Goal: Task Accomplishment & Management: Manage account settings

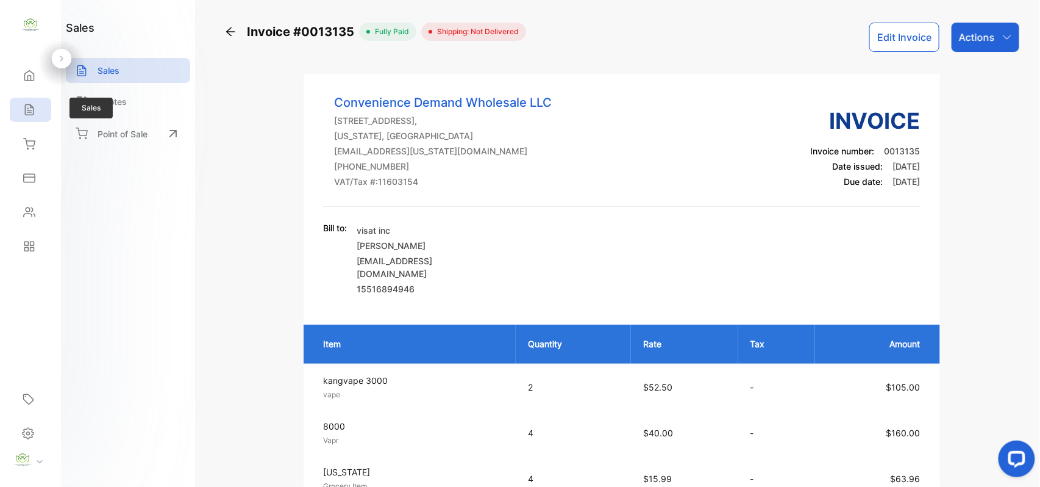
click at [21, 112] on div "Sales" at bounding box center [28, 110] width 16 height 12
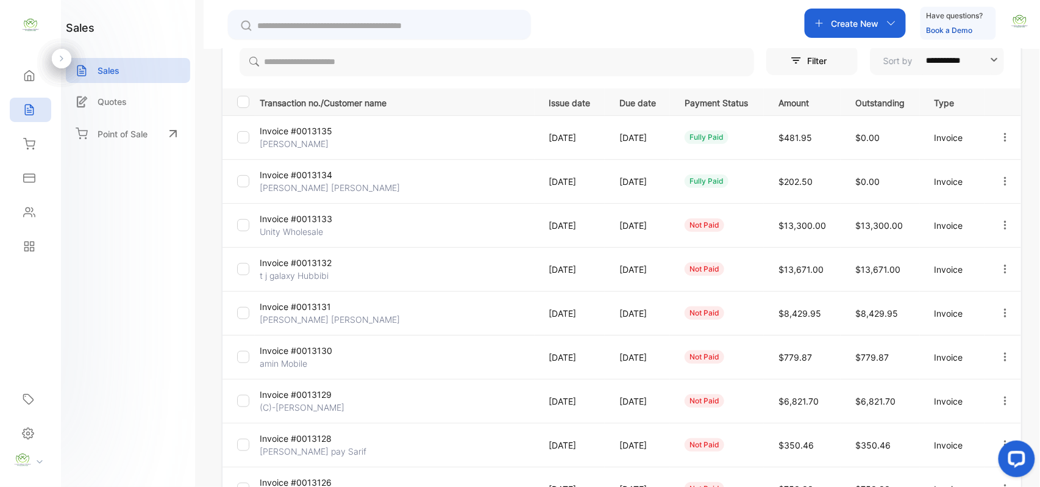
scroll to position [189, 0]
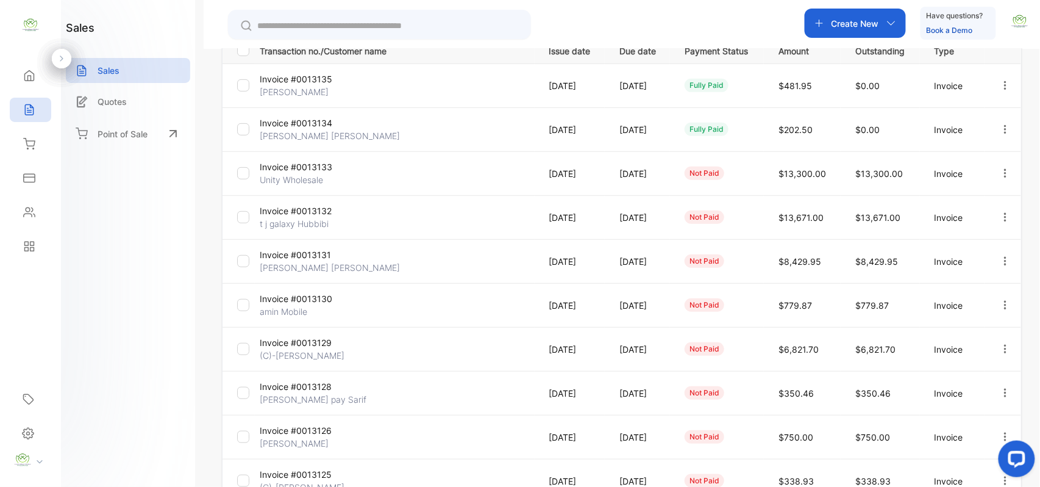
click at [281, 306] on p "amin Mobile" at bounding box center [305, 311] width 91 height 13
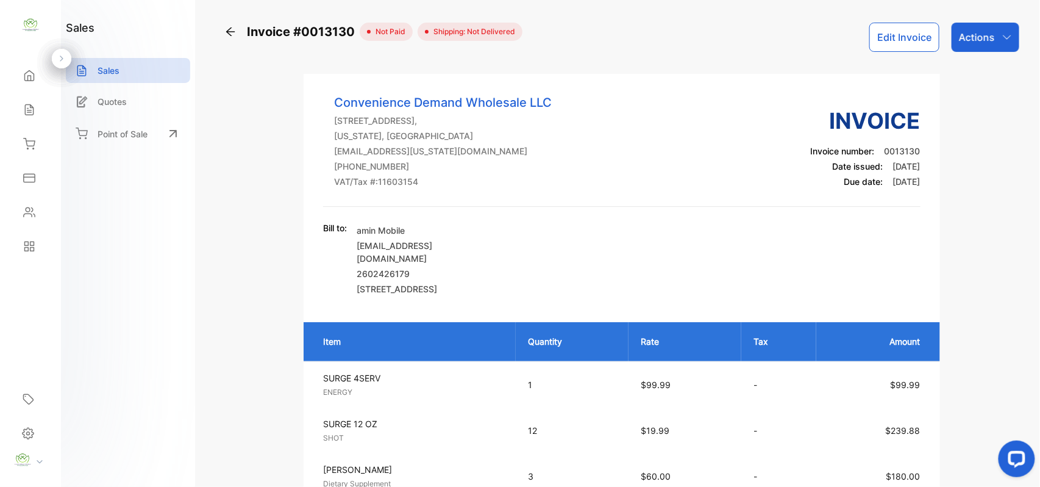
click at [900, 34] on button "Edit Invoice" at bounding box center [905, 37] width 70 height 29
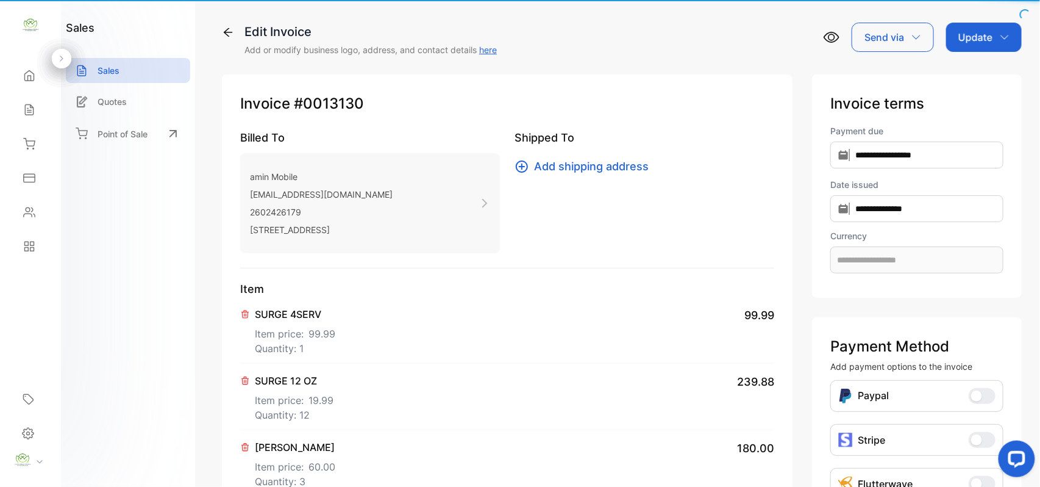
type input "**********"
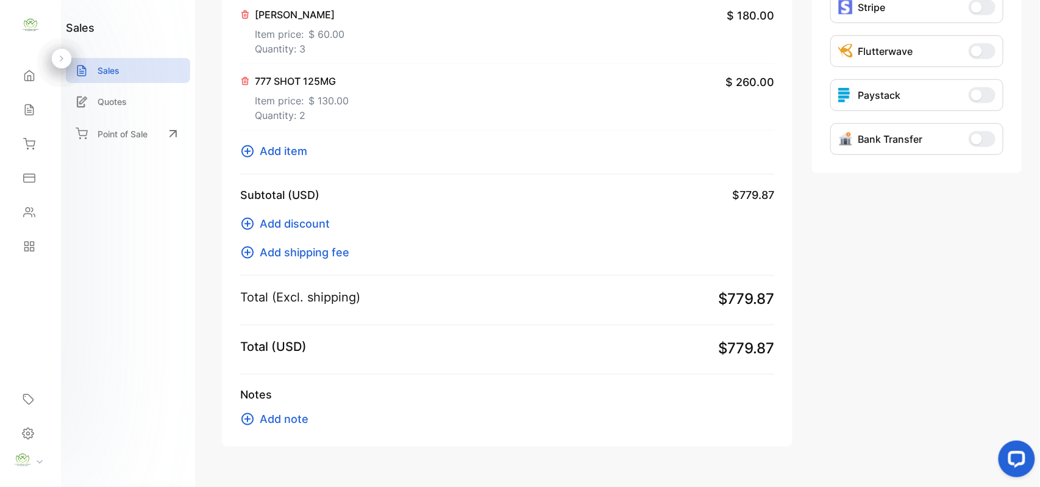
scroll to position [462, 0]
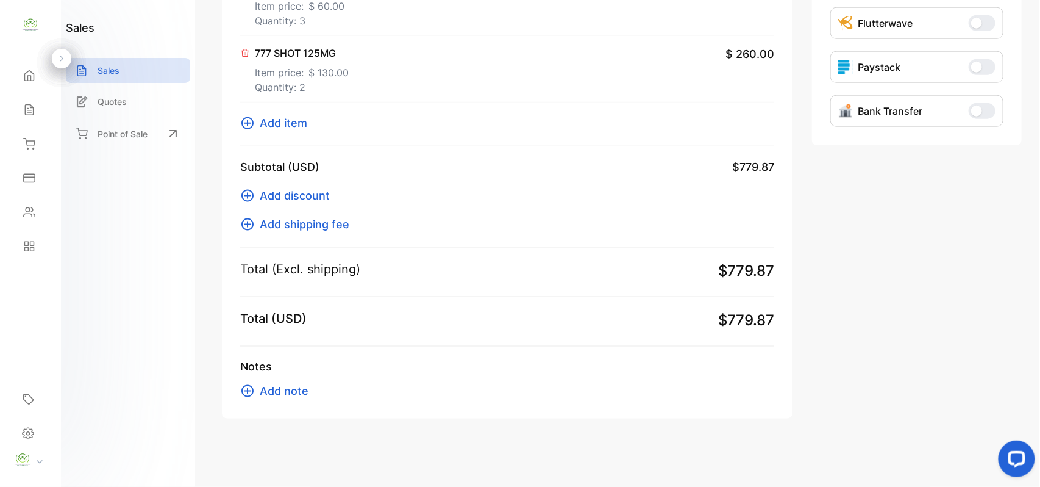
click at [298, 390] on span "Add note" at bounding box center [284, 390] width 49 height 16
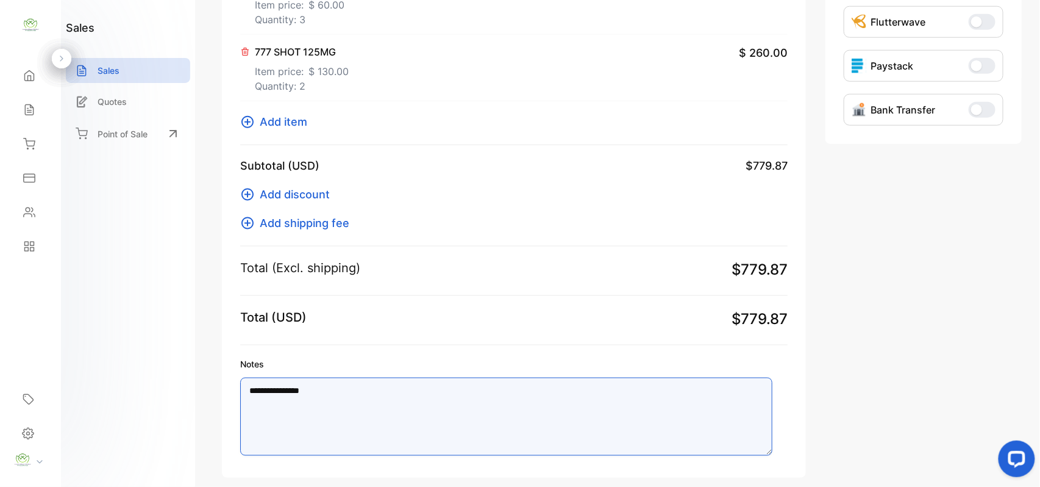
click at [367, 401] on textarea "**********" at bounding box center [506, 417] width 532 height 78
click at [260, 393] on textarea "**********" at bounding box center [506, 417] width 532 height 78
click at [337, 387] on textarea "**********" at bounding box center [506, 417] width 532 height 78
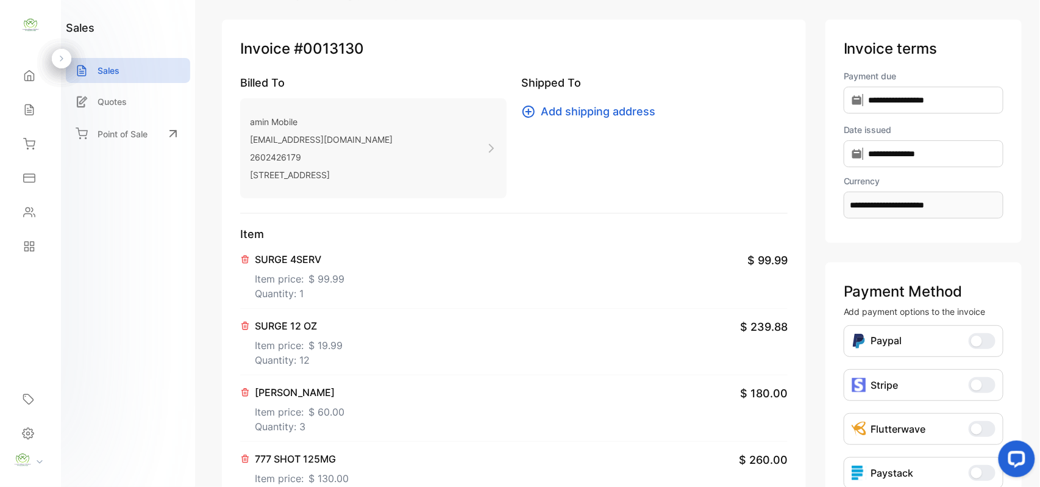
scroll to position [0, 0]
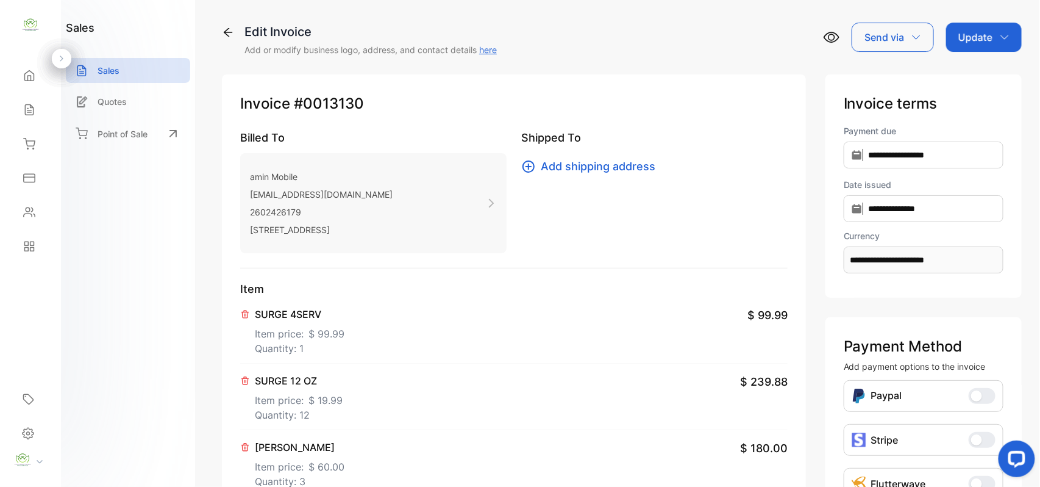
click at [979, 40] on p "Update" at bounding box center [976, 37] width 34 height 15
type textarea "**********"
click at [964, 79] on div "Invoice" at bounding box center [986, 77] width 70 height 24
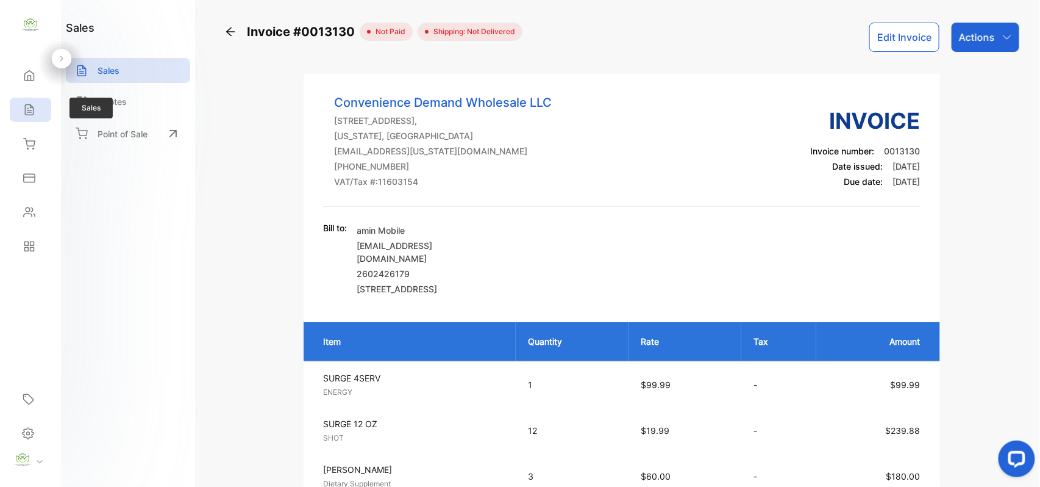
click at [35, 109] on div "Sales" at bounding box center [30, 110] width 41 height 24
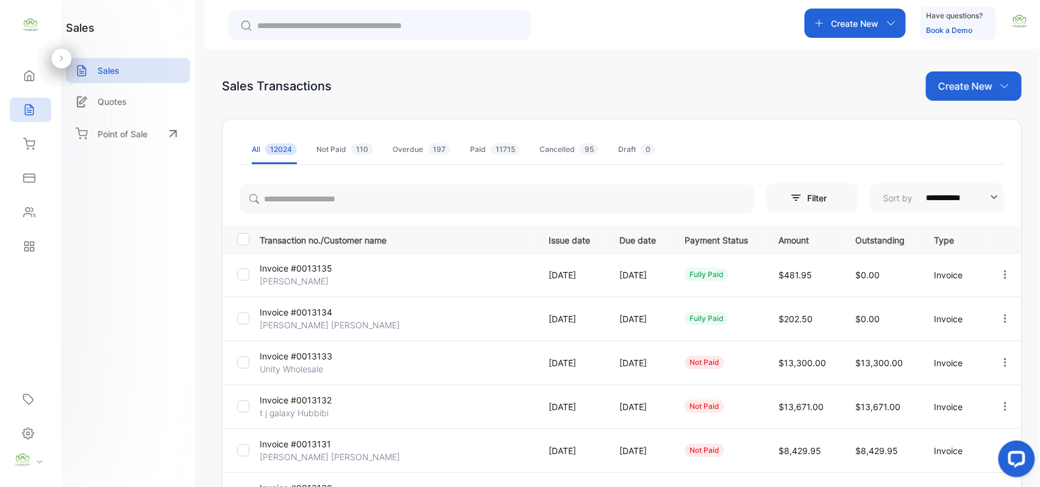
click at [953, 93] on p "Create New" at bounding box center [966, 86] width 54 height 15
click at [954, 126] on icon at bounding box center [953, 126] width 10 height 10
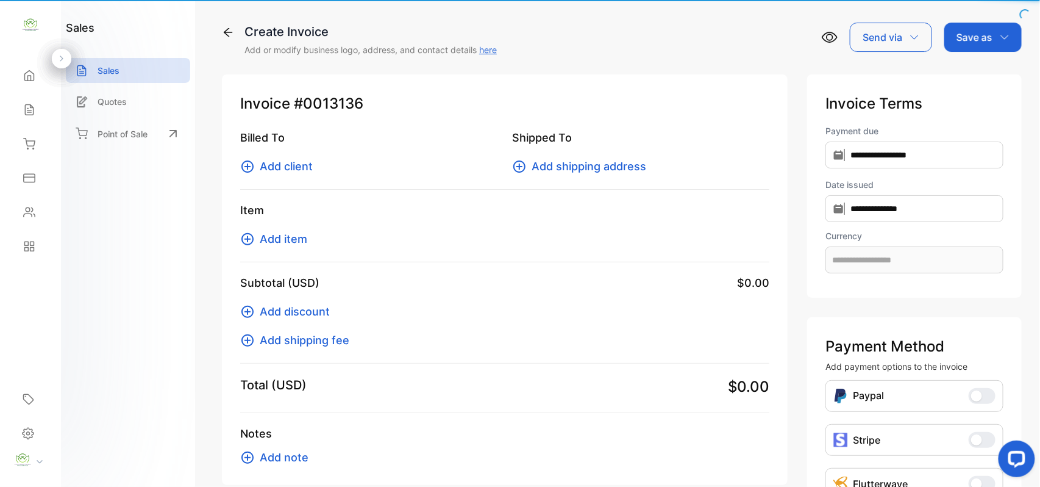
type input "**********"
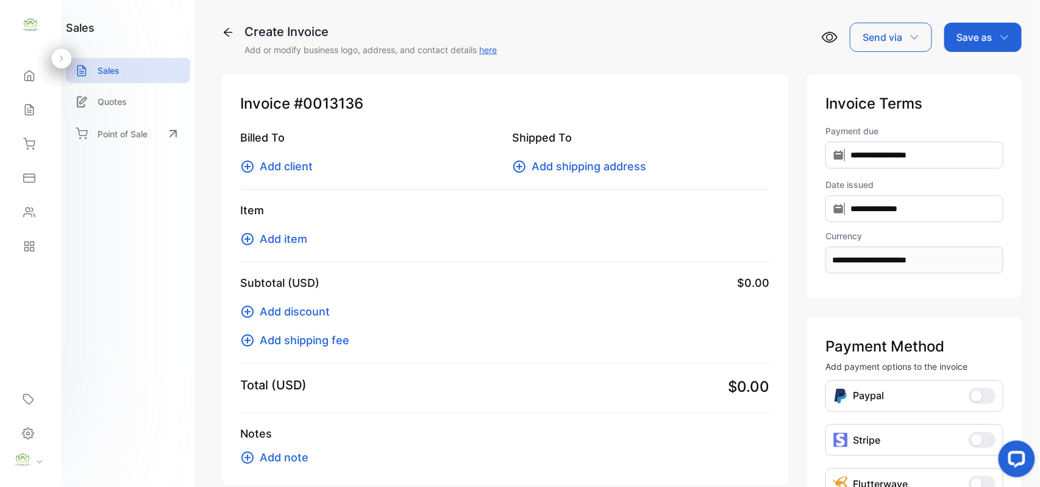
click at [295, 166] on span "Add client" at bounding box center [286, 166] width 53 height 16
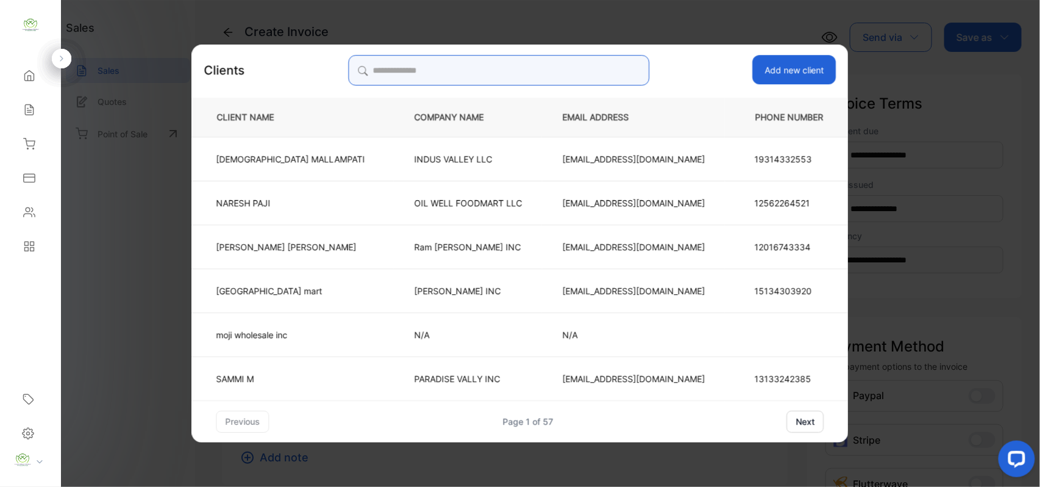
click at [450, 59] on input "search" at bounding box center [498, 70] width 301 height 30
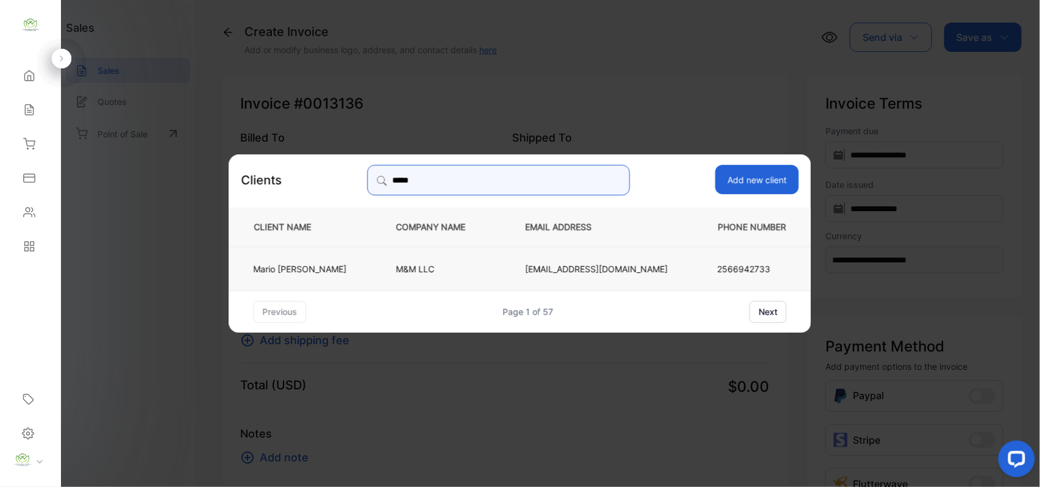
type input "*****"
click at [357, 273] on td "Mario Nasseri" at bounding box center [302, 268] width 147 height 44
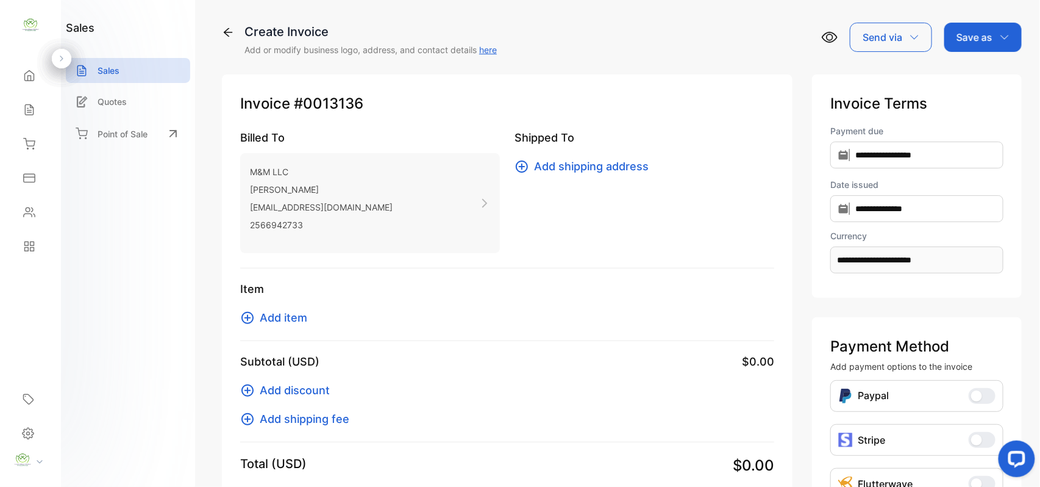
click at [305, 315] on span "Add item" at bounding box center [284, 317] width 48 height 16
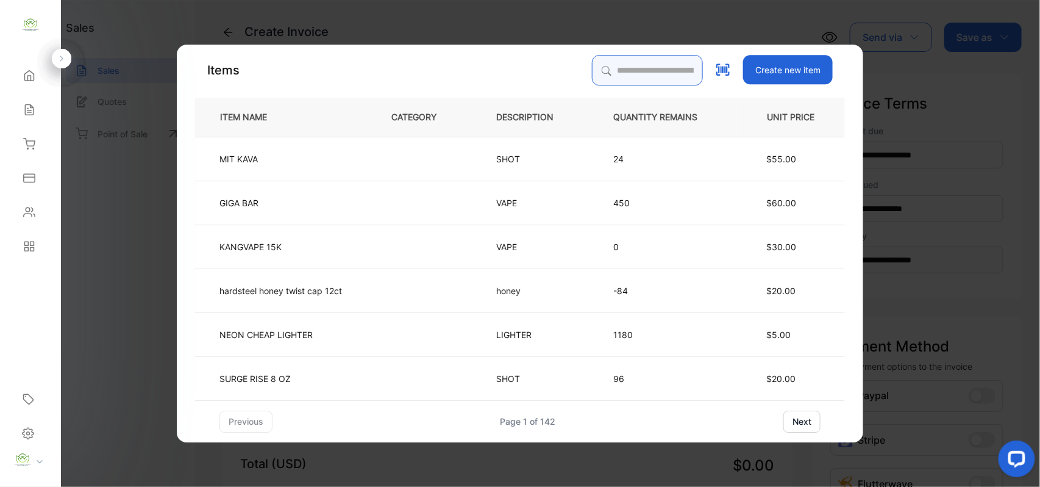
click at [614, 68] on input "search" at bounding box center [647, 70] width 111 height 30
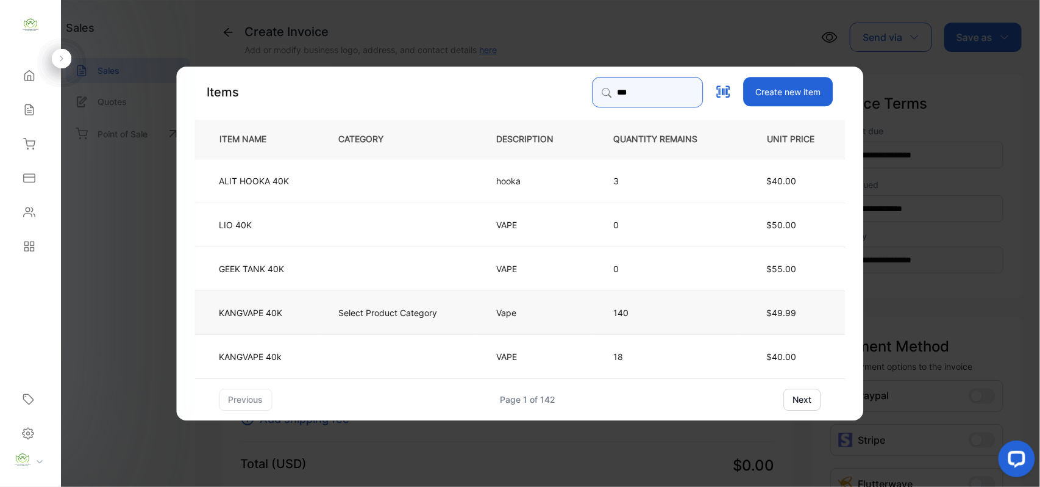
type input "***"
click at [307, 315] on td "KANGVAPE 40K" at bounding box center [257, 312] width 124 height 44
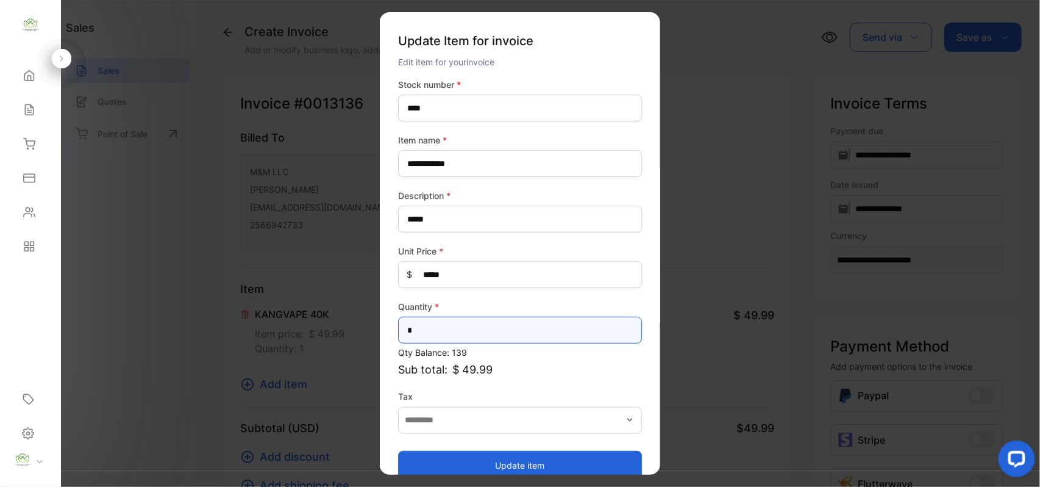
click at [506, 330] on input "*" at bounding box center [520, 330] width 244 height 27
type input "*"
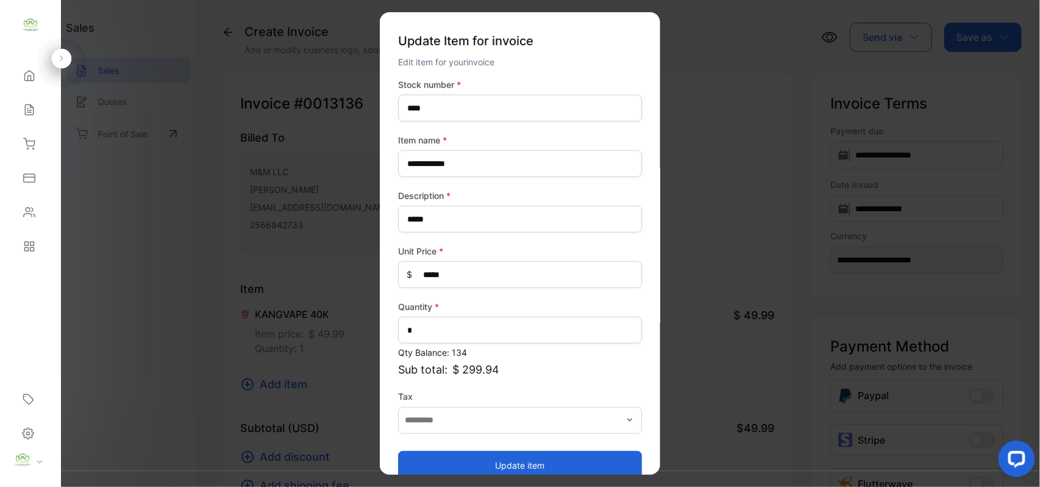
click at [467, 459] on button "Update item" at bounding box center [520, 464] width 244 height 29
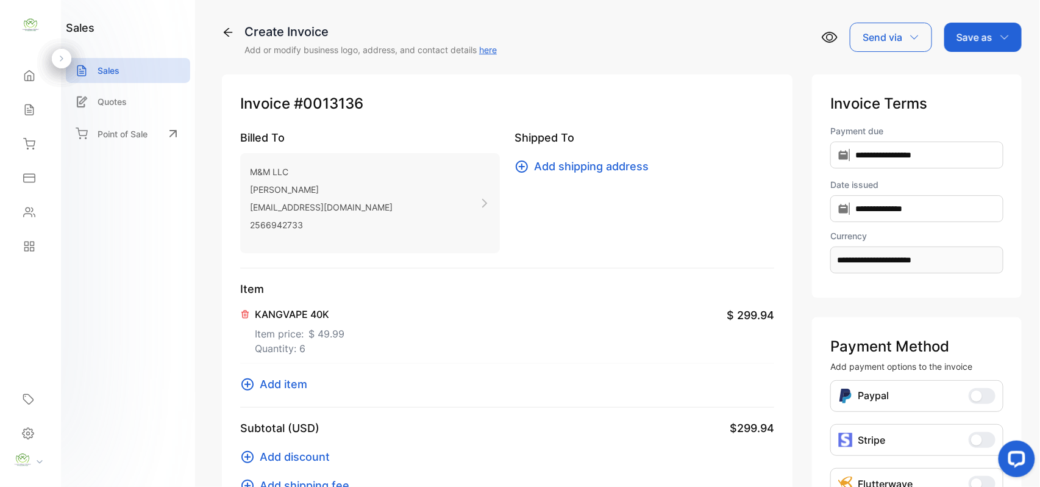
click at [298, 387] on span "Add item" at bounding box center [284, 384] width 48 height 16
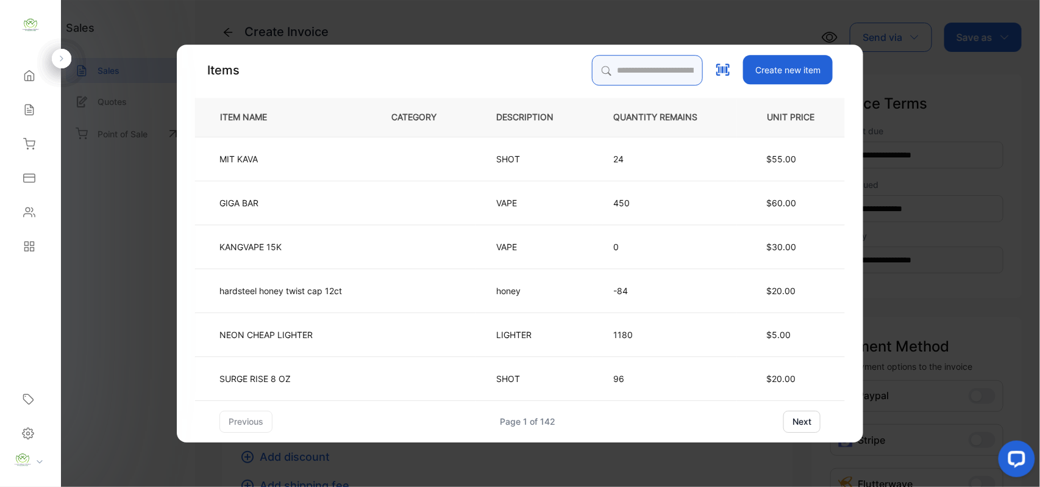
click at [632, 66] on input "search" at bounding box center [647, 70] width 111 height 30
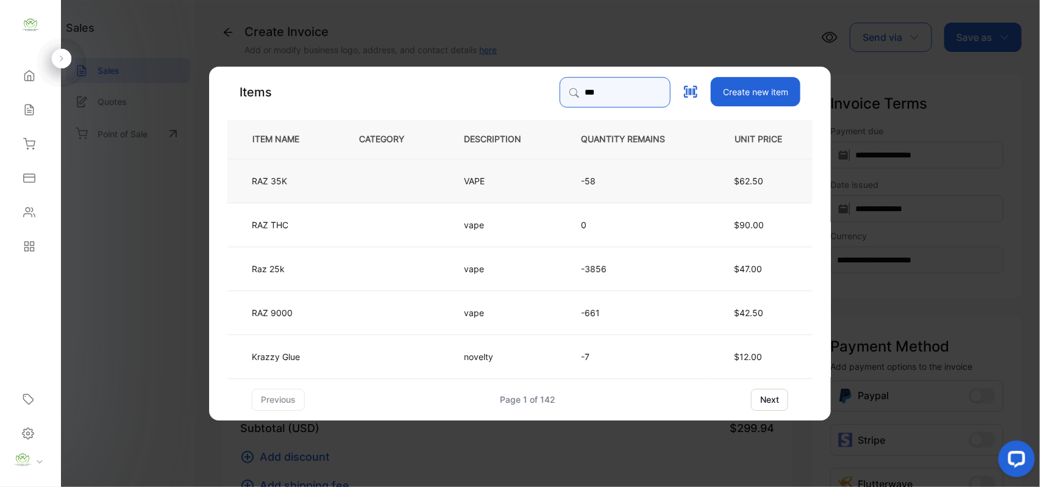
type input "***"
click at [409, 171] on td at bounding box center [391, 180] width 105 height 44
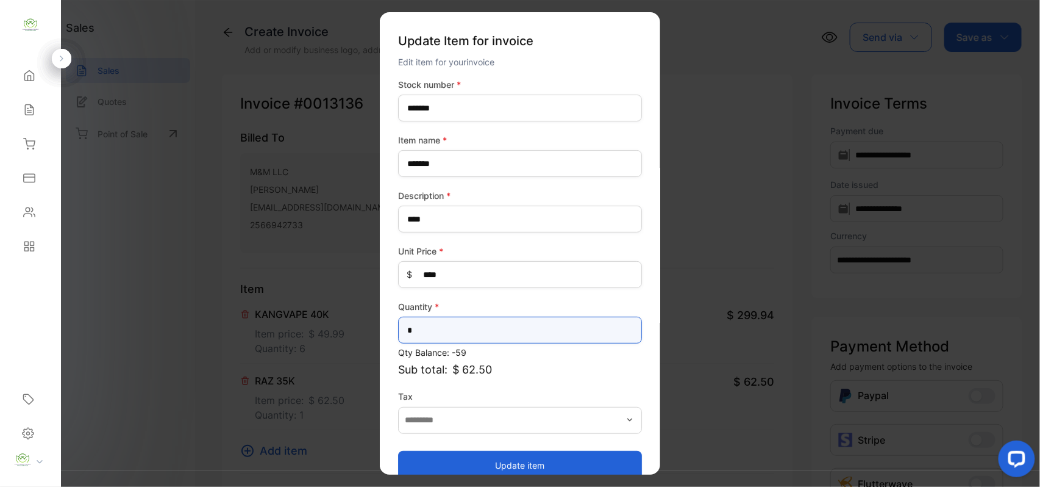
click at [476, 330] on input "*" at bounding box center [520, 330] width 244 height 27
type input "*"
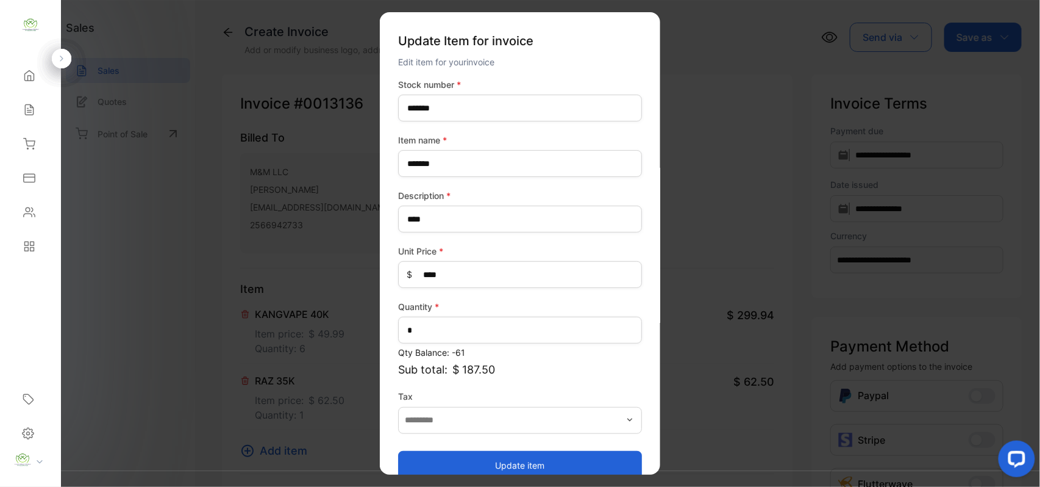
click at [506, 460] on button "Update item" at bounding box center [520, 464] width 244 height 29
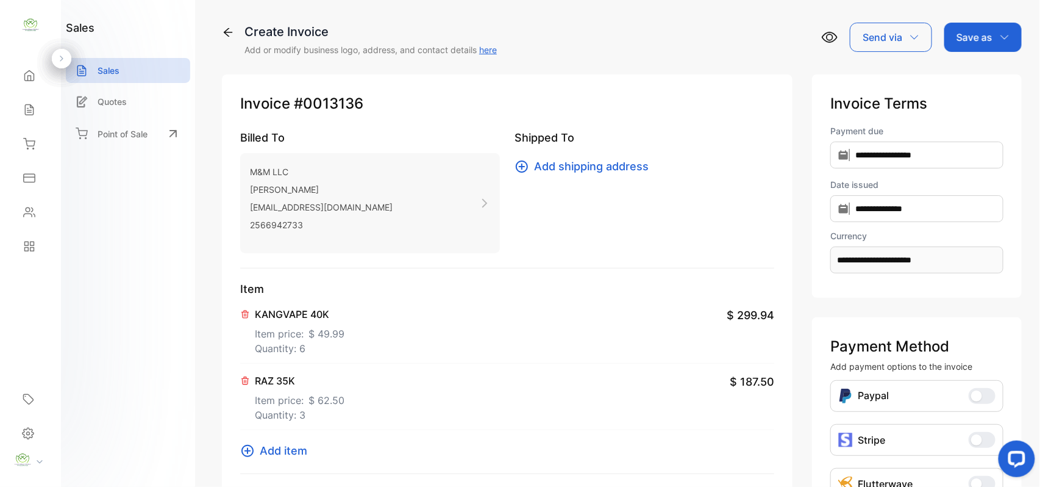
click at [291, 454] on span "Add item" at bounding box center [284, 450] width 48 height 16
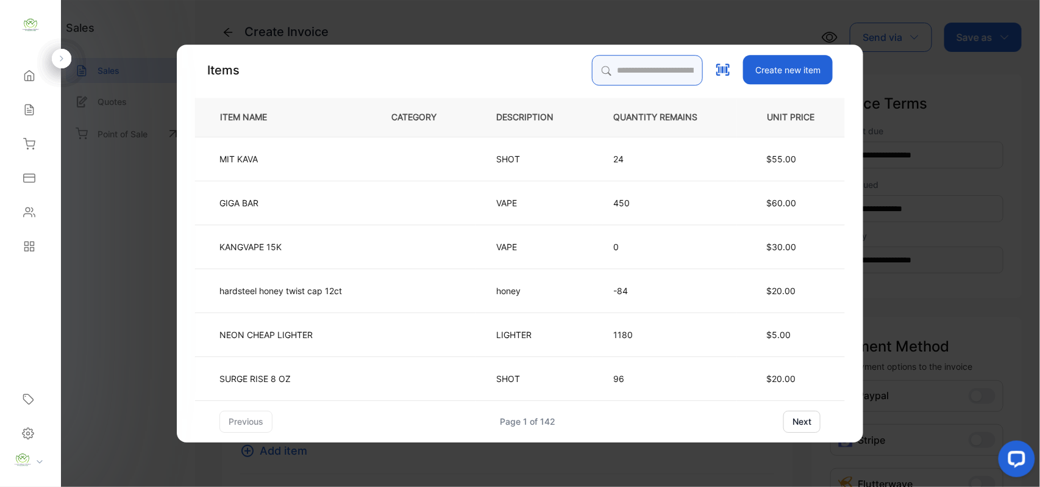
click at [657, 62] on input "search" at bounding box center [647, 70] width 111 height 30
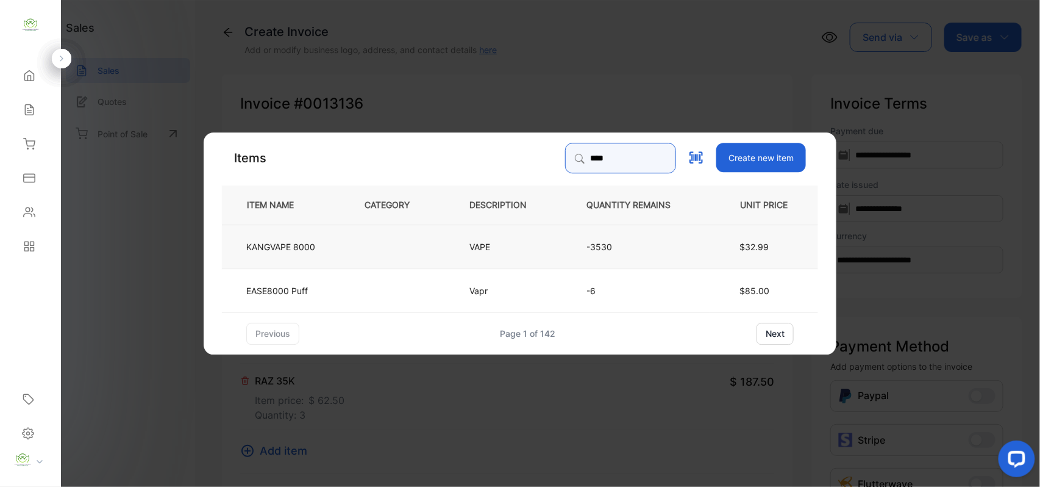
type input "****"
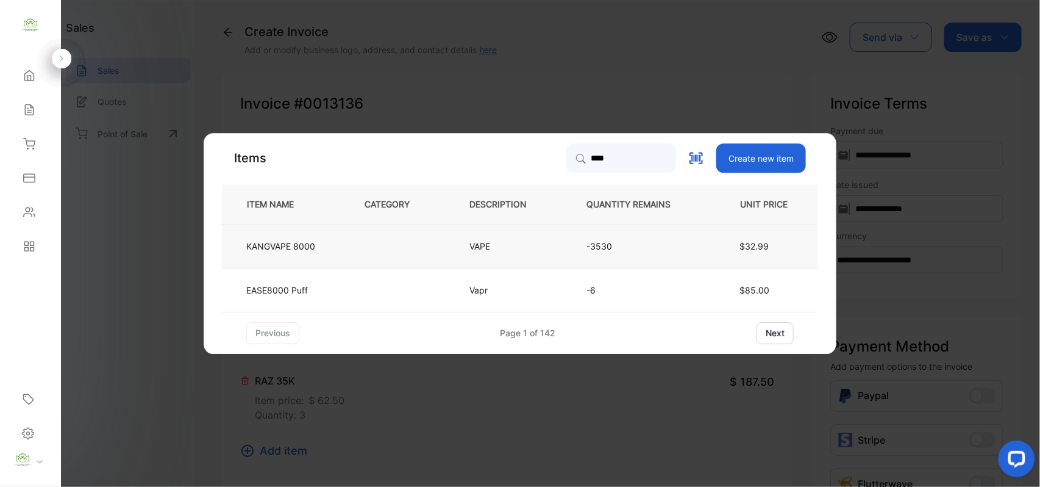
click at [328, 242] on td "KANGVAPE 8000" at bounding box center [283, 246] width 123 height 44
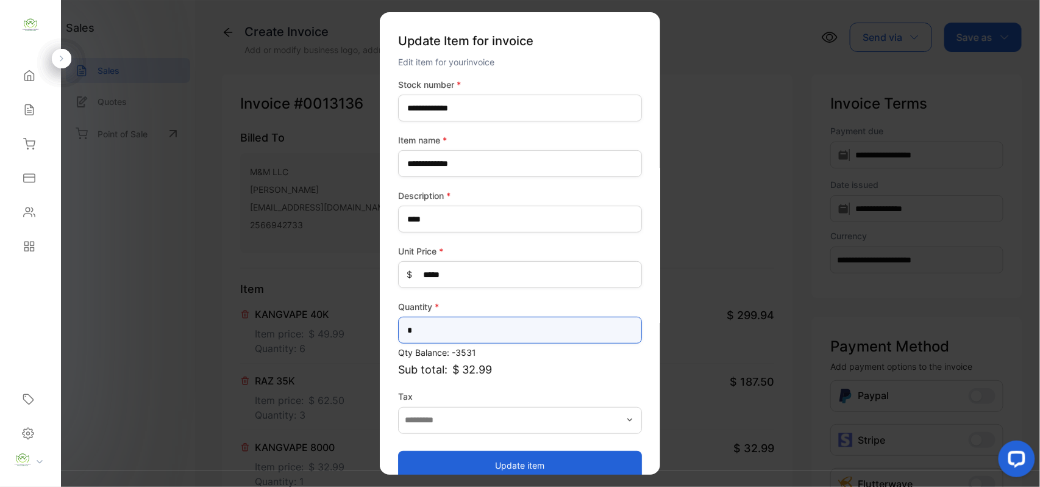
click at [526, 329] on input "*" at bounding box center [520, 330] width 244 height 27
type input "*"
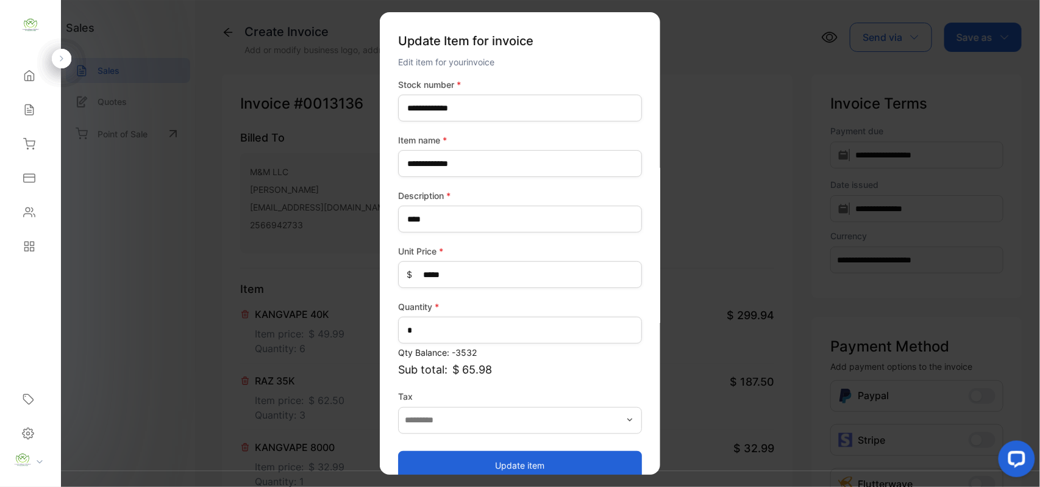
click at [469, 456] on button "Update item" at bounding box center [520, 464] width 244 height 29
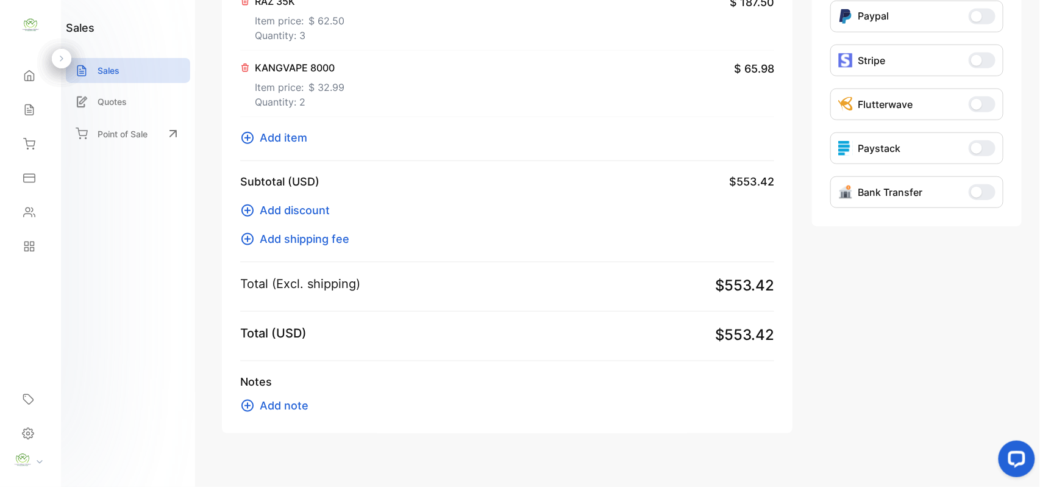
scroll to position [395, 0]
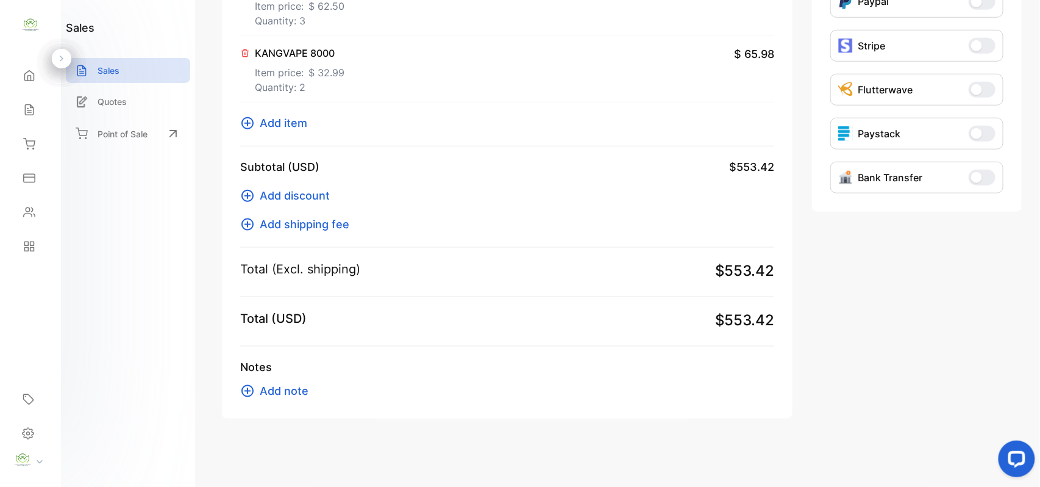
click at [279, 123] on span "Add item" at bounding box center [284, 123] width 48 height 16
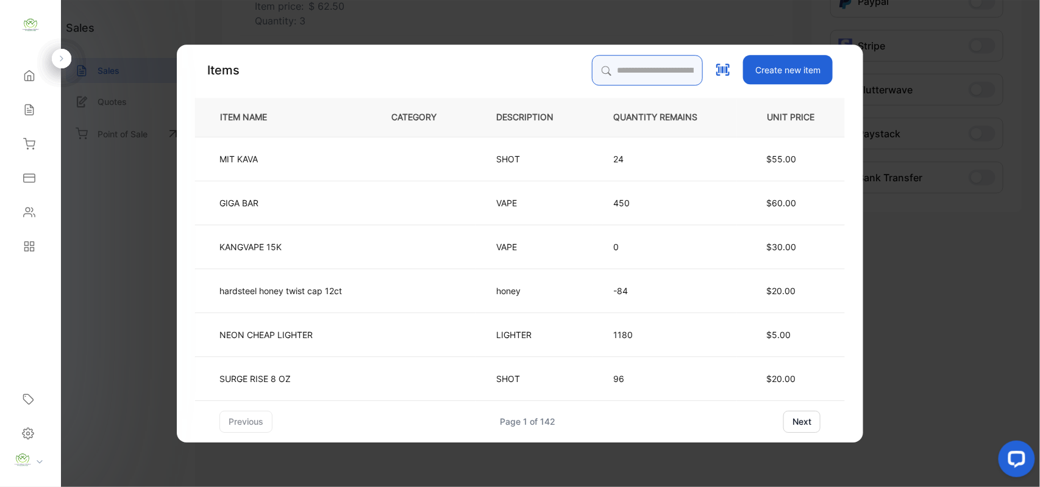
click at [671, 71] on input "search" at bounding box center [647, 70] width 111 height 30
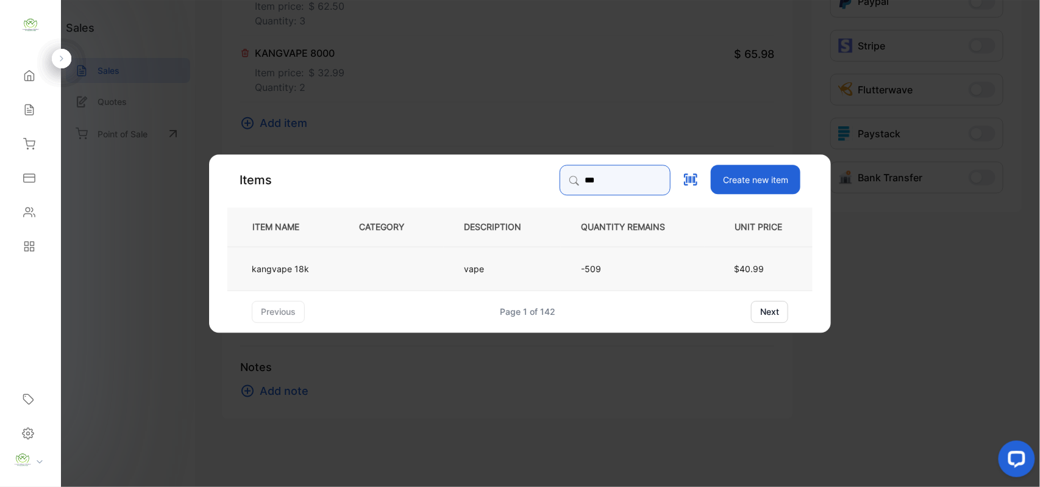
type input "***"
drag, startPoint x: 323, startPoint y: 271, endPoint x: 351, endPoint y: 276, distance: 28.5
click at [351, 276] on tr "kangvape 18k vape -509 $40.99" at bounding box center [519, 268] width 585 height 44
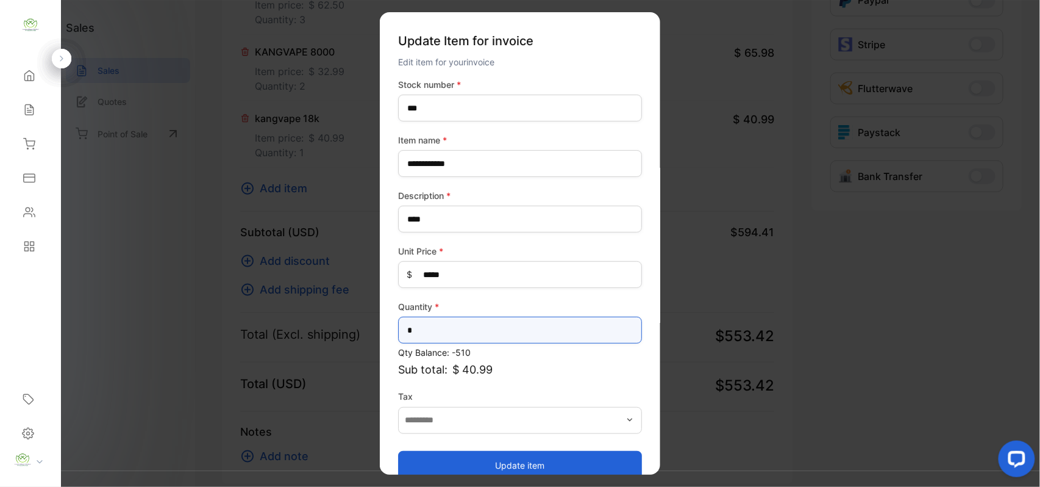
click at [481, 322] on input "*" at bounding box center [520, 330] width 244 height 27
type input "*"
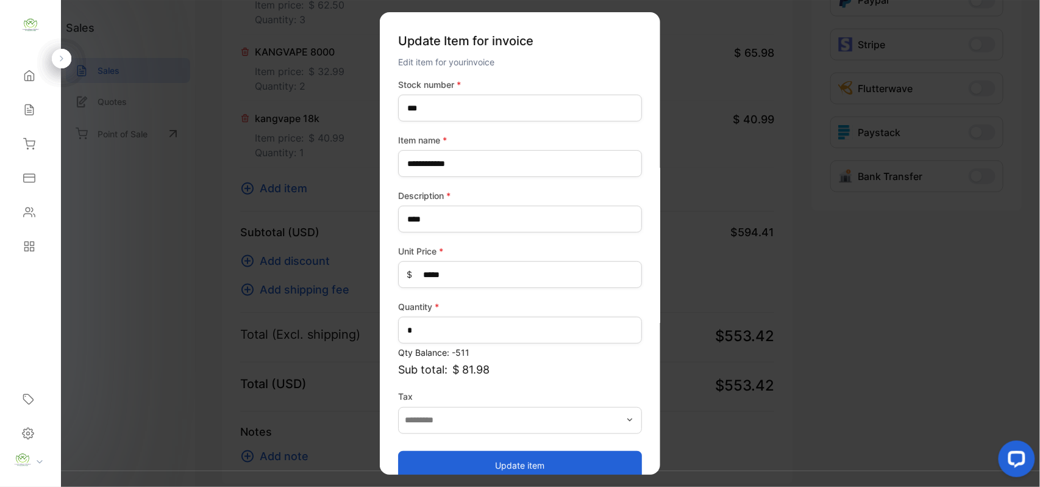
click at [508, 450] on button "Update item" at bounding box center [520, 464] width 244 height 29
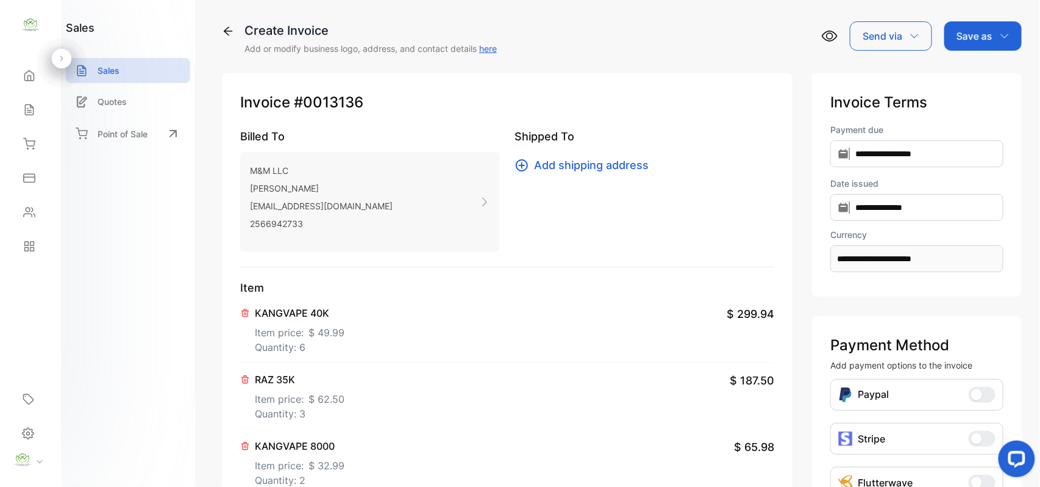
scroll to position [0, 0]
click at [966, 40] on p "Save as" at bounding box center [975, 37] width 36 height 15
click at [965, 71] on div "Invoice" at bounding box center [980, 77] width 70 height 24
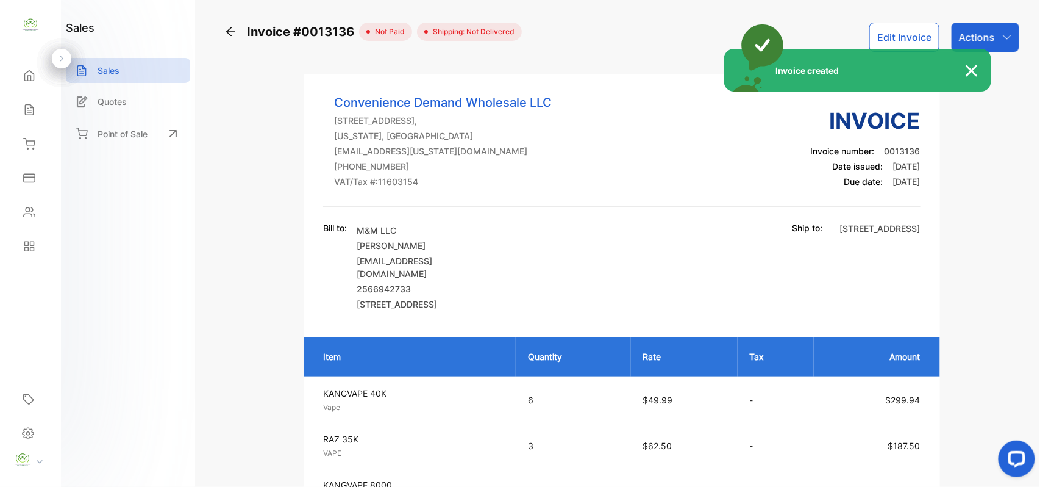
click at [984, 33] on div "Invoice created" at bounding box center [520, 243] width 1040 height 487
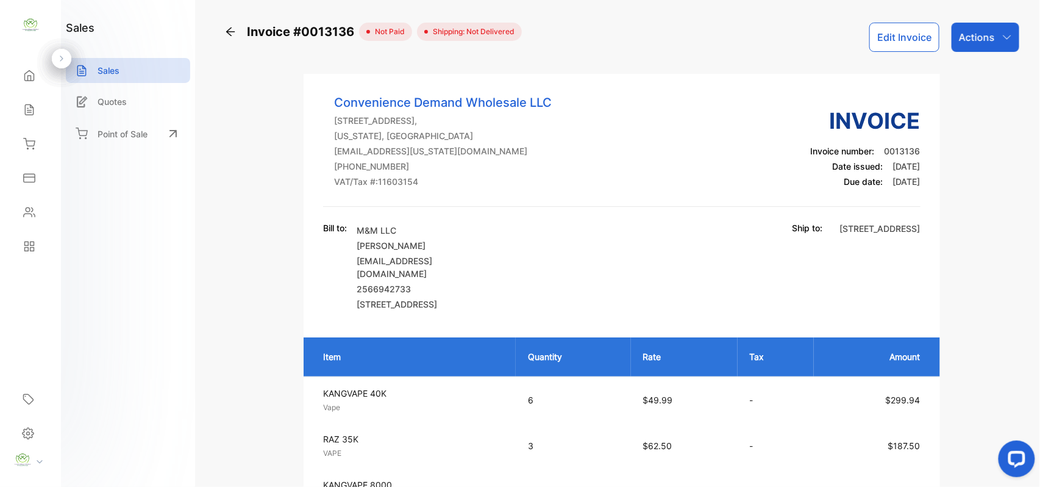
click at [984, 33] on p "Actions" at bounding box center [977, 37] width 36 height 15
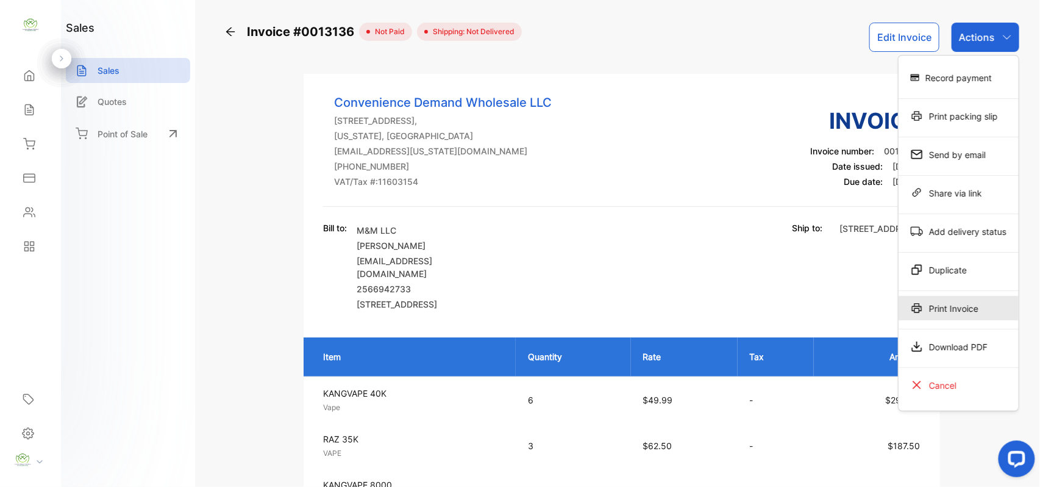
click at [951, 312] on div "Print Invoice" at bounding box center [959, 308] width 120 height 24
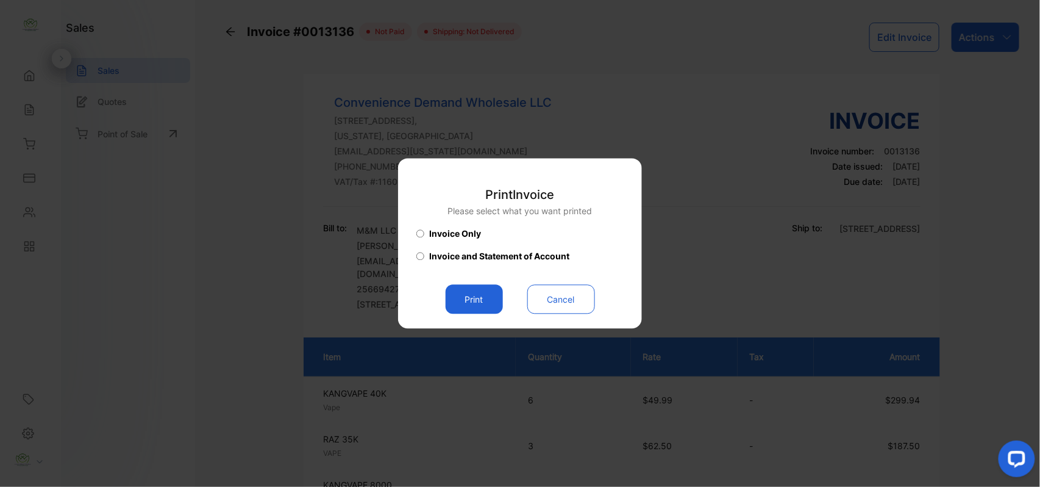
click at [467, 300] on button "Print" at bounding box center [474, 299] width 57 height 29
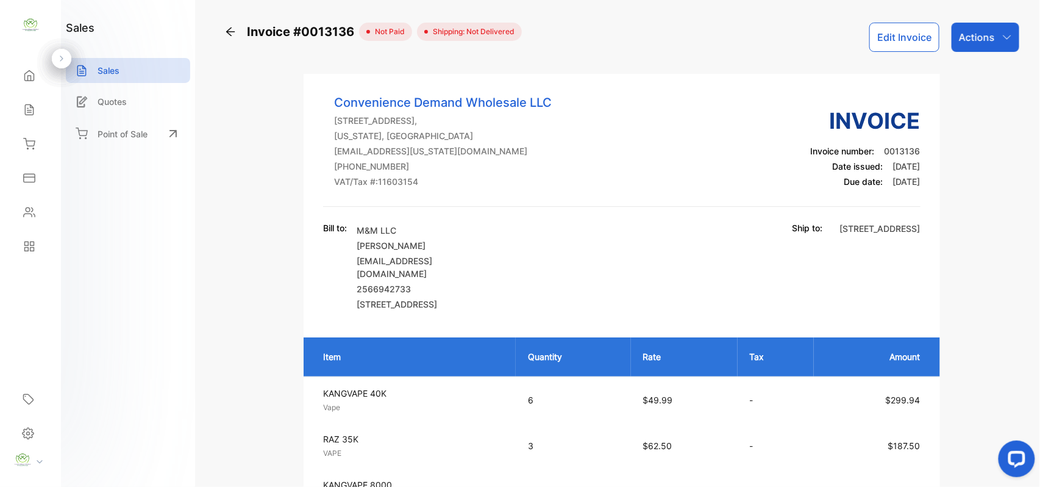
click at [906, 37] on button "Edit Invoice" at bounding box center [905, 37] width 70 height 29
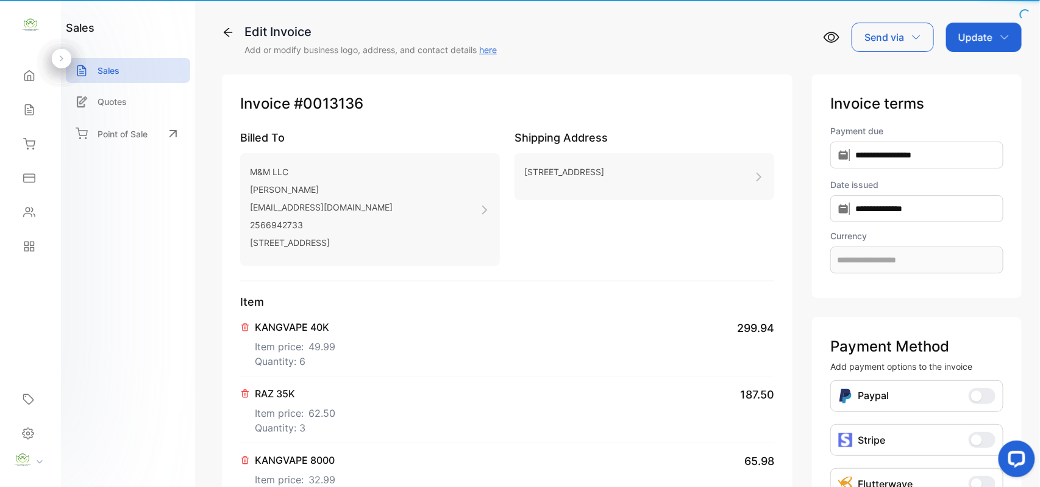
type input "**********"
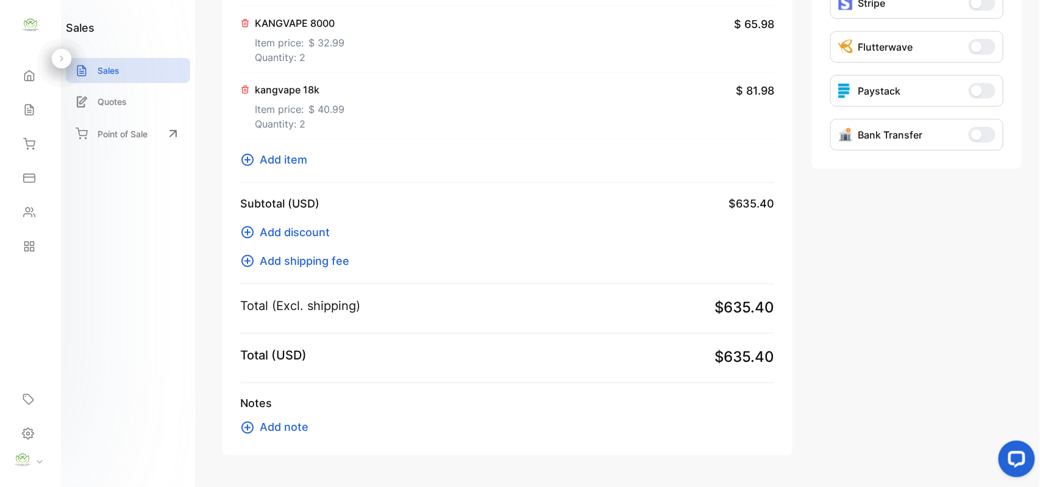
scroll to position [474, 0]
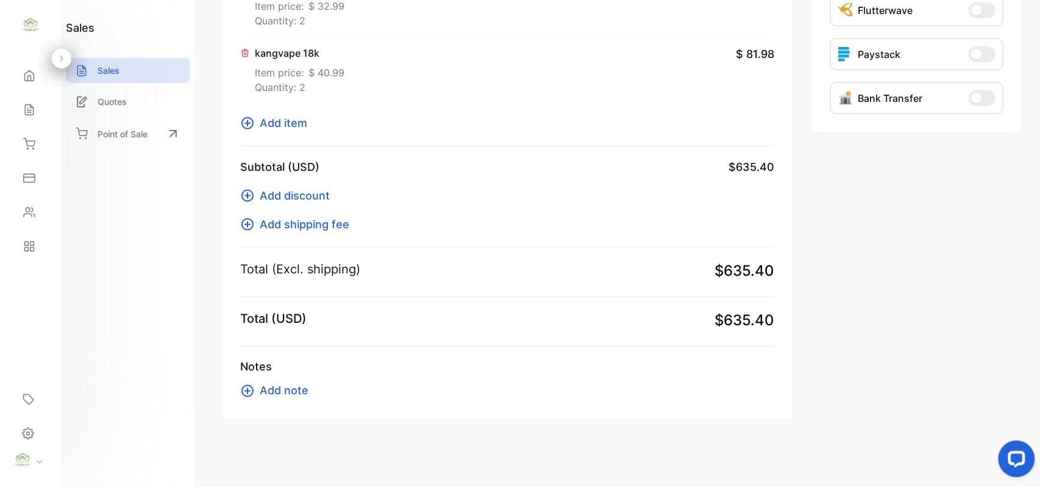
click at [298, 117] on span "Add item" at bounding box center [284, 123] width 48 height 16
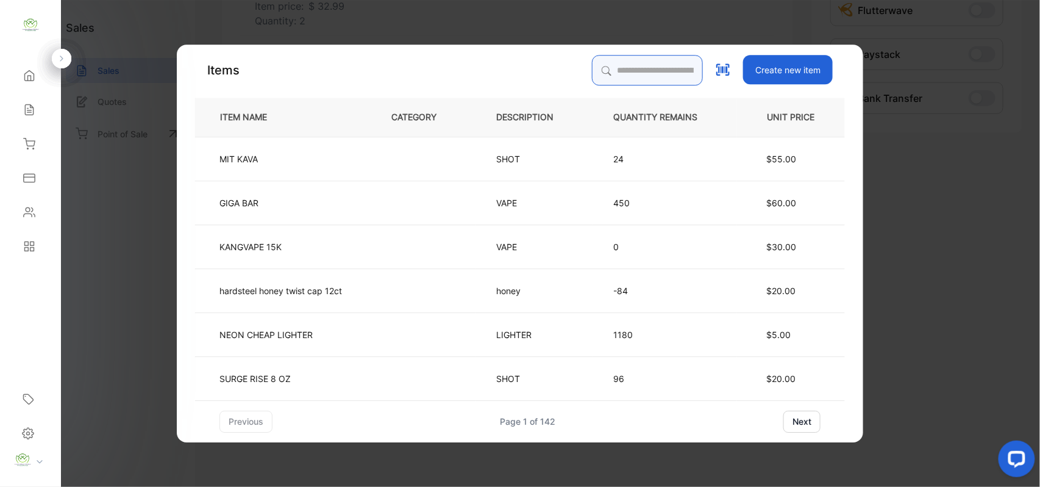
click at [615, 83] on input "search" at bounding box center [647, 70] width 111 height 30
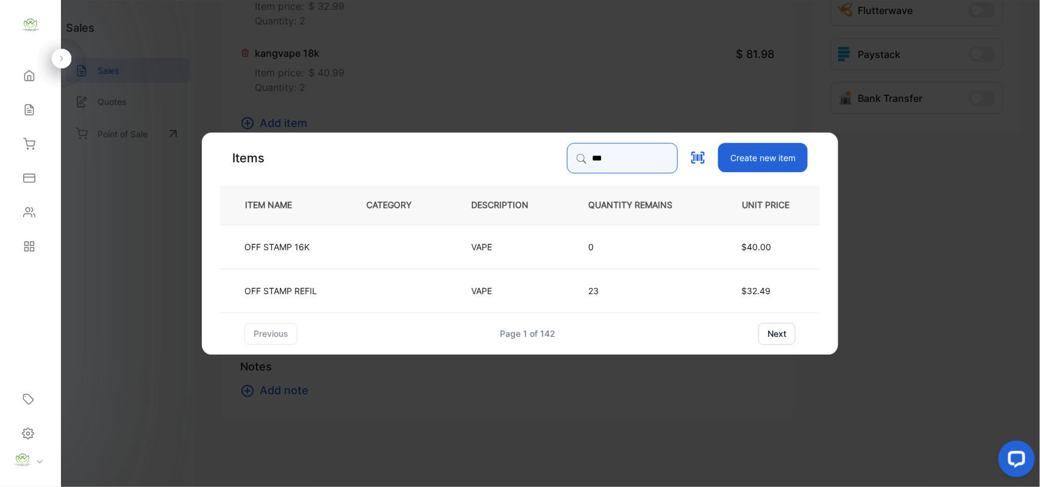
type input "***"
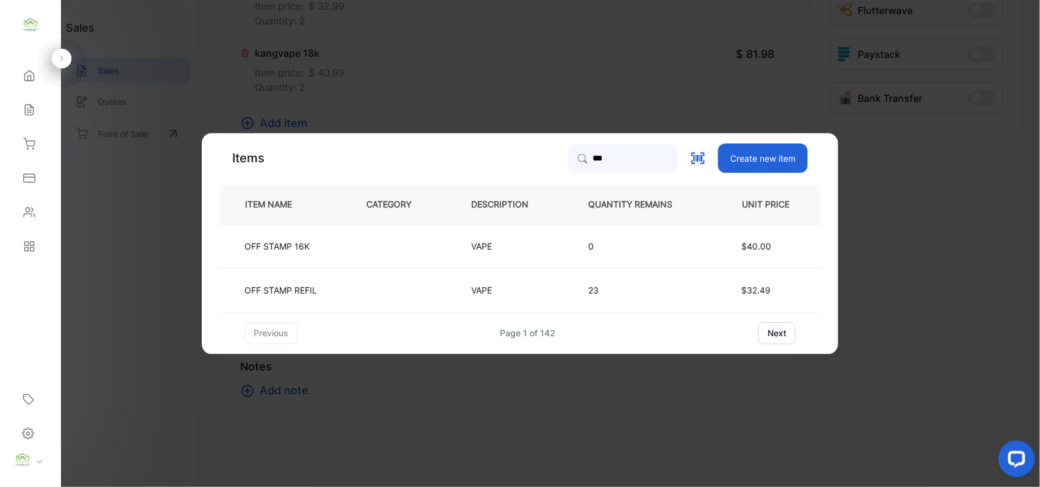
click at [337, 286] on td "OFF STAMP REFIL" at bounding box center [283, 290] width 126 height 44
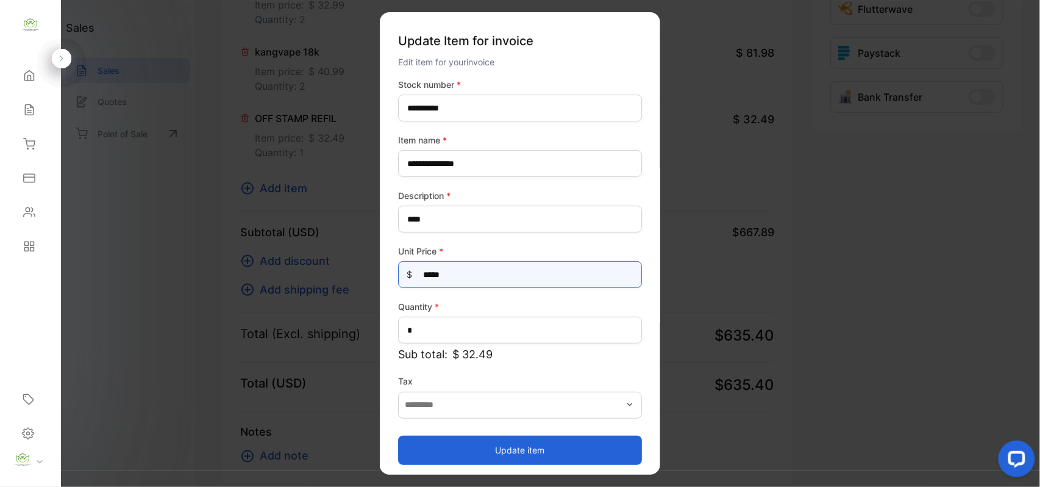
click at [435, 271] on Price-inputprice "*****" at bounding box center [520, 274] width 244 height 27
type Price-inputprice "*****"
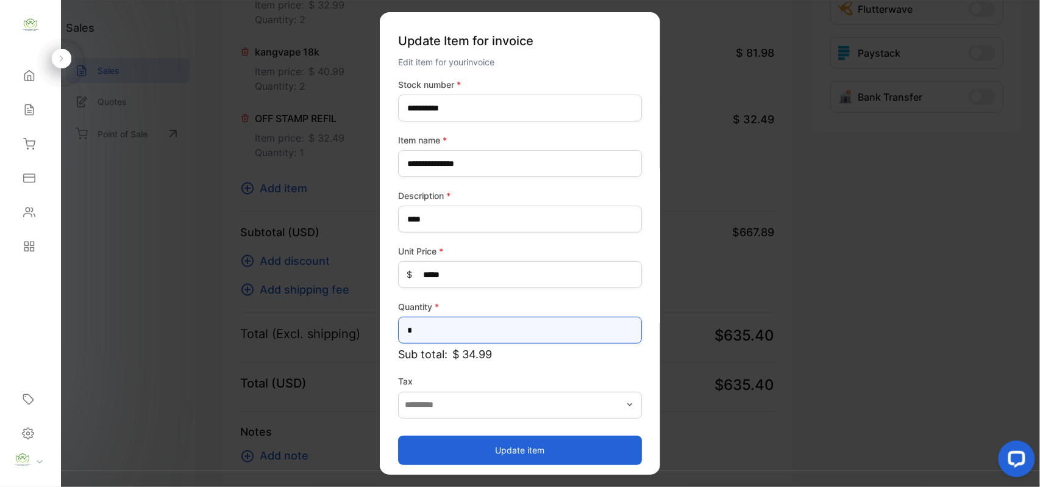
click at [490, 337] on input "*" at bounding box center [520, 330] width 244 height 27
type input "*"
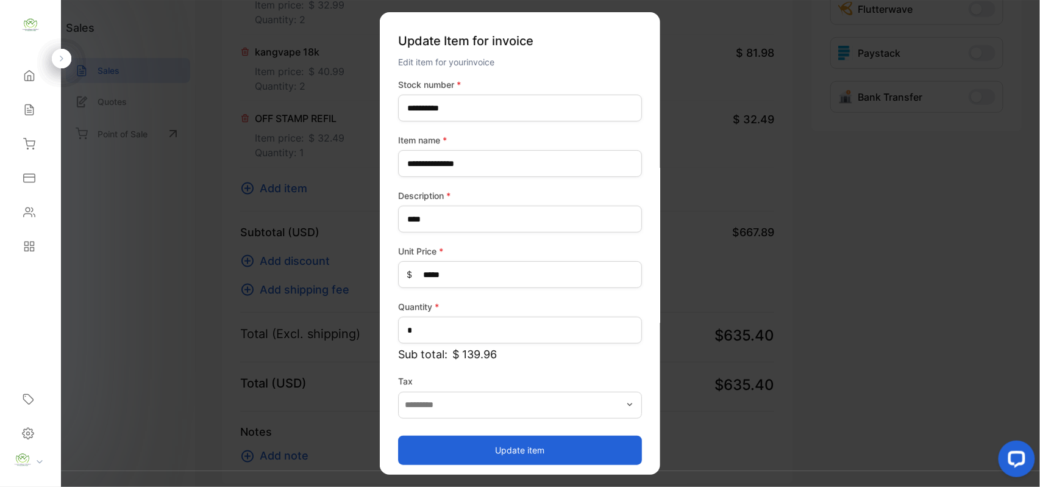
click at [474, 437] on button "Update item" at bounding box center [520, 449] width 244 height 29
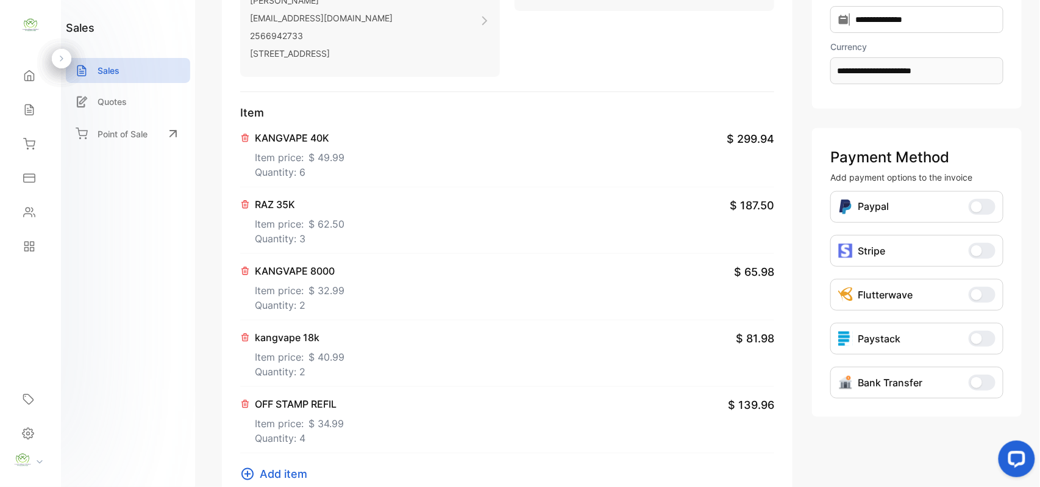
scroll to position [0, 0]
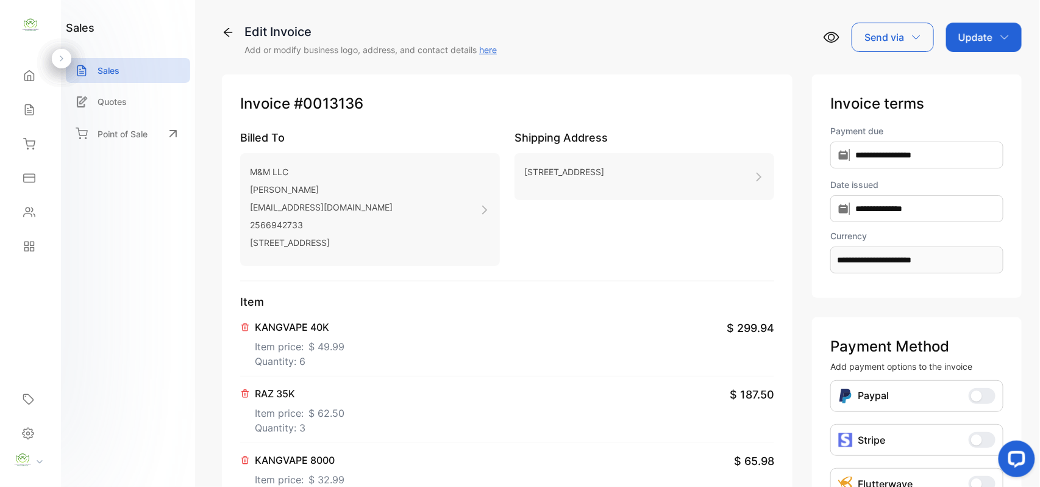
click at [994, 37] on div "Update" at bounding box center [985, 37] width 76 height 29
drag, startPoint x: 978, startPoint y: 64, endPoint x: 976, endPoint y: 74, distance: 10.7
click at [976, 74] on div "Invoice" at bounding box center [986, 79] width 70 height 38
click at [976, 74] on div "Invoice" at bounding box center [986, 77] width 70 height 24
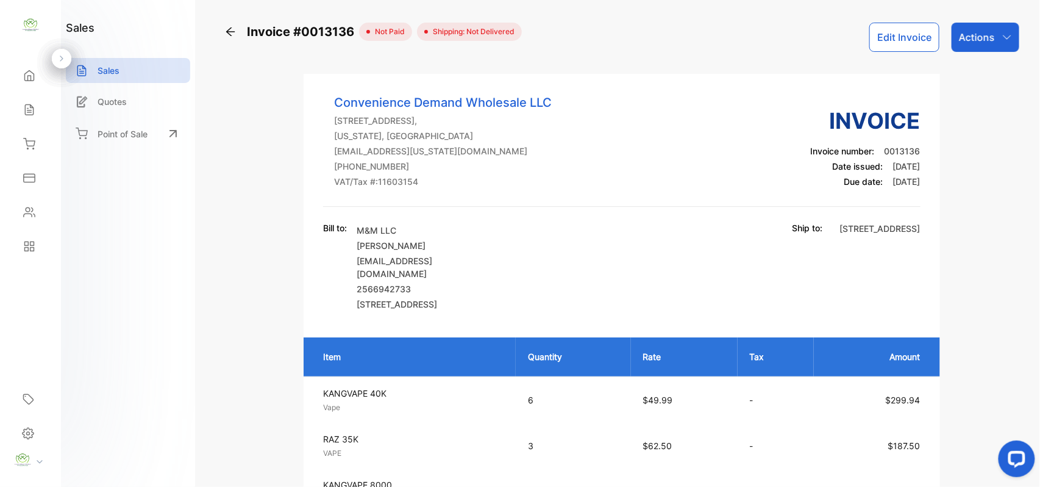
click at [1003, 35] on icon "button" at bounding box center [1008, 37] width 10 height 10
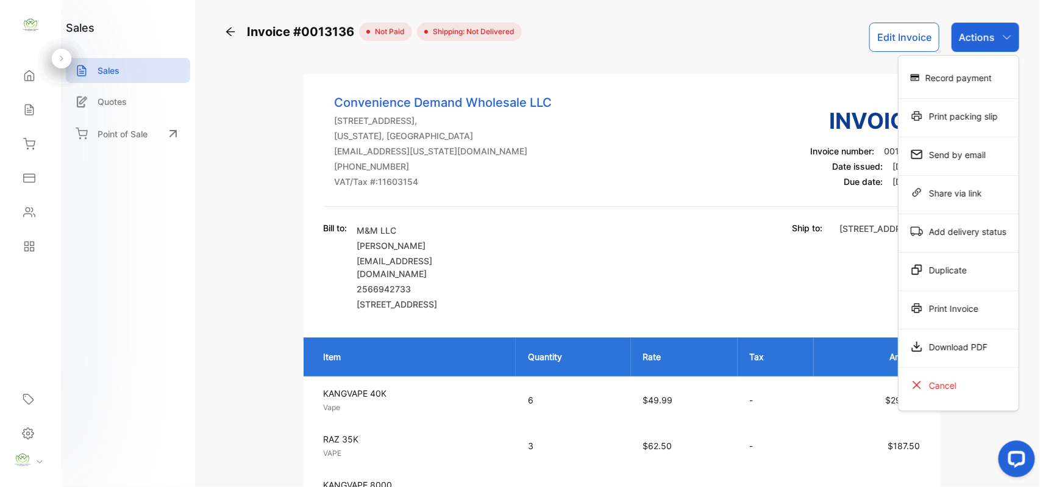
click at [945, 310] on div "Print Invoice" at bounding box center [959, 308] width 120 height 24
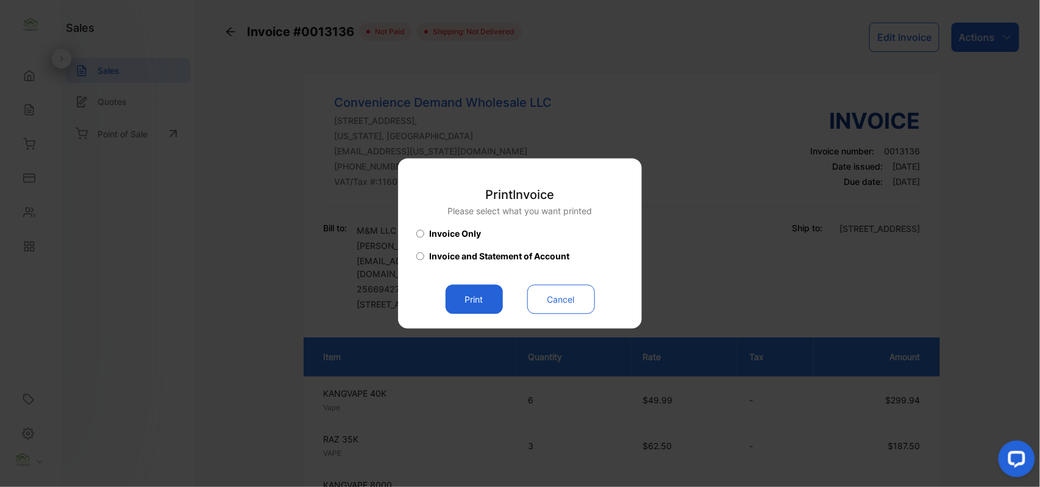
click at [484, 305] on button "Print" at bounding box center [474, 299] width 57 height 29
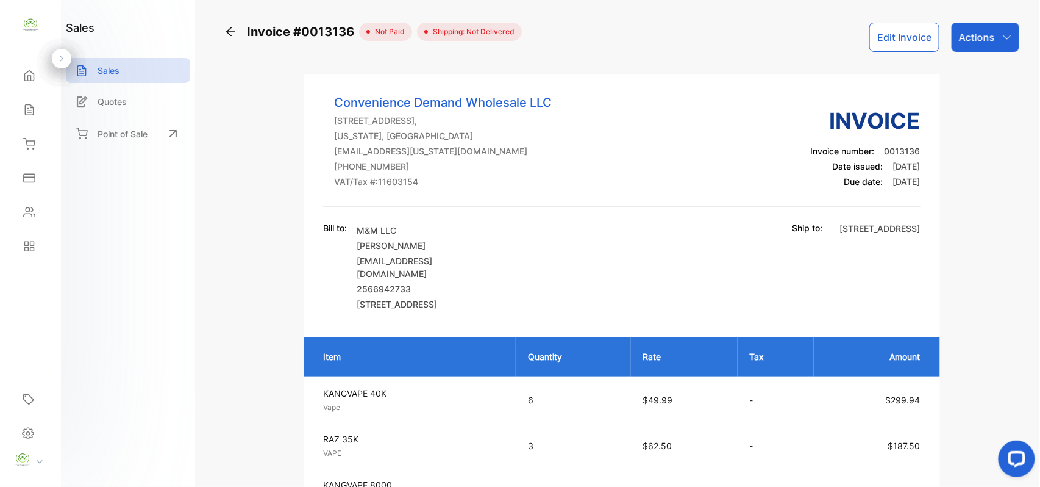
click at [967, 40] on p "Actions" at bounding box center [977, 37] width 36 height 15
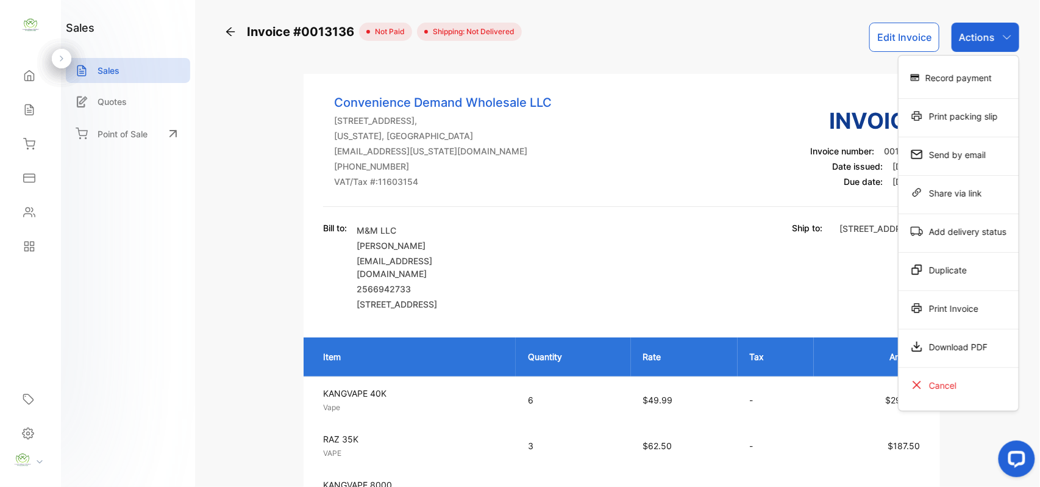
click at [989, 74] on div "Record payment" at bounding box center [959, 77] width 120 height 24
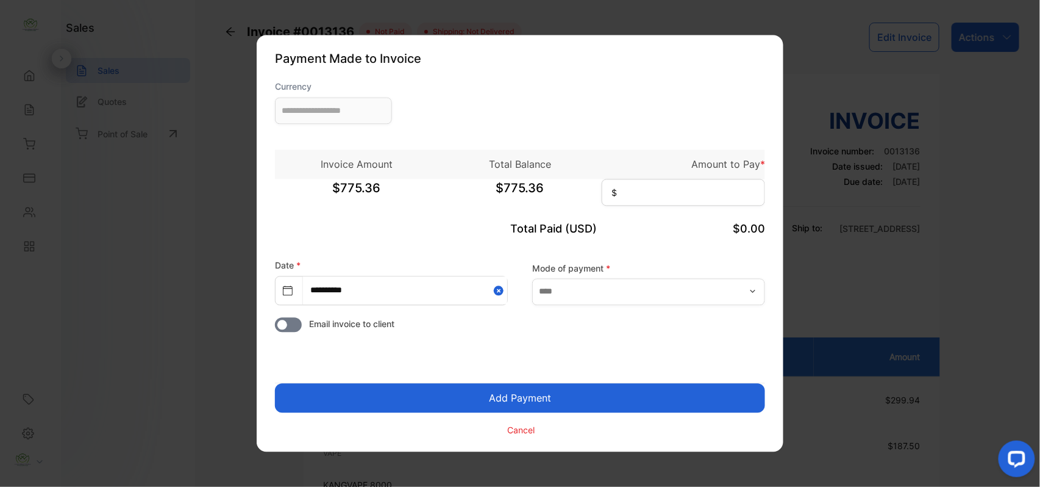
type input "**********"
click at [698, 188] on input at bounding box center [683, 192] width 163 height 27
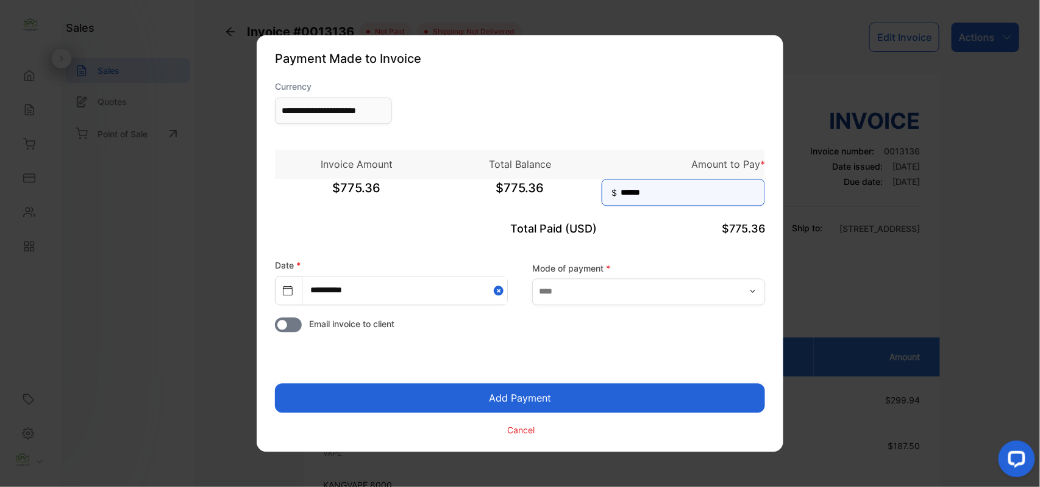
type input "******"
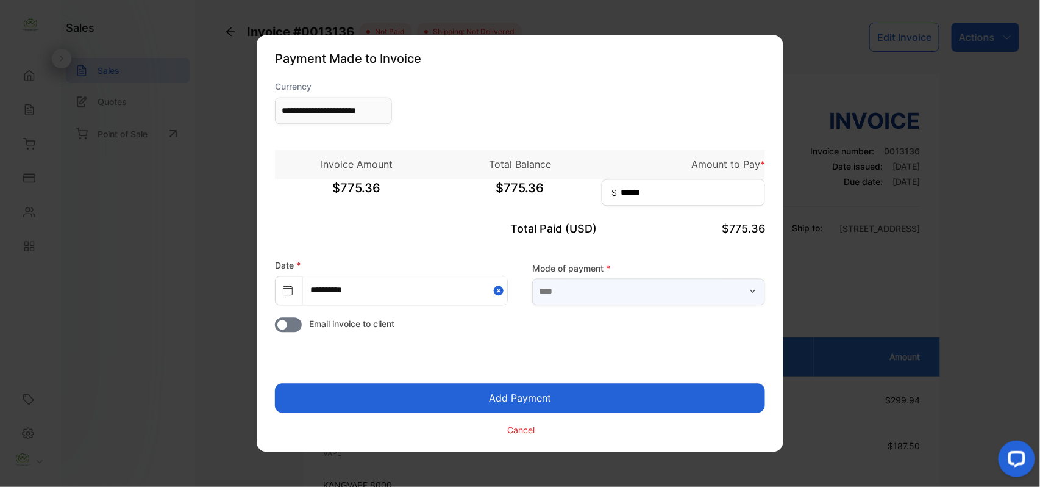
click at [669, 288] on input "text" at bounding box center [648, 291] width 233 height 27
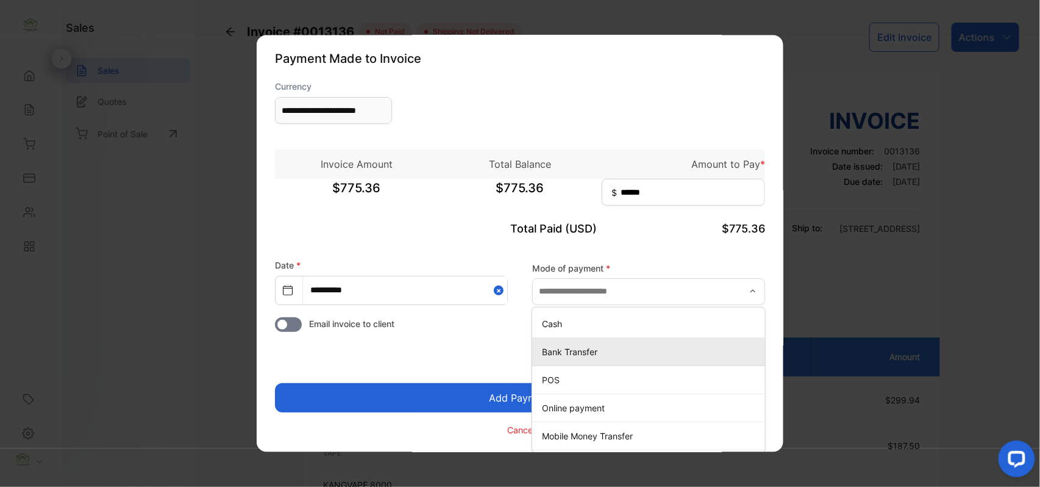
click at [538, 347] on div "Bank Transfer" at bounding box center [648, 352] width 233 height 18
type input "**********"
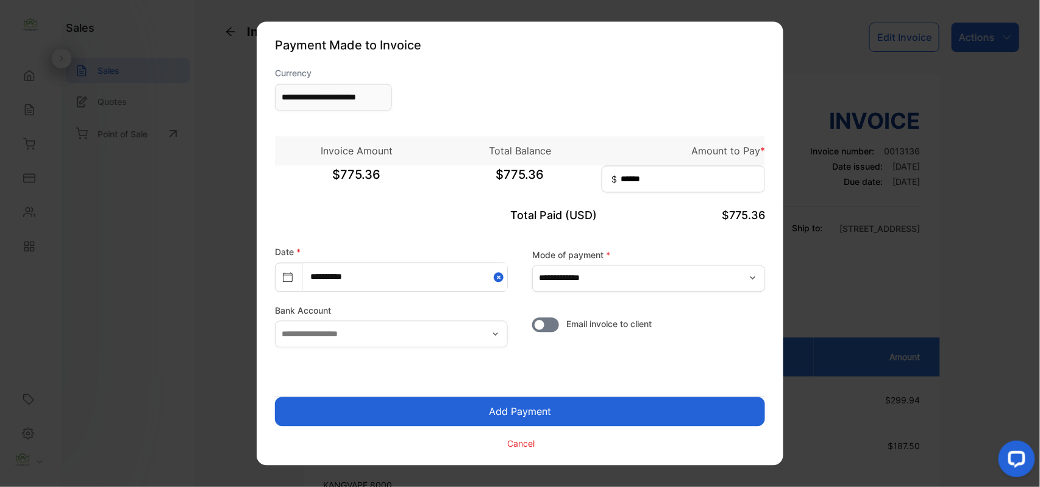
click at [564, 414] on button "Add Payment" at bounding box center [520, 411] width 490 height 29
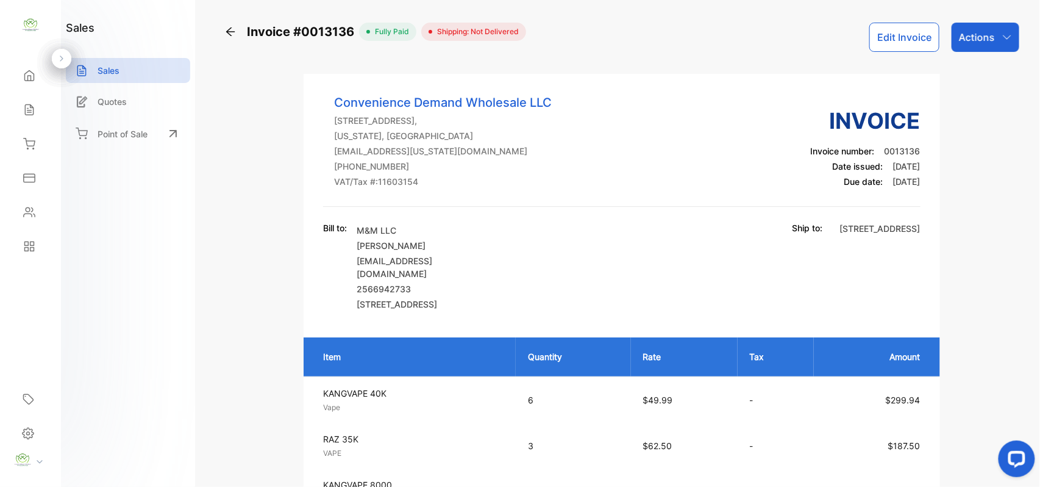
click at [977, 30] on p "Actions" at bounding box center [977, 37] width 36 height 15
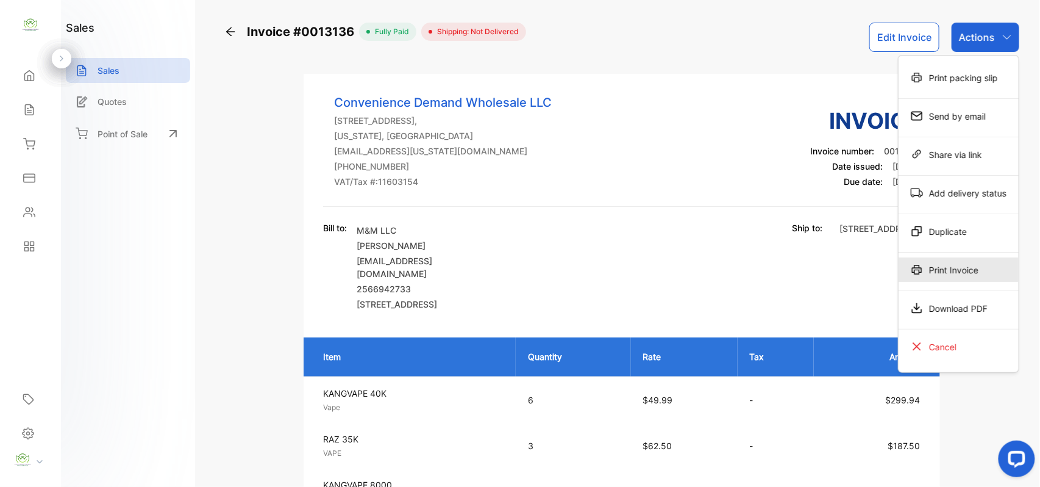
click at [945, 274] on div "Print Invoice" at bounding box center [959, 269] width 120 height 24
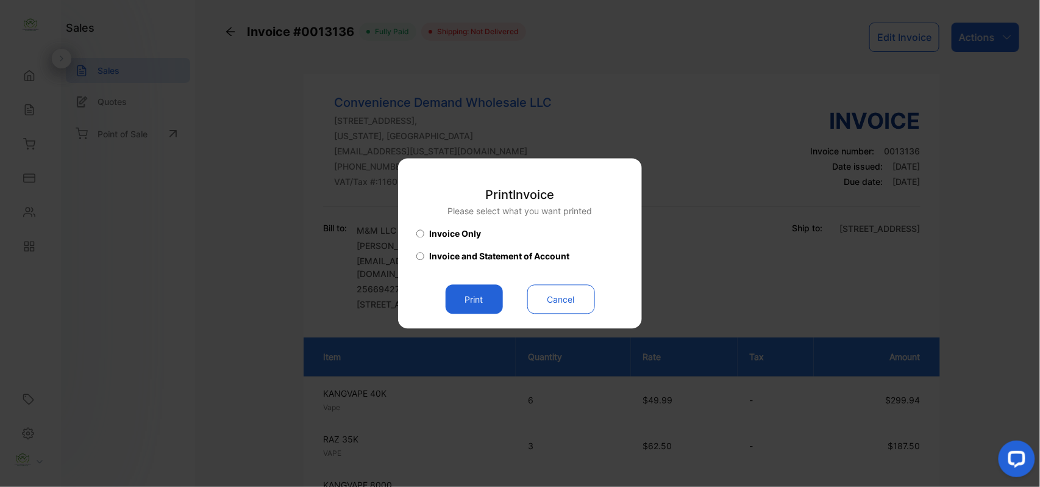
click at [457, 292] on button "Print" at bounding box center [474, 299] width 57 height 29
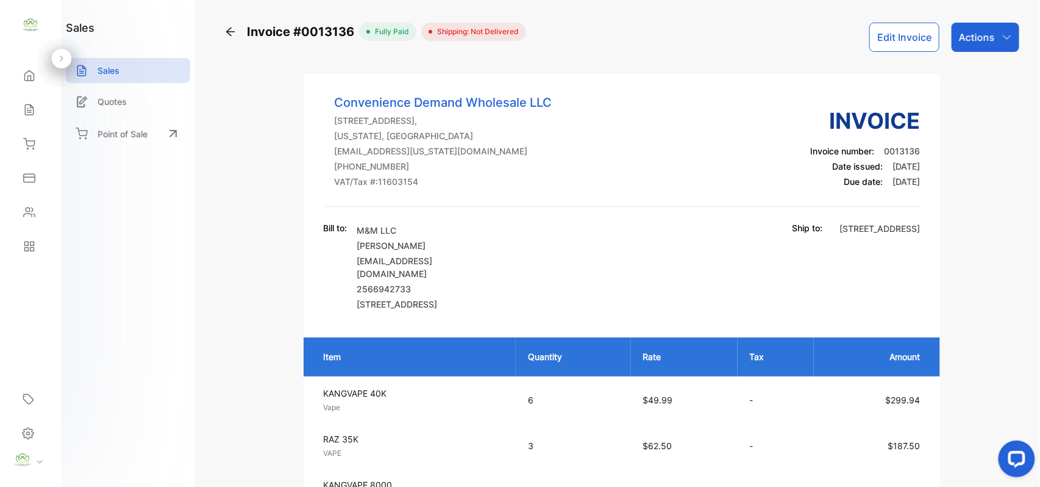
click at [28, 103] on div "Sales" at bounding box center [30, 110] width 41 height 24
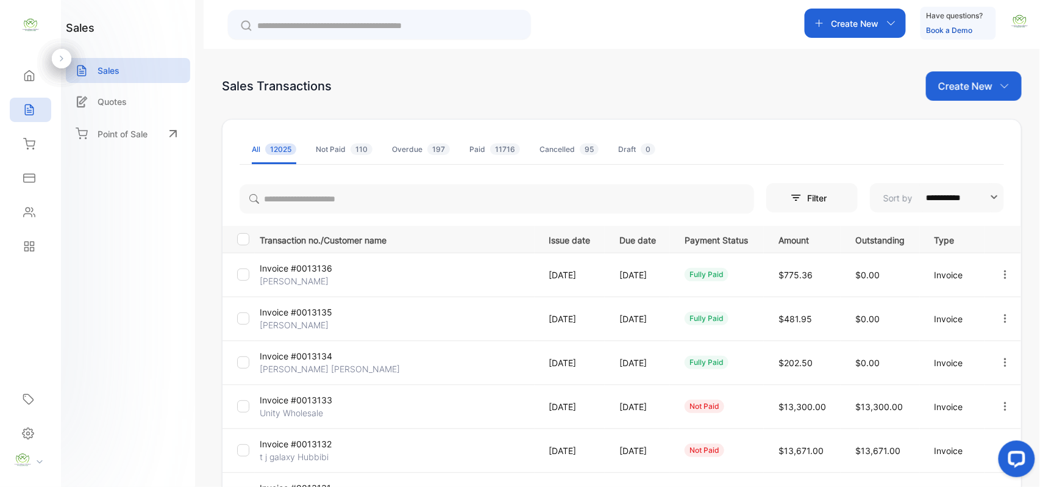
click at [975, 83] on p "Create New" at bounding box center [966, 86] width 54 height 15
click at [969, 124] on span "Invoice" at bounding box center [976, 126] width 29 height 13
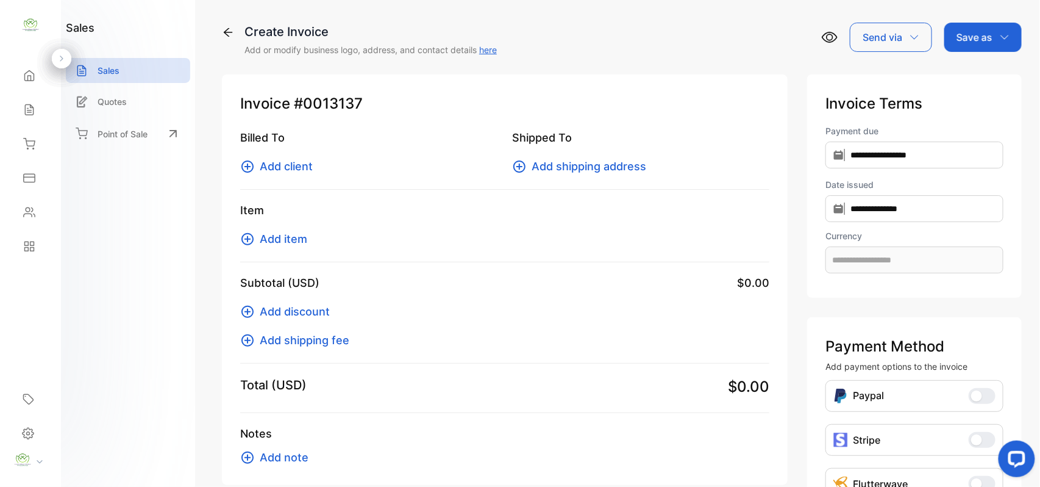
type input "**********"
drag, startPoint x: 279, startPoint y: 163, endPoint x: 289, endPoint y: 163, distance: 10.4
click at [289, 163] on span "Add client" at bounding box center [286, 166] width 53 height 16
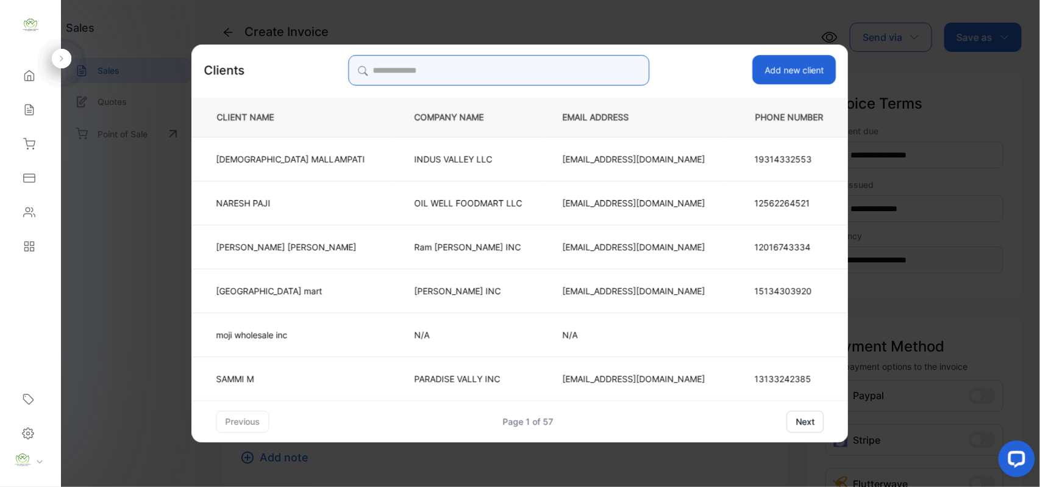
click at [516, 62] on input "search" at bounding box center [498, 70] width 301 height 30
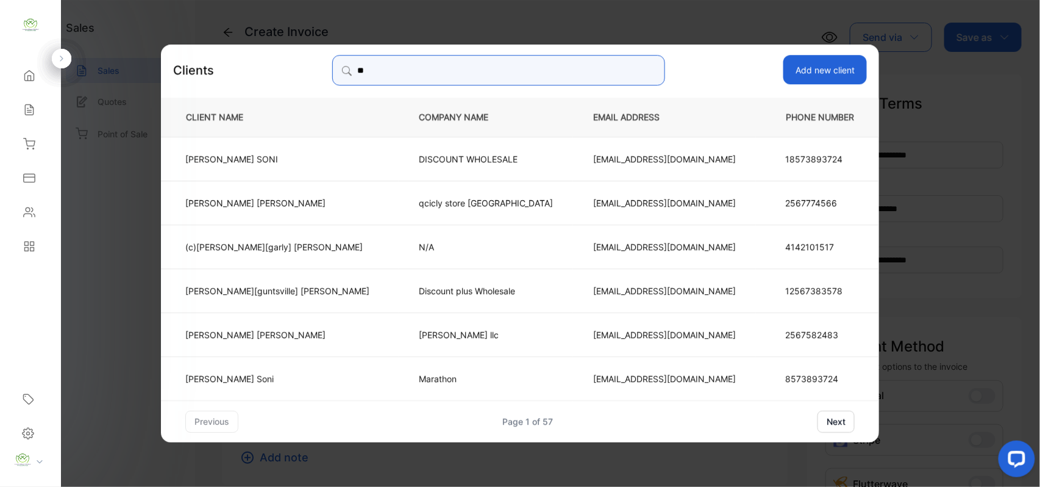
type input "*"
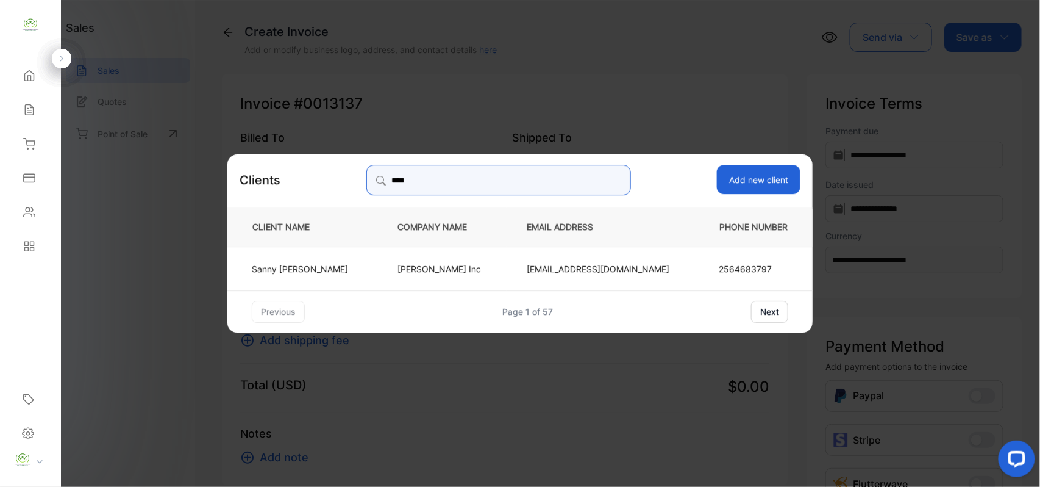
type input "****"
click at [401, 269] on td "[PERSON_NAME] Inc" at bounding box center [442, 268] width 129 height 44
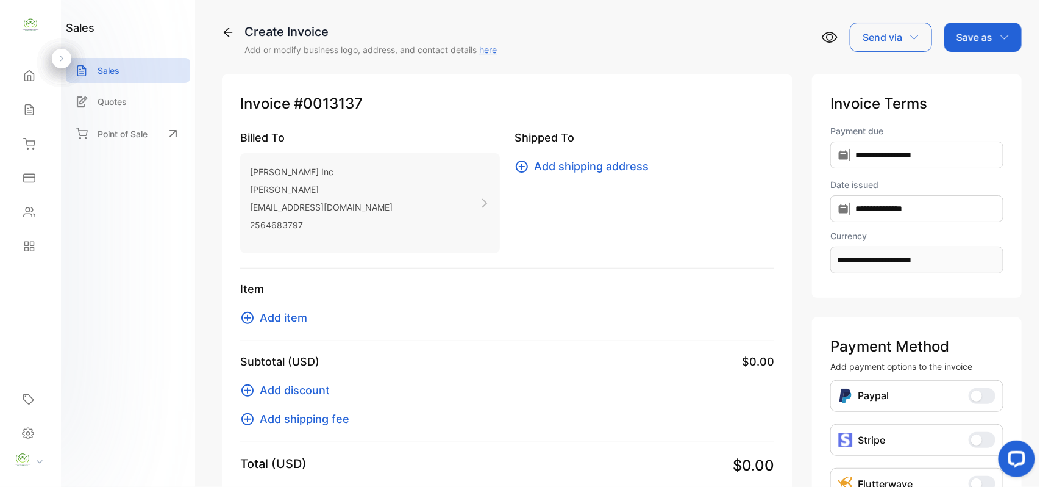
click at [276, 313] on span "Add item" at bounding box center [284, 317] width 48 height 16
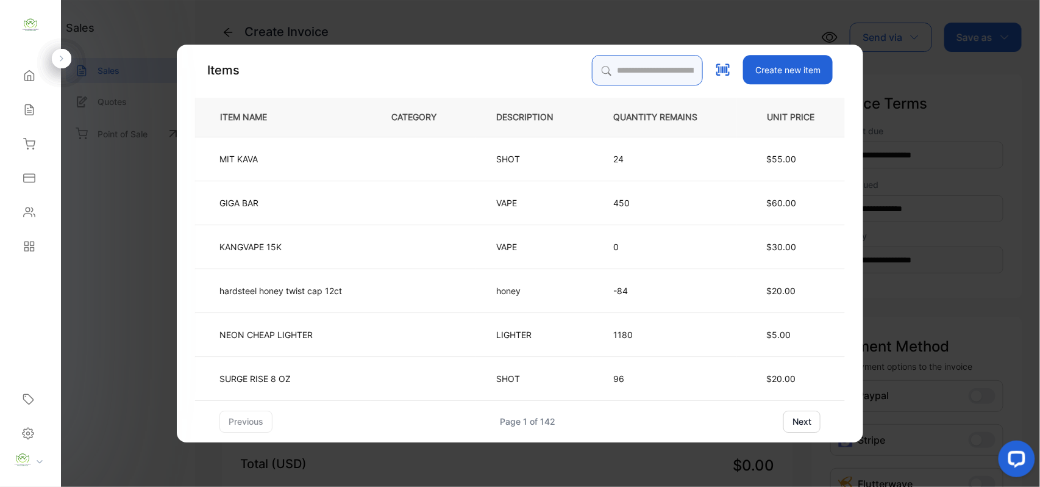
click at [634, 71] on input "search" at bounding box center [647, 70] width 111 height 30
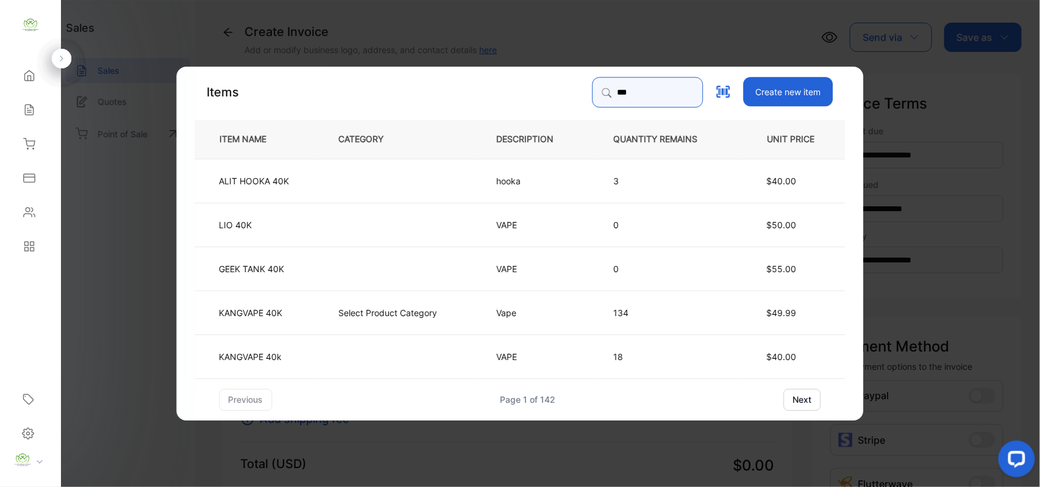
type input "***"
click at [315, 324] on td "KANGVAPE 40K" at bounding box center [257, 312] width 124 height 44
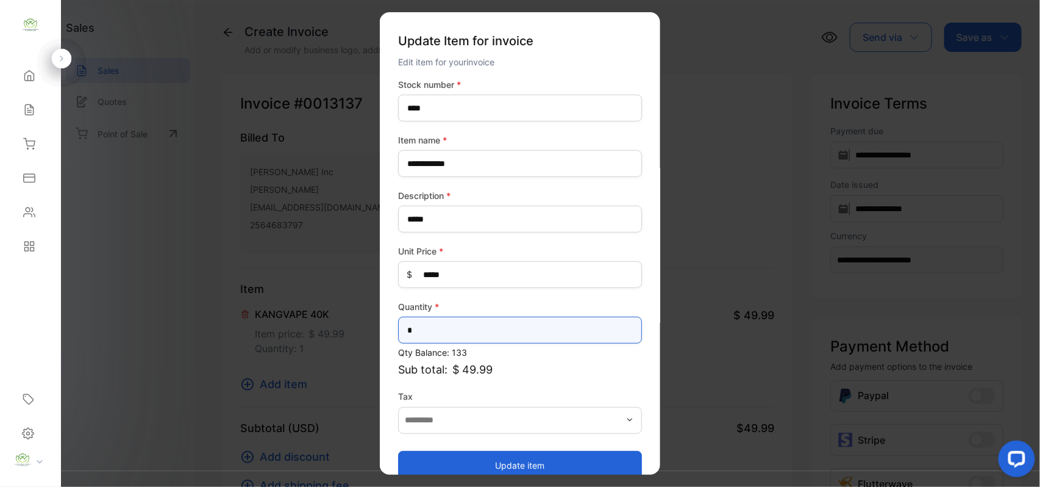
click at [484, 332] on input "*" at bounding box center [520, 330] width 244 height 27
type input "*"
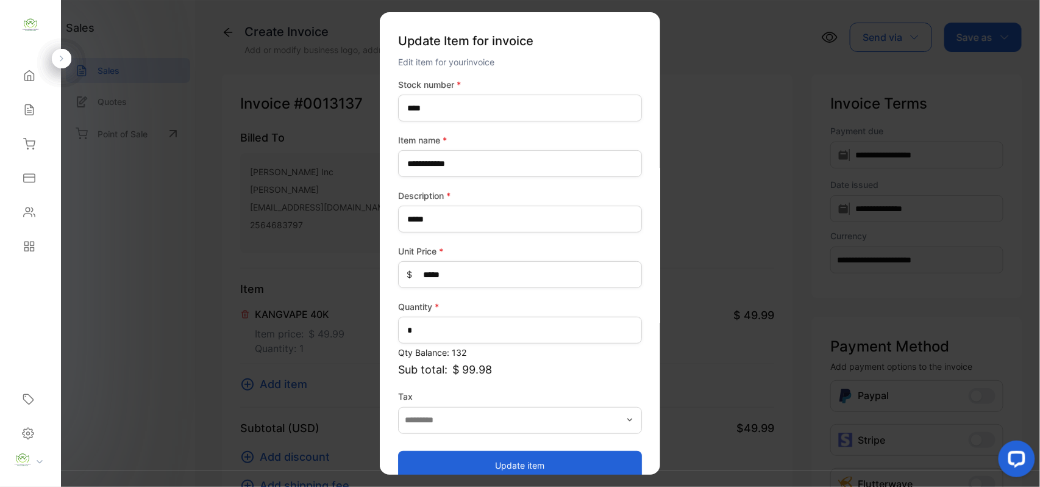
click at [503, 457] on button "Update item" at bounding box center [520, 464] width 244 height 29
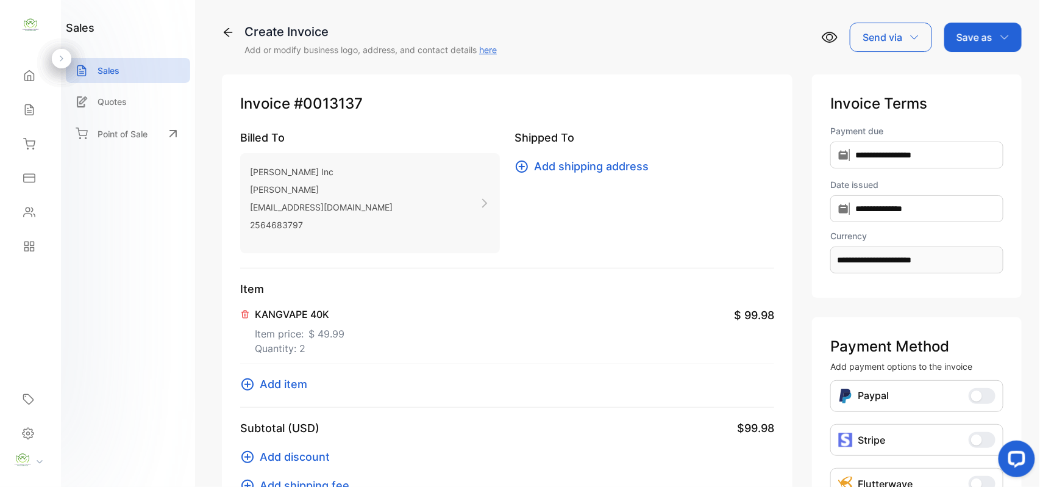
click at [303, 382] on span "Add item" at bounding box center [284, 384] width 48 height 16
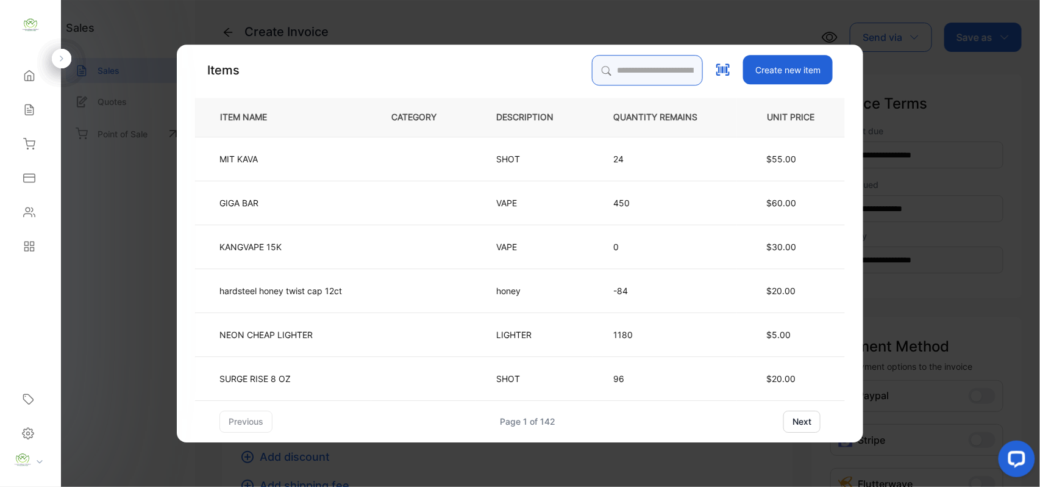
click at [611, 66] on input "search" at bounding box center [647, 70] width 111 height 30
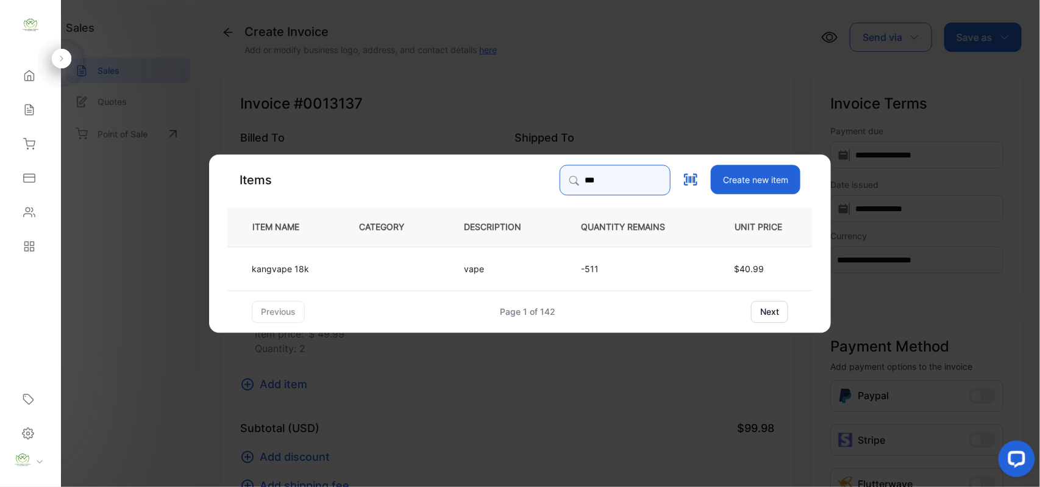
type input "***"
click at [305, 263] on p "kangvape 18k" at bounding box center [280, 268] width 57 height 13
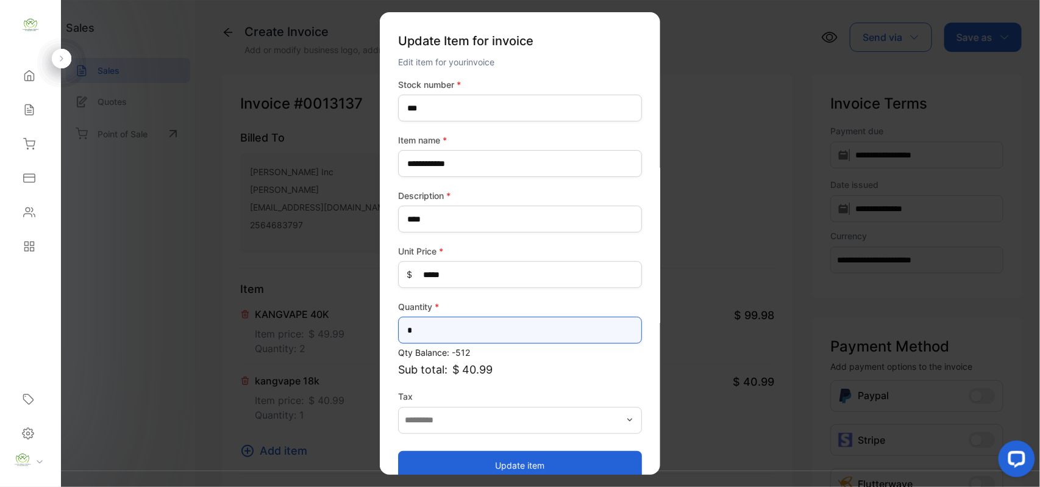
click at [427, 326] on input "*" at bounding box center [520, 330] width 244 height 27
type input "*"
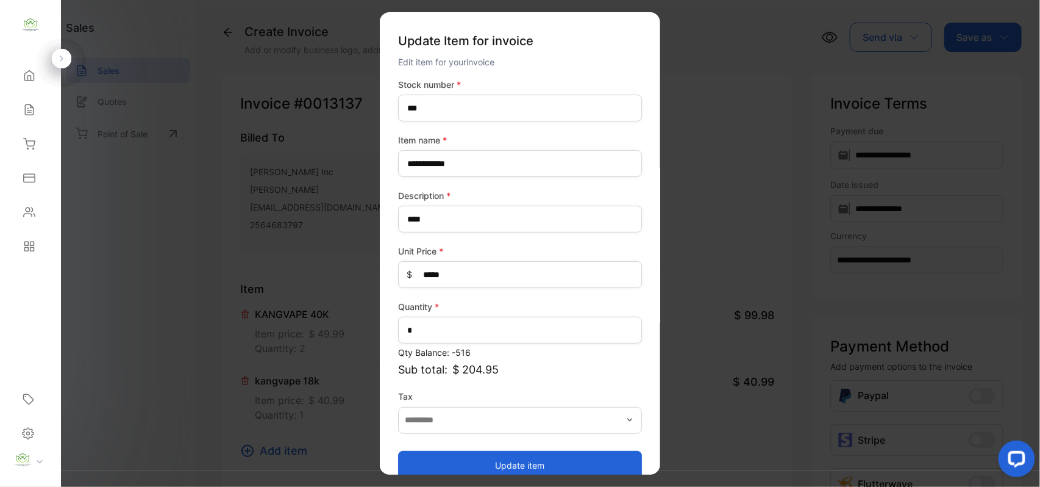
click at [460, 460] on button "Update item" at bounding box center [520, 464] width 244 height 29
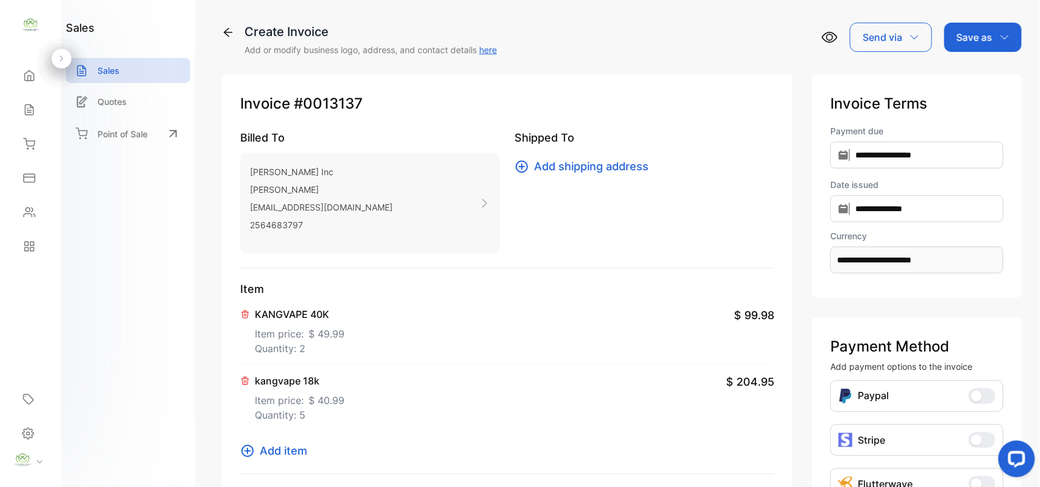
click at [281, 445] on span "Add item" at bounding box center [284, 450] width 48 height 16
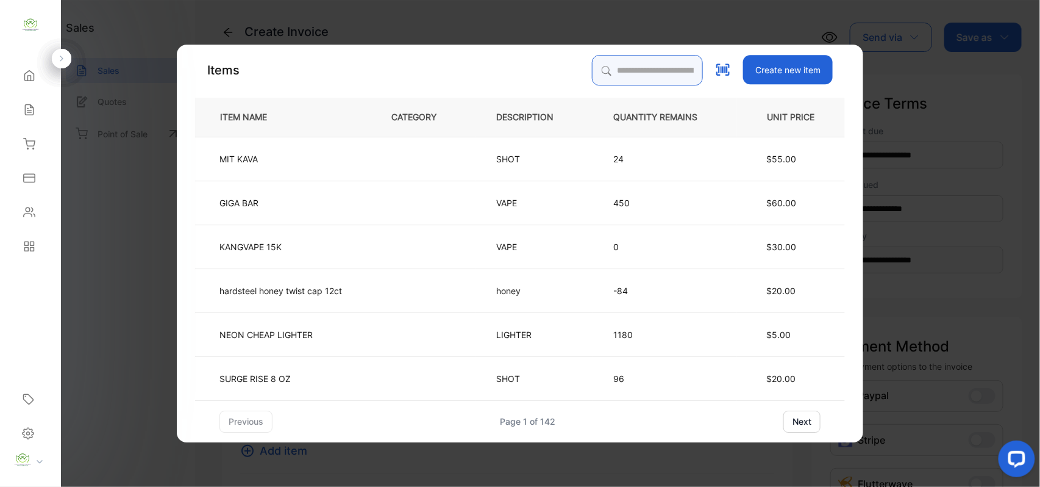
click at [598, 72] on input "search" at bounding box center [647, 70] width 111 height 30
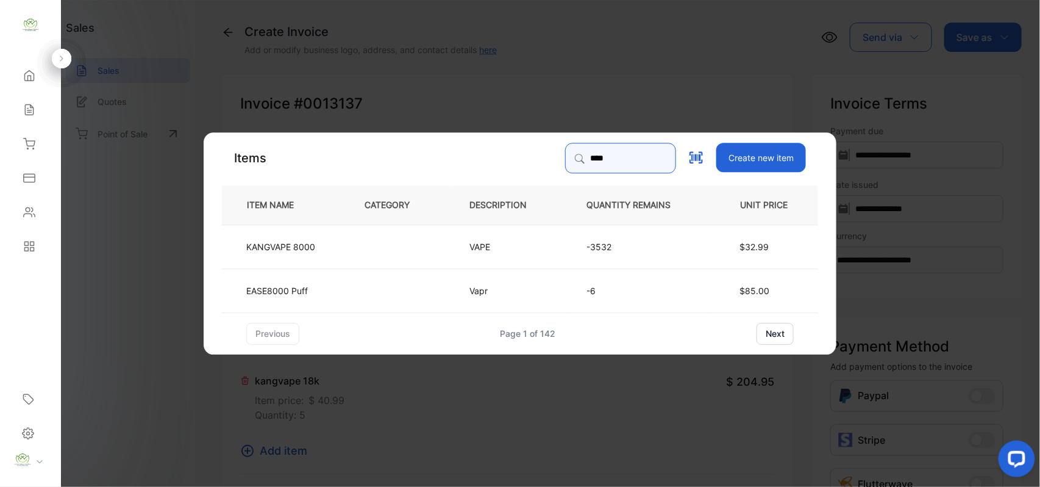
type input "****"
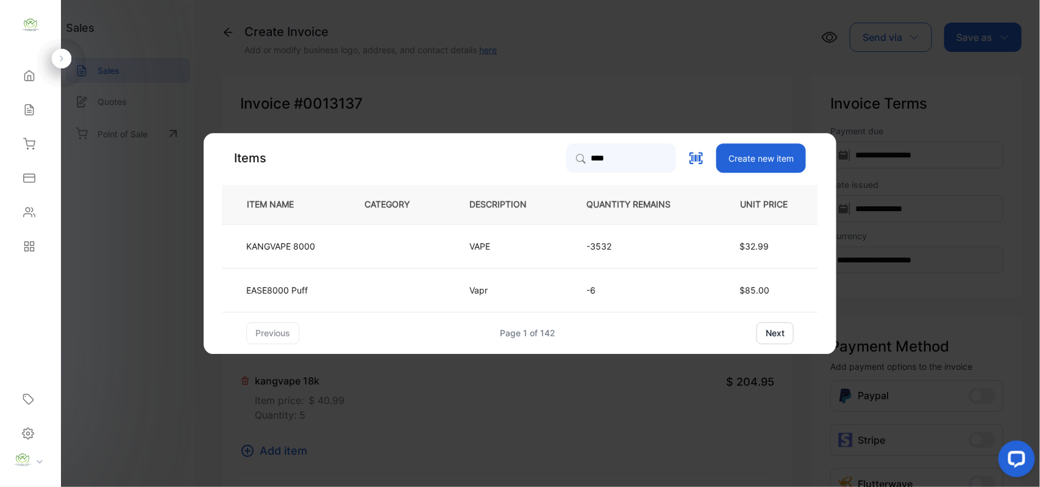
click at [376, 245] on td at bounding box center [397, 246] width 105 height 44
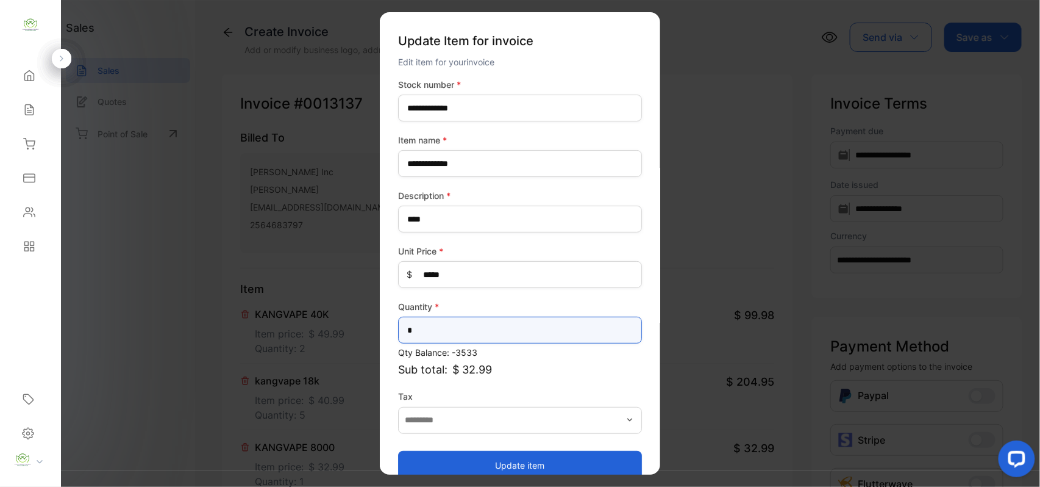
click at [499, 332] on input "*" at bounding box center [520, 330] width 244 height 27
type input "*"
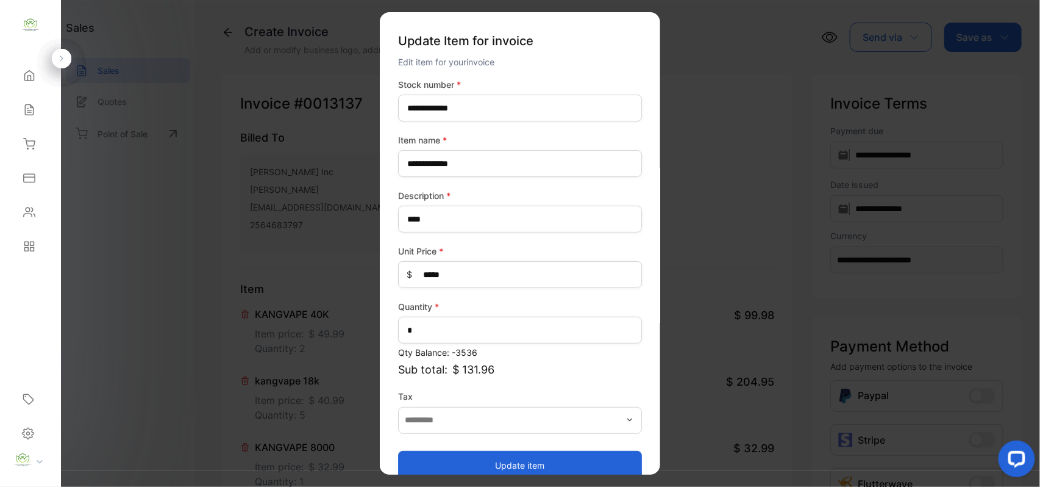
click at [510, 457] on button "Update item" at bounding box center [520, 464] width 244 height 29
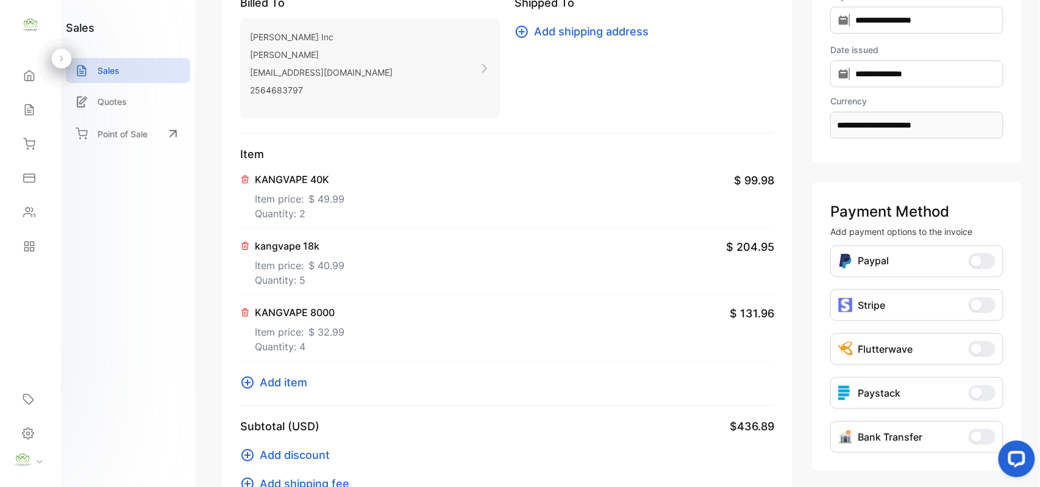
scroll to position [189, 0]
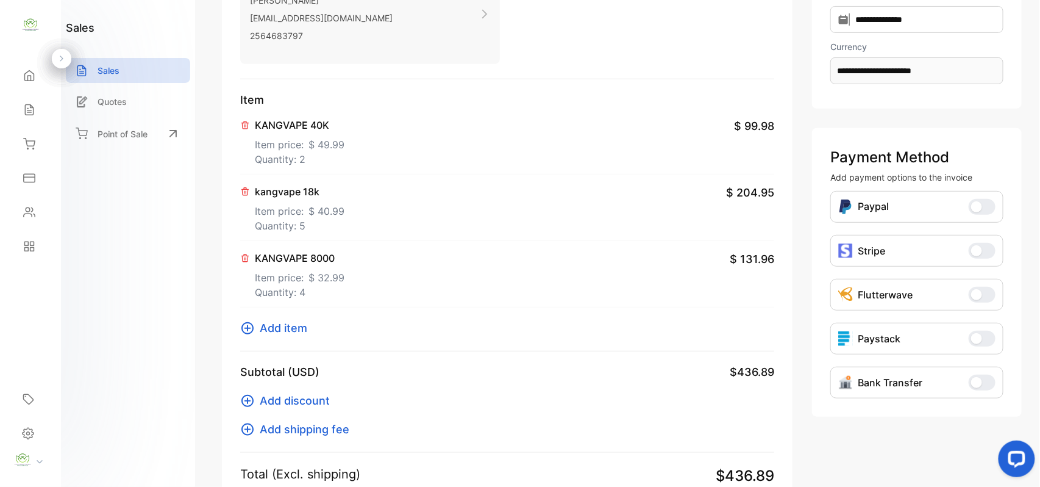
click at [276, 335] on span "Add item" at bounding box center [284, 328] width 48 height 16
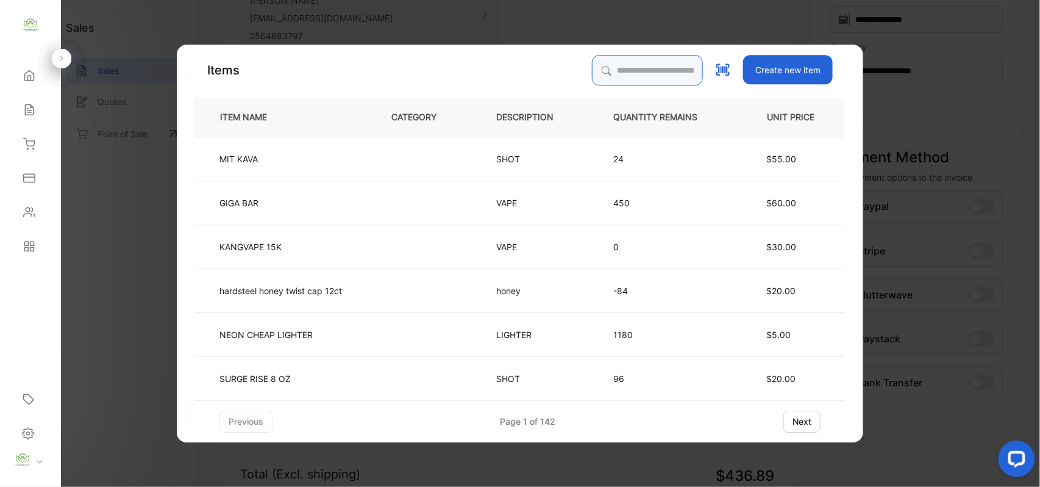
click at [657, 79] on input "search" at bounding box center [647, 70] width 111 height 30
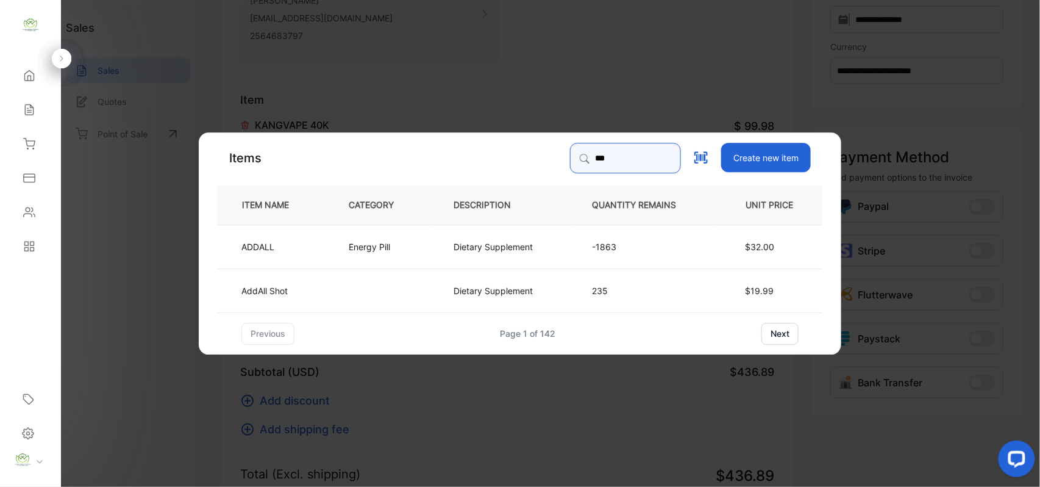
type input "***"
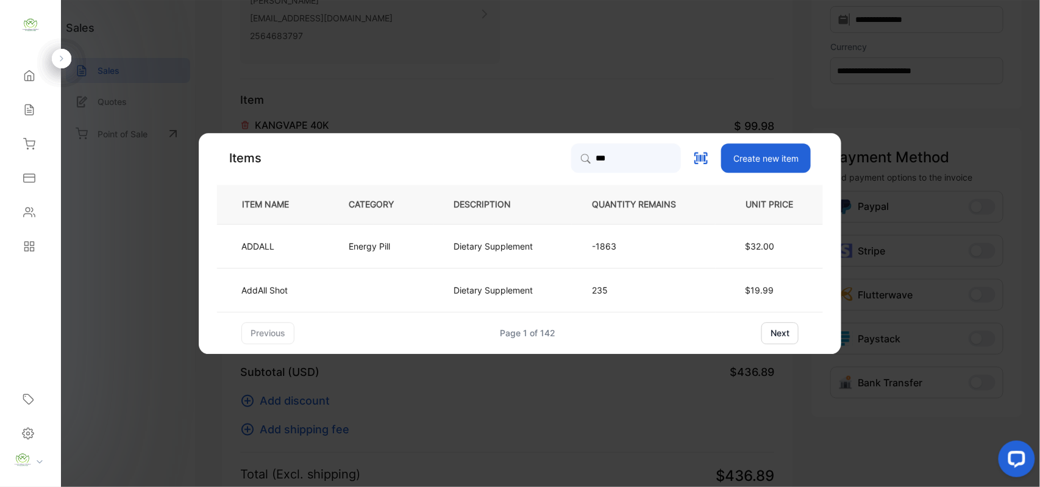
click at [367, 242] on p "Energy Pill" at bounding box center [369, 246] width 41 height 13
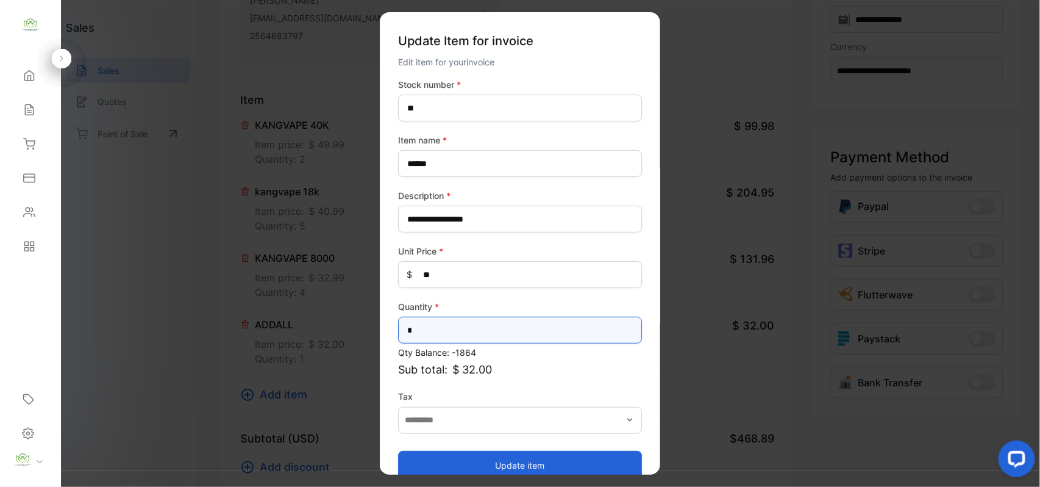
click at [425, 330] on input "*" at bounding box center [520, 330] width 244 height 27
type input "*"
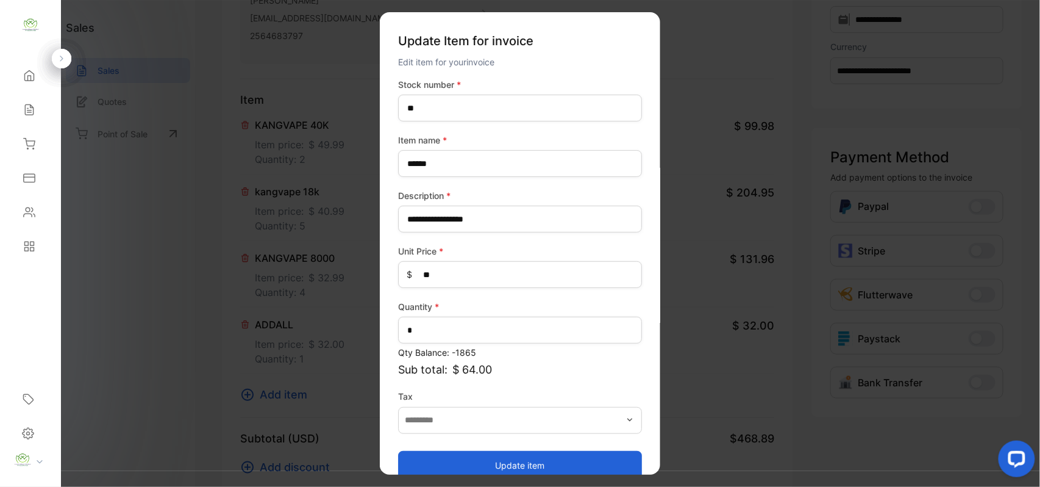
click at [415, 459] on button "Update item" at bounding box center [520, 464] width 244 height 29
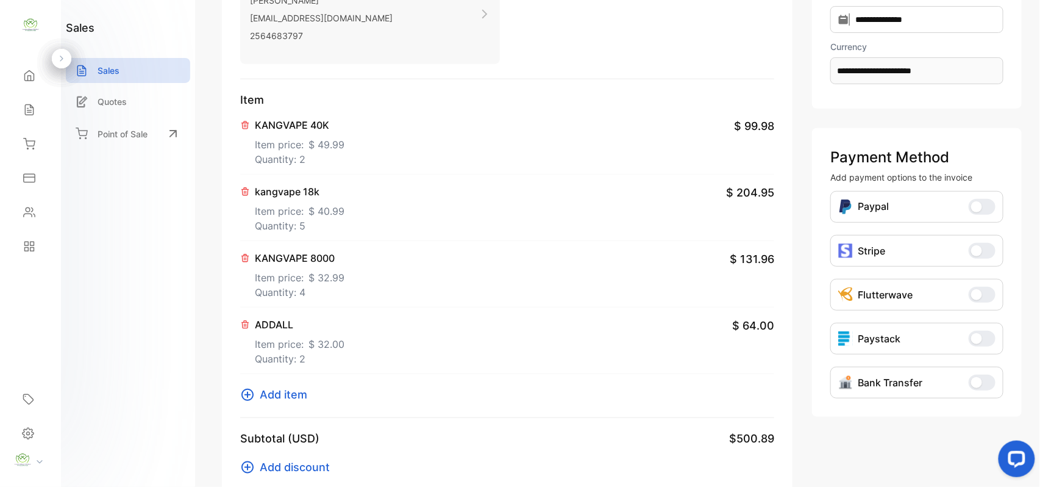
click at [276, 392] on span "Add item" at bounding box center [284, 394] width 48 height 16
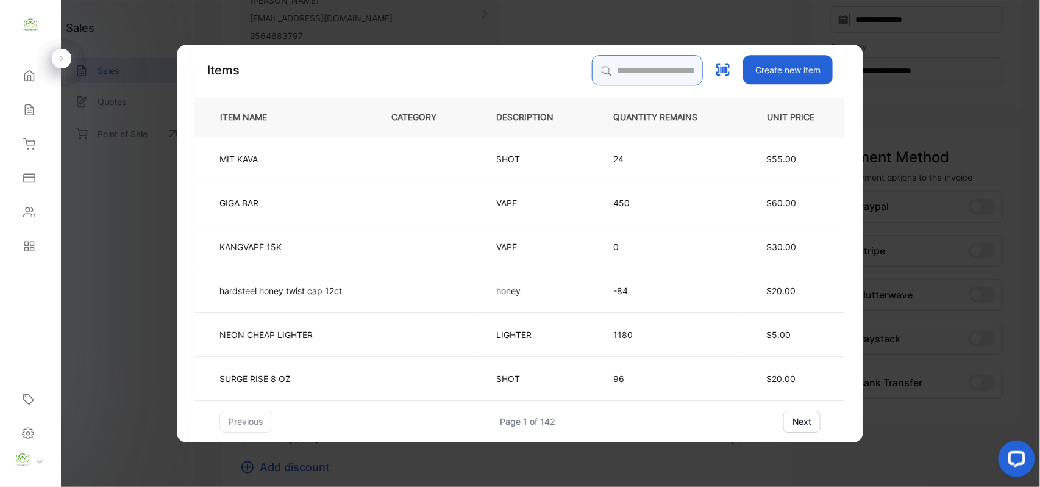
click at [643, 68] on input "search" at bounding box center [647, 70] width 111 height 30
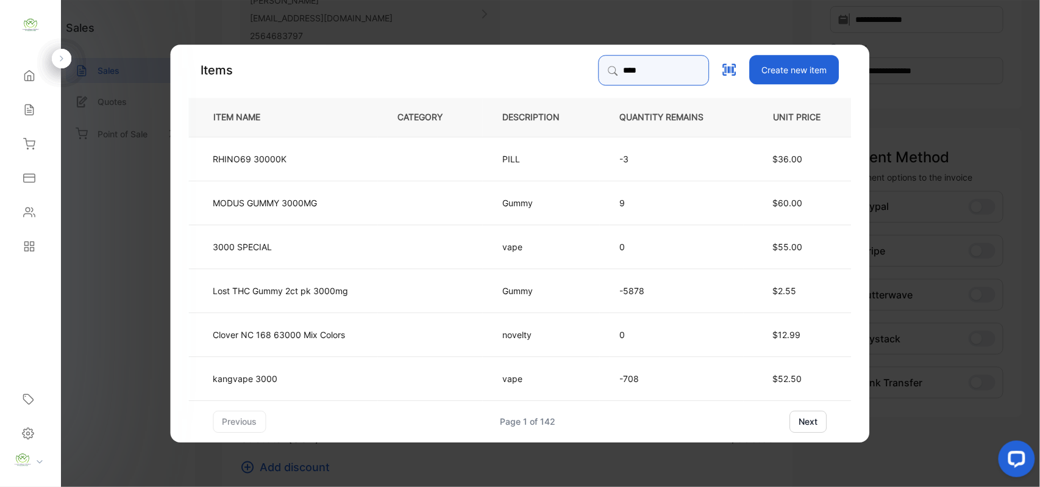
type input "****"
click at [311, 374] on td "kangvape 3000" at bounding box center [283, 378] width 189 height 44
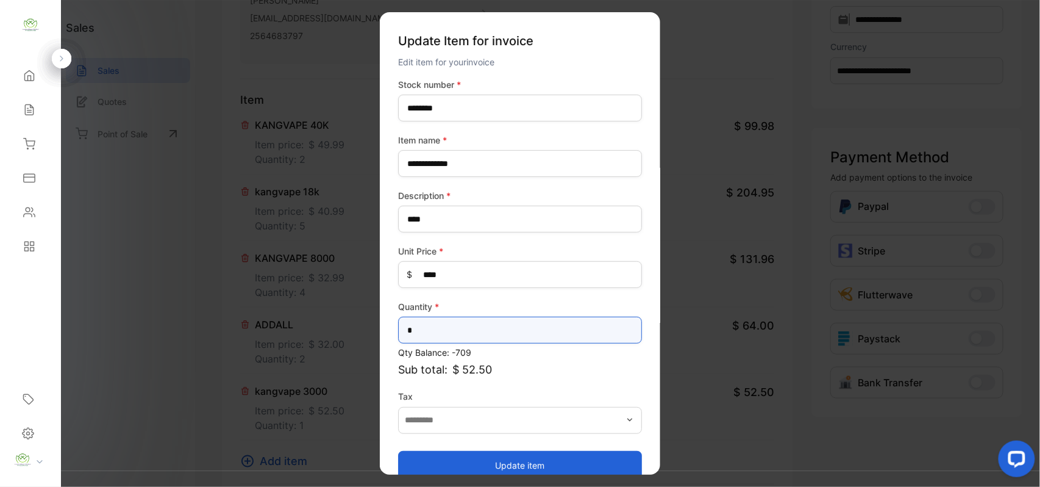
click at [471, 331] on input "*" at bounding box center [520, 330] width 244 height 27
type input "*"
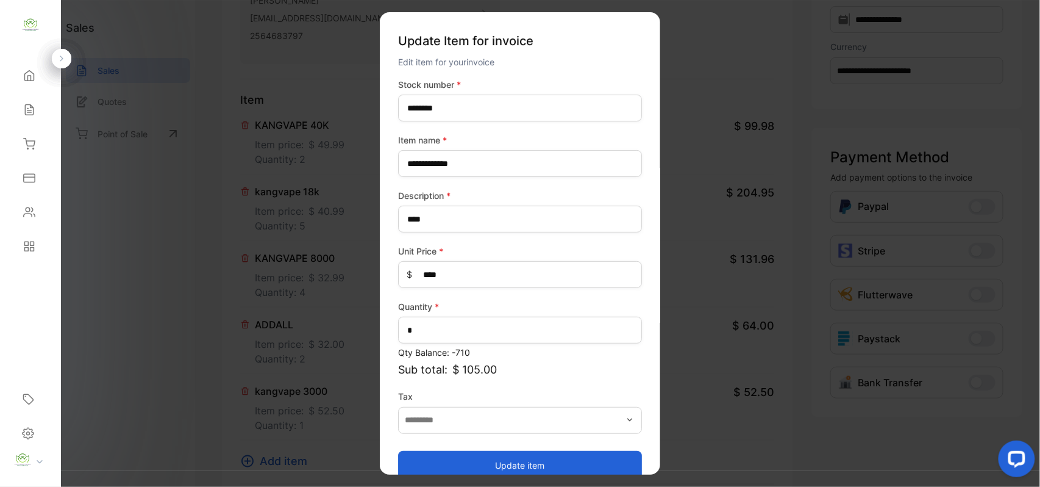
click at [468, 471] on button "Update item" at bounding box center [520, 464] width 244 height 29
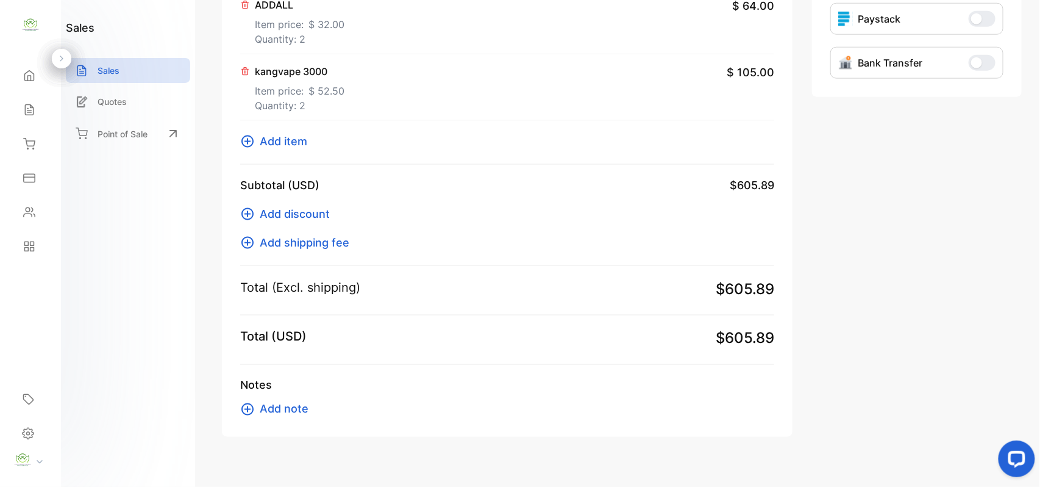
scroll to position [339, 0]
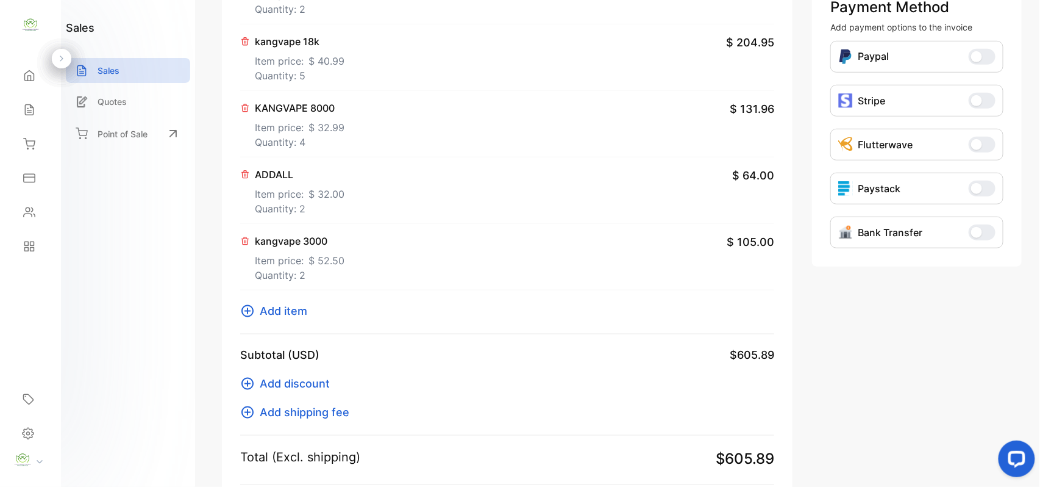
click at [276, 313] on span "Add item" at bounding box center [284, 311] width 48 height 16
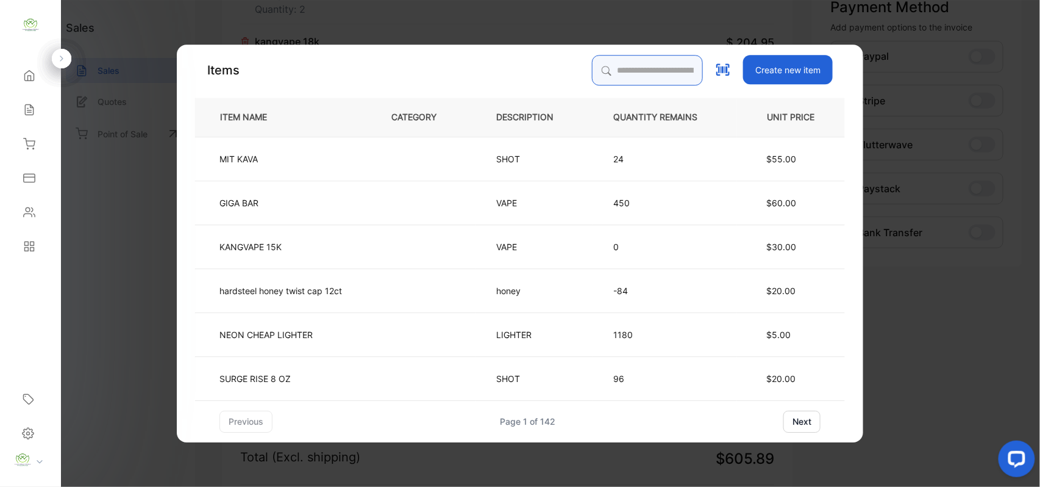
click at [618, 69] on input "search" at bounding box center [647, 70] width 111 height 30
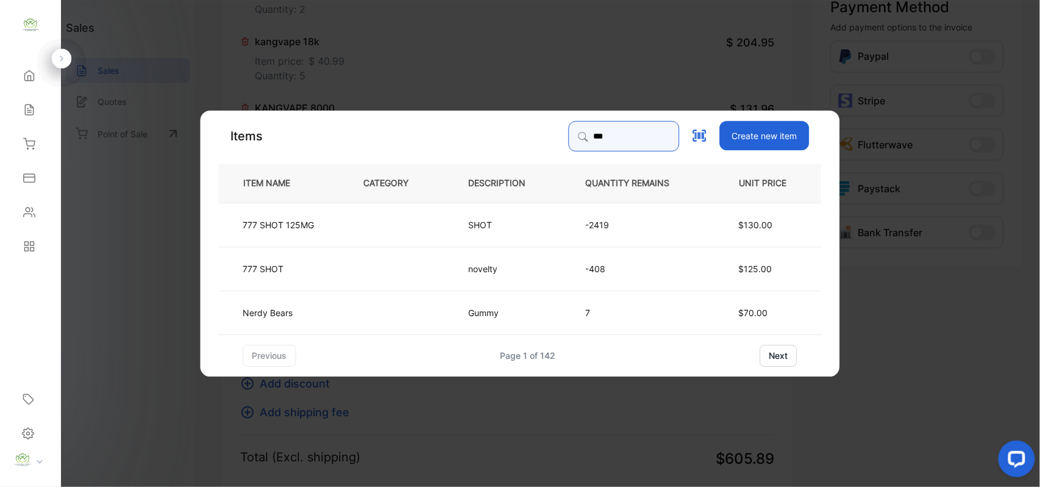
type input "***"
click at [384, 220] on td at bounding box center [396, 224] width 105 height 44
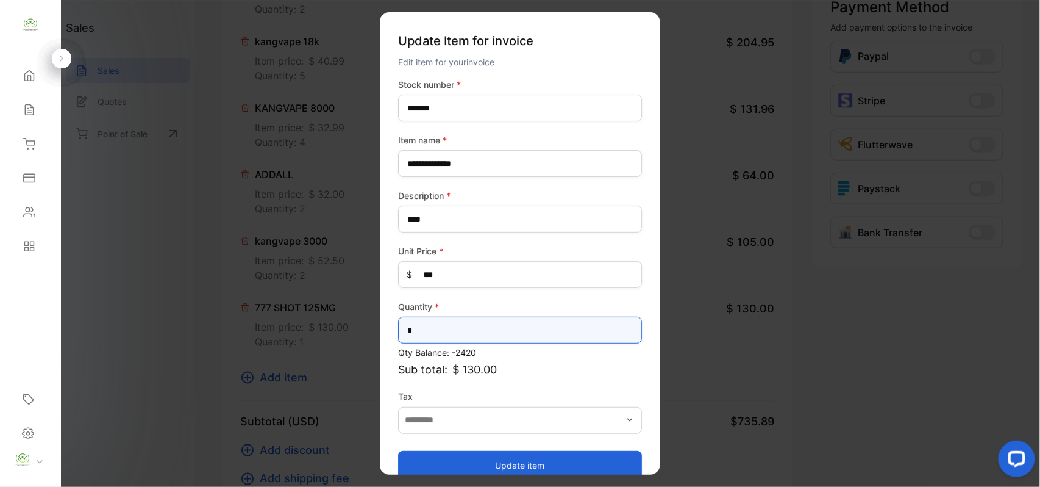
click at [450, 333] on input "*" at bounding box center [520, 330] width 244 height 27
type input "*"
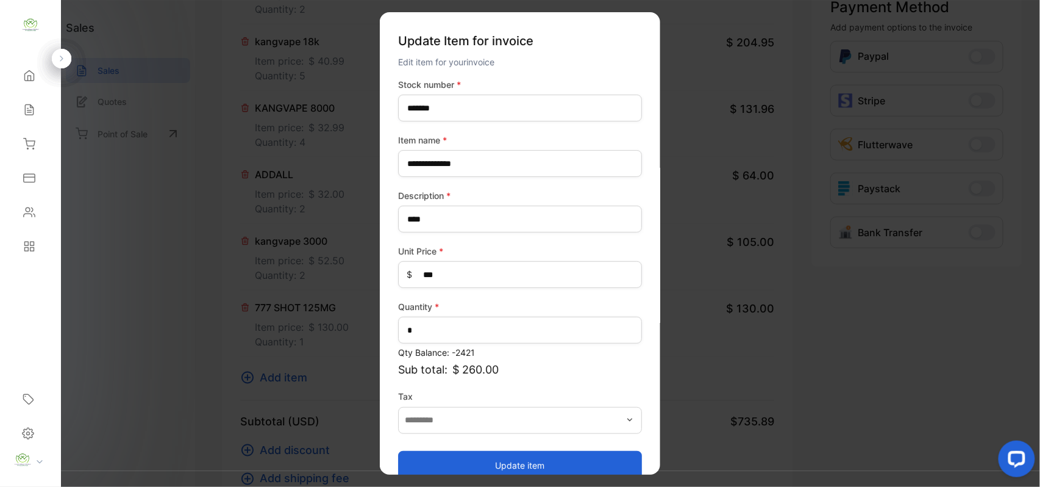
click at [465, 454] on button "Update item" at bounding box center [520, 464] width 244 height 29
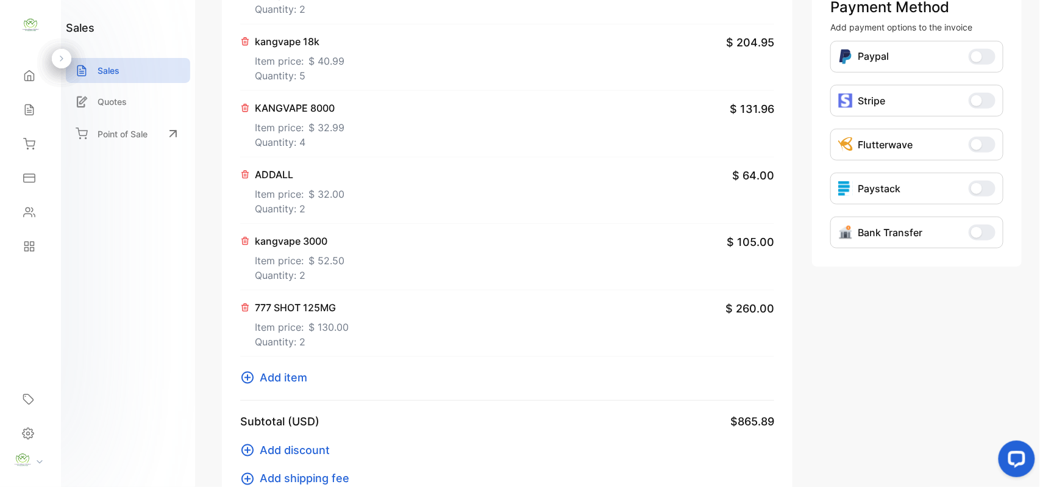
click at [303, 382] on span "Add item" at bounding box center [284, 377] width 48 height 16
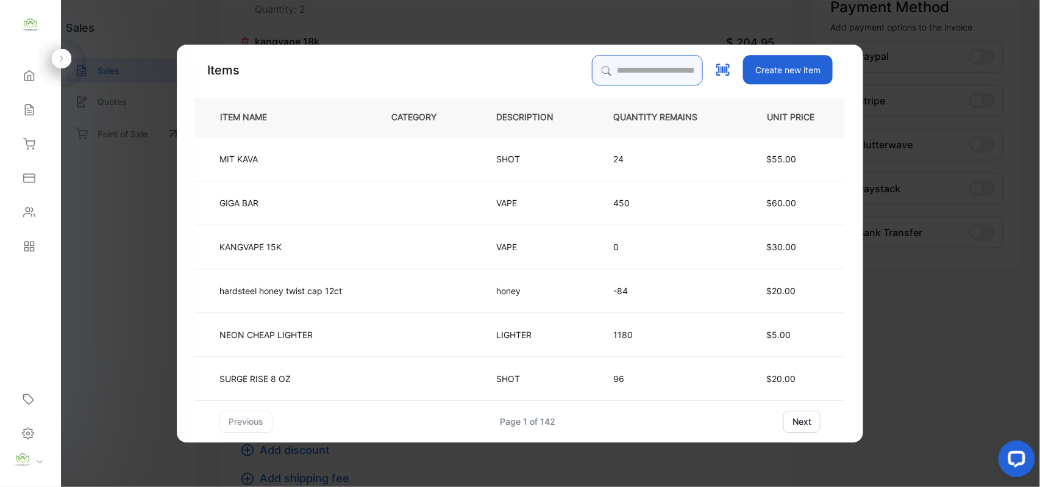
click at [593, 68] on input "search" at bounding box center [647, 70] width 111 height 30
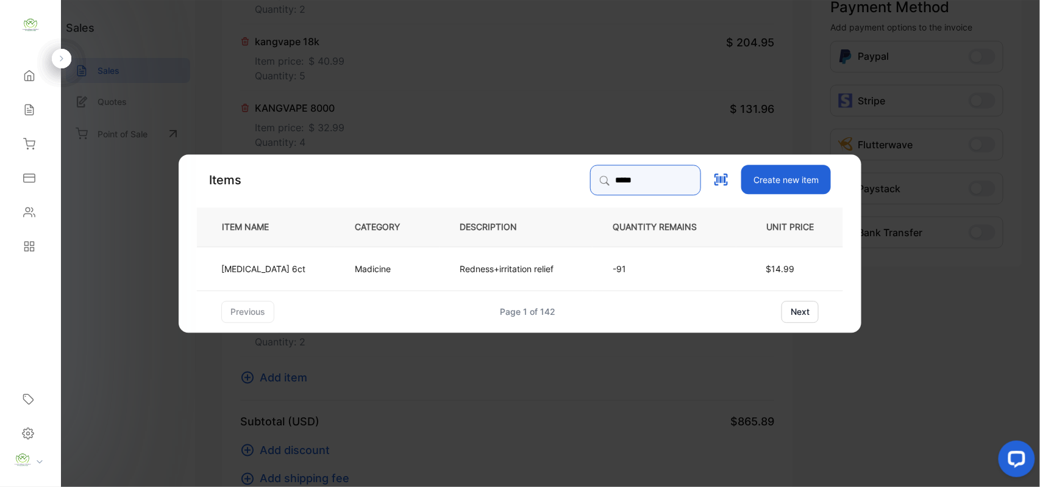
type input "*****"
click at [370, 259] on td "Madicine" at bounding box center [387, 268] width 105 height 44
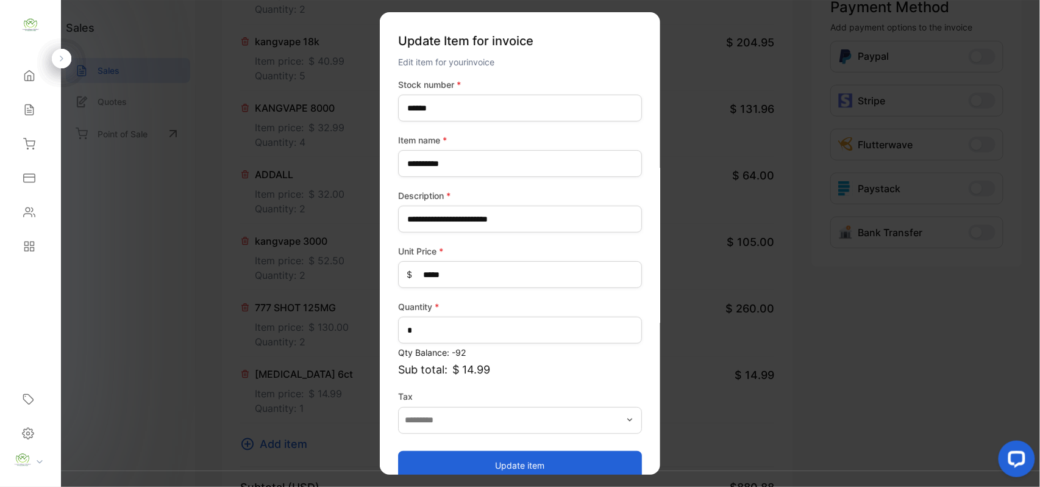
click at [474, 468] on button "Update item" at bounding box center [520, 464] width 244 height 29
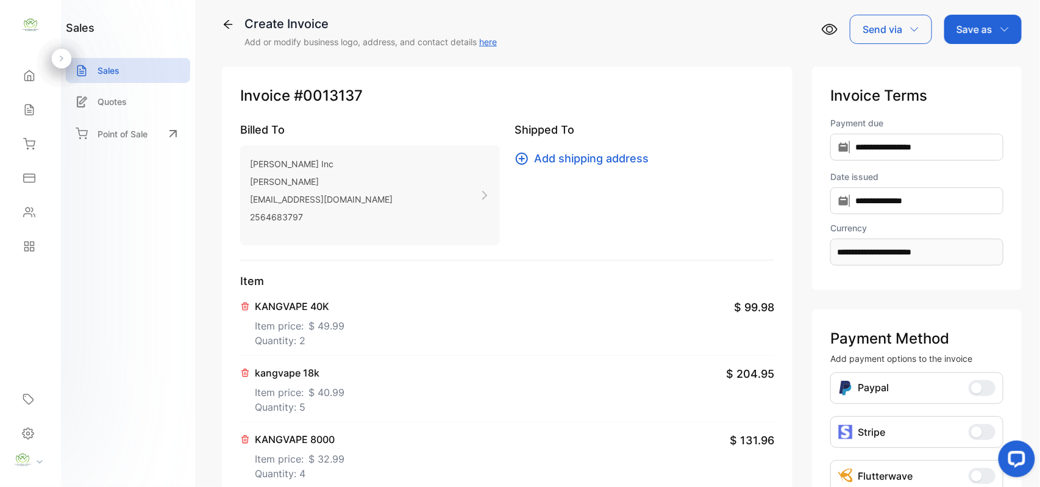
scroll to position [0, 0]
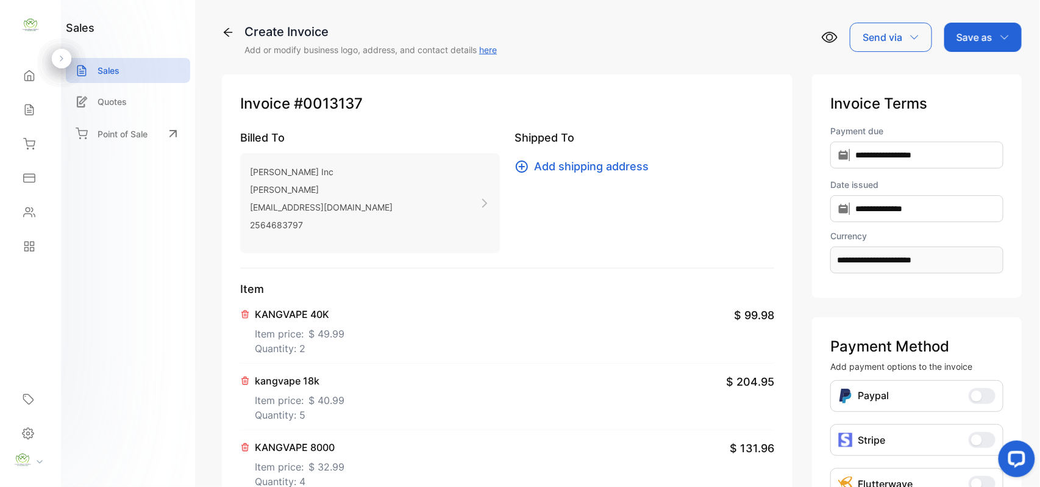
click at [967, 49] on div "Save as" at bounding box center [983, 37] width 77 height 29
click at [972, 74] on div "Invoice" at bounding box center [980, 77] width 70 height 24
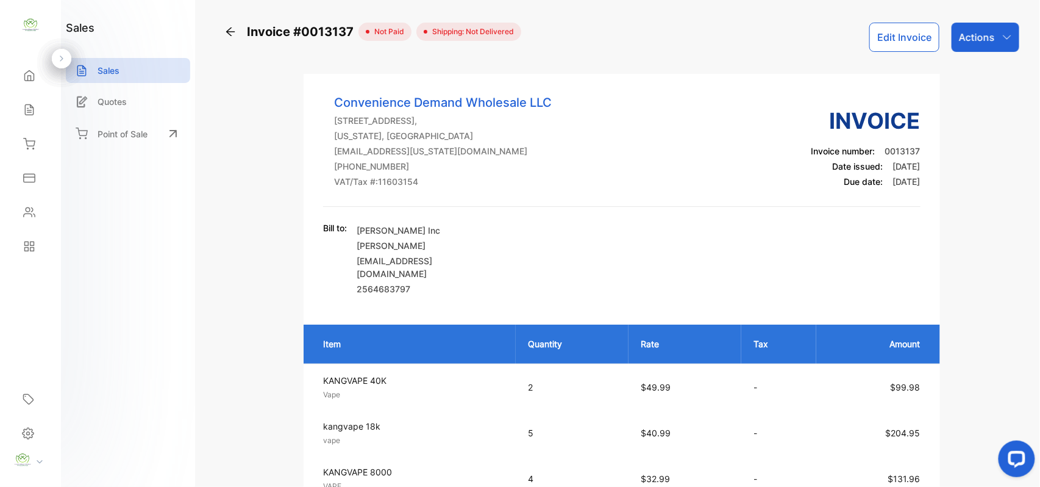
click at [996, 30] on div "Actions" at bounding box center [986, 37] width 68 height 29
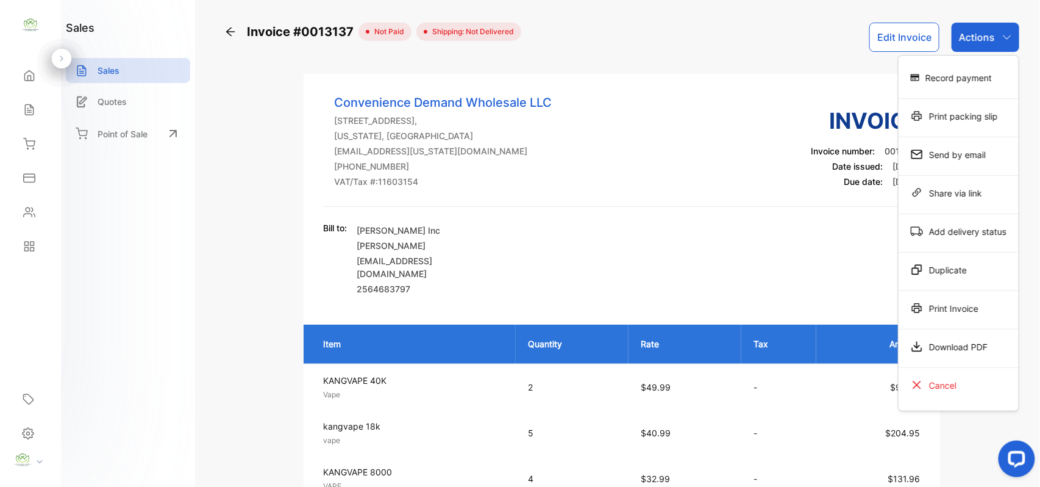
click at [969, 310] on div "Print Invoice" at bounding box center [959, 308] width 120 height 24
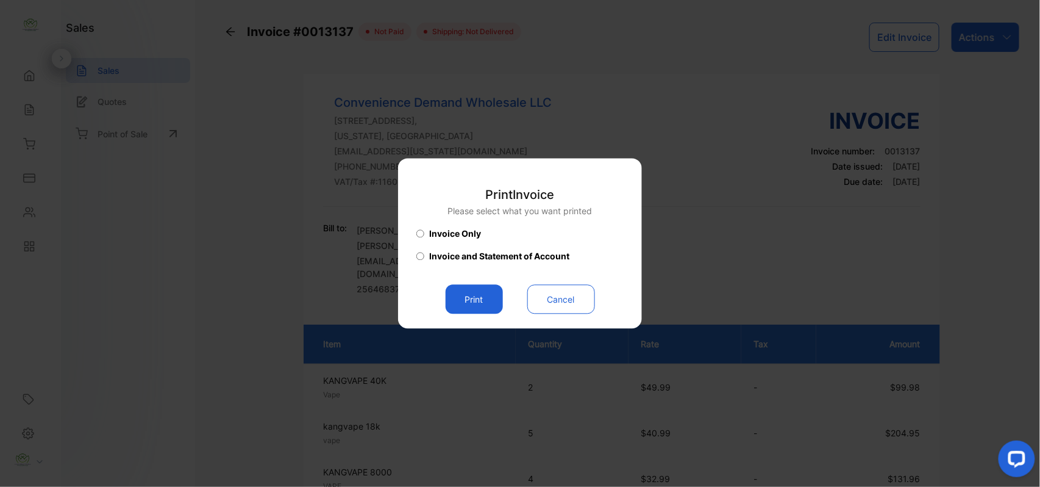
click at [486, 298] on button "Print" at bounding box center [474, 299] width 57 height 29
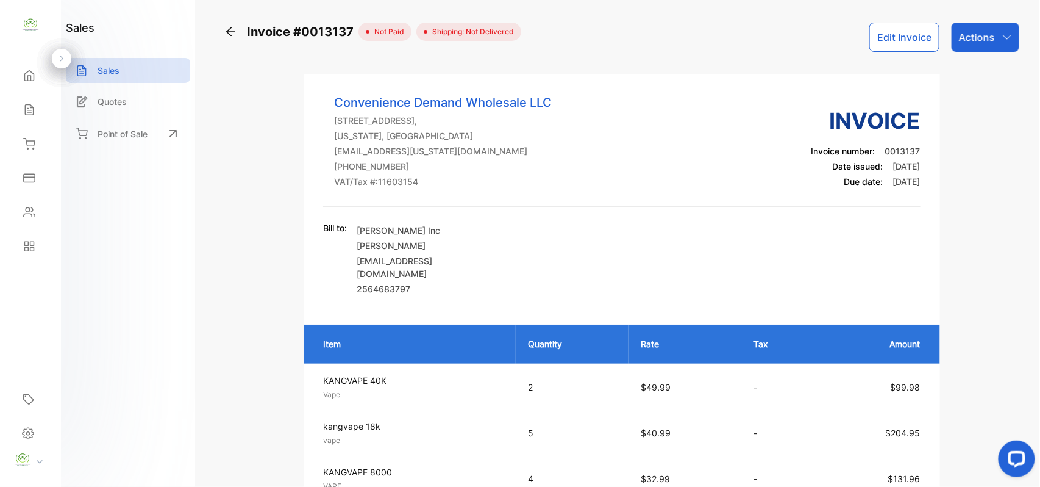
click at [32, 111] on icon at bounding box center [29, 110] width 12 height 12
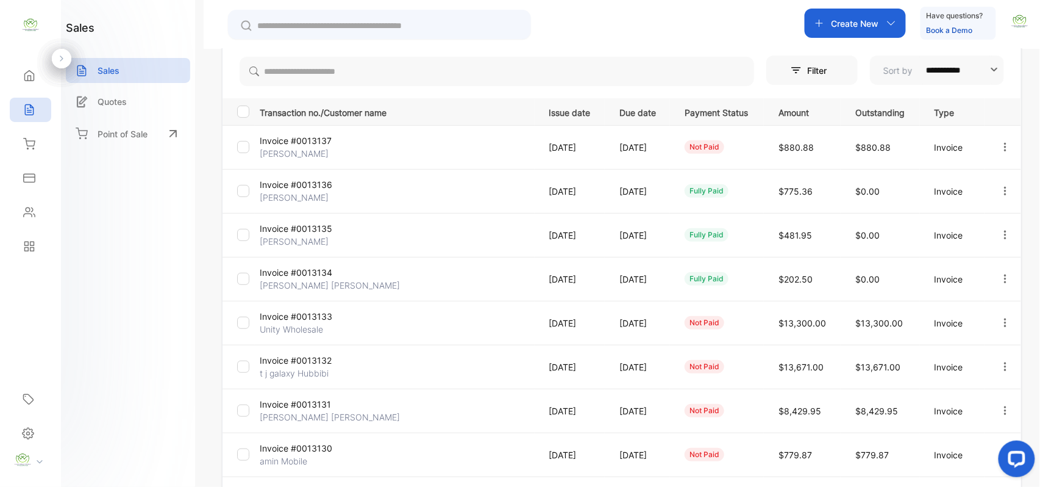
scroll to position [189, 0]
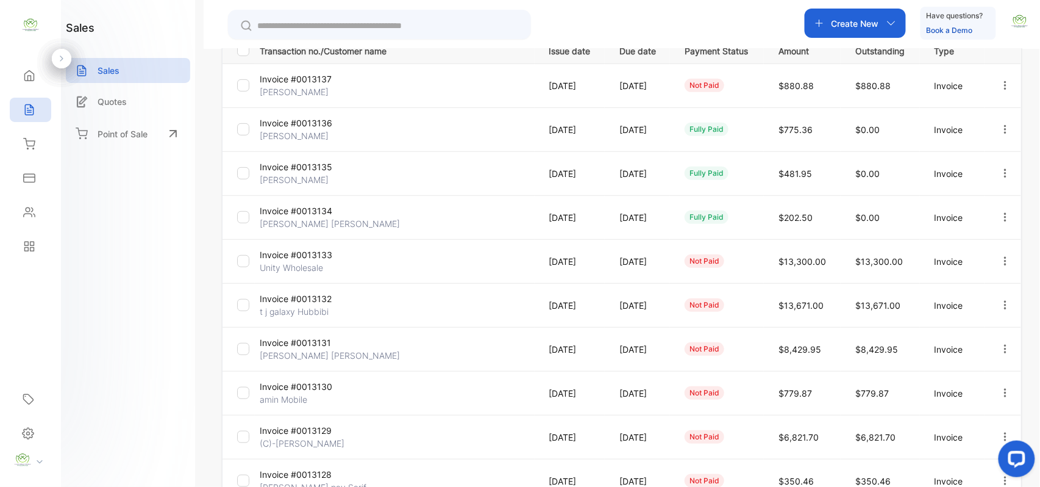
click at [1005, 80] on icon "button" at bounding box center [1005, 85] width 11 height 11
click at [954, 152] on span "Record payment" at bounding box center [971, 155] width 76 height 15
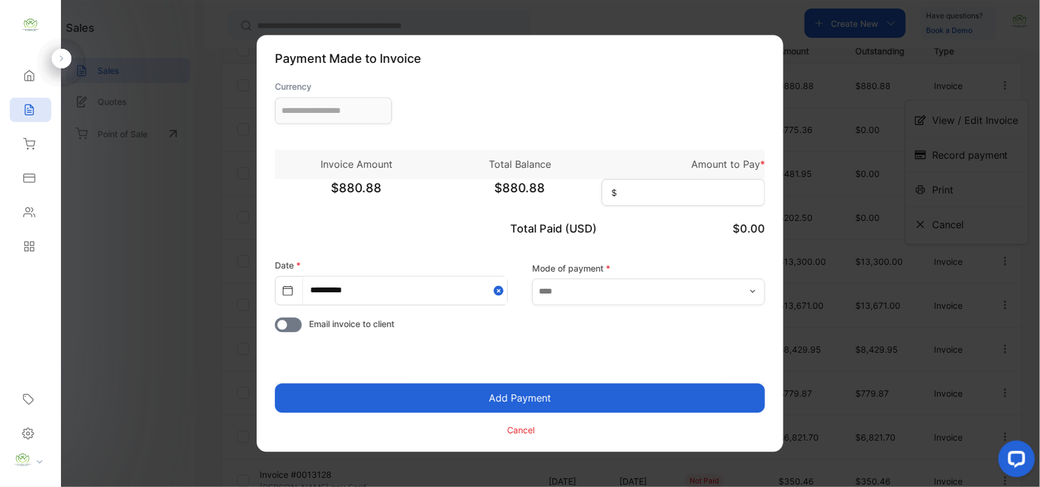
type input "**********"
click at [654, 187] on input at bounding box center [683, 192] width 163 height 27
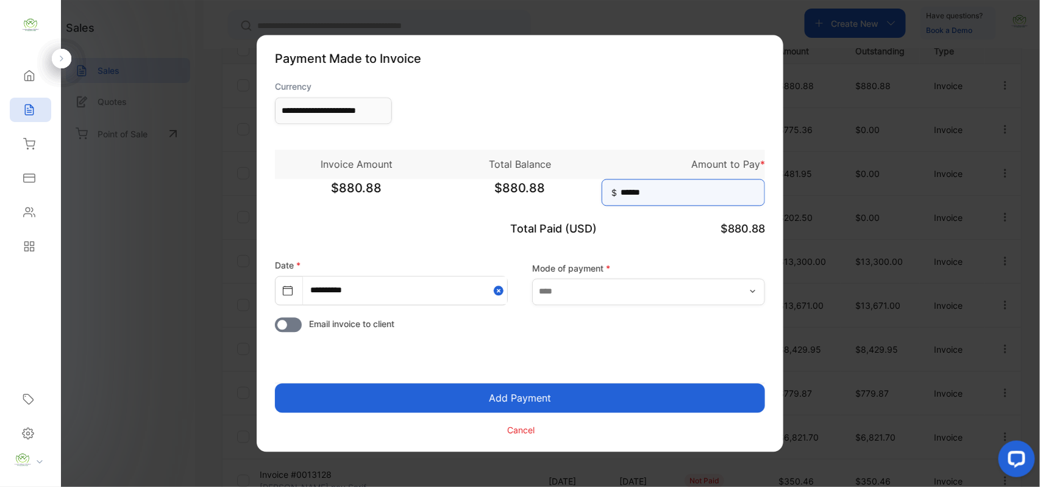
type input "******"
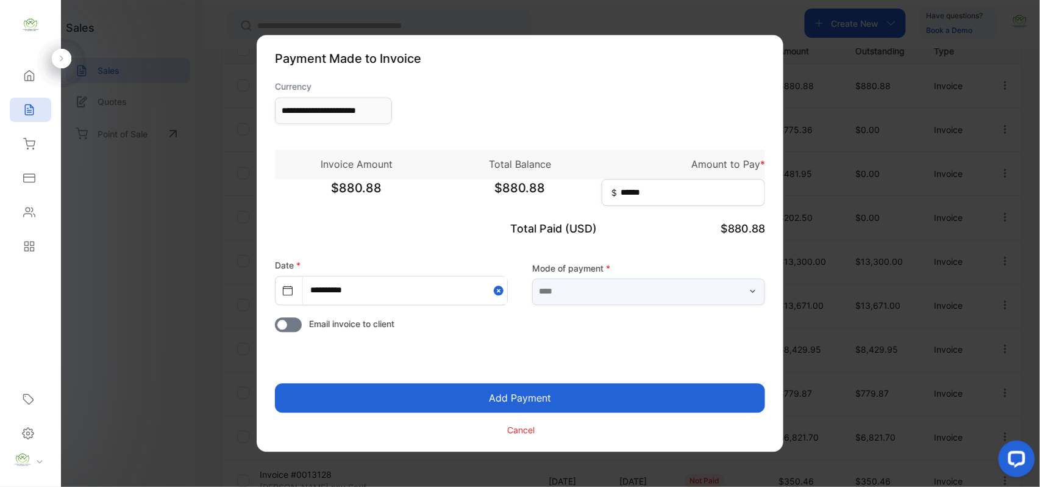
click at [647, 294] on input "text" at bounding box center [648, 291] width 233 height 27
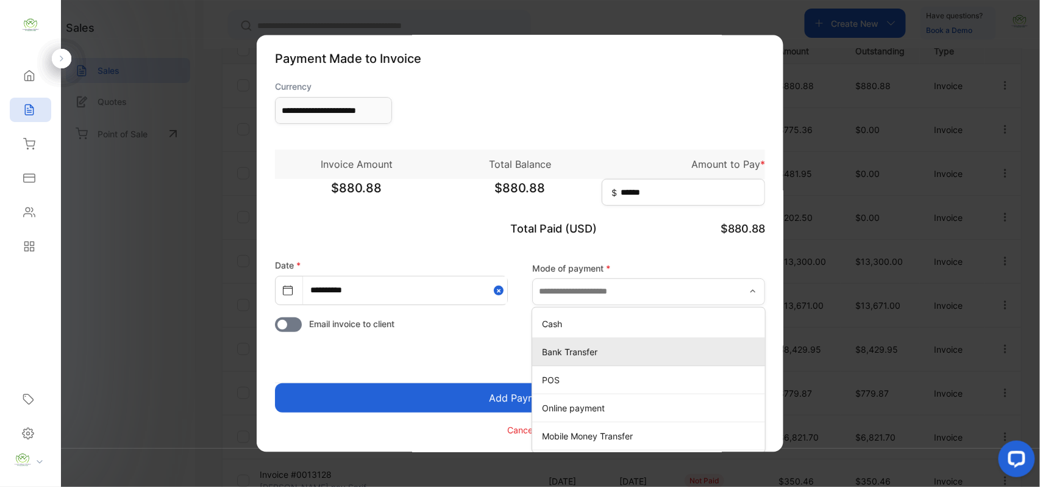
click at [550, 344] on div "Bank Transfer" at bounding box center [648, 352] width 233 height 18
type input "**********"
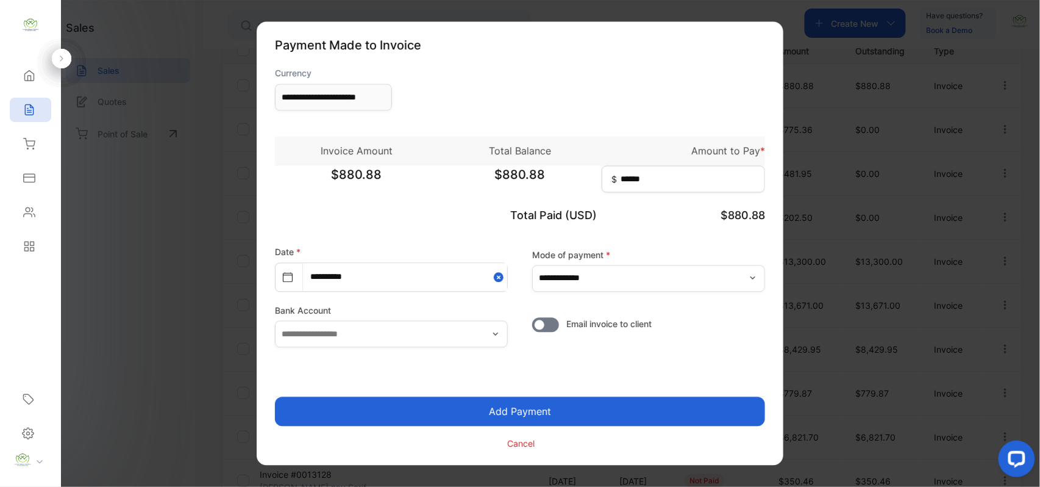
click at [512, 405] on button "Add Payment" at bounding box center [520, 411] width 490 height 29
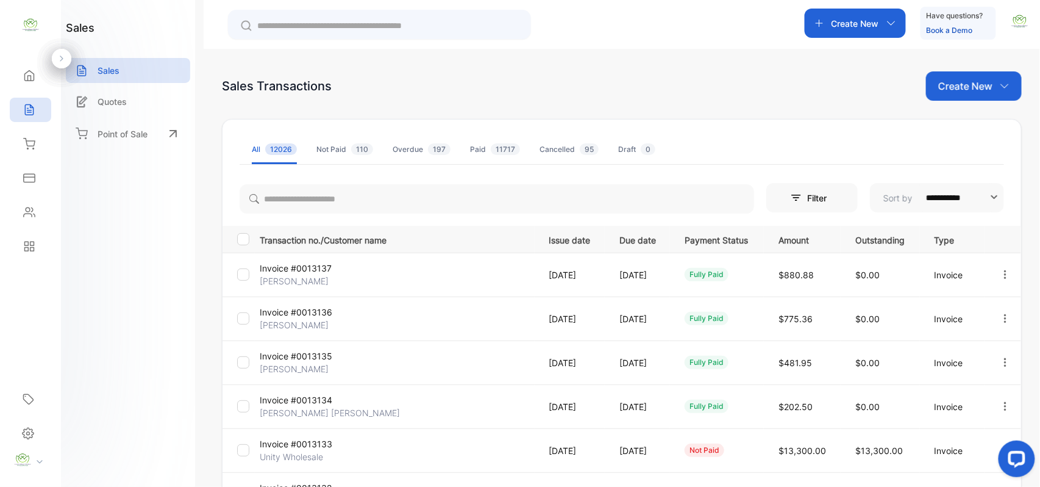
click at [292, 276] on p "[PERSON_NAME]" at bounding box center [305, 280] width 91 height 13
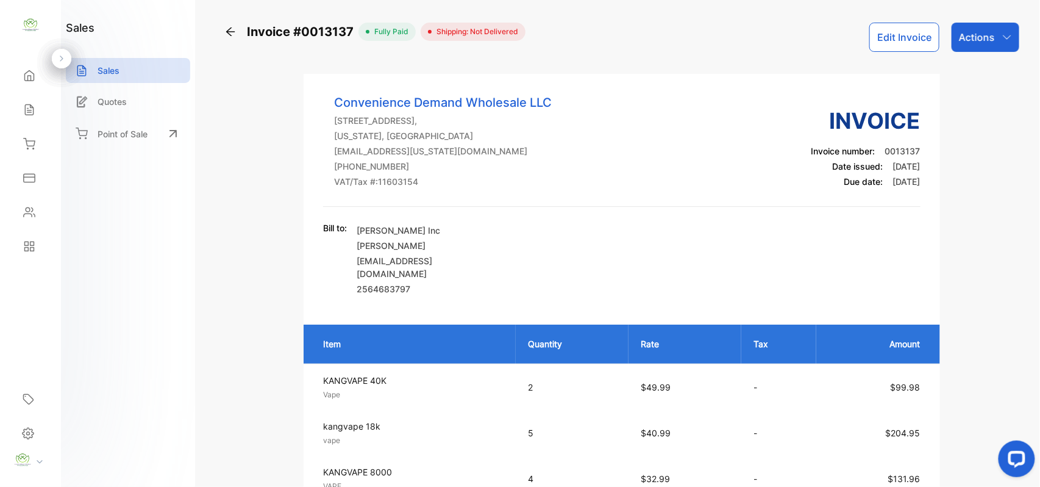
click at [972, 30] on p "Actions" at bounding box center [977, 37] width 36 height 15
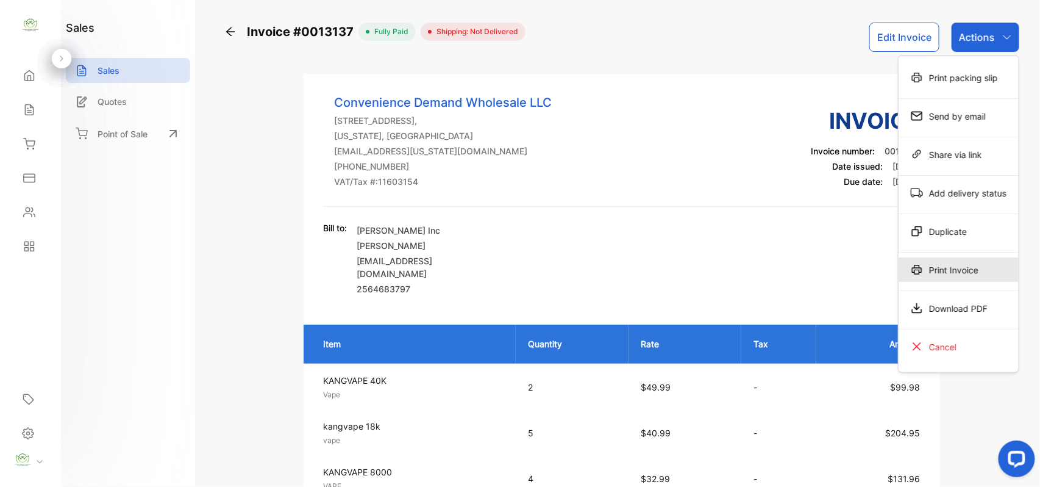
click at [947, 272] on div "Print Invoice" at bounding box center [959, 269] width 120 height 24
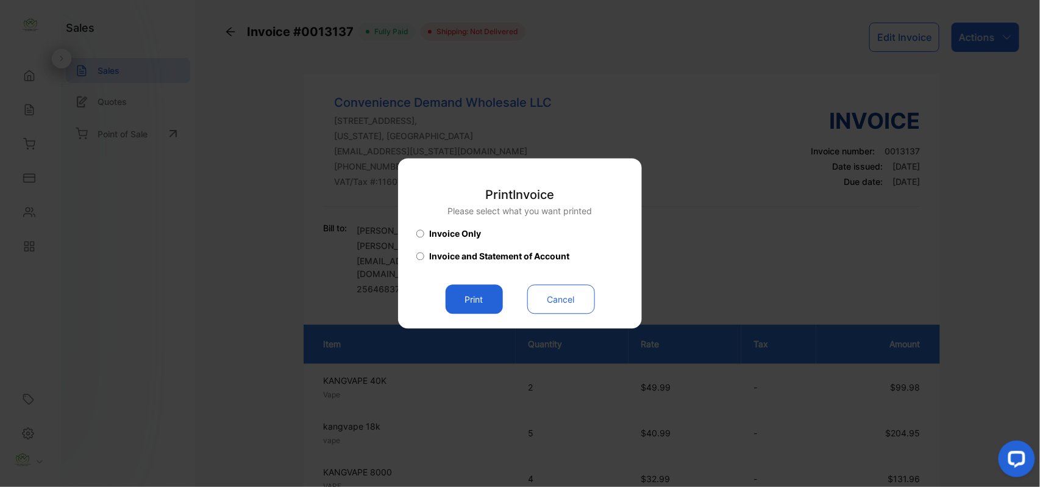
click at [483, 294] on button "Print" at bounding box center [474, 299] width 57 height 29
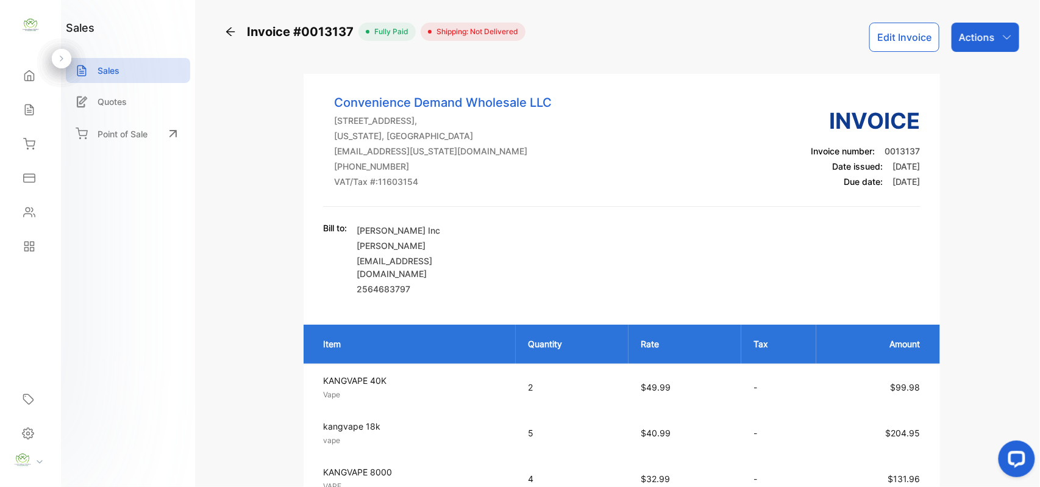
click at [18, 215] on div "Contacts" at bounding box center [30, 212] width 41 height 24
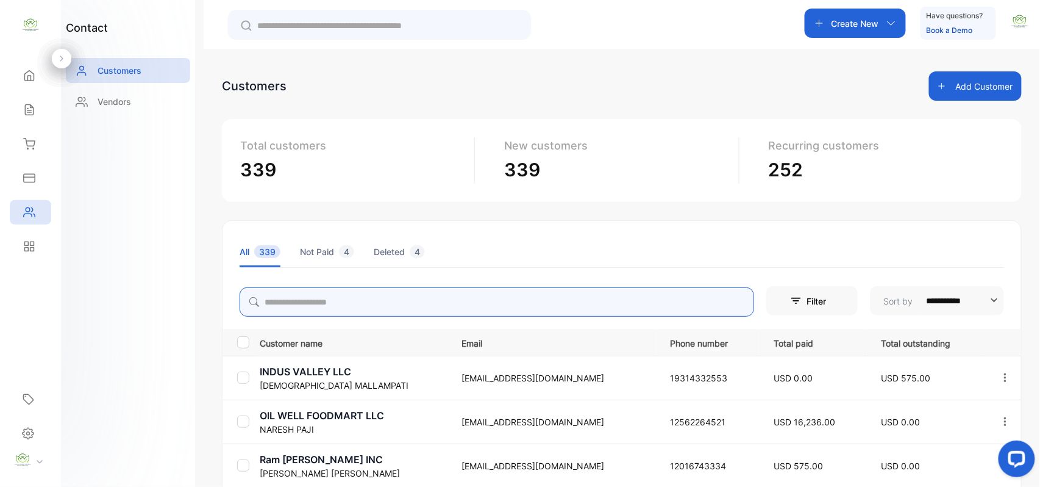
click at [298, 303] on input "search" at bounding box center [497, 301] width 515 height 29
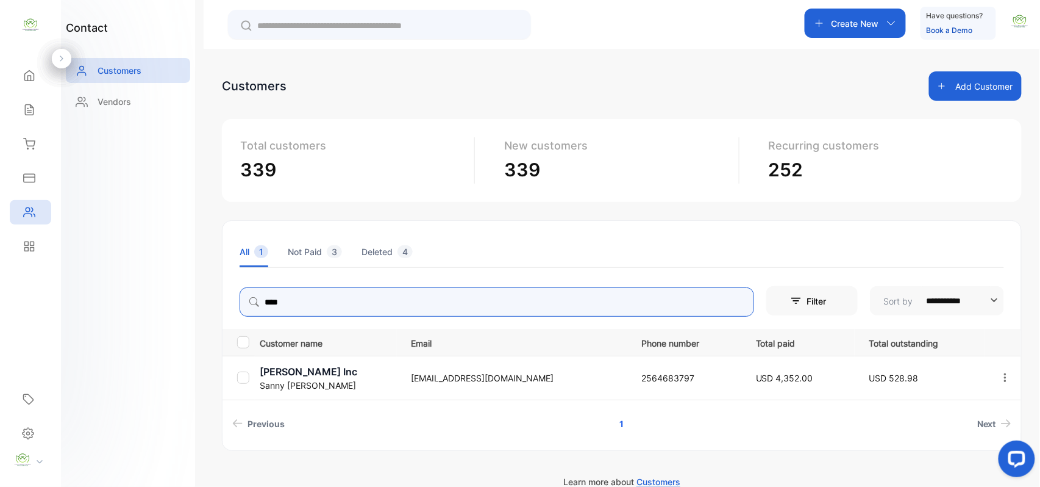
type input "****"
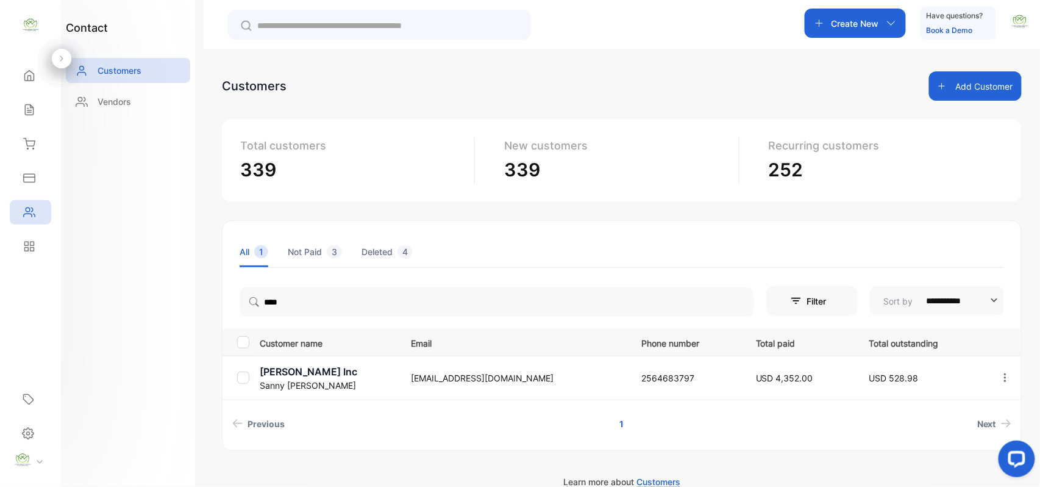
click at [301, 381] on p "[PERSON_NAME]" at bounding box center [328, 385] width 137 height 13
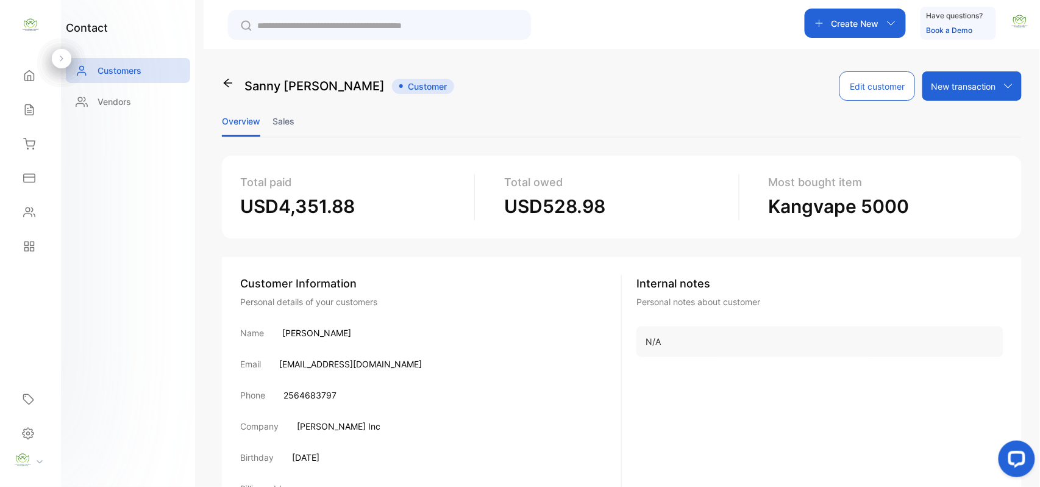
click at [278, 115] on li "Sales" at bounding box center [284, 121] width 22 height 31
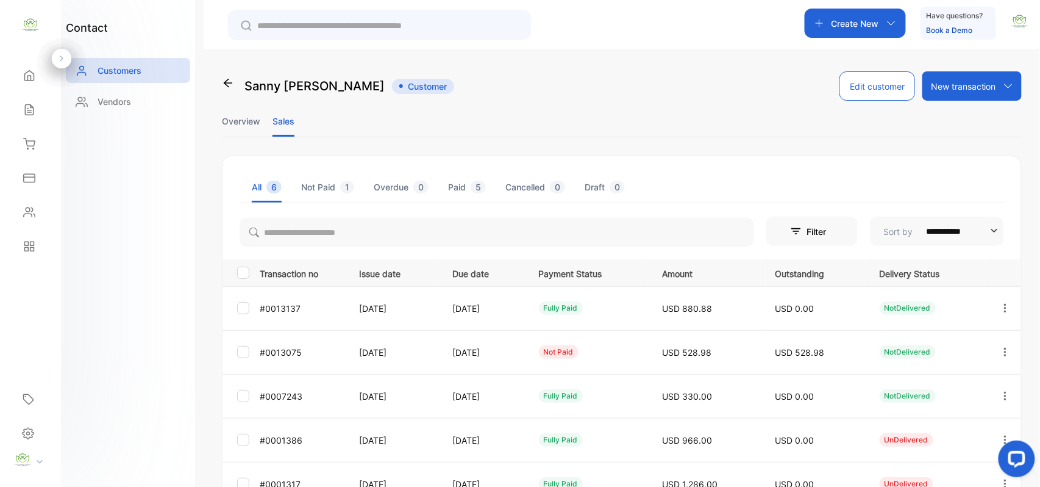
click at [40, 102] on div "Sales" at bounding box center [30, 110] width 41 height 24
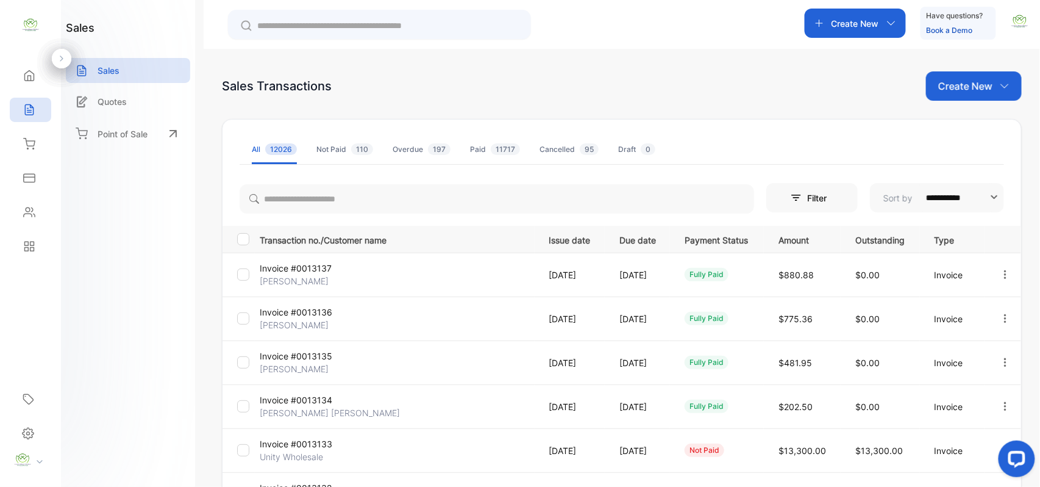
click at [971, 85] on p "Create New" at bounding box center [966, 86] width 54 height 15
click at [977, 130] on span "Invoice" at bounding box center [976, 126] width 29 height 13
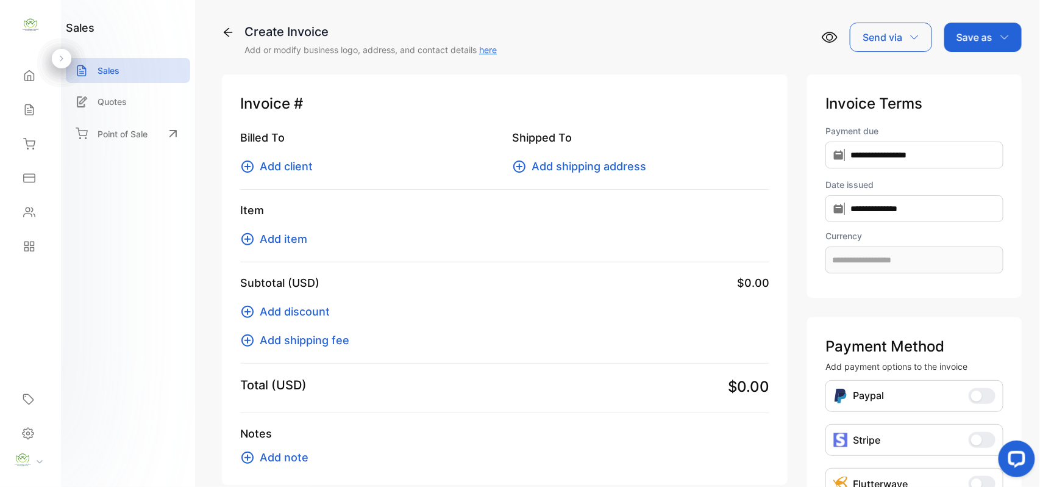
type input "**********"
click at [298, 166] on span "Add client" at bounding box center [286, 166] width 53 height 16
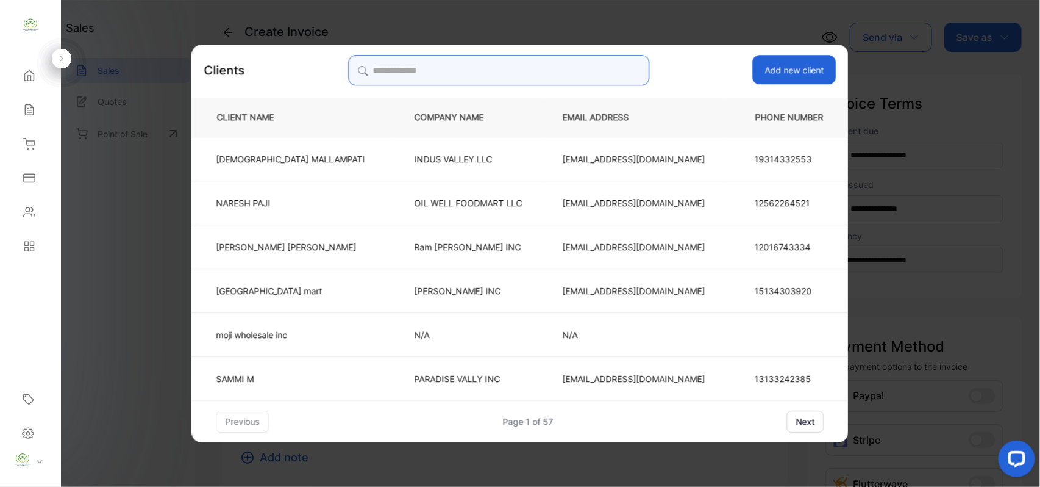
click at [537, 66] on input "search" at bounding box center [498, 70] width 301 height 30
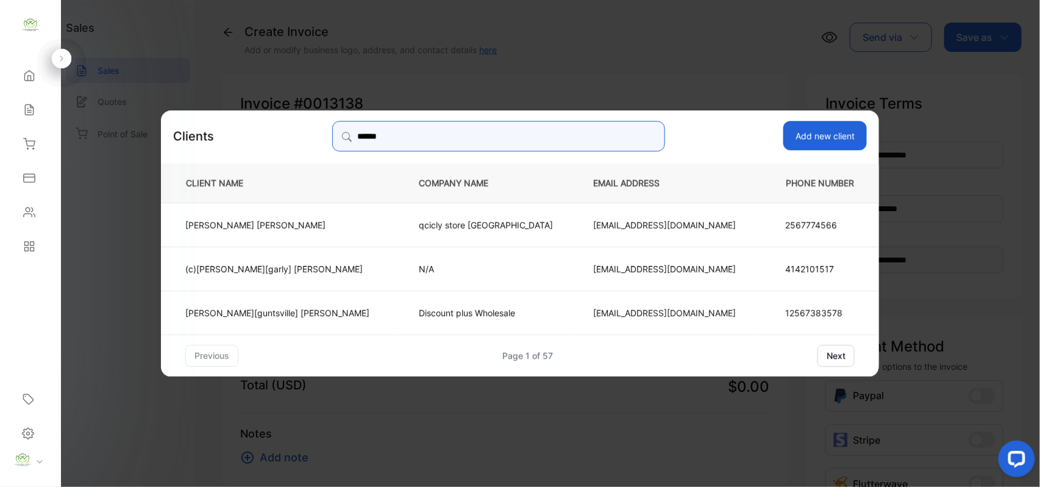
type input "******"
click at [330, 263] on p "(c)Bhaveshbhai[garly] Patel" at bounding box center [277, 268] width 184 height 13
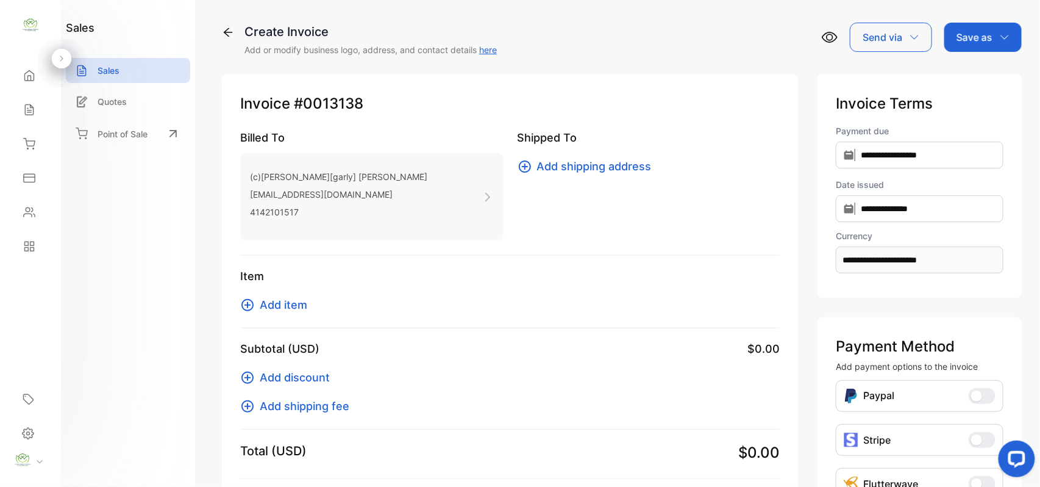
click at [303, 303] on span "Add item" at bounding box center [284, 304] width 48 height 16
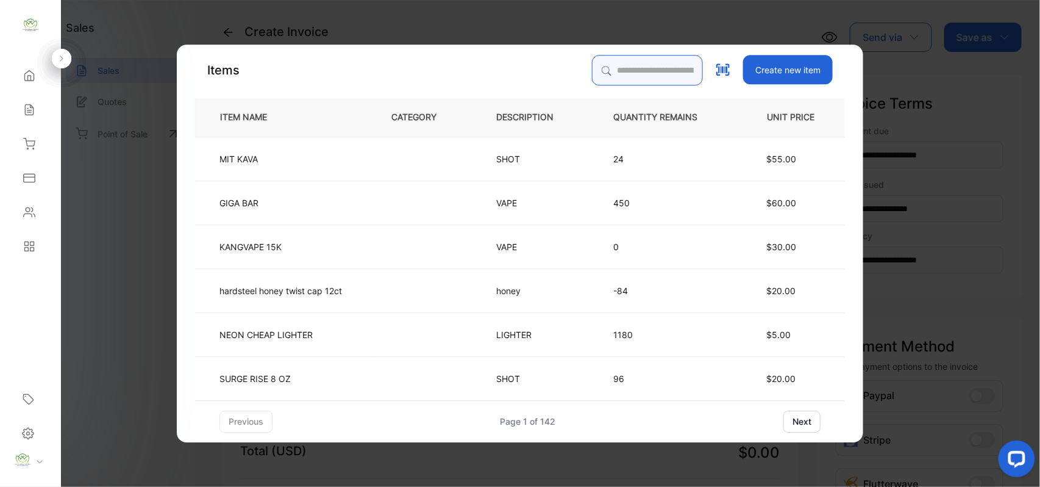
click at [667, 78] on input "search" at bounding box center [647, 70] width 111 height 30
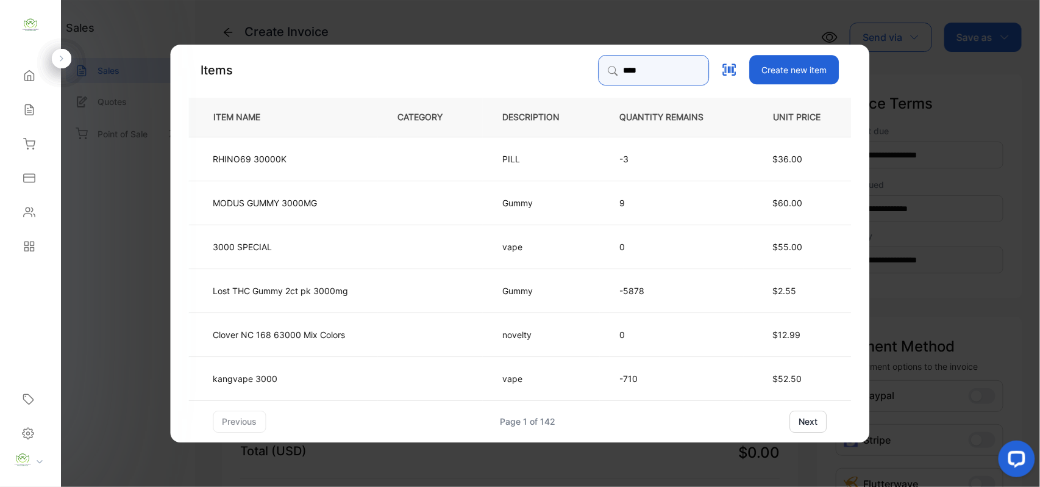
type input "****"
click at [318, 370] on td "kangvape 3000" at bounding box center [283, 378] width 189 height 44
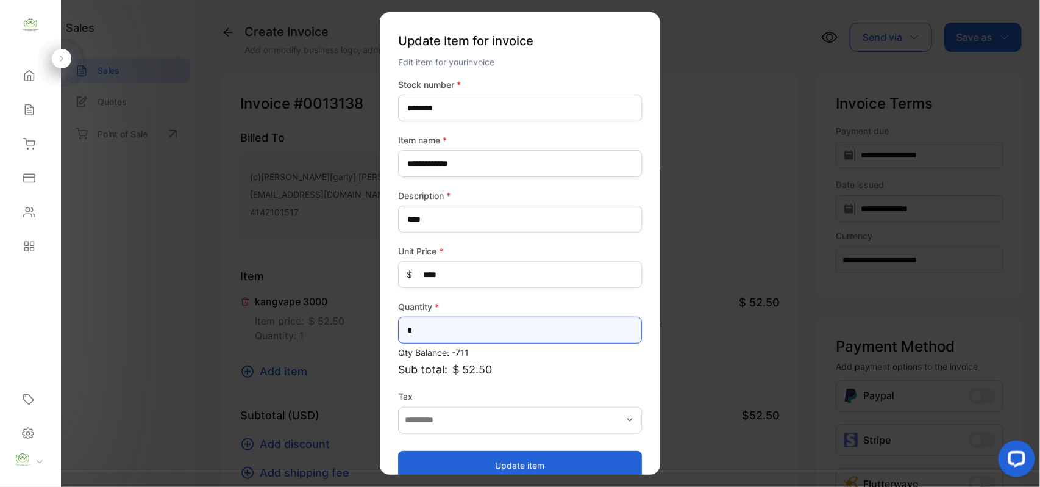
click at [555, 332] on input "*" at bounding box center [520, 330] width 244 height 27
type input "**"
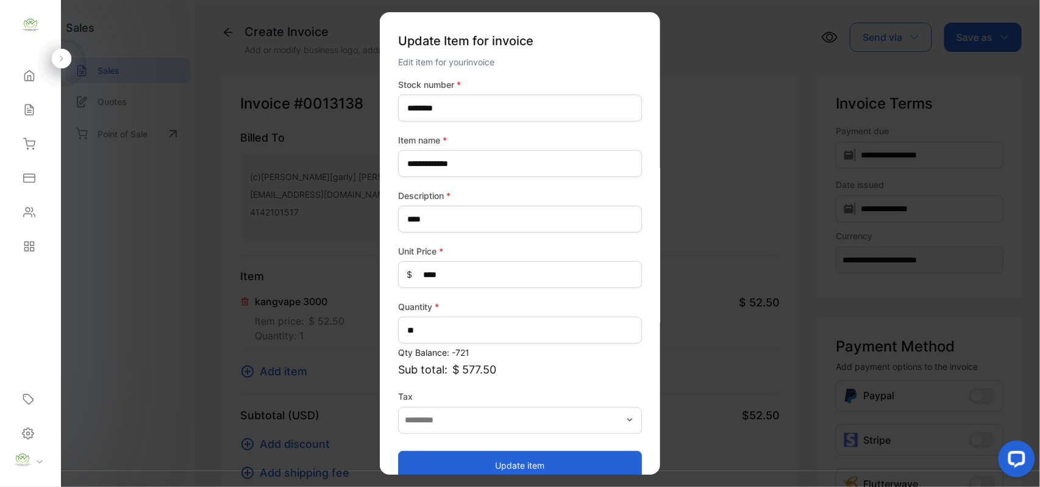
click at [447, 451] on button "Update item" at bounding box center [520, 464] width 244 height 29
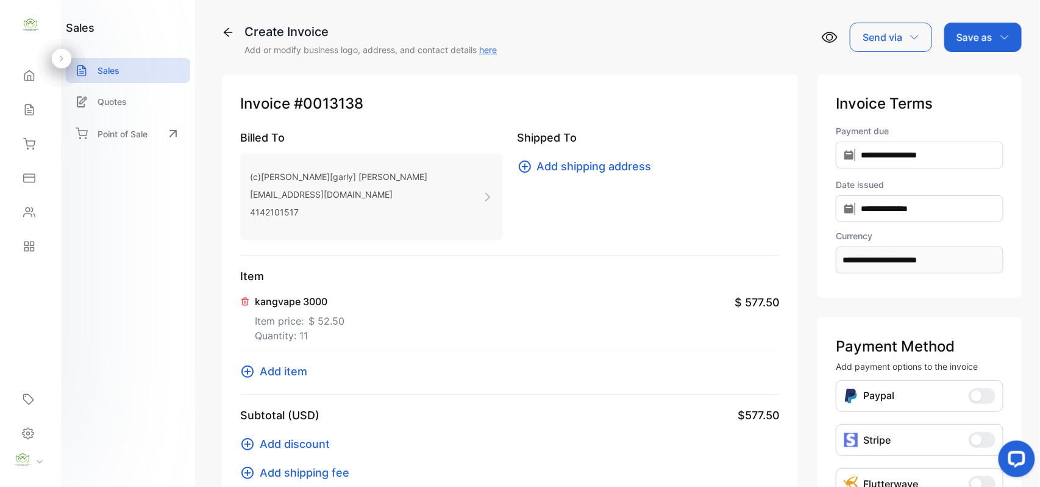
click at [1001, 35] on icon "button" at bounding box center [1005, 37] width 8 height 4
click at [984, 81] on div "Invoice" at bounding box center [980, 77] width 70 height 24
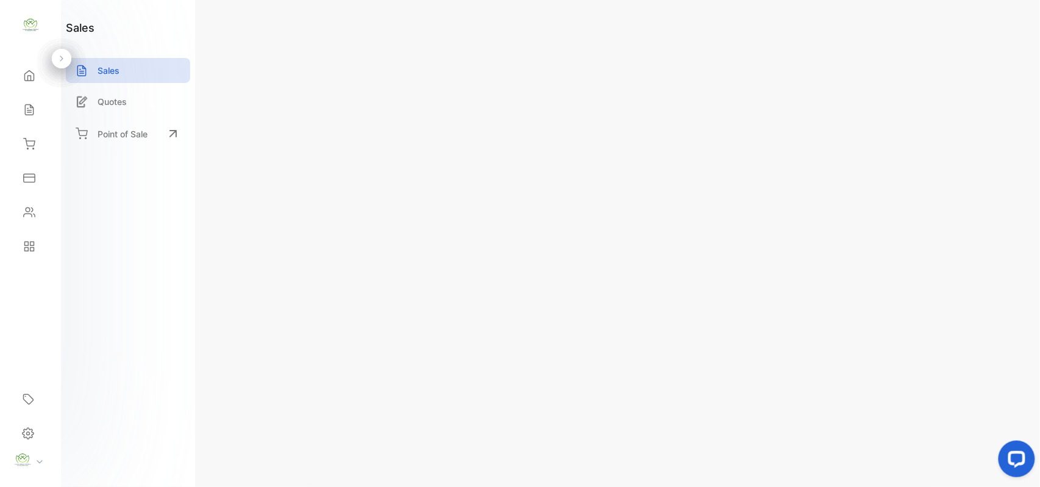
click at [972, 35] on p "Actions" at bounding box center [977, 37] width 36 height 15
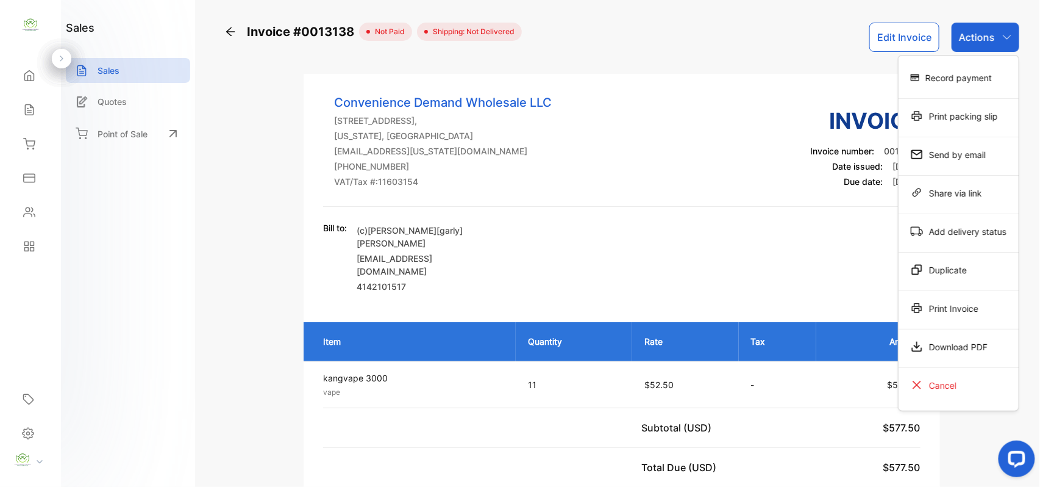
click at [939, 301] on div "Print Invoice" at bounding box center [959, 308] width 120 height 24
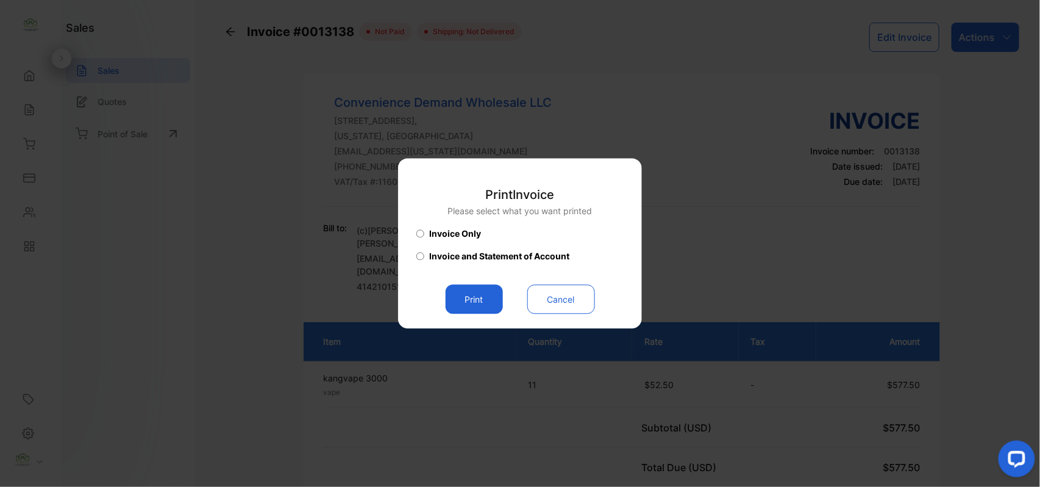
click at [481, 301] on button "Print" at bounding box center [474, 299] width 57 height 29
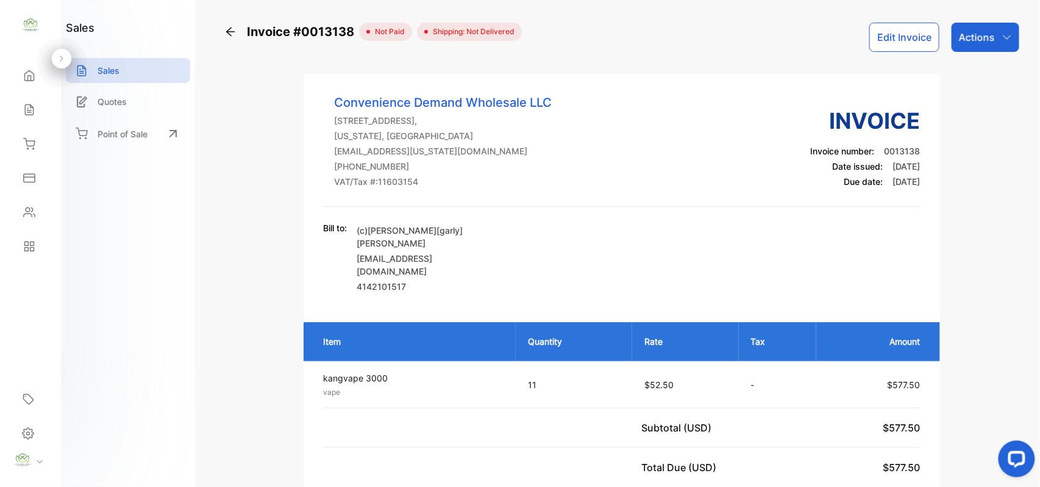
click at [899, 29] on button "Edit Invoice" at bounding box center [905, 37] width 70 height 29
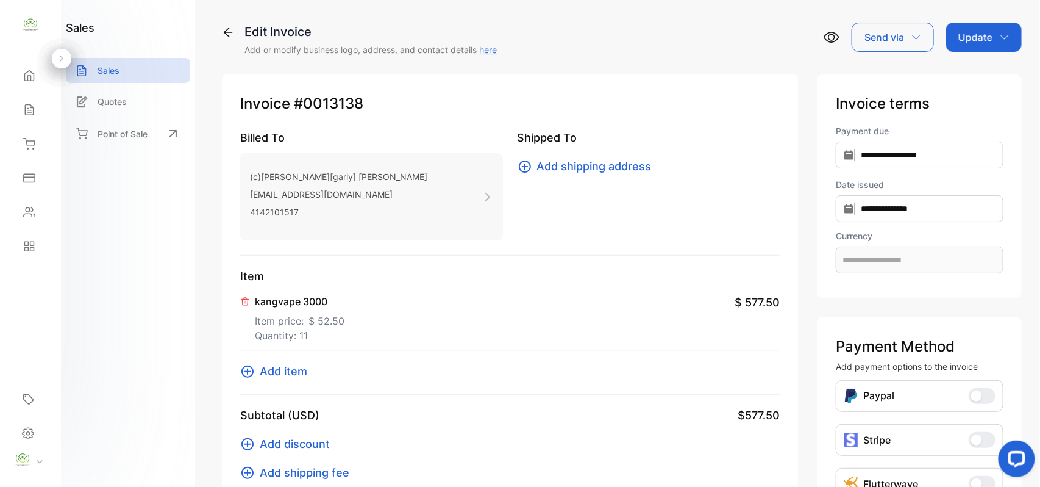
type input "**********"
click at [274, 371] on span "Add item" at bounding box center [284, 371] width 48 height 16
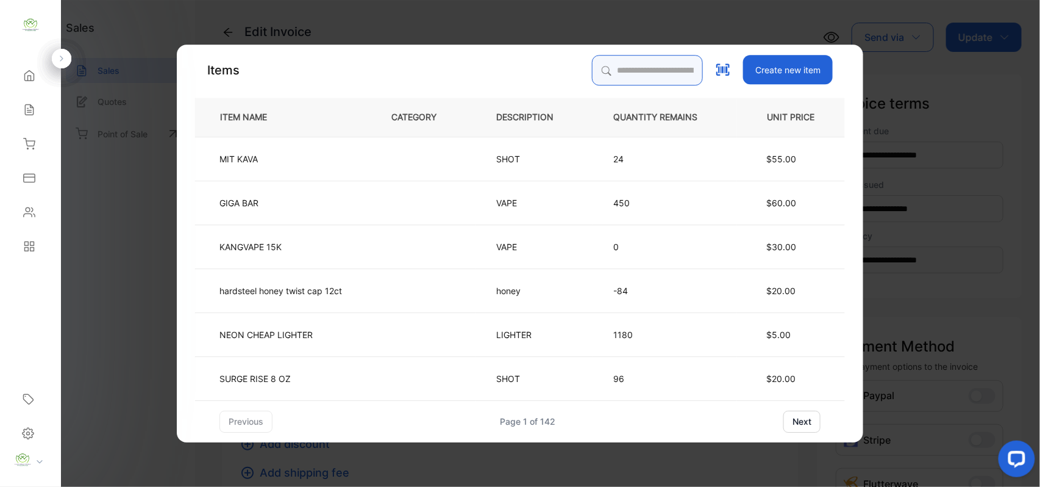
click at [654, 66] on input "search" at bounding box center [647, 70] width 111 height 30
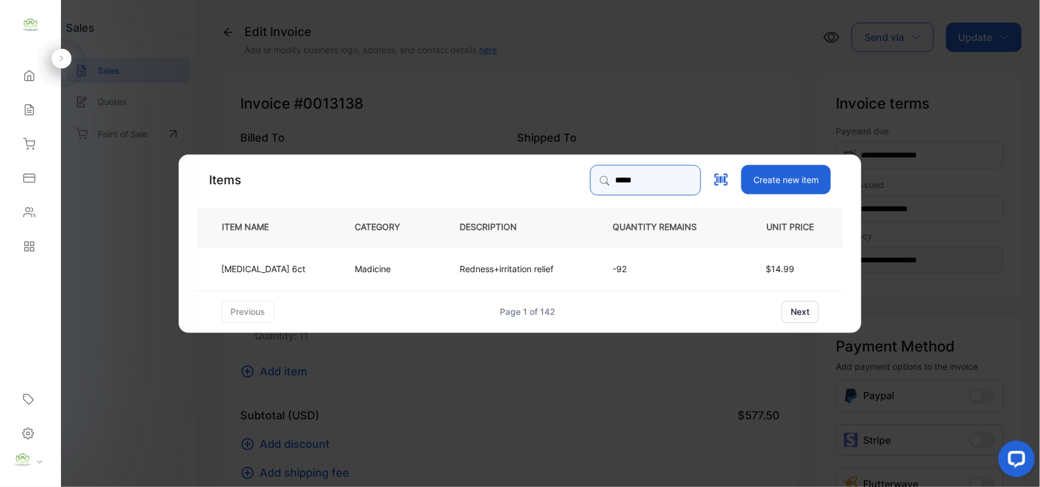
type input "*****"
click at [288, 257] on td "Visine 6ct" at bounding box center [266, 268] width 138 height 44
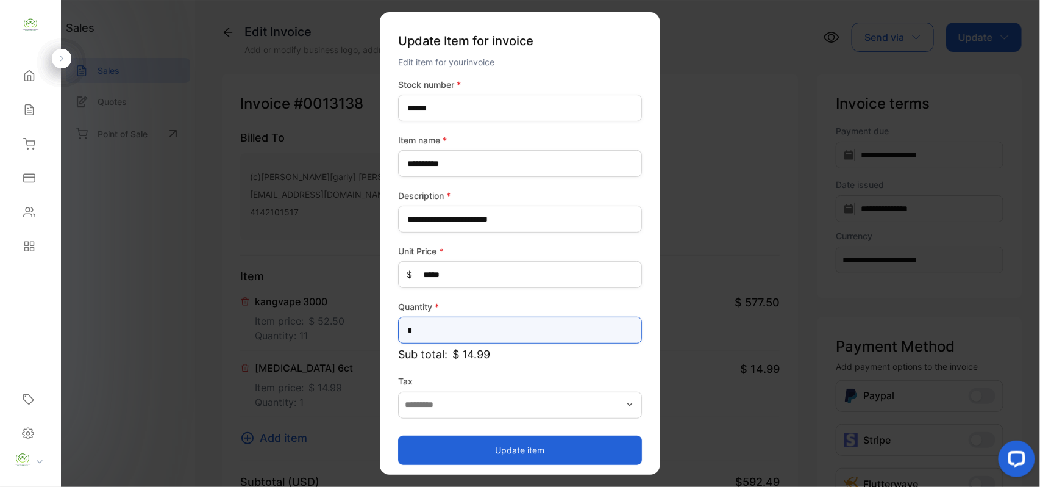
click at [532, 332] on input "*" at bounding box center [520, 330] width 244 height 27
type input "*"
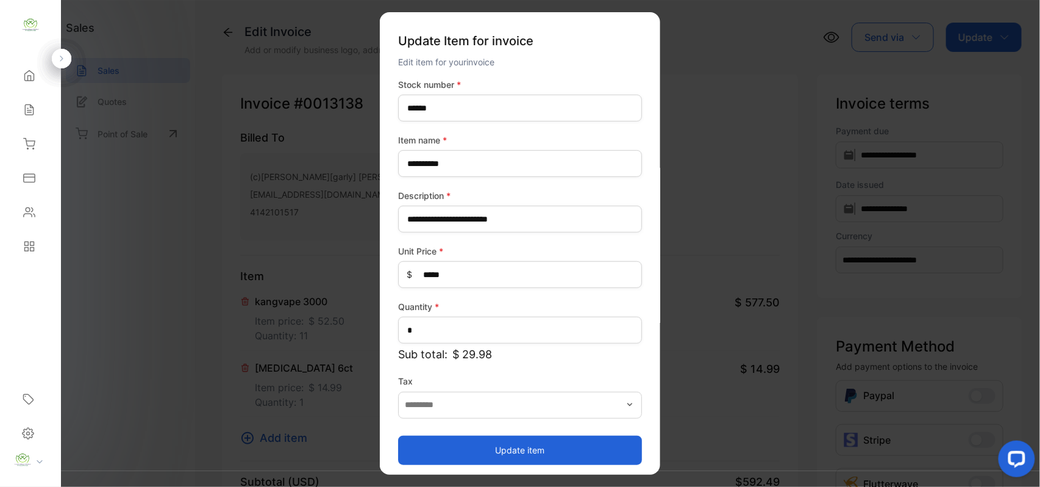
click at [557, 447] on button "Update item" at bounding box center [520, 449] width 244 height 29
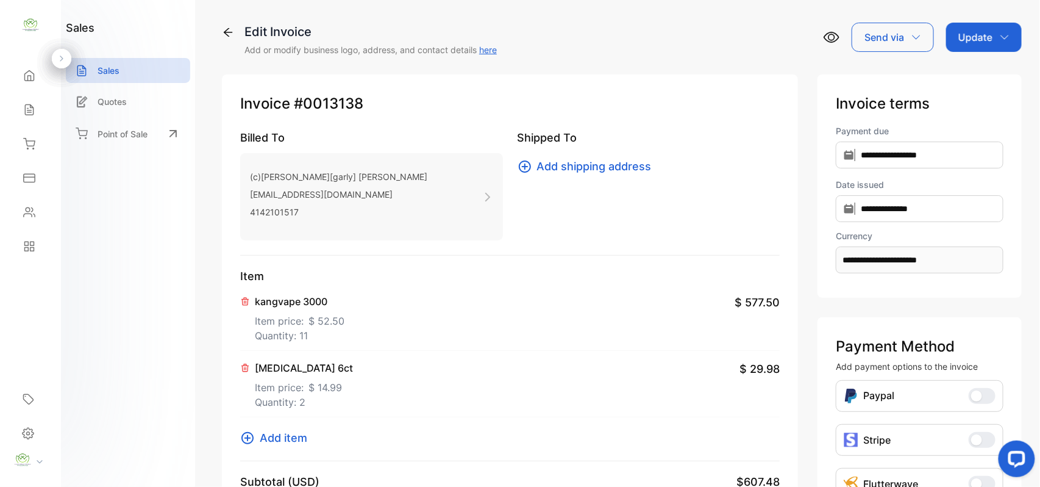
click at [1001, 35] on icon "button" at bounding box center [1005, 37] width 10 height 10
click at [978, 70] on div "Invoice" at bounding box center [986, 77] width 70 height 24
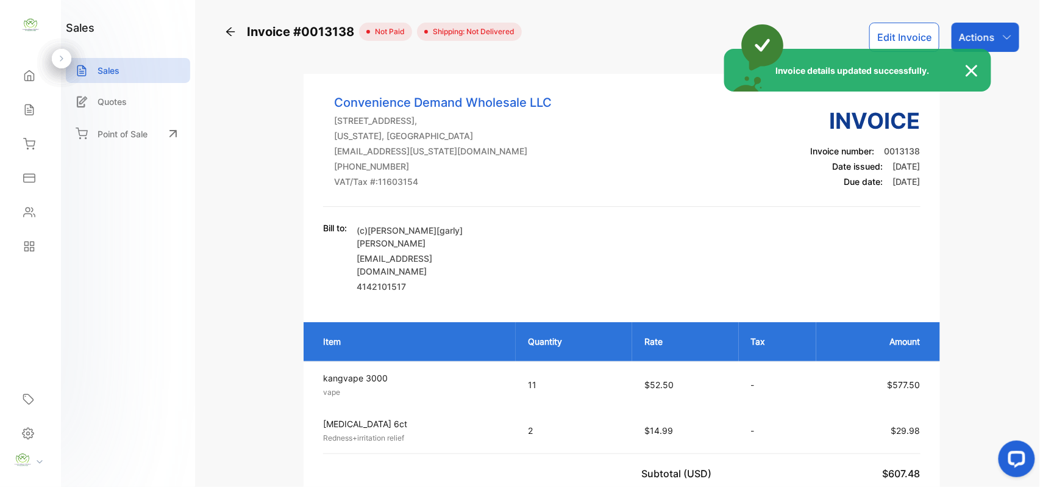
click at [1005, 45] on div "Invoice details updated successfully." at bounding box center [520, 243] width 1040 height 487
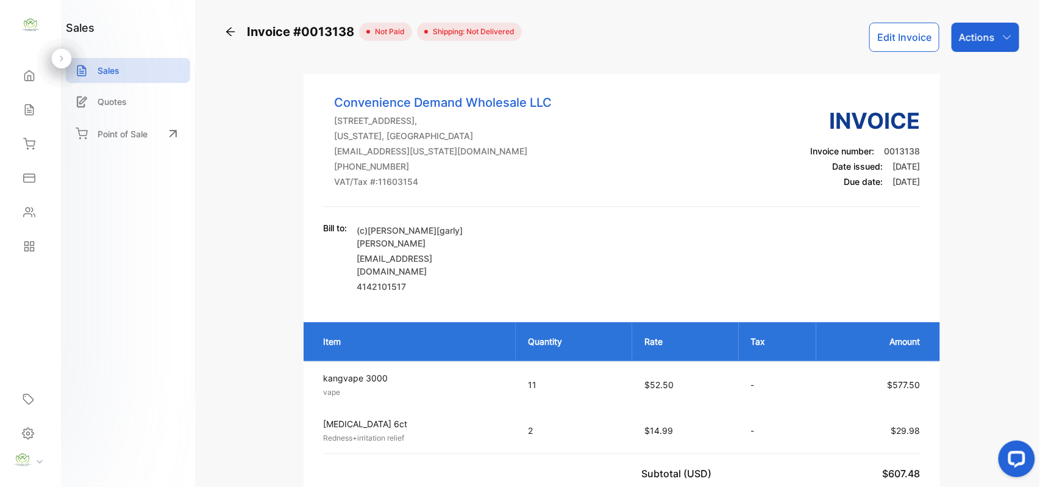
click at [1005, 45] on div "Actions" at bounding box center [986, 37] width 68 height 29
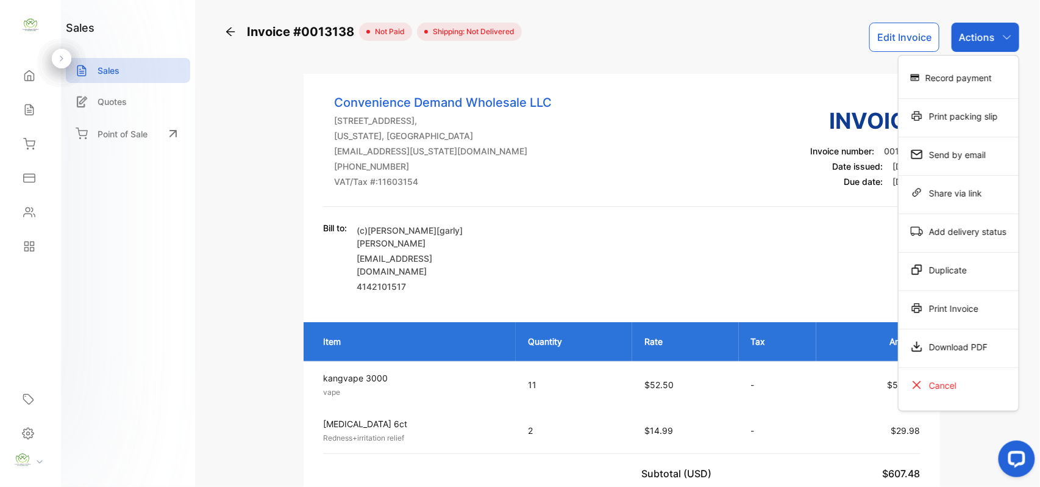
click at [998, 310] on div "Print Invoice" at bounding box center [959, 308] width 120 height 24
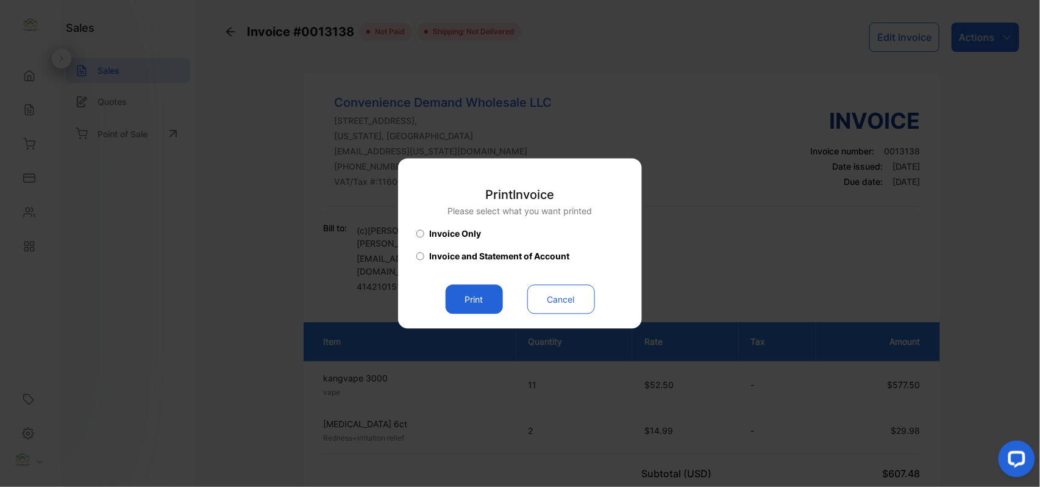
click at [468, 289] on button "Print" at bounding box center [474, 299] width 57 height 29
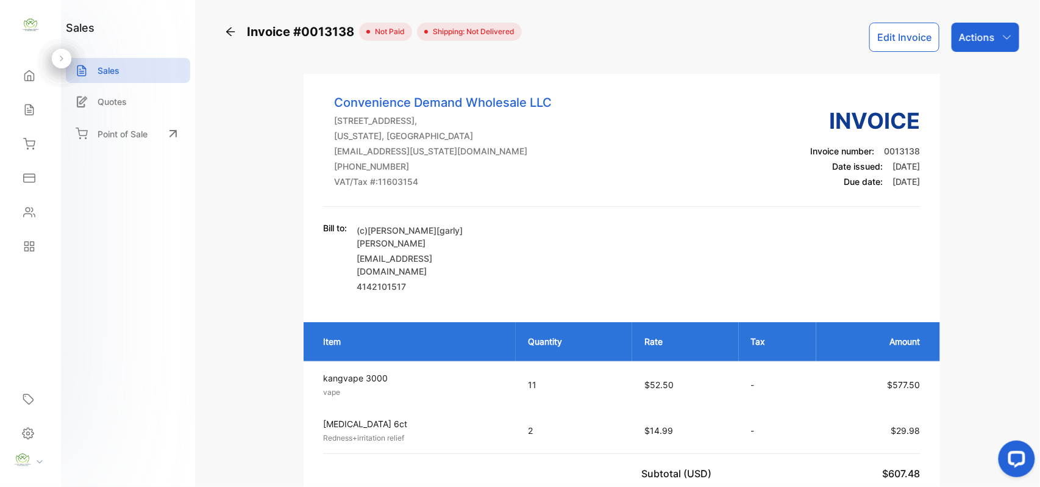
click at [21, 212] on div "Contacts" at bounding box center [28, 212] width 16 height 12
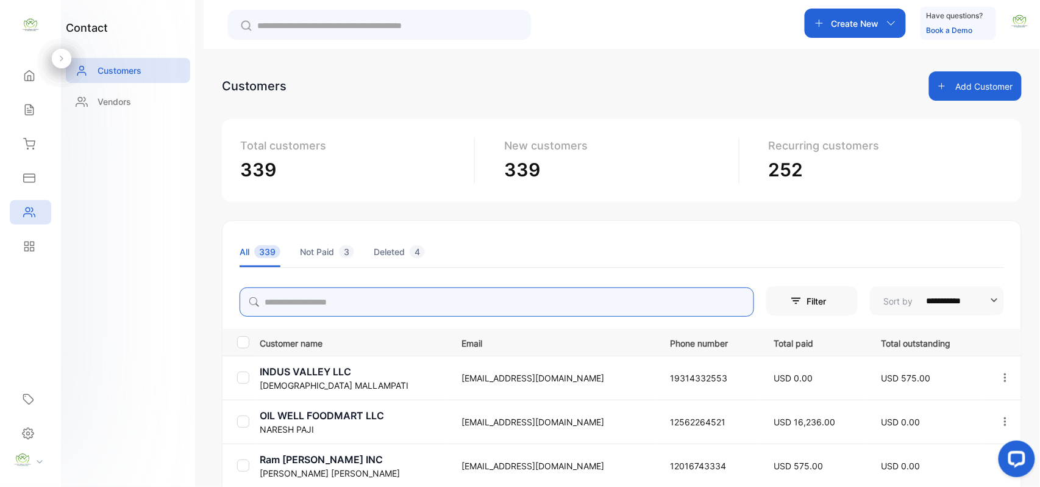
click at [423, 306] on input "search" at bounding box center [497, 301] width 515 height 29
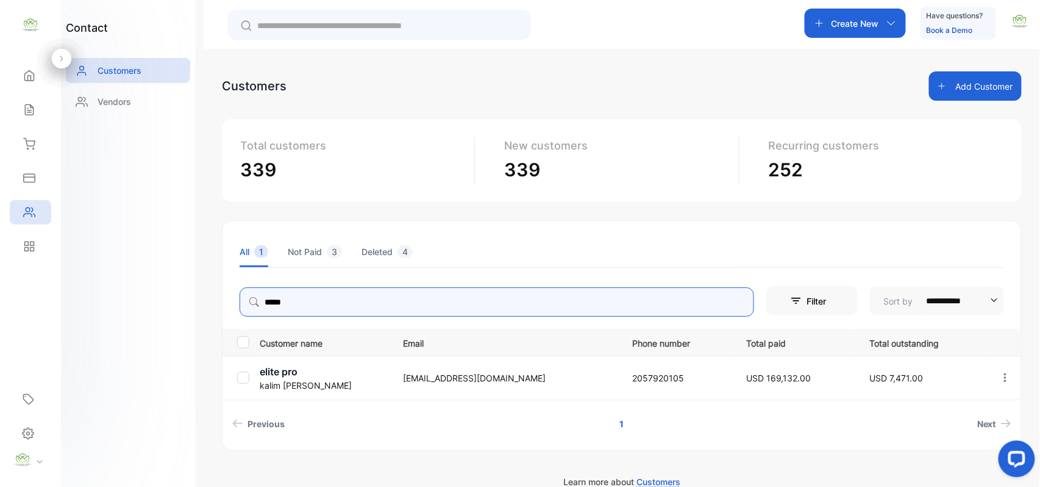
type input "*****"
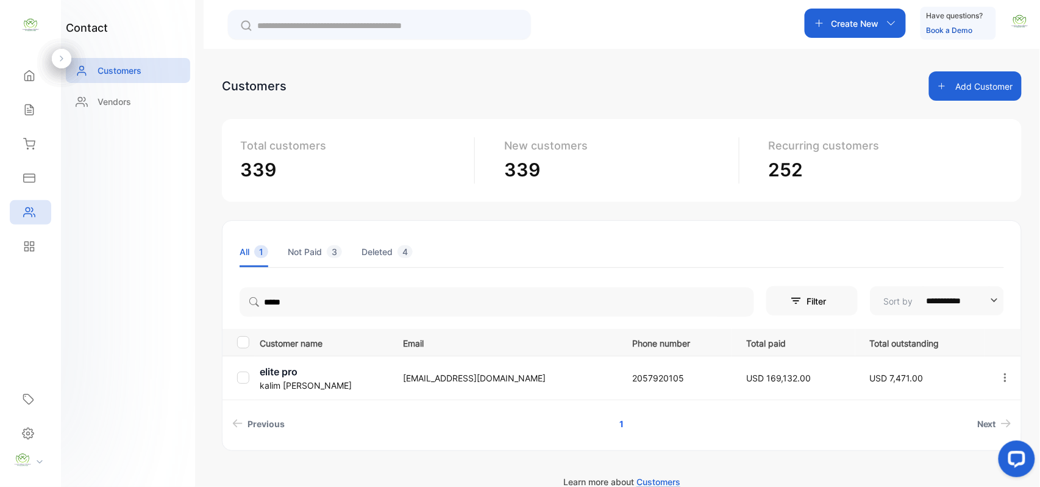
click at [288, 381] on p "kalim ahmad" at bounding box center [324, 385] width 128 height 13
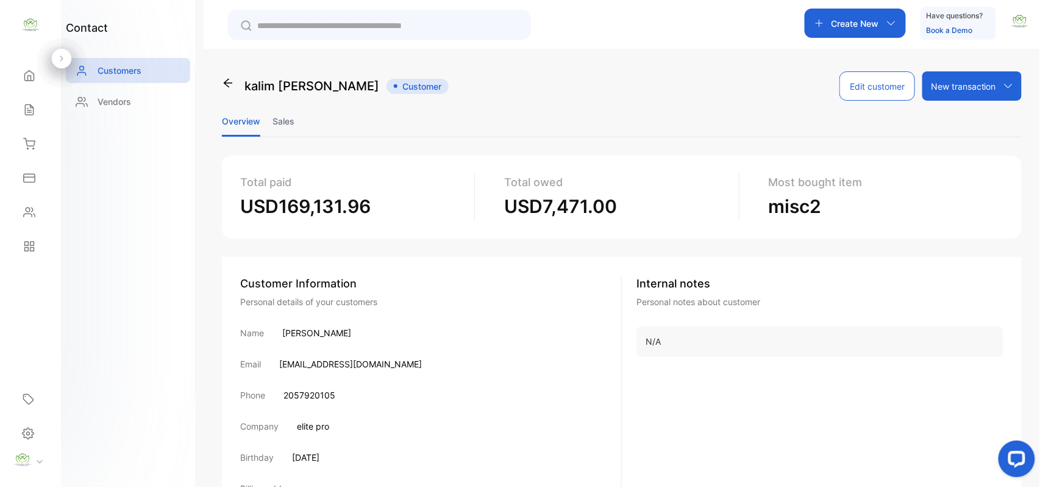
click at [284, 115] on li "Sales" at bounding box center [284, 121] width 22 height 31
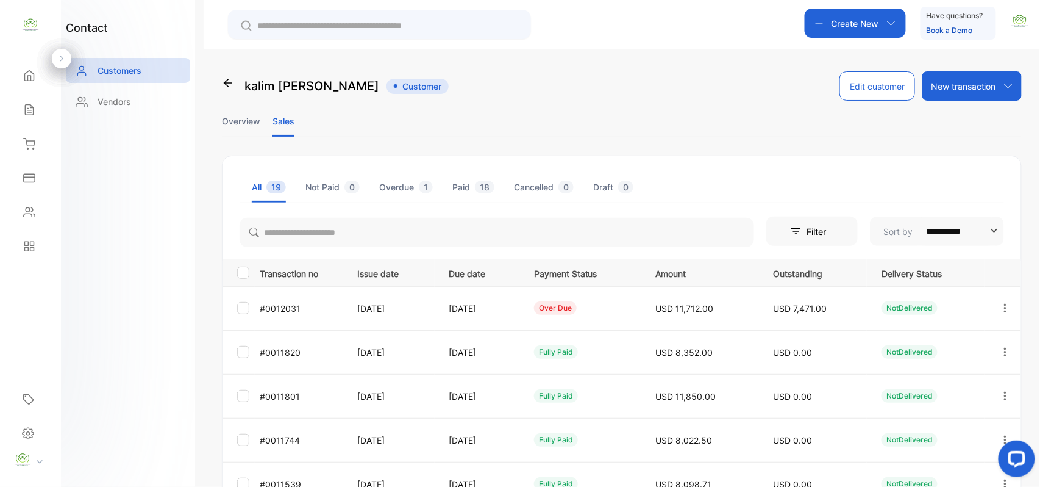
click at [1006, 303] on icon "button" at bounding box center [1005, 308] width 11 height 11
click at [950, 343] on div "View" at bounding box center [950, 345] width 137 height 24
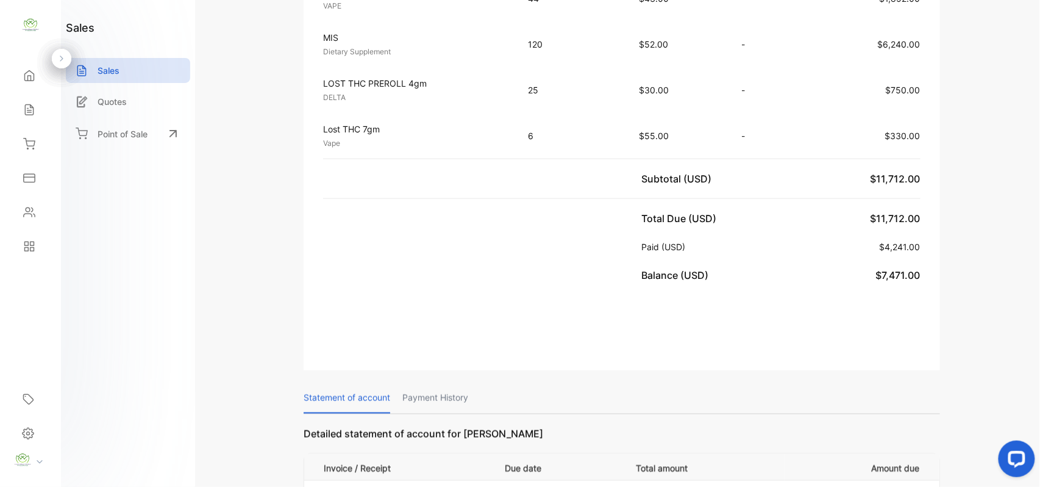
scroll to position [569, 0]
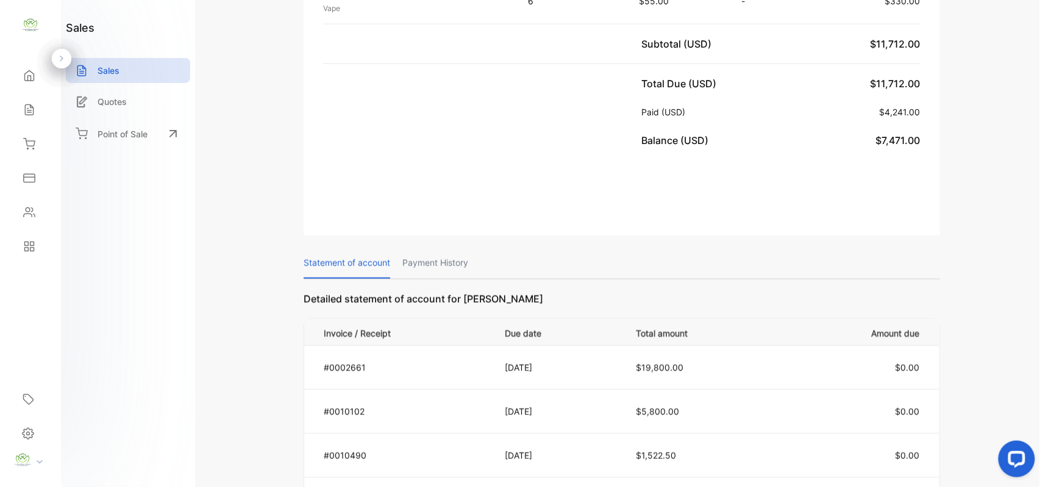
click at [426, 259] on p "Payment History" at bounding box center [436, 263] width 66 height 31
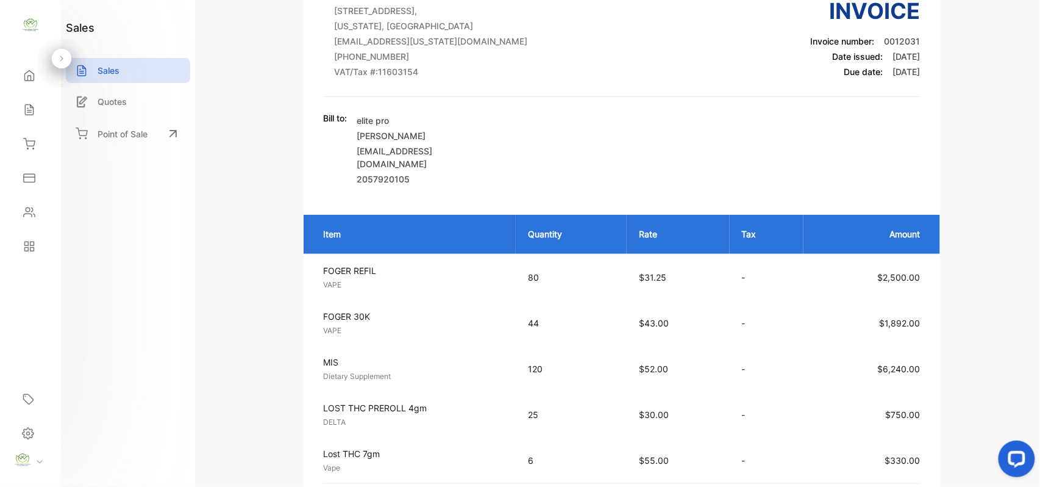
scroll to position [0, 0]
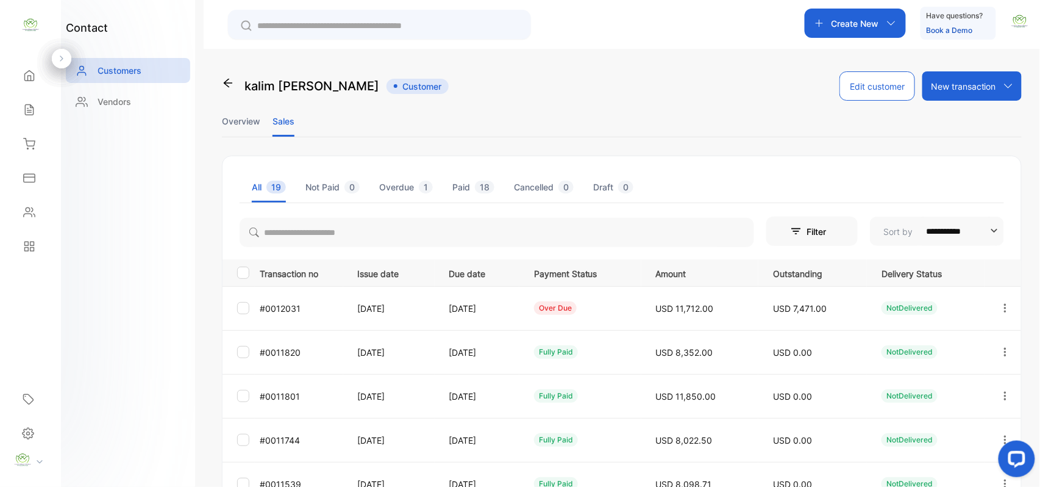
click at [1000, 301] on button "button" at bounding box center [1005, 307] width 11 height 29
click at [950, 337] on div "View" at bounding box center [950, 345] width 137 height 24
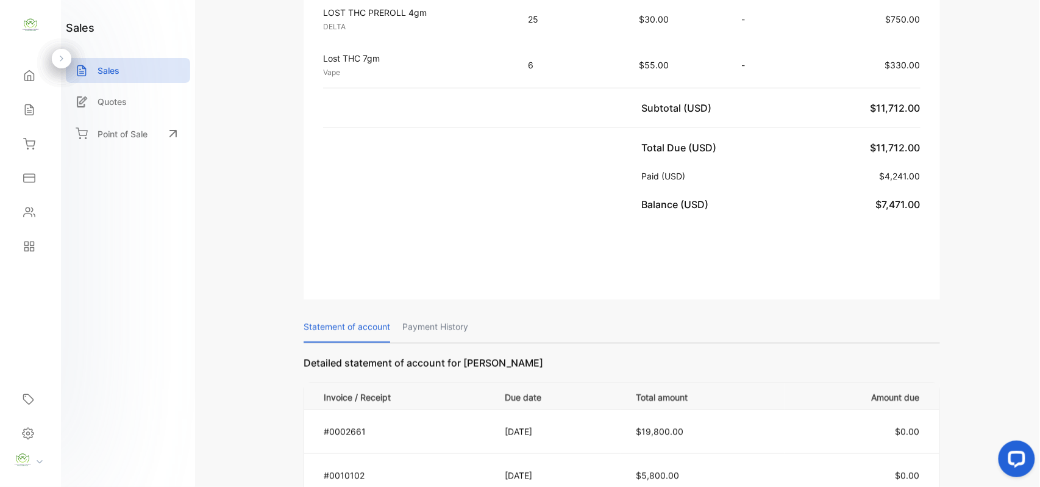
scroll to position [569, 0]
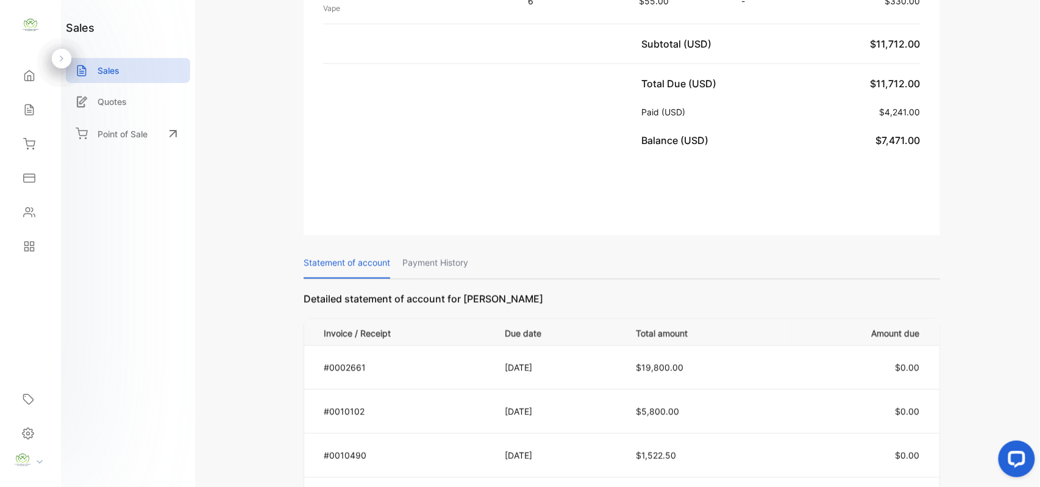
click at [438, 256] on p "Payment History" at bounding box center [436, 263] width 66 height 31
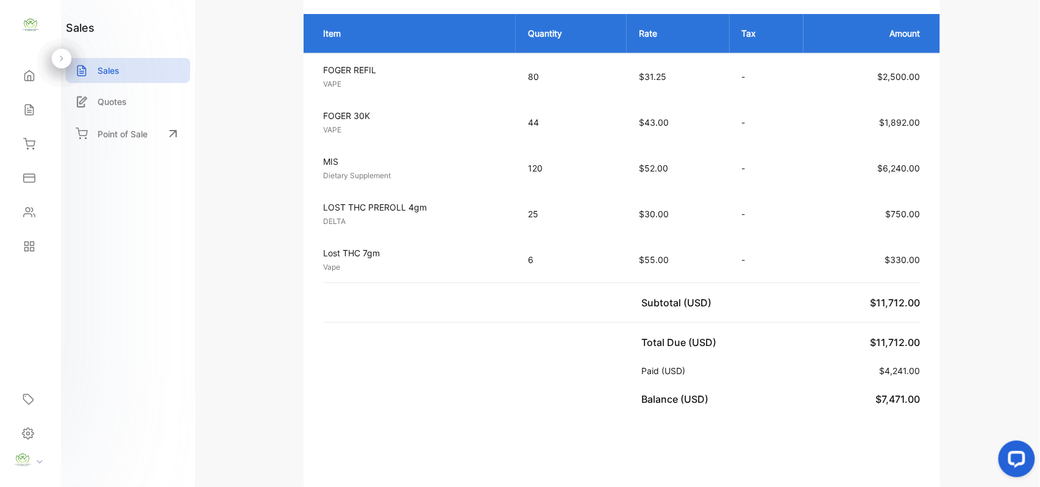
scroll to position [0, 0]
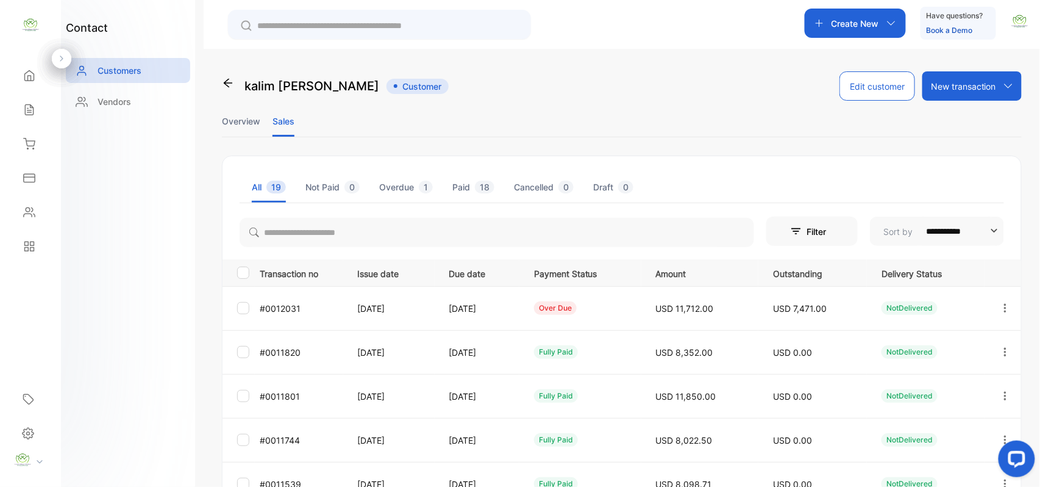
click at [32, 110] on icon at bounding box center [29, 110] width 12 height 12
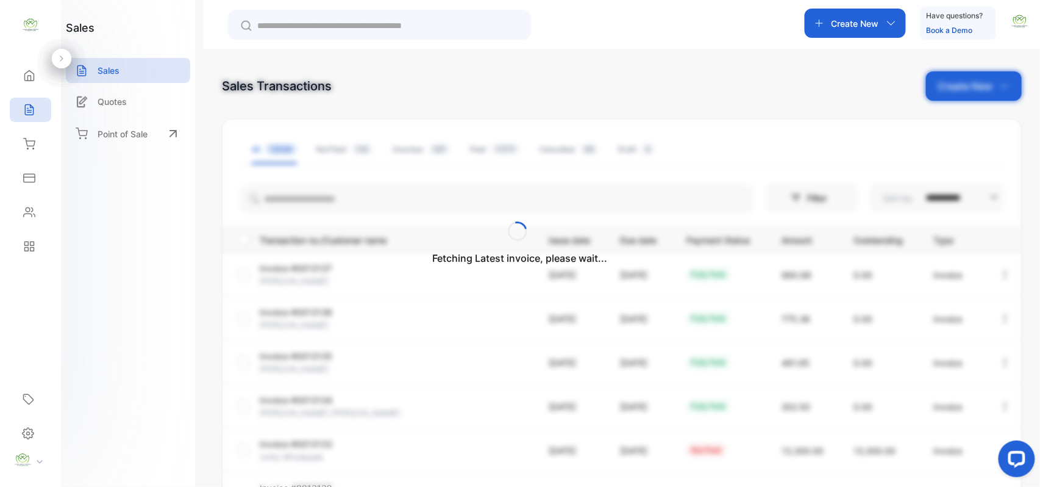
click at [929, 86] on div "Fetching Latest invoice, please wait..." at bounding box center [520, 243] width 1040 height 487
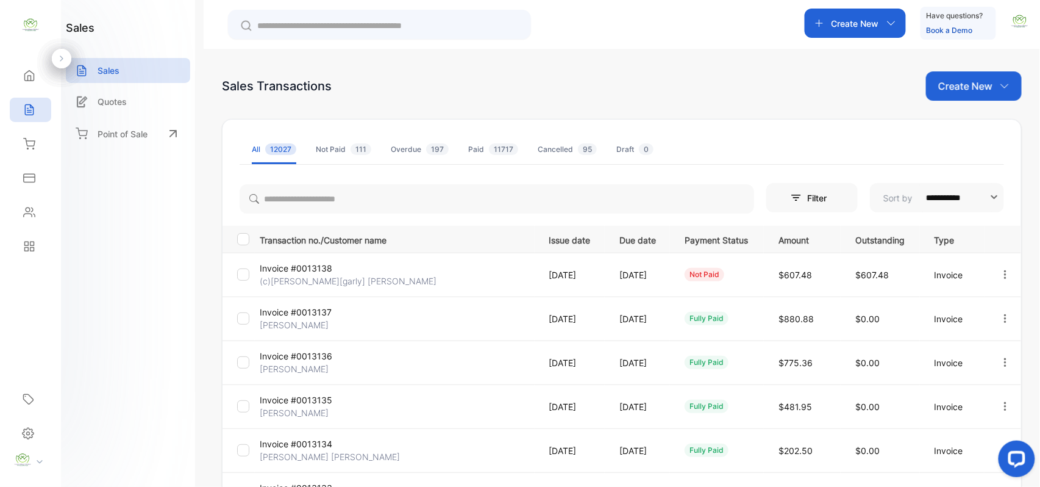
click at [954, 87] on p "Create New" at bounding box center [966, 86] width 54 height 15
click at [964, 115] on div "Invoice" at bounding box center [978, 126] width 85 height 24
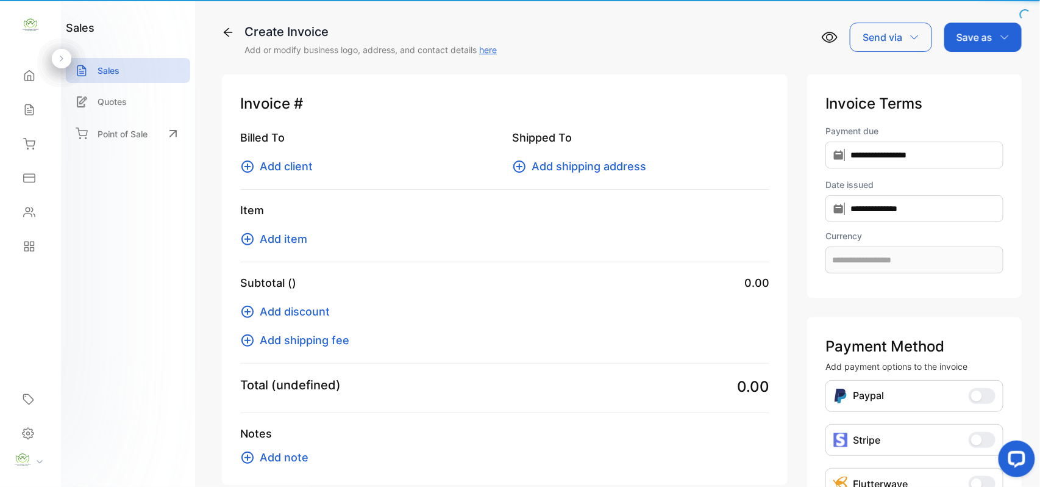
type input "**********"
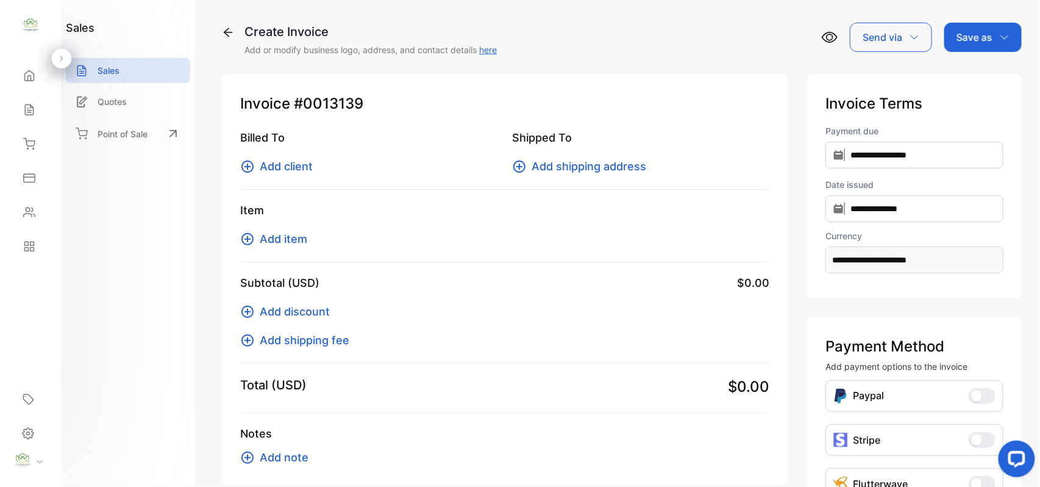
click at [289, 166] on span "Add client" at bounding box center [286, 166] width 53 height 16
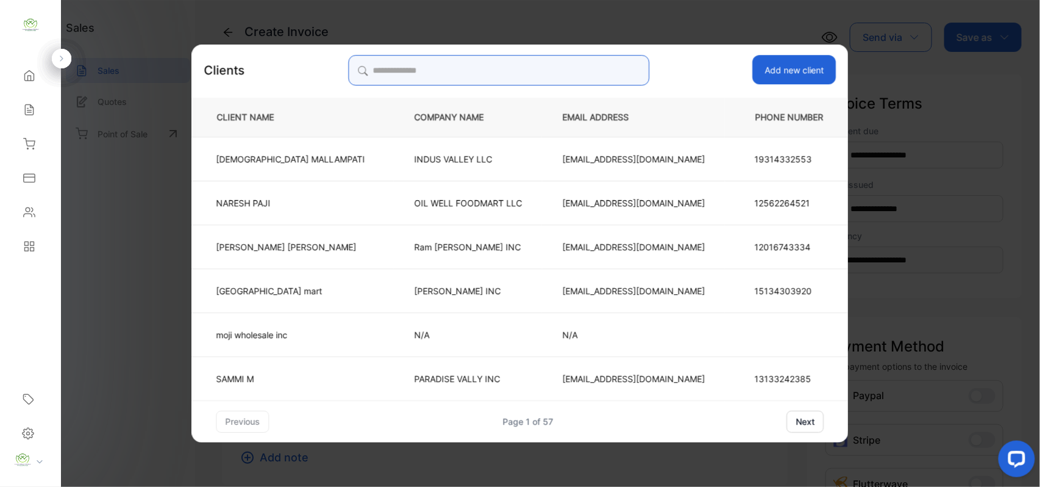
click at [495, 66] on input "search" at bounding box center [498, 70] width 301 height 30
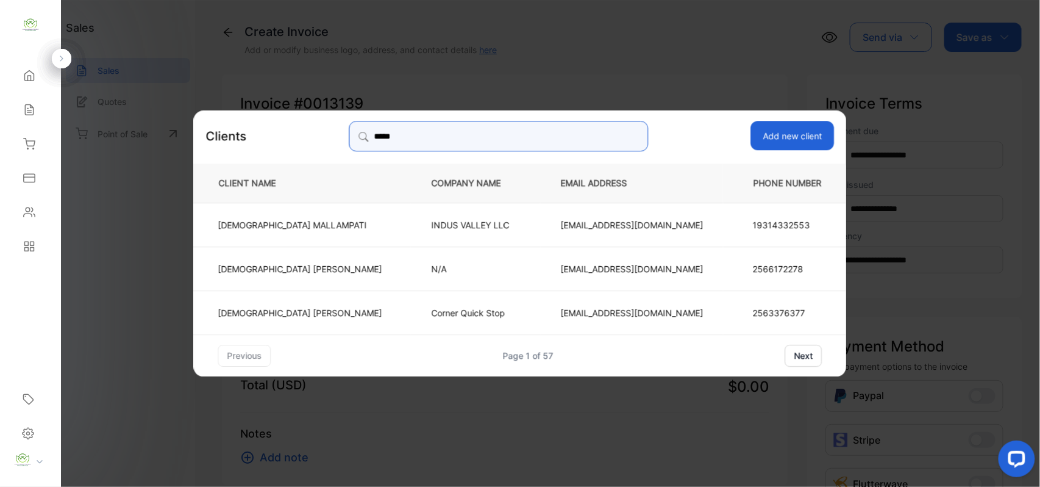
type input "*****"
click at [335, 220] on p "VISHNU MALLAMPATI" at bounding box center [300, 224] width 164 height 13
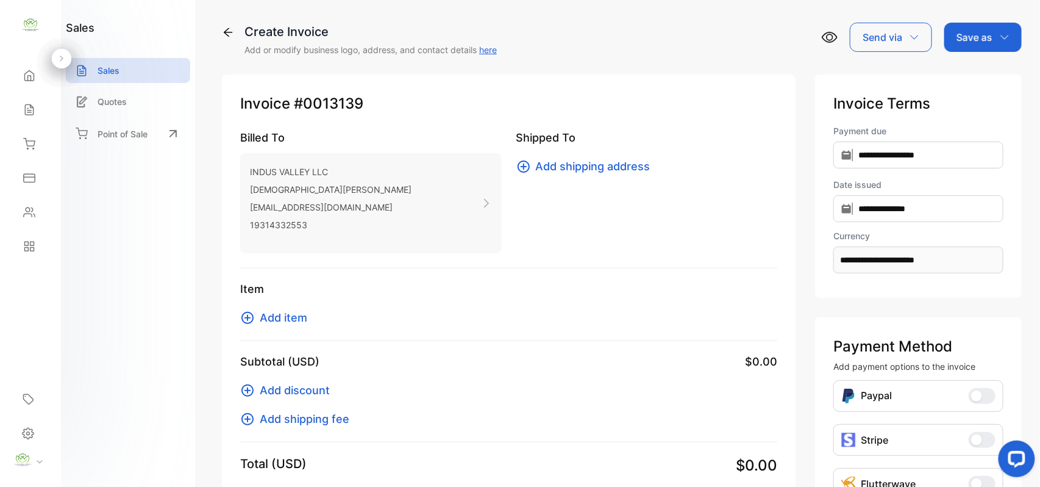
click at [298, 322] on span "Add item" at bounding box center [284, 317] width 48 height 16
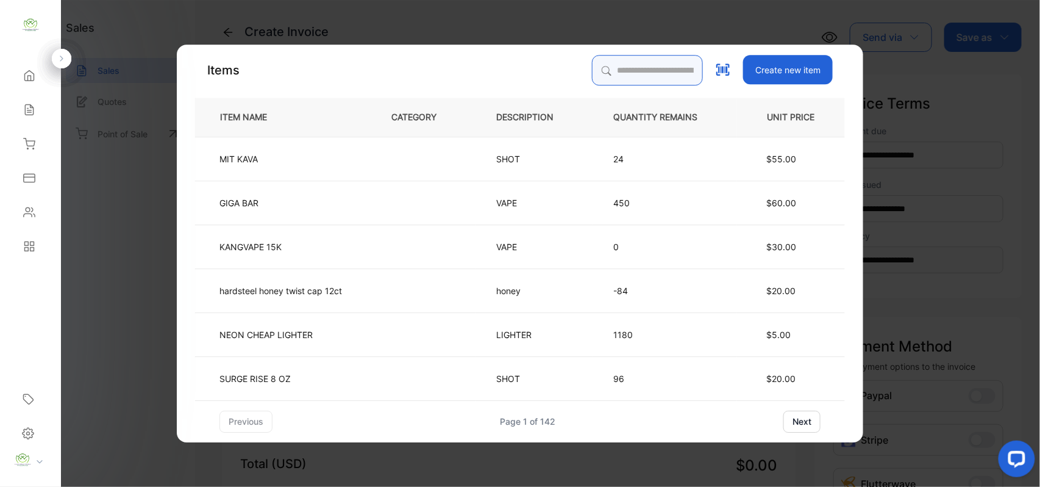
click at [633, 81] on input "search" at bounding box center [647, 70] width 111 height 30
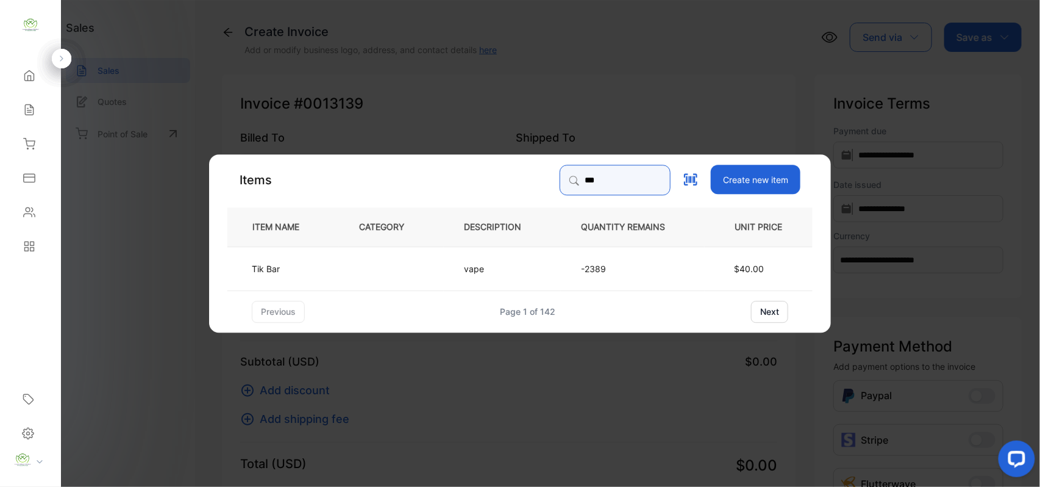
type input "***"
click at [351, 276] on td at bounding box center [391, 268] width 105 height 44
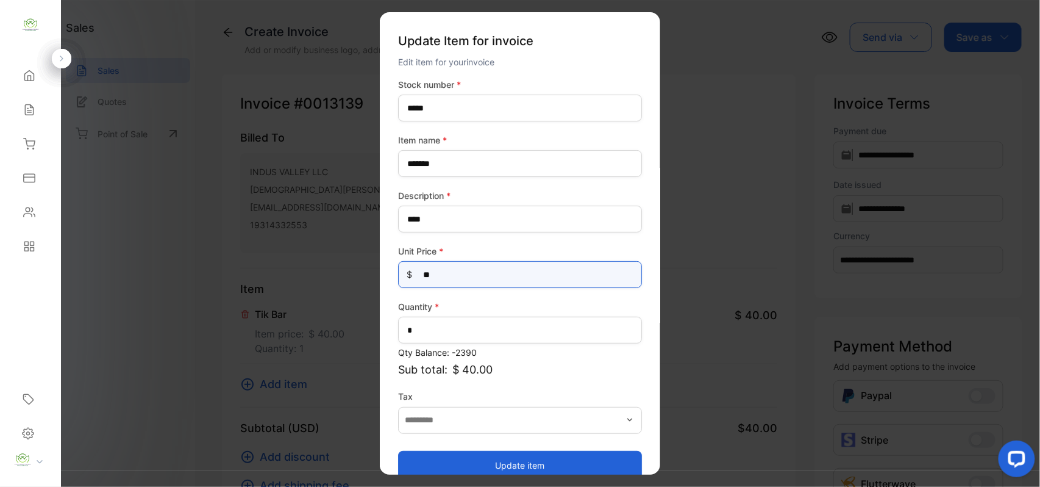
click at [485, 279] on Price-inputprice "**" at bounding box center [520, 274] width 244 height 27
type Price-inputprice "*"
type Price-inputprice "**"
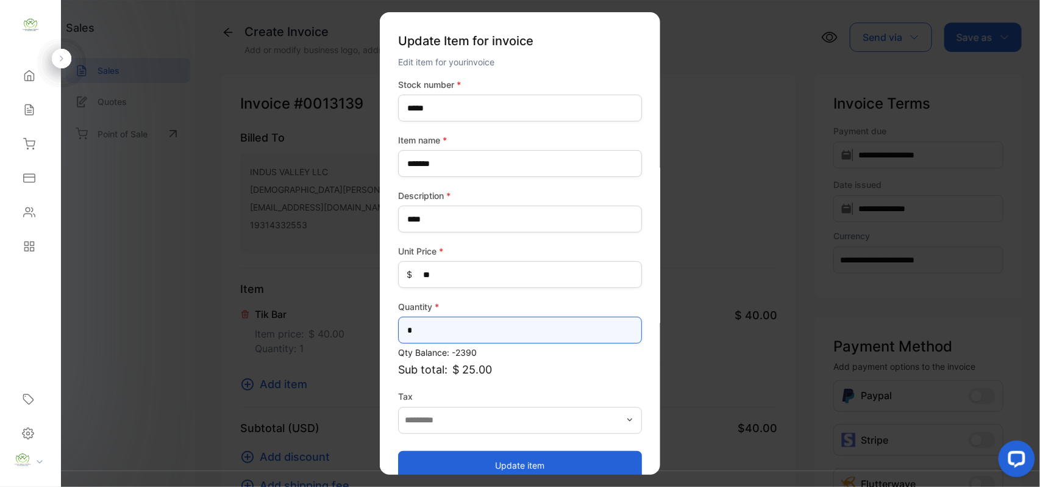
click at [455, 329] on input "*" at bounding box center [520, 330] width 244 height 27
type input "**"
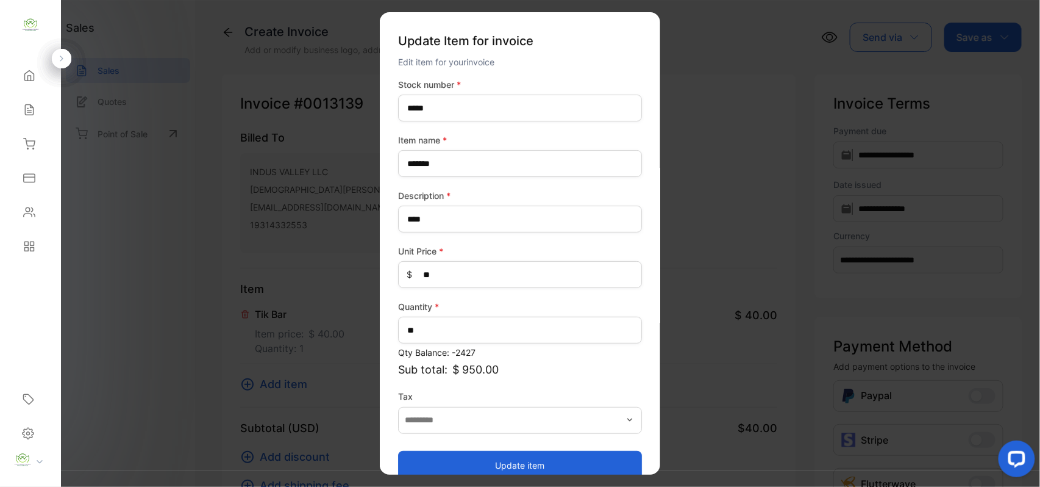
click at [501, 455] on button "Update item" at bounding box center [520, 464] width 244 height 29
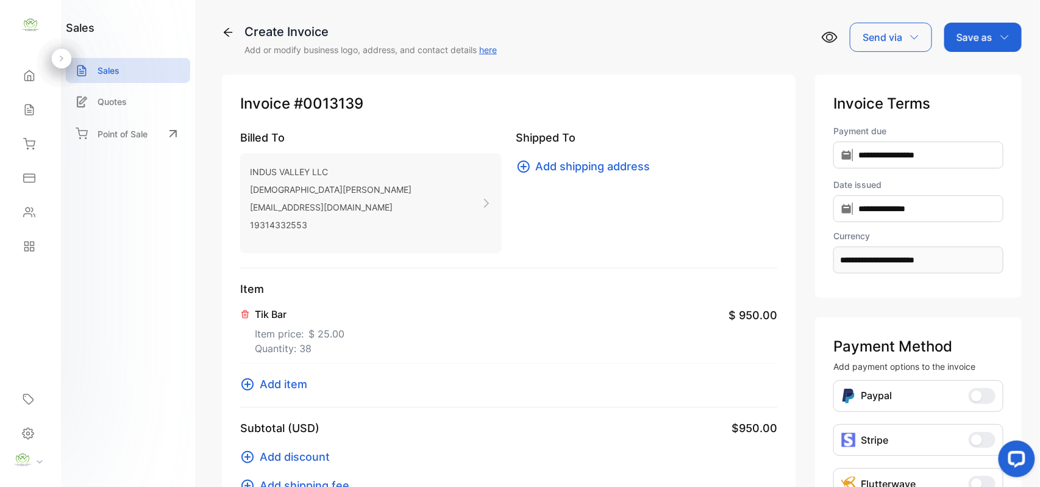
click at [311, 345] on p "Quantity: 38" at bounding box center [300, 348] width 90 height 15
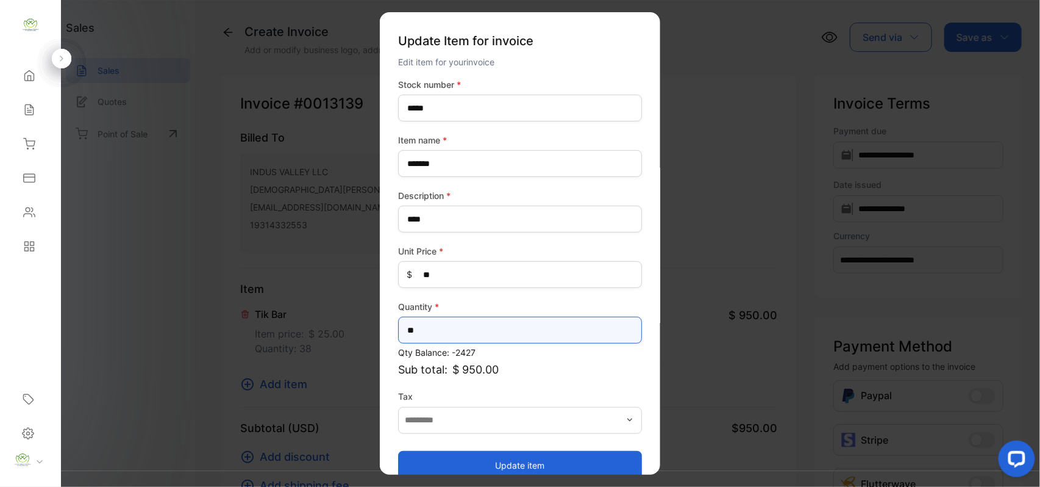
click at [479, 324] on input "**" at bounding box center [520, 330] width 244 height 27
type input "*"
type input "**"
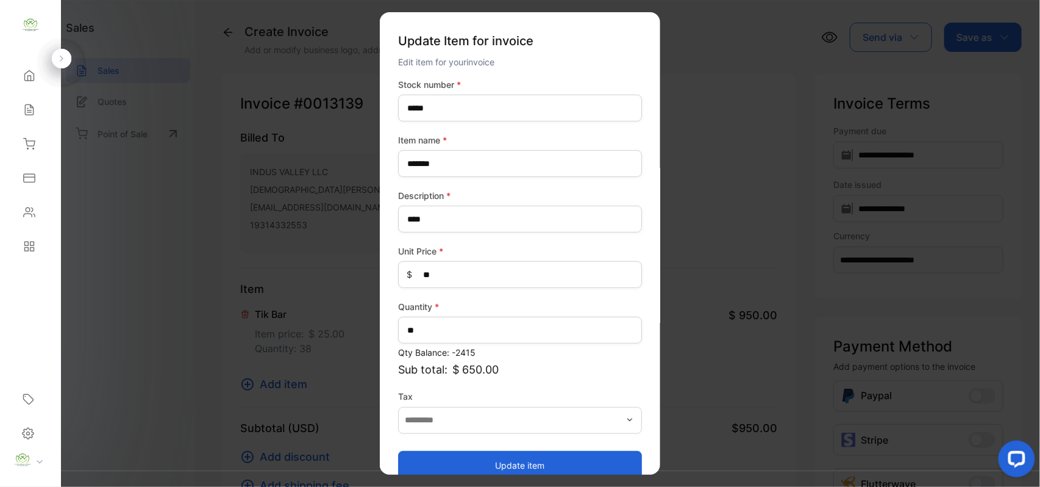
click at [471, 456] on button "Update item" at bounding box center [520, 464] width 244 height 29
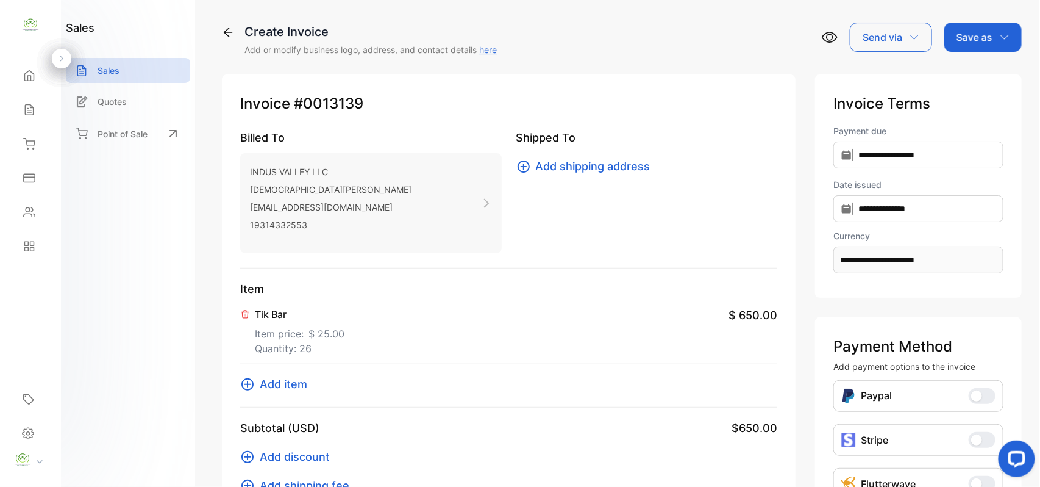
click at [964, 40] on p "Save as" at bounding box center [975, 37] width 36 height 15
click at [965, 81] on div "Invoice" at bounding box center [980, 77] width 70 height 24
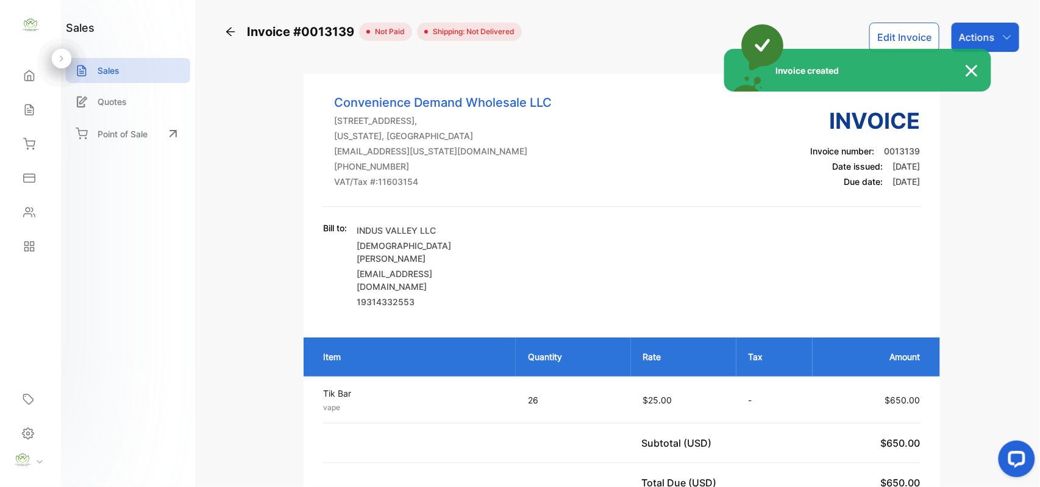
click at [1003, 43] on div "Invoice created" at bounding box center [520, 243] width 1040 height 487
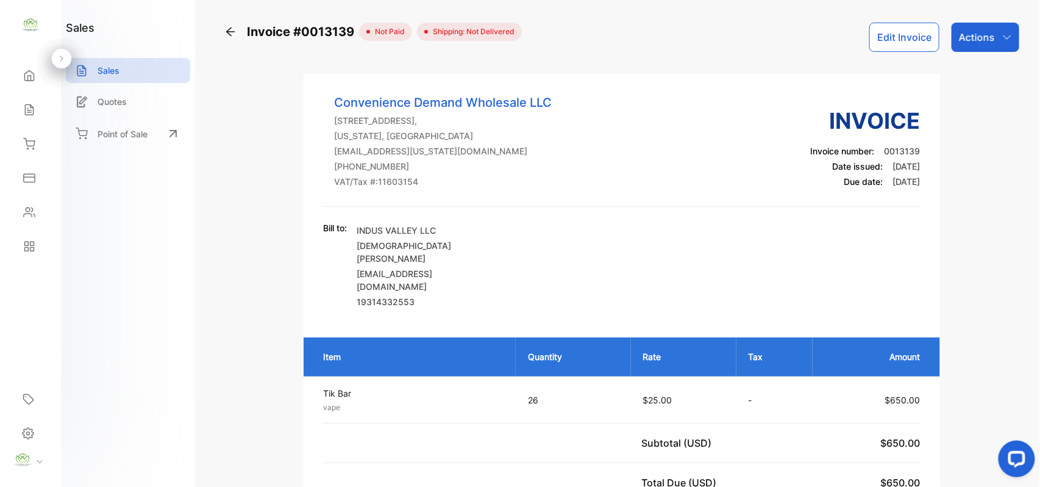
click at [1003, 43] on div "Actions" at bounding box center [986, 37] width 68 height 29
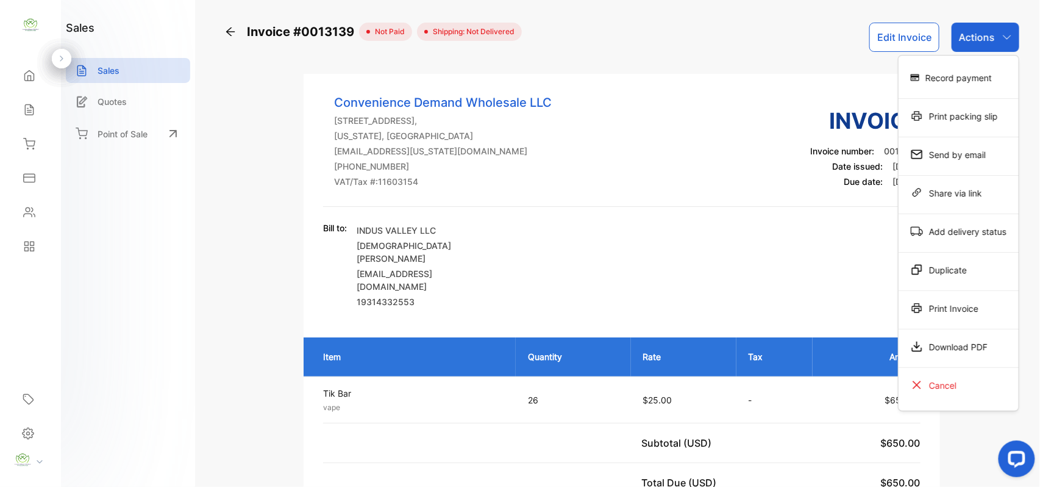
click at [983, 300] on div "Print Invoice" at bounding box center [959, 308] width 120 height 24
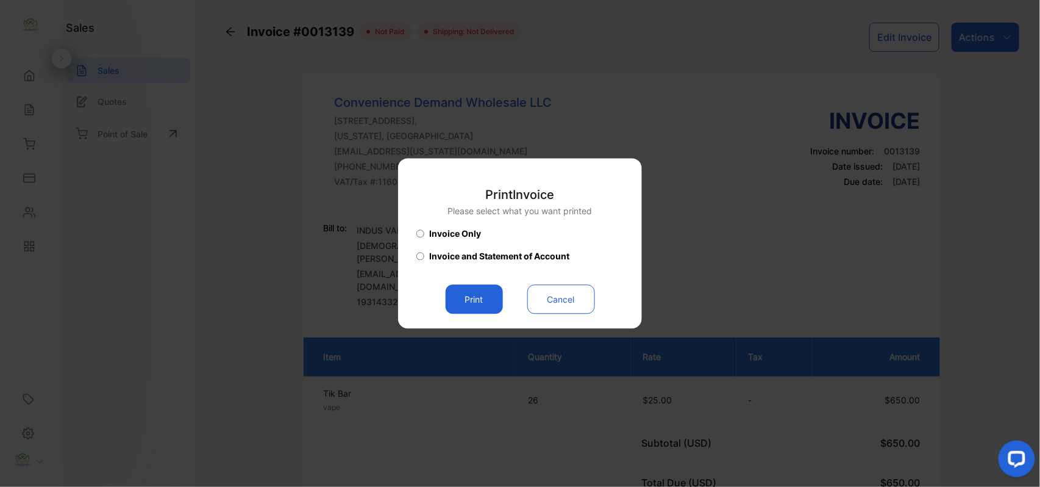
click at [484, 296] on button "Print" at bounding box center [474, 299] width 57 height 29
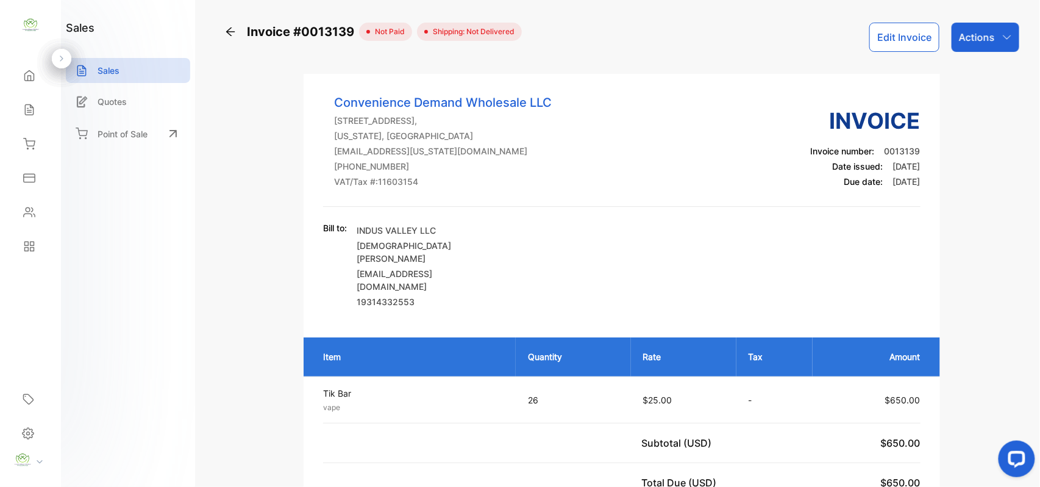
click at [35, 111] on icon at bounding box center [29, 110] width 12 height 12
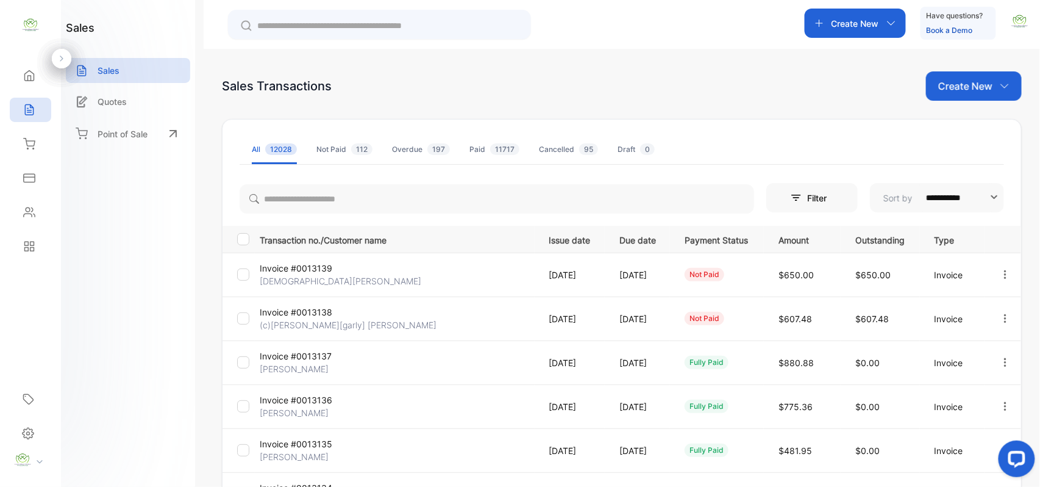
drag, startPoint x: 85, startPoint y: -12, endPoint x: 89, endPoint y: -99, distance: 87.3
drag, startPoint x: 89, startPoint y: -99, endPoint x: 450, endPoint y: 73, distance: 399.9
click at [450, 73] on div "Sales Transactions Create New" at bounding box center [622, 85] width 800 height 29
click at [35, 145] on div "Inventory" at bounding box center [30, 144] width 41 height 24
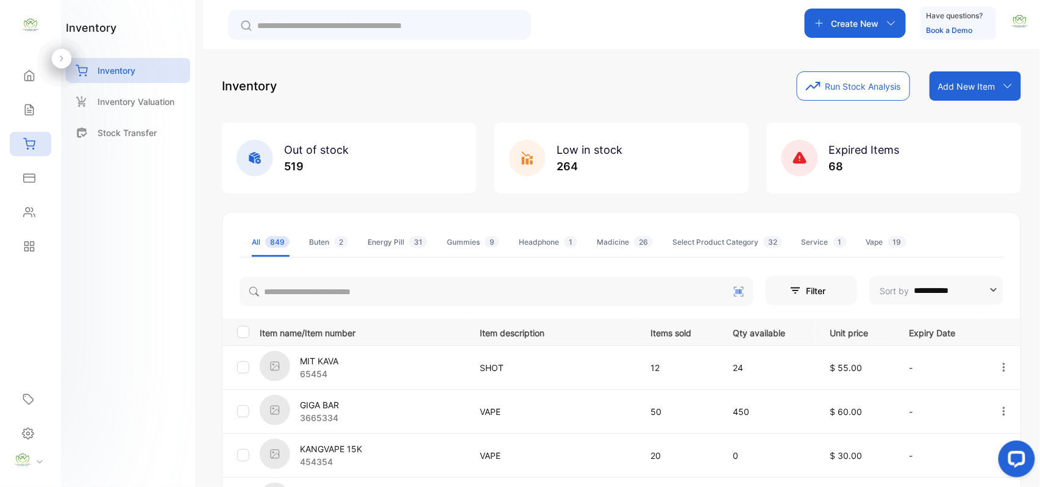
click at [41, 110] on div "Sales" at bounding box center [30, 110] width 41 height 24
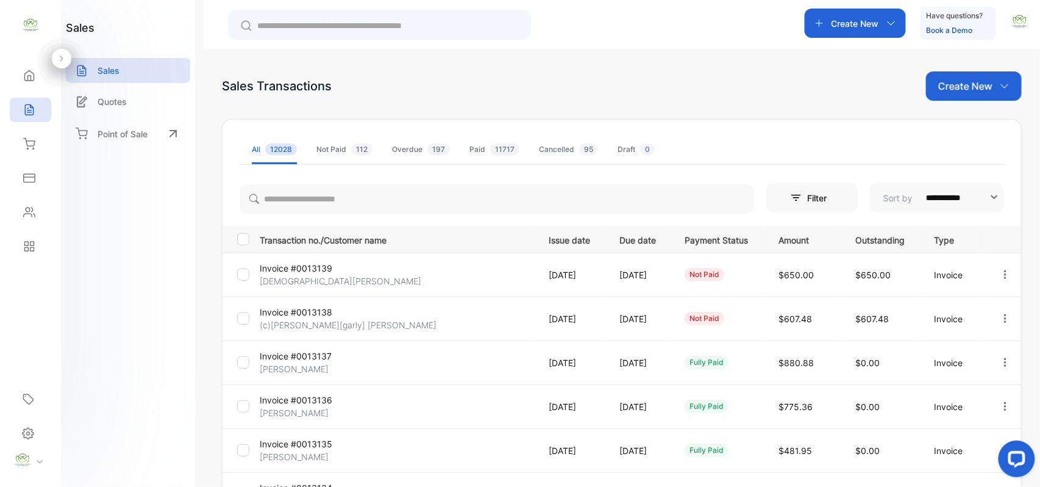
click at [1003, 276] on icon "button" at bounding box center [1005, 274] width 11 height 11
click at [975, 342] on span "Record payment" at bounding box center [971, 344] width 76 height 15
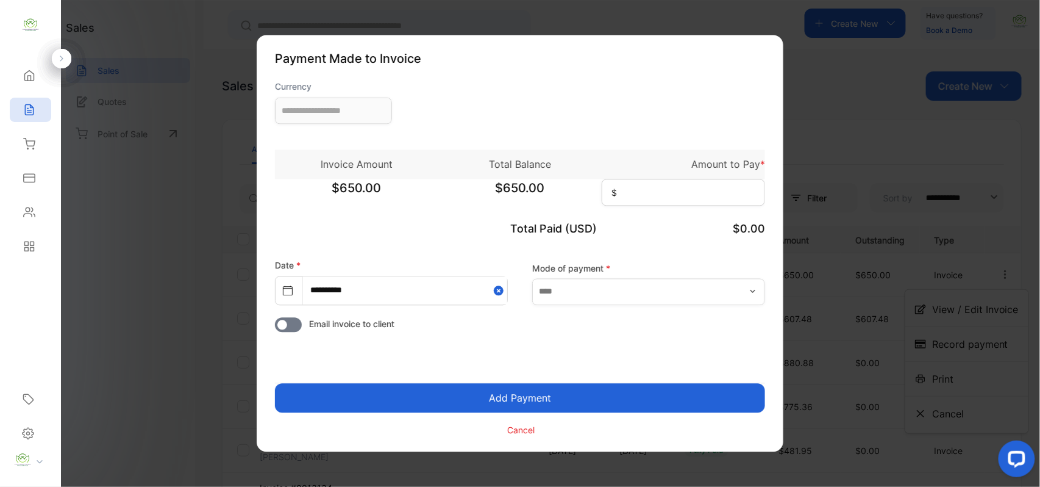
type input "**********"
click at [669, 192] on input at bounding box center [683, 192] width 163 height 27
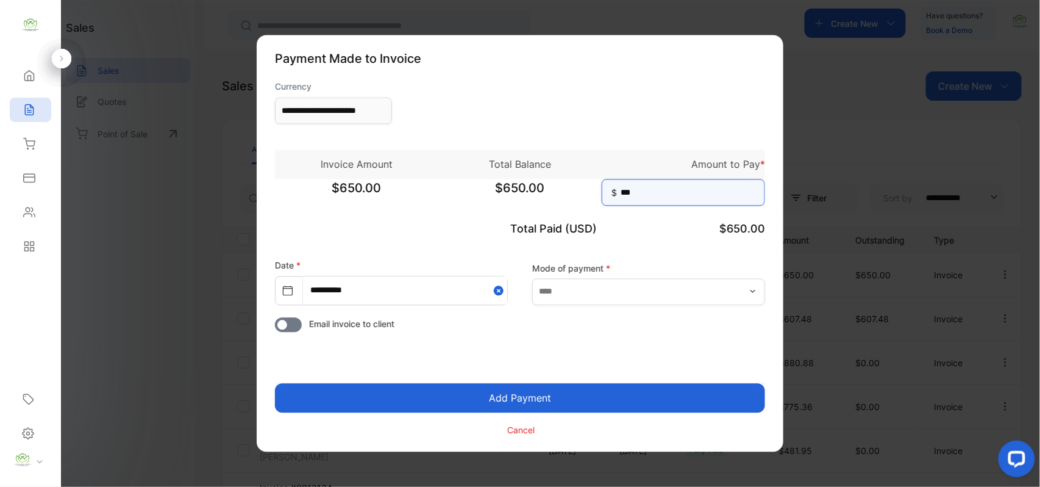
type input "***"
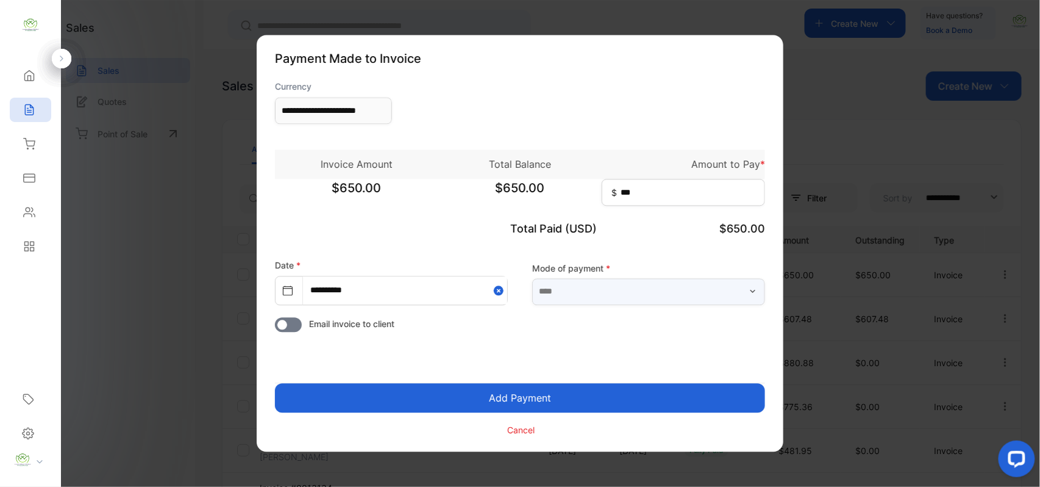
click at [651, 288] on input "text" at bounding box center [648, 291] width 233 height 27
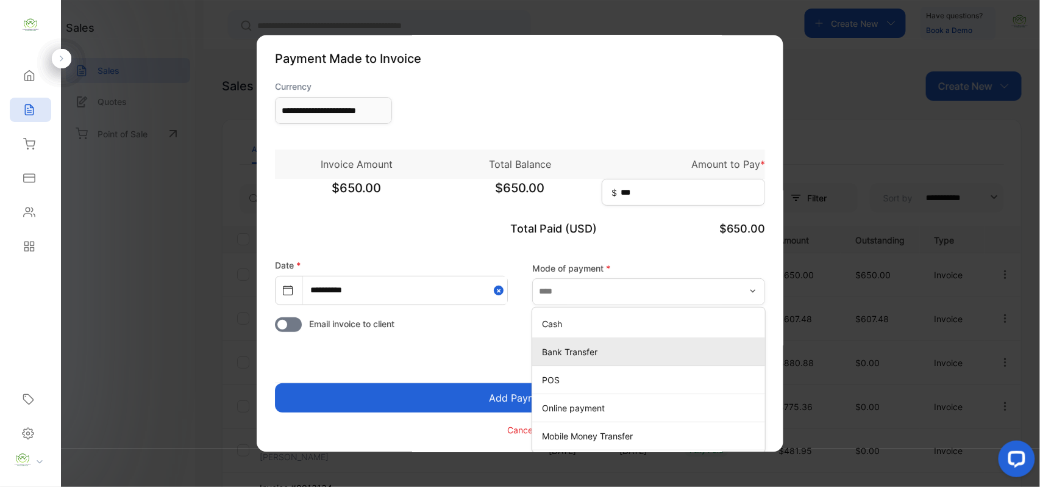
click at [610, 350] on p "Bank Transfer" at bounding box center [651, 351] width 218 height 13
type input "**********"
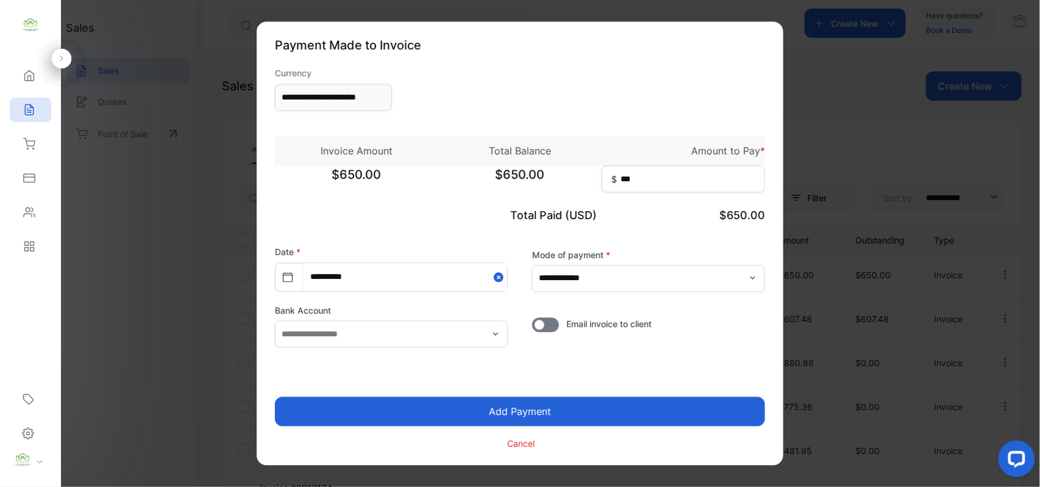
click at [557, 413] on button "Add Payment" at bounding box center [520, 411] width 490 height 29
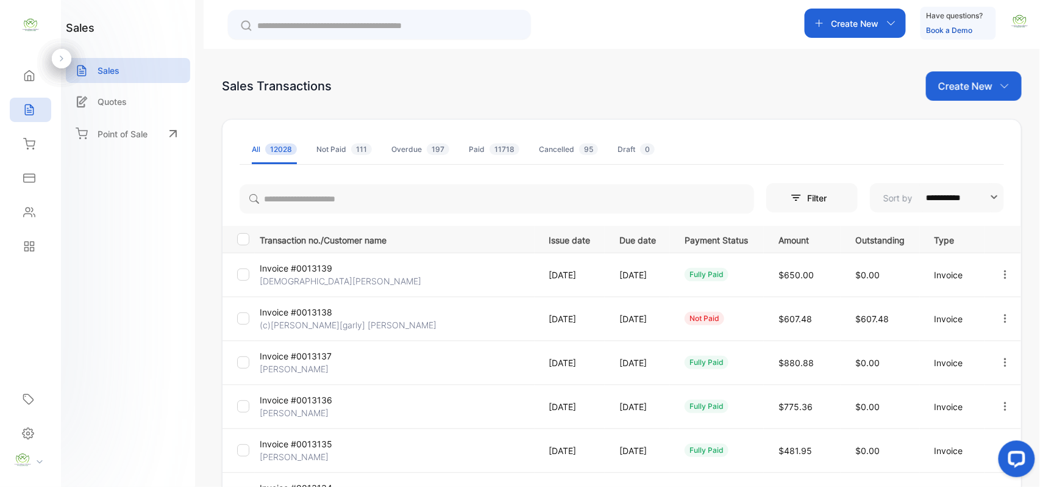
click at [313, 277] on p "[DEMOGRAPHIC_DATA][PERSON_NAME]" at bounding box center [341, 280] width 162 height 13
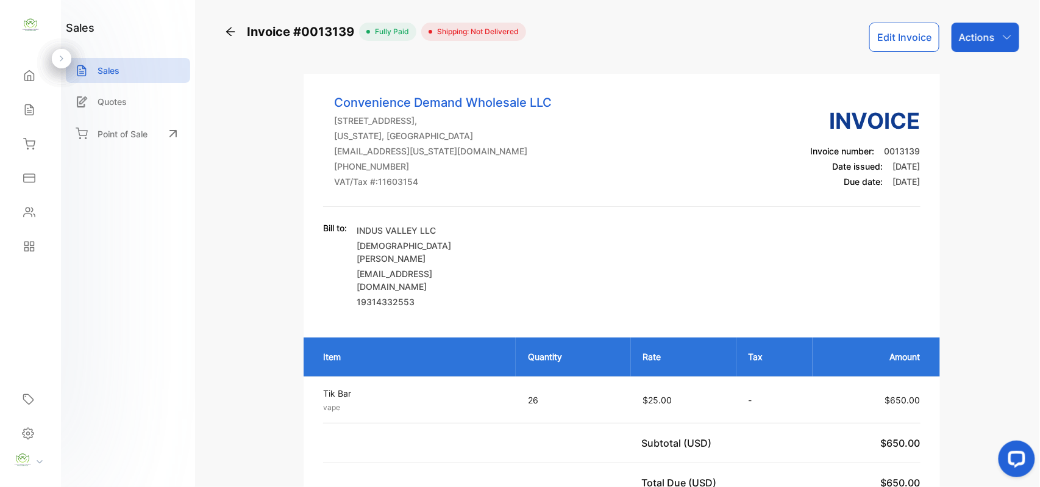
click at [966, 43] on p "Actions" at bounding box center [977, 37] width 36 height 15
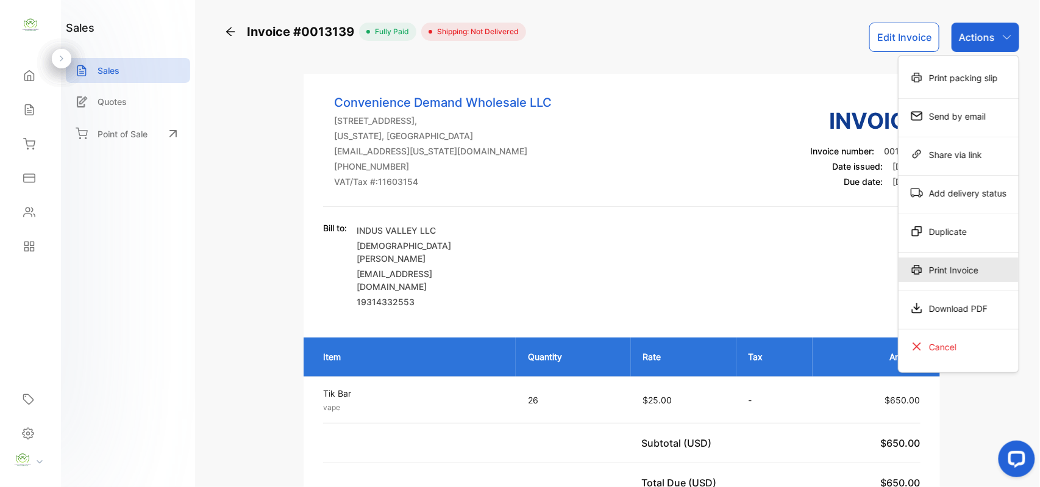
click at [937, 272] on div "Print Invoice" at bounding box center [959, 269] width 120 height 24
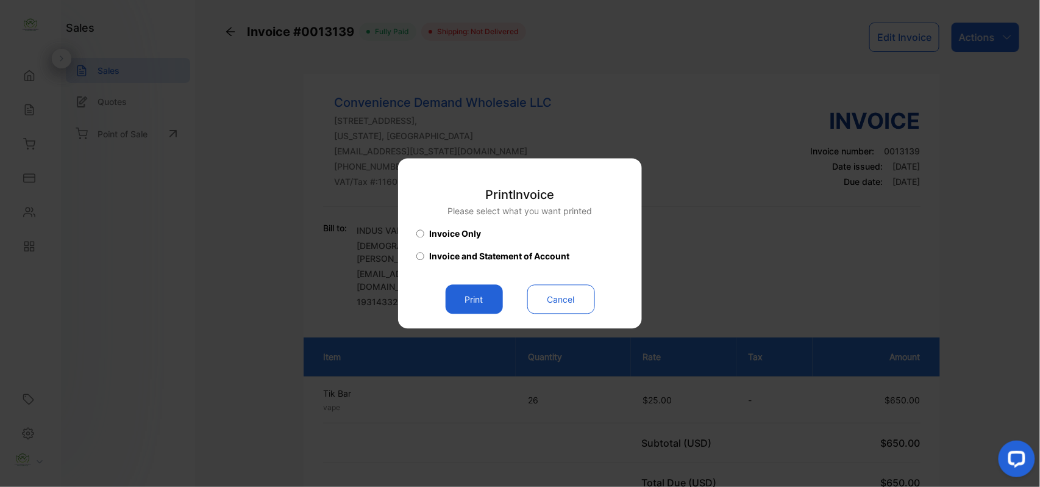
click at [471, 296] on button "Print" at bounding box center [474, 299] width 57 height 29
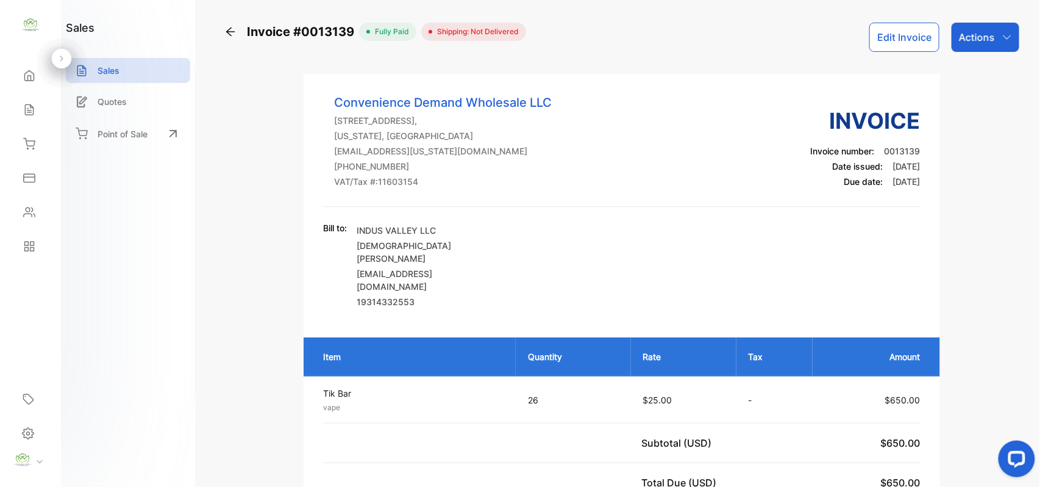
click at [25, 98] on div "Sales" at bounding box center [30, 110] width 41 height 24
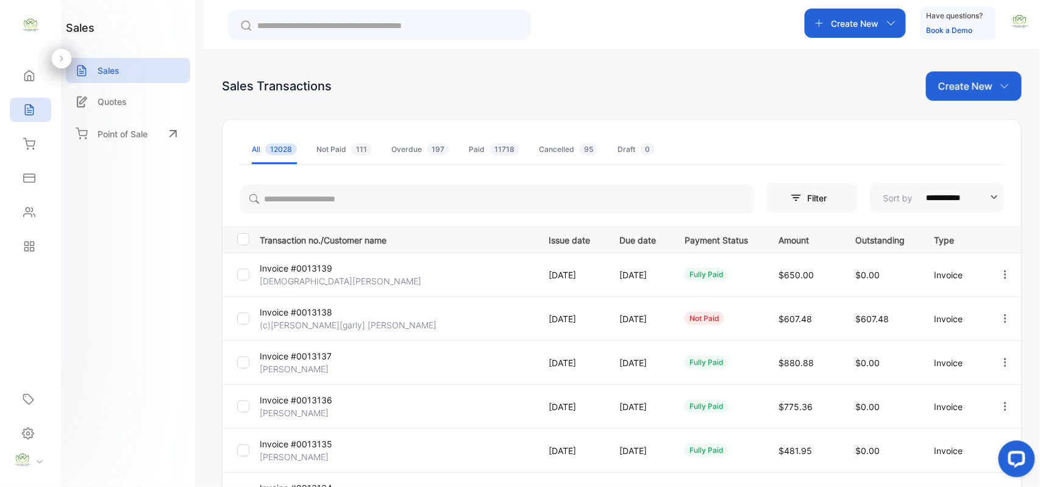
click at [988, 88] on p "Create New" at bounding box center [966, 86] width 54 height 15
click at [962, 129] on span "Invoice" at bounding box center [976, 126] width 29 height 13
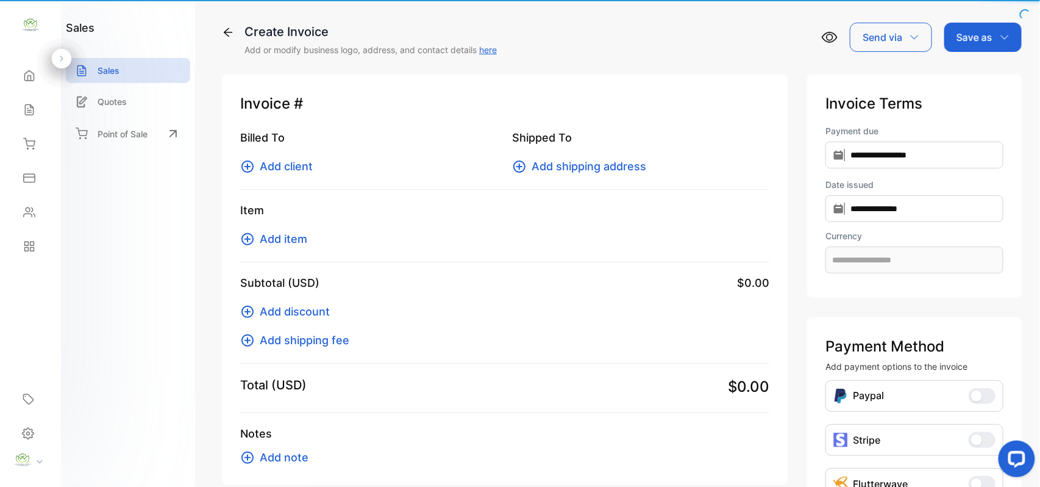
type input "**********"
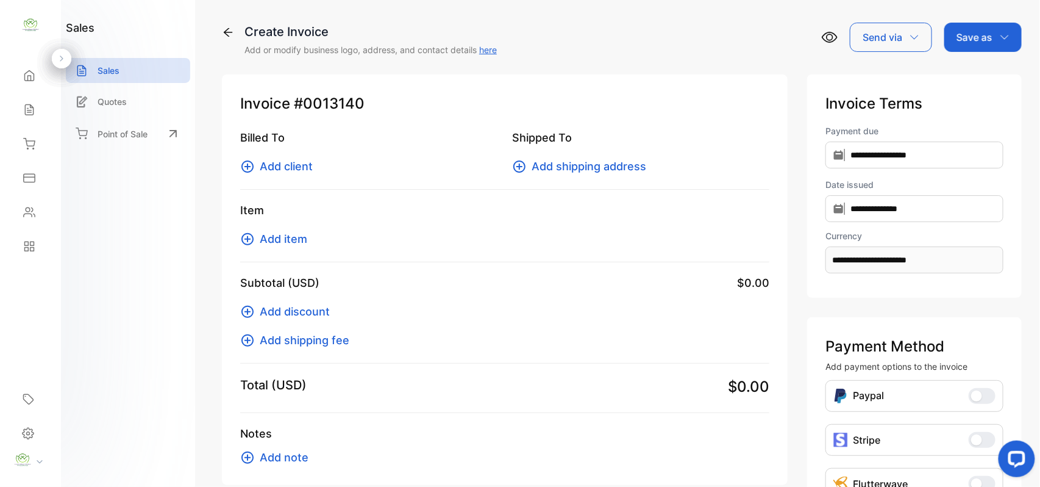
click at [268, 162] on span "Add client" at bounding box center [286, 166] width 53 height 16
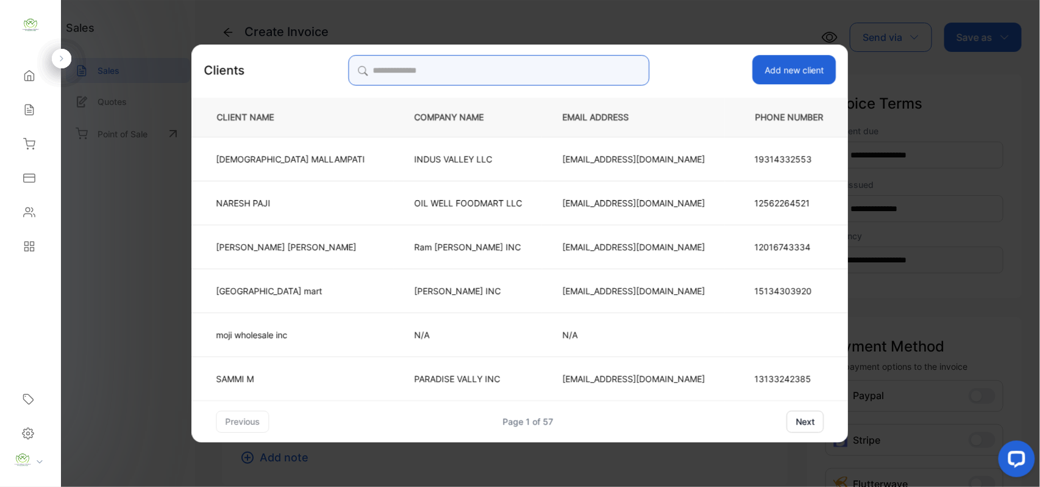
click at [501, 70] on input "search" at bounding box center [498, 70] width 301 height 30
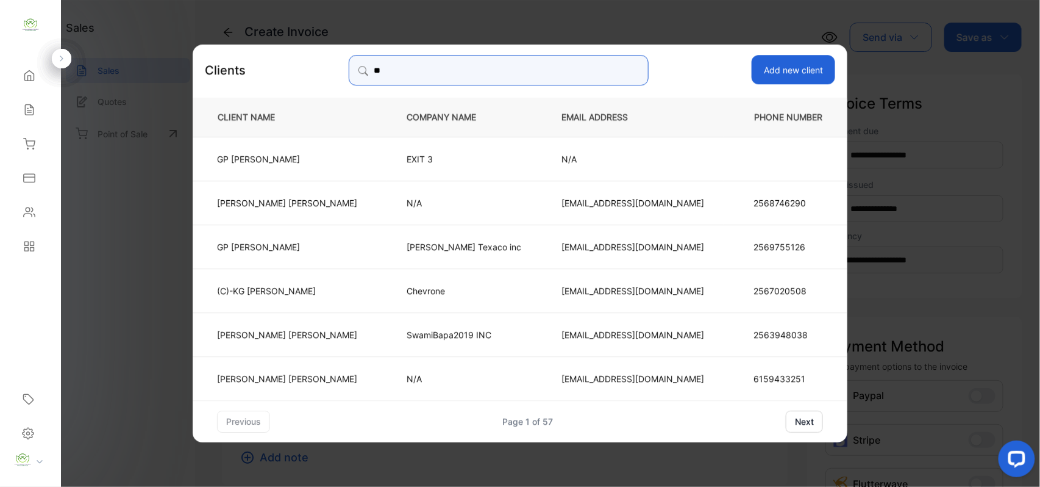
type input "**"
click at [350, 159] on p "GP PATEL" at bounding box center [287, 158] width 140 height 13
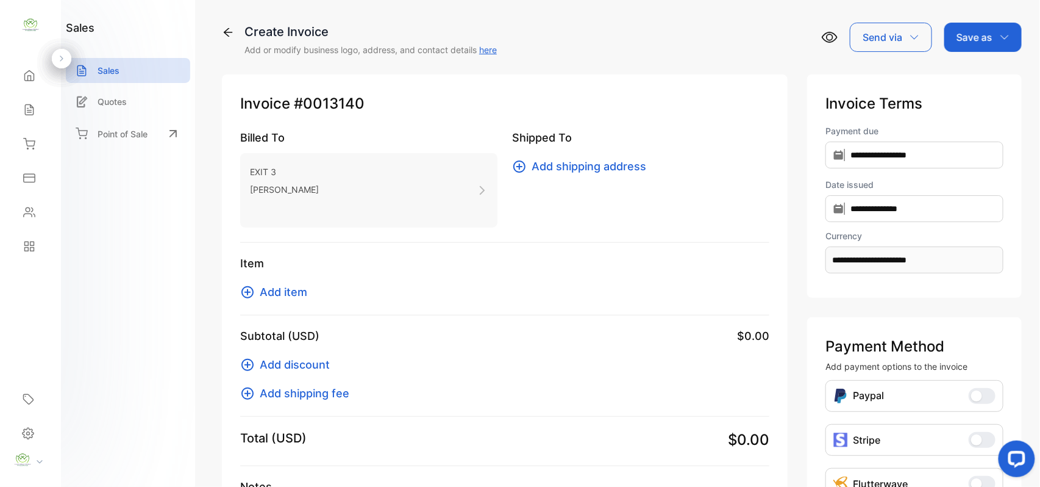
click at [288, 290] on span "Add item" at bounding box center [284, 292] width 48 height 16
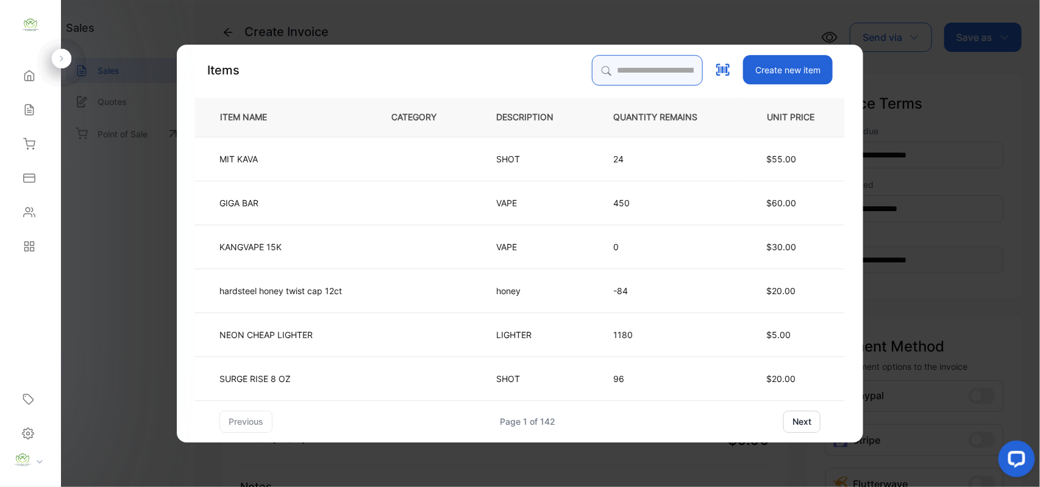
click at [626, 66] on input "search" at bounding box center [647, 70] width 111 height 30
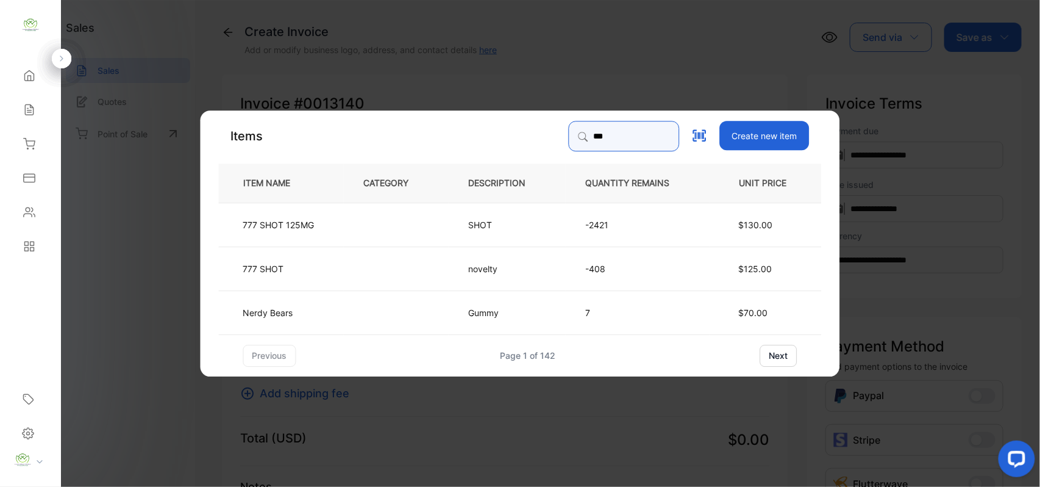
type input "***"
click at [370, 223] on td at bounding box center [396, 224] width 105 height 44
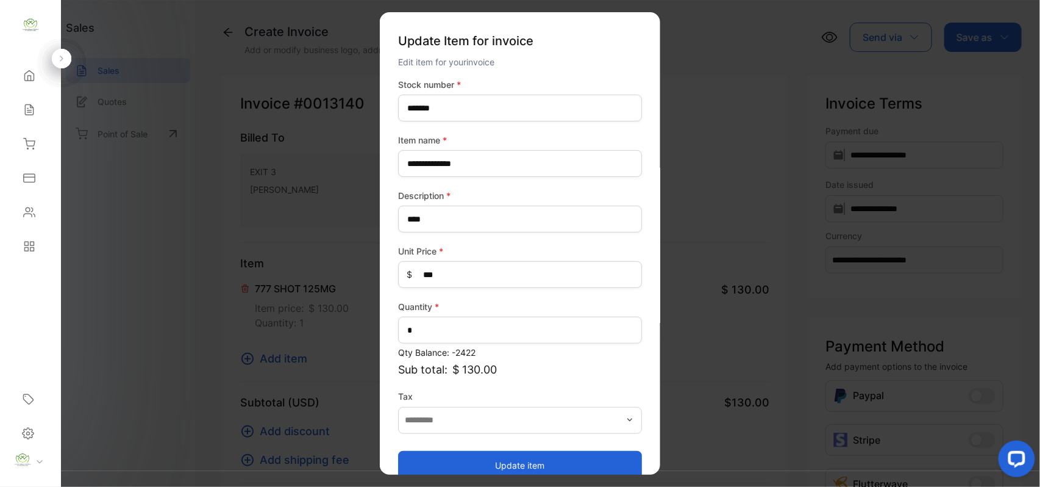
click at [498, 462] on button "Update item" at bounding box center [520, 464] width 244 height 29
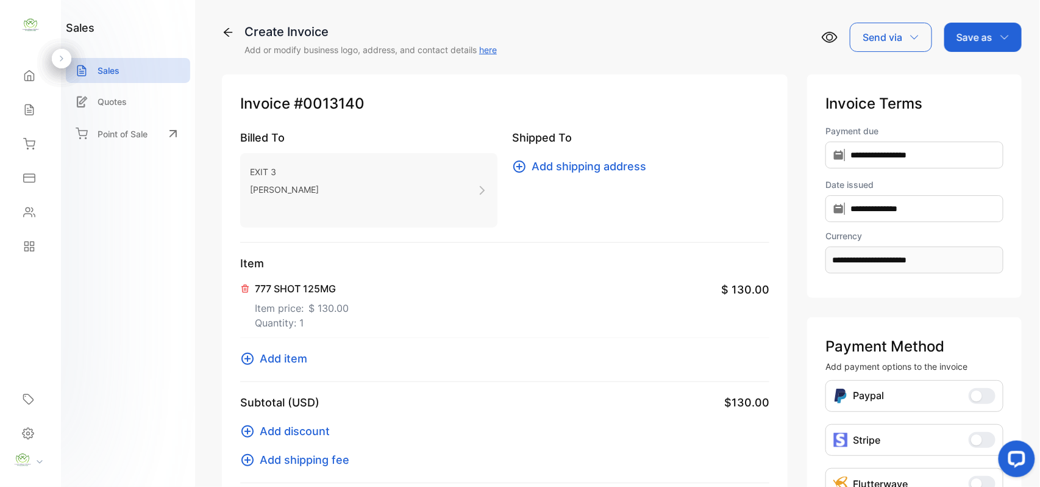
click at [290, 354] on span "Add item" at bounding box center [284, 358] width 48 height 16
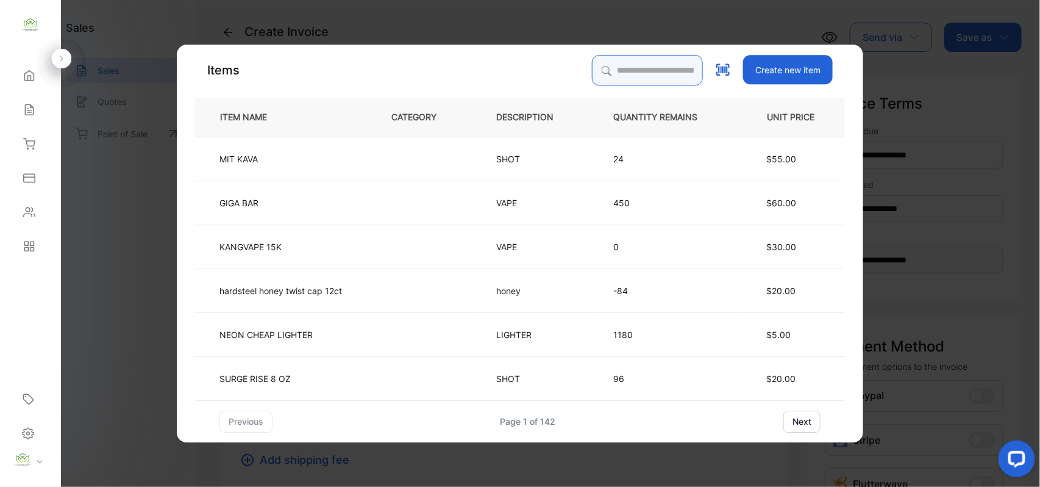
click at [628, 67] on input "search" at bounding box center [647, 70] width 111 height 30
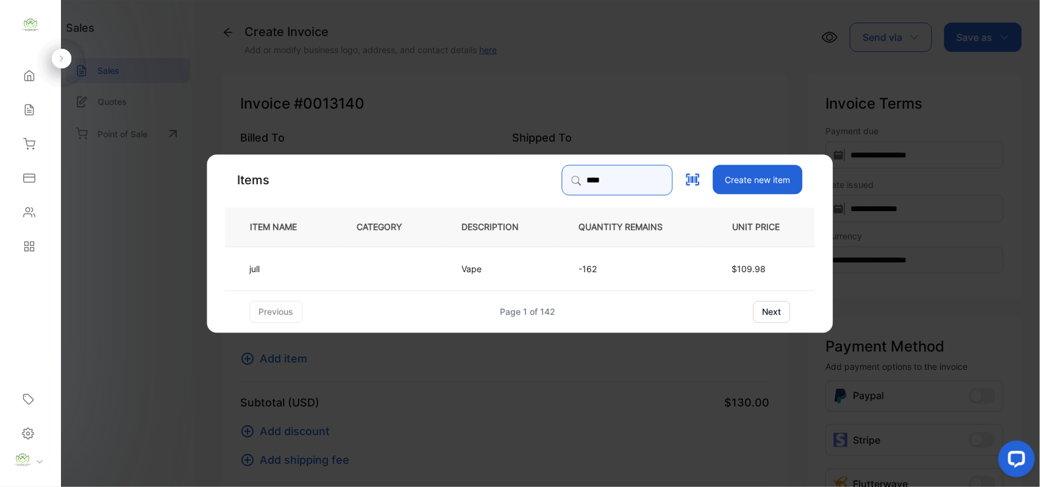
type input "****"
click at [360, 281] on td at bounding box center [389, 268] width 105 height 44
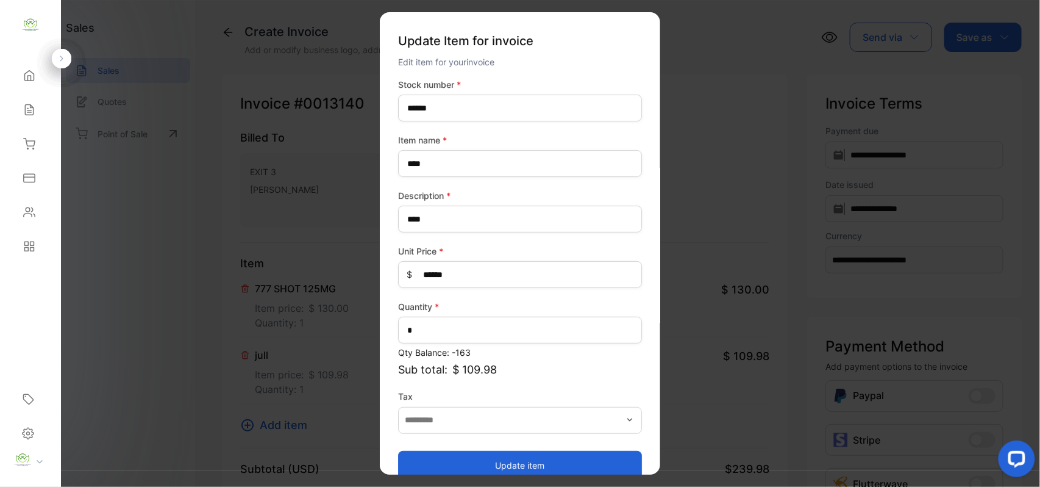
click at [600, 464] on button "Update item" at bounding box center [520, 464] width 244 height 29
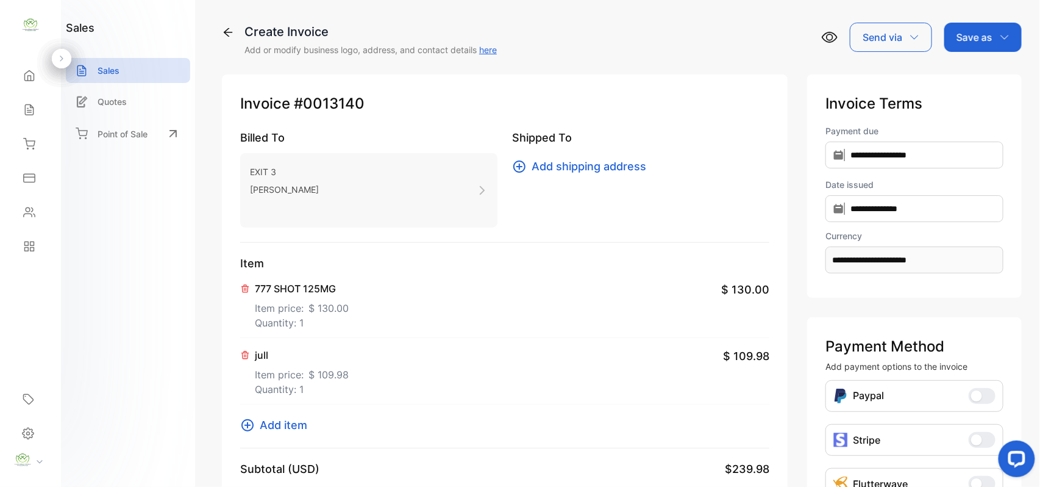
click at [293, 424] on span "Add item" at bounding box center [284, 425] width 48 height 16
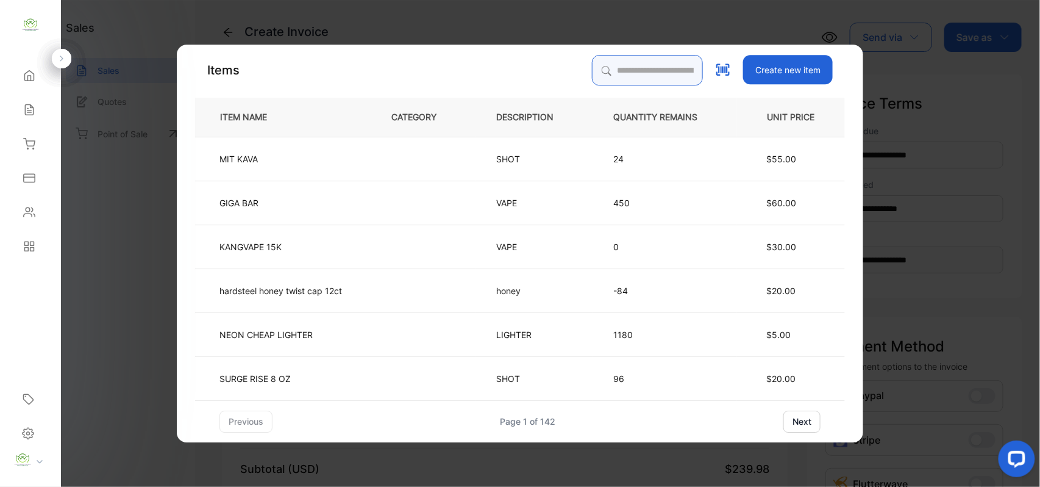
click at [634, 70] on input "search" at bounding box center [647, 70] width 111 height 30
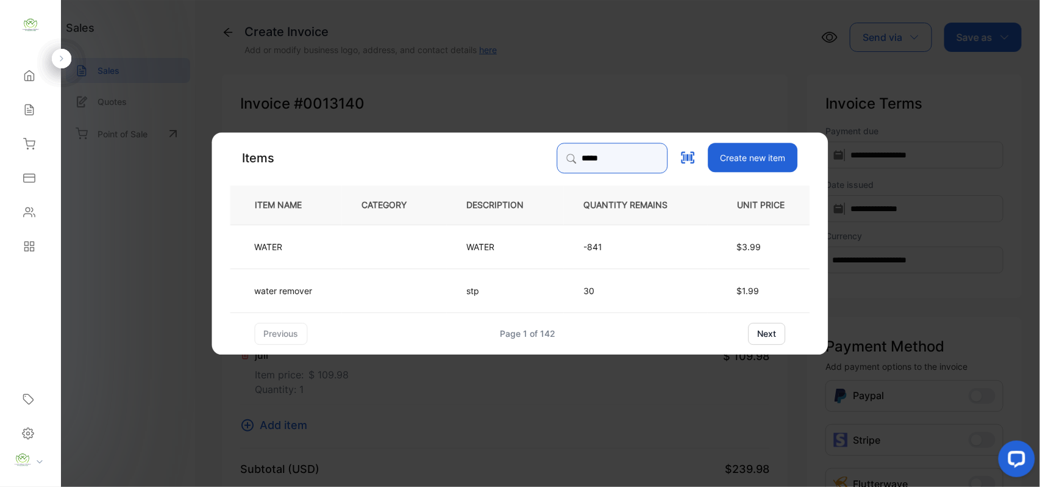
type input "*****"
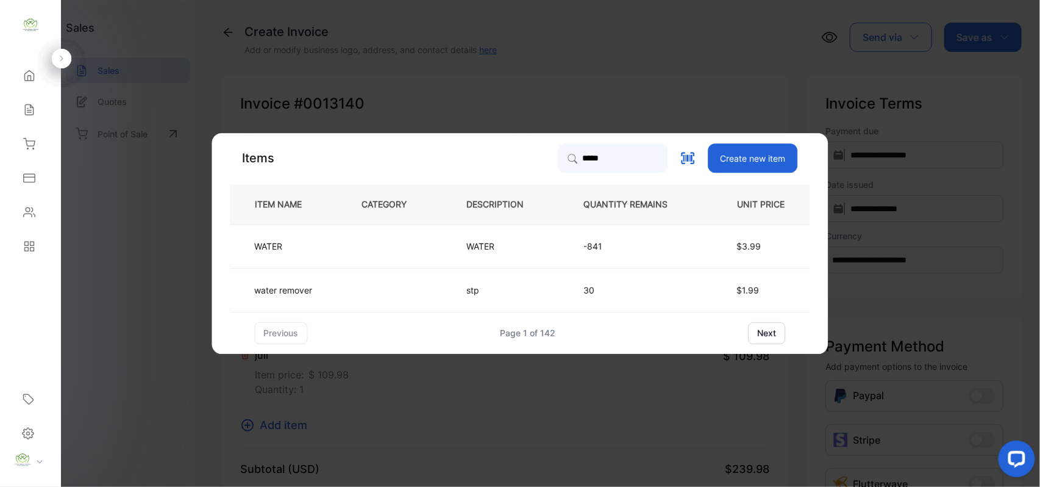
click at [354, 245] on td at bounding box center [394, 246] width 105 height 44
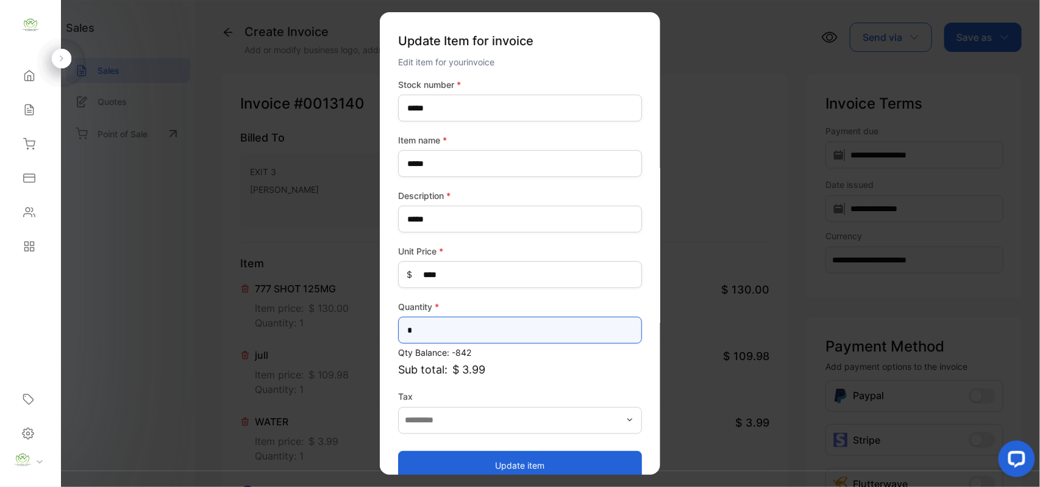
click at [472, 330] on input "*" at bounding box center [520, 330] width 244 height 27
type input "*"
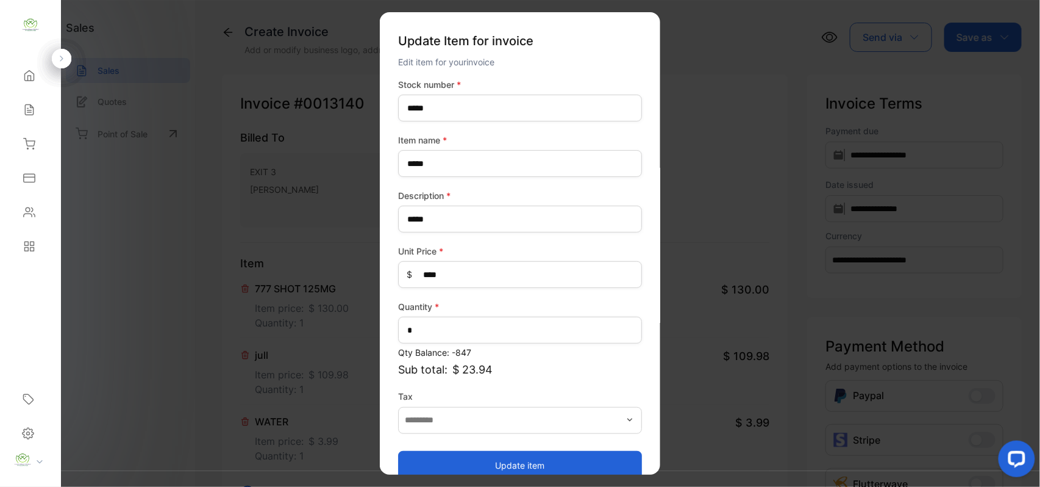
click at [464, 464] on button "Update item" at bounding box center [520, 464] width 244 height 29
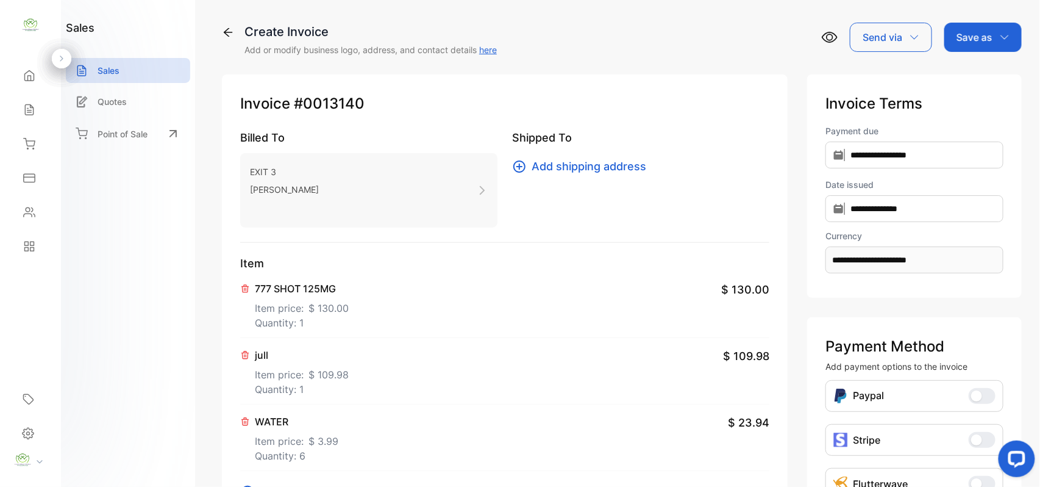
drag, startPoint x: 987, startPoint y: 47, endPoint x: 977, endPoint y: 54, distance: 12.2
click at [986, 48] on div "Save as" at bounding box center [983, 37] width 77 height 29
click at [967, 84] on div "Invoice" at bounding box center [980, 77] width 70 height 24
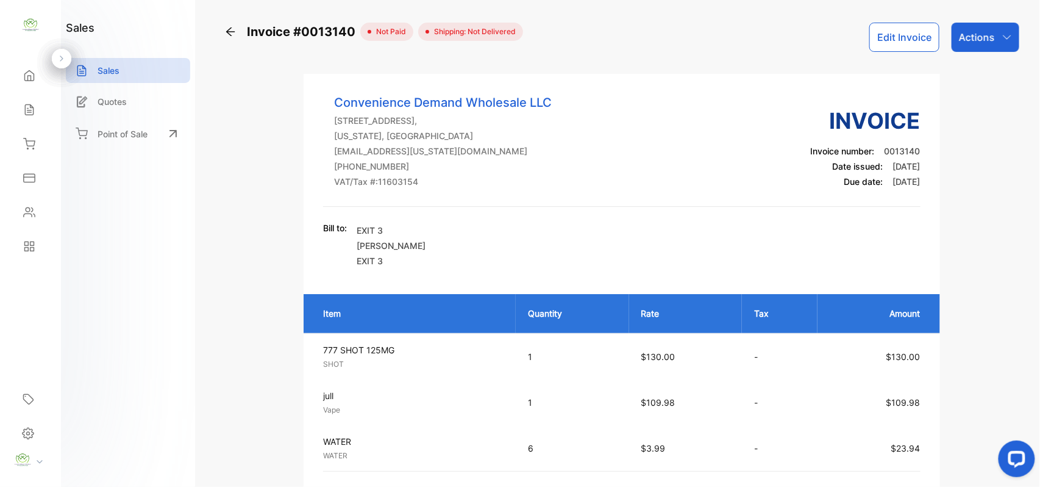
drag, startPoint x: 982, startPoint y: 41, endPoint x: 981, endPoint y: 50, distance: 8.6
click at [982, 42] on p "Actions" at bounding box center [977, 37] width 36 height 15
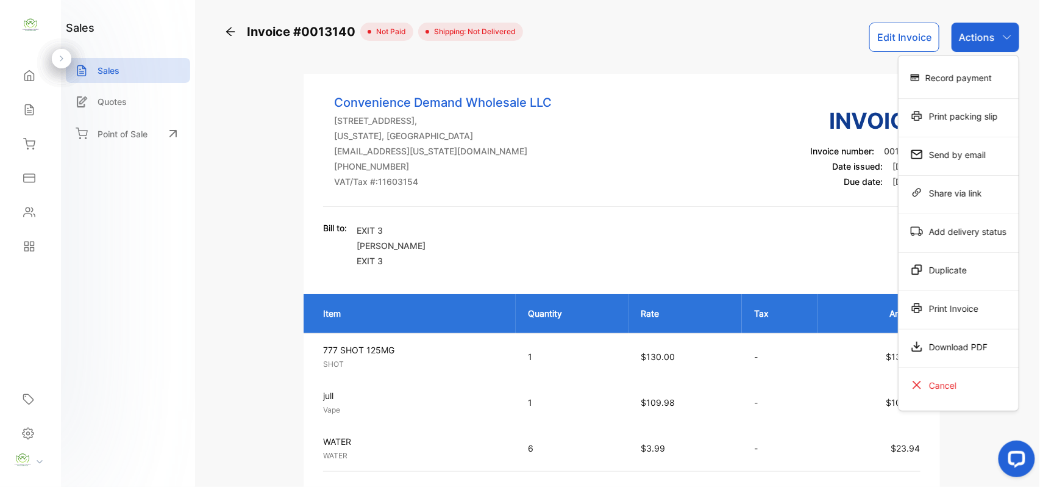
click at [947, 307] on div "Print Invoice" at bounding box center [959, 308] width 120 height 24
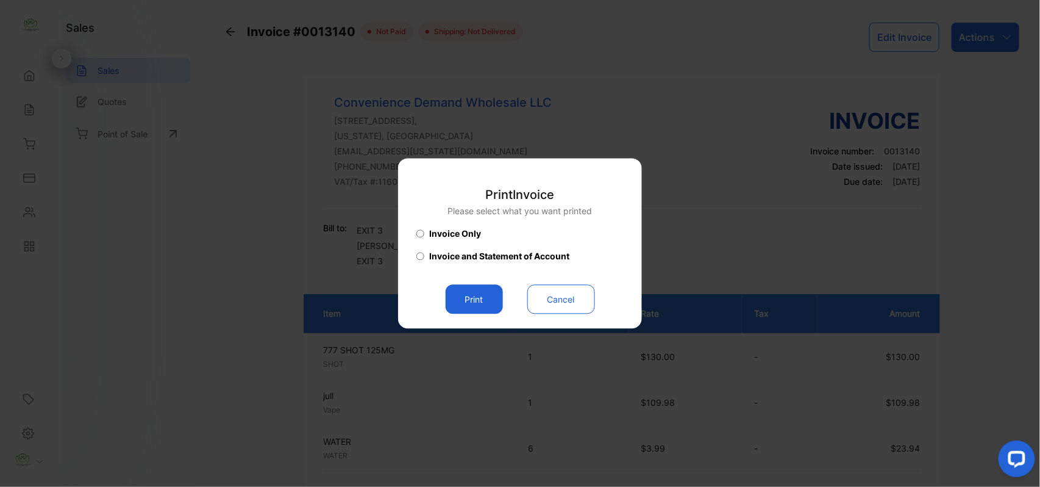
click at [464, 296] on button "Print" at bounding box center [474, 299] width 57 height 29
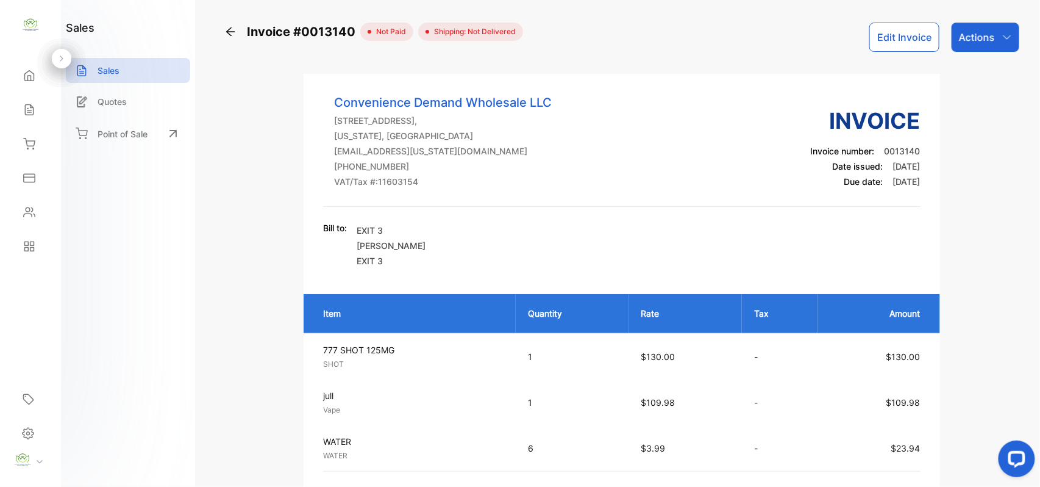
click at [27, 216] on icon at bounding box center [29, 212] width 12 height 12
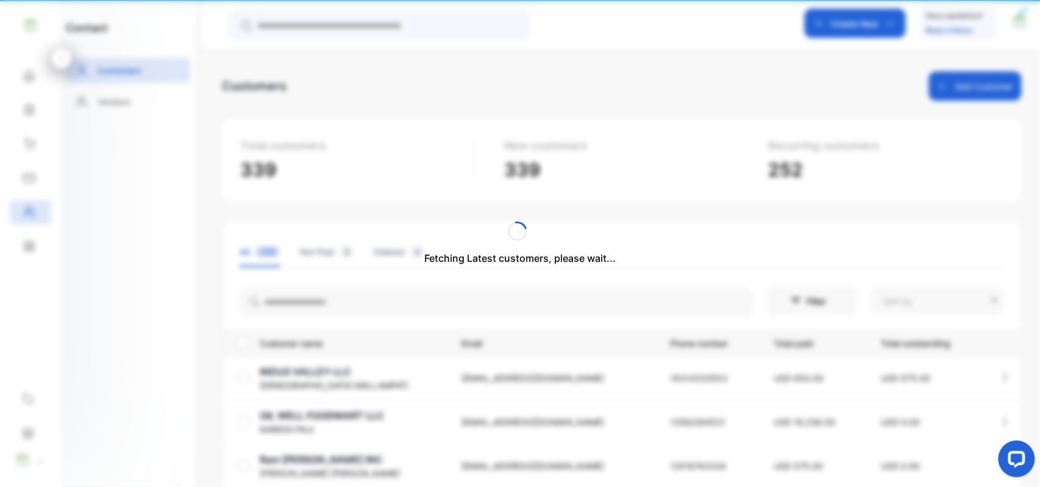
type input "**********"
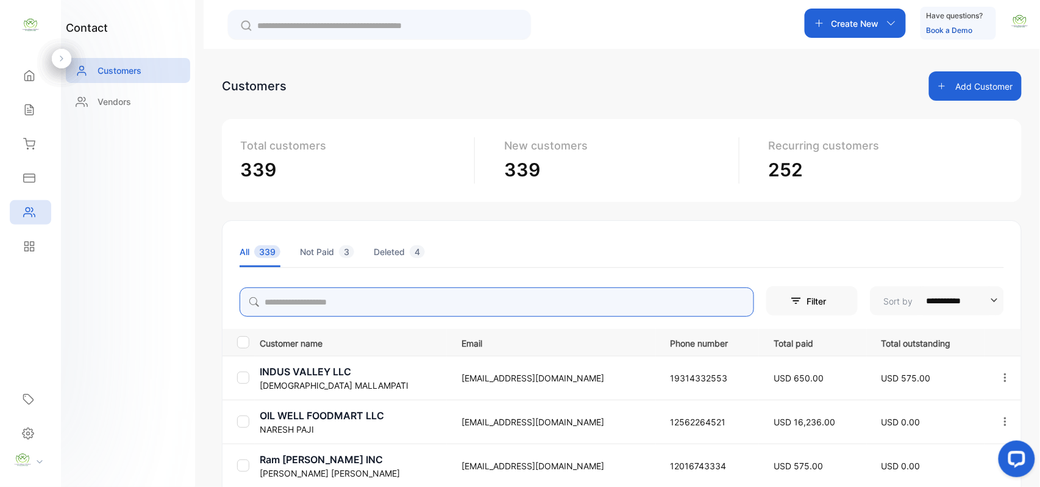
click at [349, 296] on input "search" at bounding box center [497, 301] width 515 height 29
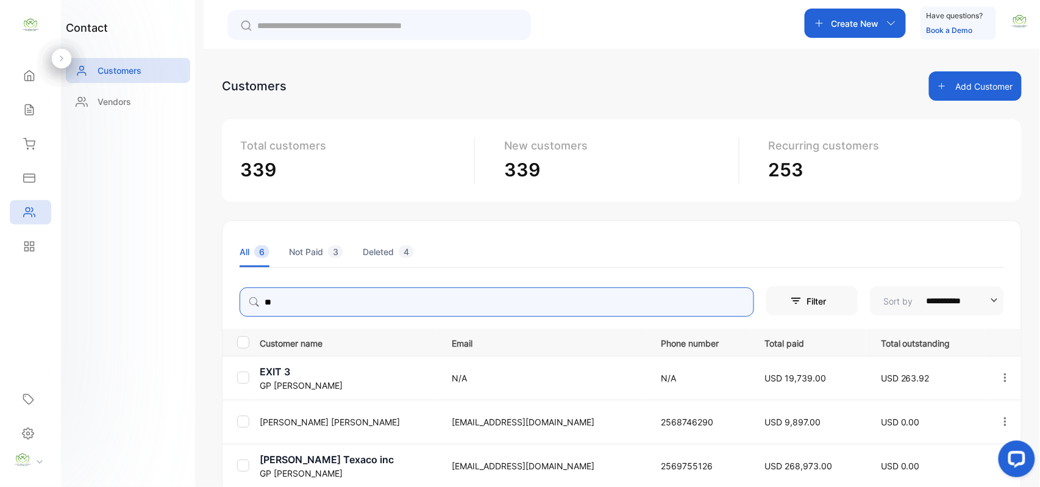
type input "**"
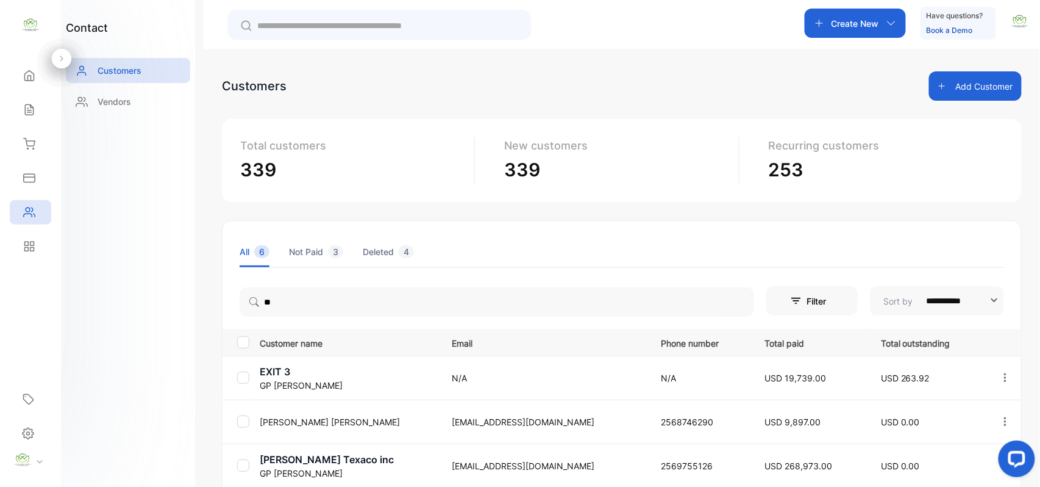
drag, startPoint x: 86, startPoint y: 238, endPoint x: 284, endPoint y: 310, distance: 210.3
click at [88, 239] on div "contact Customers Vendors" at bounding box center [128, 243] width 134 height 487
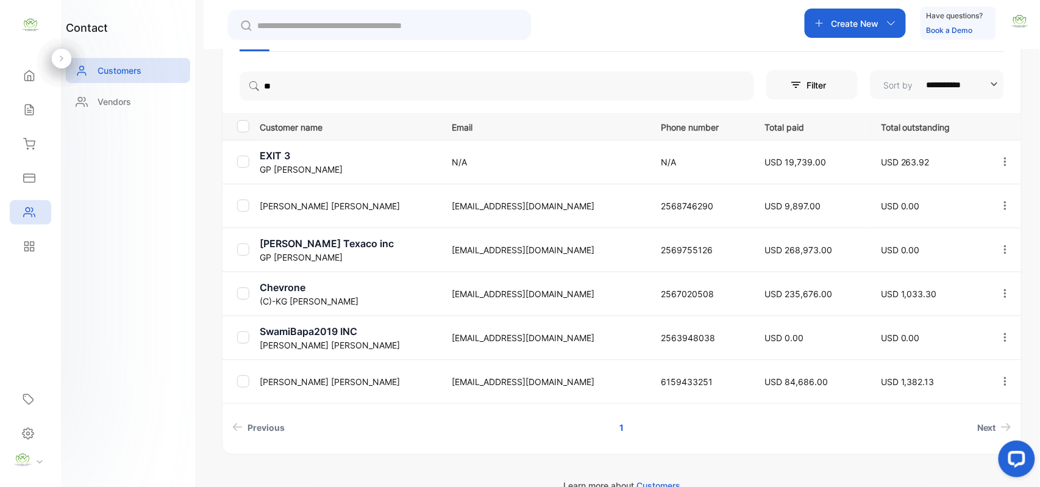
scroll to position [240, 0]
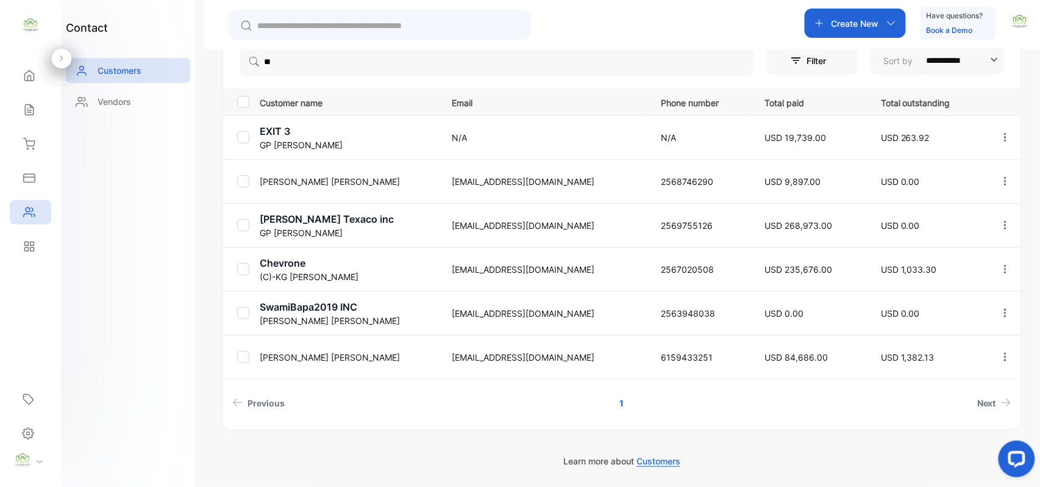
drag, startPoint x: 30, startPoint y: 105, endPoint x: 30, endPoint y: 96, distance: 8.6
click at [30, 101] on div "Sales" at bounding box center [30, 110] width 41 height 24
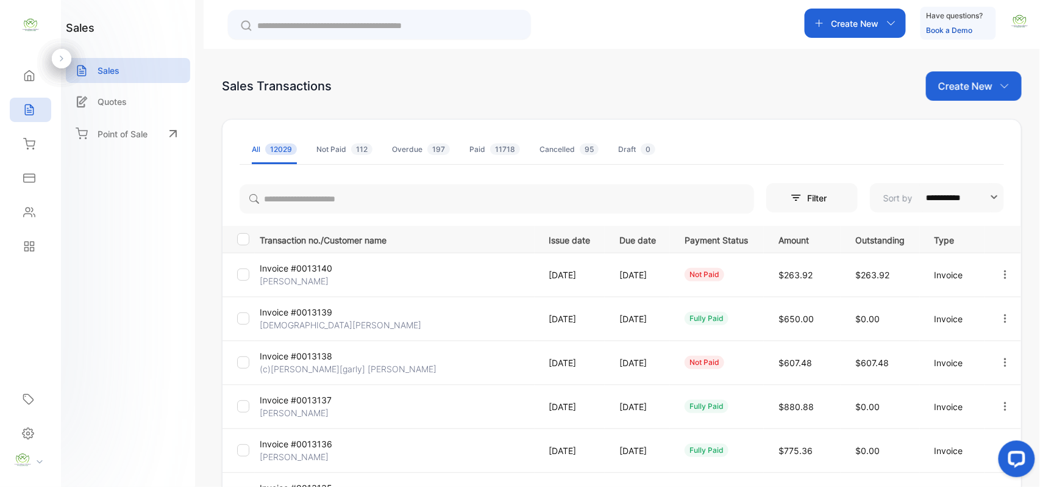
click at [269, 276] on p "GP PATEL" at bounding box center [305, 280] width 91 height 13
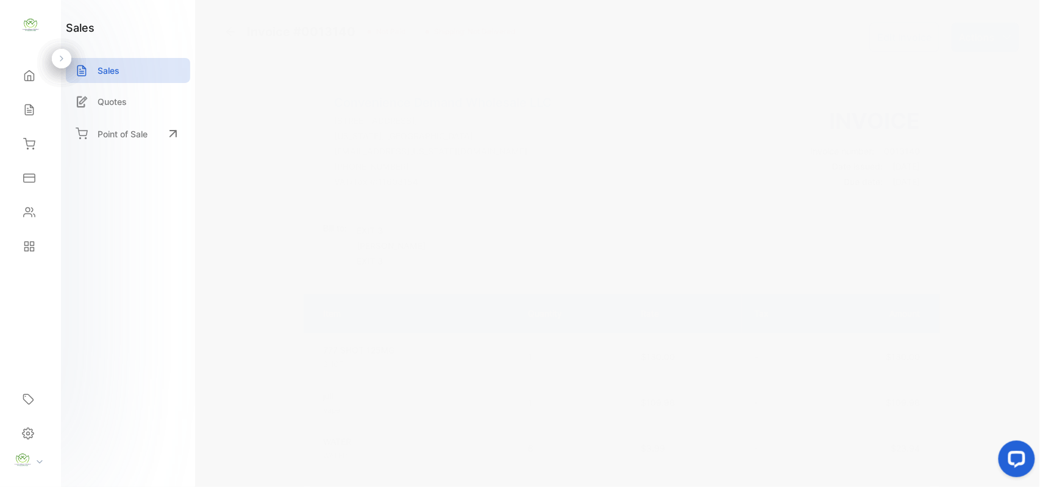
click at [972, 37] on p "Actions" at bounding box center [977, 37] width 36 height 15
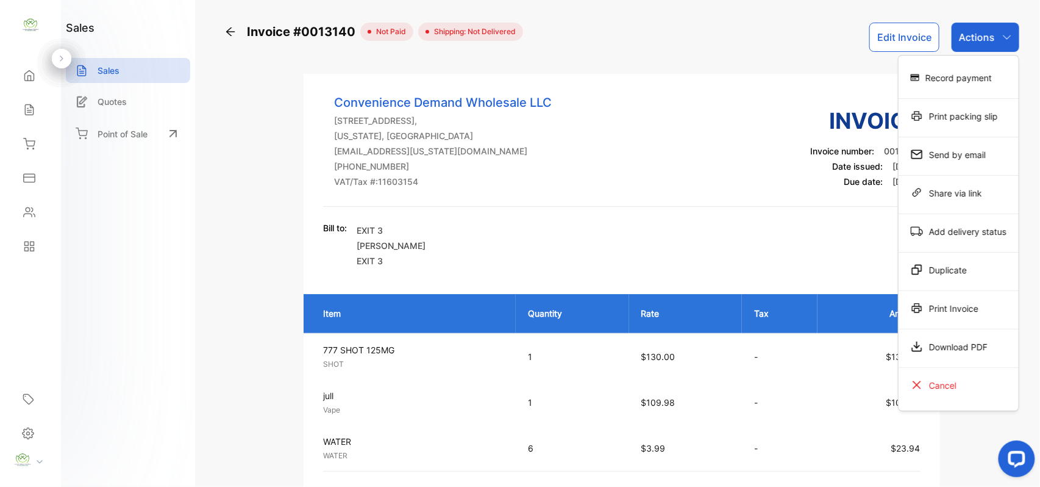
click at [976, 83] on div "Record payment" at bounding box center [959, 77] width 120 height 24
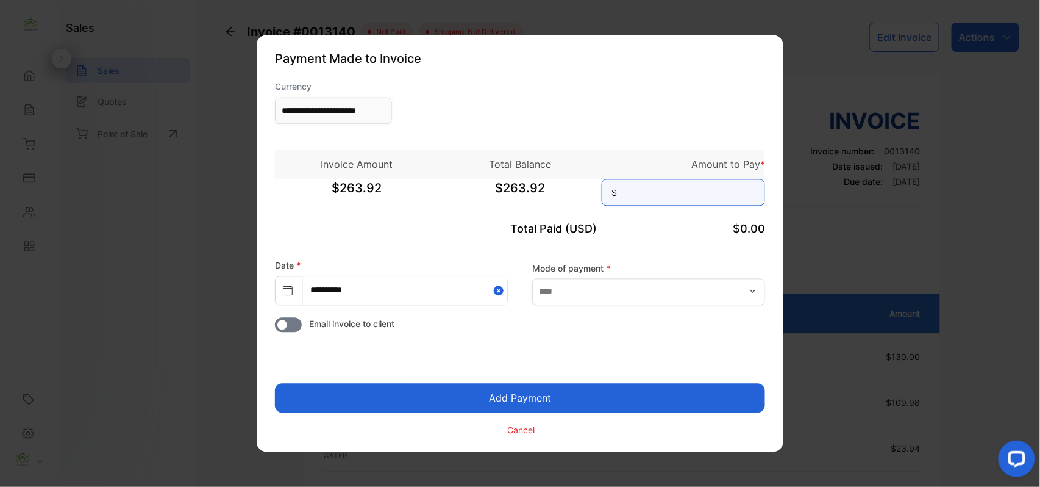
click at [660, 188] on input at bounding box center [683, 192] width 163 height 27
type input "******"
click at [506, 388] on button "Add Payment" at bounding box center [520, 398] width 490 height 29
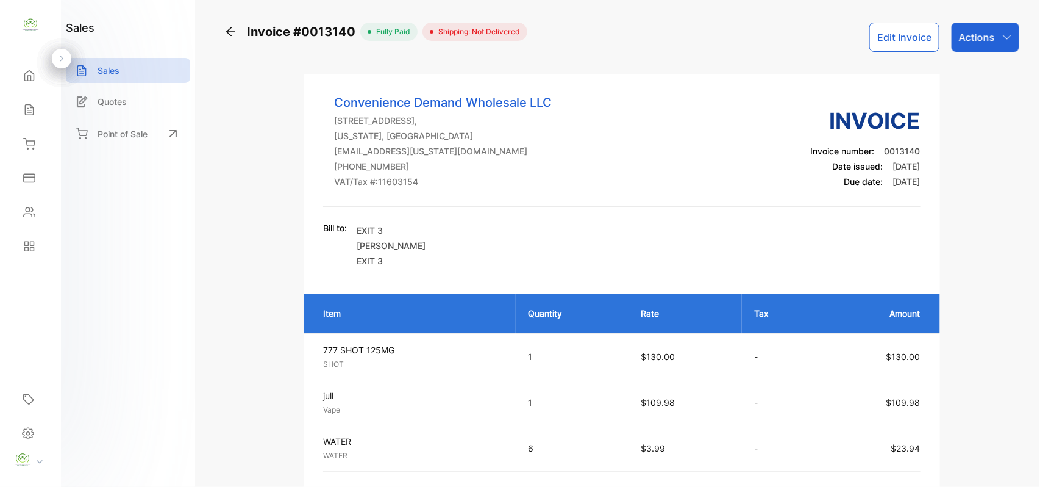
click at [978, 41] on p "Actions" at bounding box center [977, 37] width 36 height 15
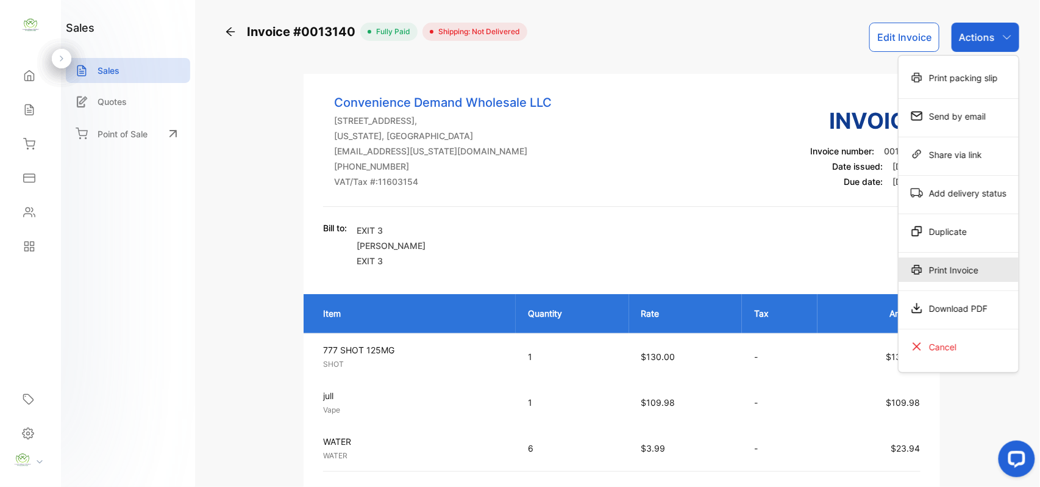
click at [957, 267] on div "Print Invoice" at bounding box center [959, 269] width 120 height 24
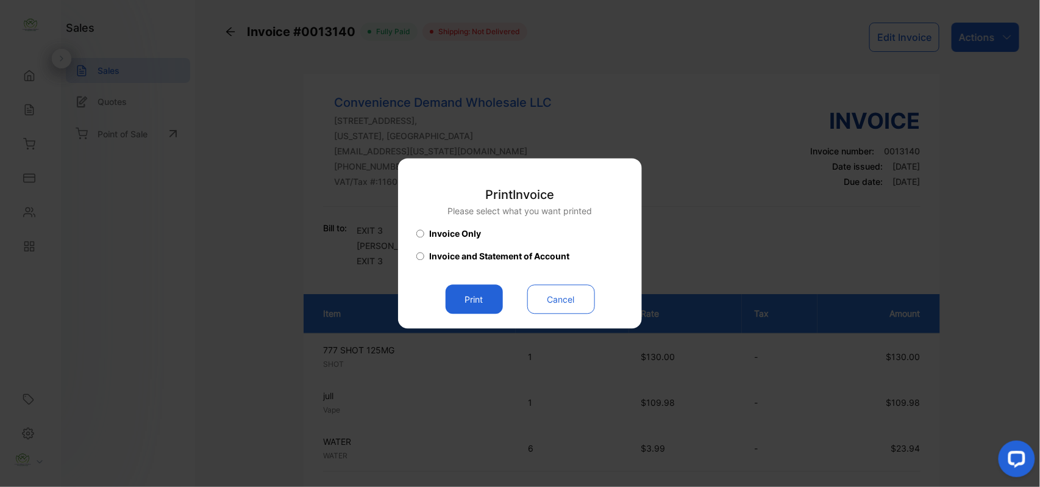
click at [482, 301] on button "Print" at bounding box center [474, 299] width 57 height 29
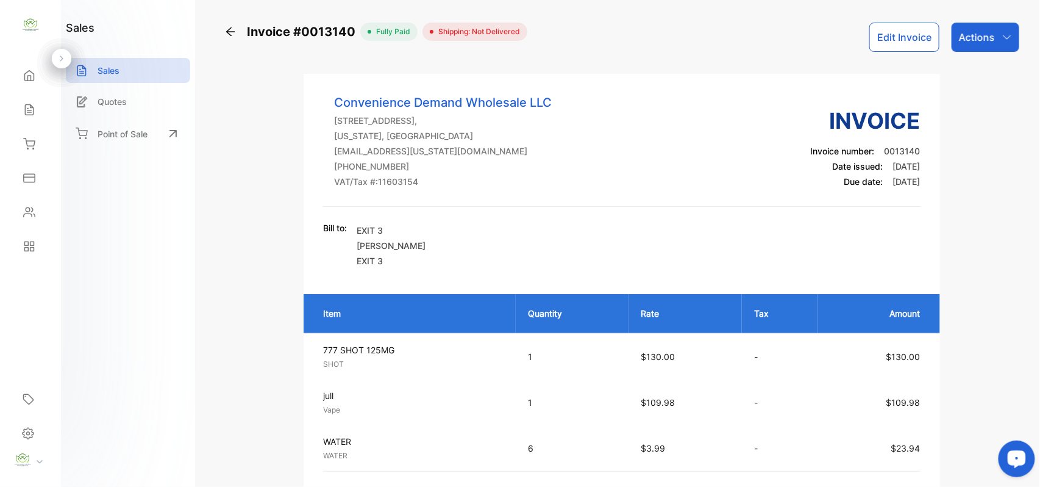
click at [24, 112] on icon at bounding box center [29, 110] width 12 height 12
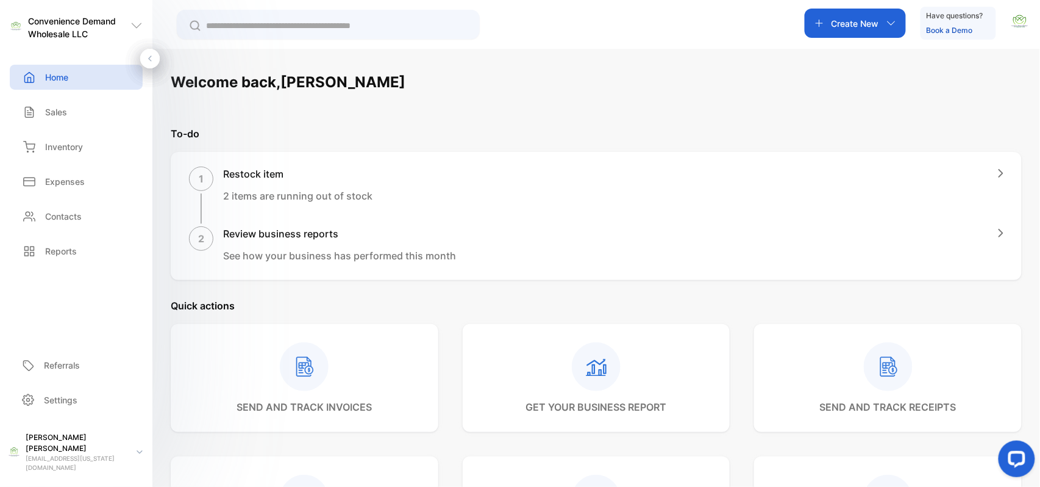
click at [881, 23] on div "Create New" at bounding box center [855, 23] width 101 height 29
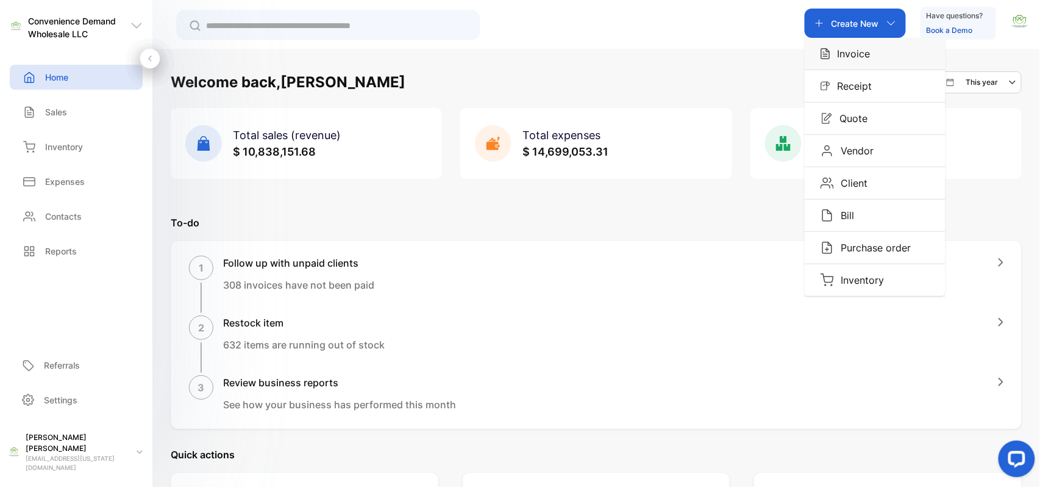
click at [865, 54] on p "Invoice" at bounding box center [851, 53] width 40 height 15
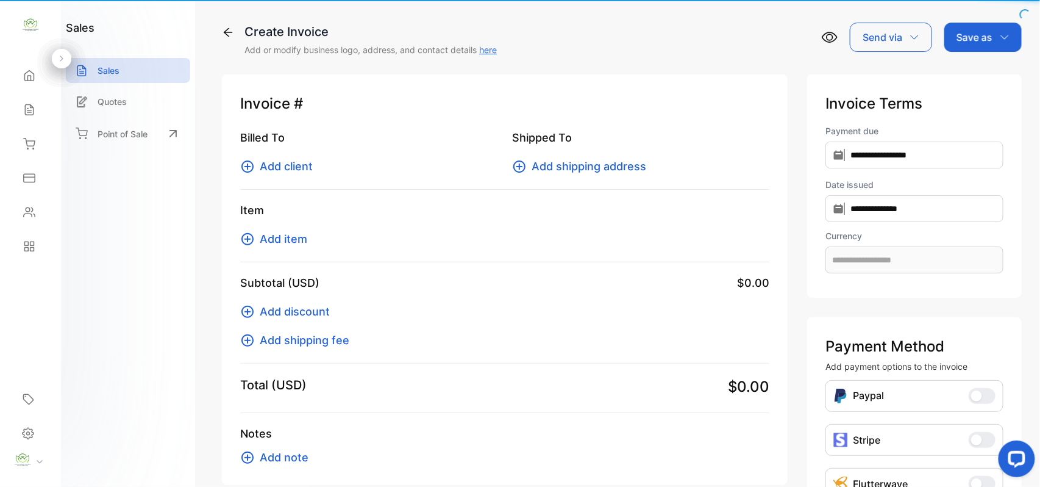
type input "**********"
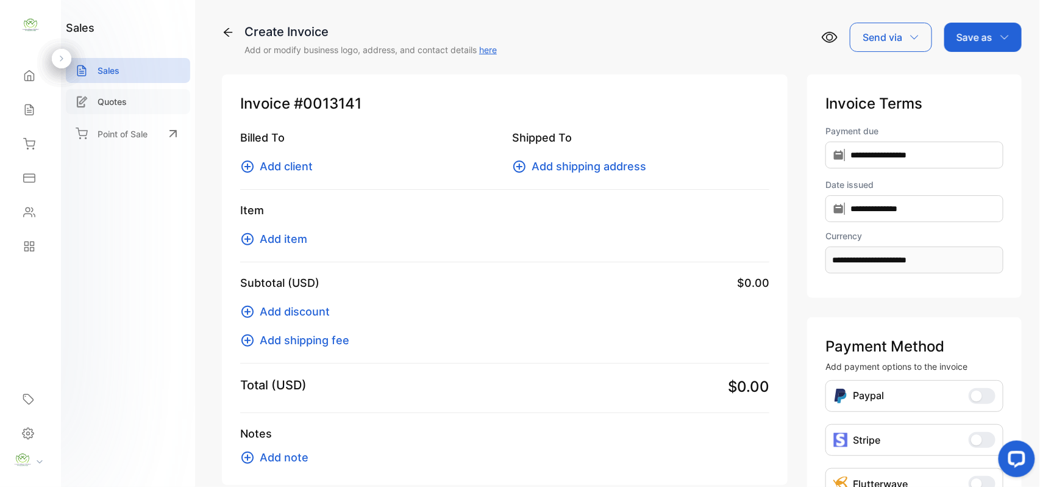
drag, startPoint x: 49, startPoint y: 109, endPoint x: 71, endPoint y: 101, distance: 22.8
click at [52, 106] on div "Home Home Sales Sales Inventory Inventory Expenses Expenses Contacts Contacts R…" at bounding box center [30, 161] width 61 height 205
click at [25, 112] on icon at bounding box center [29, 110] width 12 height 12
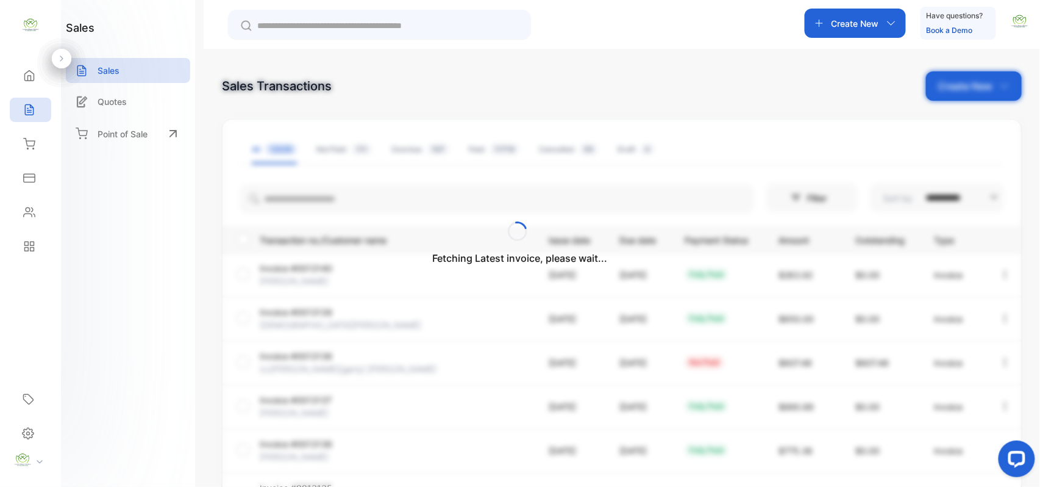
drag, startPoint x: 307, startPoint y: 205, endPoint x: 317, endPoint y: 210, distance: 11.2
click at [306, 205] on div "Fetching Latest invoice, please wait..." at bounding box center [520, 243] width 1040 height 487
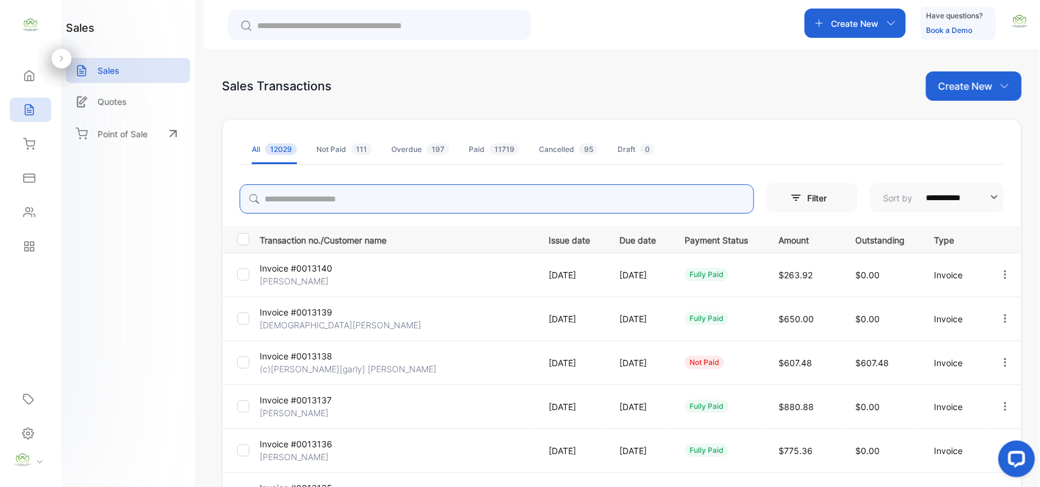
click at [309, 201] on input "search" at bounding box center [497, 198] width 515 height 29
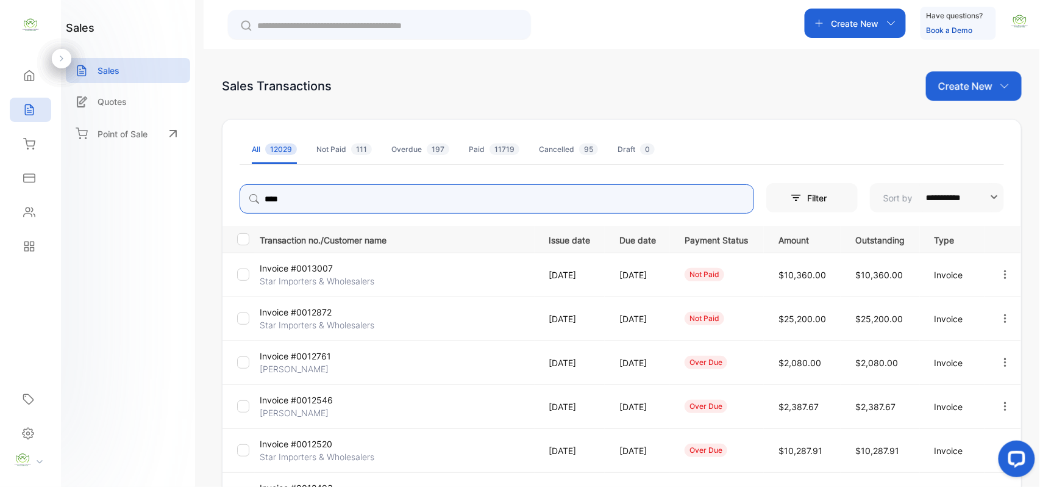
click at [1001, 277] on icon "button" at bounding box center [1005, 274] width 11 height 11
type input "****"
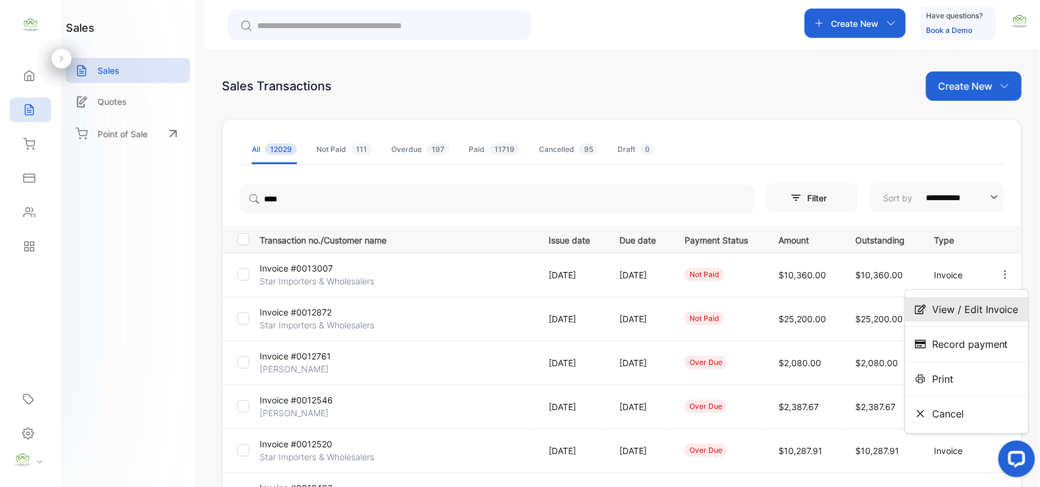
click at [962, 310] on span "View / Edit Invoice" at bounding box center [976, 309] width 87 height 15
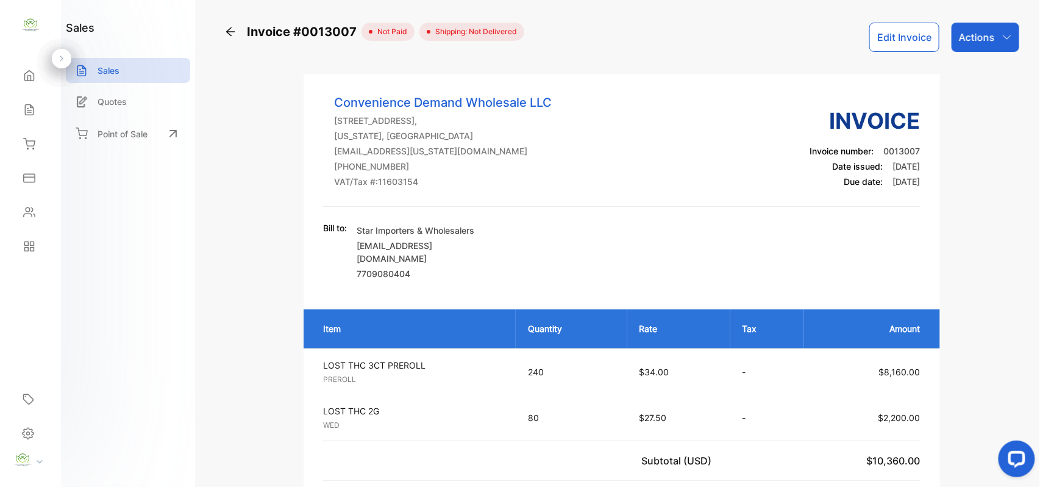
click at [227, 29] on icon at bounding box center [230, 32] width 12 height 12
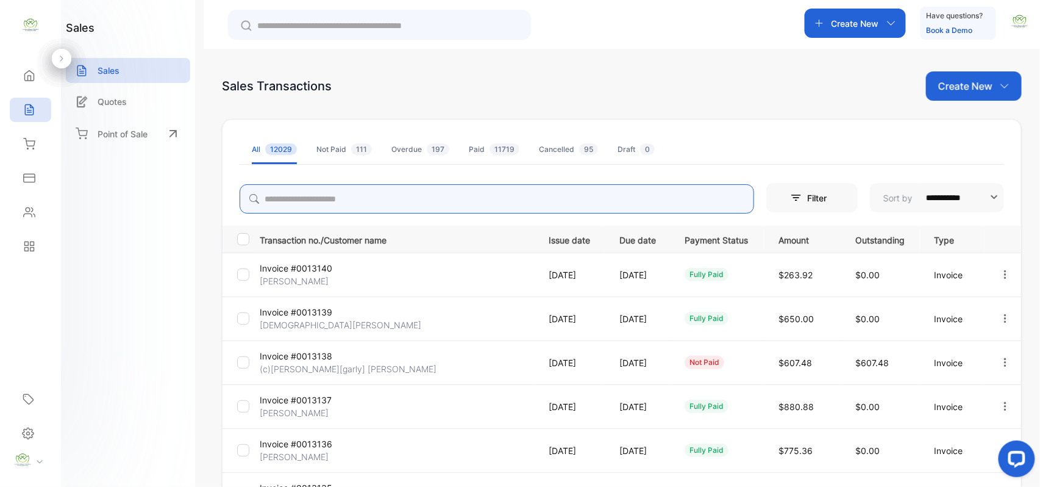
click at [313, 200] on input "search" at bounding box center [497, 198] width 515 height 29
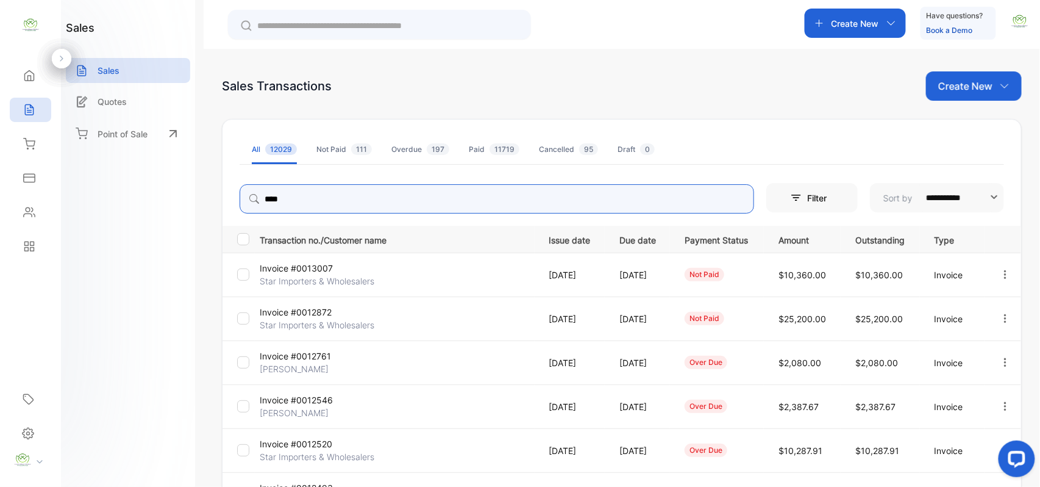
click at [1004, 318] on icon "button" at bounding box center [1005, 317] width 2 height 9
type input "****"
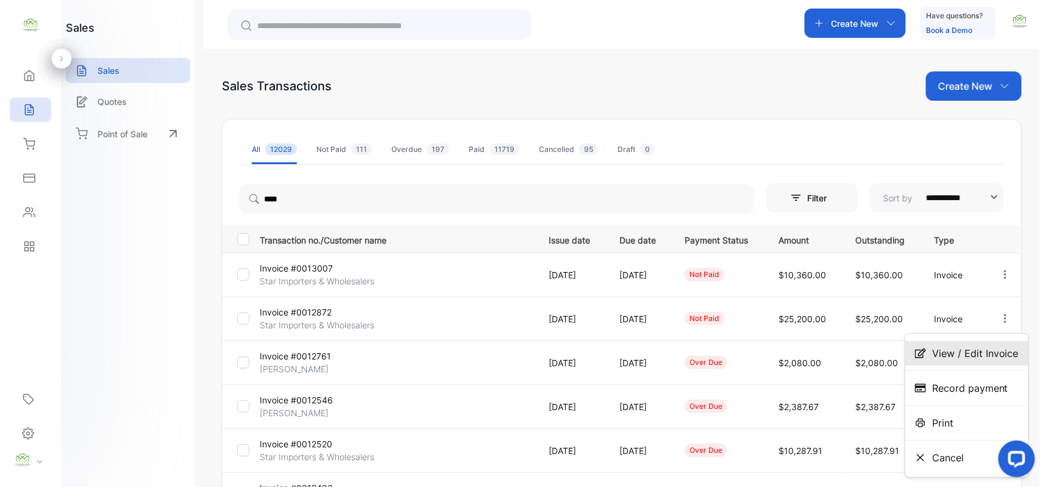
click at [966, 349] on span "View / Edit Invoice" at bounding box center [976, 353] width 87 height 15
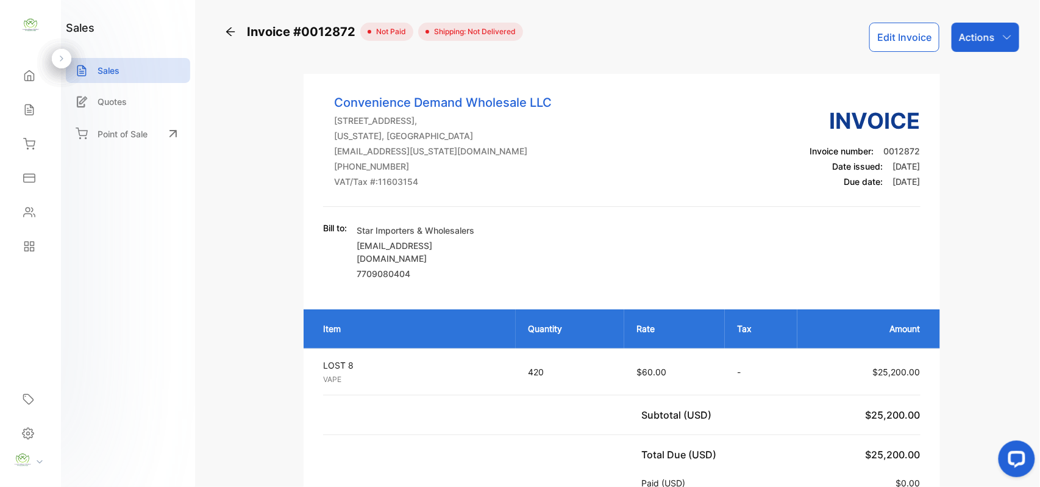
click at [229, 30] on icon at bounding box center [230, 32] width 12 height 12
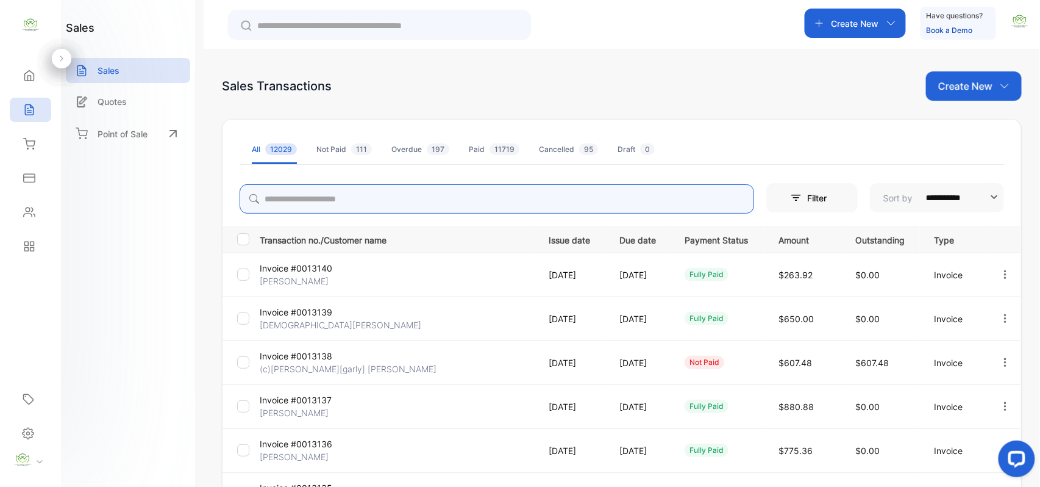
click at [310, 201] on input "search" at bounding box center [497, 198] width 515 height 29
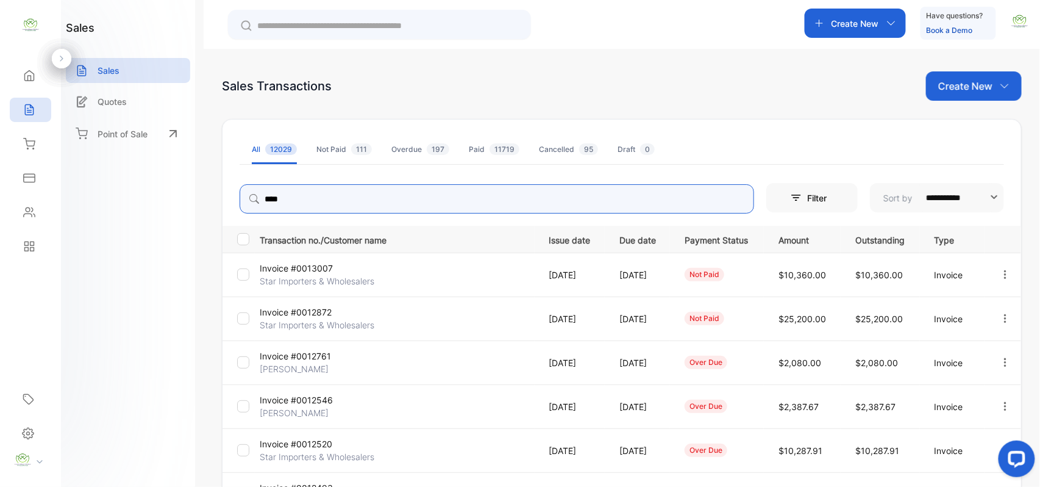
scroll to position [189, 0]
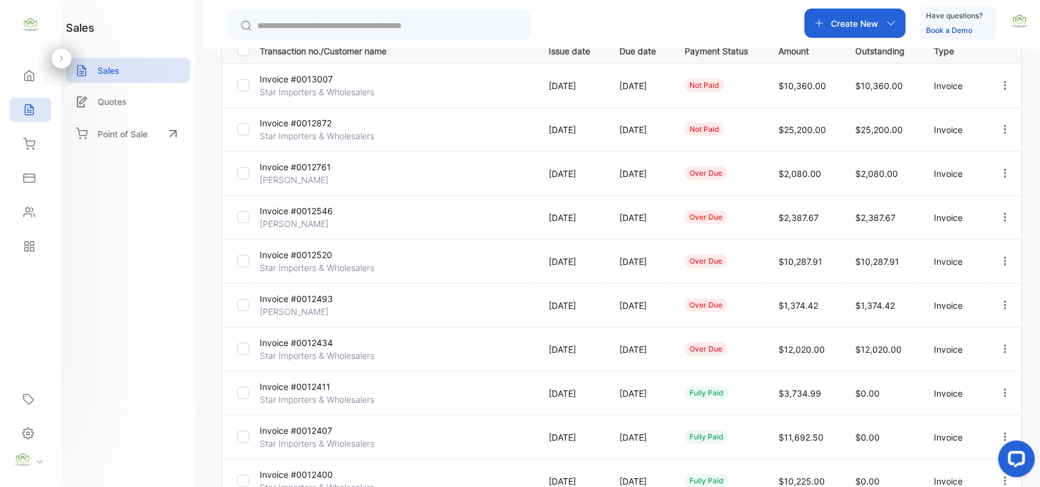
click at [1003, 346] on icon "button" at bounding box center [1005, 348] width 11 height 11
type input "****"
click at [940, 386] on span "View / Edit Invoice" at bounding box center [976, 383] width 87 height 15
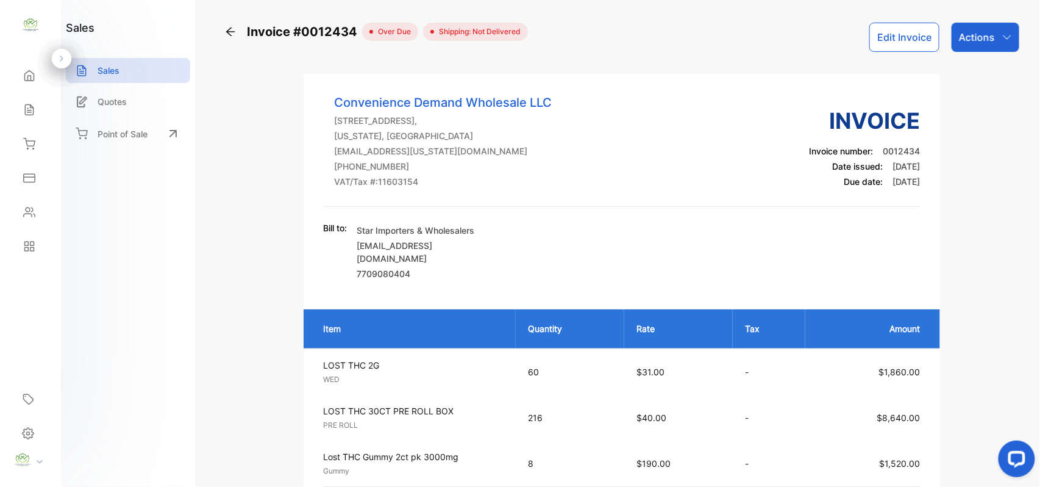
click at [230, 28] on icon at bounding box center [230, 31] width 9 height 9
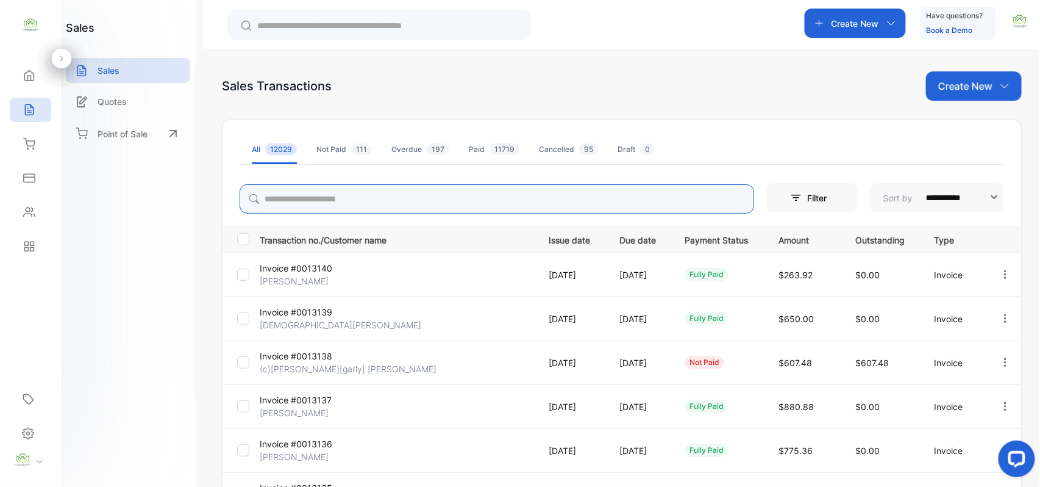
click at [308, 198] on input "search" at bounding box center [497, 198] width 515 height 29
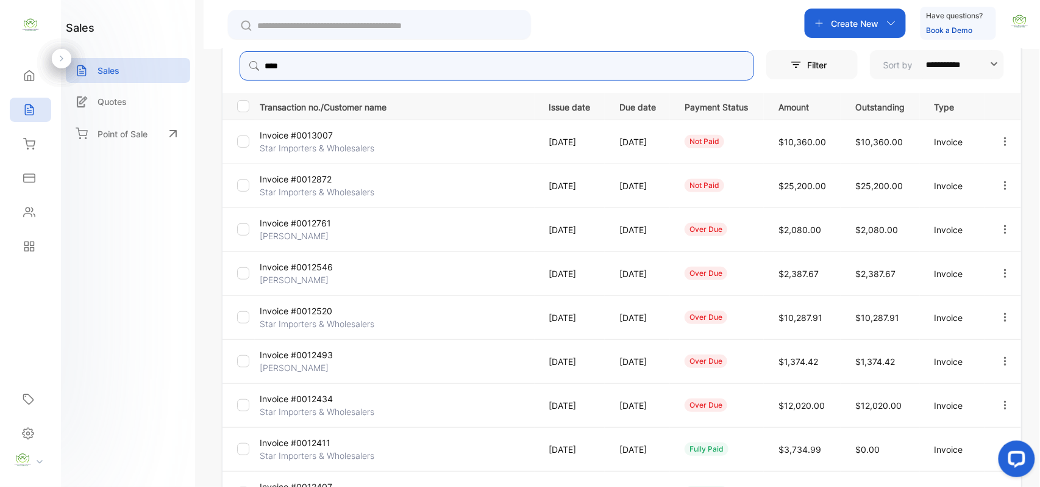
scroll to position [189, 0]
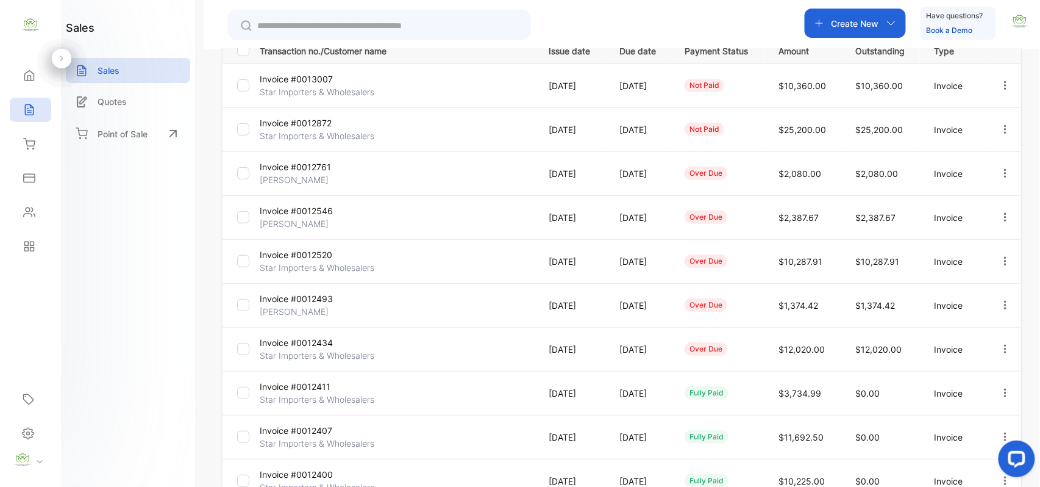
click at [1003, 261] on icon "button" at bounding box center [1005, 261] width 11 height 11
type input "****"
click at [984, 288] on span "View / Edit Invoice" at bounding box center [976, 295] width 87 height 15
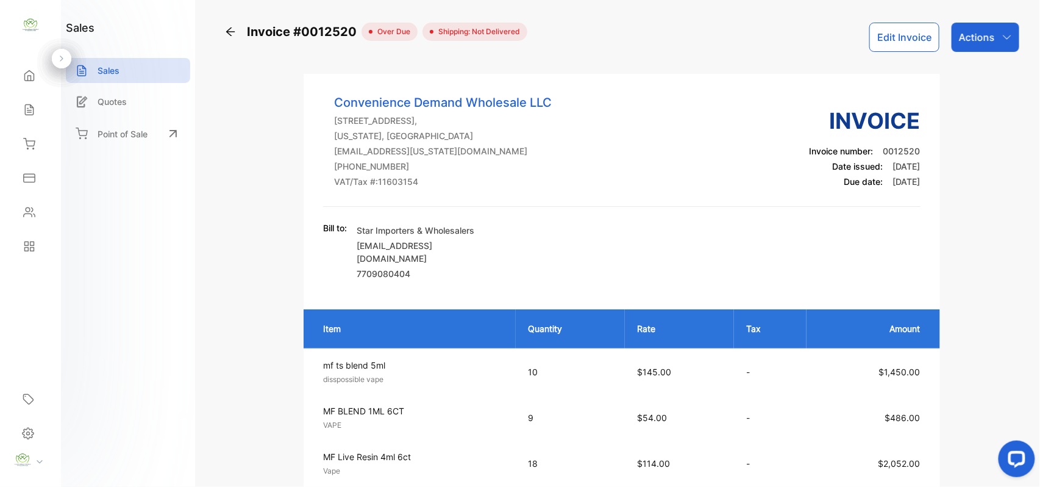
click at [911, 33] on button "Edit Invoice" at bounding box center [905, 37] width 70 height 29
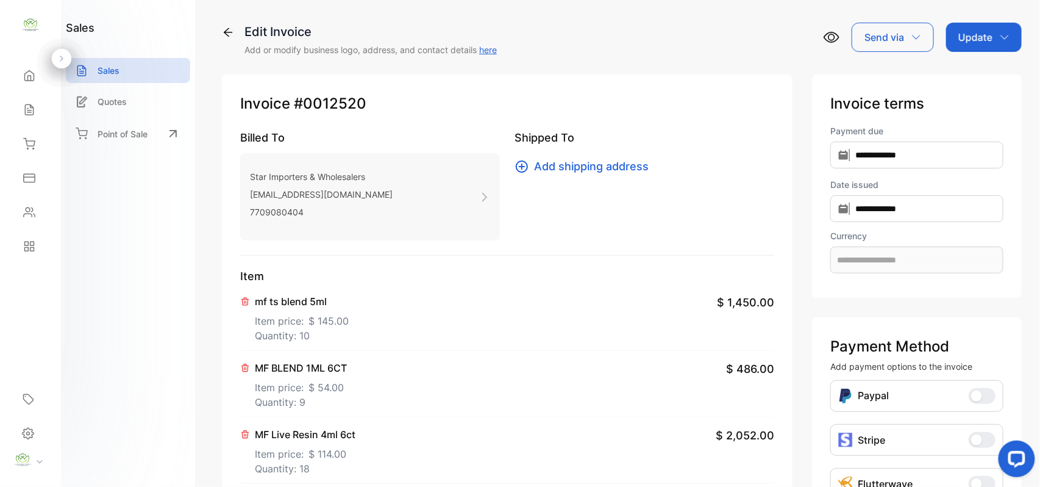
type input "**********"
click at [245, 306] on icon at bounding box center [245, 301] width 10 height 10
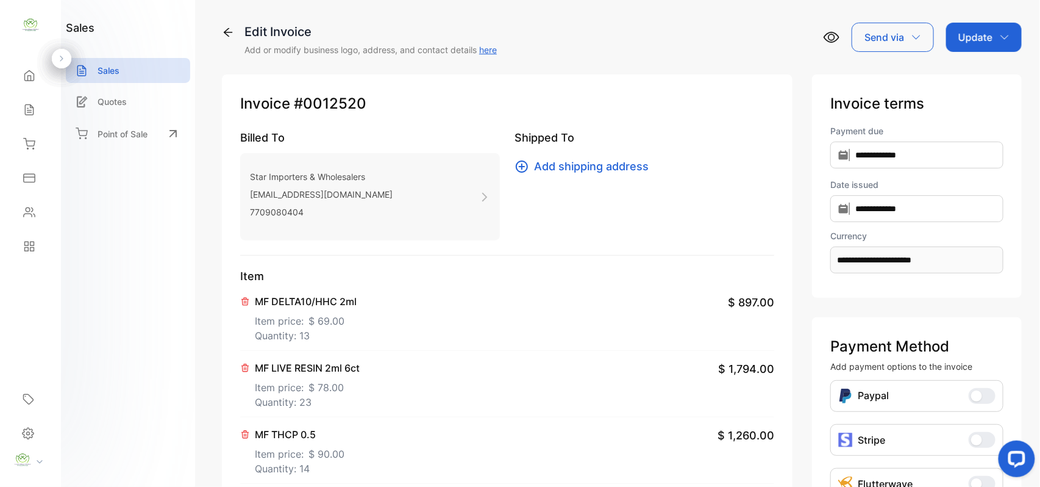
click at [245, 306] on icon at bounding box center [245, 301] width 10 height 10
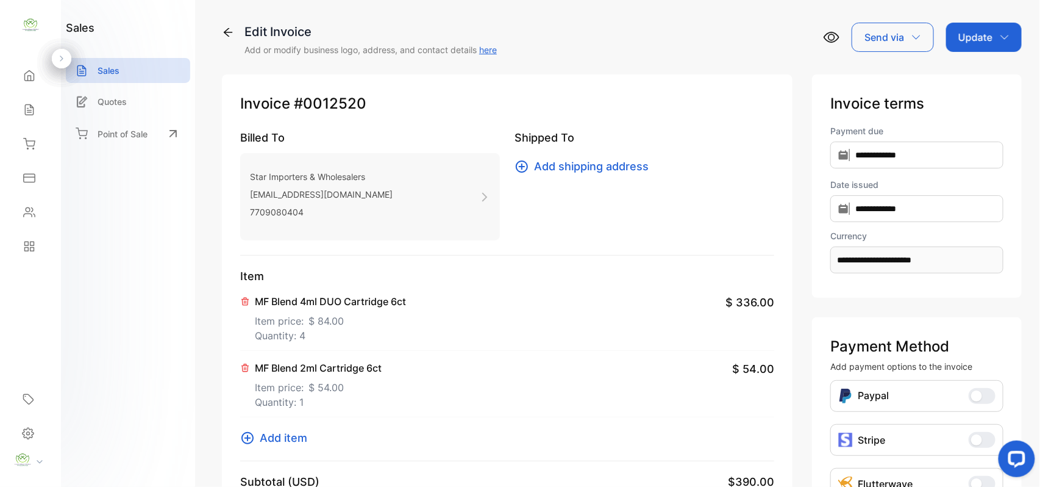
click at [245, 306] on icon at bounding box center [245, 301] width 10 height 10
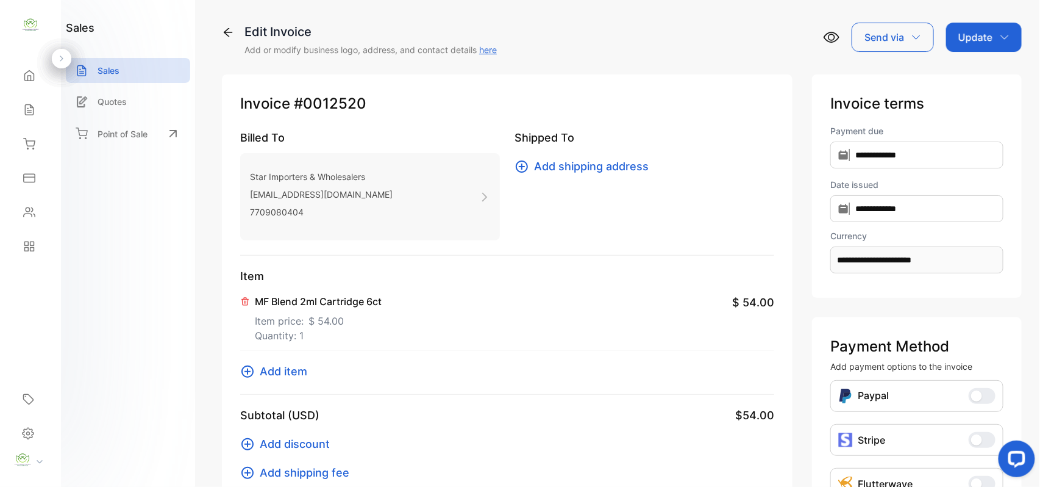
click at [245, 306] on icon at bounding box center [245, 301] width 10 height 10
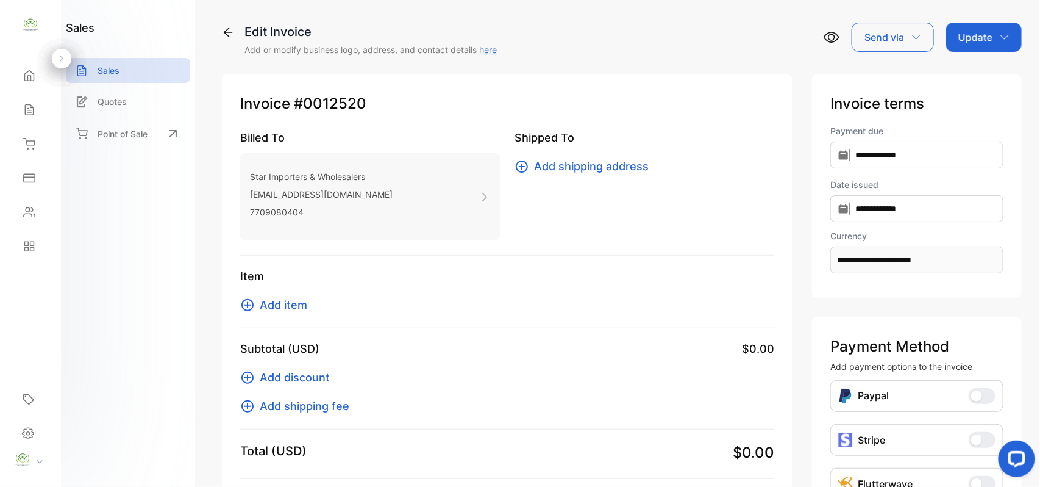
click at [245, 306] on icon at bounding box center [247, 305] width 15 height 15
click at [244, 299] on icon at bounding box center [247, 305] width 15 height 15
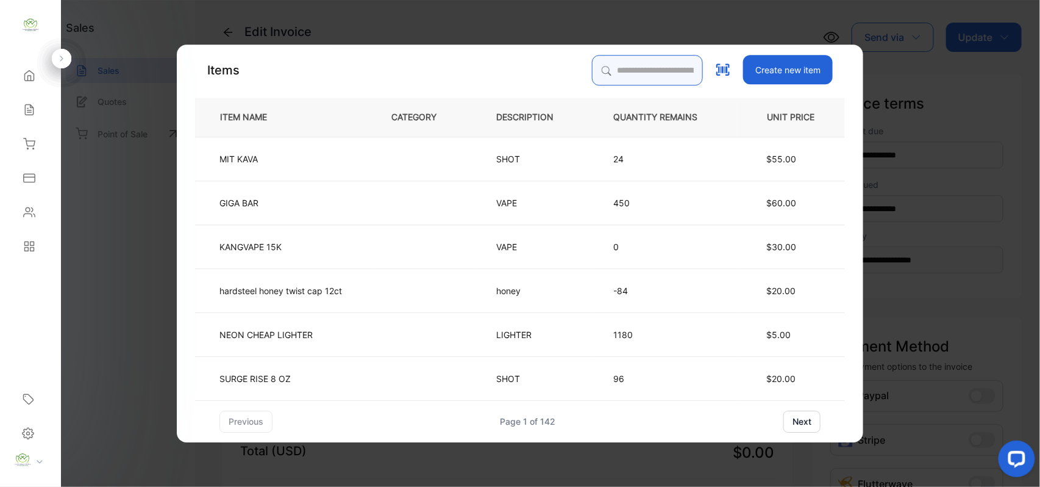
click at [623, 69] on input "search" at bounding box center [647, 70] width 111 height 30
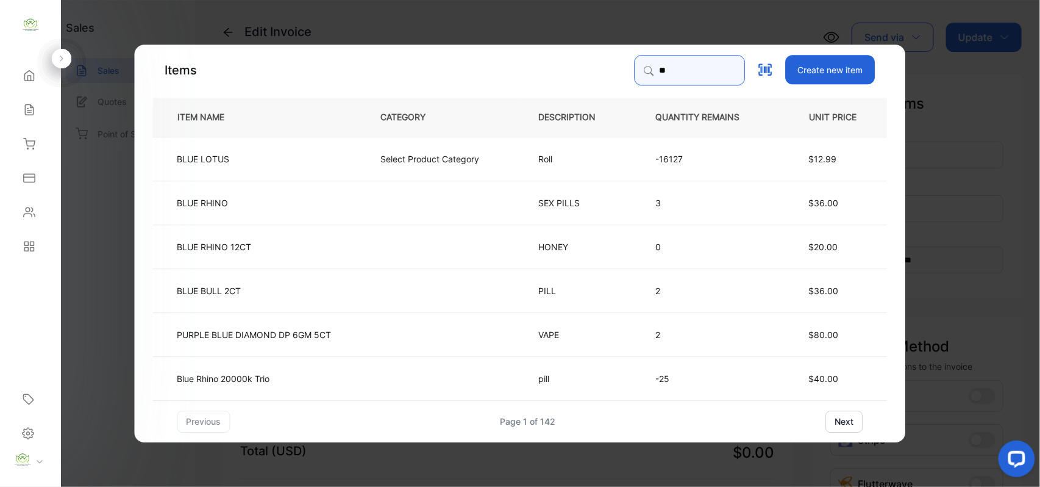
type input "*"
type input "****"
click at [377, 162] on td "Select Product Category" at bounding box center [440, 158] width 158 height 44
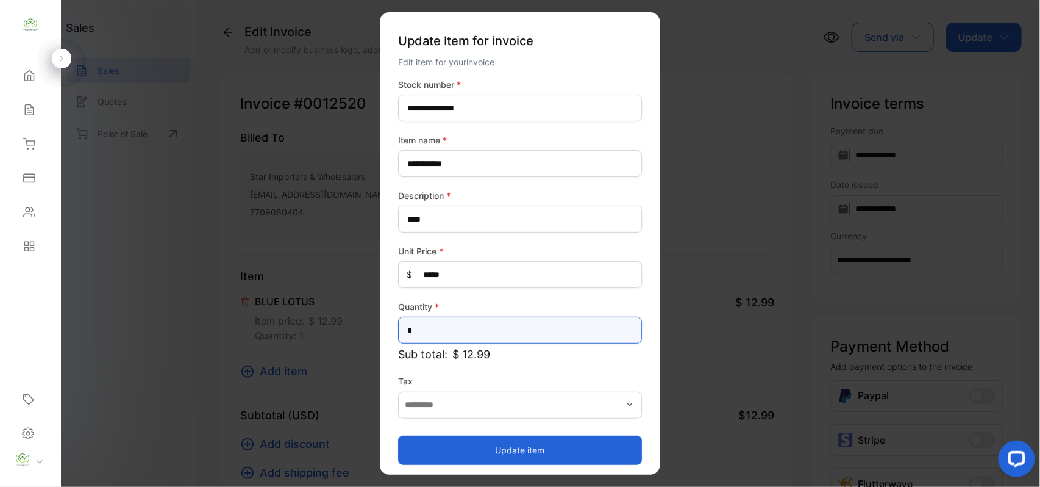
drag, startPoint x: 454, startPoint y: 331, endPoint x: 344, endPoint y: 340, distance: 110.8
type input "****"
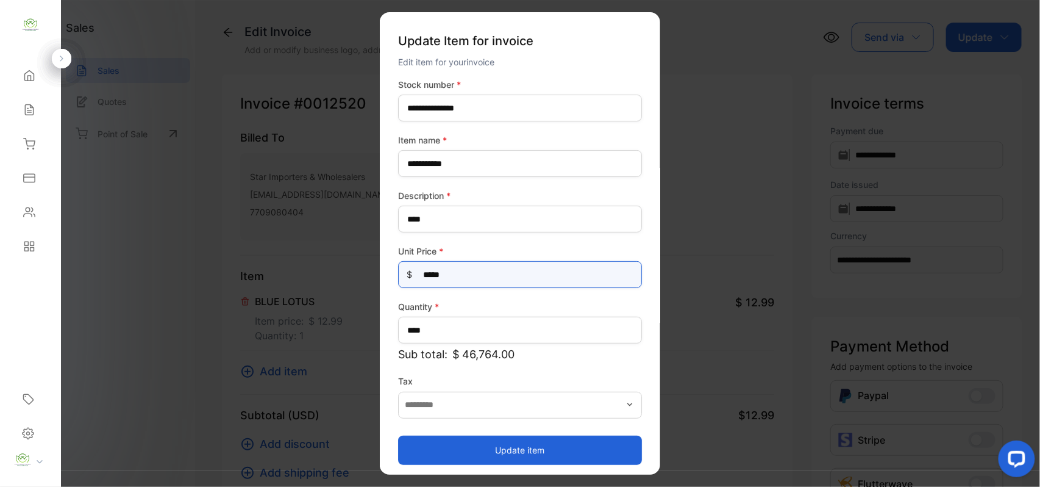
drag, startPoint x: 506, startPoint y: 281, endPoint x: 59, endPoint y: 272, distance: 447.7
click at [59, 272] on div "Convenience Demand Wholesale LLC Convenience Demand Wholesale LLC Home Home Sal…" at bounding box center [520, 255] width 1040 height 511
type Price-inputprice "***"
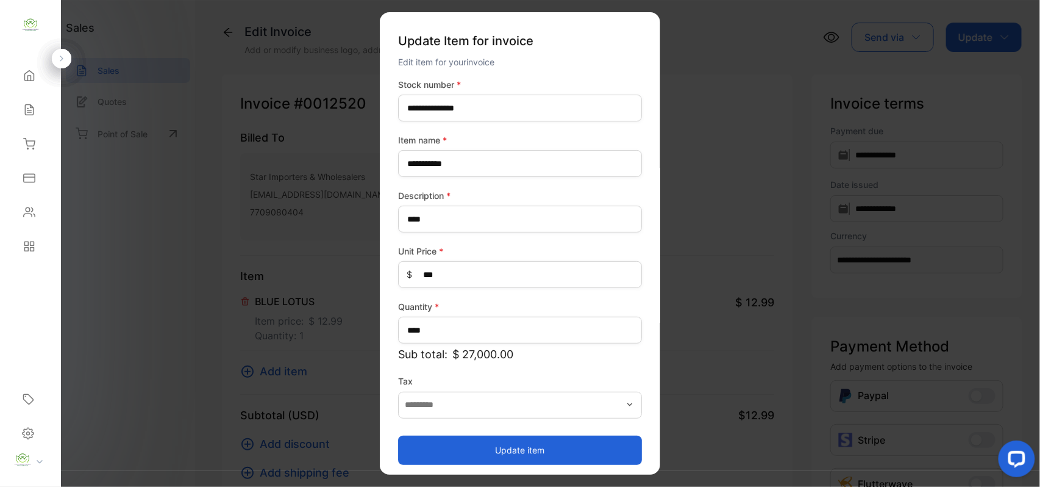
click at [428, 449] on button "Update item" at bounding box center [520, 449] width 244 height 29
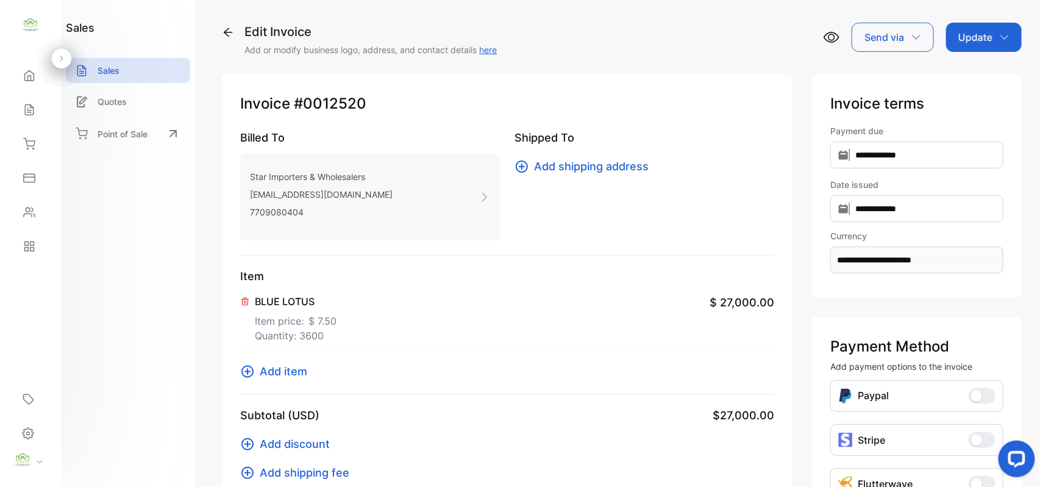
click at [983, 32] on p "Update" at bounding box center [976, 37] width 34 height 15
click at [976, 74] on div "Invoice" at bounding box center [986, 77] width 70 height 24
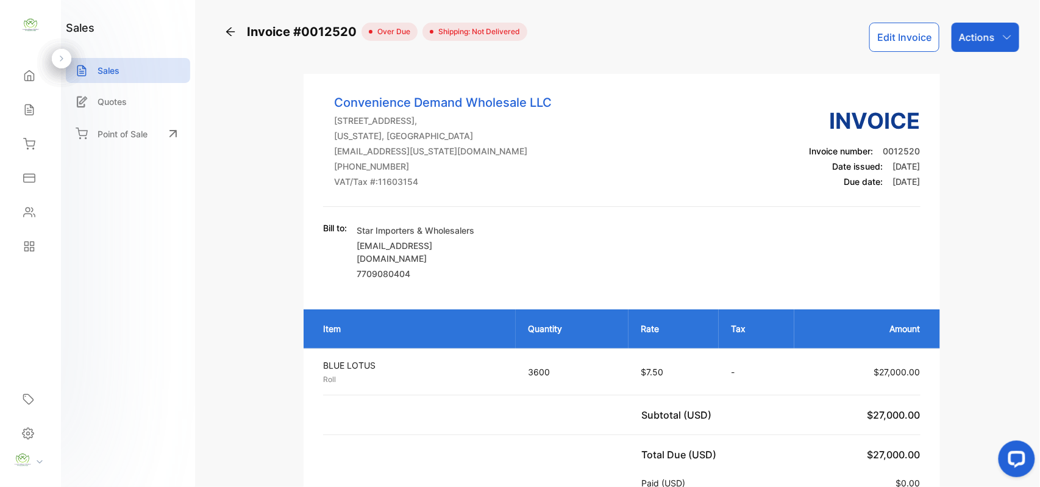
click at [976, 35] on p "Actions" at bounding box center [977, 37] width 36 height 15
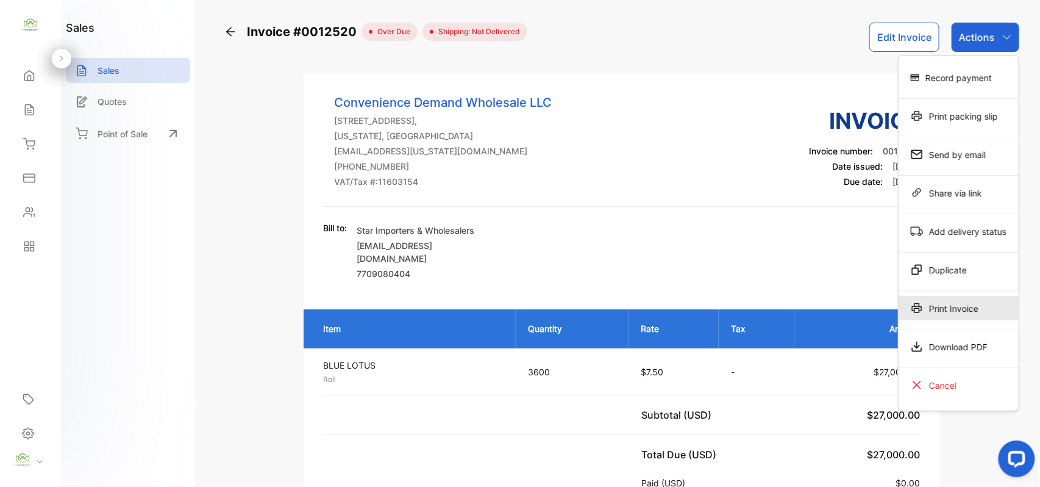
click at [918, 303] on icon at bounding box center [917, 308] width 12 height 12
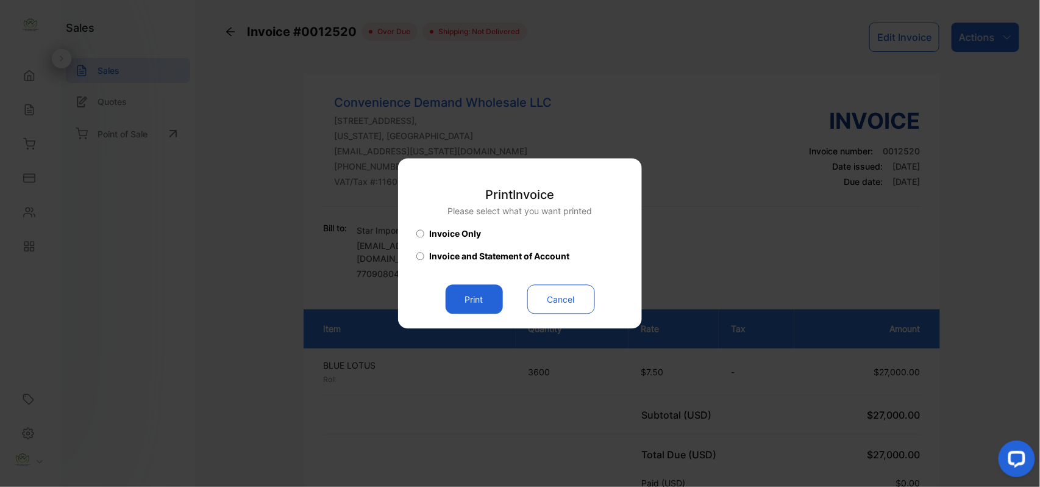
click at [471, 293] on button "Print" at bounding box center [474, 299] width 57 height 29
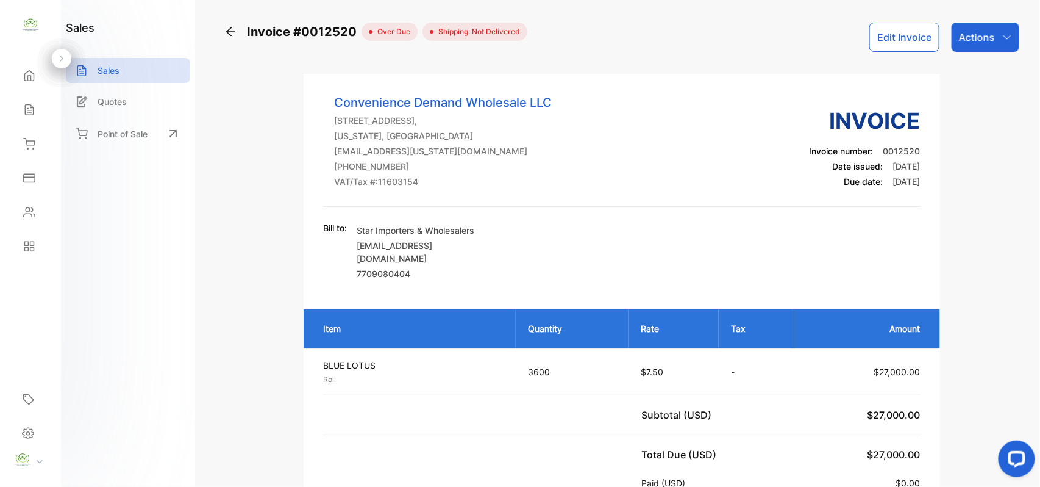
click at [23, 81] on icon at bounding box center [29, 76] width 12 height 12
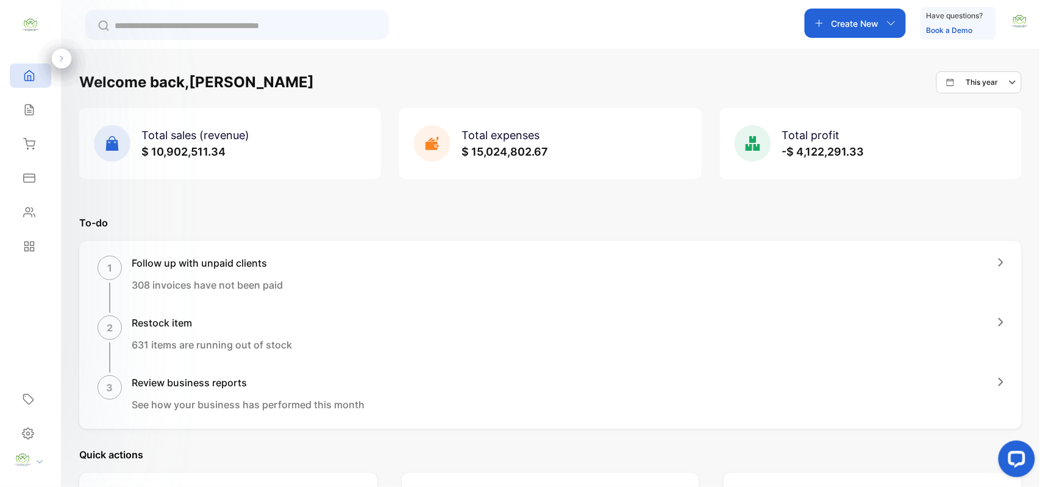
click at [11, 106] on div "Sales" at bounding box center [30, 110] width 41 height 24
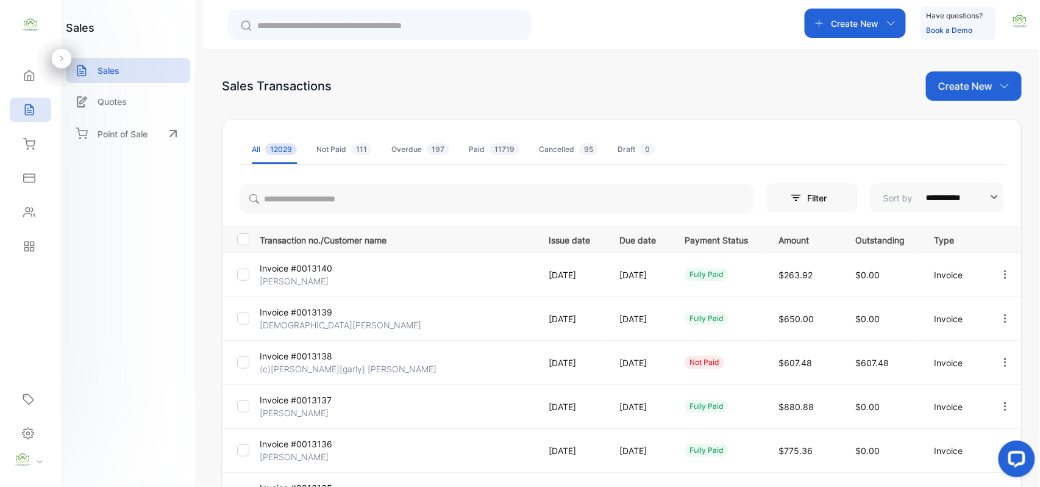
click at [986, 87] on p "Create New" at bounding box center [966, 86] width 54 height 15
click at [965, 121] on span "Invoice" at bounding box center [976, 126] width 29 height 13
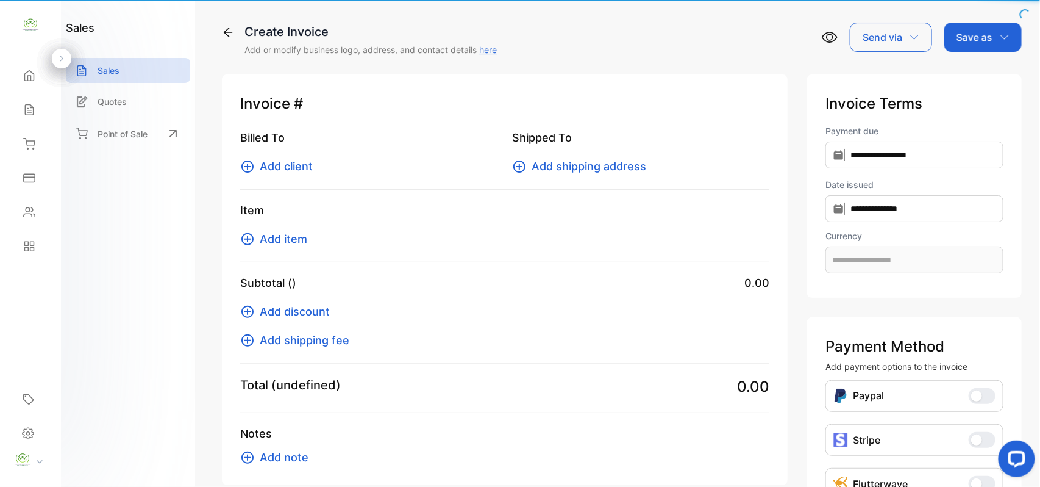
type input "**********"
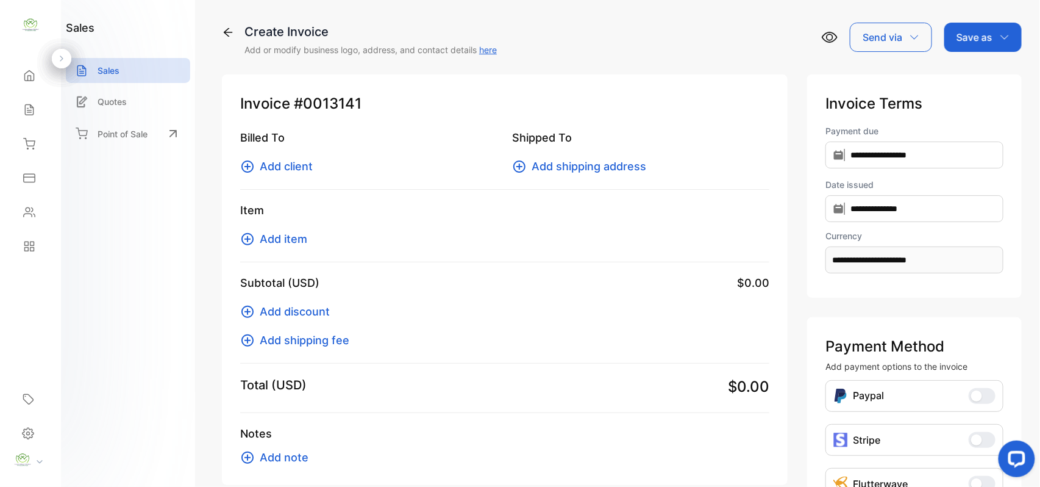
drag, startPoint x: 286, startPoint y: 162, endPoint x: 295, endPoint y: 157, distance: 10.4
click at [295, 158] on span "Add client" at bounding box center [286, 166] width 53 height 16
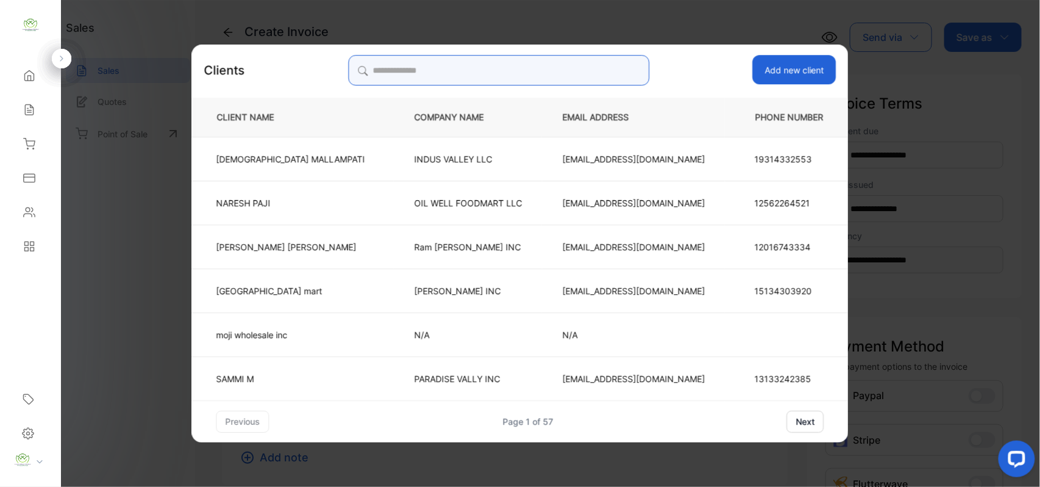
click at [505, 62] on input "search" at bounding box center [498, 70] width 301 height 30
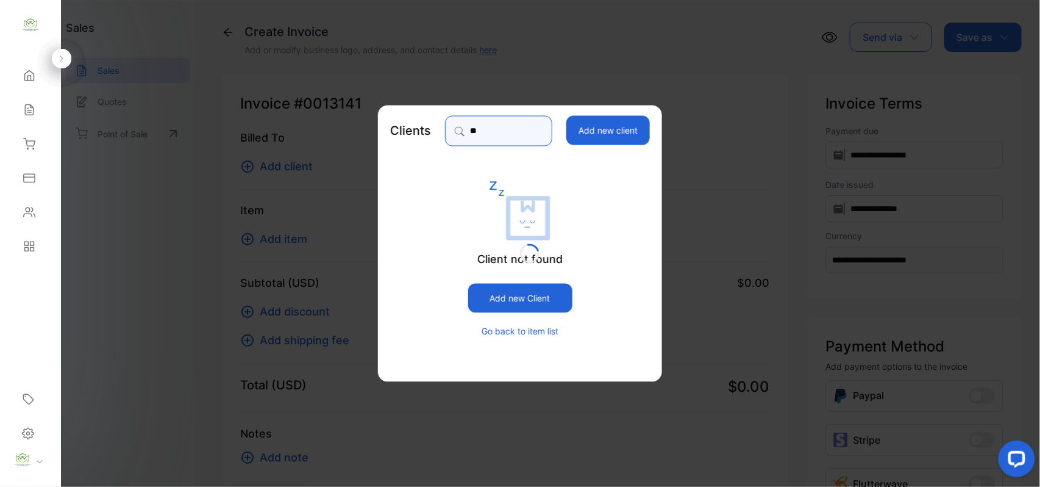
type input "*"
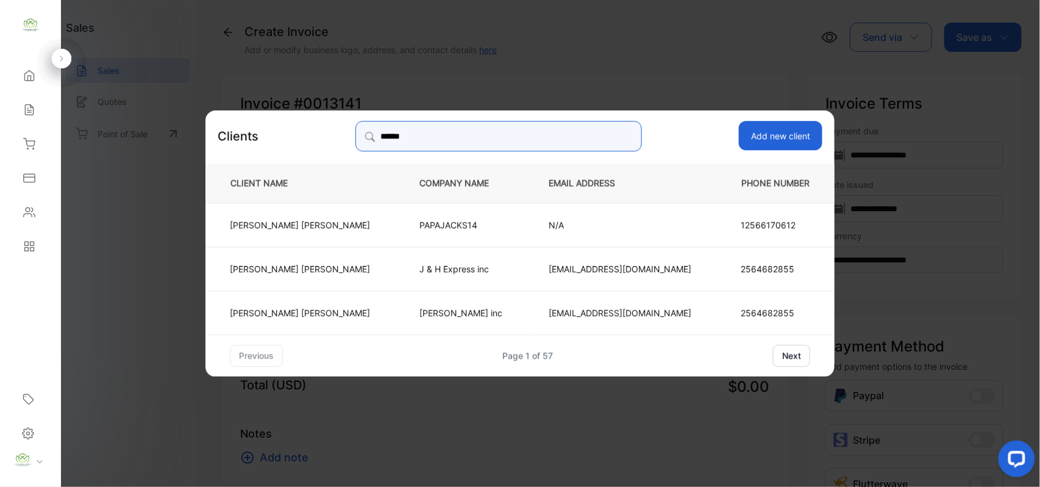
type input "******"
drag, startPoint x: 395, startPoint y: 224, endPoint x: 388, endPoint y: 230, distance: 9.1
click at [420, 226] on p "PAPAJACKS14" at bounding box center [464, 224] width 89 height 13
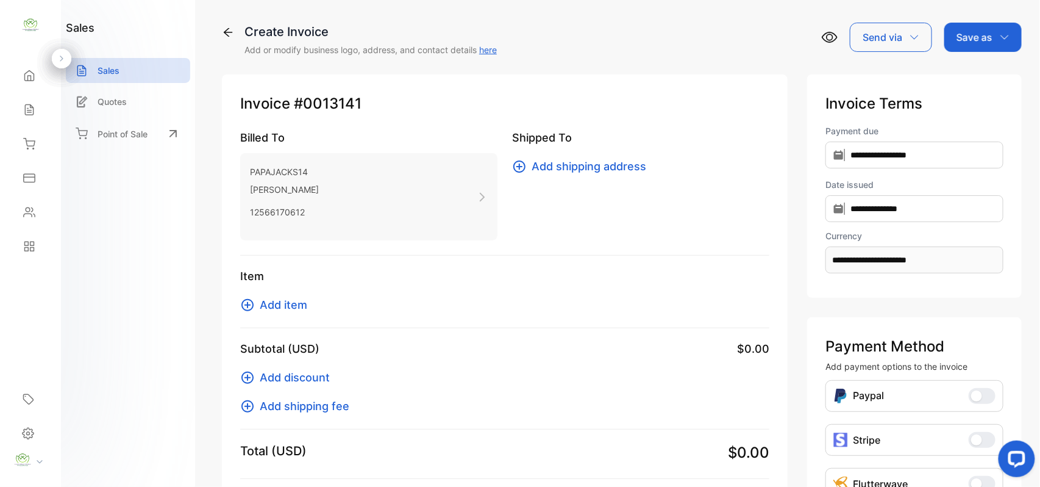
click at [271, 301] on span "Add item" at bounding box center [284, 304] width 48 height 16
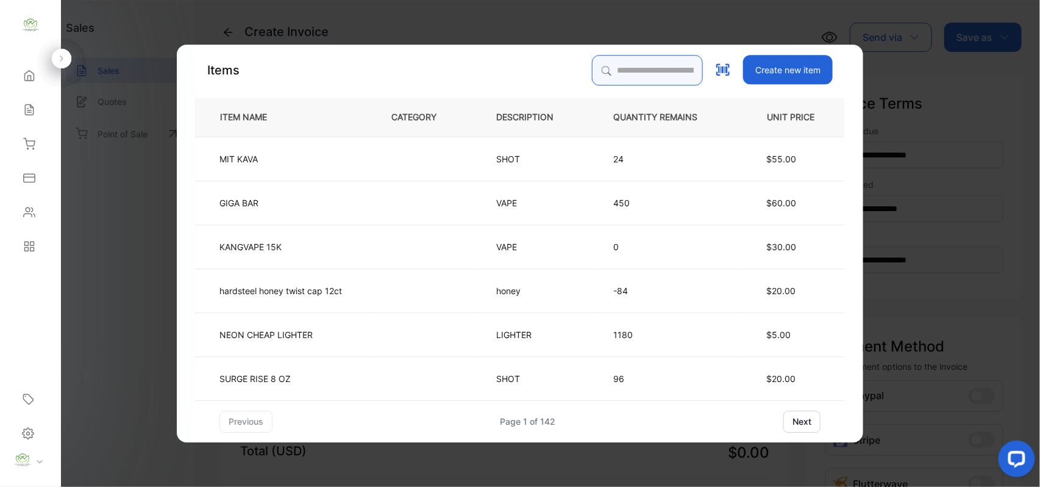
click at [598, 71] on input "search" at bounding box center [647, 70] width 111 height 30
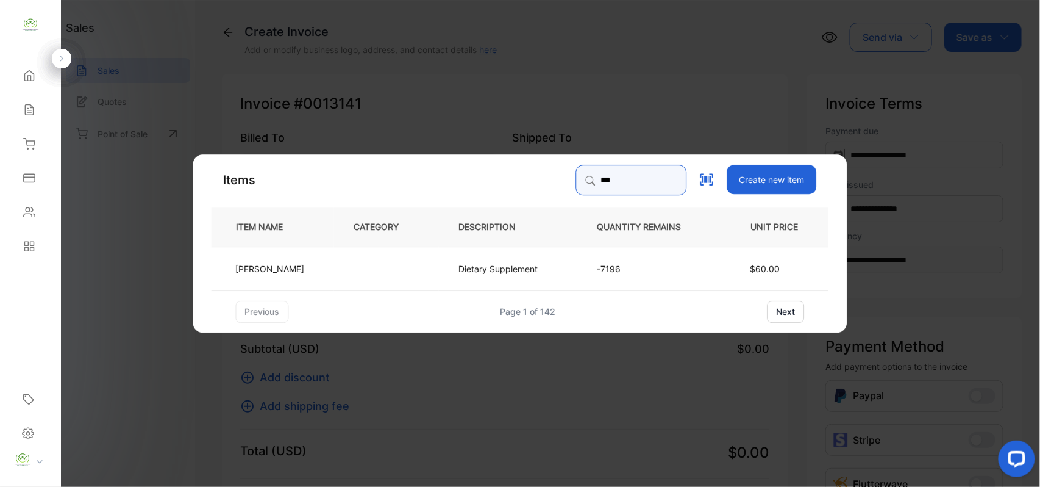
type input "***"
drag, startPoint x: 351, startPoint y: 245, endPoint x: 356, endPoint y: 251, distance: 8.3
click at [355, 246] on table "ITEM NAME CATEGORY DESCRIPTION QUANTITY REMAINS UNIT PRICE BOUJEE BLISS Dietary…" at bounding box center [521, 249] width 618 height 84
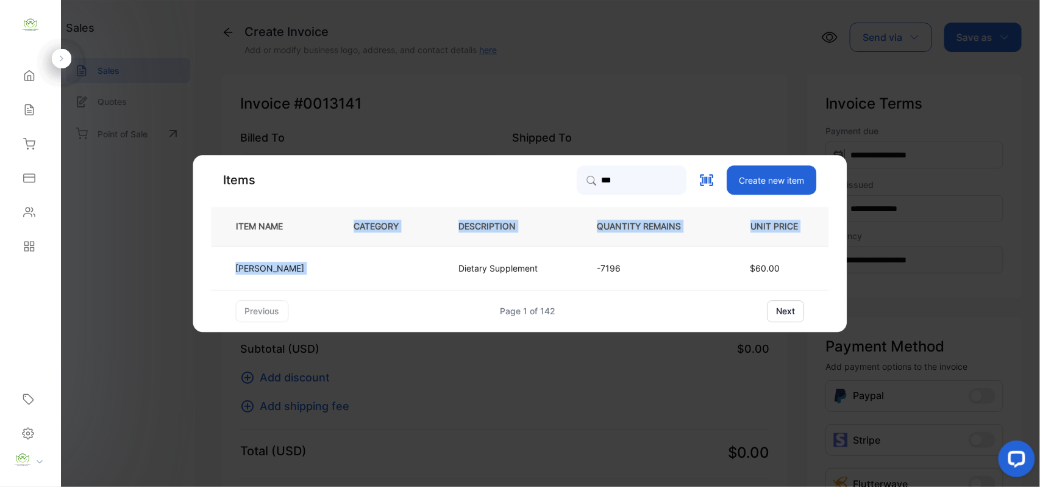
click at [399, 270] on td at bounding box center [386, 268] width 105 height 44
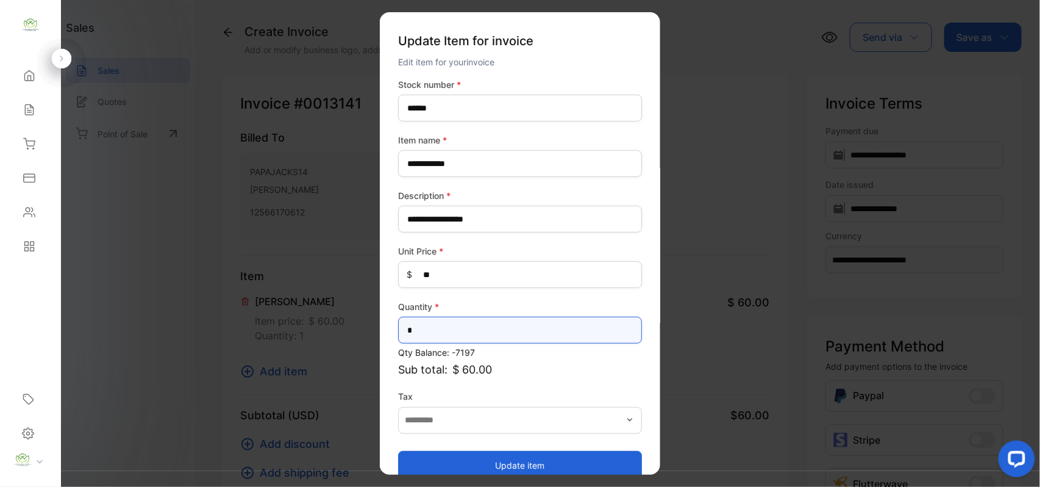
click at [457, 324] on input "*" at bounding box center [520, 330] width 244 height 27
type input "*"
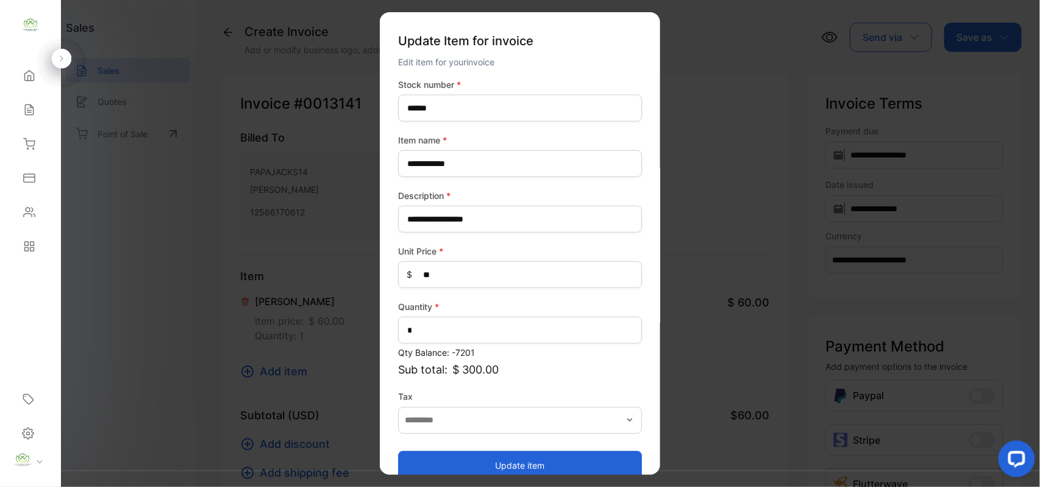
click at [459, 259] on div "Unit Price * $ **" at bounding box center [520, 266] width 244 height 43
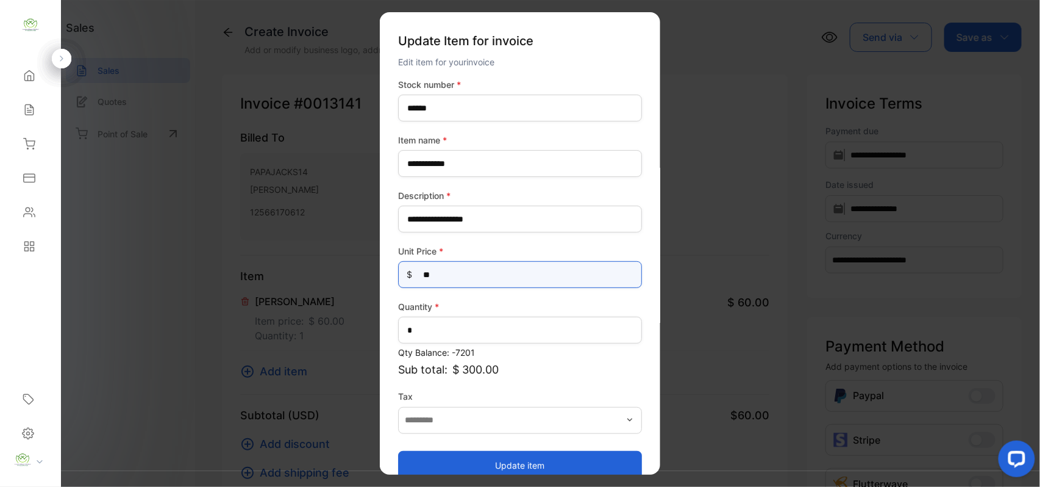
click at [449, 267] on Price-inputprice "**" at bounding box center [520, 274] width 244 height 27
type Price-inputprice "*"
type Price-inputprice "*****"
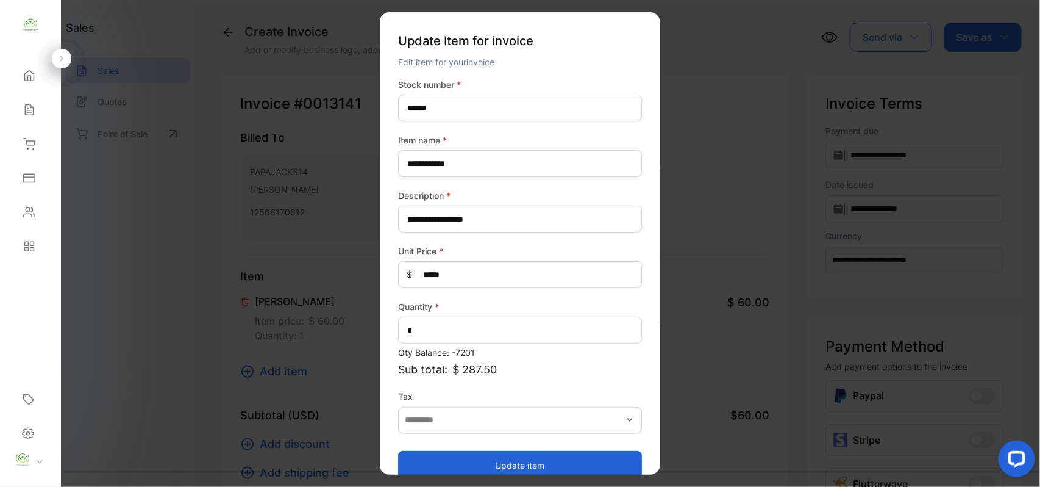
click at [460, 466] on button "Update item" at bounding box center [520, 464] width 244 height 29
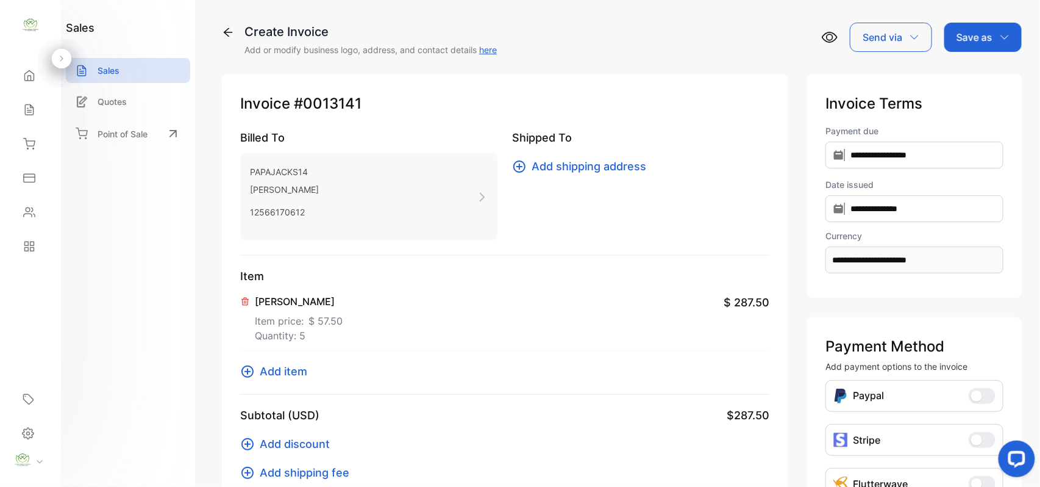
click at [271, 370] on span "Add item" at bounding box center [284, 371] width 48 height 16
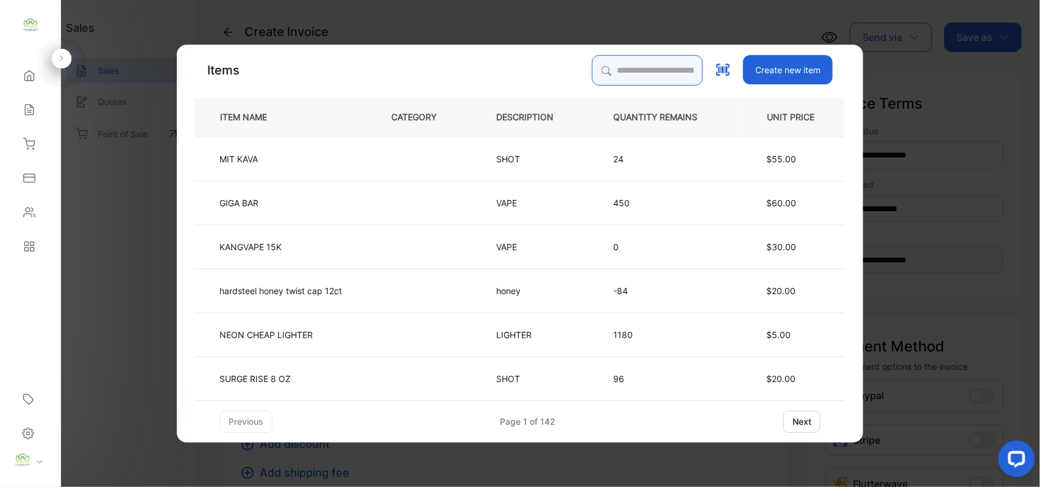
click at [596, 70] on input "search" at bounding box center [647, 70] width 111 height 30
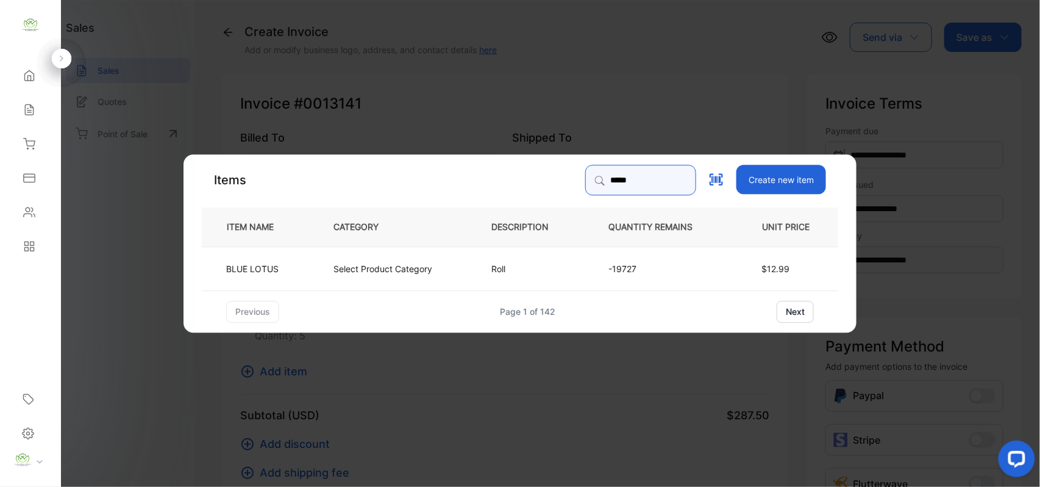
type input "*****"
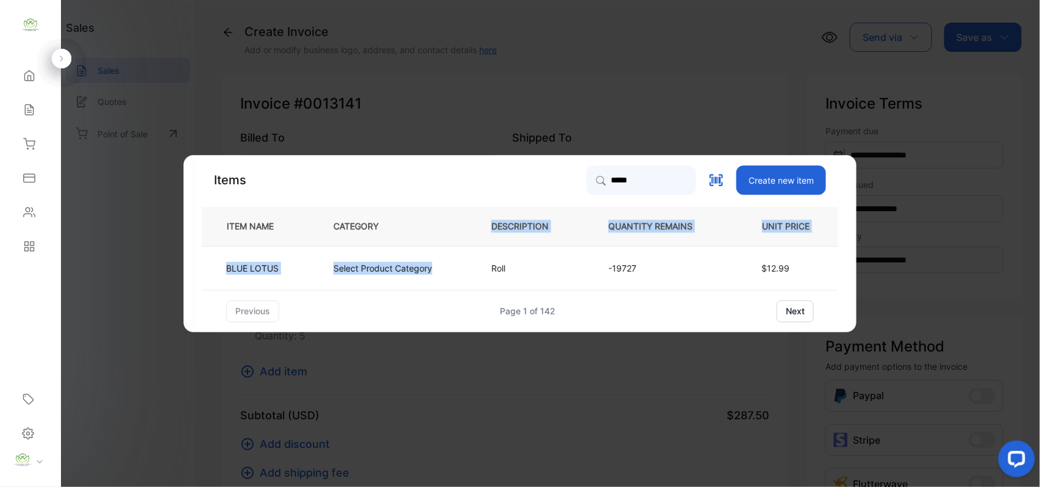
click at [408, 271] on td "Select Product Category" at bounding box center [392, 268] width 158 height 44
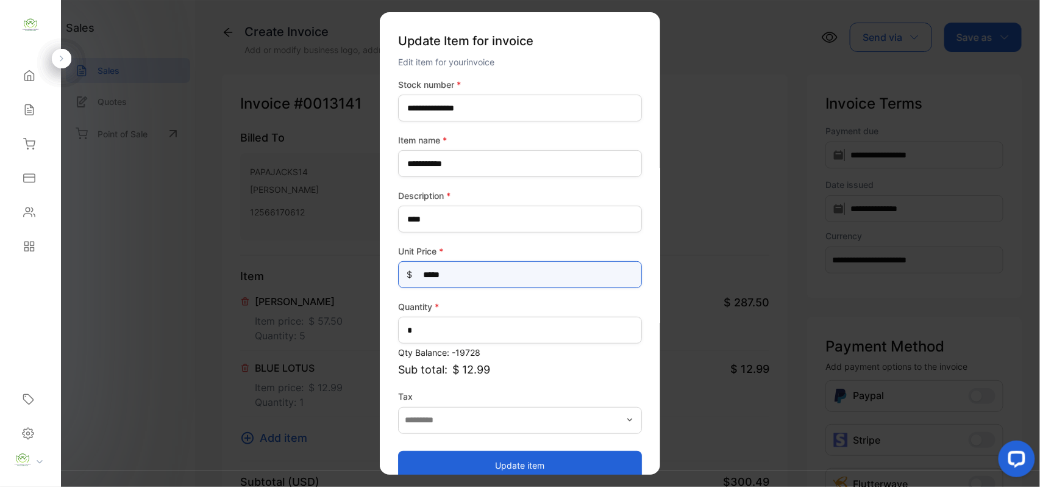
click at [460, 270] on Price-inputprice "*****" at bounding box center [520, 274] width 244 height 27
type Price-inputprice "*****"
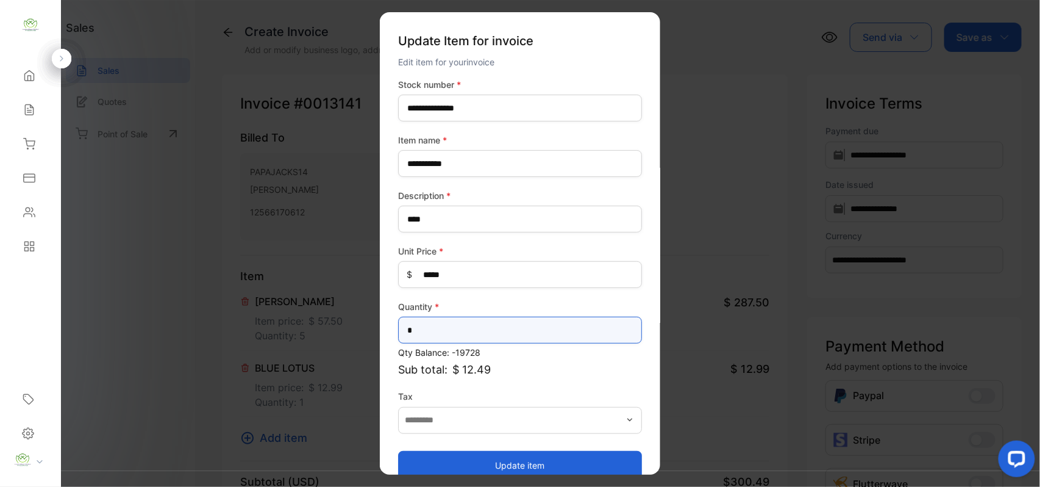
click at [465, 325] on input "*" at bounding box center [520, 330] width 244 height 27
type input "**"
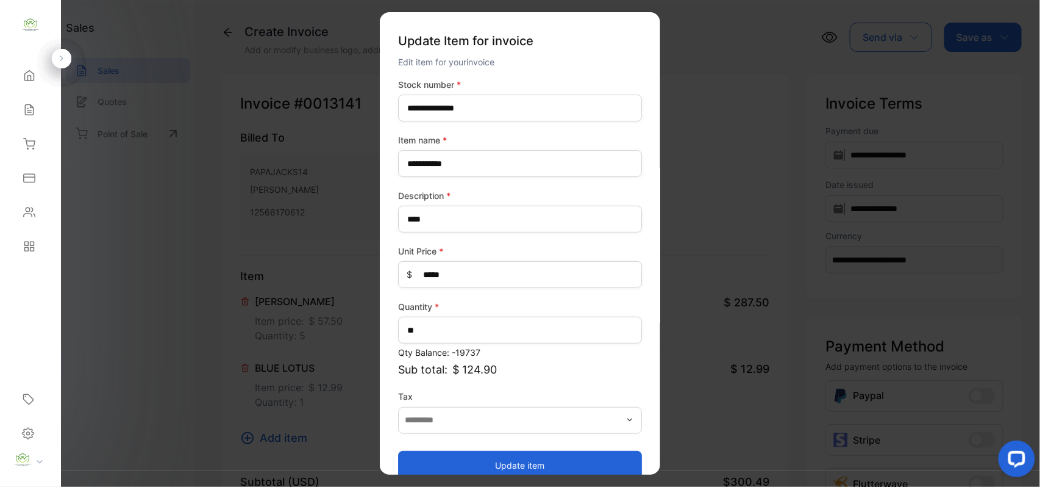
drag, startPoint x: 427, startPoint y: 462, endPoint x: 425, endPoint y: 452, distance: 10.5
click at [428, 462] on button "Update item" at bounding box center [520, 464] width 244 height 29
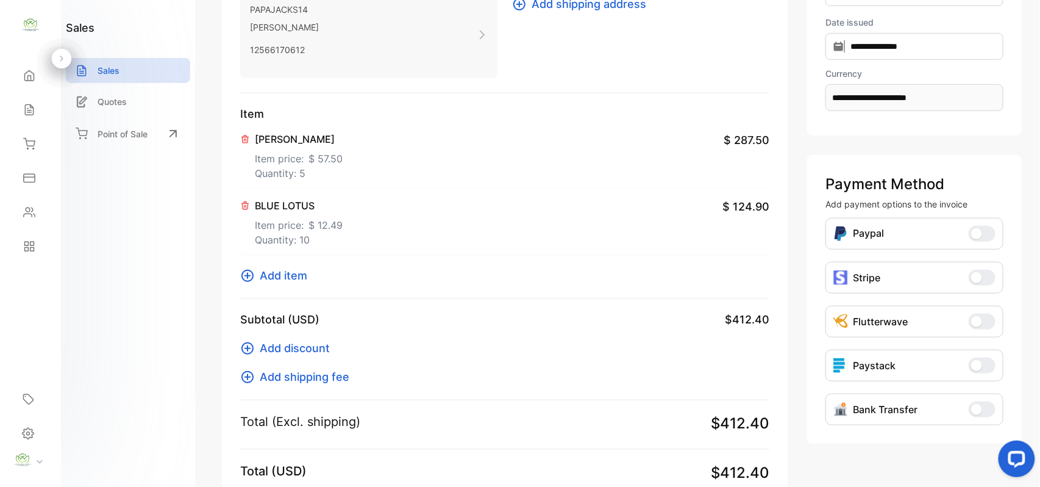
scroll to position [315, 0]
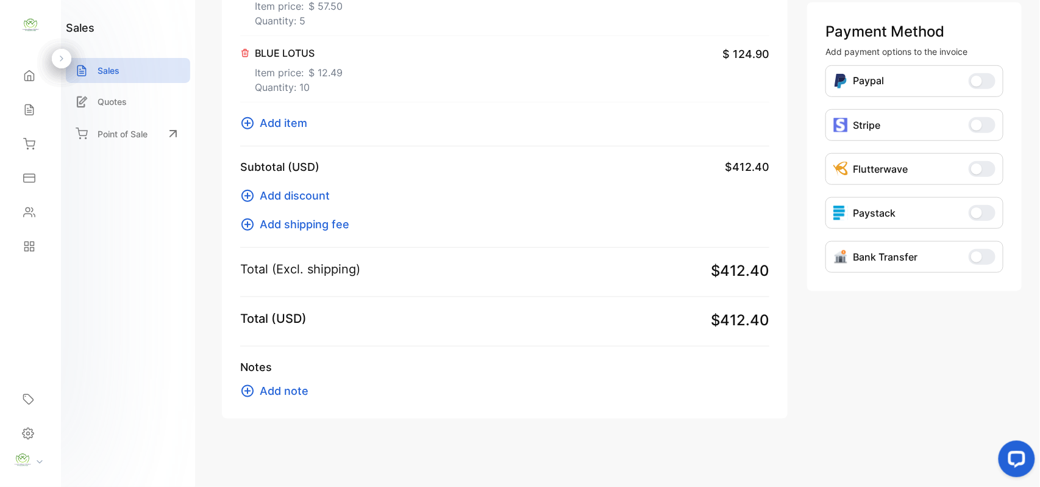
click at [290, 121] on span "Add item" at bounding box center [284, 123] width 48 height 16
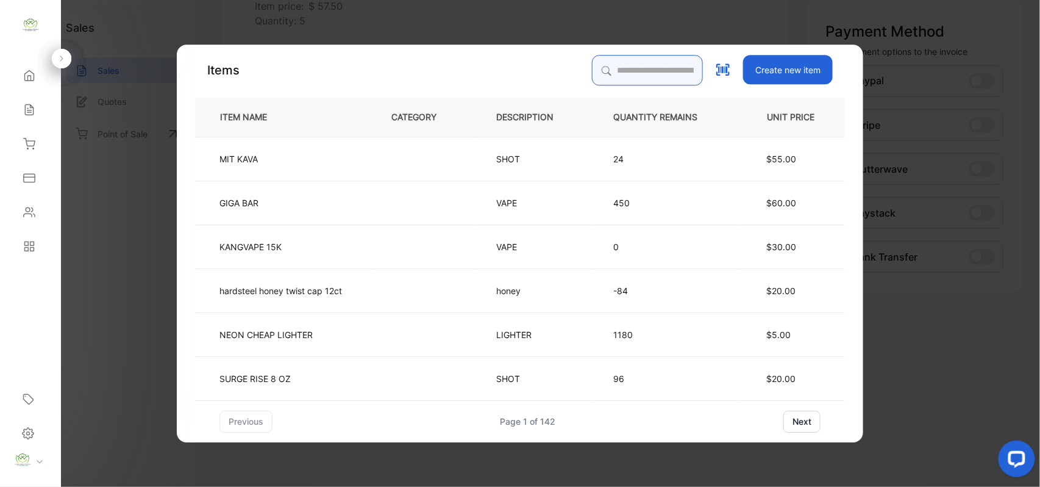
click at [656, 67] on input "search" at bounding box center [647, 70] width 111 height 30
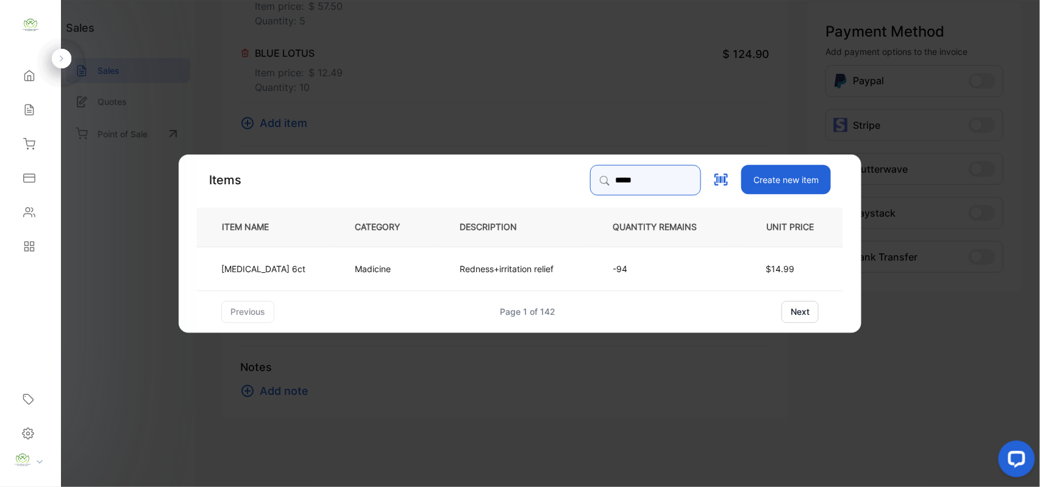
type input "*****"
drag, startPoint x: 462, startPoint y: 266, endPoint x: 471, endPoint y: 268, distance: 10.1
click at [471, 268] on p "Redness+irritation relief" at bounding box center [507, 268] width 94 height 13
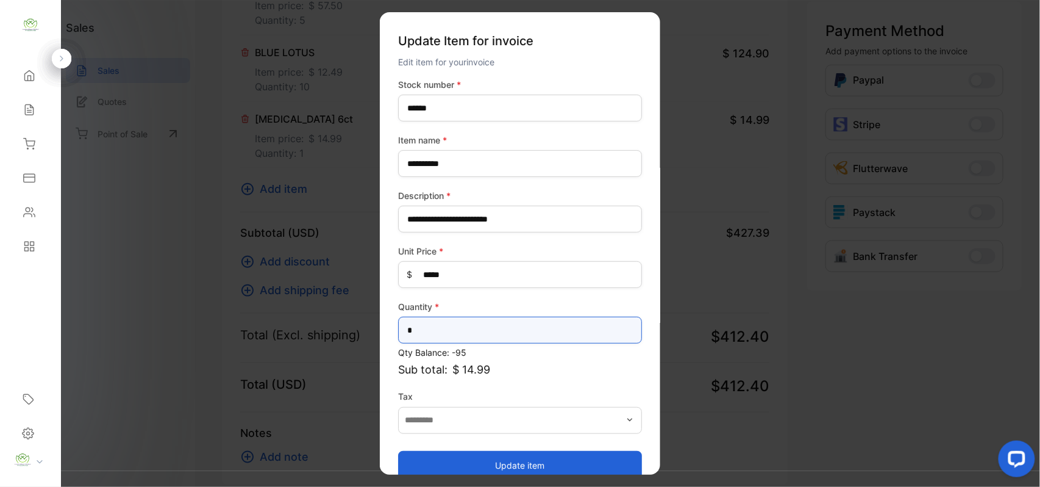
click at [546, 337] on input "*" at bounding box center [520, 330] width 244 height 27
type input "*"
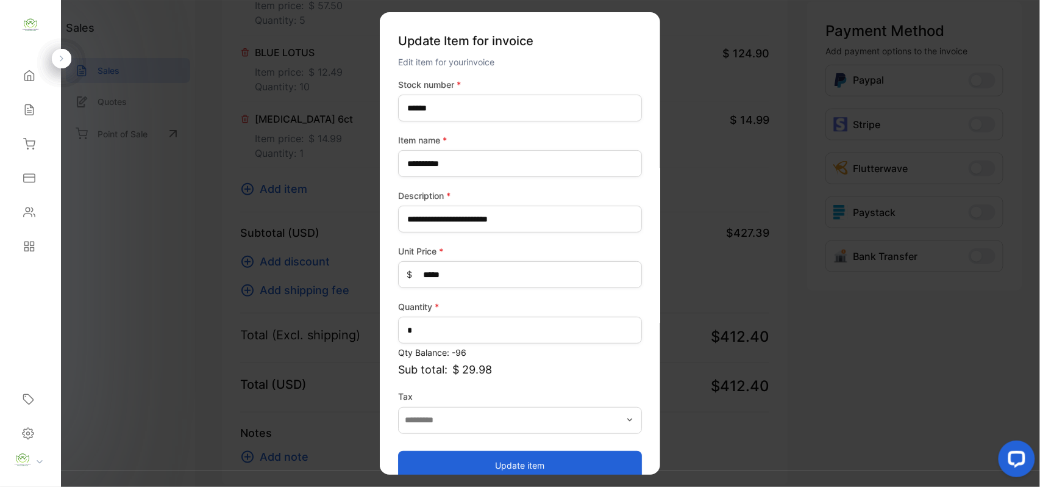
click at [545, 454] on button "Update item" at bounding box center [520, 464] width 244 height 29
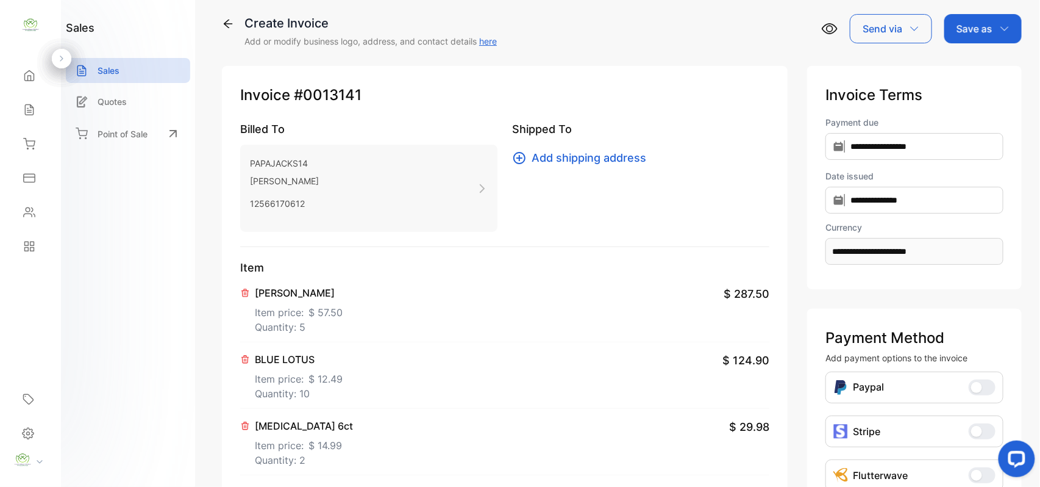
scroll to position [0, 0]
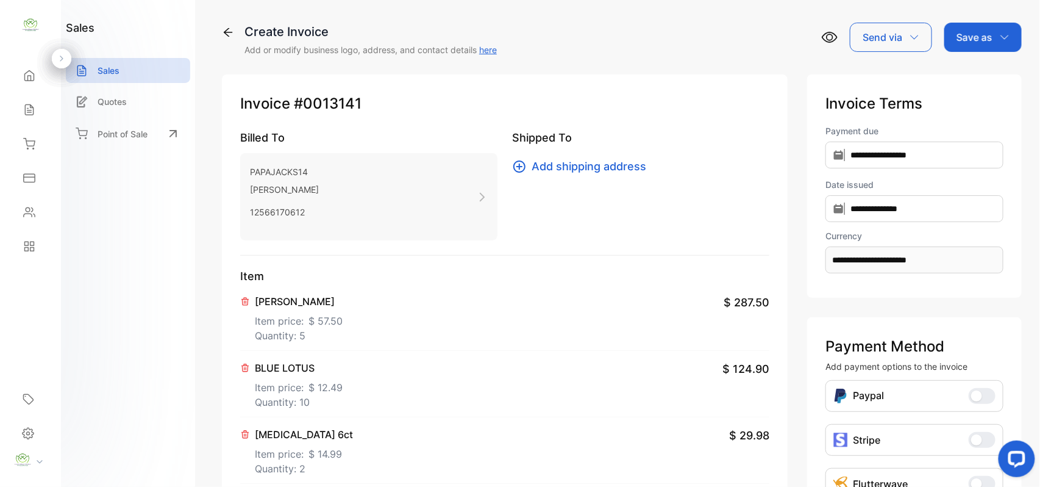
drag, startPoint x: 984, startPoint y: 42, endPoint x: 978, endPoint y: 54, distance: 13.1
click at [986, 43] on p "Save as" at bounding box center [975, 37] width 36 height 15
click at [972, 84] on div "Invoice" at bounding box center [980, 77] width 70 height 24
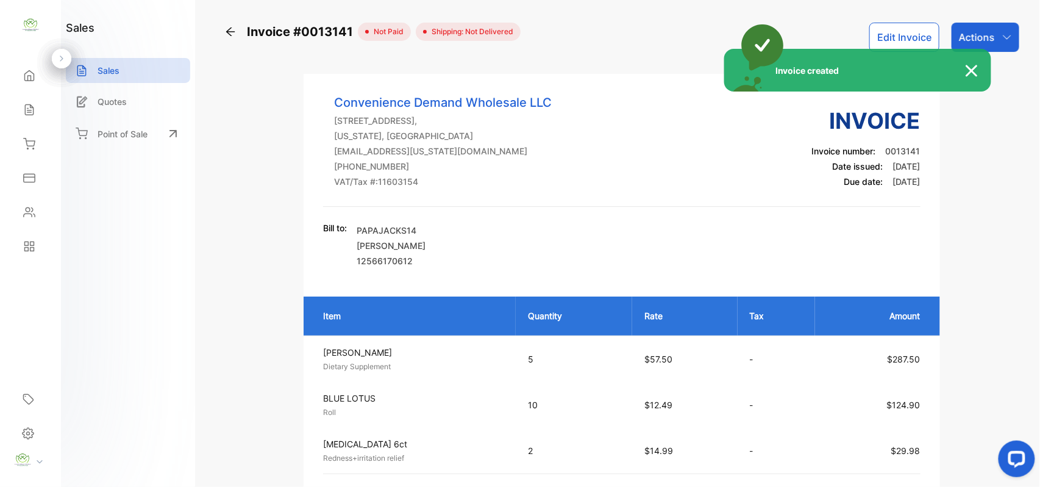
click at [1005, 43] on div "Invoice created" at bounding box center [520, 243] width 1040 height 487
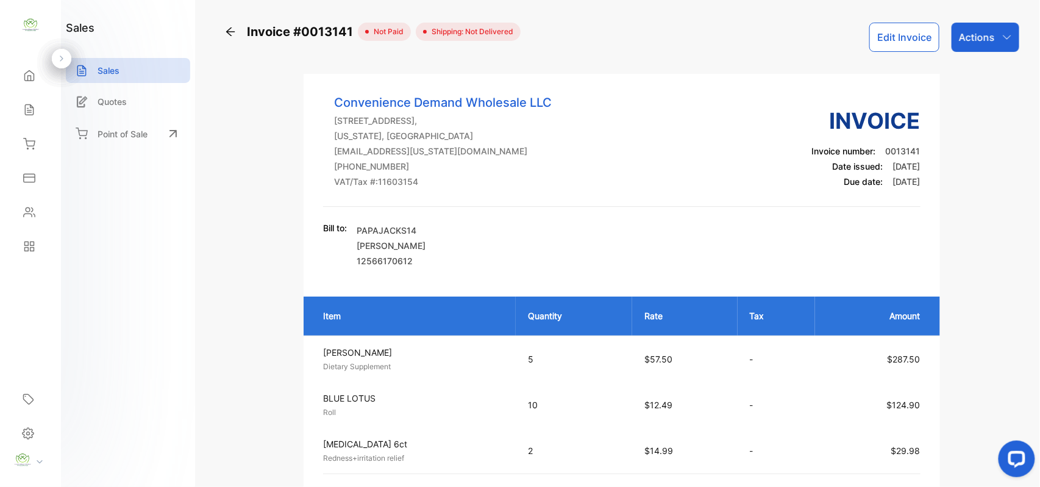
drag, startPoint x: 1006, startPoint y: 43, endPoint x: 998, endPoint y: 49, distance: 9.5
click at [1006, 44] on div "Actions" at bounding box center [986, 37] width 68 height 29
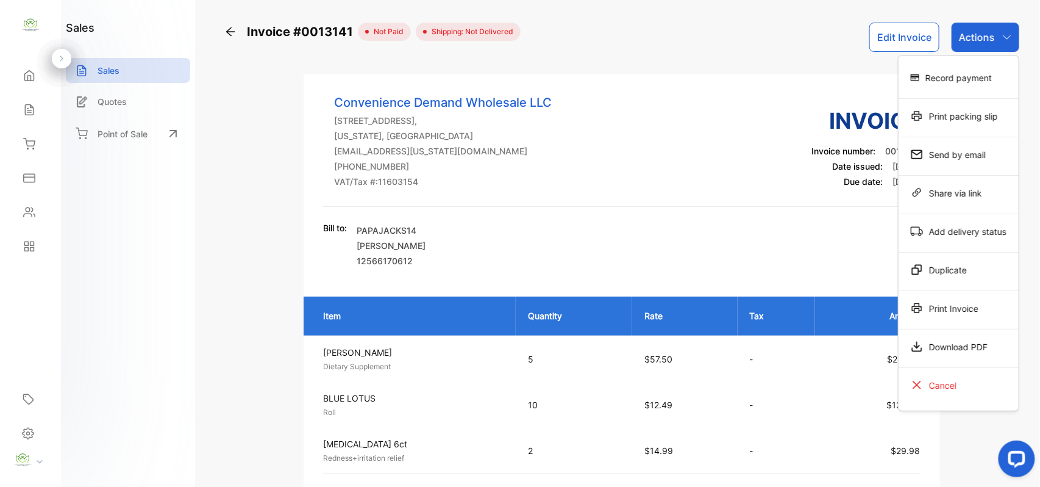
click at [940, 303] on div "Print Invoice" at bounding box center [959, 308] width 120 height 24
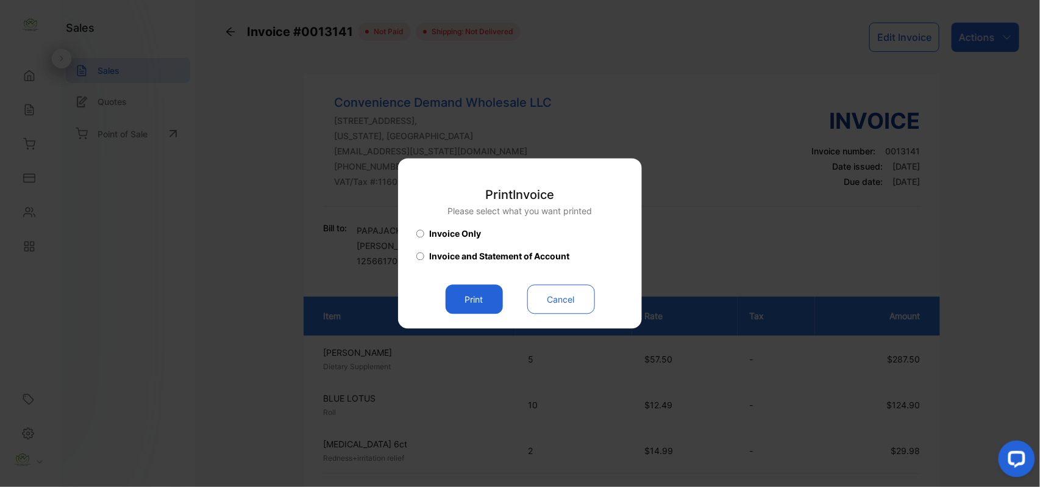
drag, startPoint x: 469, startPoint y: 293, endPoint x: 476, endPoint y: 293, distance: 7.3
click at [474, 293] on button "Print" at bounding box center [474, 299] width 57 height 29
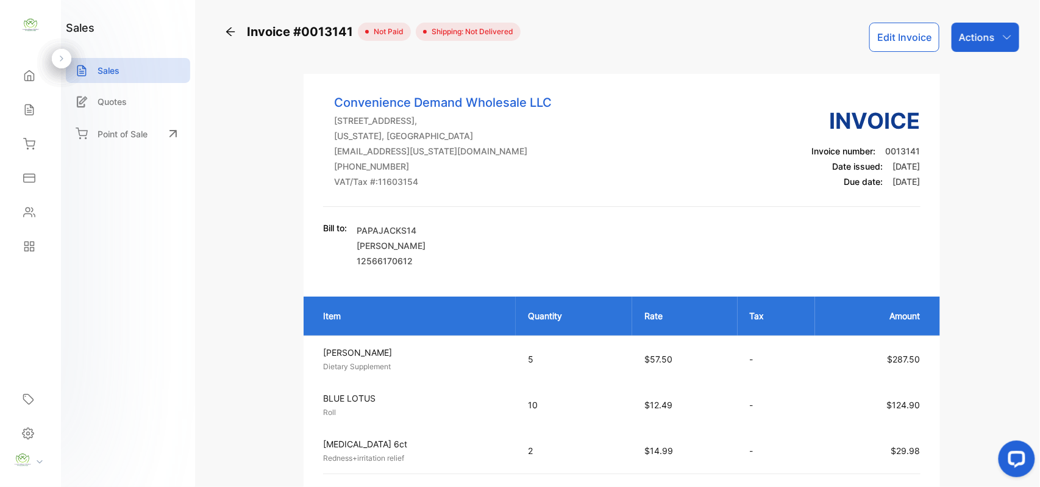
click at [23, 217] on div "Contacts" at bounding box center [28, 212] width 16 height 12
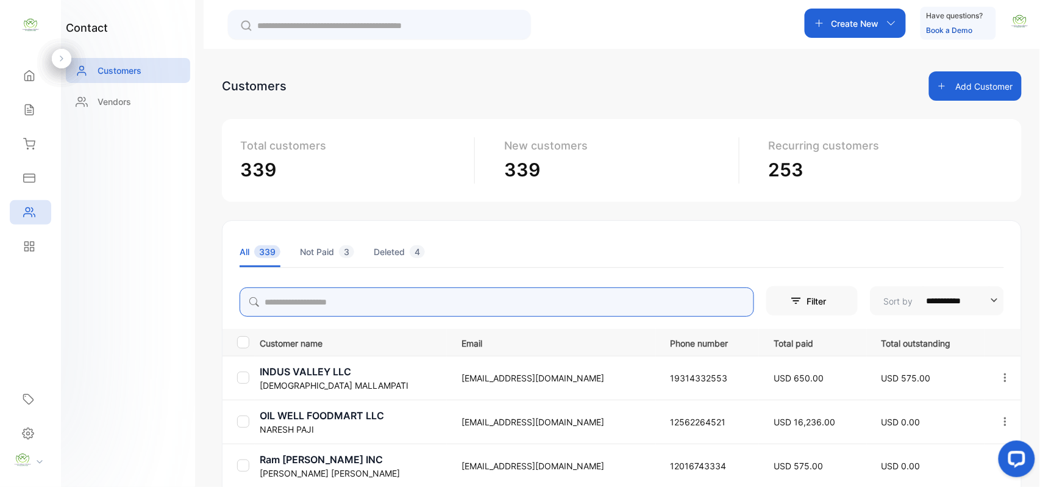
click at [386, 293] on input "search" at bounding box center [497, 301] width 515 height 29
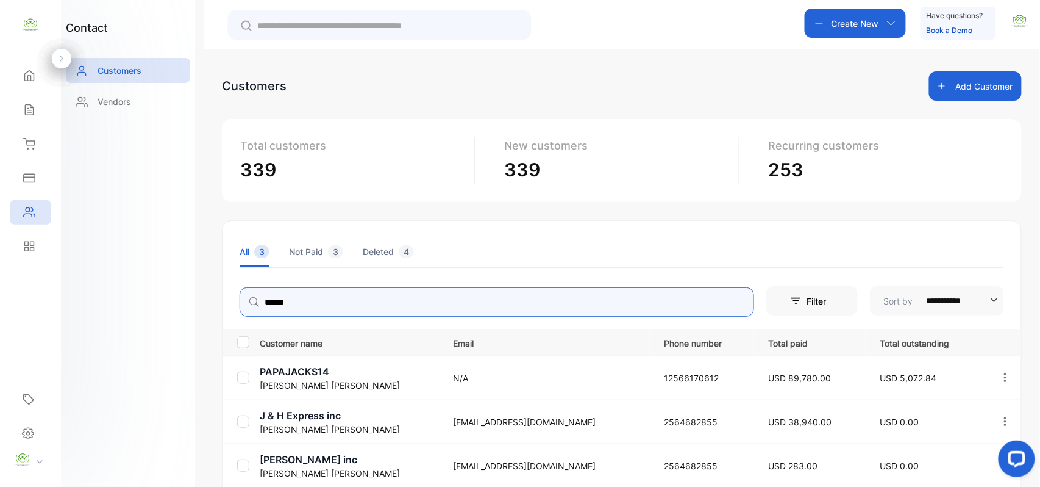
type input "******"
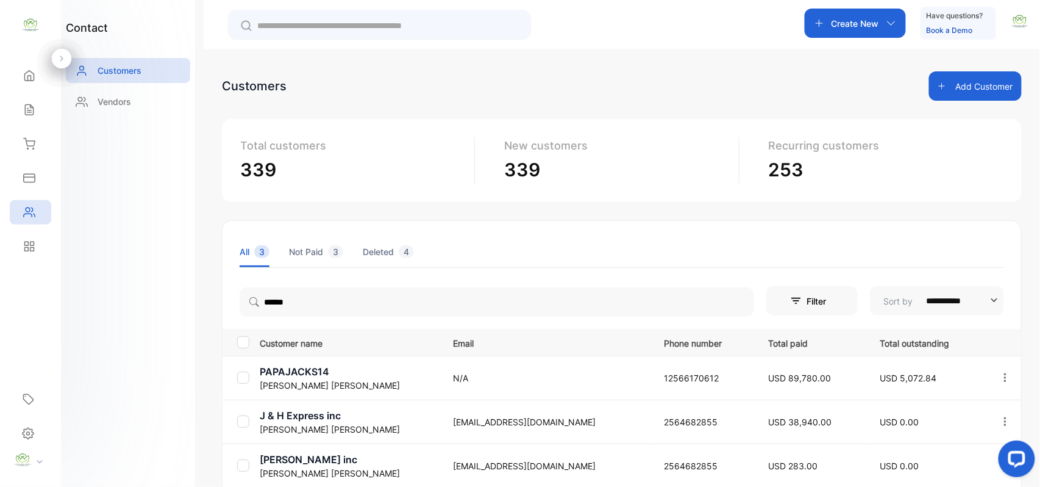
click at [164, 242] on div "contact Customers Vendors" at bounding box center [128, 243] width 134 height 487
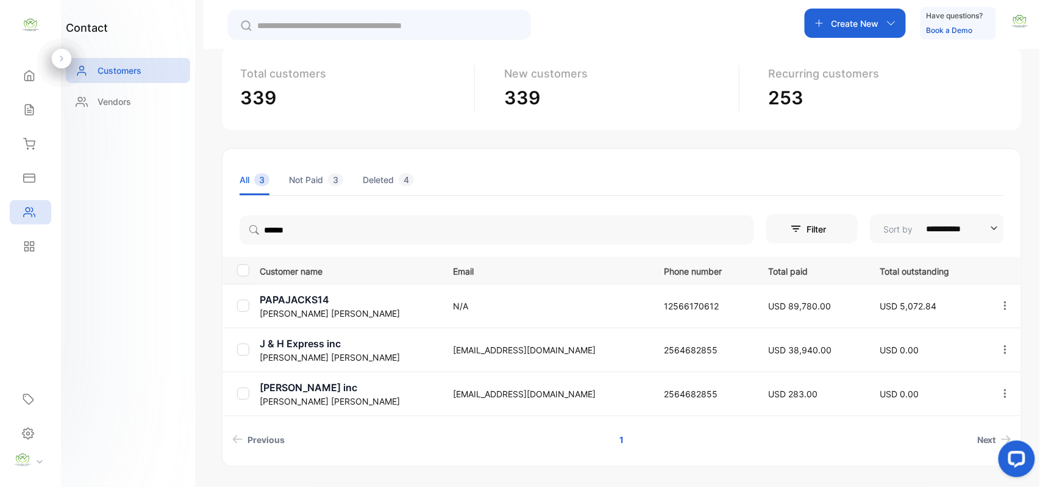
scroll to position [109, 0]
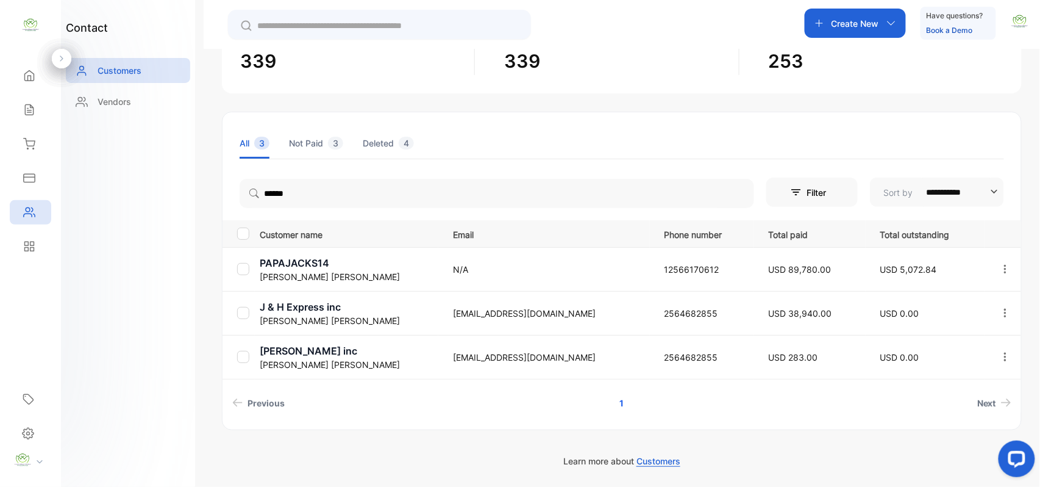
click at [276, 268] on p "PAPAJACKS14" at bounding box center [349, 263] width 178 height 15
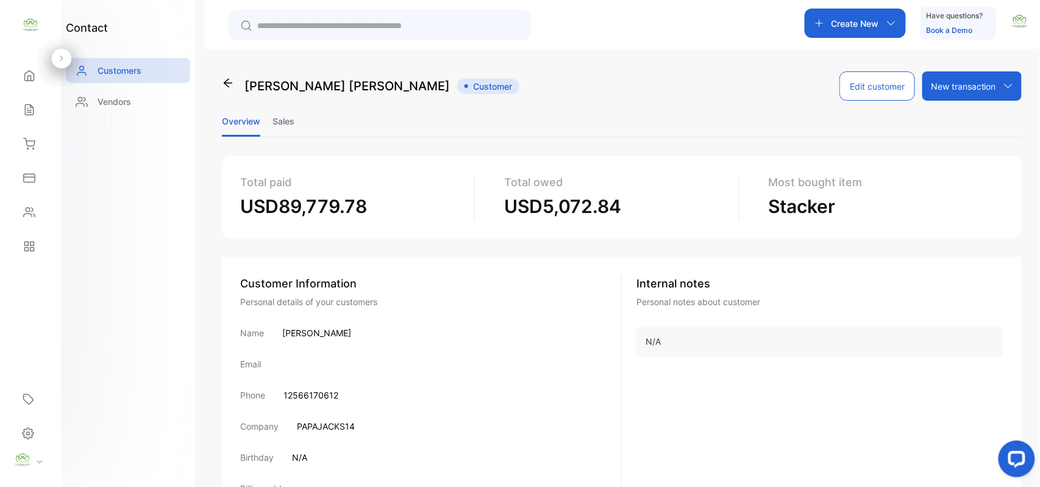
click at [290, 115] on li "Sales" at bounding box center [284, 121] width 22 height 31
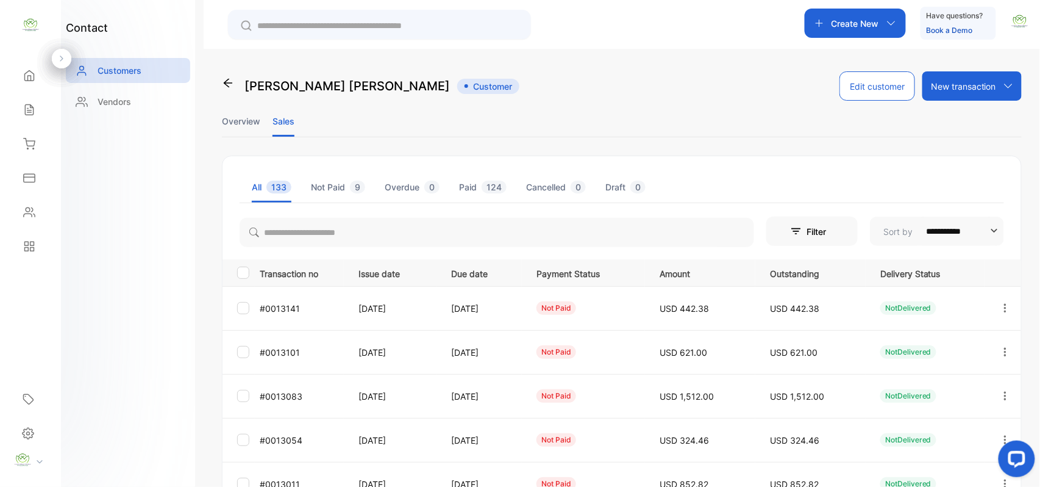
click at [260, 118] on li "Overview" at bounding box center [241, 121] width 38 height 31
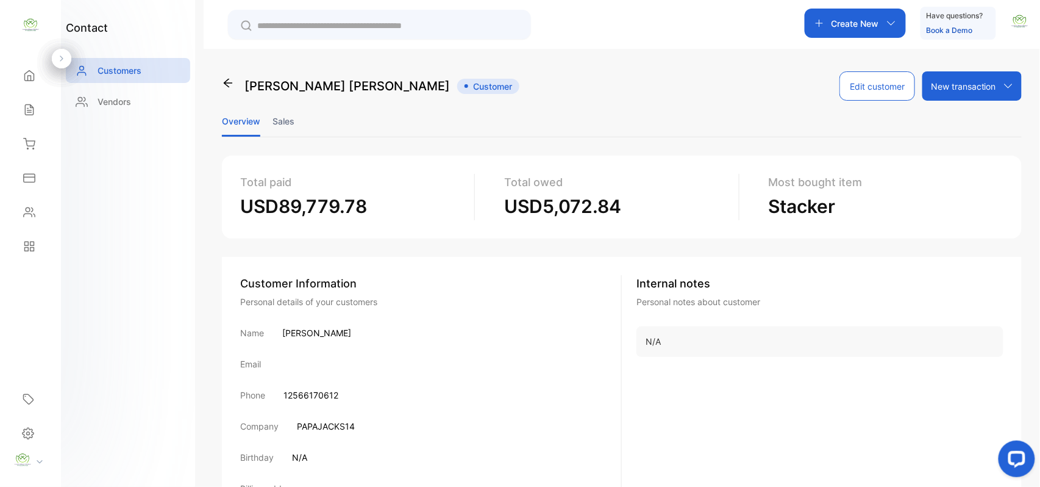
click at [283, 120] on li "Sales" at bounding box center [284, 121] width 22 height 31
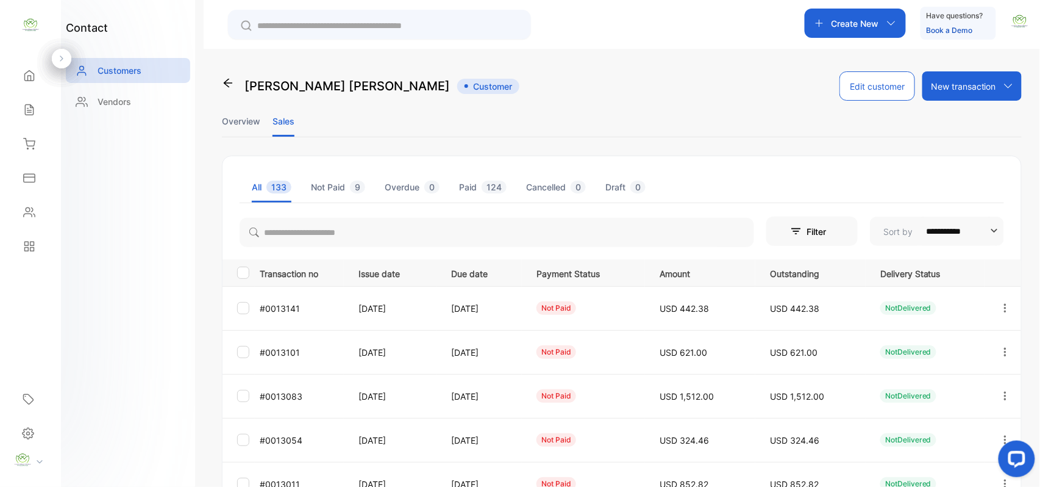
click at [266, 113] on ul "Overview Sales" at bounding box center [622, 122] width 800 height 32
click at [237, 118] on li "Overview" at bounding box center [241, 121] width 38 height 31
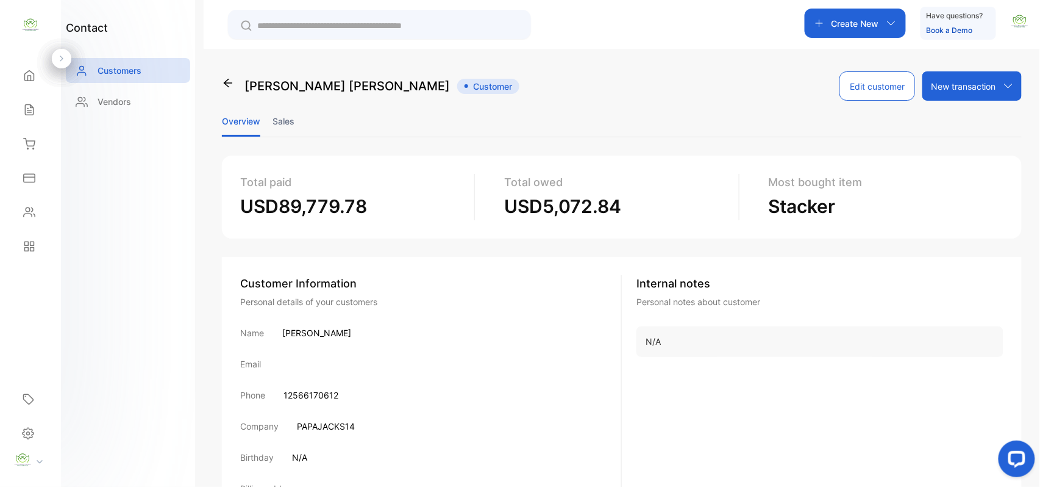
click at [286, 118] on li "Sales" at bounding box center [284, 121] width 22 height 31
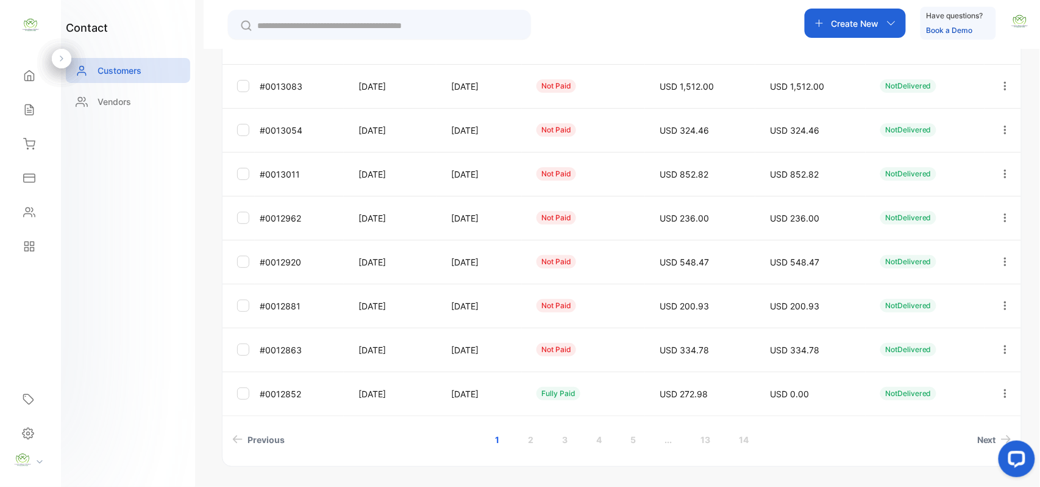
scroll to position [324, 0]
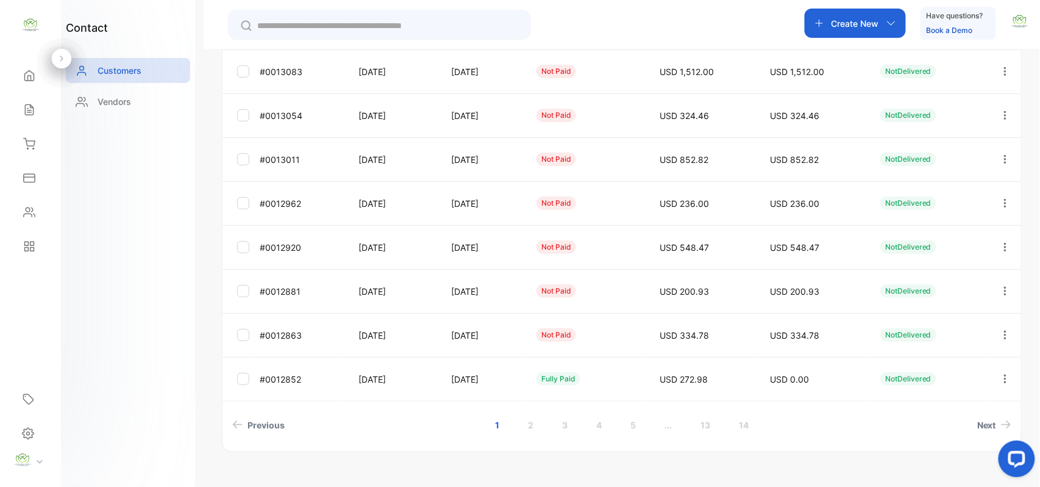
click at [1001, 331] on icon "button" at bounding box center [1005, 334] width 11 height 11
click at [976, 339] on div "Add payment" at bounding box center [950, 337] width 137 height 24
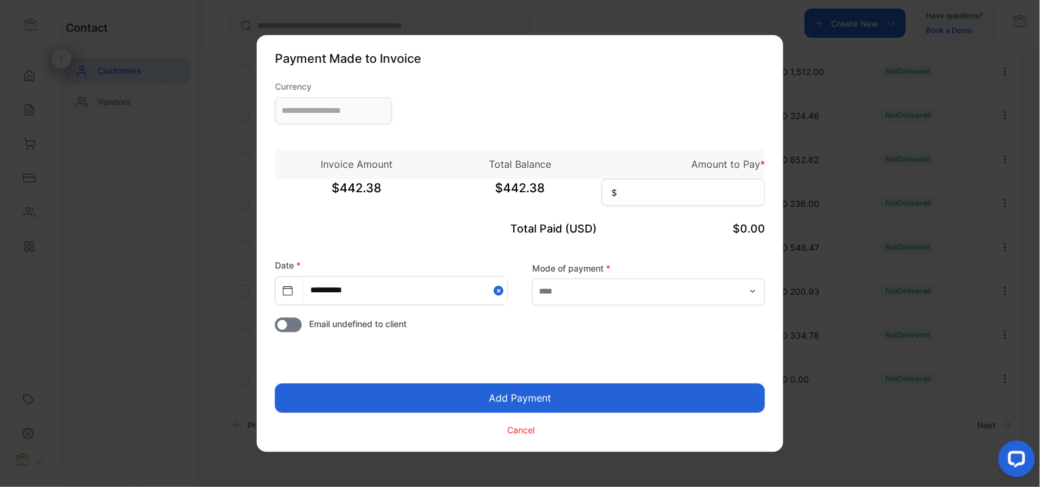
type input "**********"
click at [728, 188] on input at bounding box center [683, 192] width 163 height 27
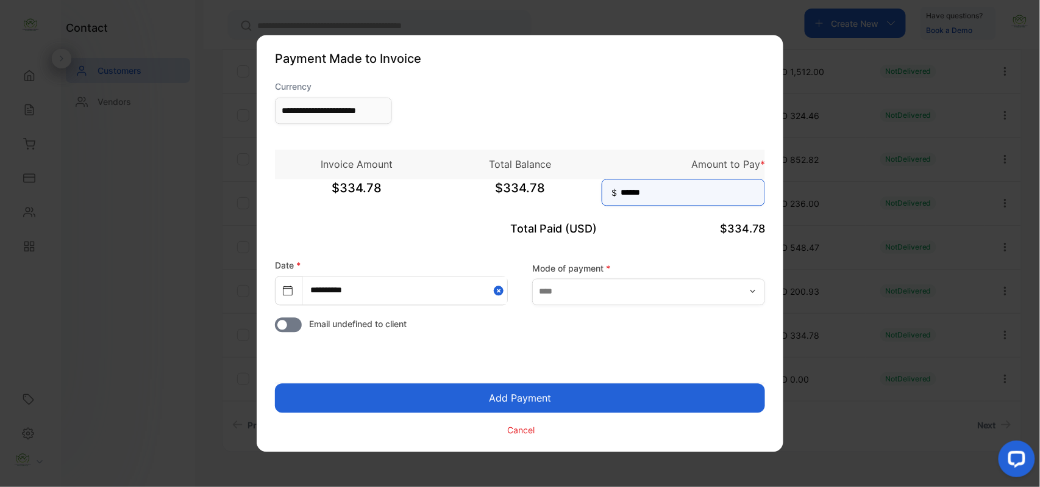
type input "******"
click at [275, 384] on button "Add Payment" at bounding box center [520, 398] width 490 height 29
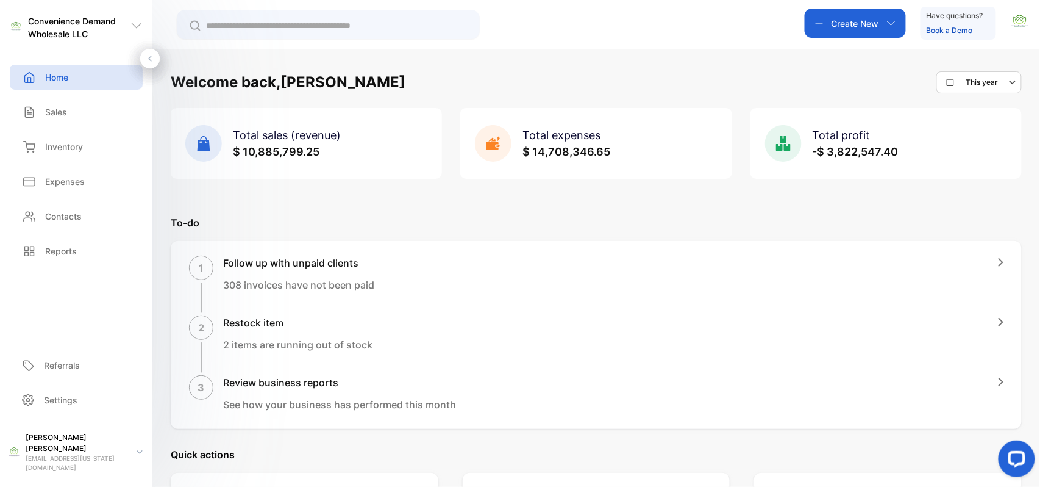
drag, startPoint x: 71, startPoint y: 118, endPoint x: 101, endPoint y: 115, distance: 30.0
click at [83, 113] on div "Sales" at bounding box center [76, 111] width 133 height 25
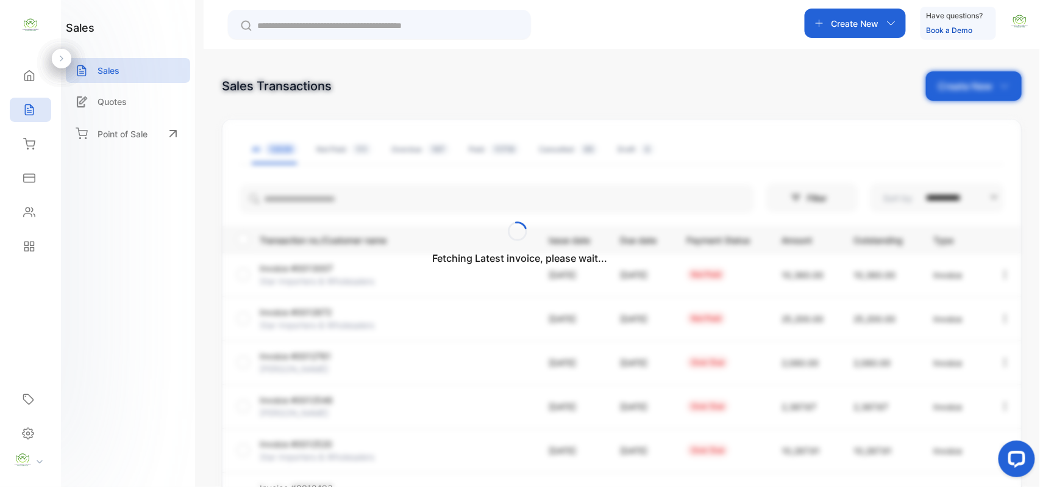
click at [292, 201] on div "Fetching Latest invoice, please wait..." at bounding box center [520, 243] width 1040 height 487
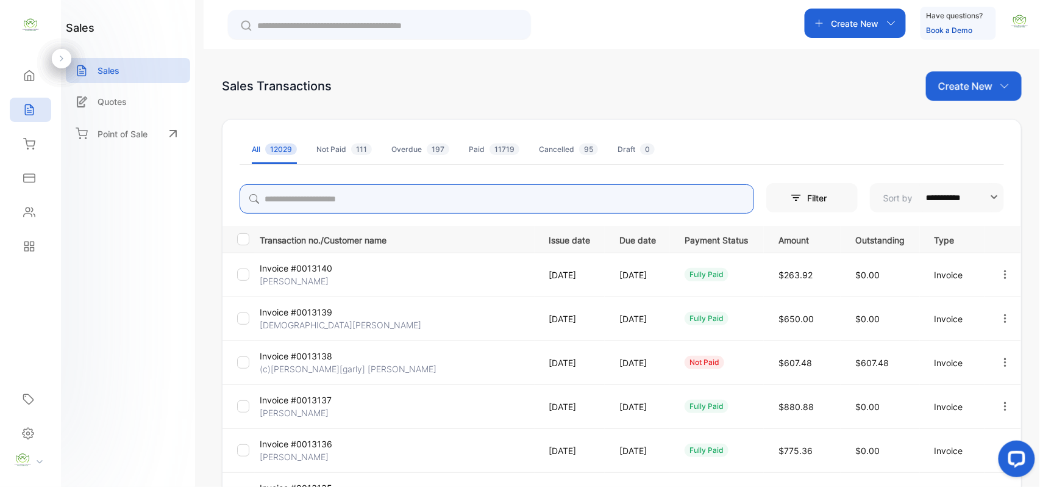
click at [298, 198] on input "search" at bounding box center [497, 198] width 515 height 29
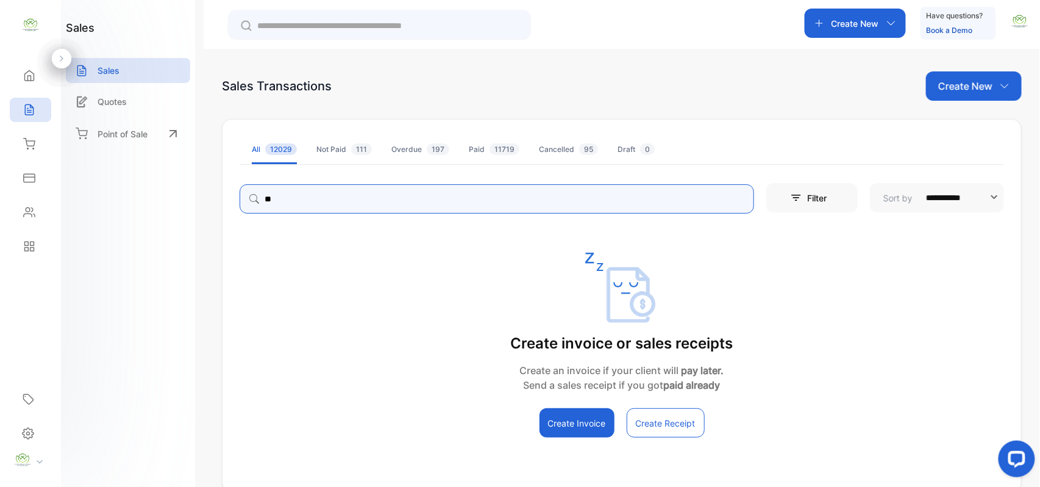
type input "*"
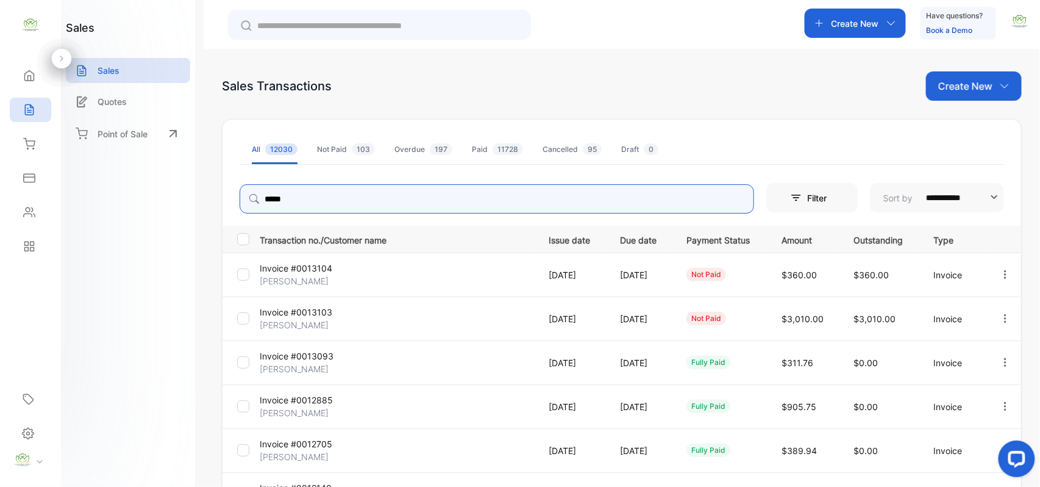
drag, startPoint x: 1005, startPoint y: 271, endPoint x: 997, endPoint y: 288, distance: 18.5
click at [1005, 272] on icon "button" at bounding box center [1005, 274] width 11 height 11
type input "****"
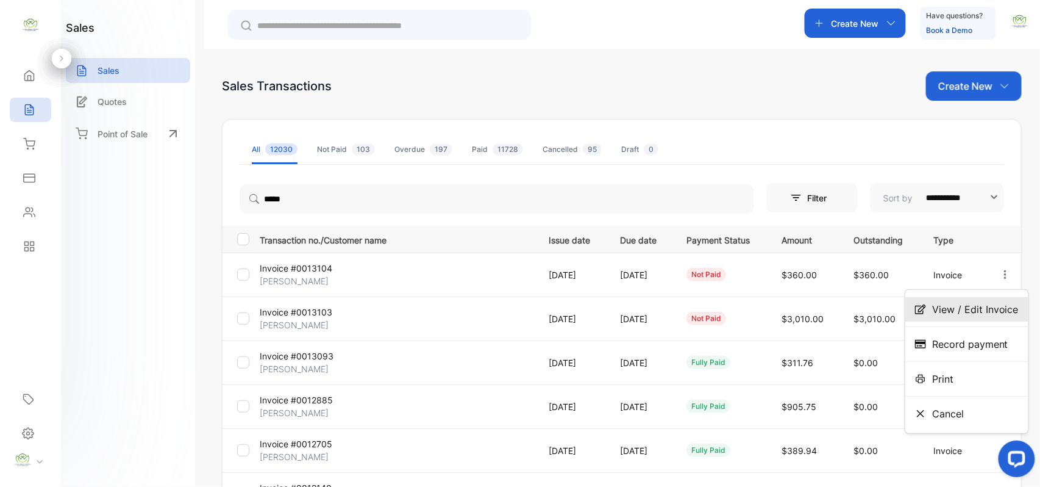
click at [981, 306] on span "View / Edit Invoice" at bounding box center [976, 309] width 87 height 15
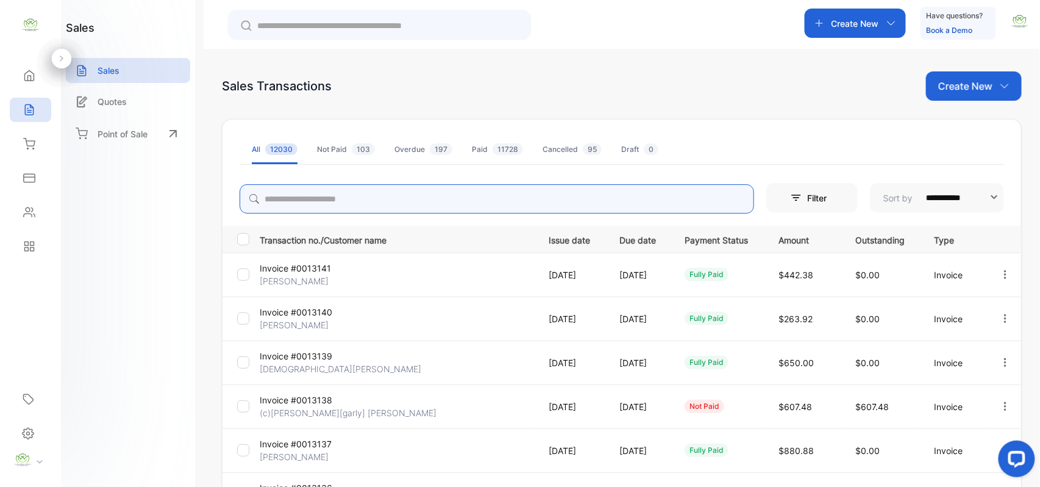
click at [267, 199] on input "search" at bounding box center [497, 198] width 515 height 29
type input "****"
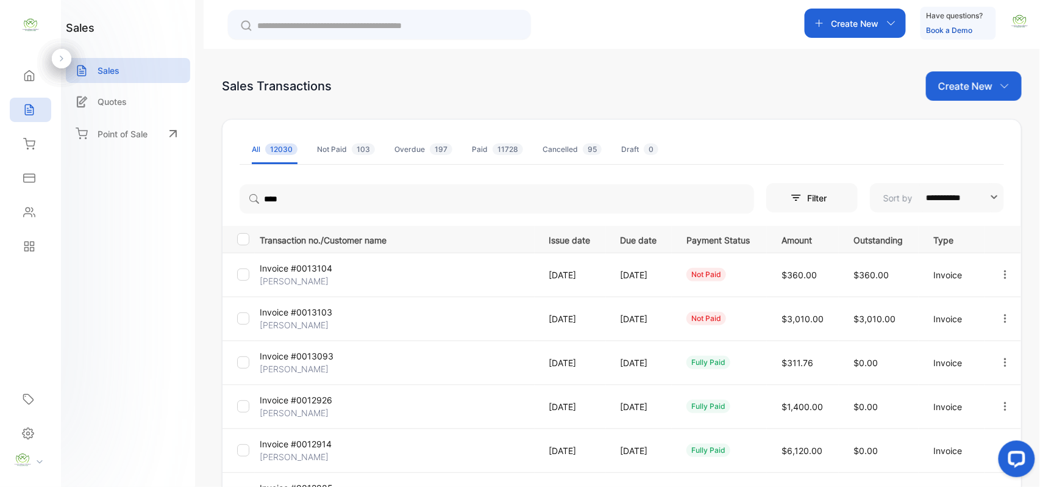
click at [137, 273] on div "sales Sales Quotes Point of Sale" at bounding box center [128, 243] width 134 height 487
click at [271, 320] on p "[PERSON_NAME]" at bounding box center [305, 324] width 91 height 13
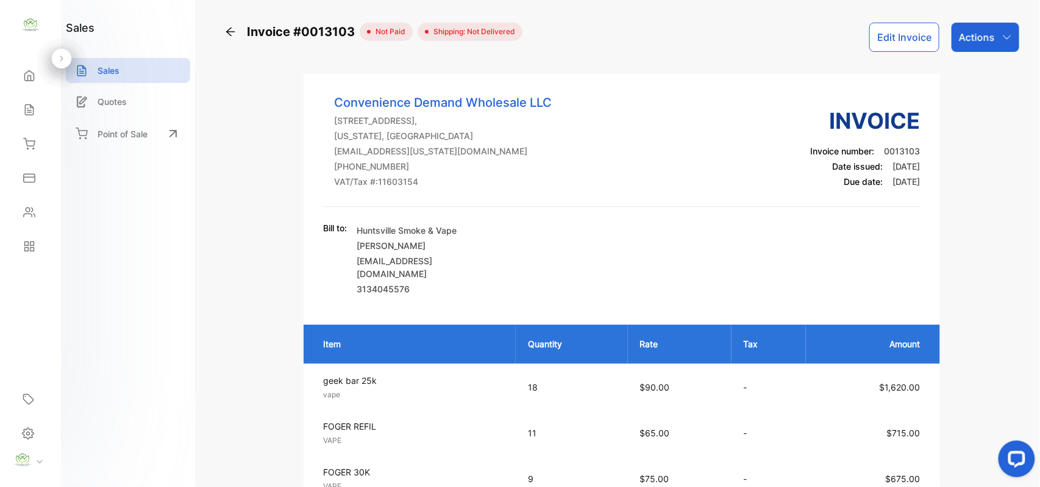
click at [230, 30] on icon at bounding box center [230, 32] width 12 height 12
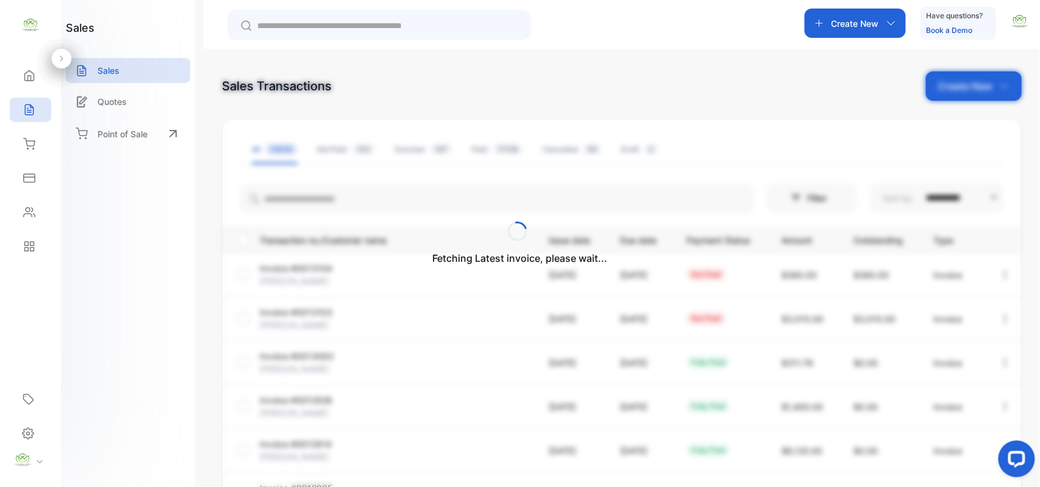
click at [943, 94] on div "Fetching Latest invoice, please wait..." at bounding box center [520, 243] width 1040 height 487
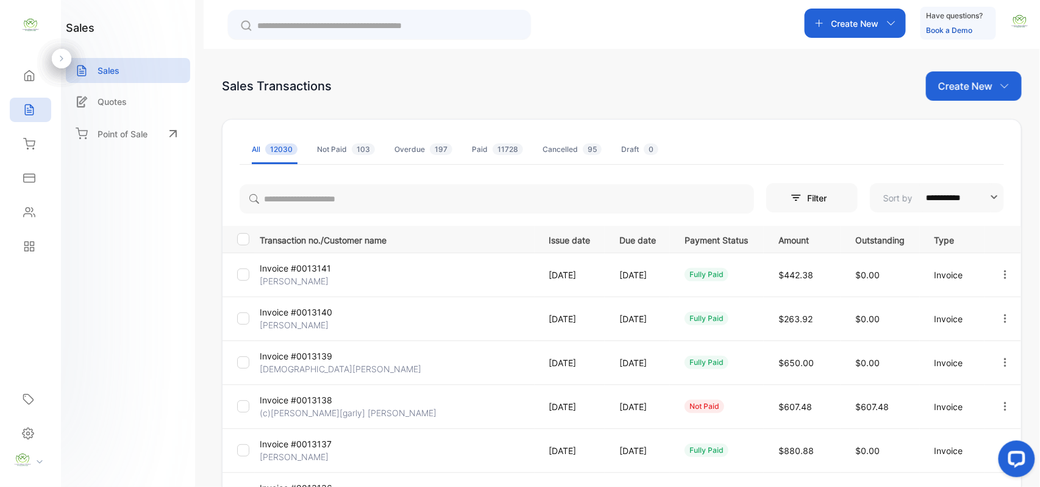
click at [970, 90] on p "Create New" at bounding box center [966, 86] width 54 height 15
click at [956, 125] on div "Invoice" at bounding box center [978, 126] width 85 height 24
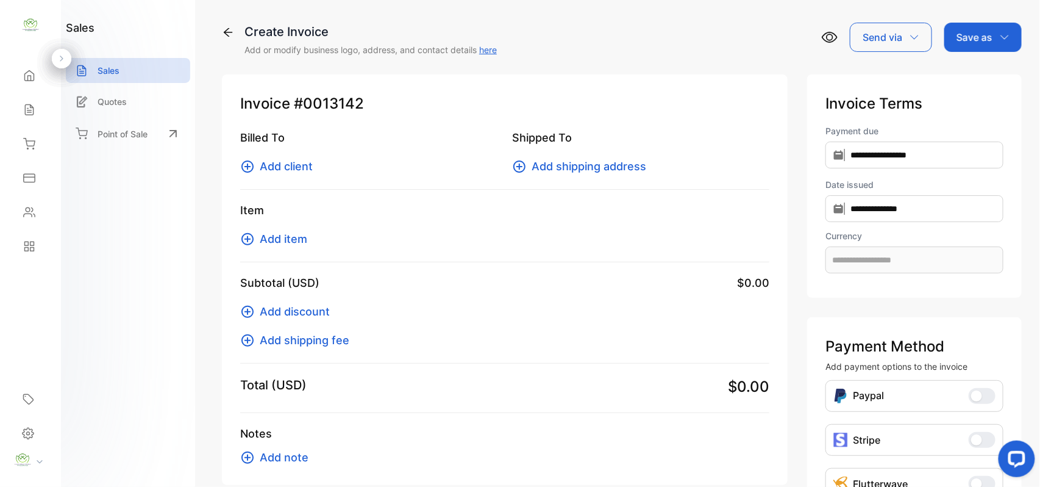
type input "**********"
click at [283, 170] on span "Add client" at bounding box center [286, 166] width 53 height 16
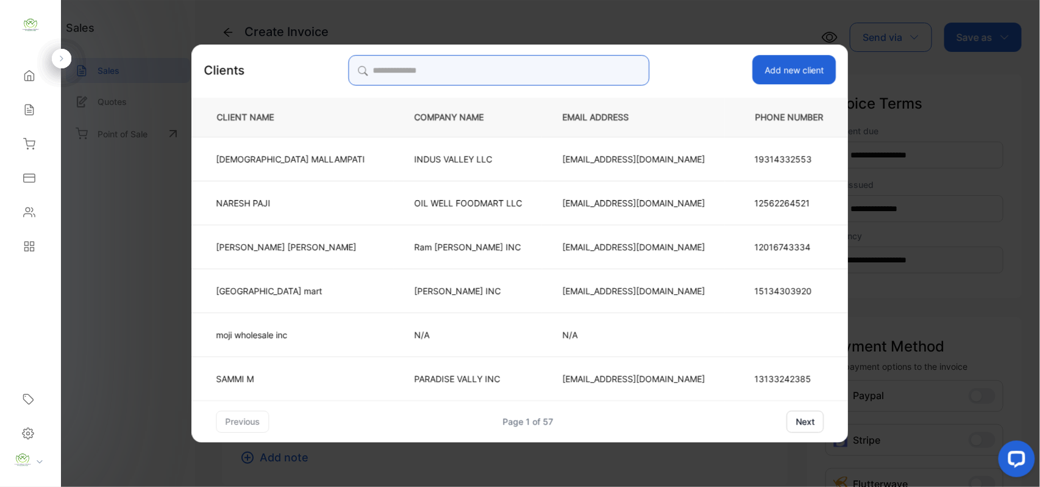
click at [528, 73] on input "search" at bounding box center [498, 70] width 301 height 30
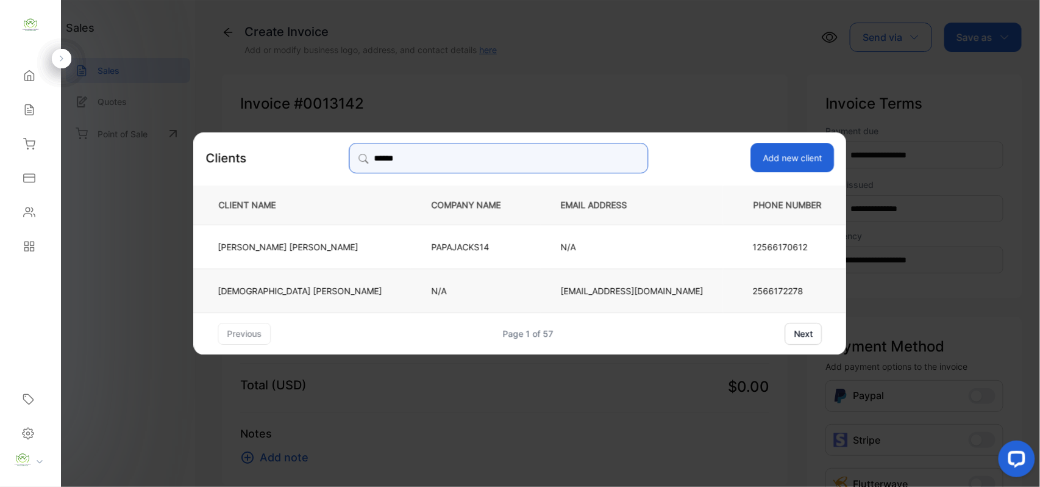
type input "******"
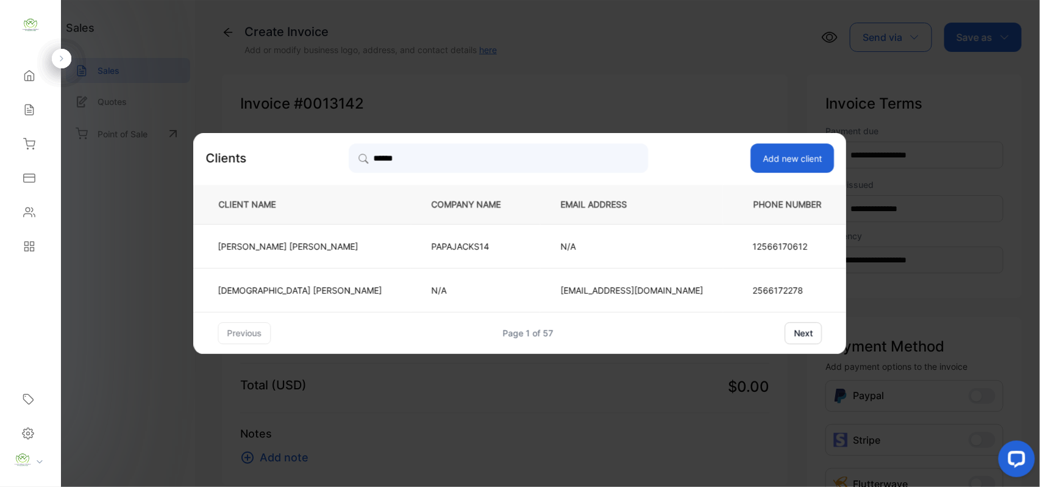
click at [432, 289] on p "N/A" at bounding box center [476, 290] width 89 height 13
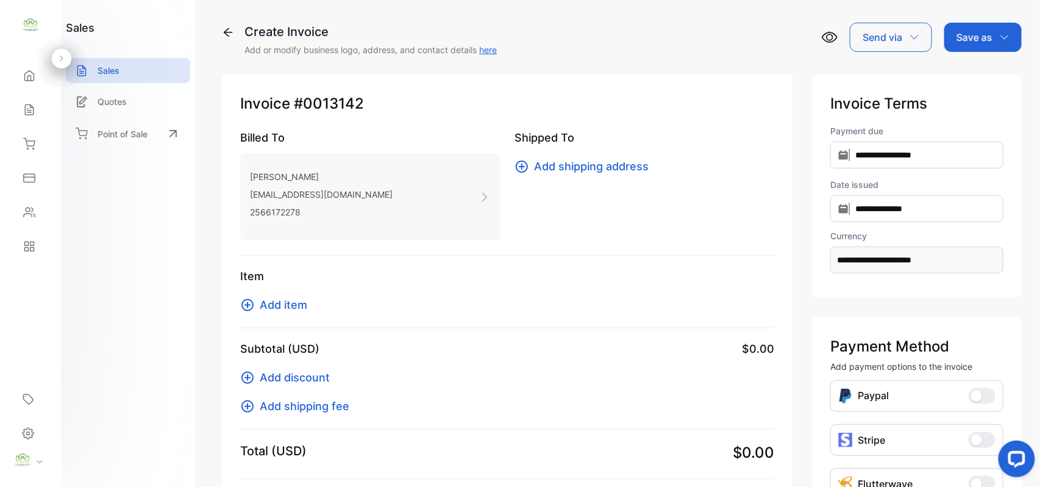
click at [289, 304] on span "Add item" at bounding box center [284, 304] width 48 height 16
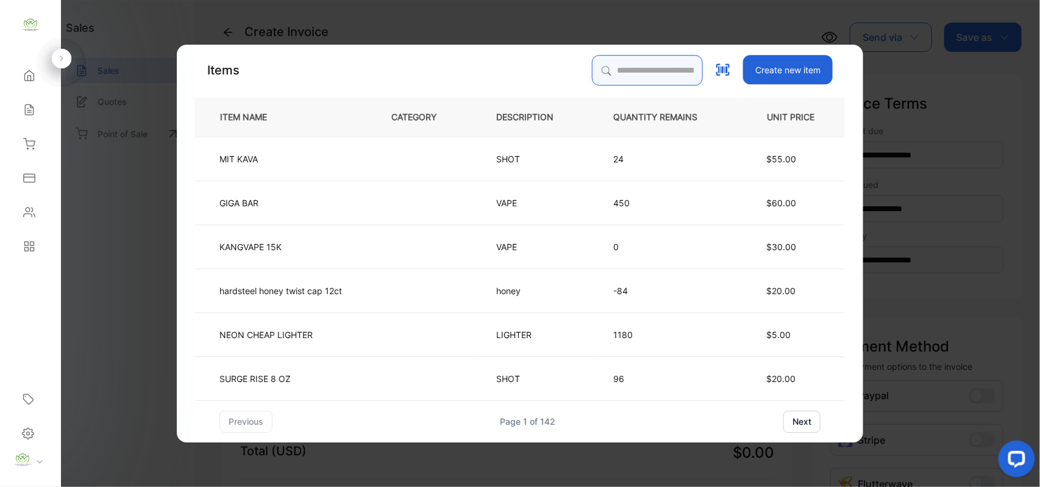
click at [646, 77] on input "search" at bounding box center [647, 70] width 111 height 30
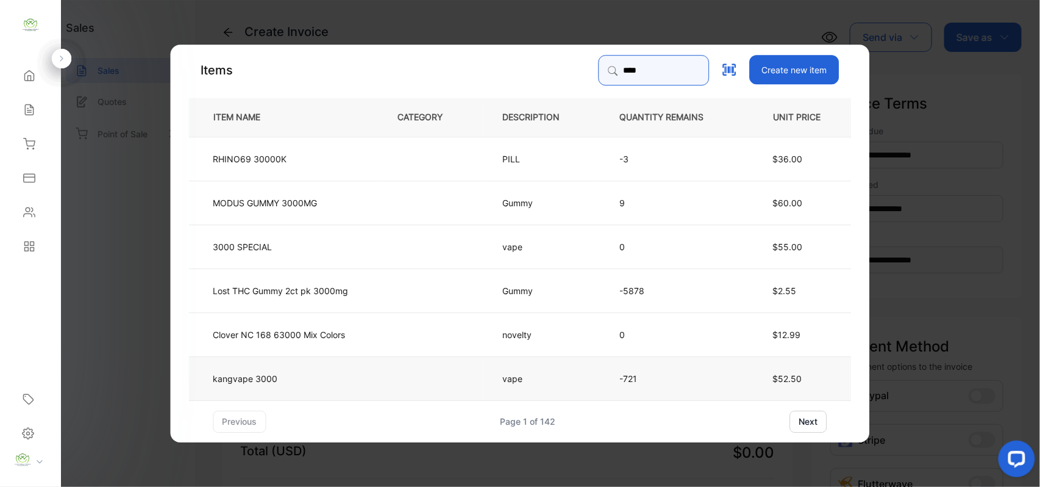
type input "****"
click at [315, 377] on td "kangvape 3000" at bounding box center [283, 378] width 189 height 44
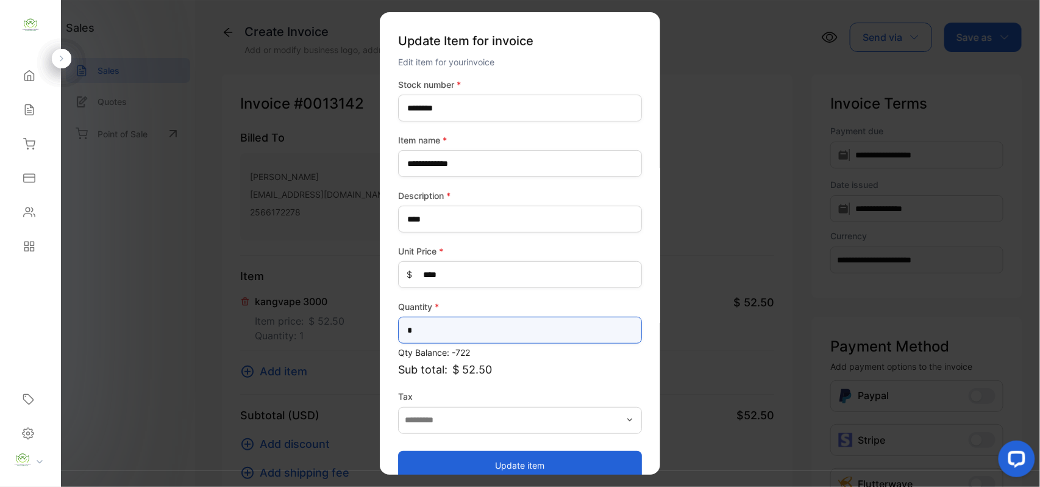
drag, startPoint x: 442, startPoint y: 324, endPoint x: 185, endPoint y: 325, distance: 256.2
type input "*"
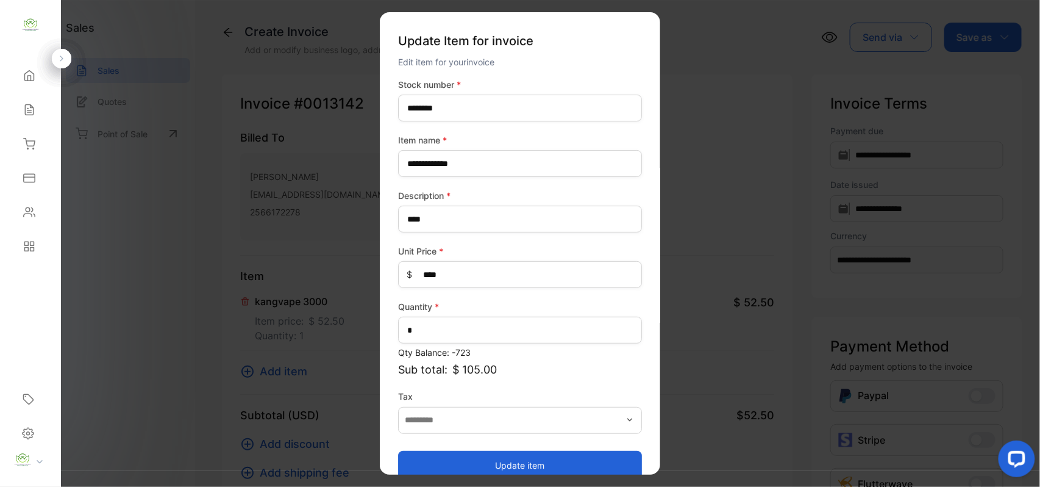
click at [486, 452] on button "Update item" at bounding box center [520, 464] width 244 height 29
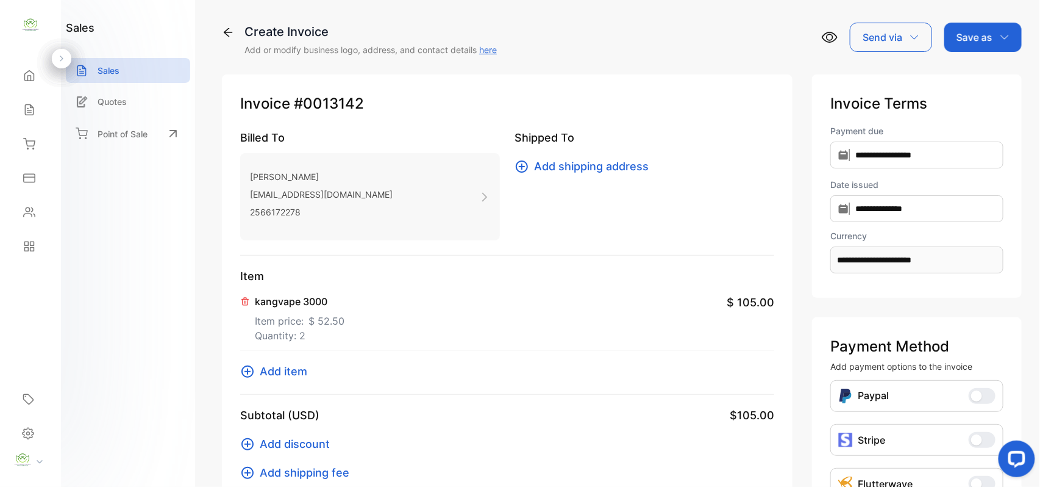
click at [251, 371] on icon at bounding box center [247, 371] width 15 height 15
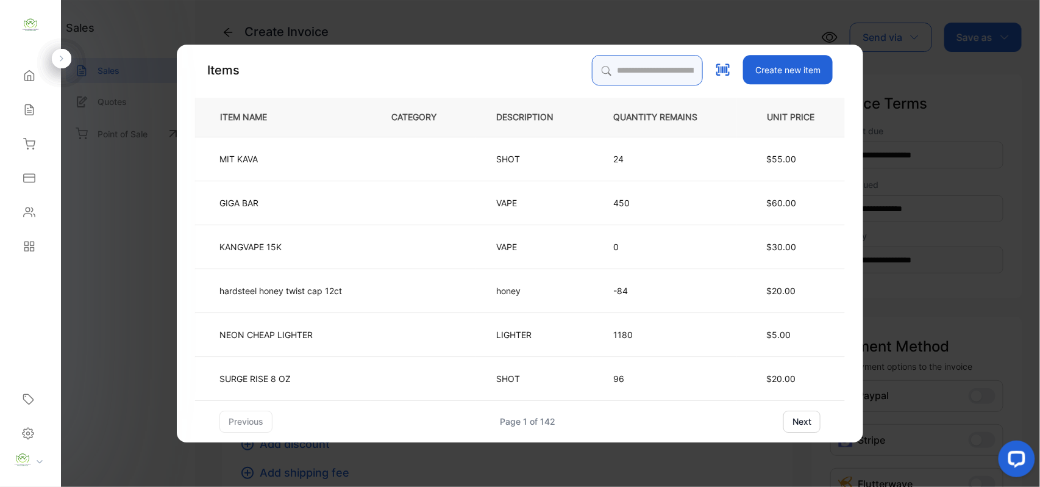
click at [634, 71] on input "search" at bounding box center [647, 70] width 111 height 30
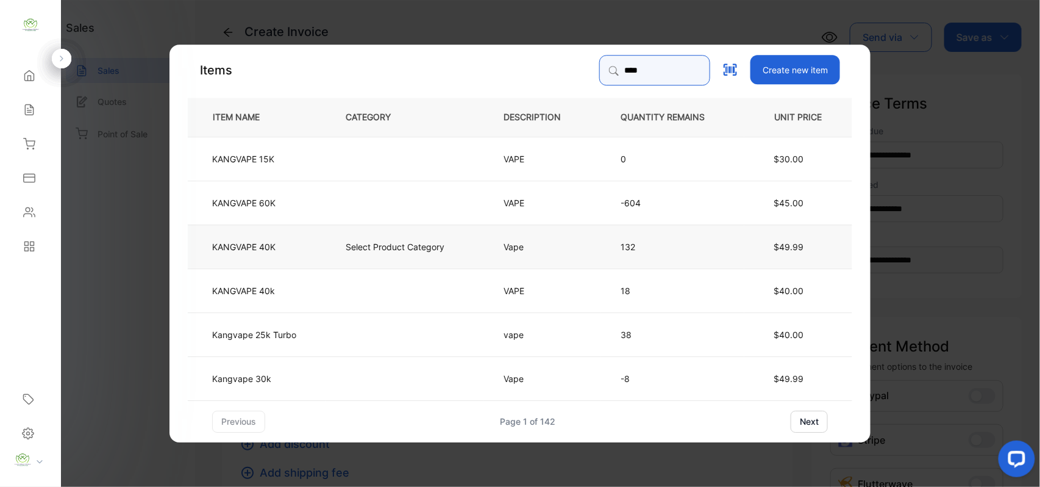
type input "**********"
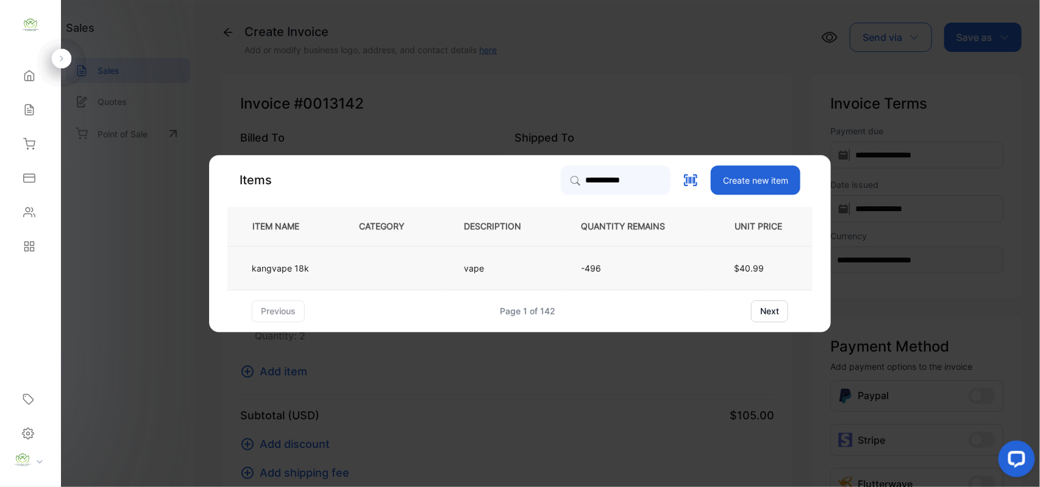
click at [572, 260] on td "-496" at bounding box center [633, 268] width 144 height 44
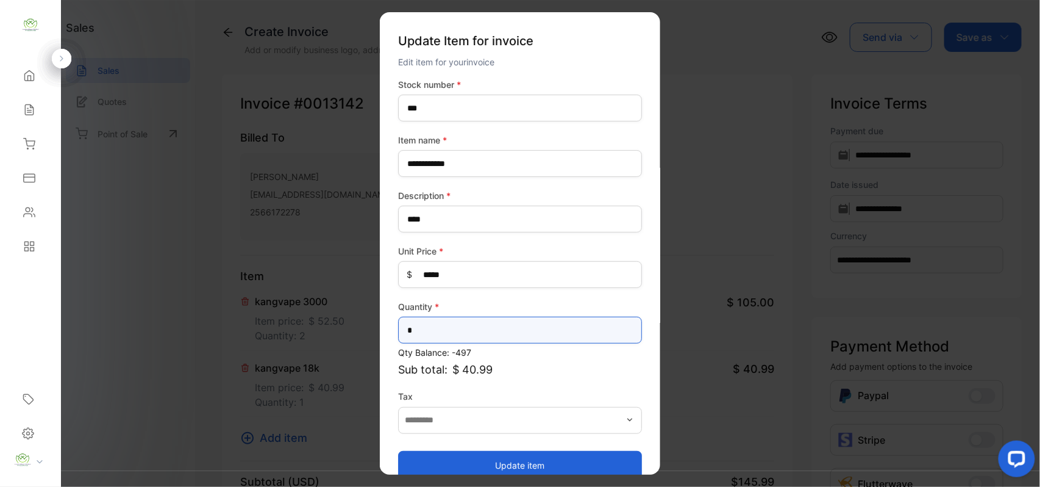
drag, startPoint x: 514, startPoint y: 328, endPoint x: 262, endPoint y: 312, distance: 252.3
type input "*"
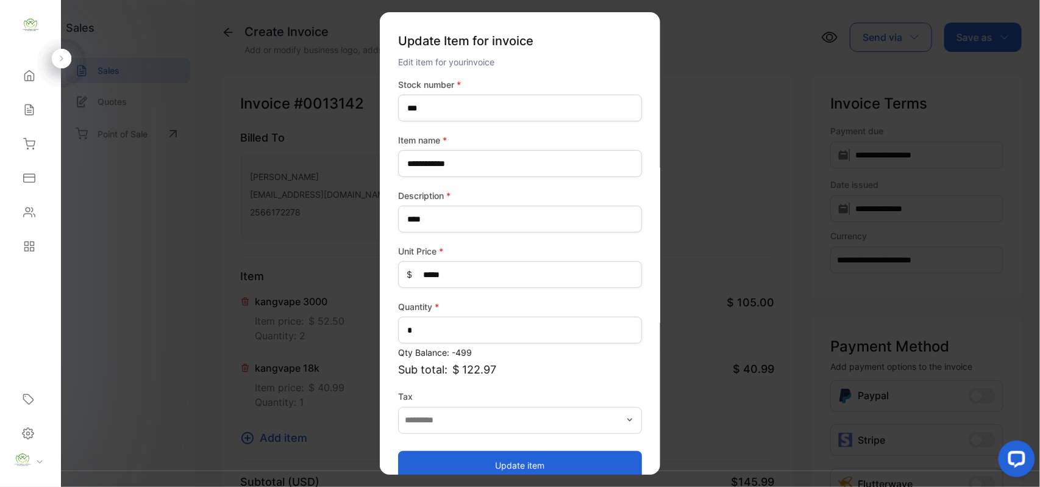
click at [450, 452] on button "Update item" at bounding box center [520, 464] width 244 height 29
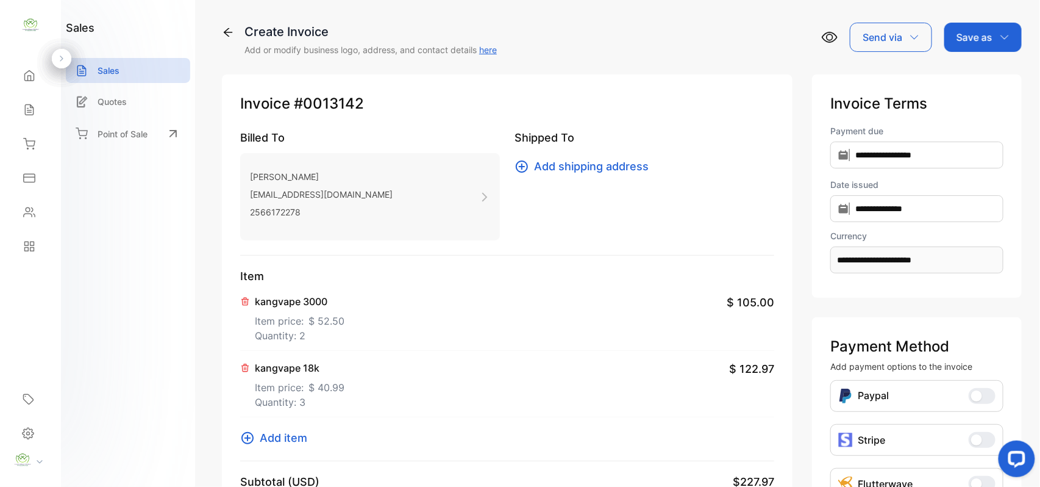
click at [967, 34] on p "Save as" at bounding box center [975, 37] width 36 height 15
click at [952, 88] on div "Invoice" at bounding box center [980, 77] width 70 height 24
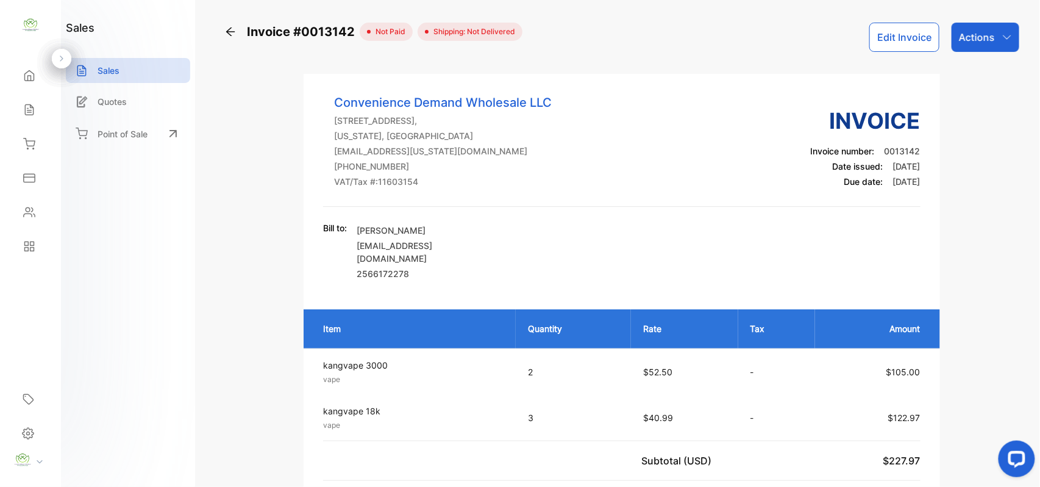
click at [983, 32] on p "Actions" at bounding box center [977, 37] width 36 height 15
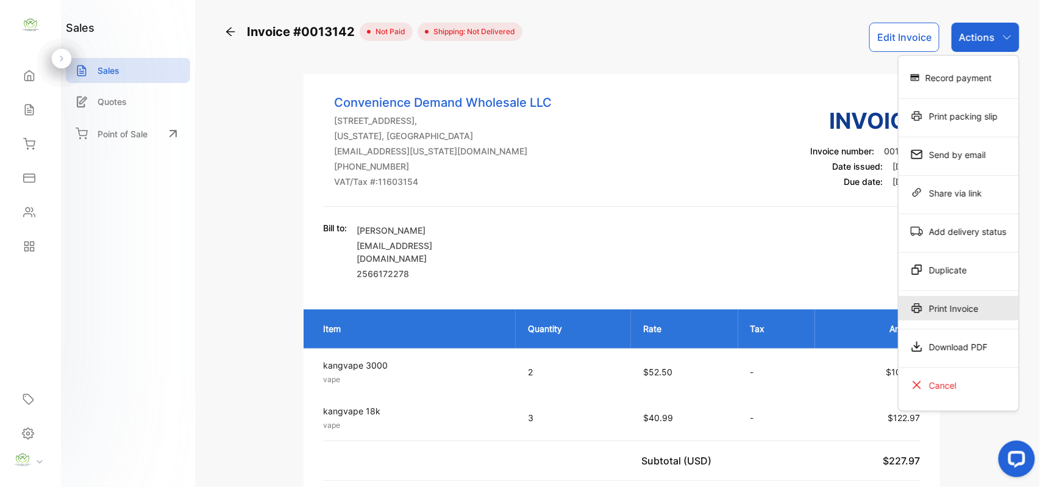
click at [954, 313] on div "Print Invoice" at bounding box center [959, 308] width 120 height 24
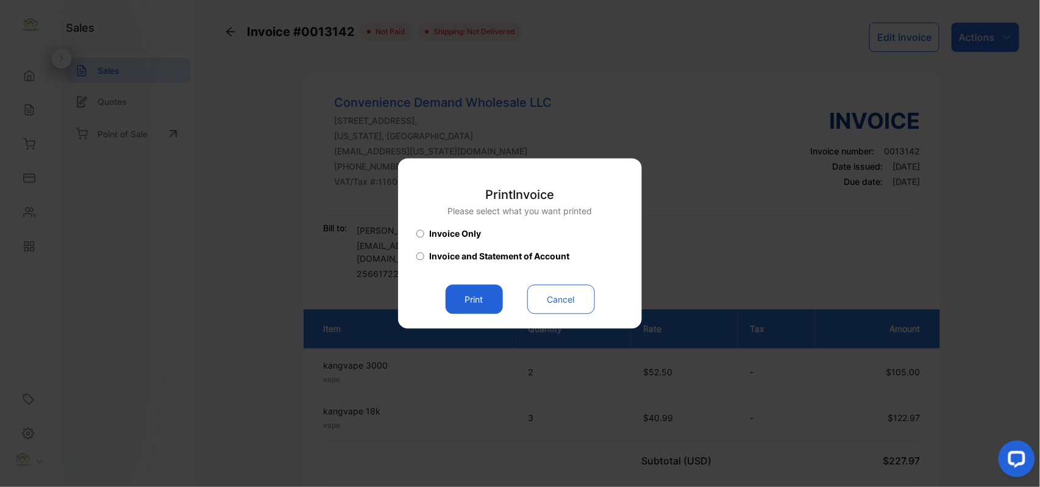
click at [473, 299] on button "Print" at bounding box center [474, 299] width 57 height 29
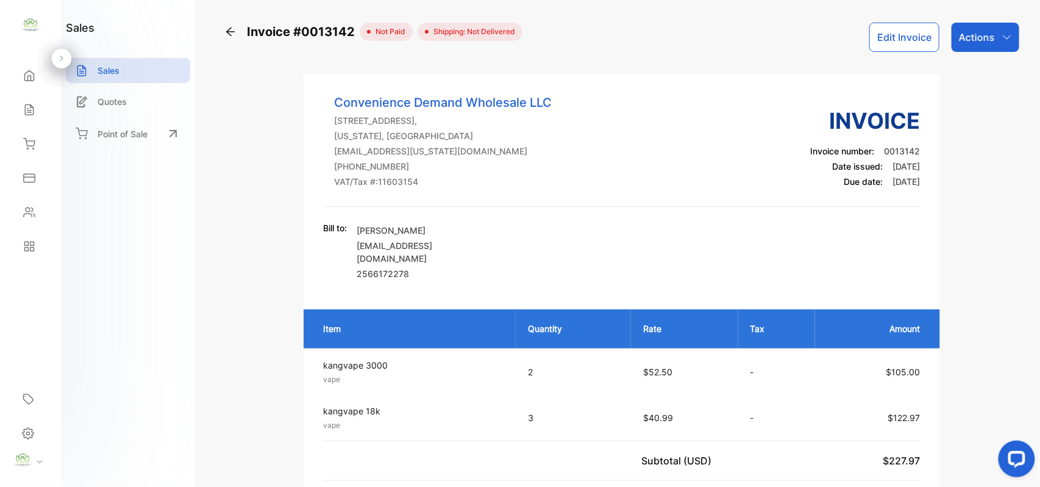
click at [1011, 35] on div "Actions" at bounding box center [986, 37] width 68 height 29
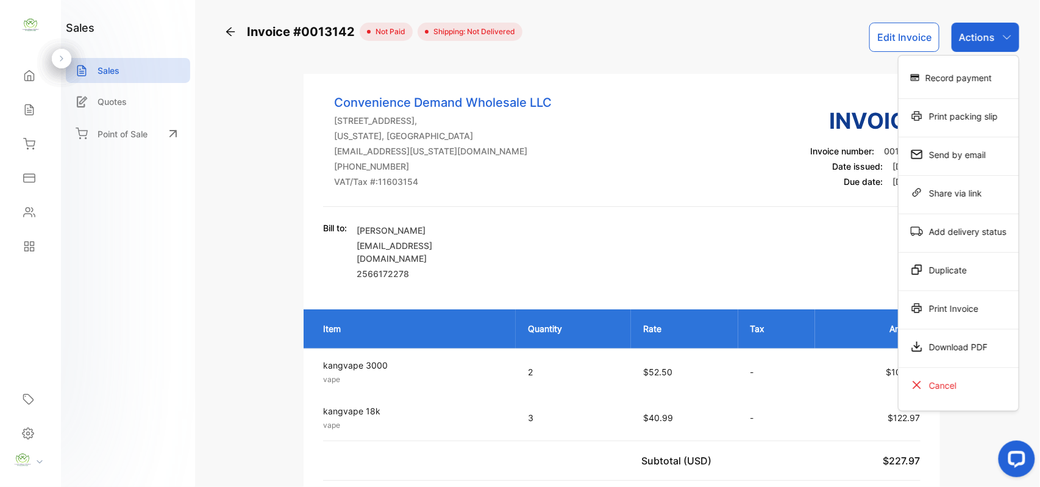
click at [970, 82] on div "Record payment" at bounding box center [959, 77] width 120 height 24
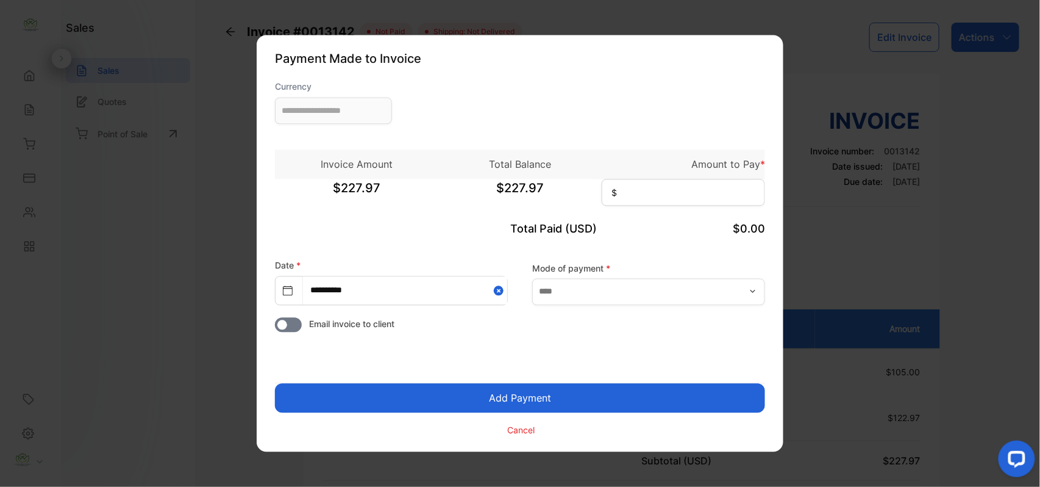
type input "**********"
click at [670, 194] on input at bounding box center [683, 192] width 163 height 27
type input "******"
click at [517, 393] on button "Add Payment" at bounding box center [520, 398] width 490 height 29
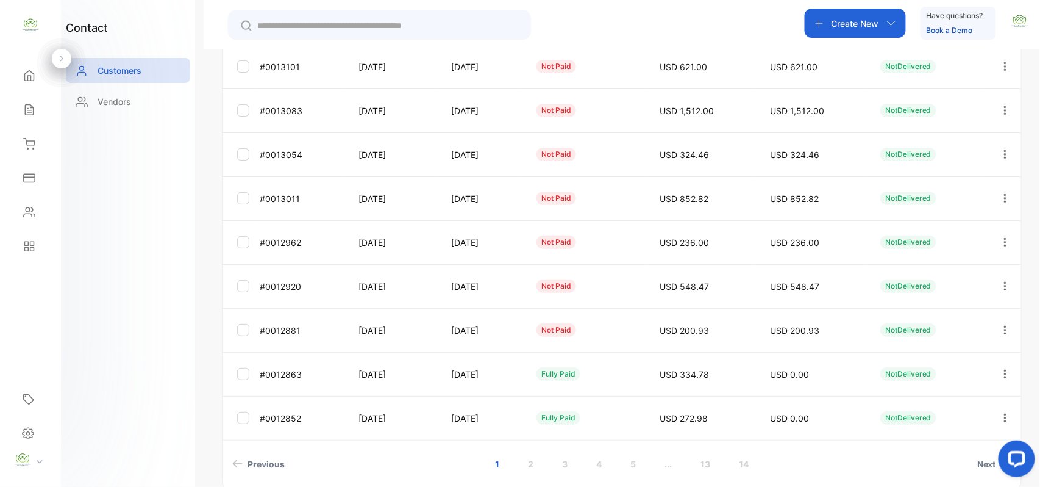
scroll to position [324, 0]
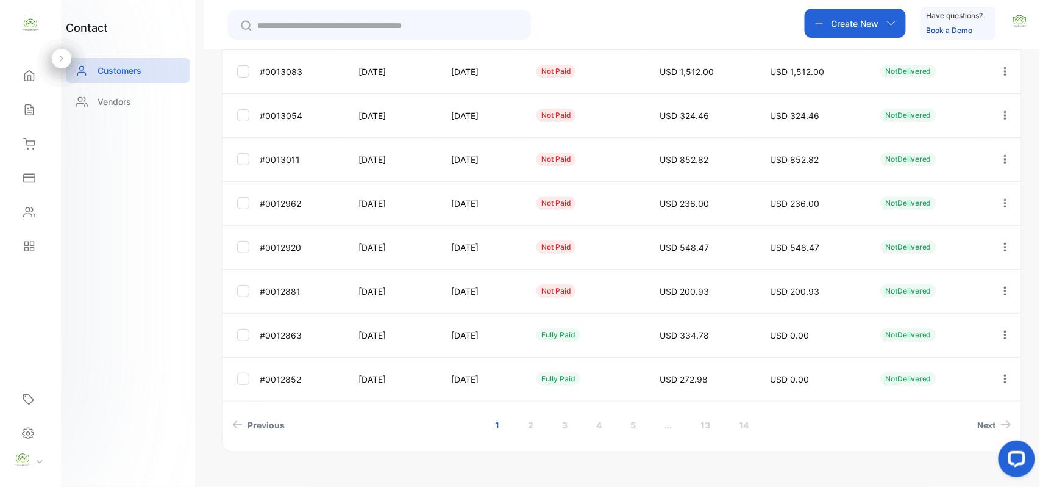
click at [1004, 288] on icon "button" at bounding box center [1005, 290] width 2 height 9
click at [927, 296] on span "Add payment" at bounding box center [923, 294] width 62 height 15
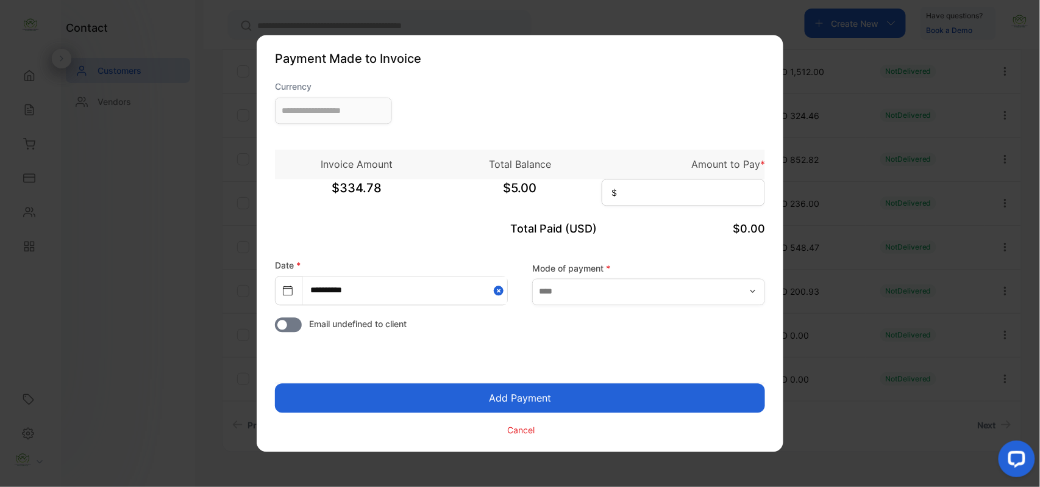
type input "**********"
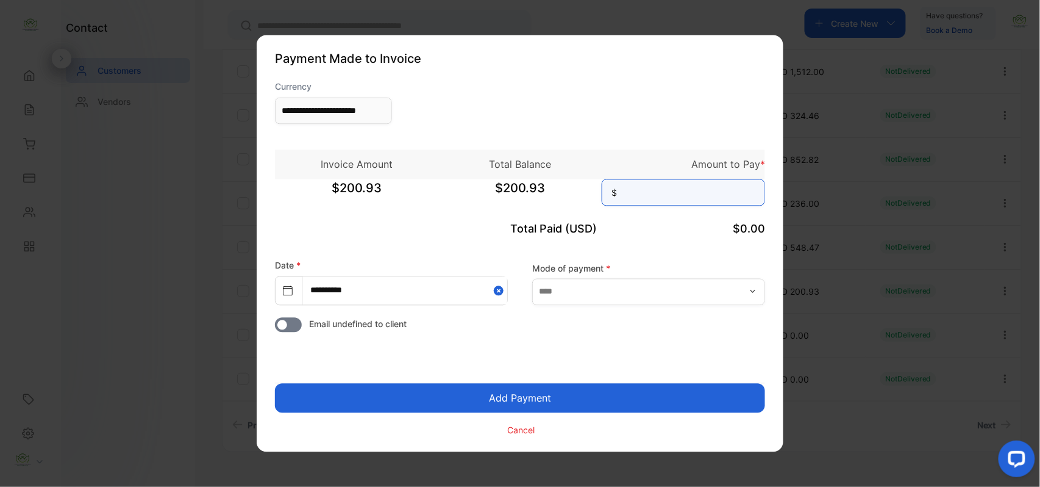
click at [759, 195] on input at bounding box center [683, 192] width 163 height 27
type input "******"
click at [275, 384] on button "Add Payment" at bounding box center [520, 398] width 490 height 29
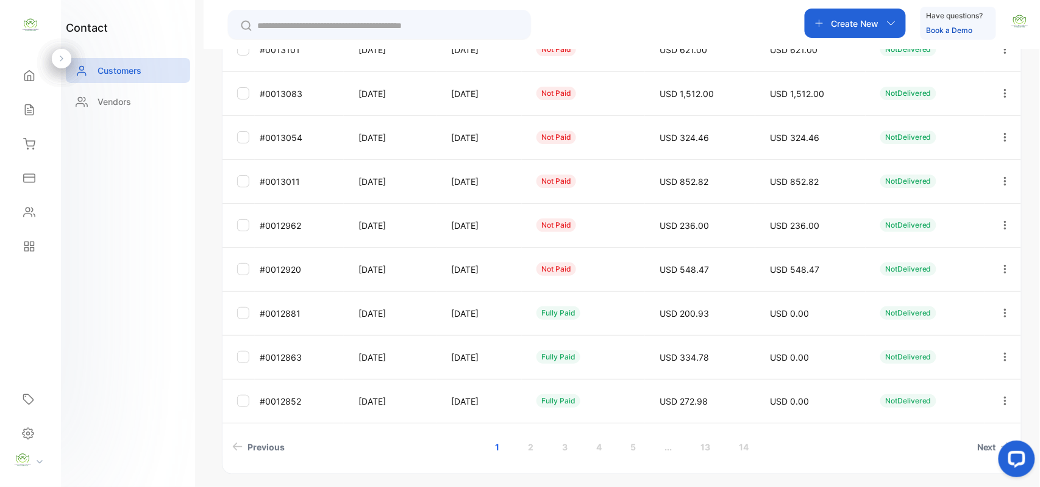
click at [1006, 267] on icon "button" at bounding box center [1005, 268] width 11 height 11
click at [921, 335] on span "Add payment" at bounding box center [923, 341] width 62 height 15
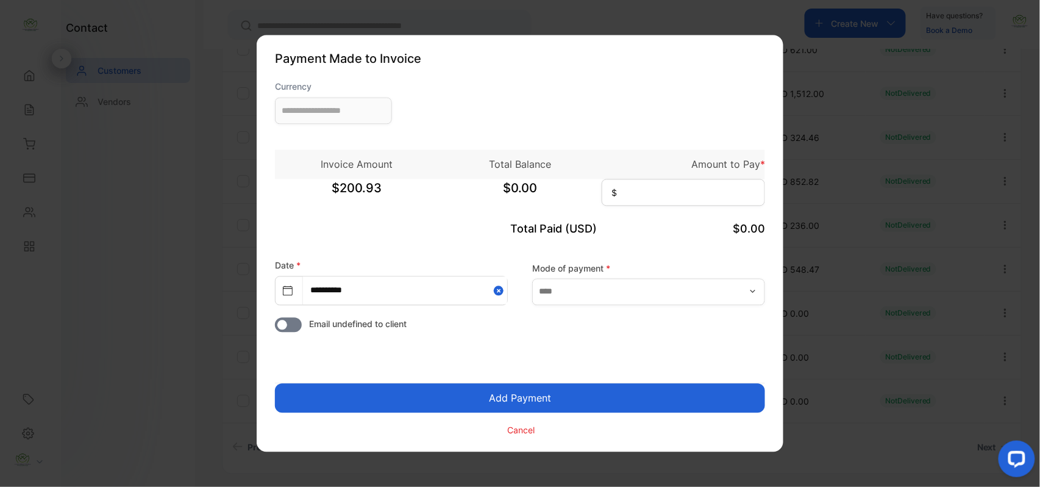
type input "**********"
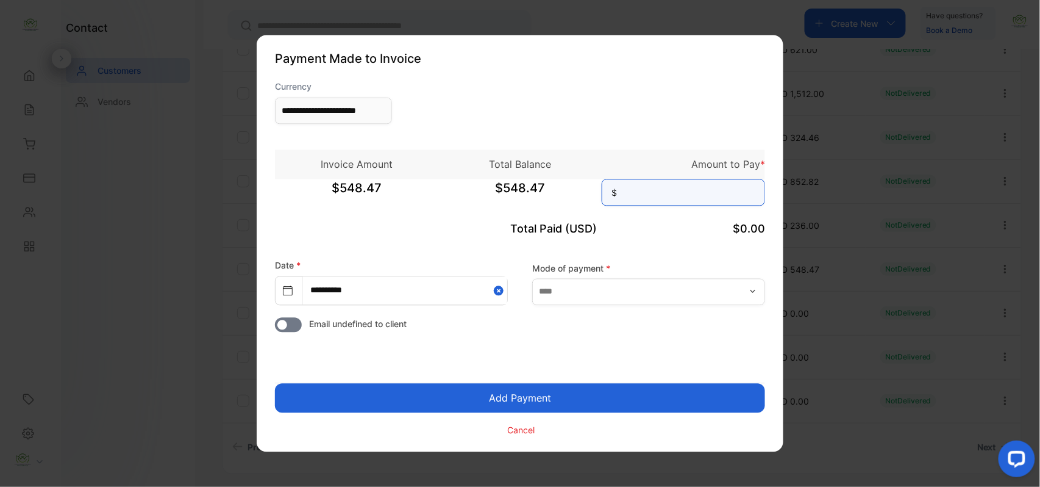
click at [687, 190] on input at bounding box center [683, 192] width 163 height 27
type input "******"
click at [275, 384] on button "Add Payment" at bounding box center [520, 398] width 490 height 29
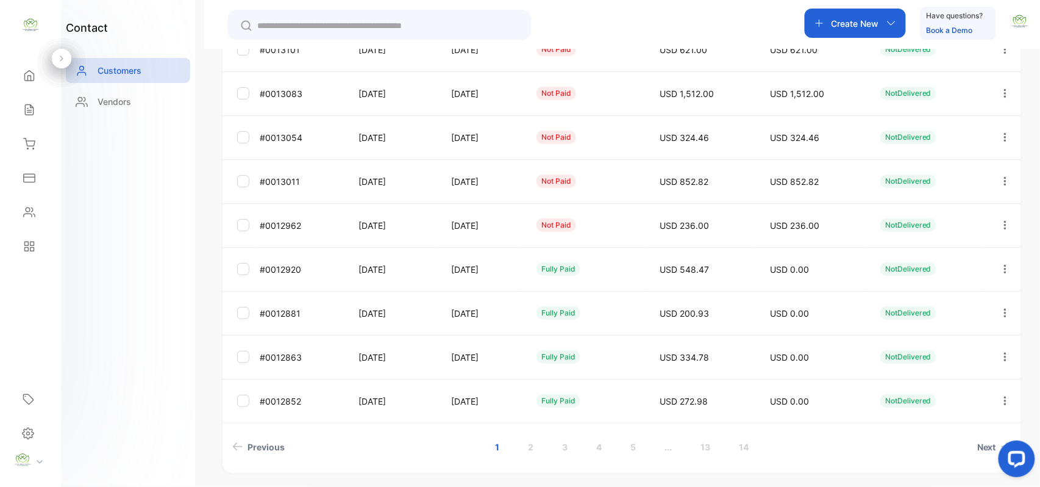
click at [1004, 224] on icon "button" at bounding box center [1005, 224] width 2 height 9
click at [973, 285] on div "Add payment" at bounding box center [950, 297] width 137 height 24
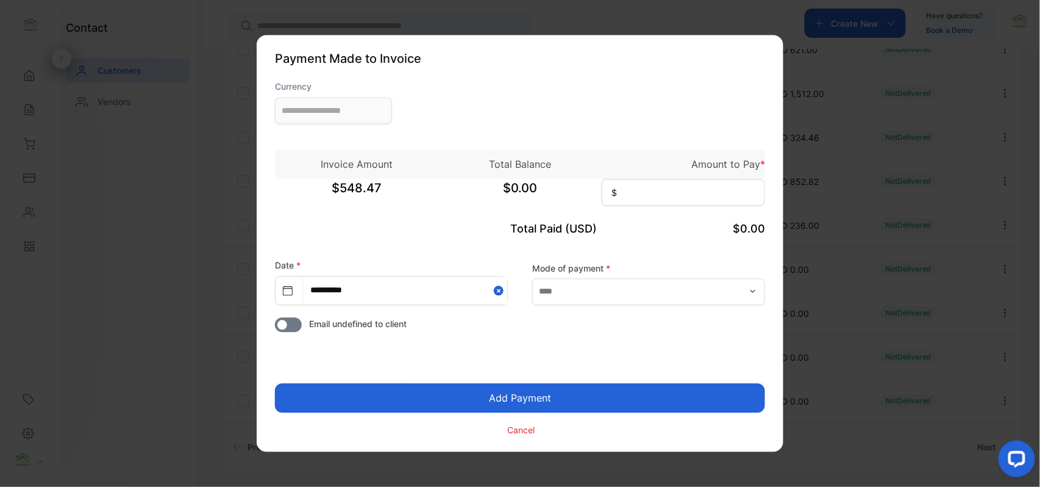
type input "**********"
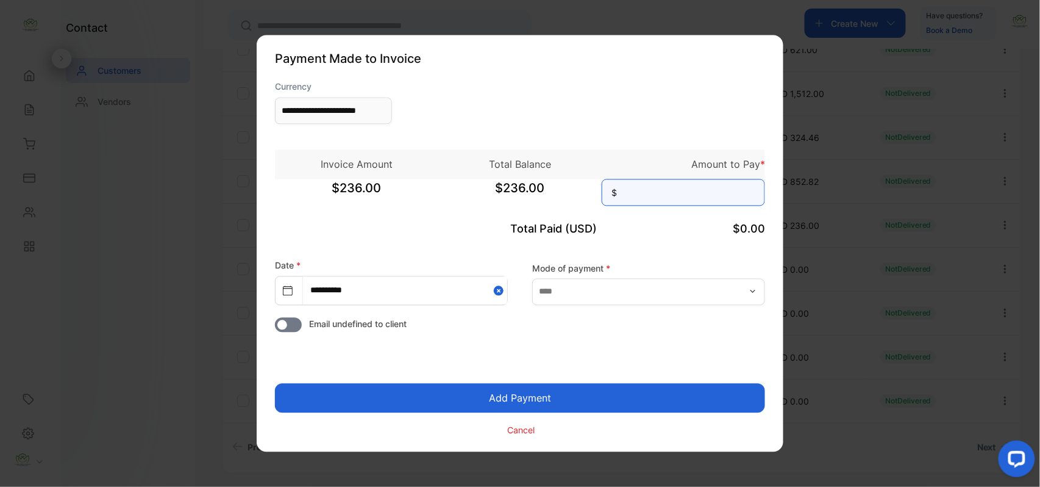
click at [691, 189] on input at bounding box center [683, 192] width 163 height 27
type input "***"
click at [275, 384] on button "Add Payment" at bounding box center [520, 398] width 490 height 29
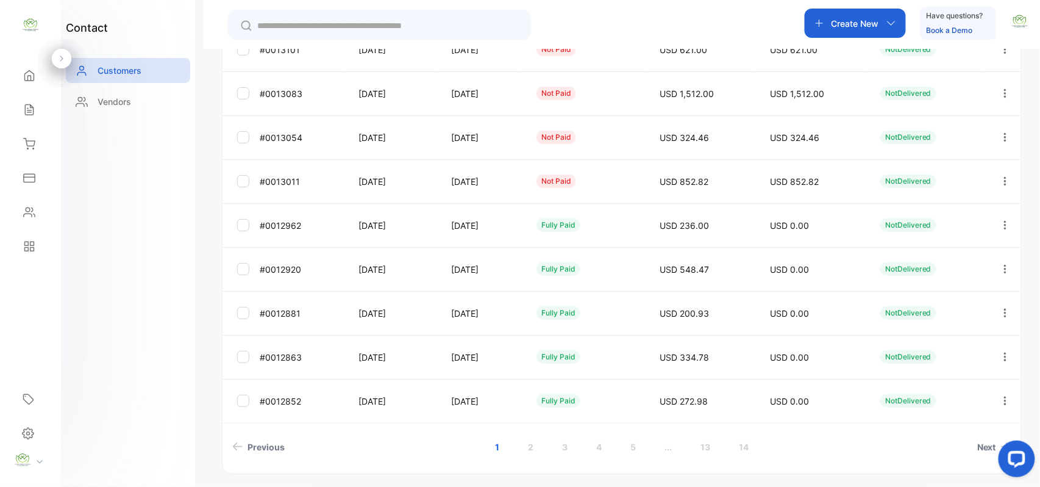
click at [1000, 179] on icon "button" at bounding box center [1005, 181] width 11 height 11
click at [926, 257] on span "Add payment" at bounding box center [923, 253] width 62 height 15
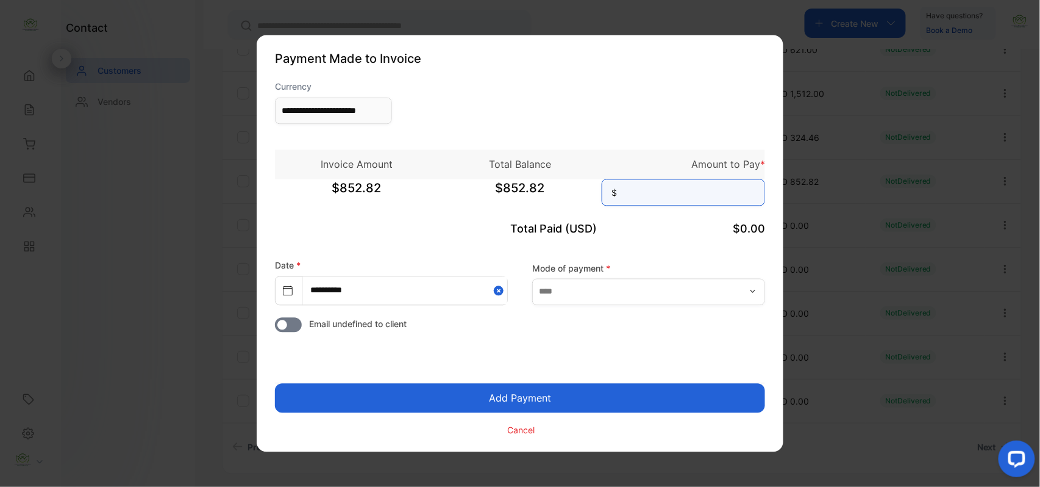
click at [649, 191] on input at bounding box center [683, 192] width 163 height 27
type input "******"
click at [275, 384] on button "Add Payment" at bounding box center [520, 398] width 490 height 29
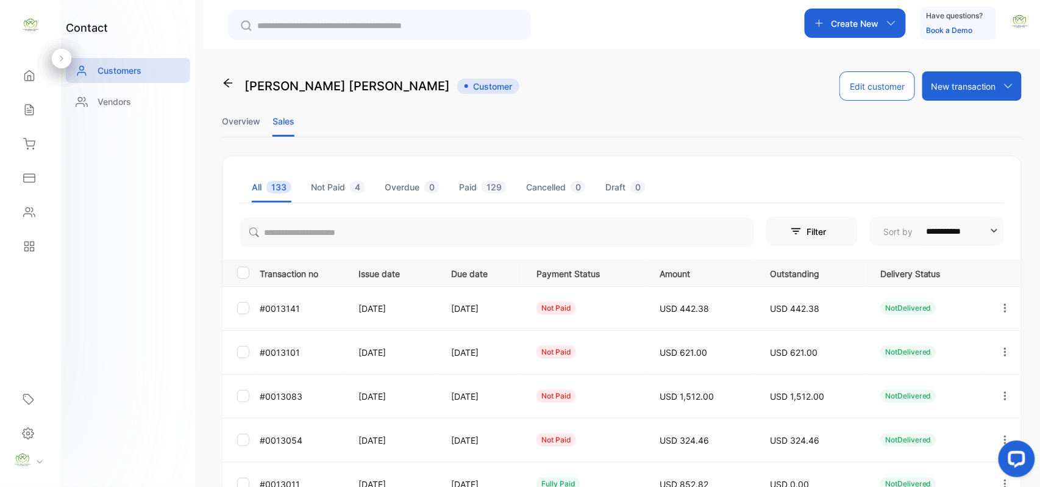
click at [1001, 437] on div at bounding box center [1014, 460] width 51 height 51
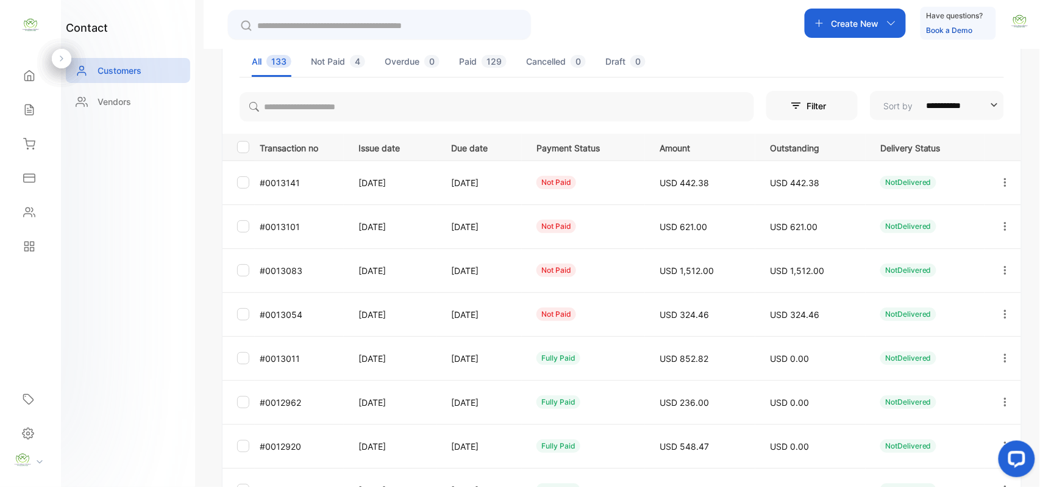
scroll to position [189, 0]
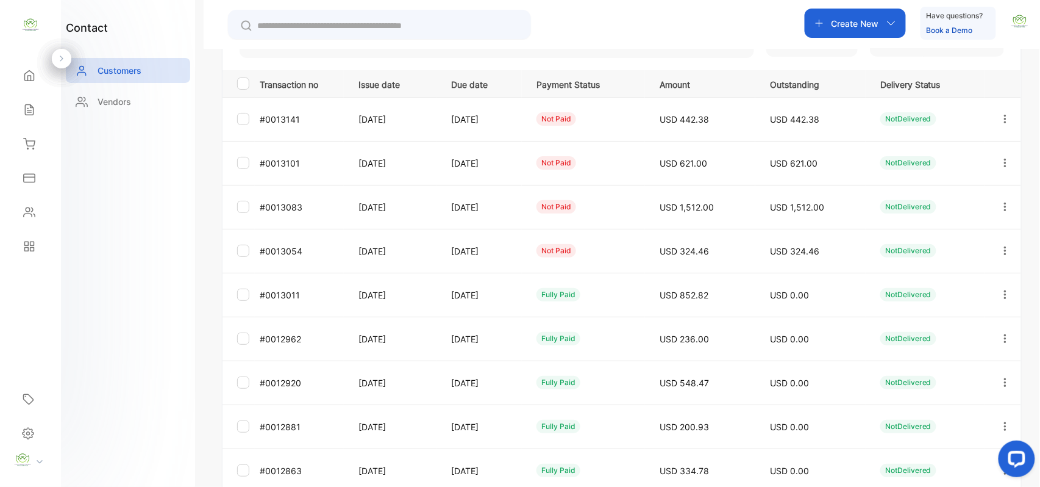
click at [1003, 242] on button "button" at bounding box center [1005, 250] width 11 height 29
click at [932, 327] on span "Add payment" at bounding box center [923, 322] width 62 height 15
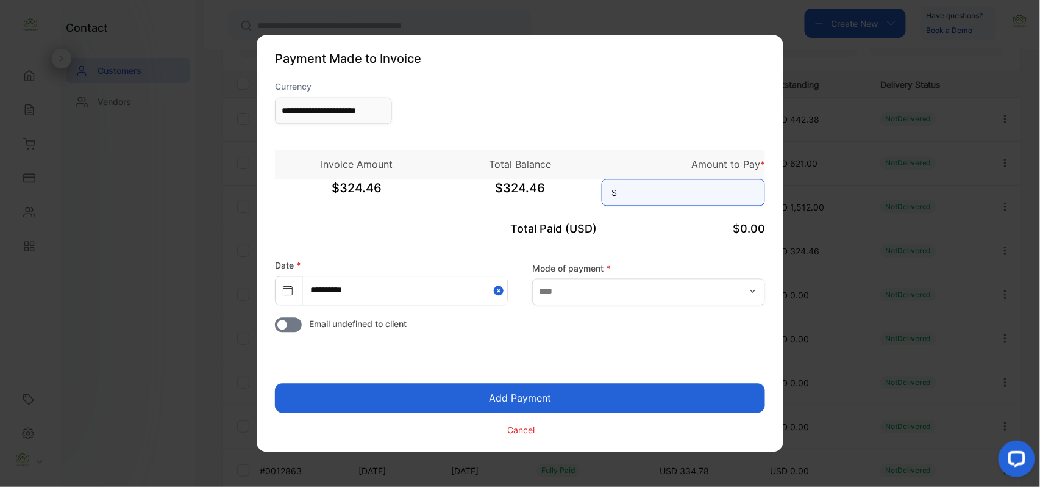
click at [728, 185] on input at bounding box center [683, 192] width 163 height 27
type input "******"
click at [275, 384] on button "Add Payment" at bounding box center [520, 398] width 490 height 29
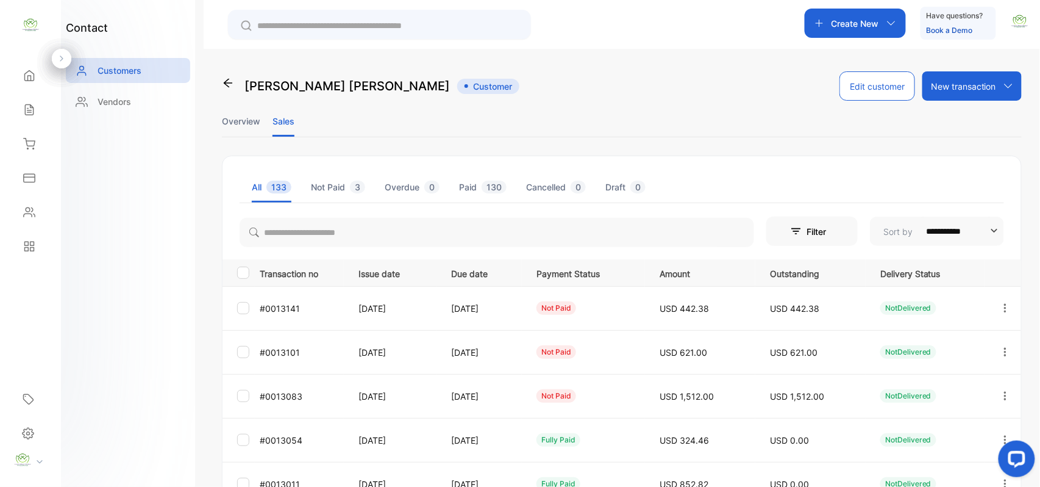
click at [1000, 396] on icon "button" at bounding box center [1005, 395] width 11 height 11
click at [927, 467] on span "Add payment" at bounding box center [923, 467] width 62 height 15
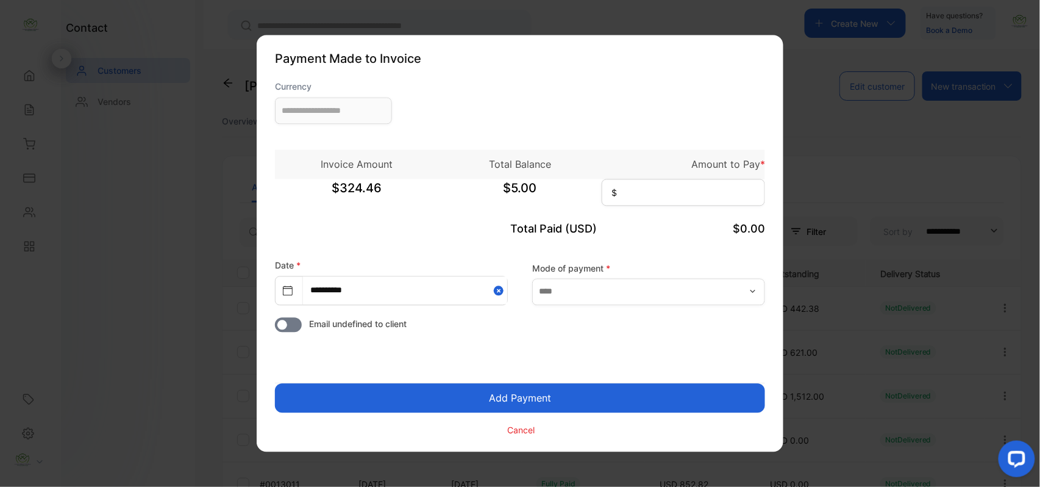
type input "**********"
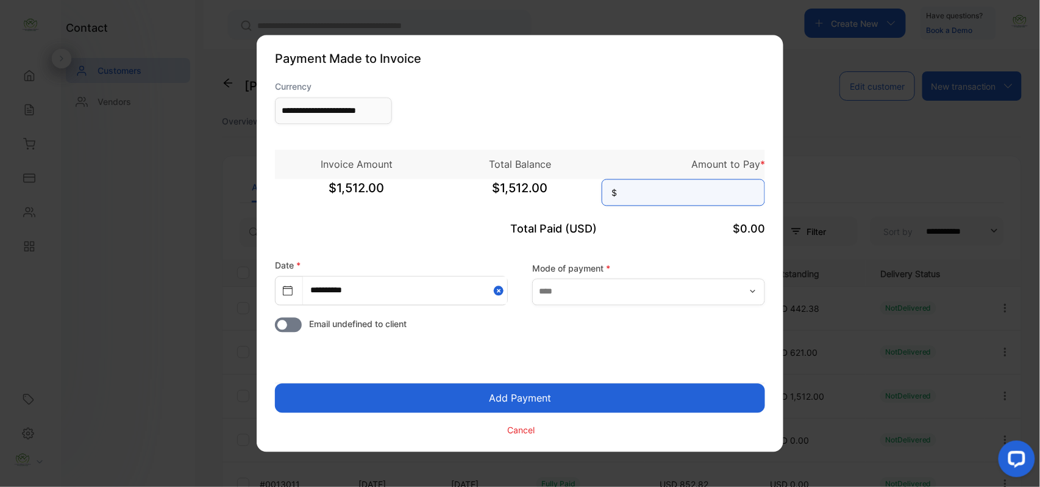
click at [711, 200] on input at bounding box center [683, 192] width 163 height 27
type input "*****"
click at [275, 384] on button "Add Payment" at bounding box center [520, 398] width 490 height 29
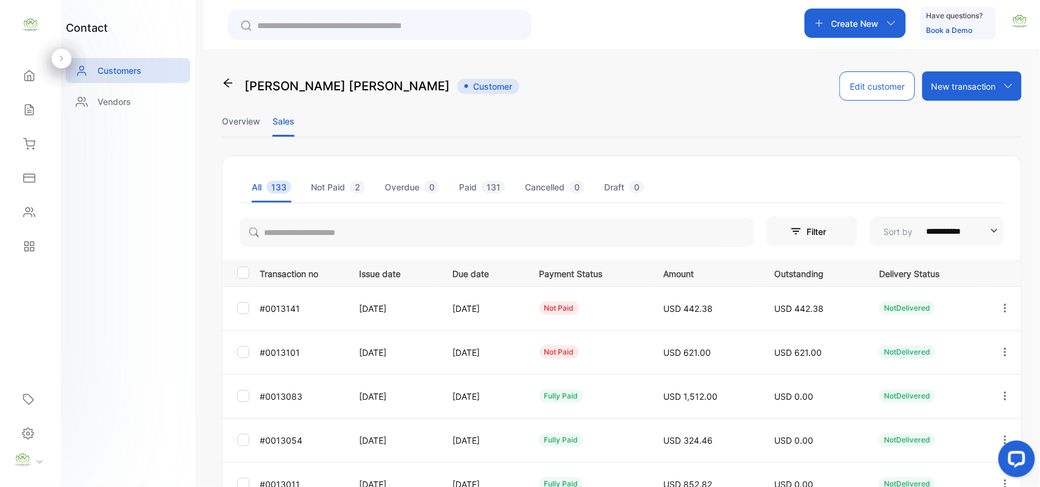
click at [1010, 349] on div at bounding box center [1005, 352] width 31 height 30
click at [925, 423] on span "Add payment" at bounding box center [923, 424] width 62 height 15
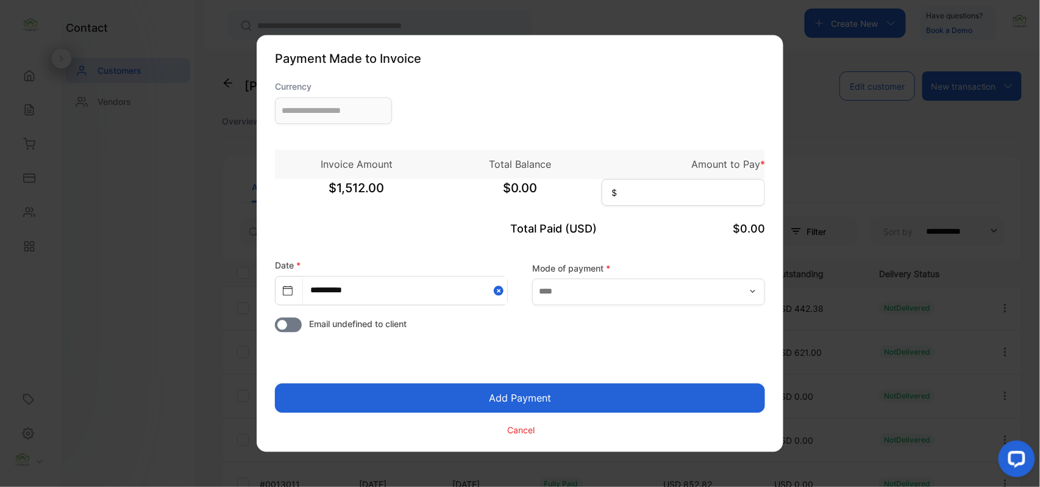
type input "**********"
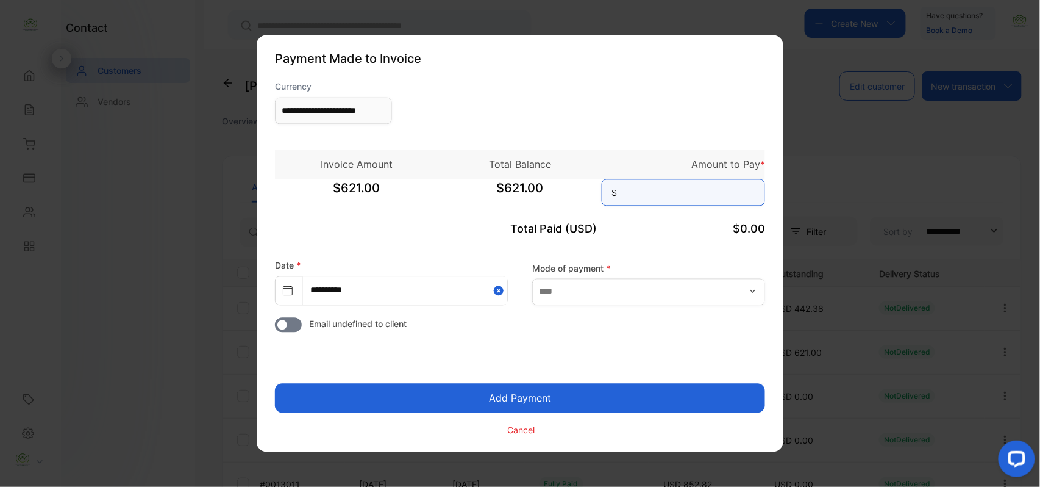
click at [676, 195] on input at bounding box center [683, 192] width 163 height 27
type input "***"
click at [275, 384] on button "Add Payment" at bounding box center [520, 398] width 490 height 29
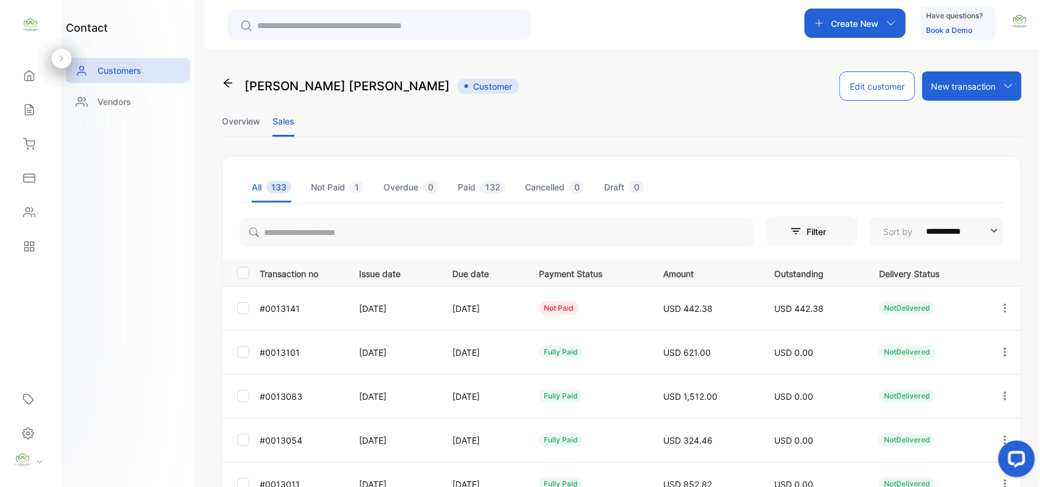
click at [1001, 304] on icon "button" at bounding box center [1005, 308] width 11 height 11
click at [912, 378] on span "Add payment" at bounding box center [923, 380] width 62 height 15
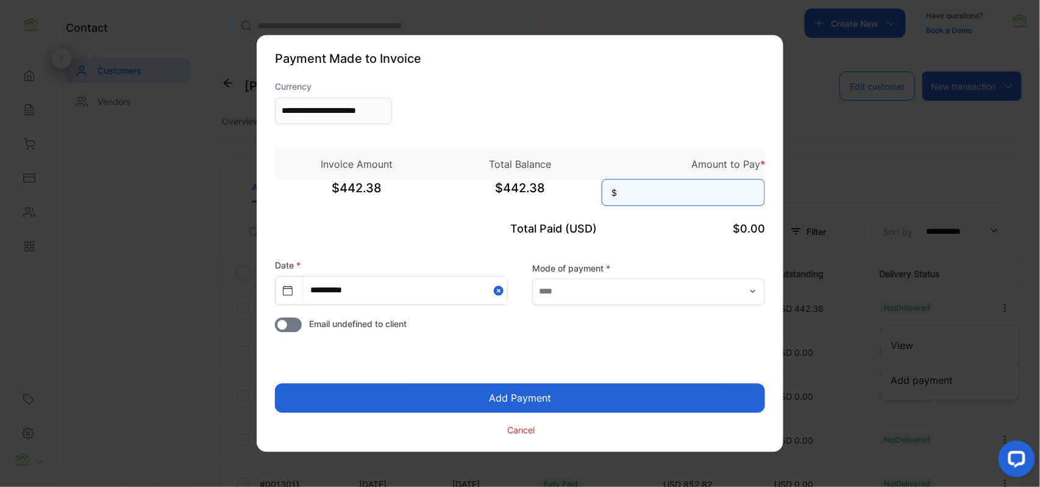
click at [693, 190] on input at bounding box center [683, 192] width 163 height 27
type input "******"
click at [275, 384] on button "Add Payment" at bounding box center [520, 398] width 490 height 29
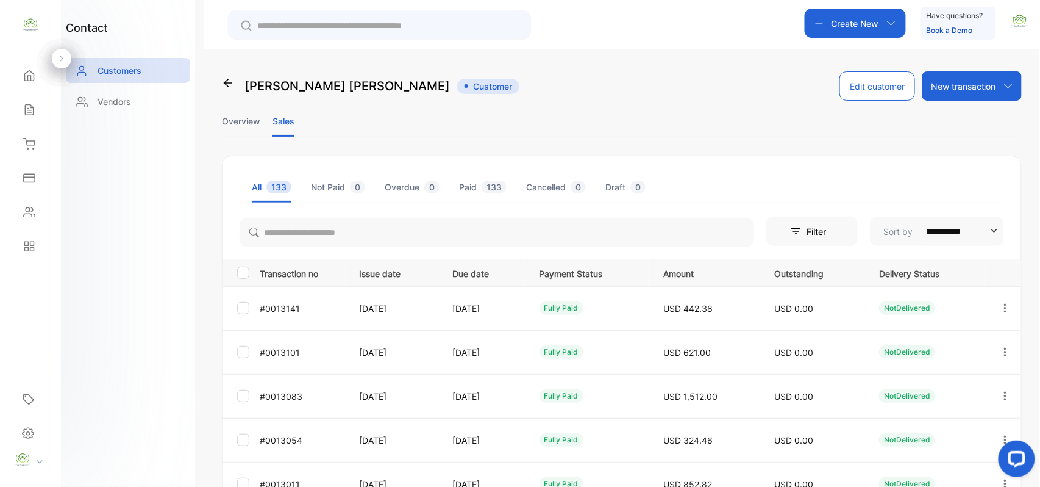
click at [412, 299] on td "[DATE]" at bounding box center [391, 308] width 93 height 44
click at [869, 18] on p "Create New" at bounding box center [856, 23] width 48 height 13
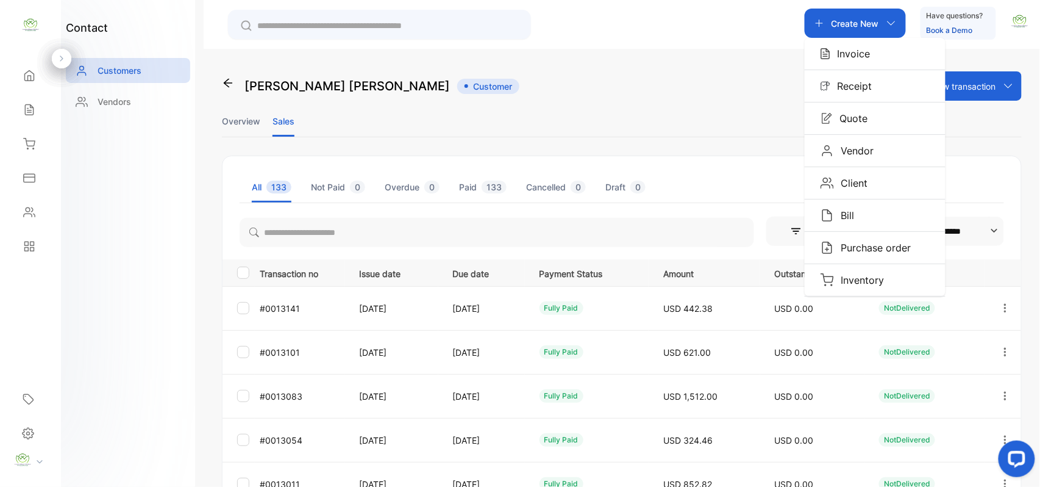
drag, startPoint x: 859, startPoint y: 54, endPoint x: 769, endPoint y: 52, distance: 90.3
click at [859, 54] on p "Invoice" at bounding box center [851, 53] width 40 height 15
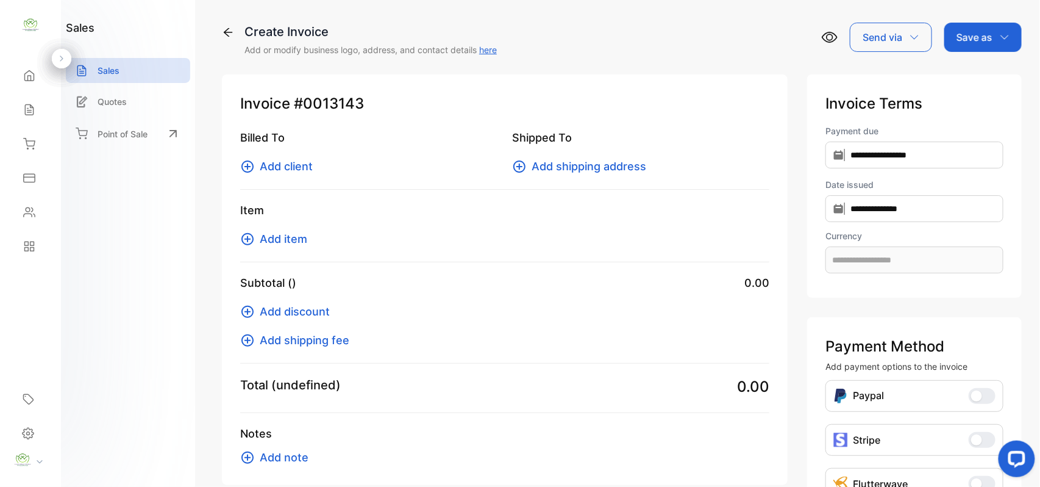
type input "**********"
click at [290, 166] on span "Add client" at bounding box center [286, 166] width 53 height 16
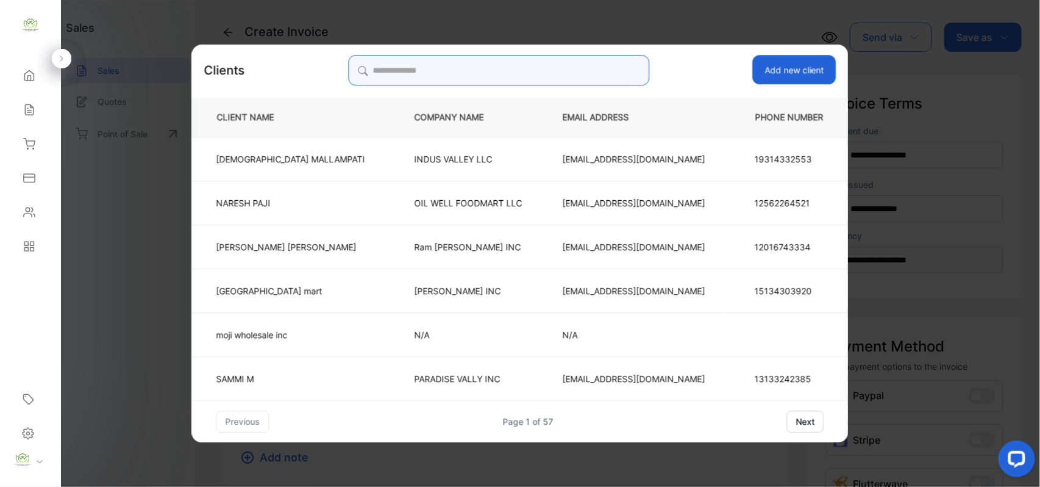
click at [528, 79] on input "search" at bounding box center [498, 70] width 301 height 30
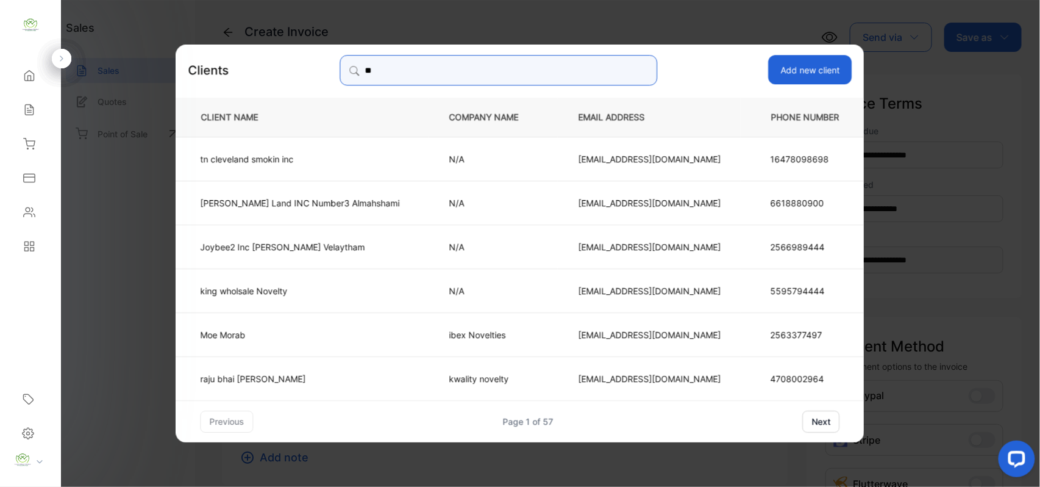
type input "*"
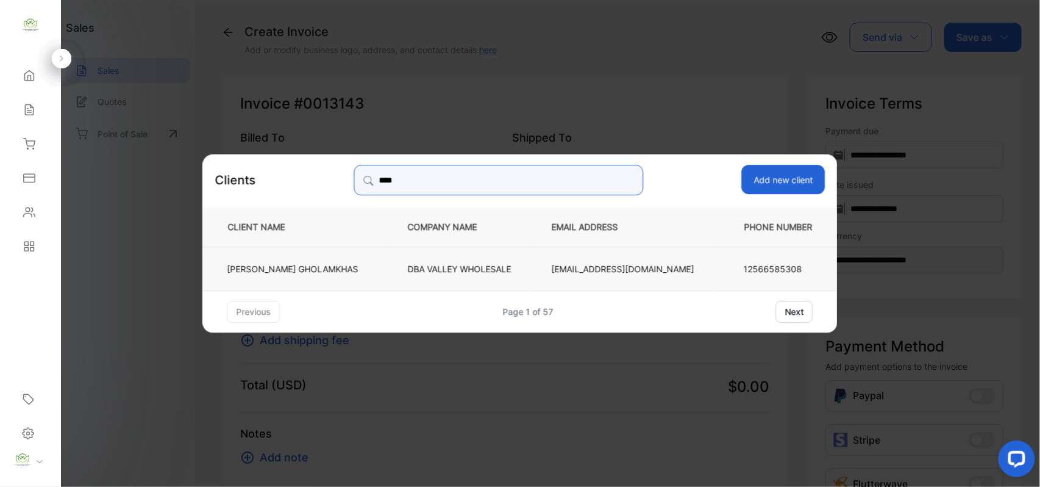
type input "****"
click at [442, 271] on p "DBA VALLEY WHOLESALE" at bounding box center [460, 268] width 104 height 13
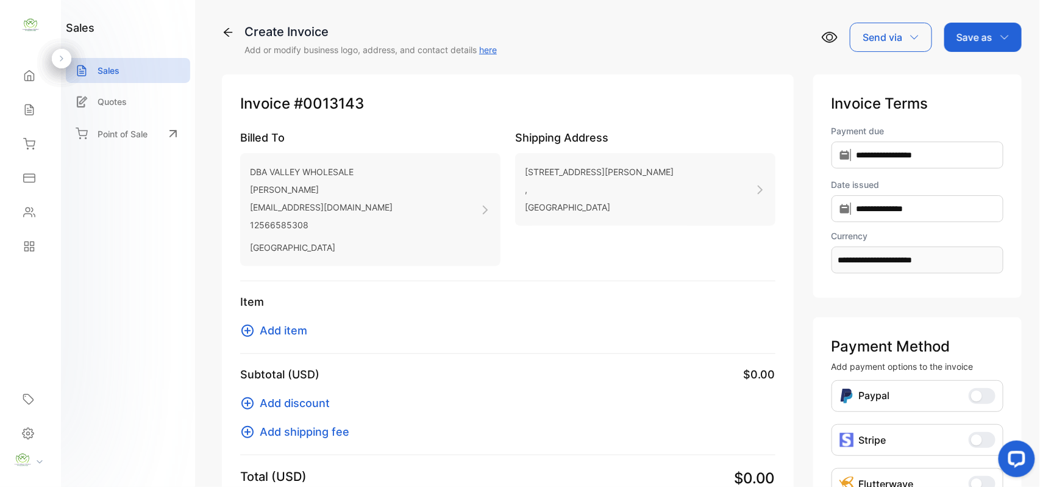
click at [290, 332] on span "Add item" at bounding box center [284, 330] width 48 height 16
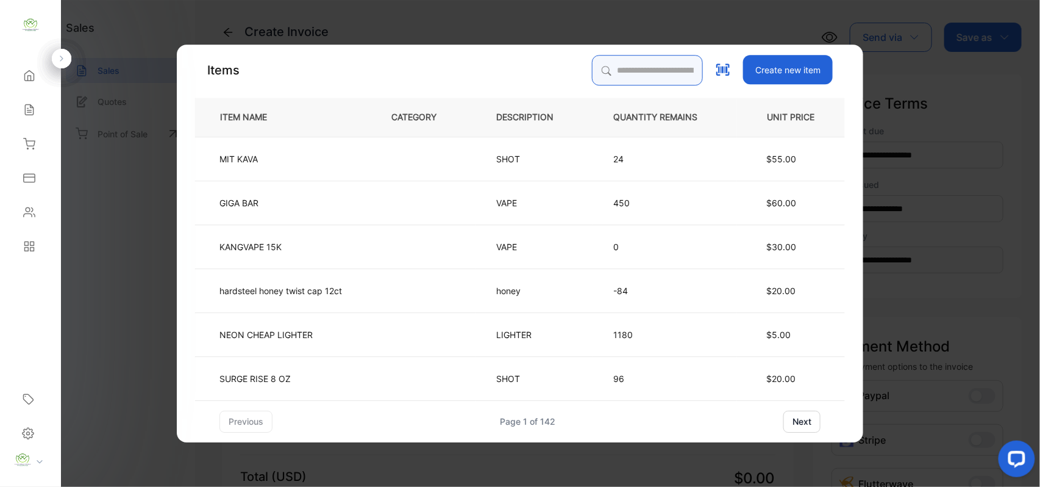
click at [660, 71] on input "search" at bounding box center [647, 70] width 111 height 30
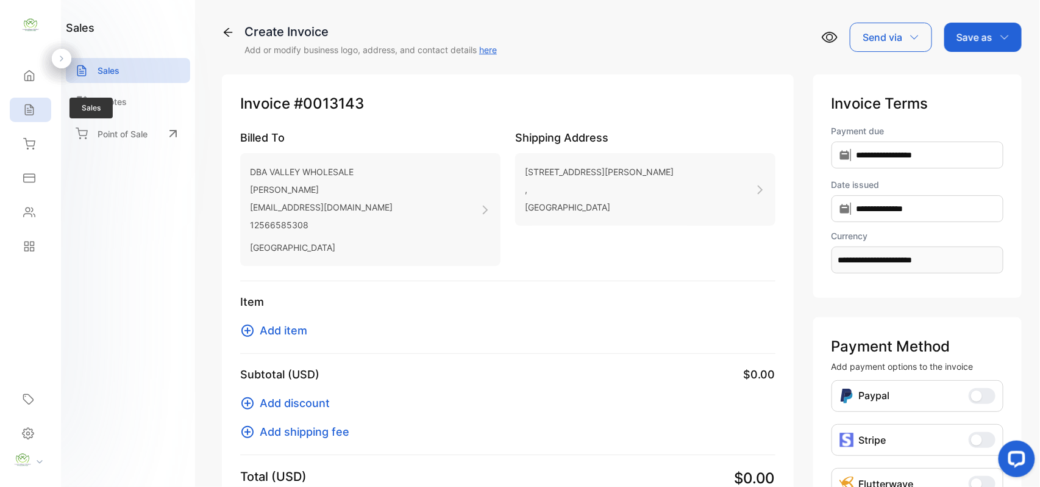
click at [23, 110] on icon at bounding box center [29, 110] width 12 height 12
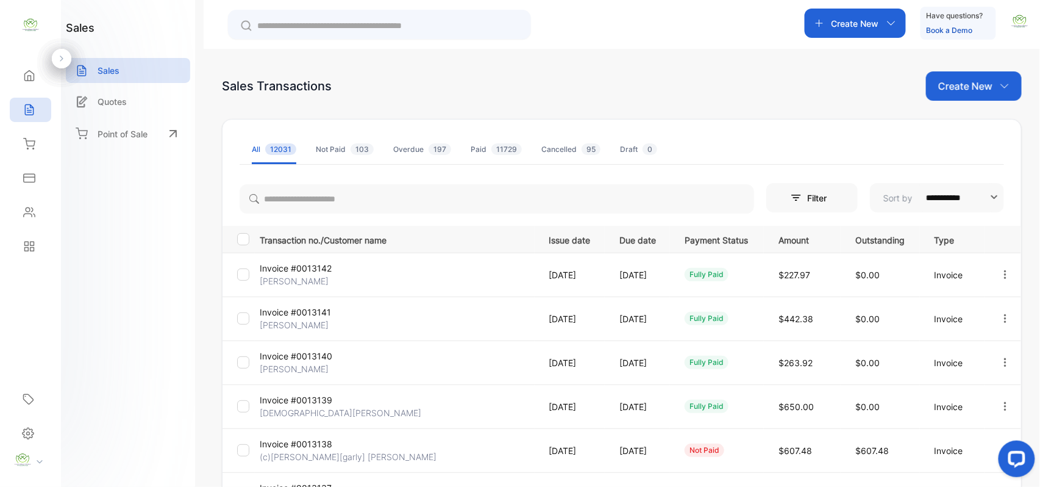
drag, startPoint x: 962, startPoint y: 91, endPoint x: 978, endPoint y: 96, distance: 16.6
click at [976, 94] on div "Create New" at bounding box center [974, 85] width 96 height 29
click at [972, 122] on span "Invoice" at bounding box center [976, 126] width 29 height 13
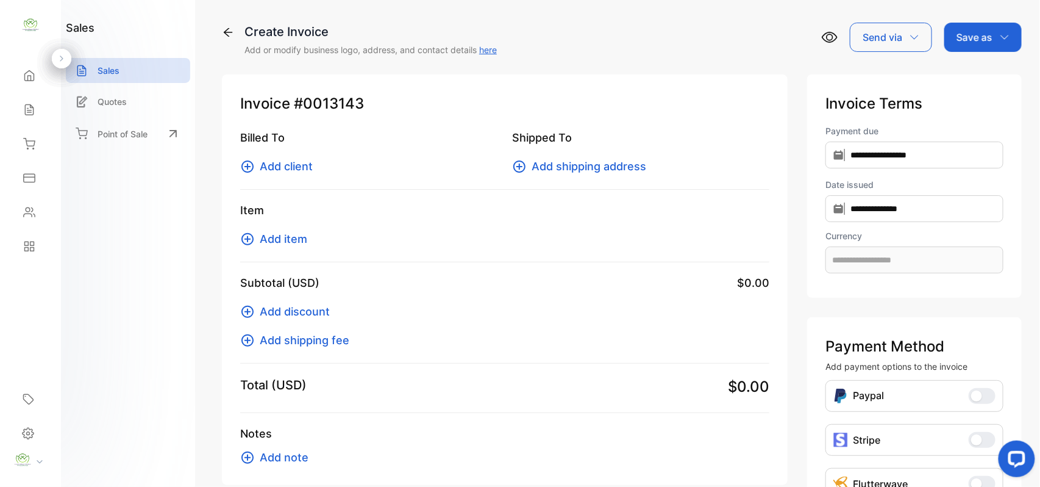
type input "**********"
click at [307, 165] on span "Add client" at bounding box center [286, 166] width 53 height 16
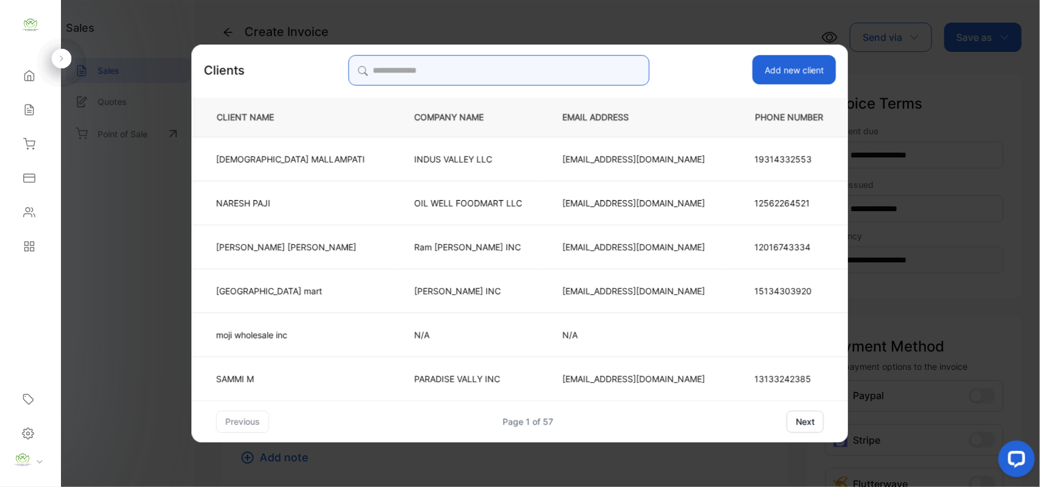
click at [470, 73] on input "search" at bounding box center [498, 70] width 301 height 30
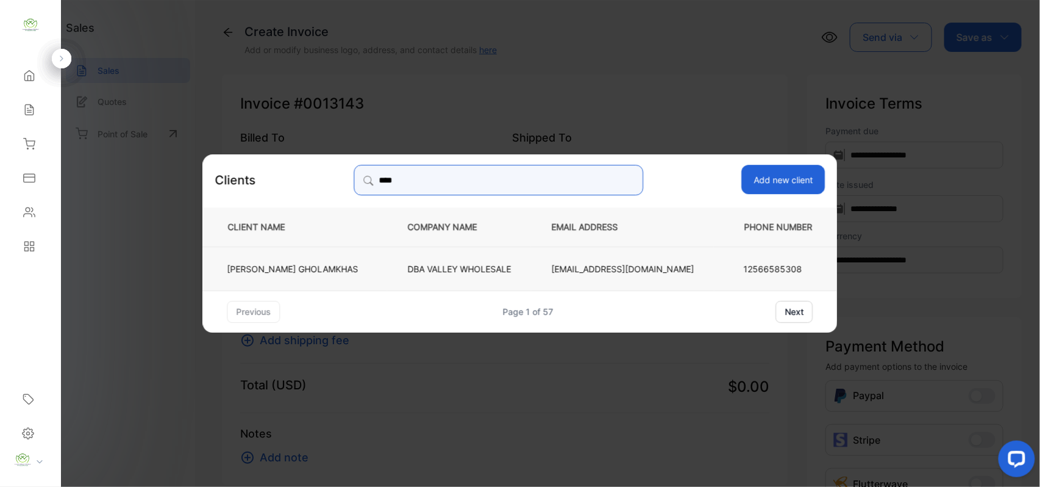
type input "****"
click at [410, 262] on p "DBA VALLEY WHOLESALE" at bounding box center [460, 268] width 104 height 13
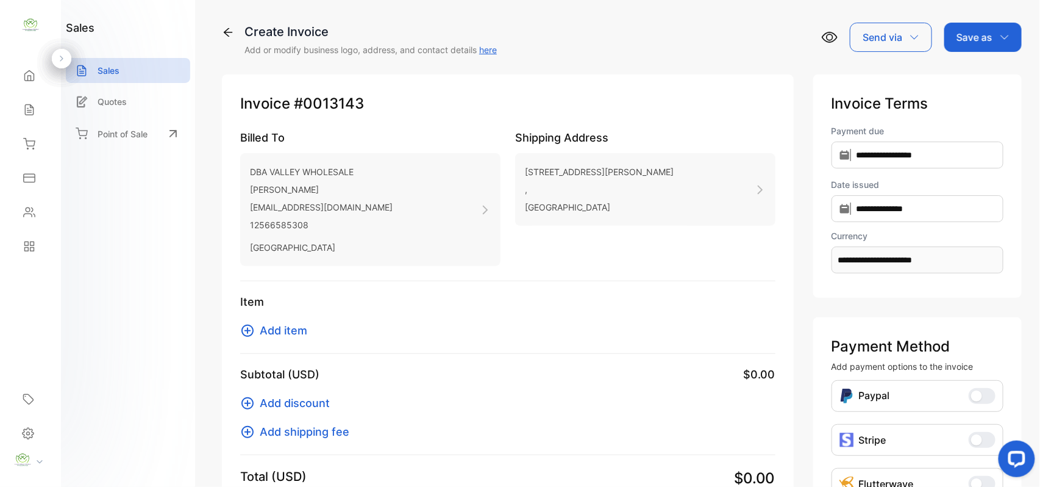
click at [284, 333] on span "Add item" at bounding box center [284, 330] width 48 height 16
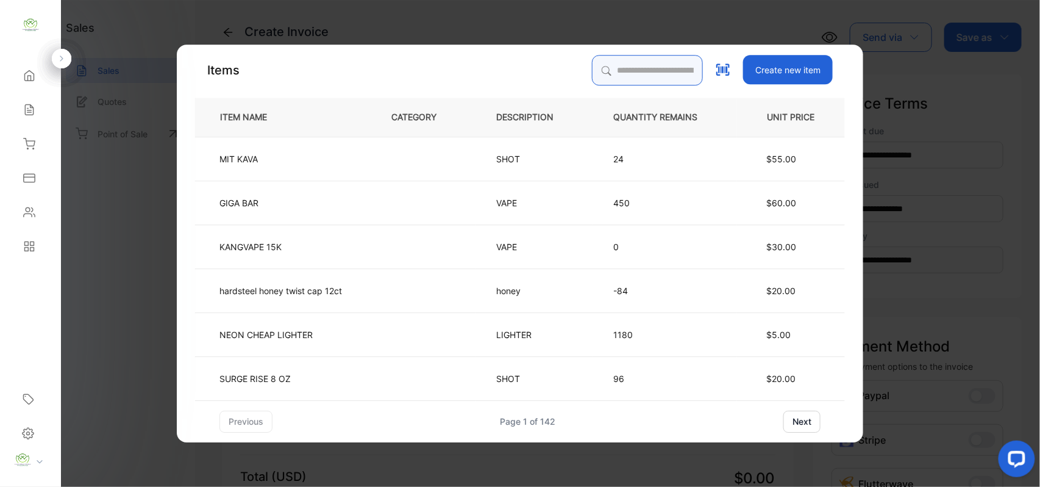
click at [613, 59] on input "search" at bounding box center [647, 70] width 111 height 30
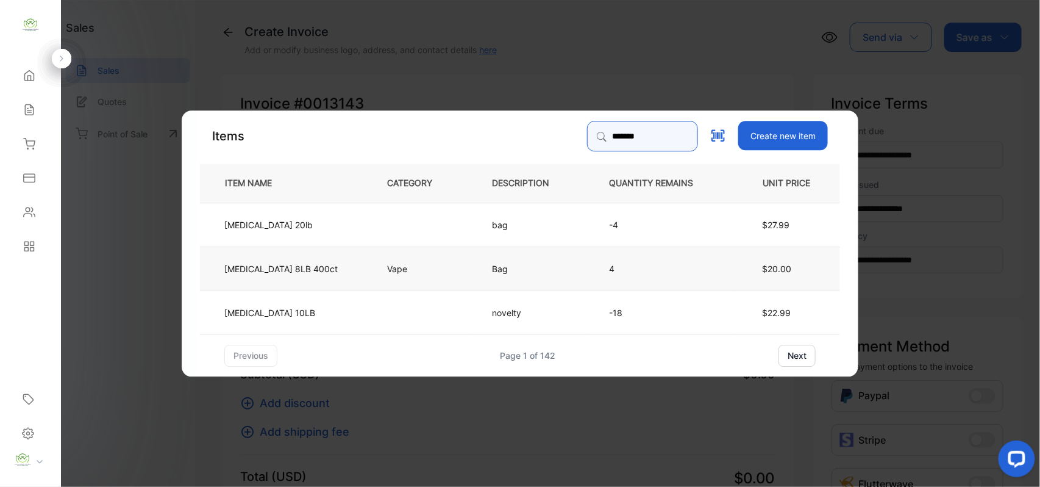
type input "*******"
click at [387, 262] on p "Vape" at bounding box center [401, 268] width 28 height 13
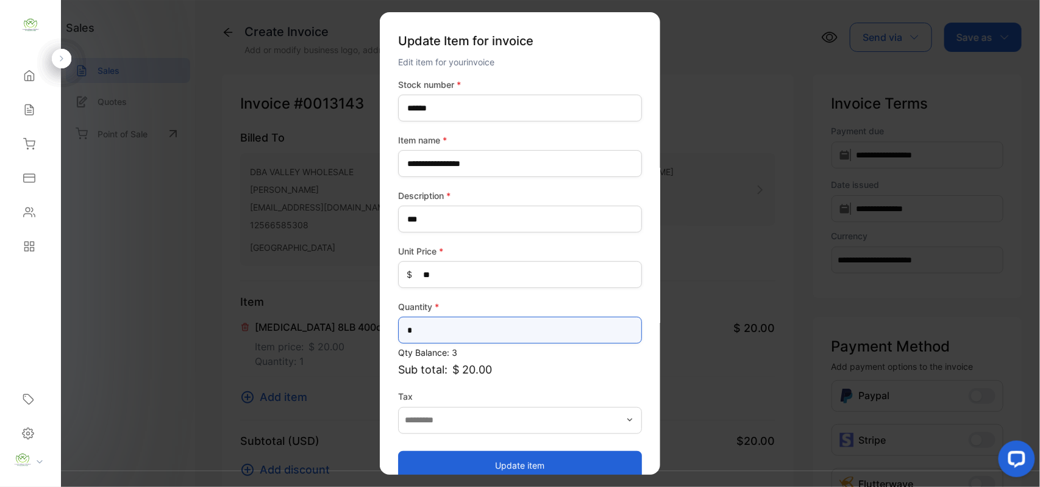
click at [557, 330] on input "*" at bounding box center [520, 330] width 244 height 27
type input "**"
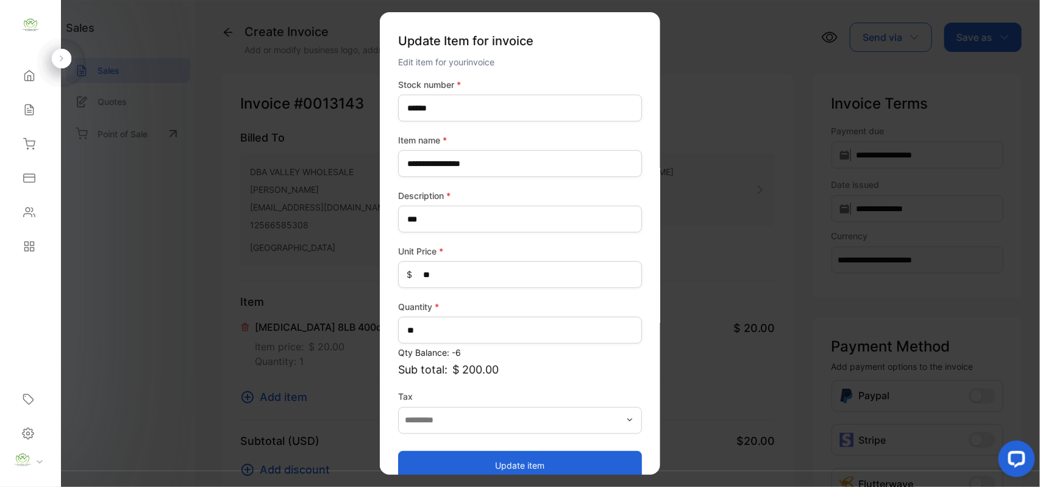
click at [414, 454] on button "Update item" at bounding box center [520, 464] width 244 height 29
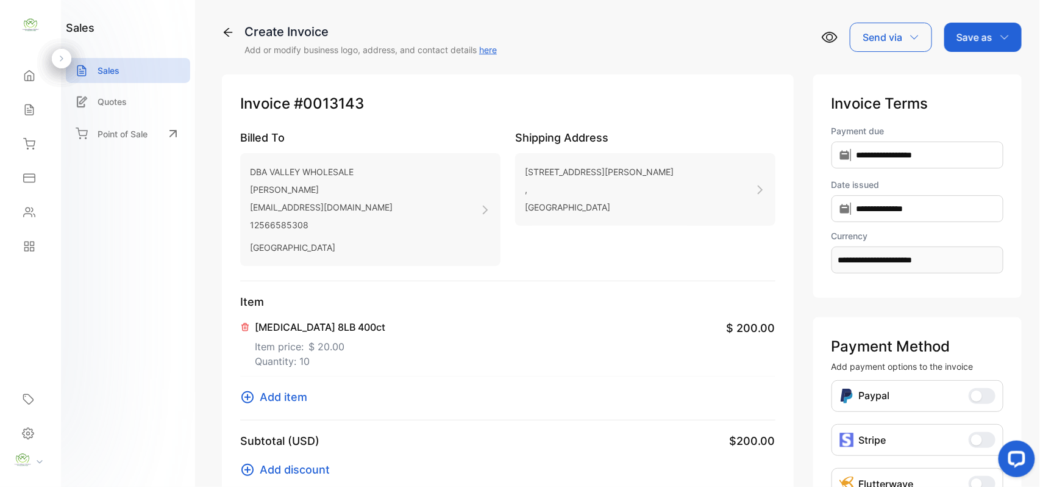
click at [981, 32] on p "Save as" at bounding box center [975, 37] width 36 height 15
click at [972, 78] on div "Invoice" at bounding box center [980, 77] width 70 height 24
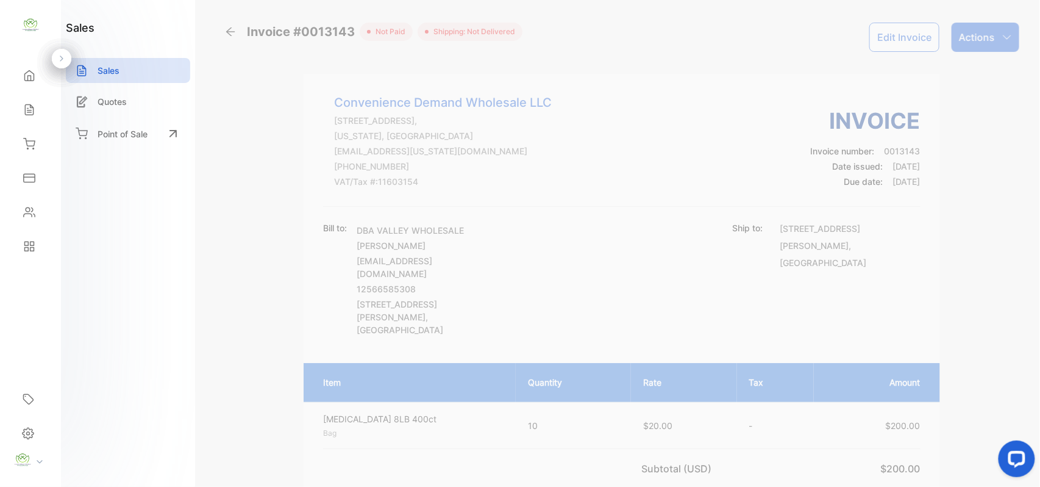
drag, startPoint x: 990, startPoint y: 39, endPoint x: 999, endPoint y: 52, distance: 15.9
click at [998, 43] on div "Actions" at bounding box center [986, 37] width 68 height 29
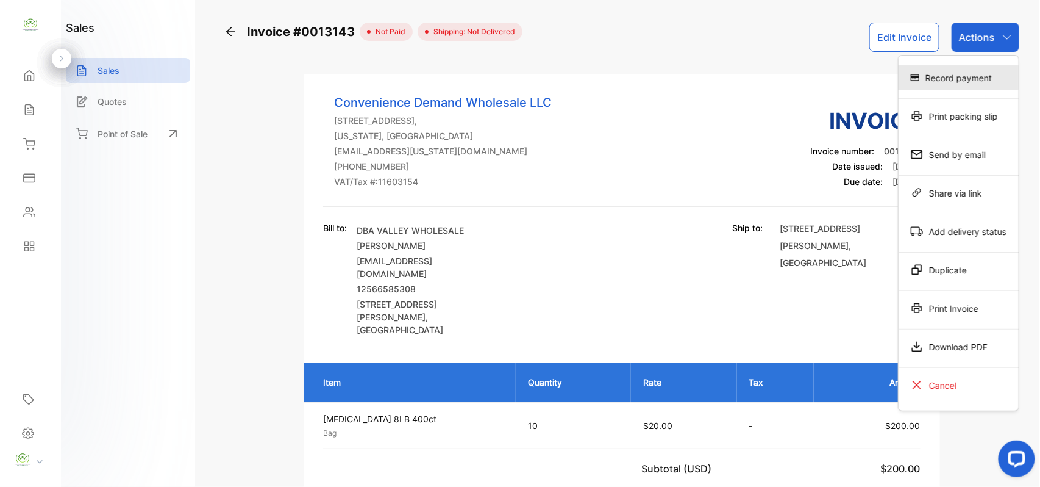
click at [976, 84] on div "Record payment" at bounding box center [959, 77] width 120 height 24
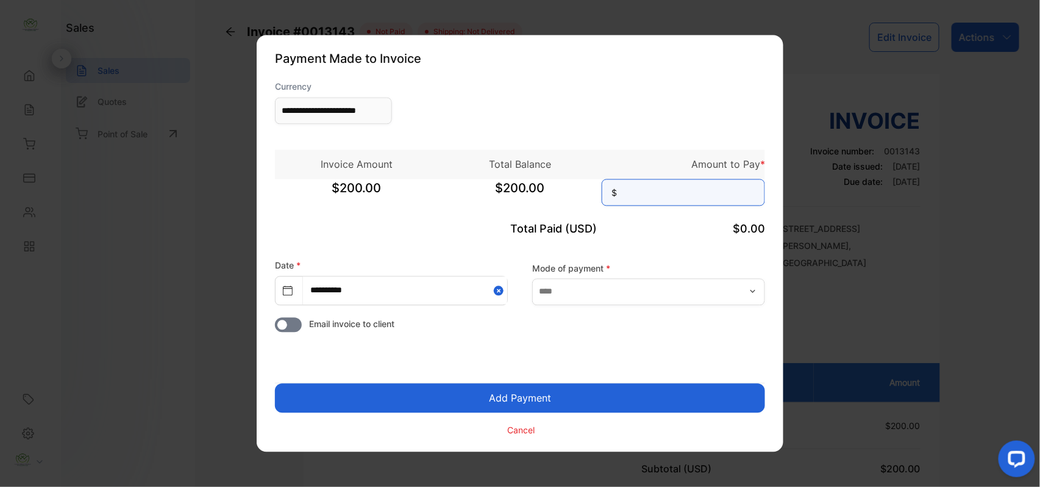
click at [716, 184] on input at bounding box center [683, 192] width 163 height 27
type input "***"
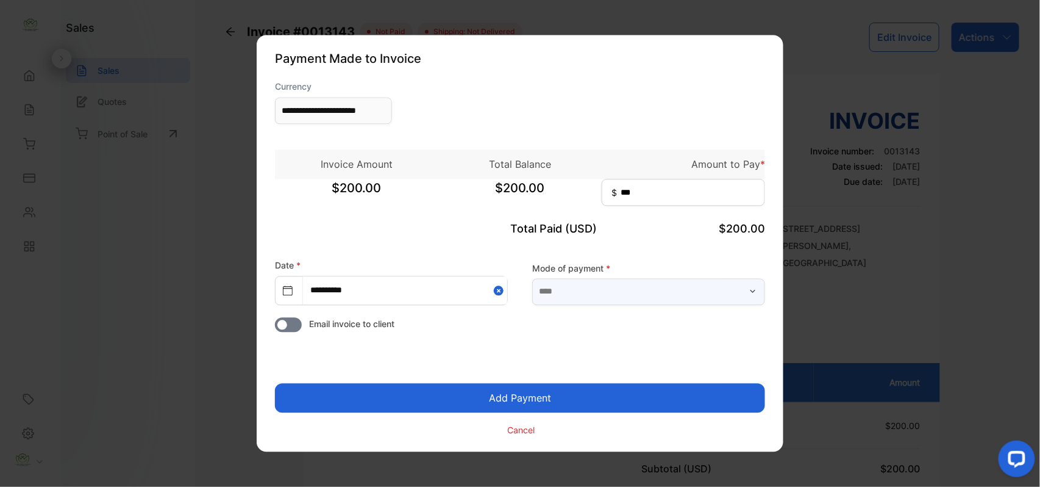
click at [644, 293] on input "text" at bounding box center [648, 291] width 233 height 27
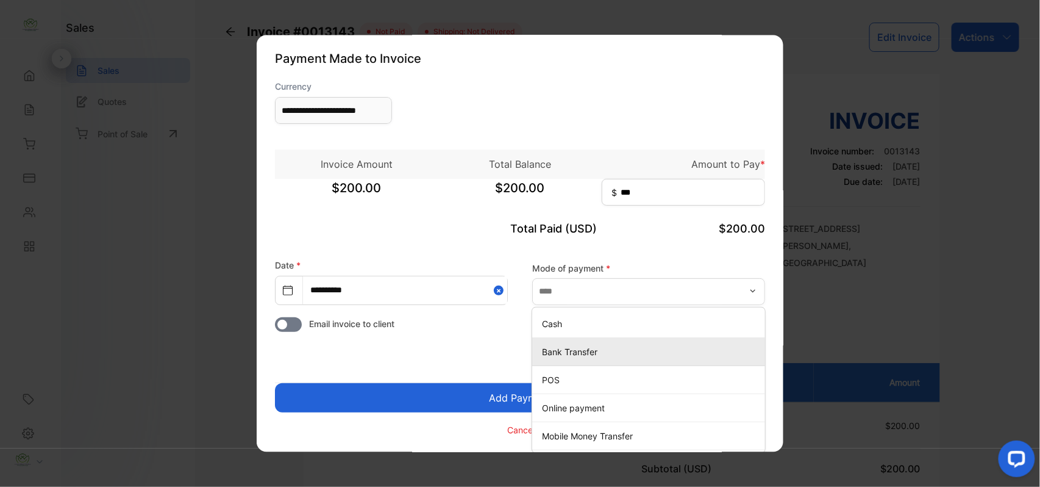
drag, startPoint x: 564, startPoint y: 348, endPoint x: 531, endPoint y: 352, distance: 33.8
click at [564, 348] on p "Bank Transfer" at bounding box center [651, 351] width 218 height 13
type input "**********"
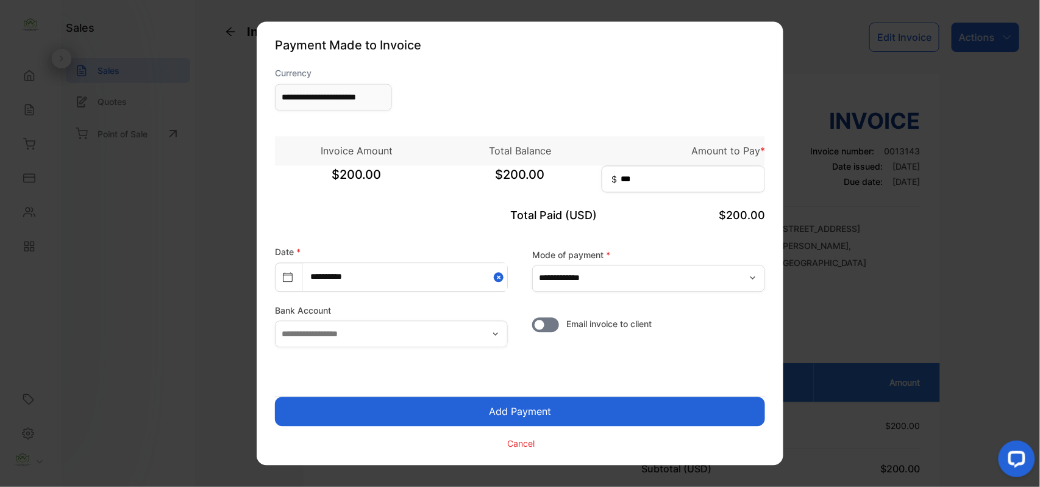
click at [473, 409] on button "Add Payment" at bounding box center [520, 411] width 490 height 29
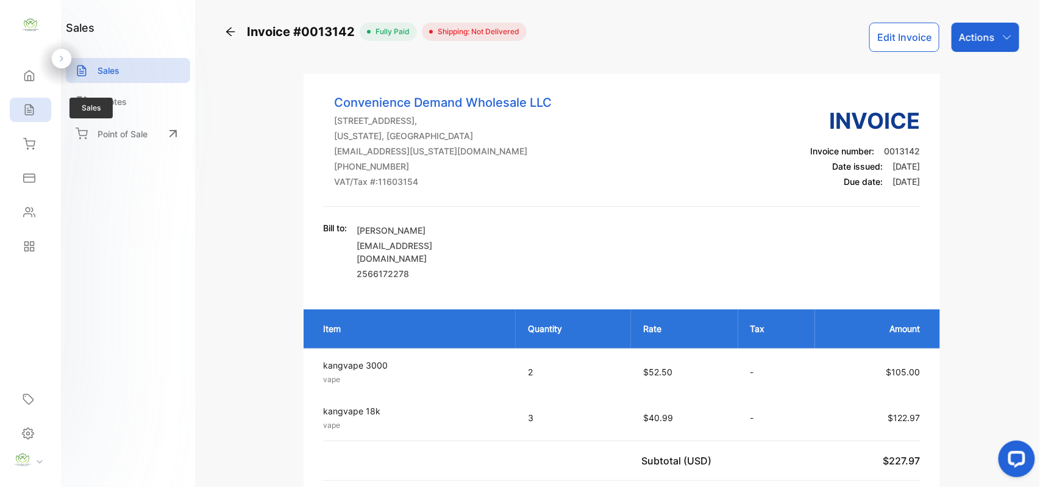
click at [27, 113] on icon at bounding box center [29, 110] width 12 height 12
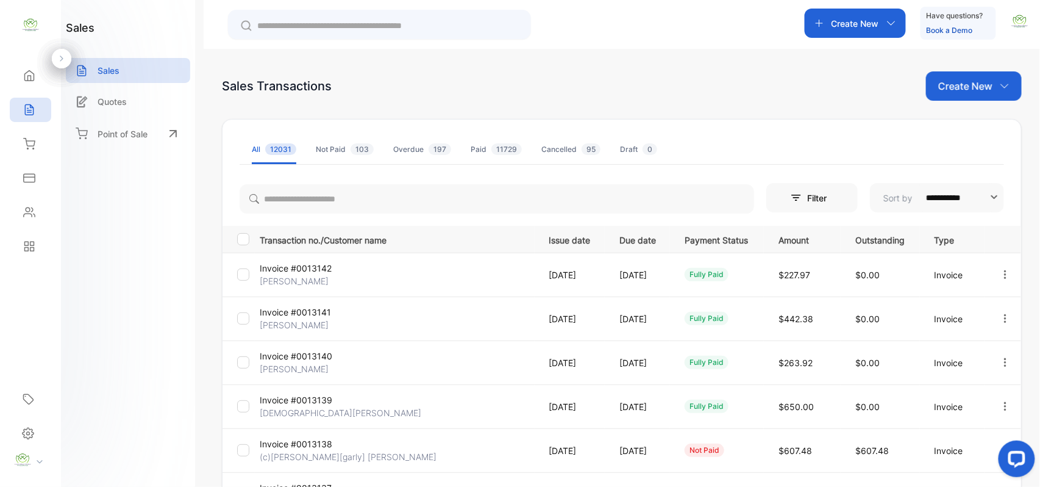
click at [1000, 274] on icon "button" at bounding box center [1005, 274] width 11 height 11
click at [955, 343] on div "Print" at bounding box center [967, 344] width 123 height 24
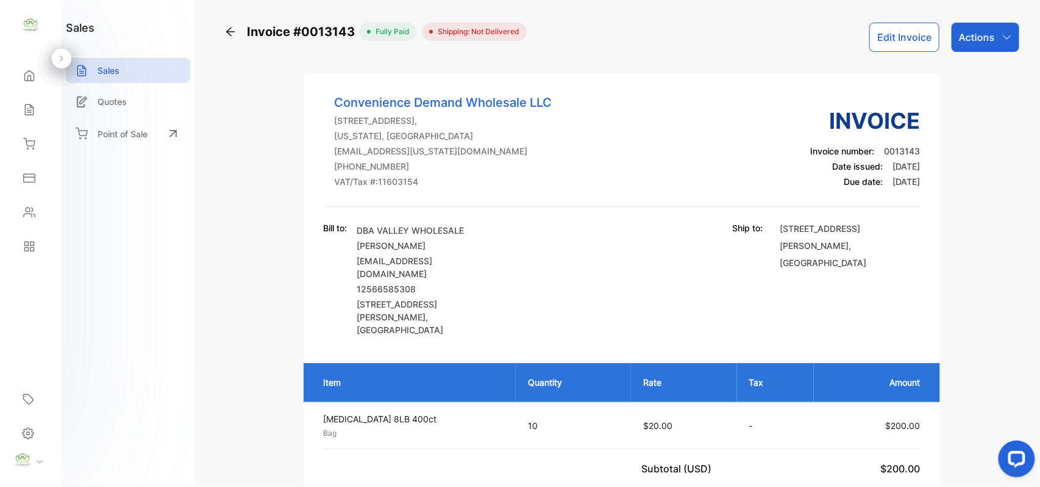
click at [986, 30] on p "Actions" at bounding box center [977, 37] width 36 height 15
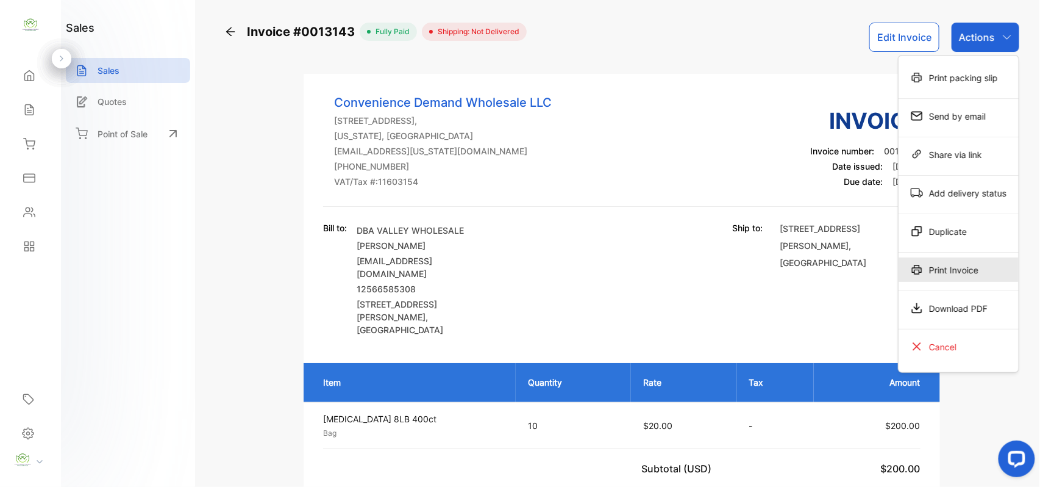
click at [926, 274] on div "Print Invoice" at bounding box center [959, 269] width 120 height 24
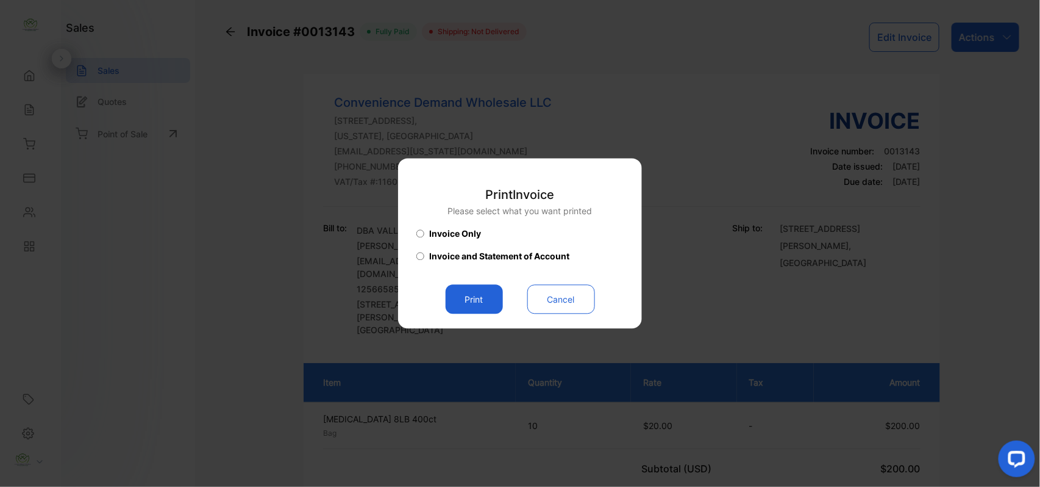
click at [486, 307] on button "Print" at bounding box center [474, 299] width 57 height 29
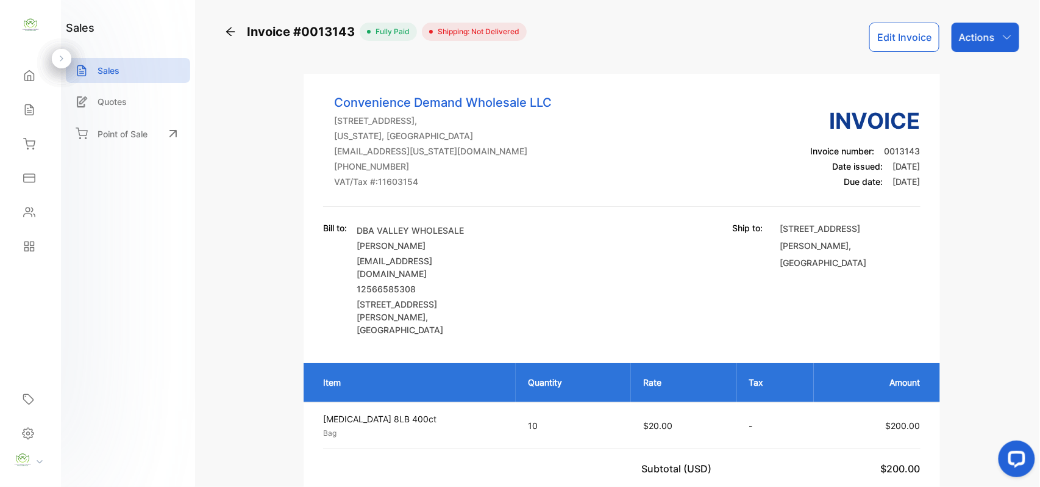
click at [30, 110] on icon at bounding box center [29, 110] width 12 height 12
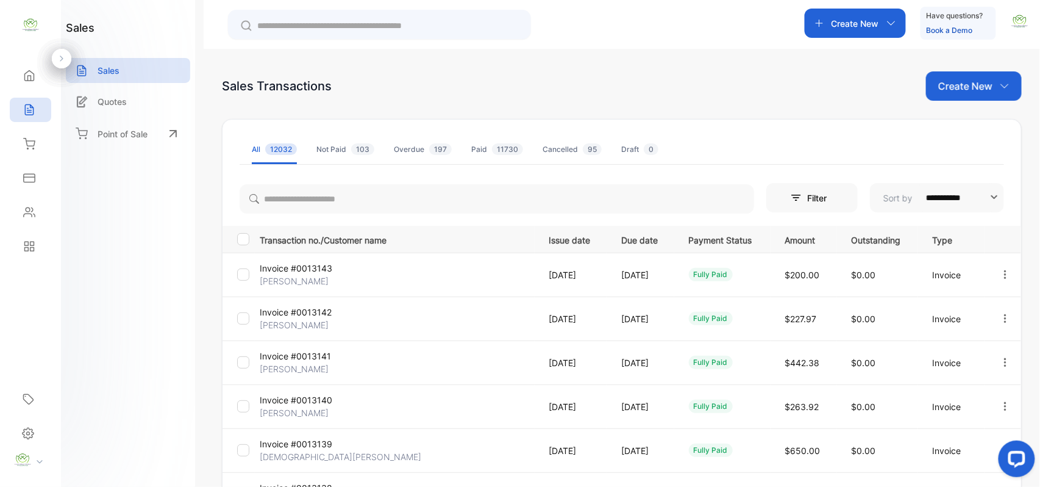
click at [994, 91] on div "Create New" at bounding box center [974, 85] width 96 height 29
click at [978, 123] on span "Invoice" at bounding box center [976, 126] width 29 height 13
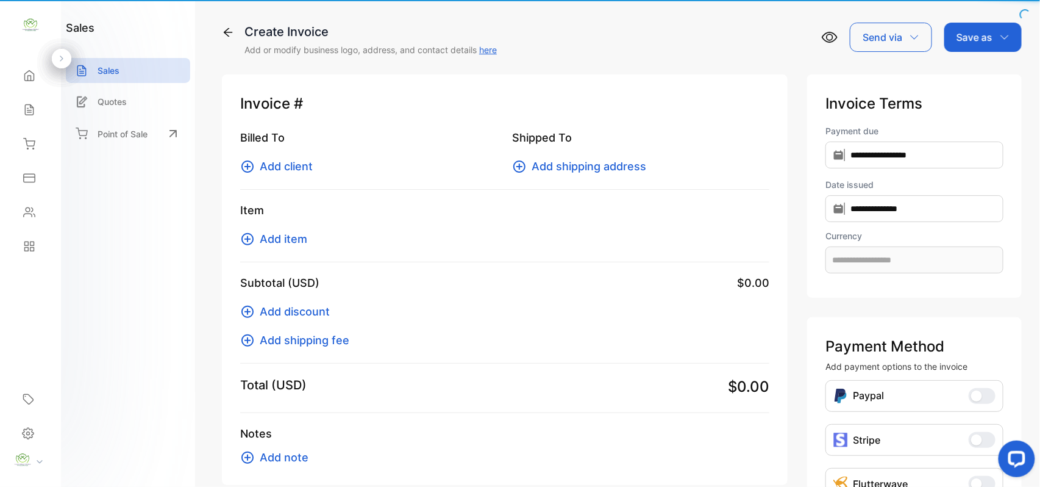
type input "**********"
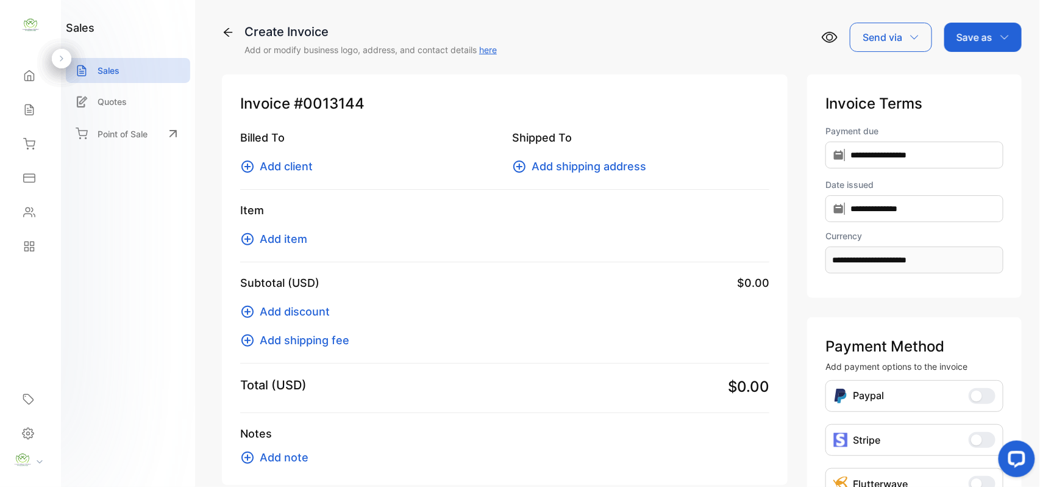
click at [303, 166] on span "Add client" at bounding box center [286, 166] width 53 height 16
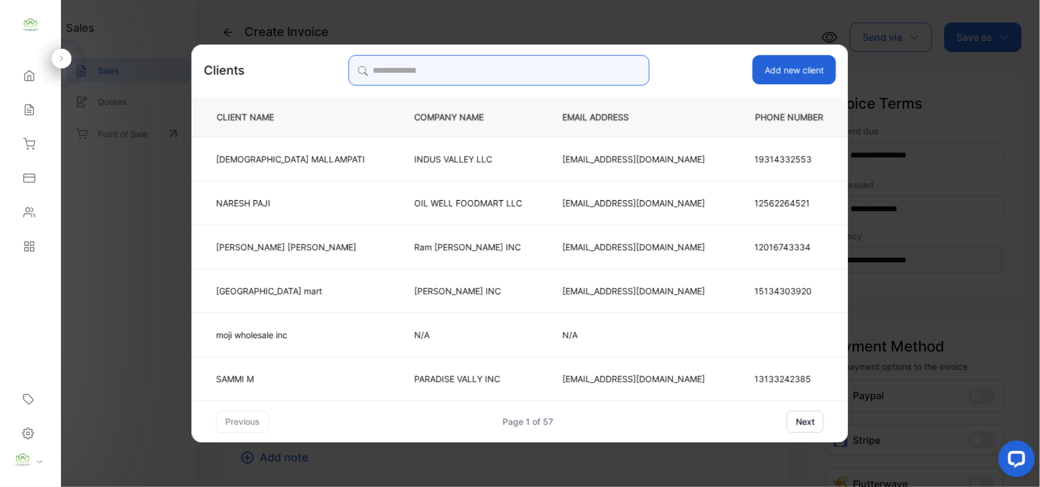
click at [589, 79] on input "search" at bounding box center [498, 70] width 301 height 30
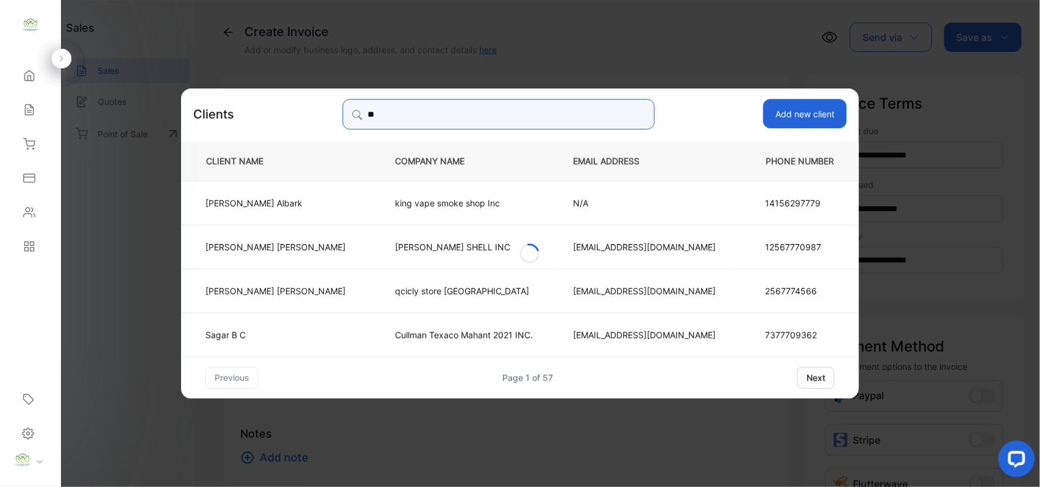
type input "*"
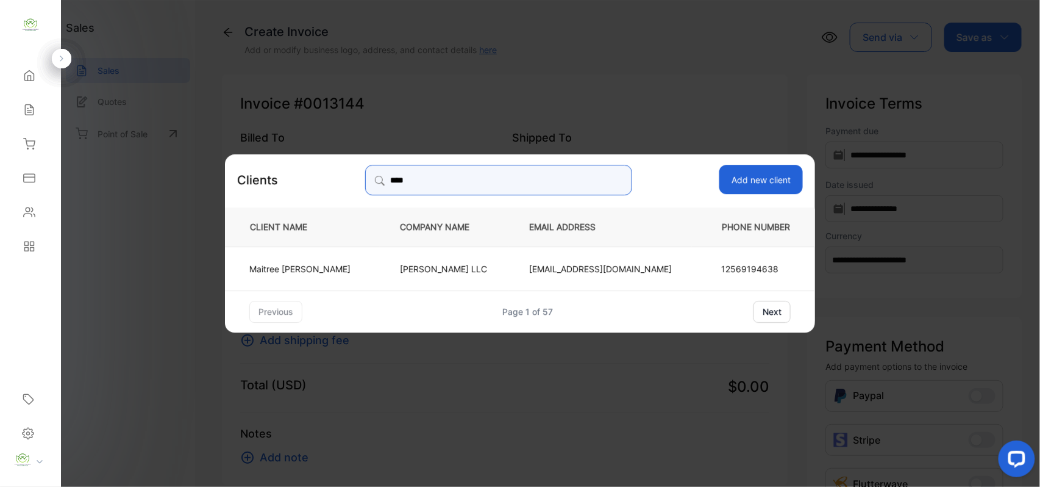
type input "****"
click at [310, 265] on p "Maitree Patel" at bounding box center [299, 268] width 101 height 13
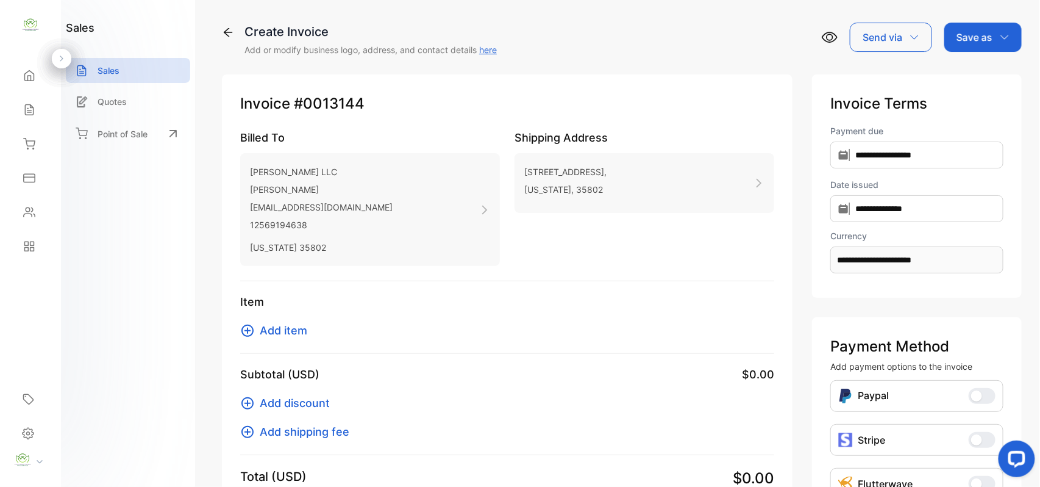
click at [277, 327] on span "Add item" at bounding box center [284, 330] width 48 height 16
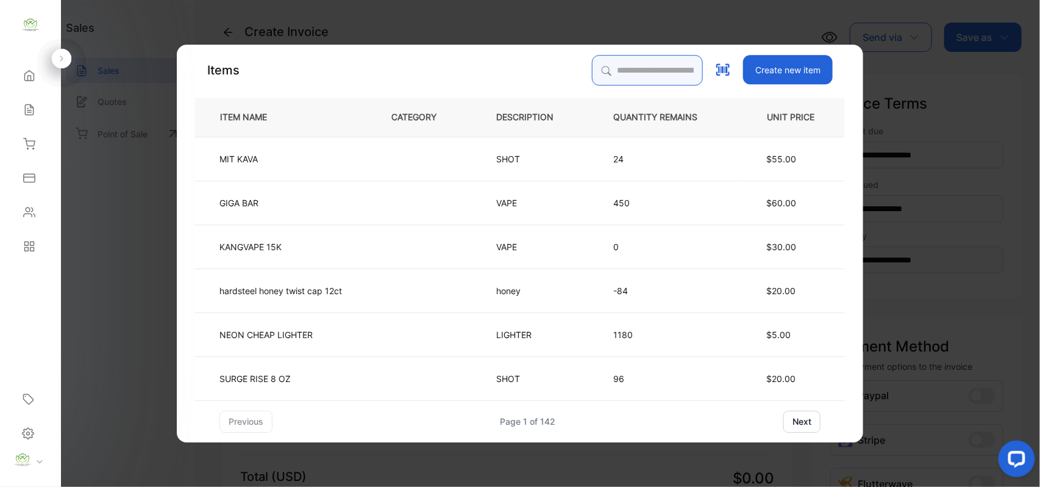
click at [629, 67] on input "search" at bounding box center [647, 70] width 111 height 30
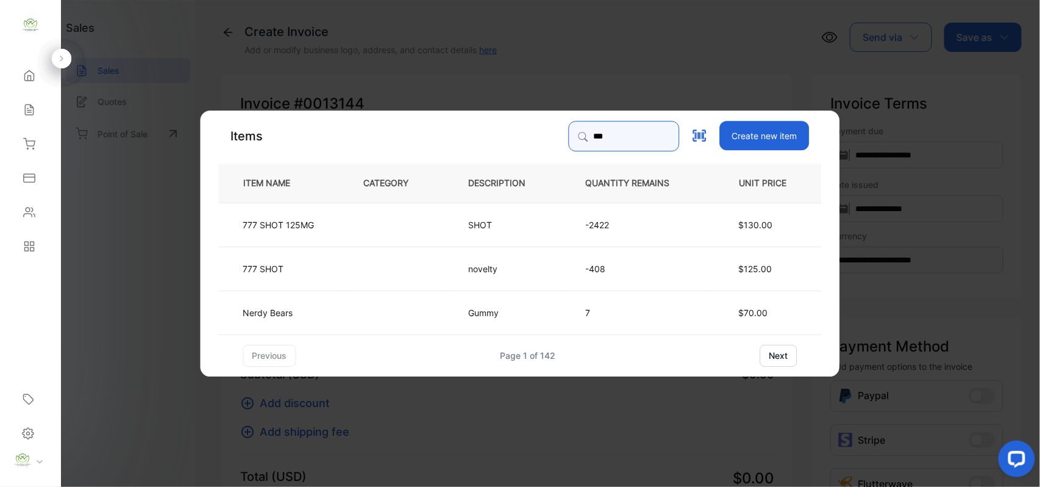
type input "***"
click at [396, 218] on td at bounding box center [396, 224] width 105 height 44
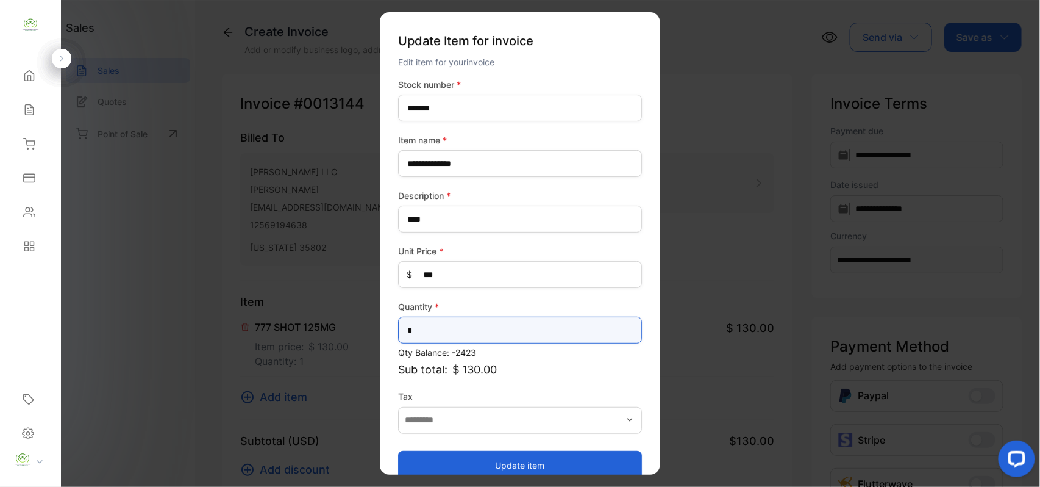
click at [445, 335] on input "*" at bounding box center [520, 330] width 244 height 27
type input "**"
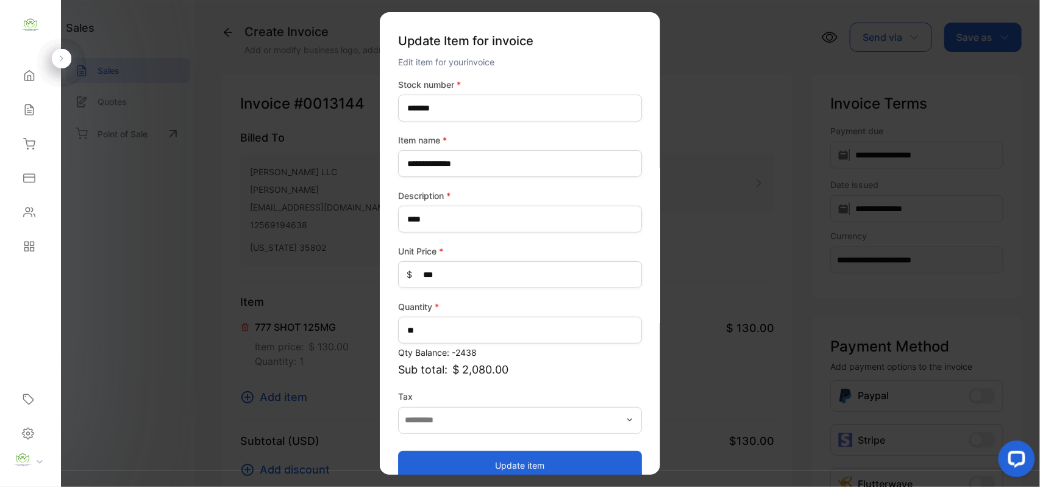
drag, startPoint x: 428, startPoint y: 471, endPoint x: 418, endPoint y: 462, distance: 12.5
click at [446, 472] on button "Update item" at bounding box center [520, 464] width 244 height 29
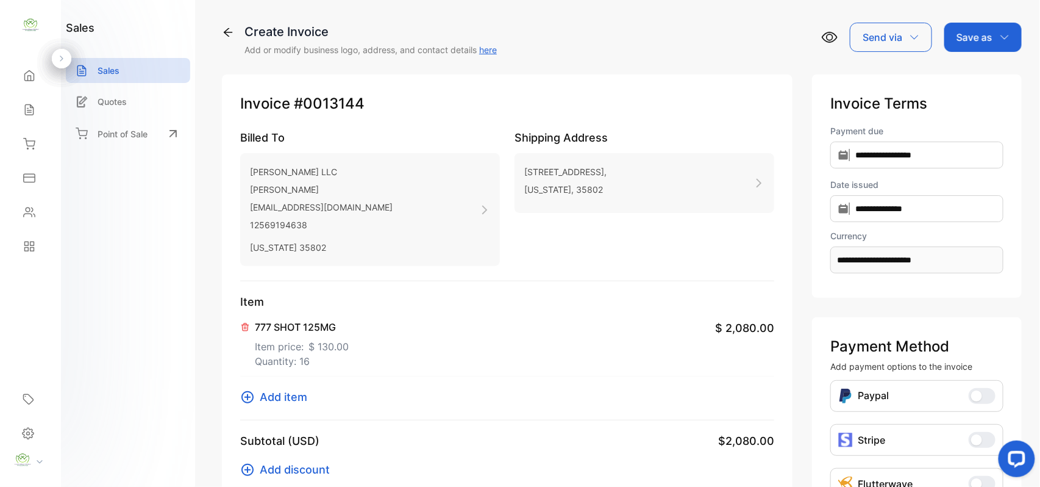
click at [285, 391] on span "Add item" at bounding box center [284, 396] width 48 height 16
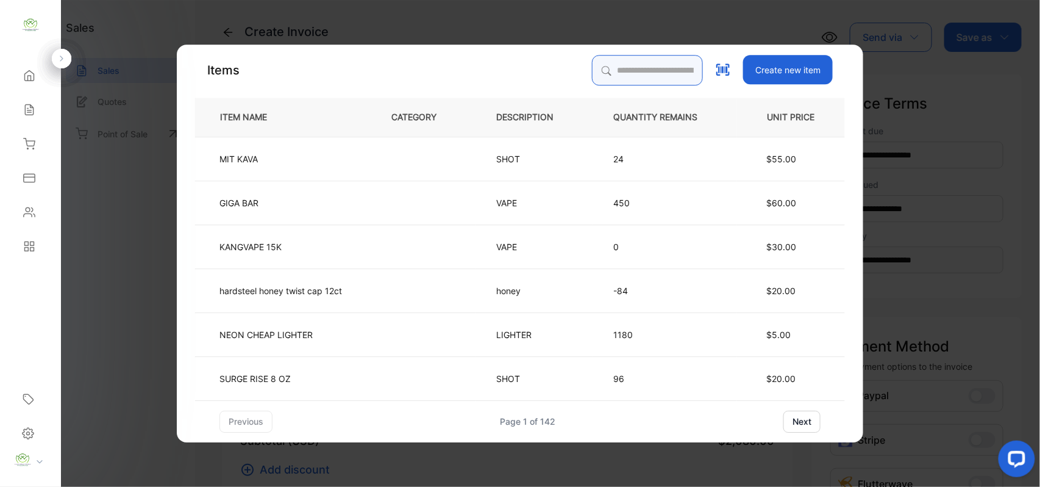
click at [645, 70] on input "search" at bounding box center [647, 70] width 111 height 30
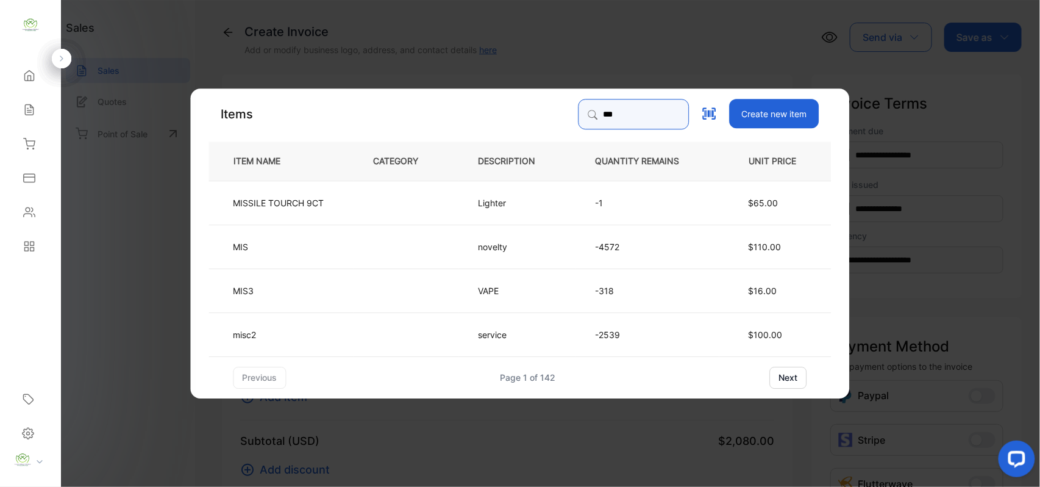
type input "***"
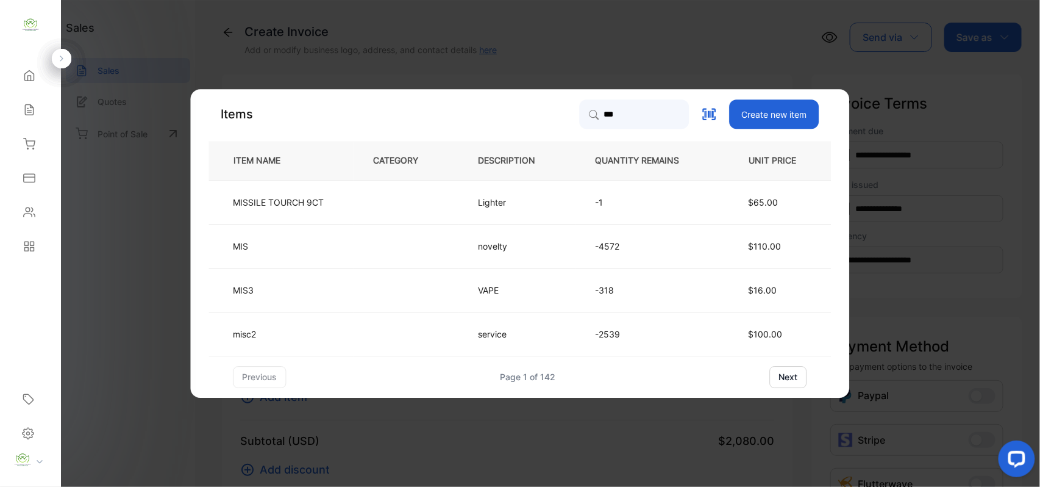
click at [403, 245] on td at bounding box center [406, 246] width 105 height 44
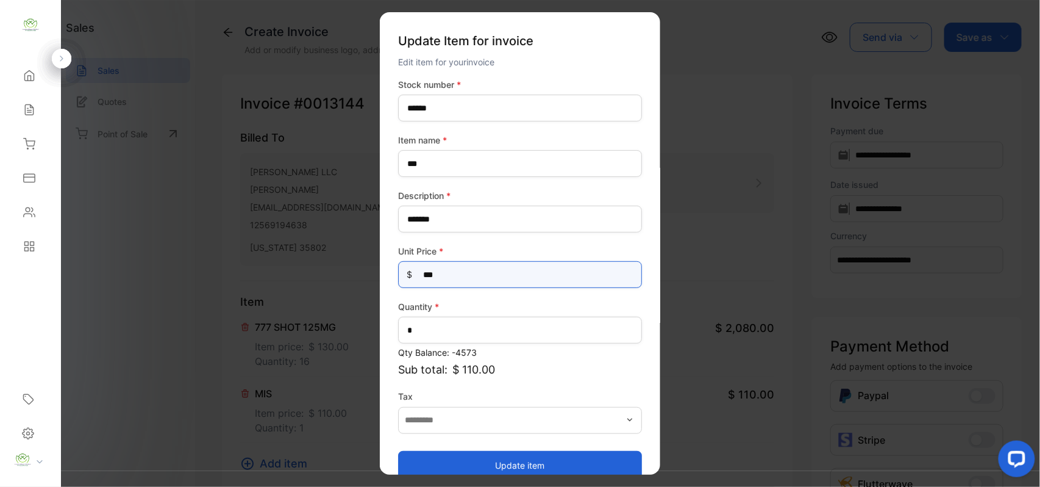
click at [482, 279] on Price-inputprice "***" at bounding box center [520, 274] width 244 height 27
type Price-inputprice "*"
type Price-inputprice "**"
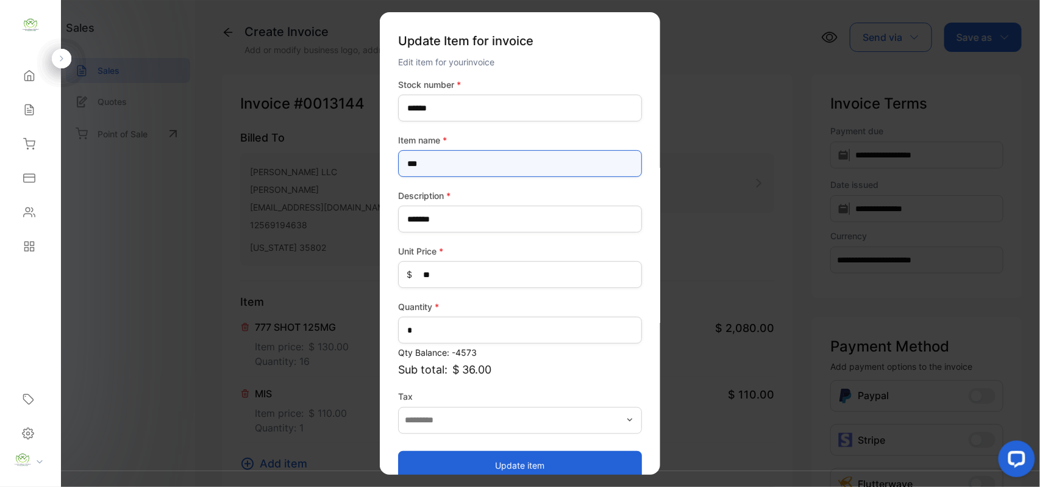
click at [567, 166] on name-inputItem_Name "***" at bounding box center [520, 163] width 244 height 27
type name-inputItem_Name "*"
type name-inputItem_Name "**********"
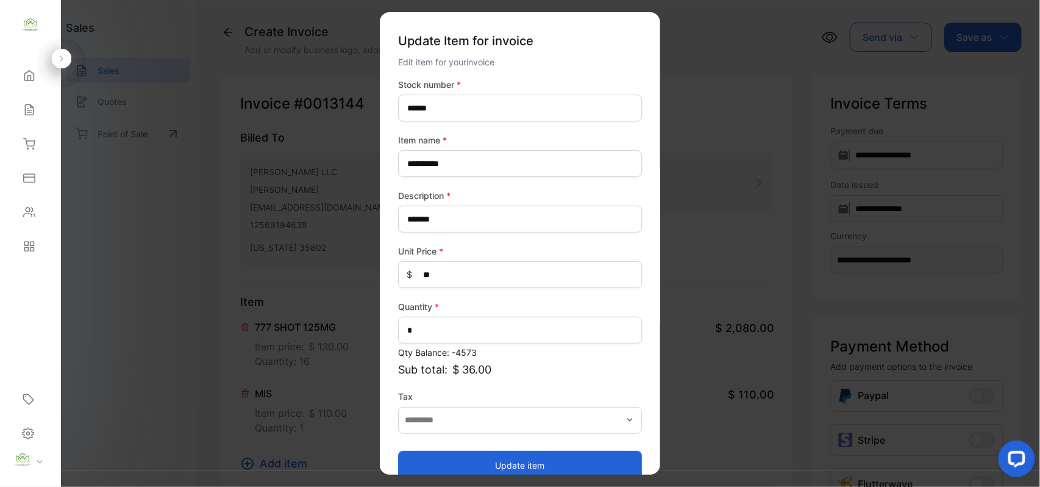
click at [496, 459] on button "Update item" at bounding box center [520, 464] width 244 height 29
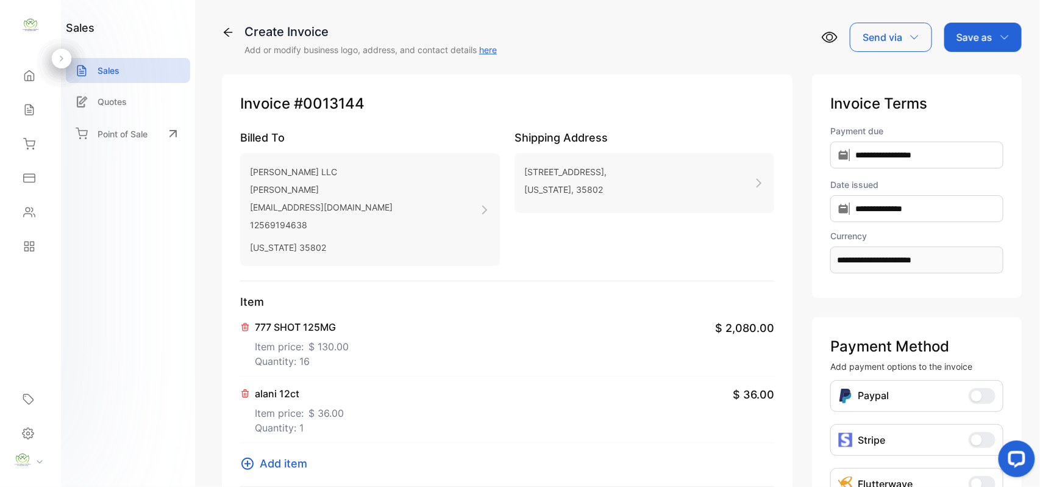
click at [287, 465] on span "Add item" at bounding box center [284, 463] width 48 height 16
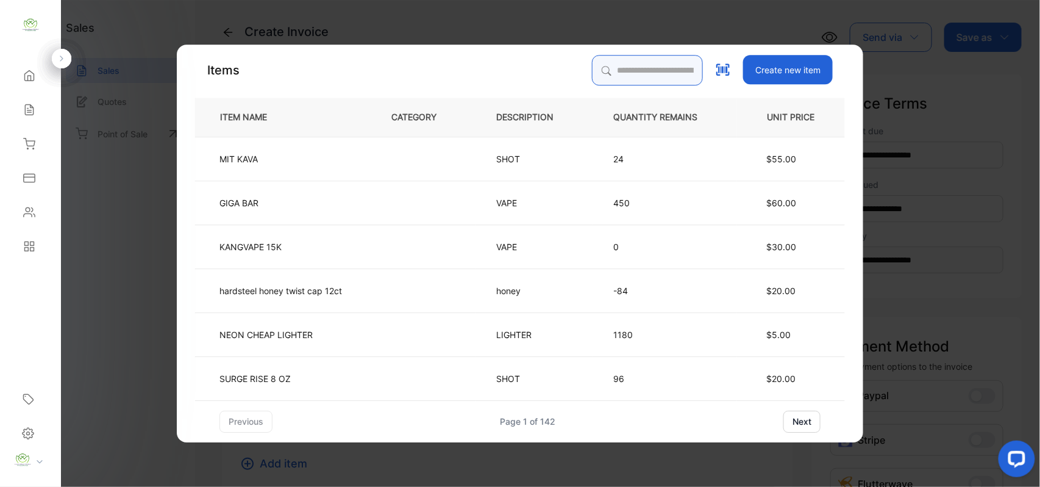
click at [671, 72] on input "search" at bounding box center [647, 70] width 111 height 30
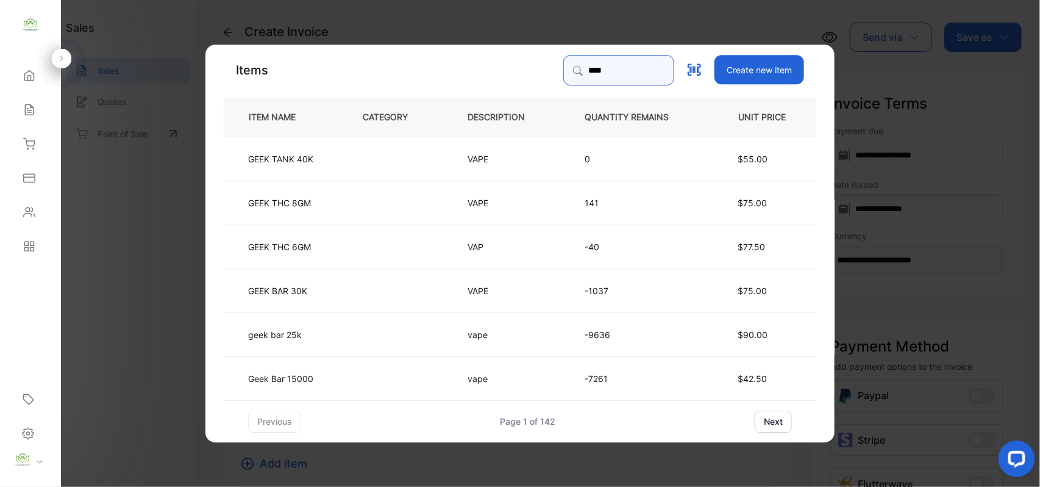
type input "****"
click at [331, 337] on td "geek bar 25k" at bounding box center [283, 334] width 119 height 44
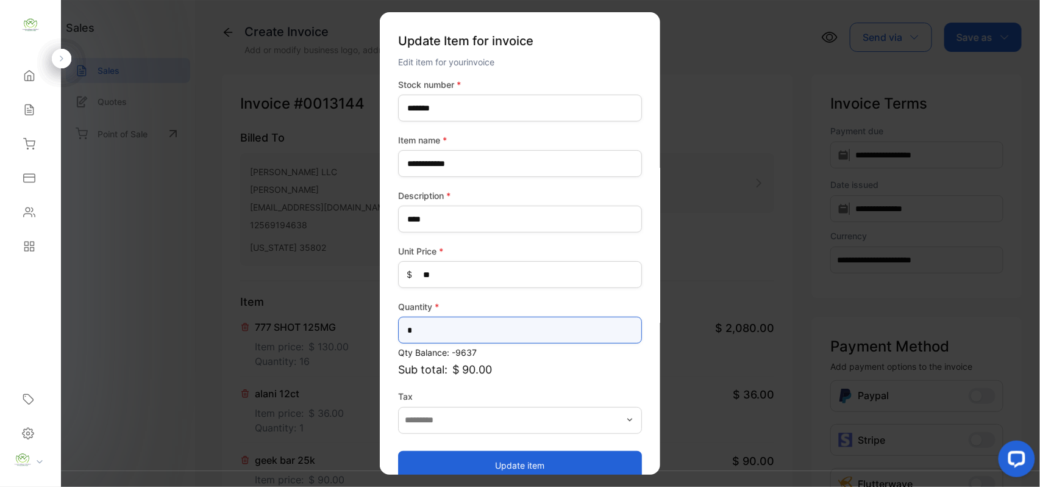
click at [462, 334] on input "*" at bounding box center [520, 330] width 244 height 27
type input "**"
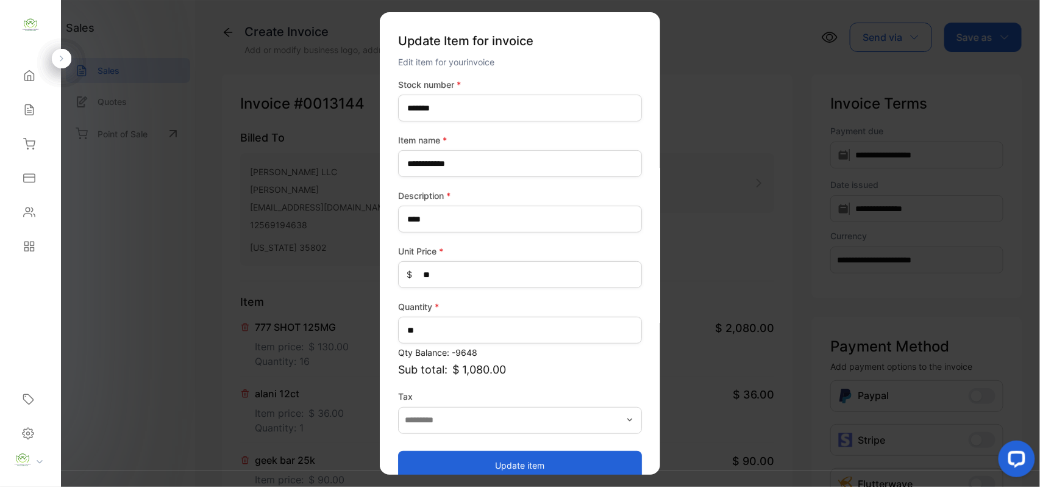
click at [421, 457] on button "Update item" at bounding box center [520, 464] width 244 height 29
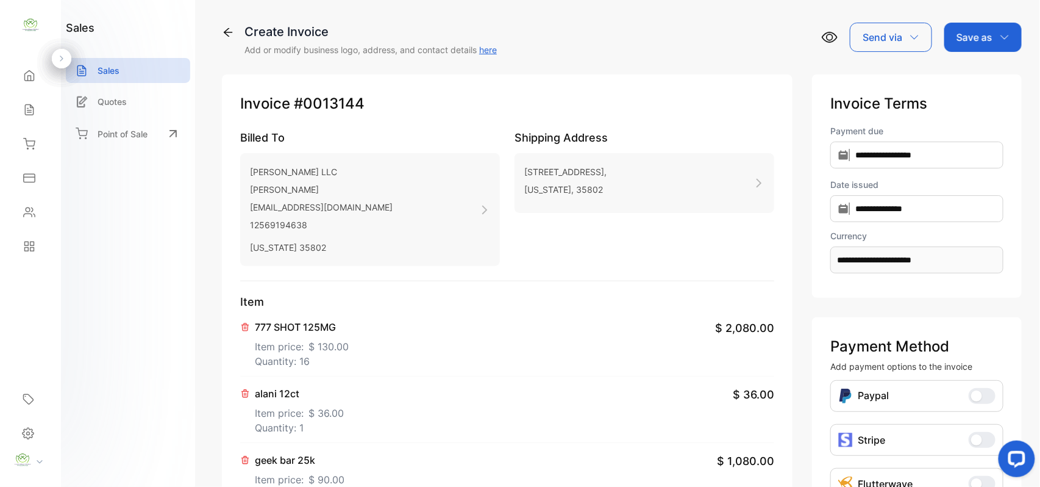
click at [959, 34] on p "Save as" at bounding box center [975, 37] width 36 height 15
click at [988, 76] on div "Invoice" at bounding box center [980, 77] width 70 height 24
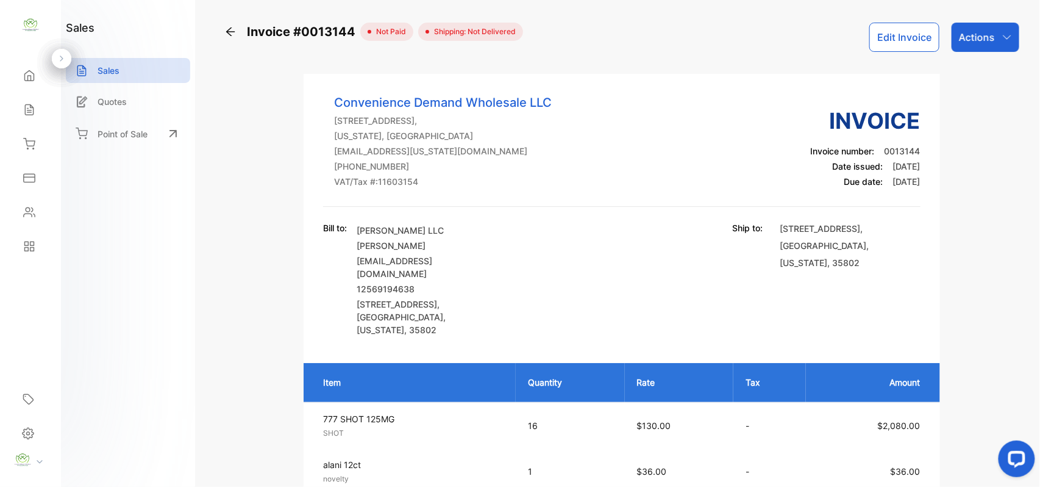
click at [28, 111] on icon at bounding box center [29, 110] width 12 height 12
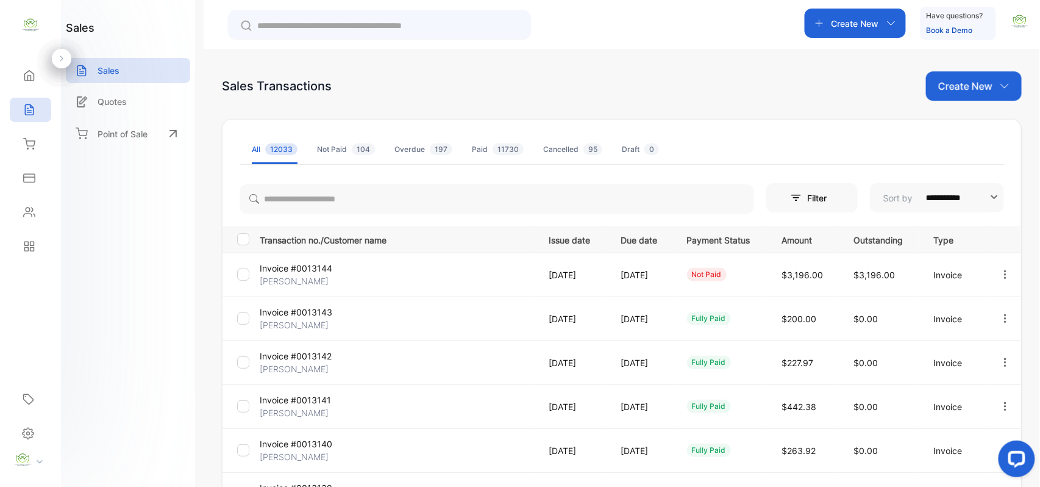
click at [962, 87] on p "Create New" at bounding box center [966, 86] width 54 height 15
click at [952, 128] on icon at bounding box center [953, 126] width 10 height 10
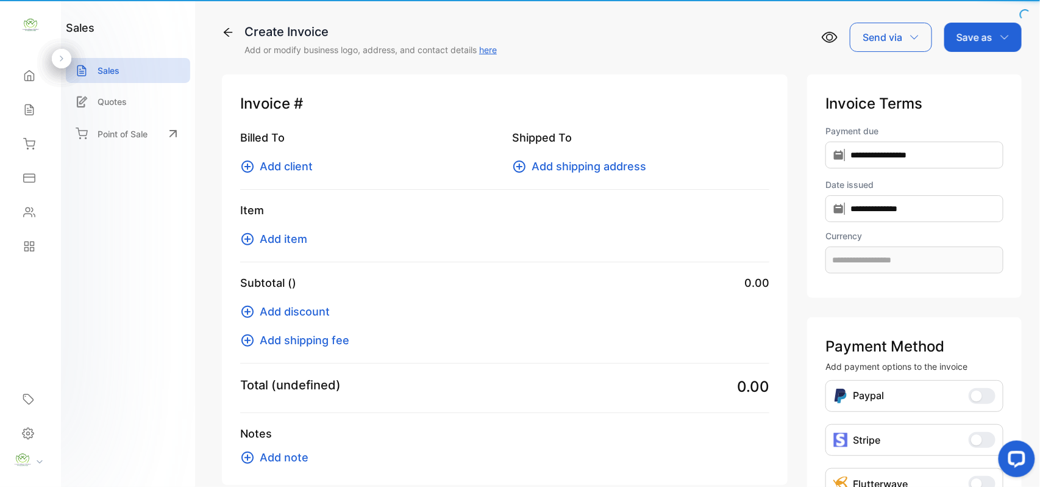
type input "**********"
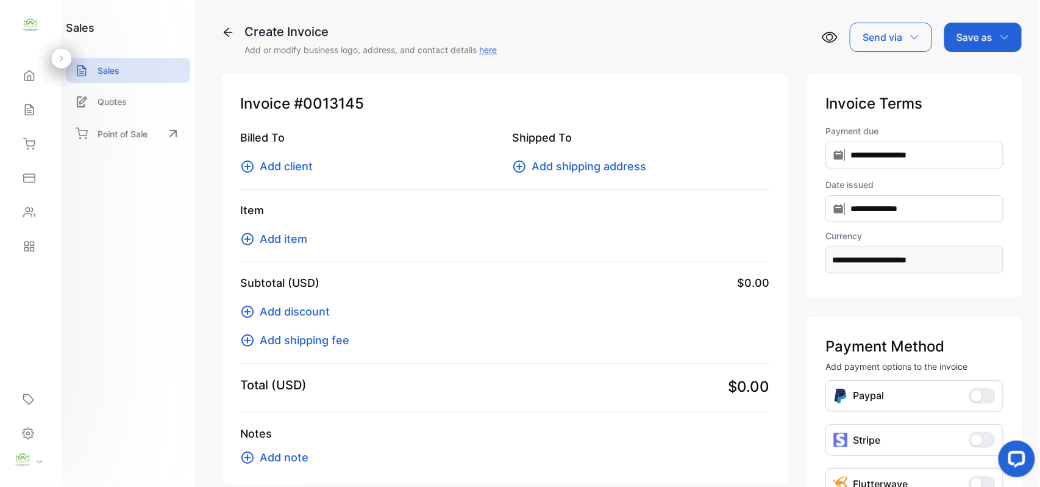
click at [296, 165] on span "Add client" at bounding box center [286, 166] width 53 height 16
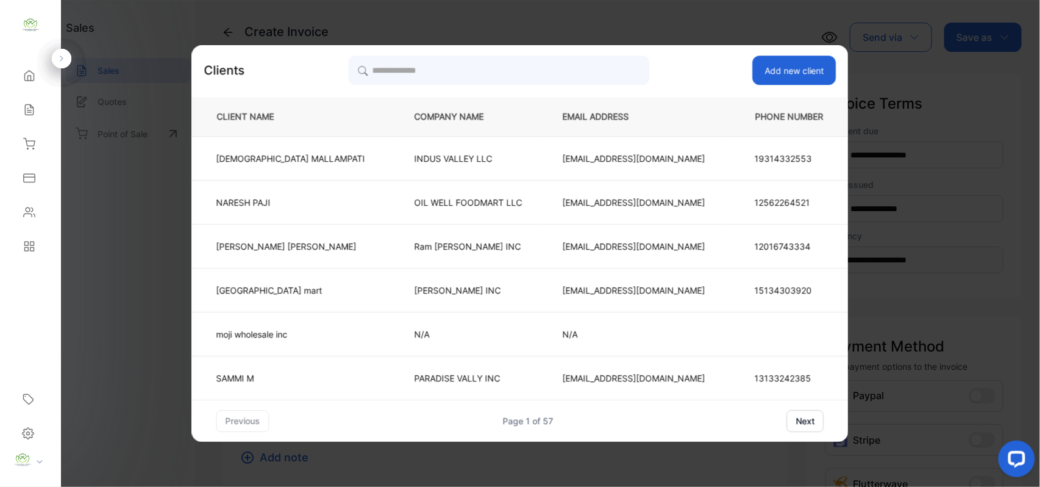
click at [516, 54] on div "Clients Add new client CLIENT NAME COMPANY NAME EMAIL ADDRESS PHONE NUMBER VISH…" at bounding box center [520, 243] width 657 height 396
click at [506, 65] on input "search" at bounding box center [498, 70] width 301 height 30
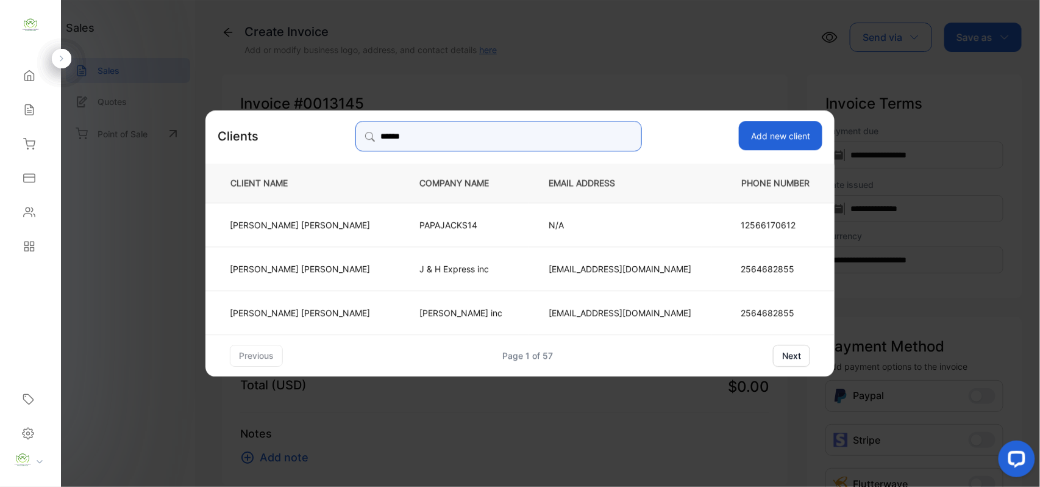
type input "******"
click at [301, 225] on p "HARDIK PATEL" at bounding box center [300, 224] width 140 height 13
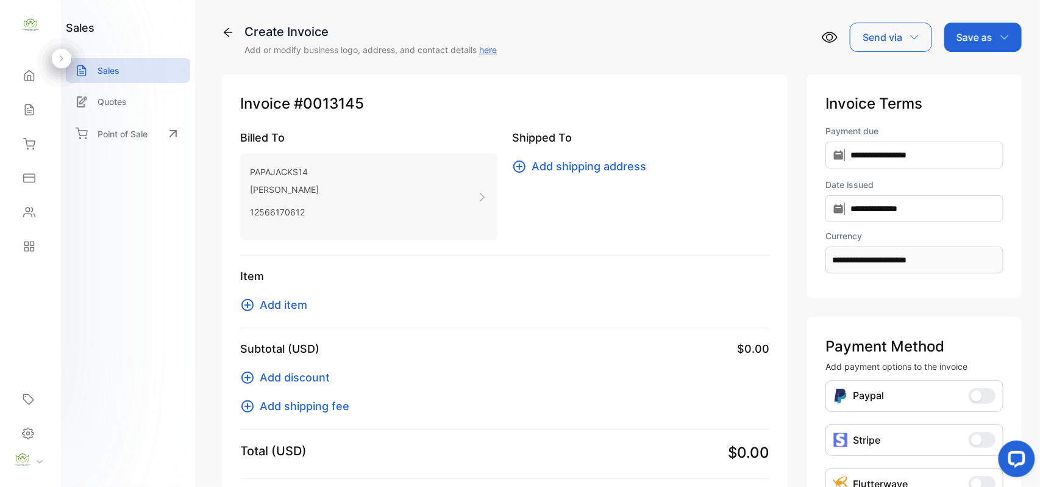
click at [284, 299] on span "Add item" at bounding box center [284, 304] width 48 height 16
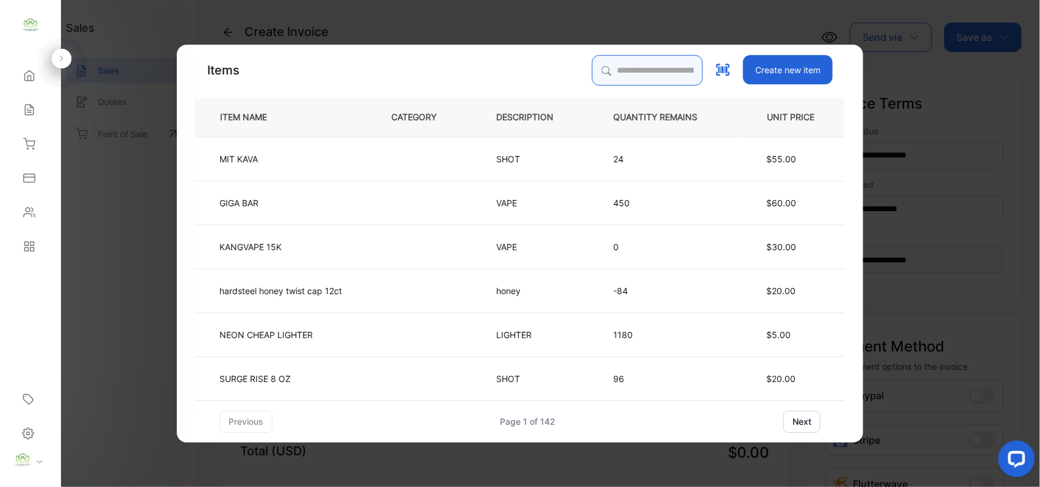
click at [659, 74] on input "search" at bounding box center [647, 70] width 111 height 30
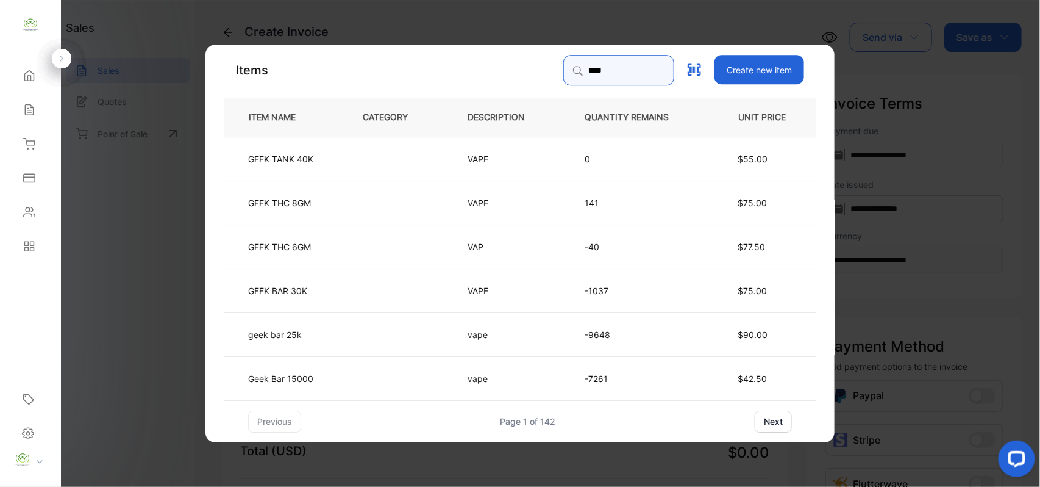
type input "****"
click at [307, 324] on td "geek bar 25k" at bounding box center [283, 334] width 119 height 44
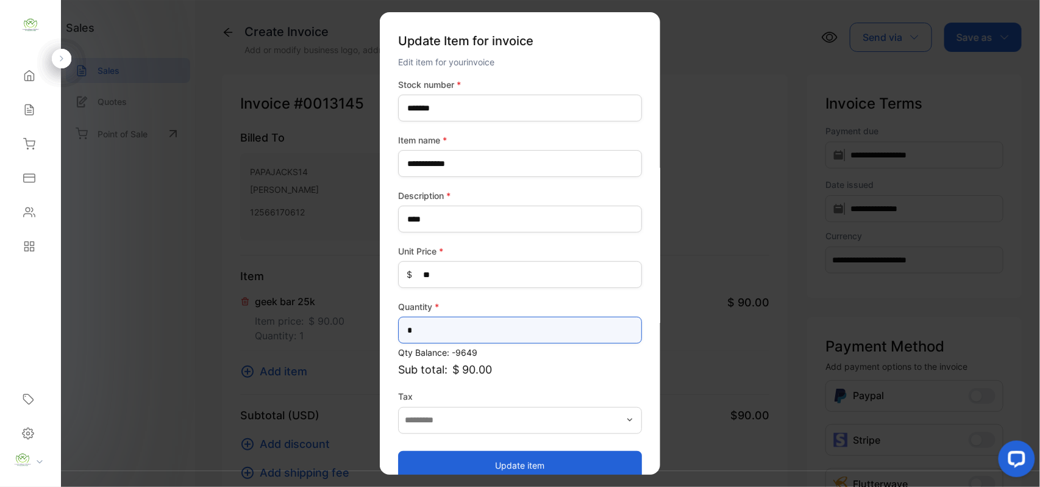
click at [470, 335] on input "*" at bounding box center [520, 330] width 244 height 27
type input "**"
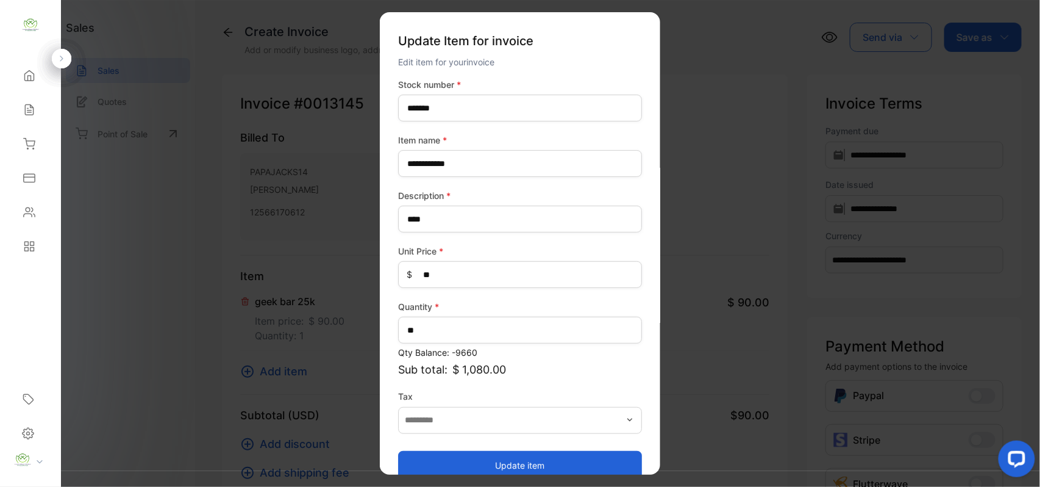
click at [447, 459] on button "Update item" at bounding box center [520, 464] width 244 height 29
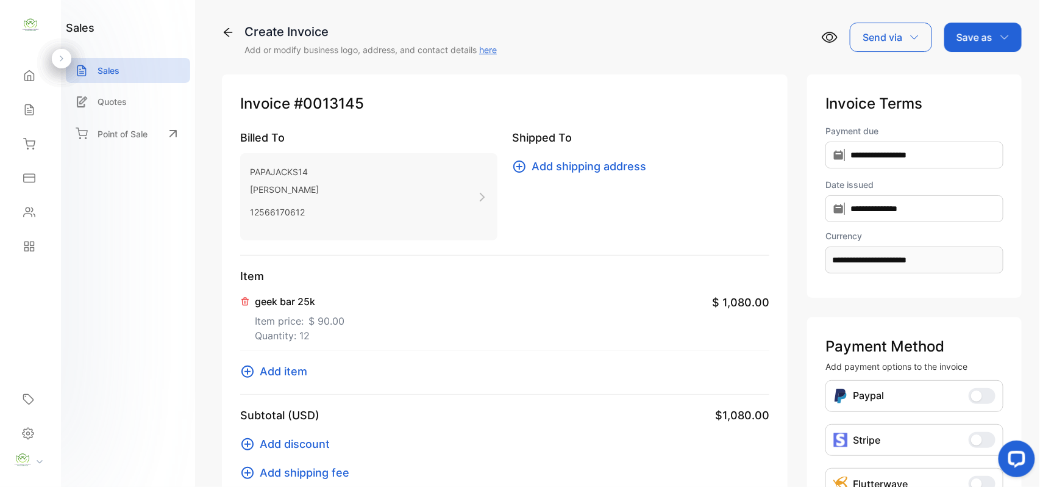
click at [981, 41] on p "Save as" at bounding box center [975, 37] width 36 height 15
click at [979, 79] on div "Invoice" at bounding box center [980, 77] width 70 height 24
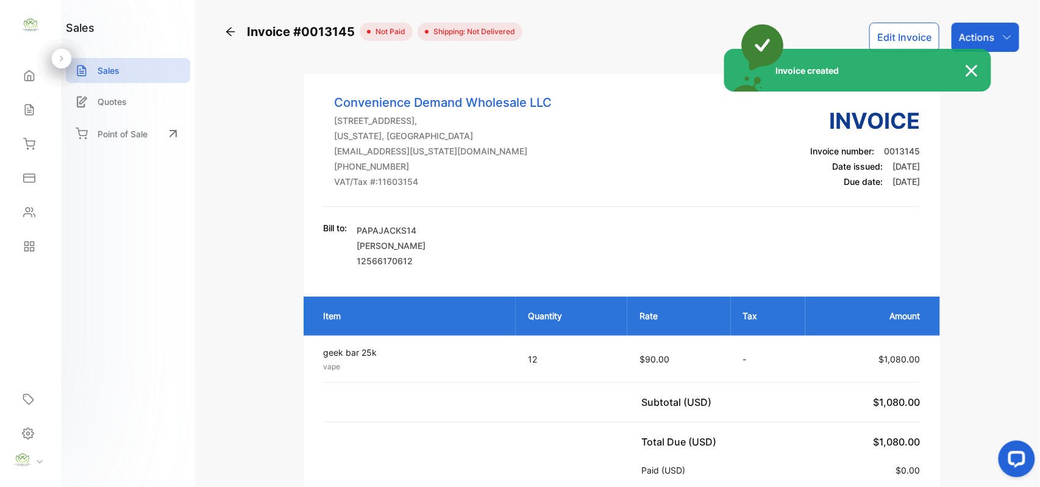
click at [998, 26] on div "Invoice created" at bounding box center [520, 243] width 1040 height 487
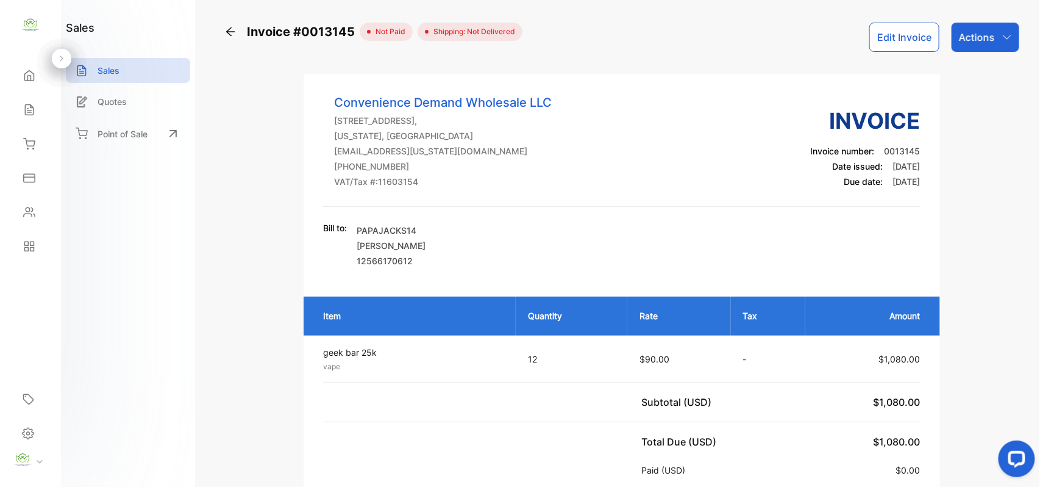
drag, startPoint x: 997, startPoint y: 30, endPoint x: 989, endPoint y: 45, distance: 17.2
click at [997, 27] on div "Actions" at bounding box center [986, 37] width 68 height 29
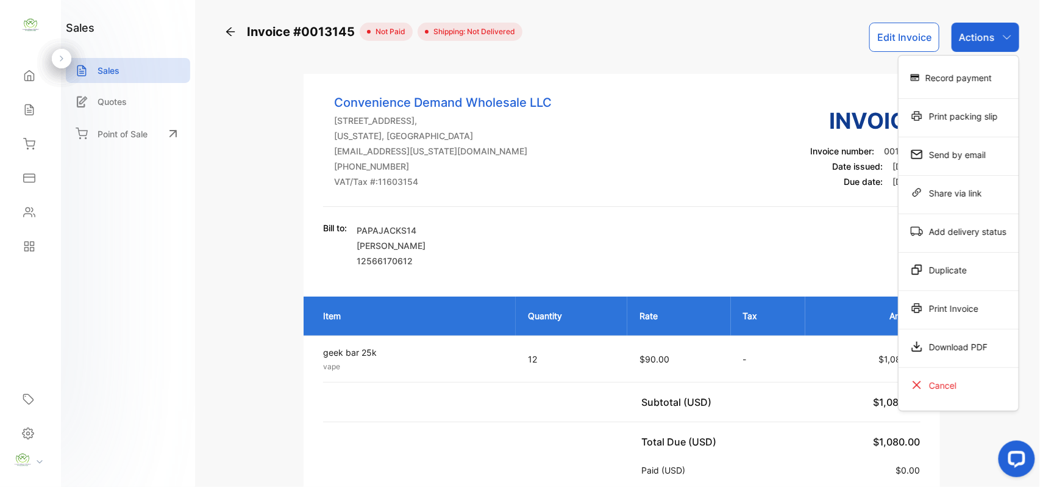
click at [965, 310] on div "Print Invoice" at bounding box center [959, 308] width 120 height 24
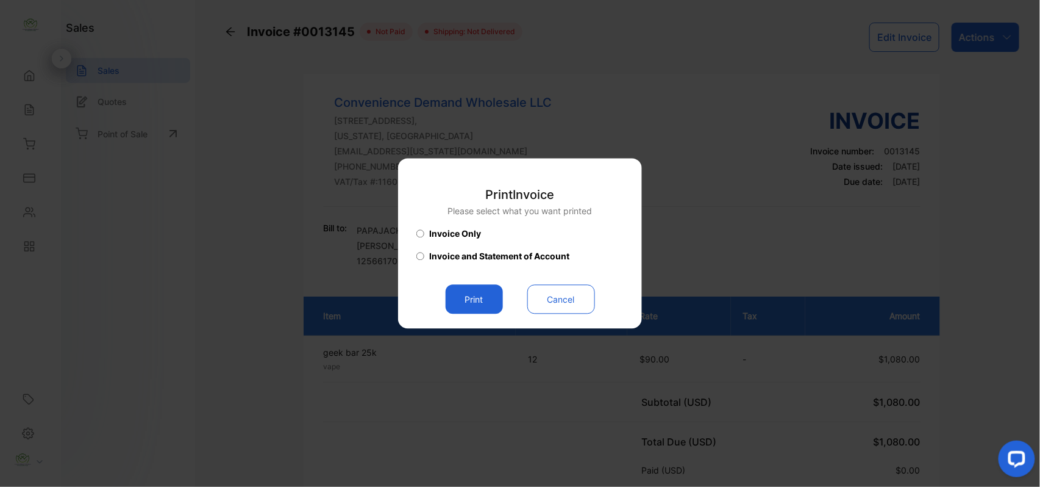
drag, startPoint x: 491, startPoint y: 303, endPoint x: 535, endPoint y: 324, distance: 49.4
click at [492, 303] on button "Print" at bounding box center [474, 299] width 57 height 29
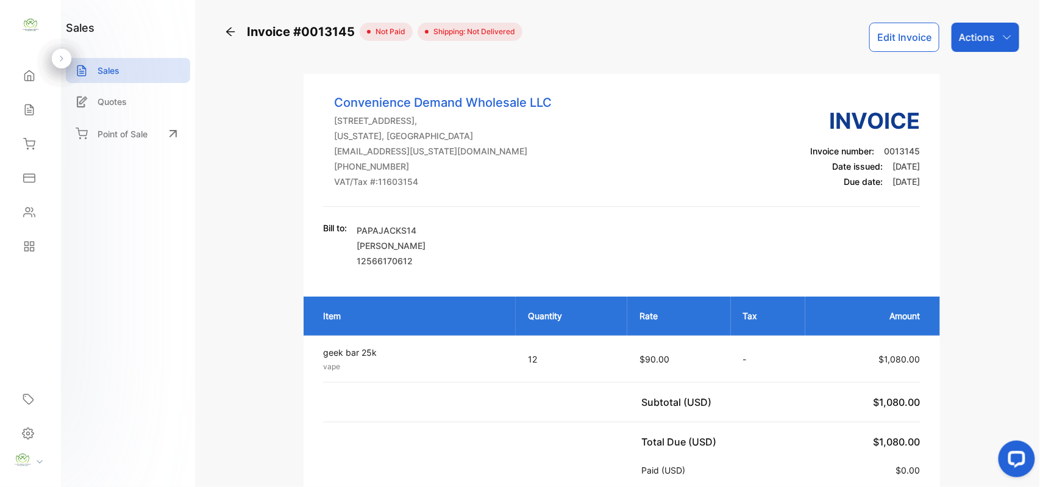
click at [25, 210] on icon at bounding box center [29, 212] width 12 height 12
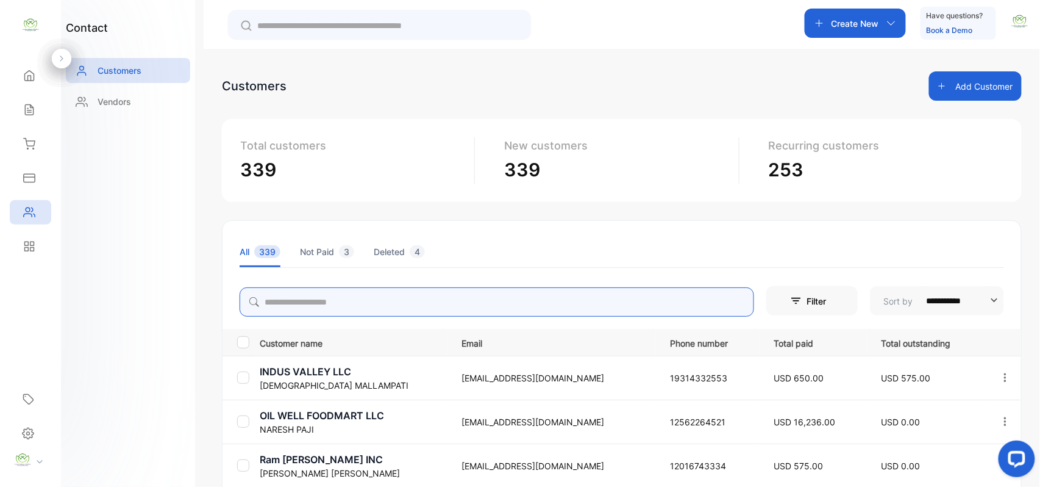
click at [404, 303] on input "search" at bounding box center [497, 301] width 515 height 29
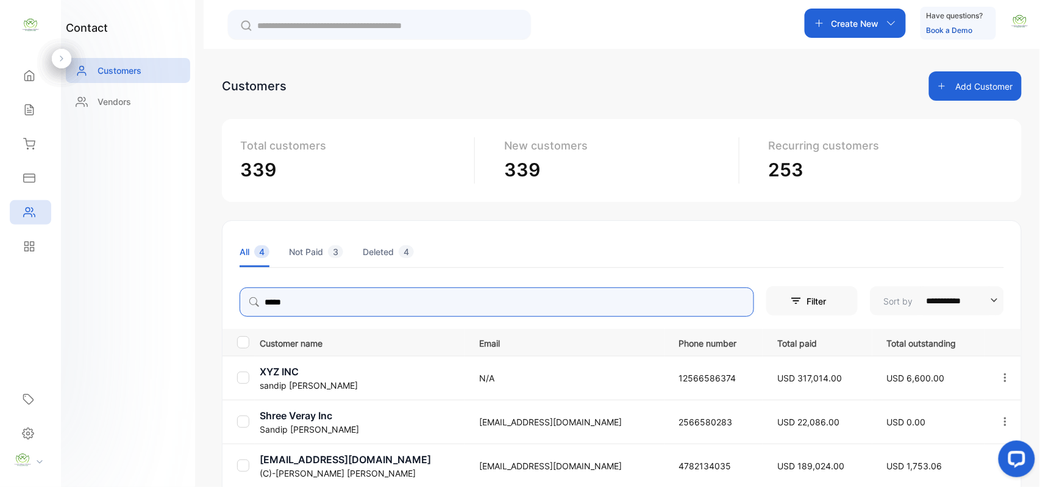
type input "*****"
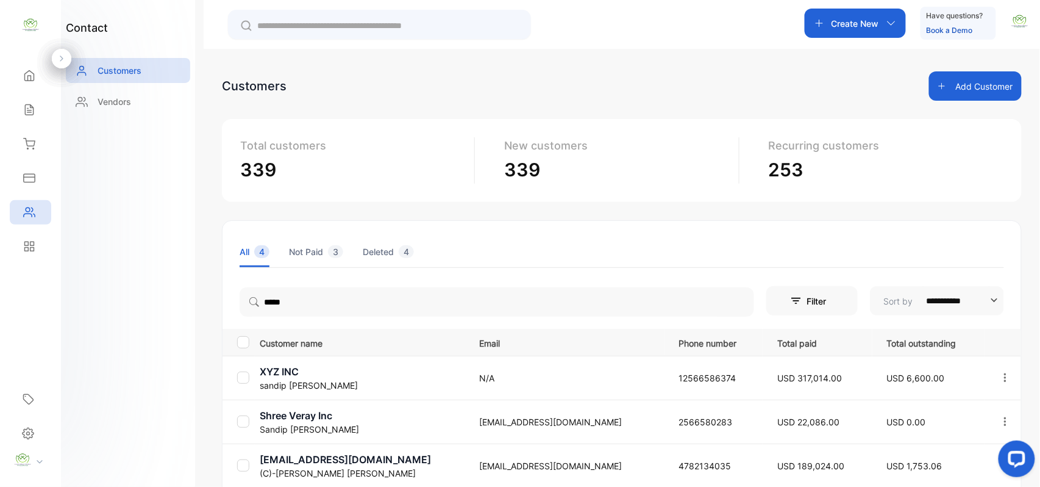
click at [173, 365] on div "contact Customers Vendors" at bounding box center [128, 243] width 134 height 487
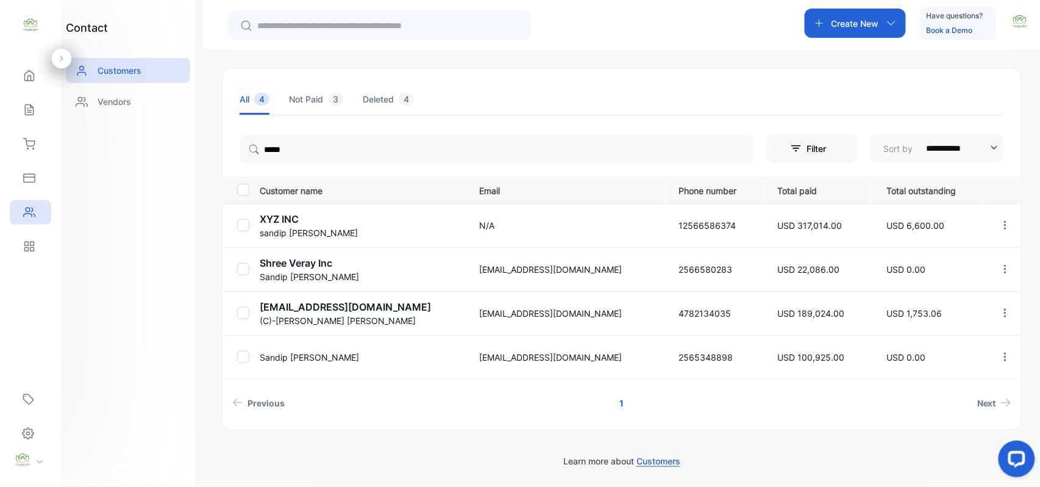
click at [1003, 356] on icon "button" at bounding box center [1005, 356] width 11 height 11
click at [915, 398] on span "View" at bounding box center [926, 394] width 23 height 15
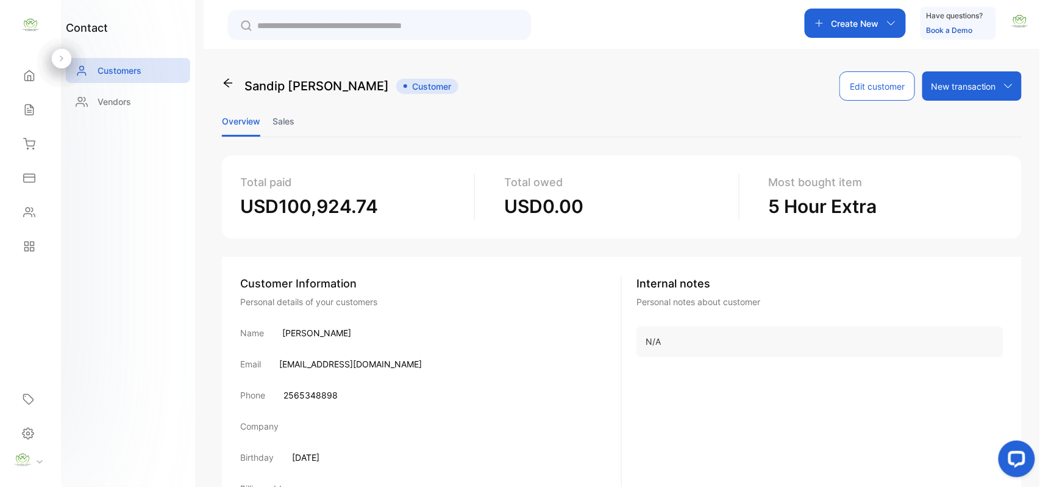
click at [294, 121] on li "Sales" at bounding box center [284, 121] width 22 height 31
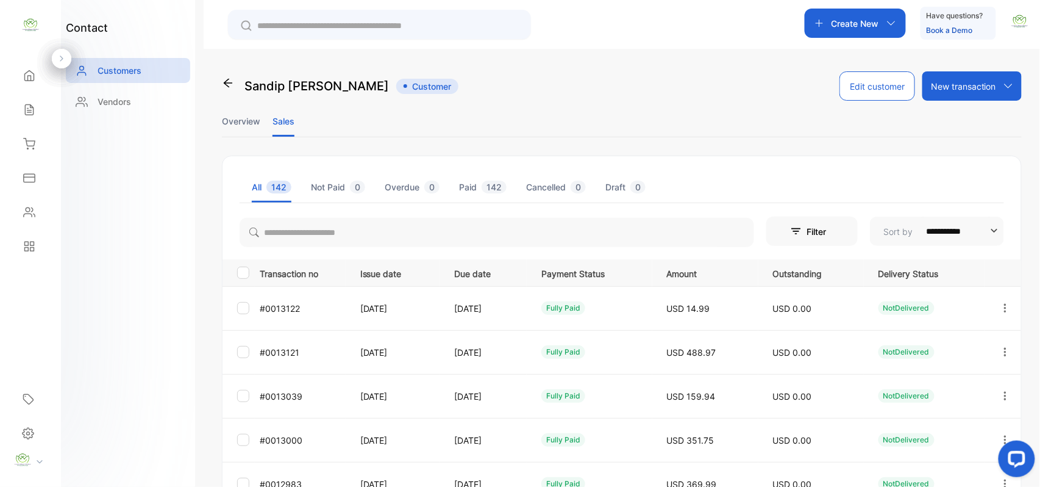
click at [225, 88] on icon at bounding box center [228, 83] width 12 height 12
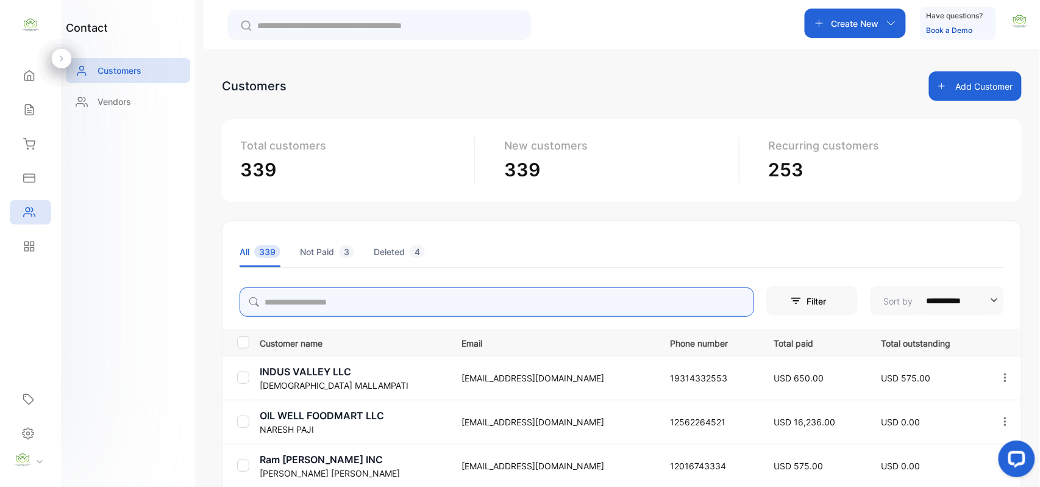
click at [315, 309] on input "search" at bounding box center [497, 301] width 515 height 29
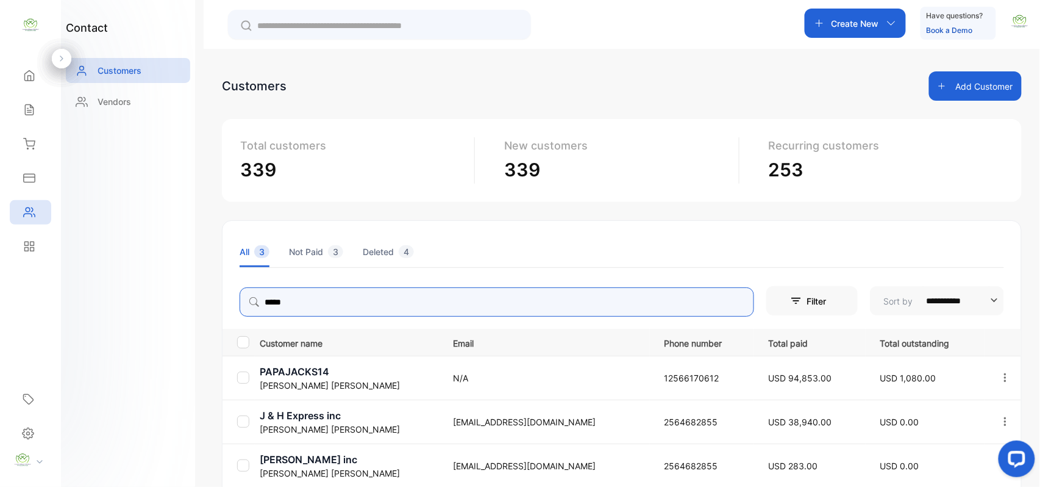
type input "*****"
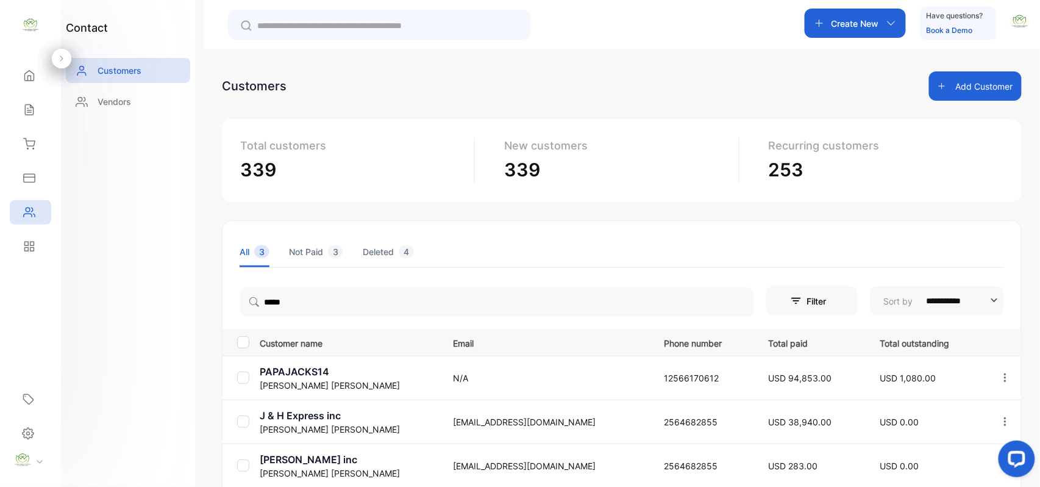
click at [301, 368] on p "PAPAJACKS14" at bounding box center [349, 371] width 178 height 15
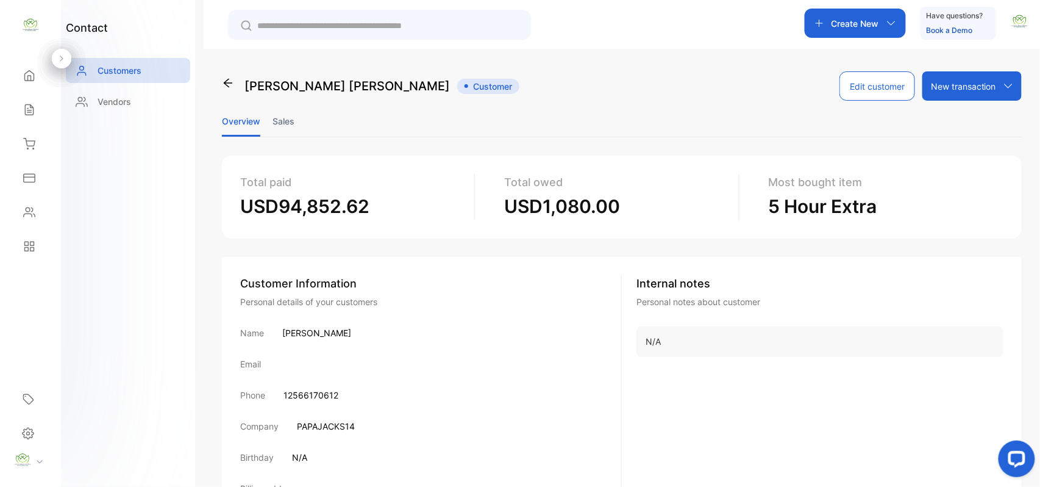
click at [284, 118] on li "Sales" at bounding box center [284, 121] width 22 height 31
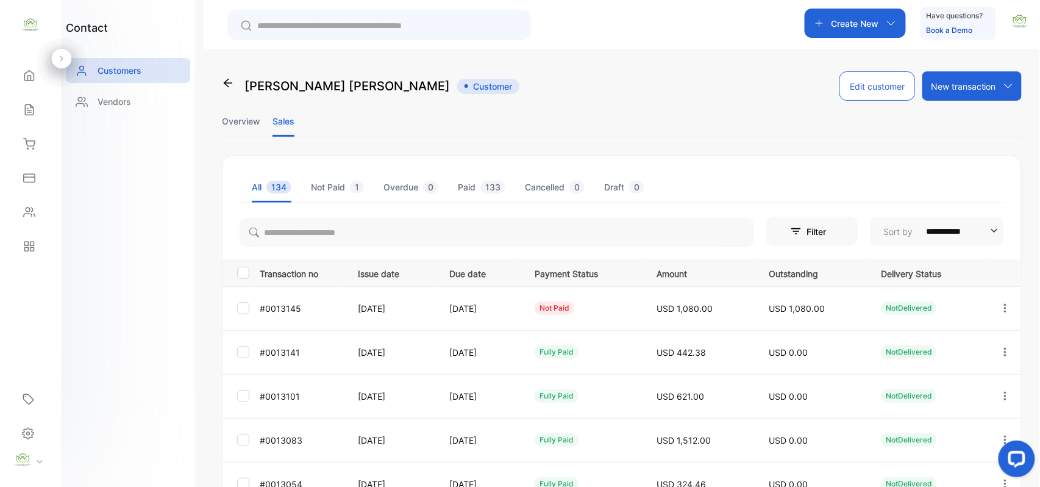
click at [25, 212] on icon at bounding box center [29, 212] width 12 height 12
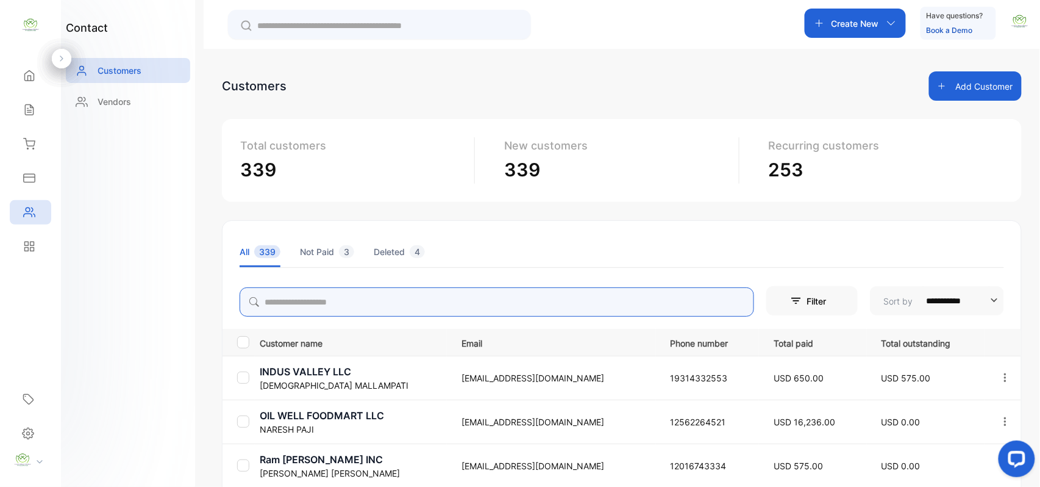
click at [347, 310] on input "search" at bounding box center [497, 301] width 515 height 29
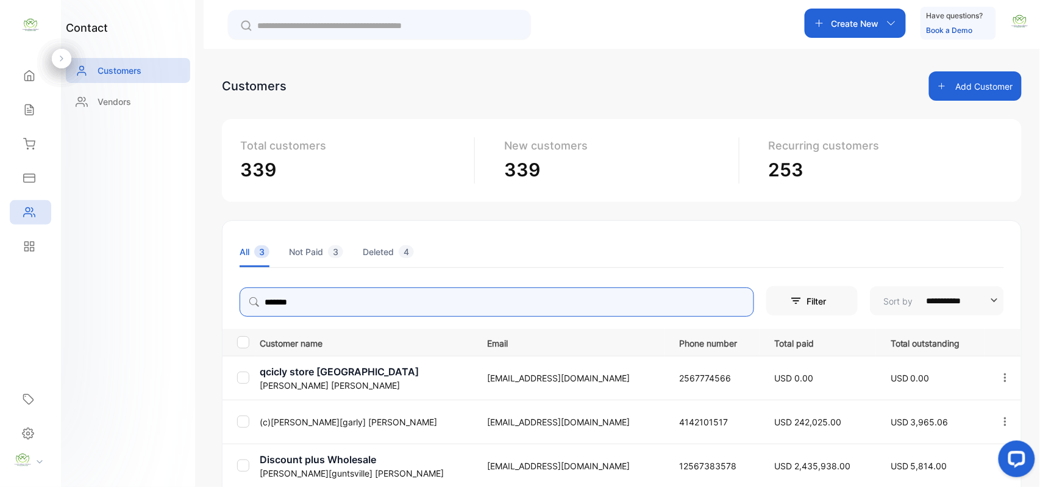
drag, startPoint x: 366, startPoint y: 305, endPoint x: 101, endPoint y: 303, distance: 264.7
click at [101, 303] on div "**********" at bounding box center [520, 280] width 1040 height 560
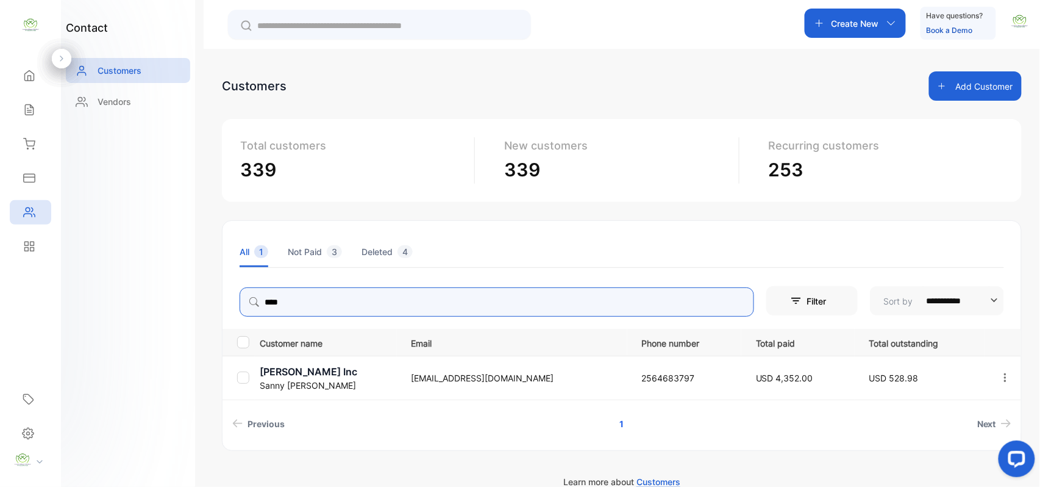
click at [853, 27] on p "Create New" at bounding box center [856, 23] width 48 height 13
type input "****"
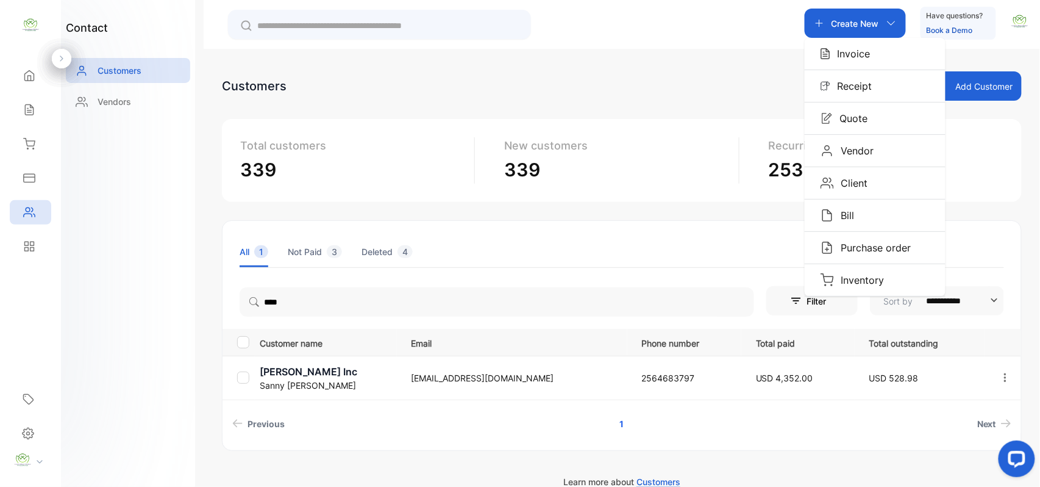
click at [858, 52] on p "Invoice" at bounding box center [851, 53] width 40 height 15
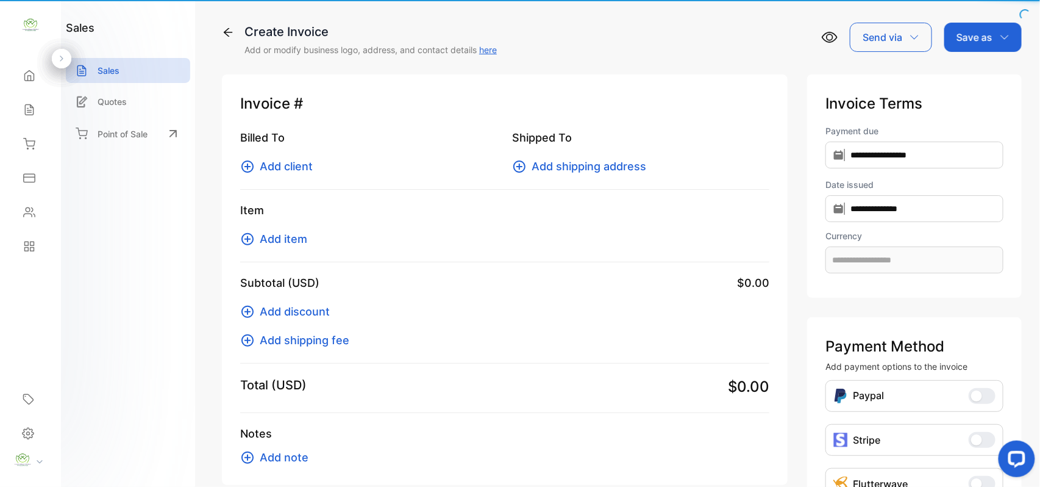
type input "**********"
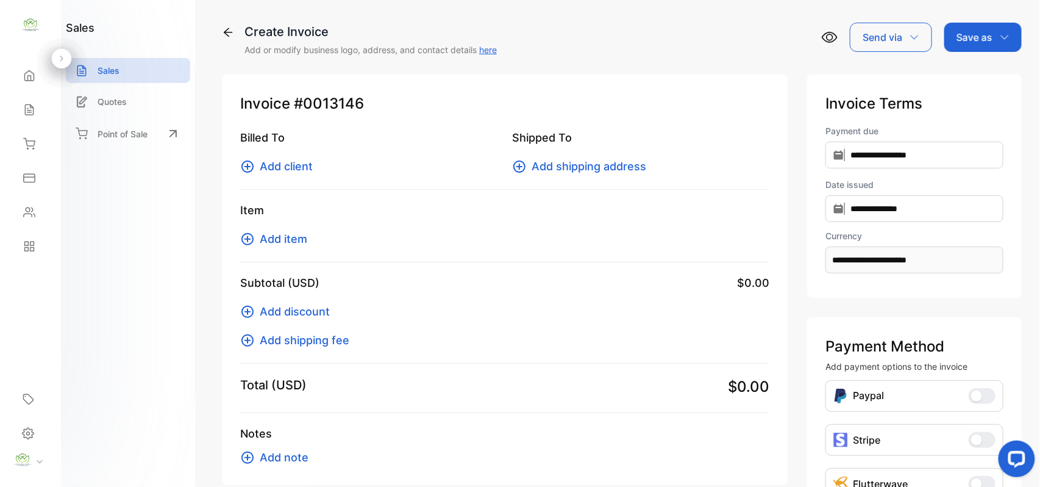
click at [301, 171] on span "Add client" at bounding box center [286, 166] width 53 height 16
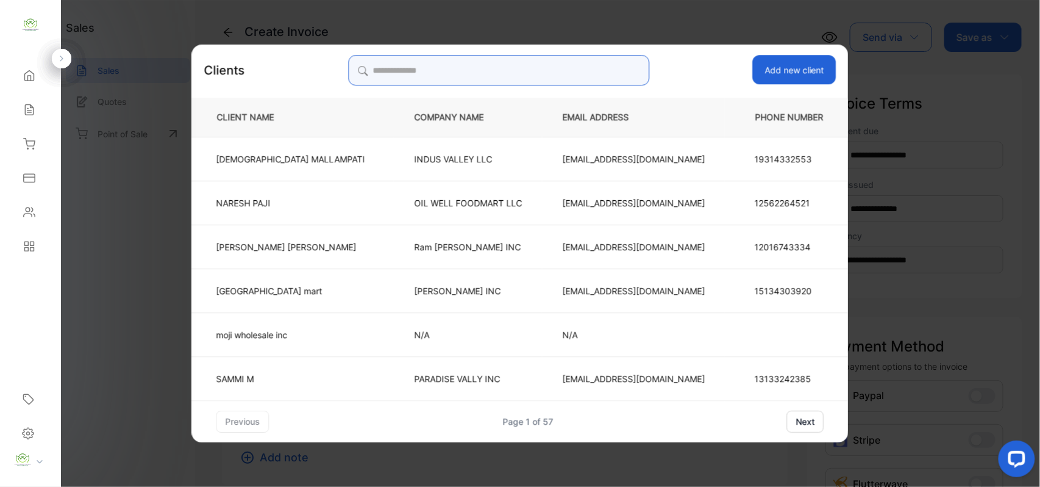
click at [584, 61] on input "search" at bounding box center [498, 70] width 301 height 30
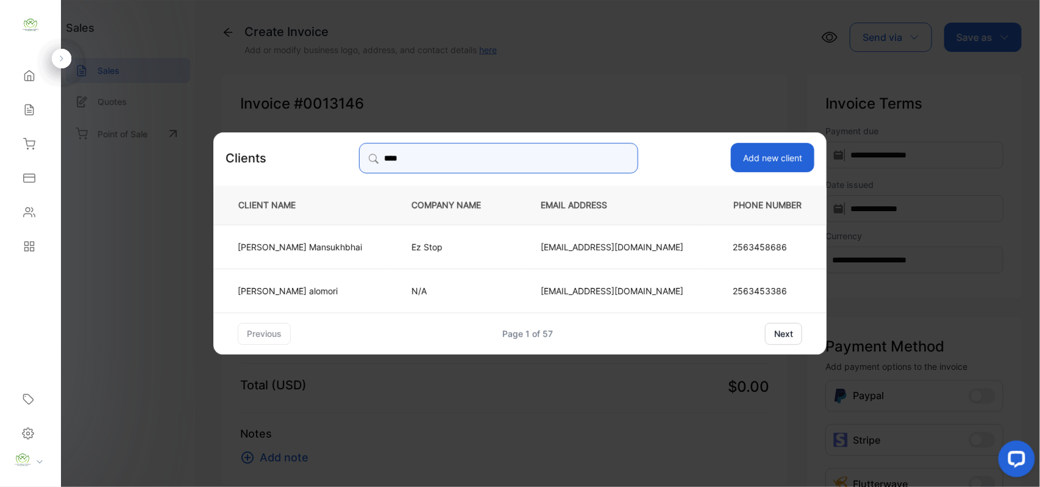
type input "****"
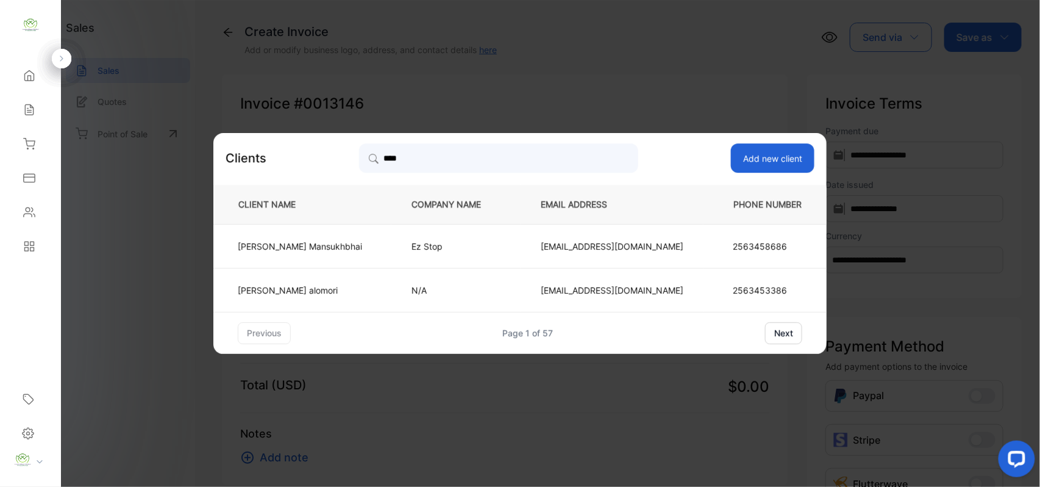
click at [349, 233] on td "Hirenkumar Mansukhbhai" at bounding box center [302, 246] width 178 height 44
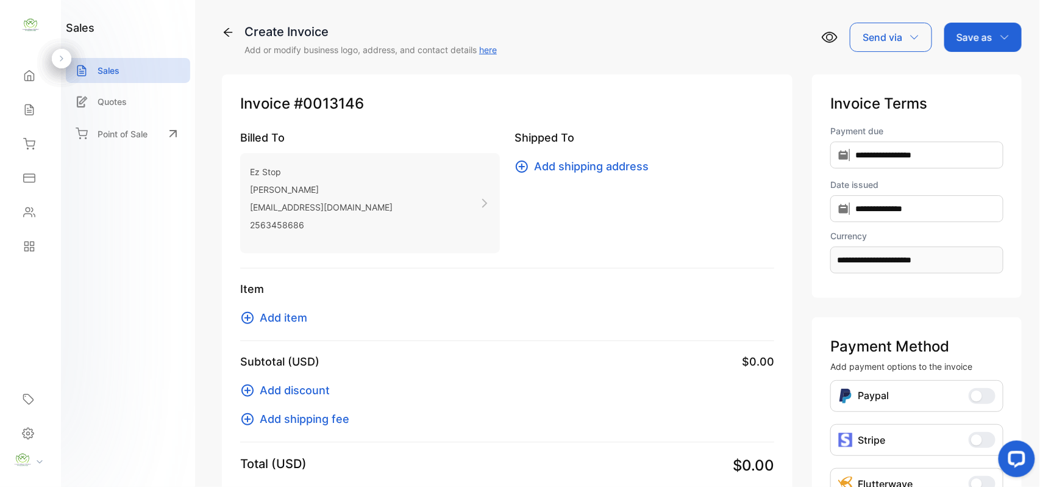
drag, startPoint x: 33, startPoint y: 141, endPoint x: 45, endPoint y: 143, distance: 11.7
click at [39, 142] on div "Inventory" at bounding box center [30, 144] width 41 height 24
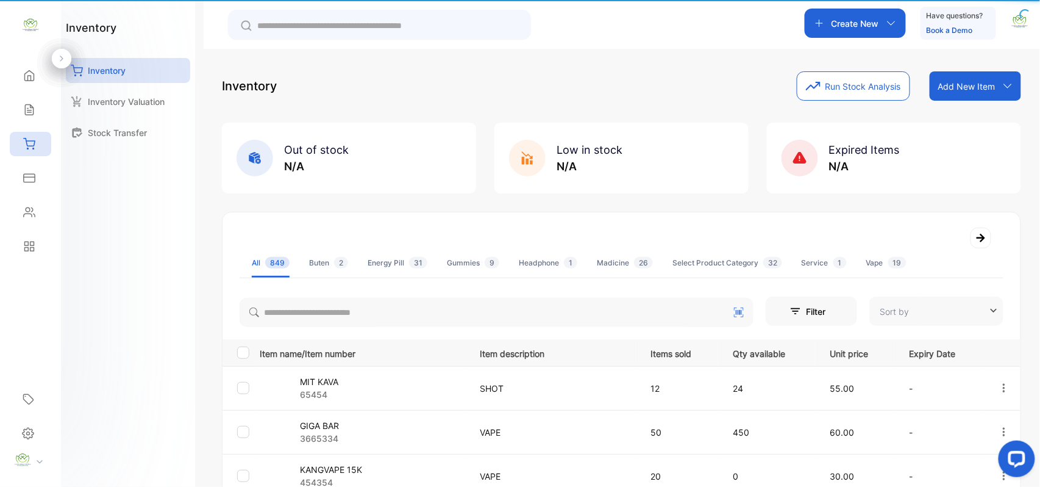
type input "**********"
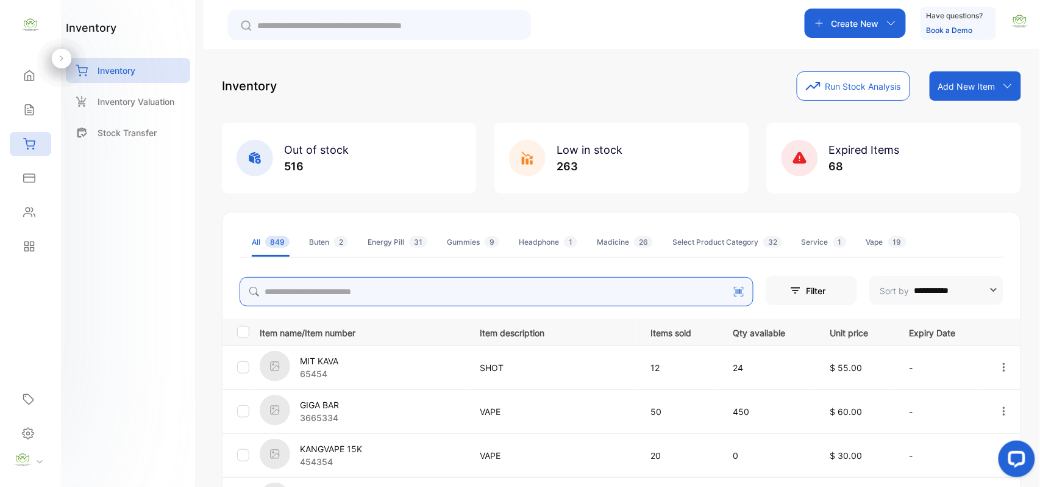
click at [295, 286] on input "search" at bounding box center [497, 291] width 514 height 29
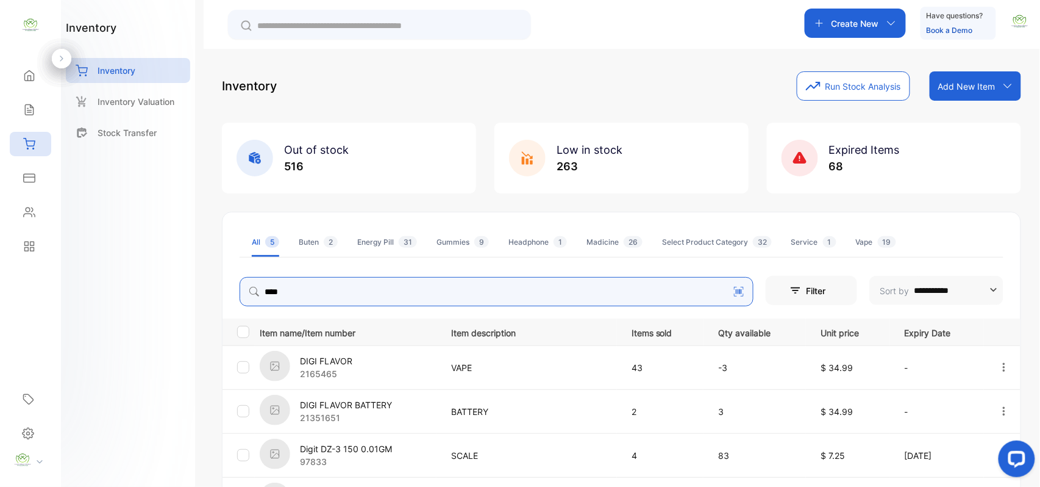
type input "****"
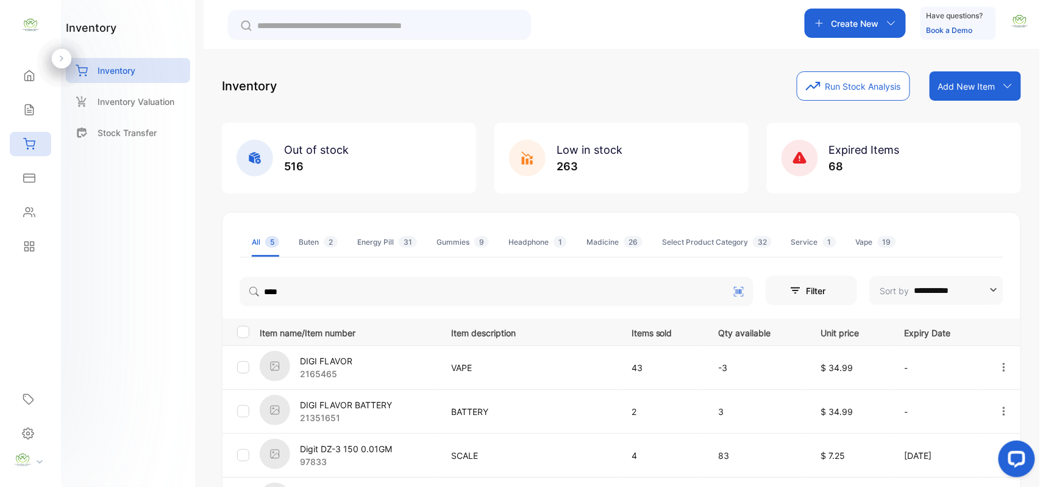
drag, startPoint x: 125, startPoint y: 269, endPoint x: 206, endPoint y: 309, distance: 90.3
click at [127, 269] on div "inventory Inventory Inventory Valuation Stock Transfer" at bounding box center [128, 243] width 134 height 487
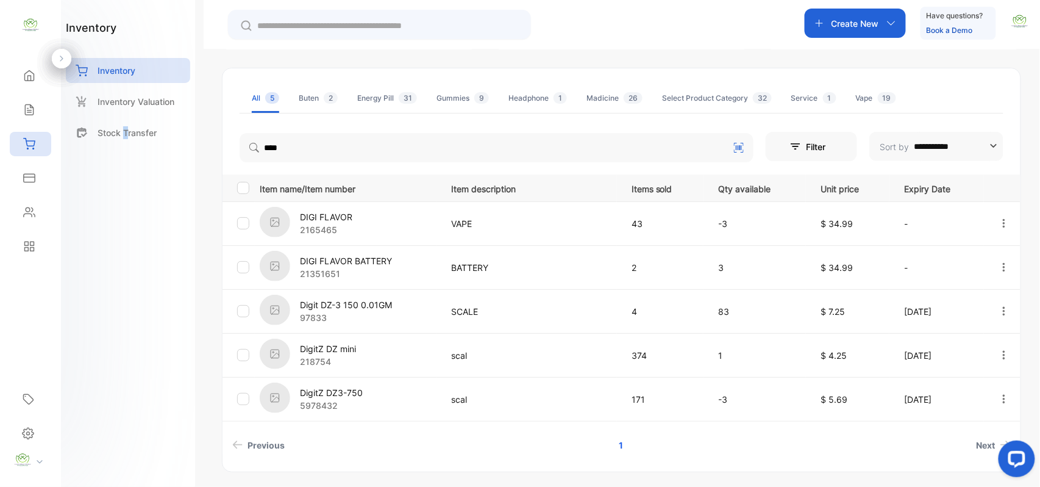
scroll to position [181, 0]
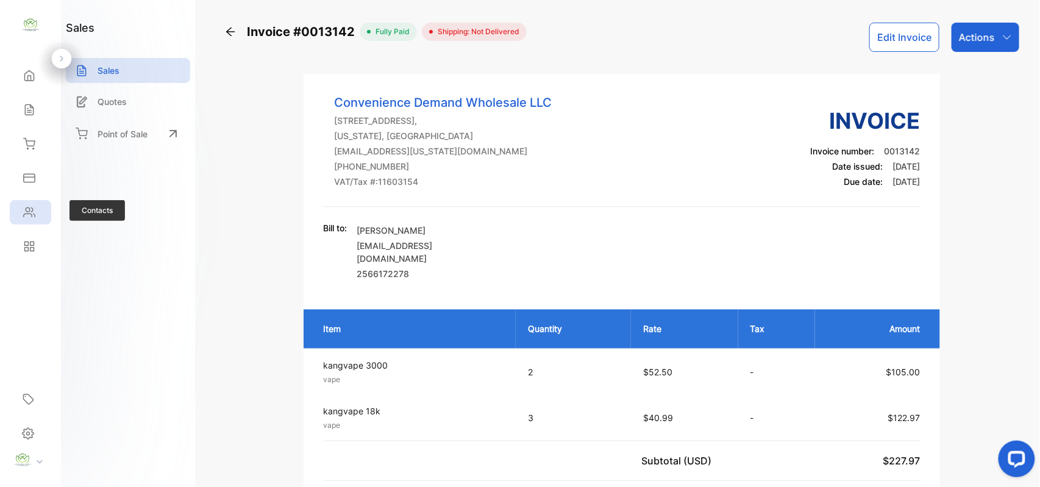
click at [27, 206] on icon at bounding box center [29, 212] width 12 height 12
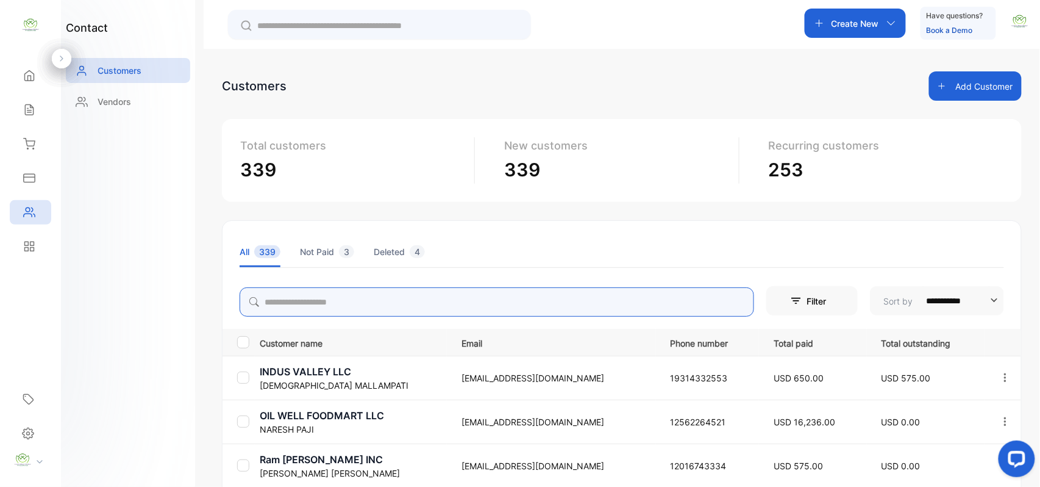
click at [365, 310] on input "search" at bounding box center [497, 301] width 515 height 29
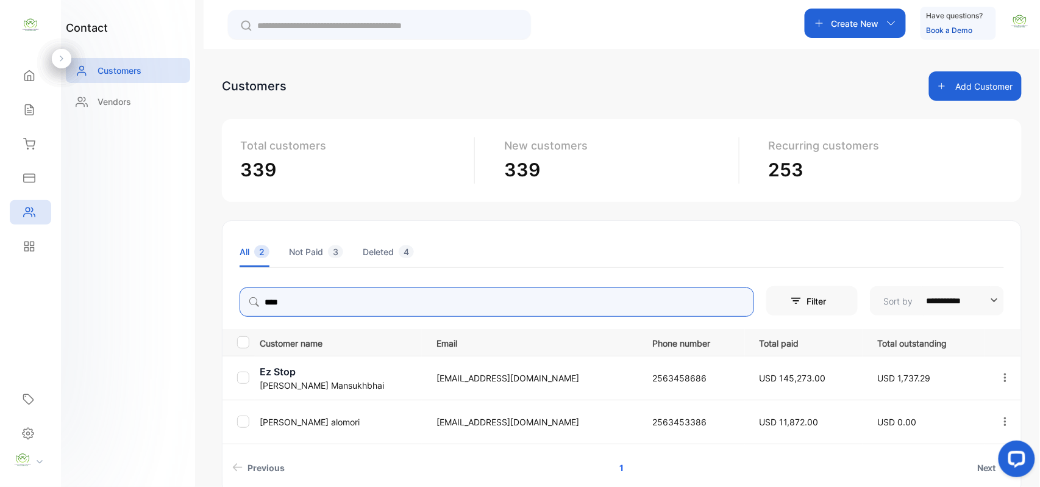
type input "****"
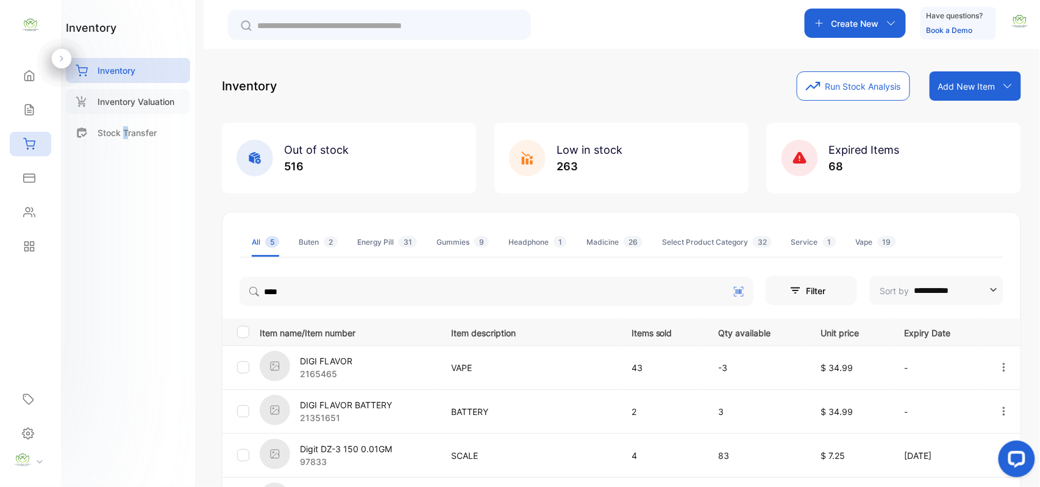
scroll to position [181, 0]
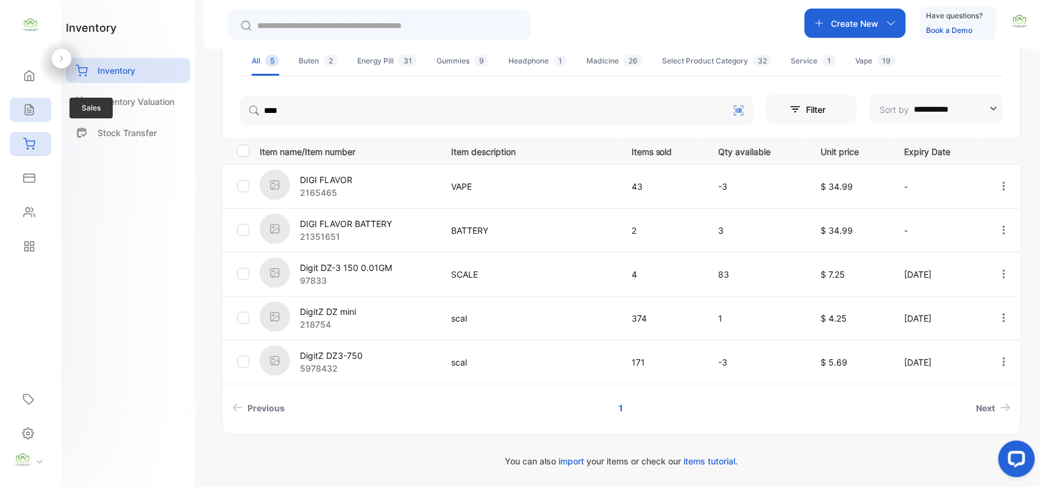
click at [33, 117] on div "Sales" at bounding box center [30, 110] width 41 height 24
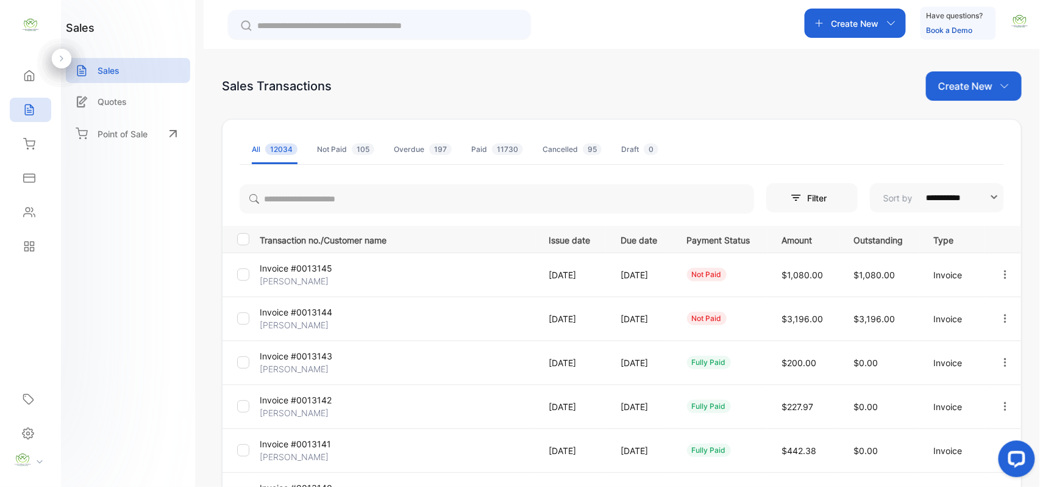
click at [984, 87] on p "Create New" at bounding box center [966, 86] width 54 height 15
click at [960, 116] on div "Invoice" at bounding box center [978, 126] width 85 height 24
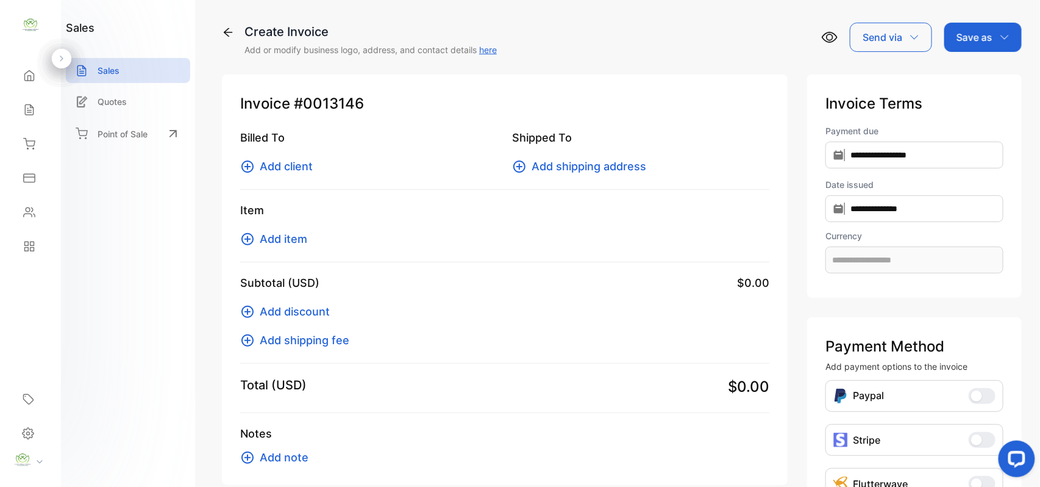
type input "**********"
click at [292, 159] on span "Add client" at bounding box center [286, 166] width 53 height 16
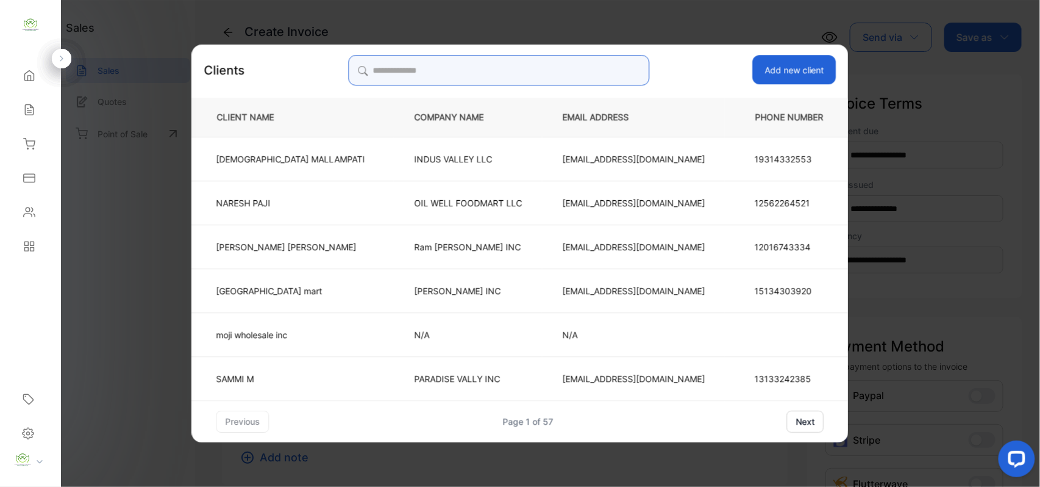
click at [491, 67] on input "search" at bounding box center [498, 70] width 301 height 30
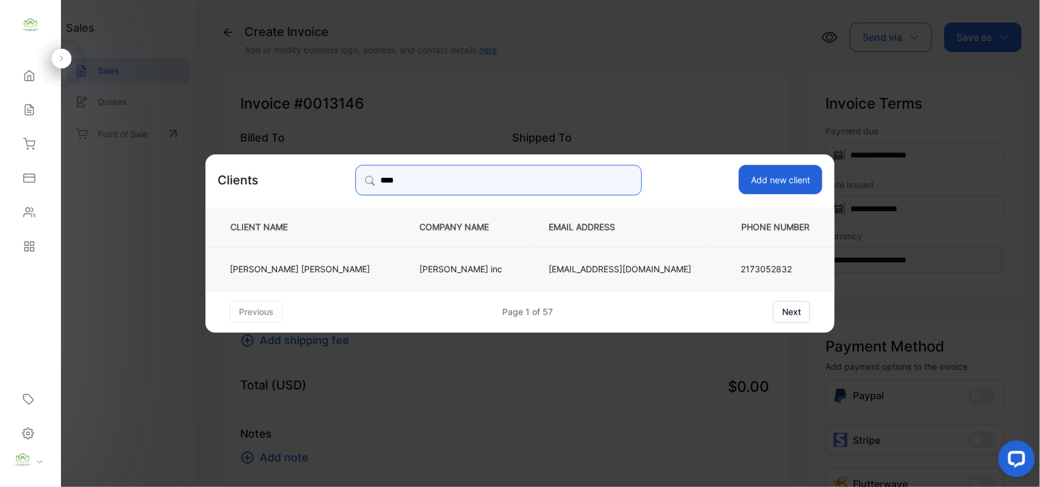
type input "****"
click at [298, 250] on td "[PERSON_NAME]" at bounding box center [303, 268] width 194 height 44
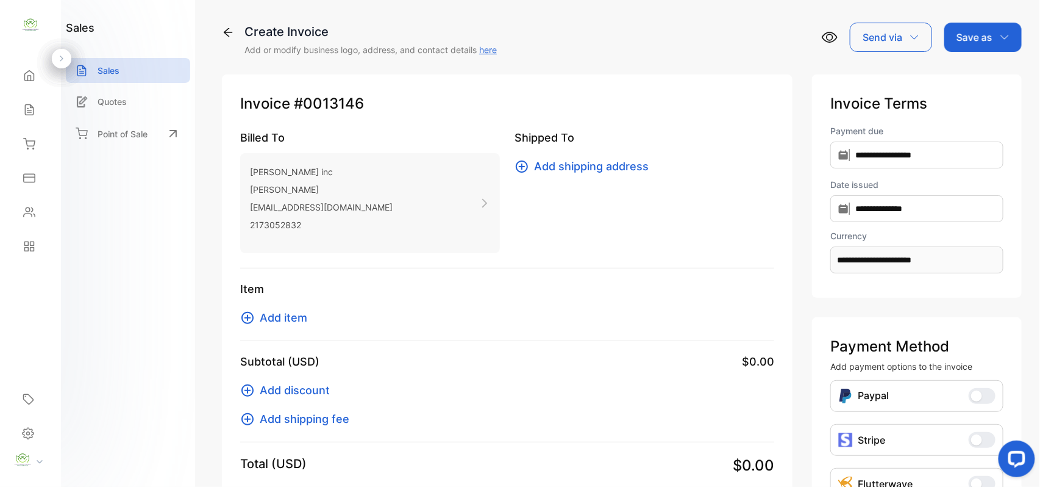
click at [287, 320] on span "Add item" at bounding box center [284, 317] width 48 height 16
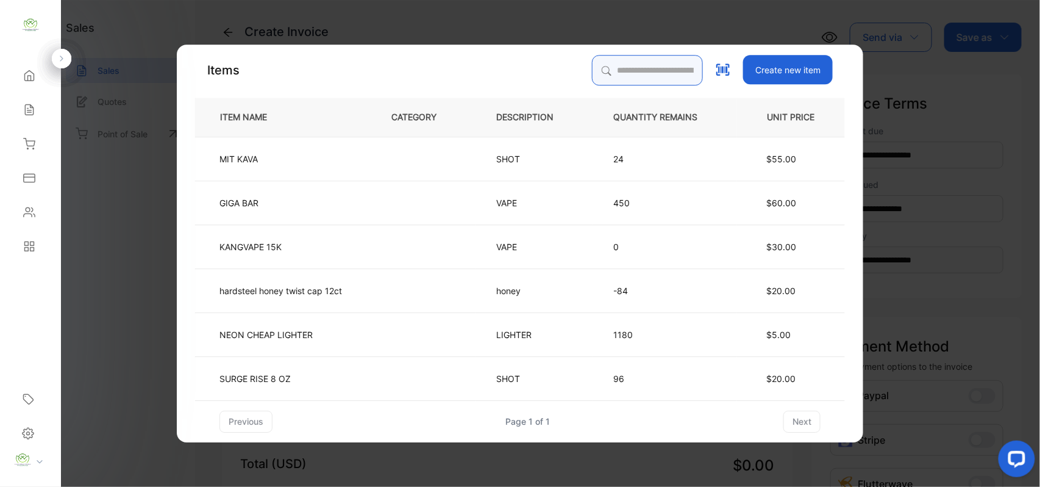
click at [631, 66] on input "search" at bounding box center [647, 70] width 111 height 30
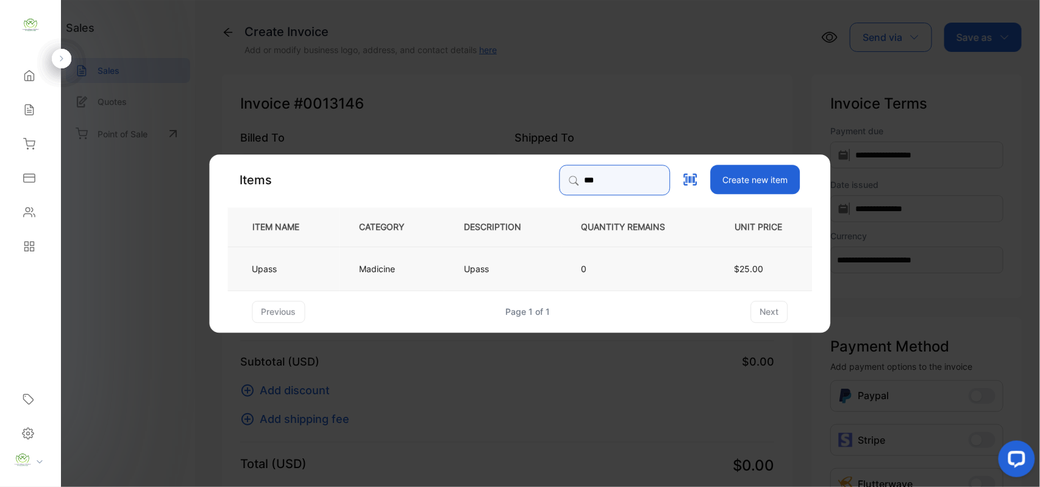
type input "***"
click at [376, 276] on td "Madicine" at bounding box center [392, 268] width 105 height 44
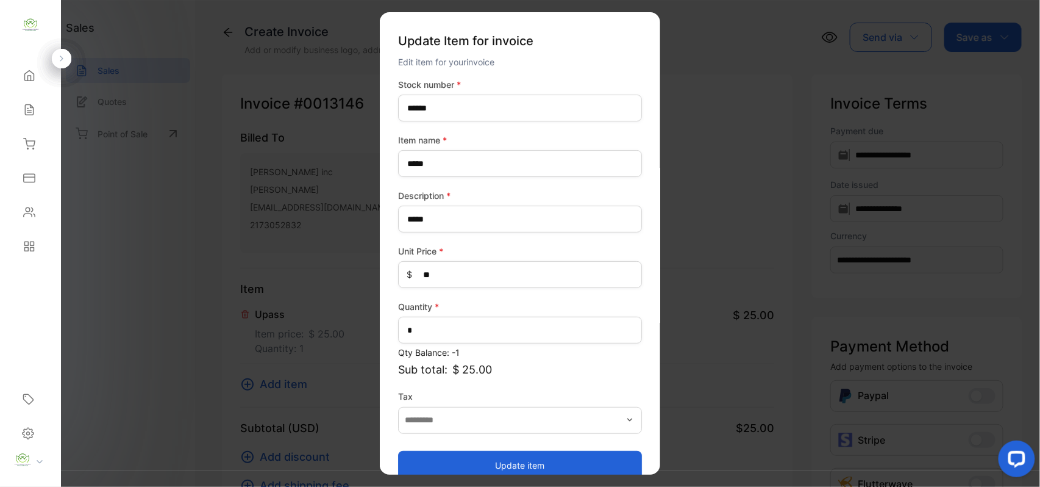
click at [478, 464] on button "Update item" at bounding box center [520, 464] width 244 height 29
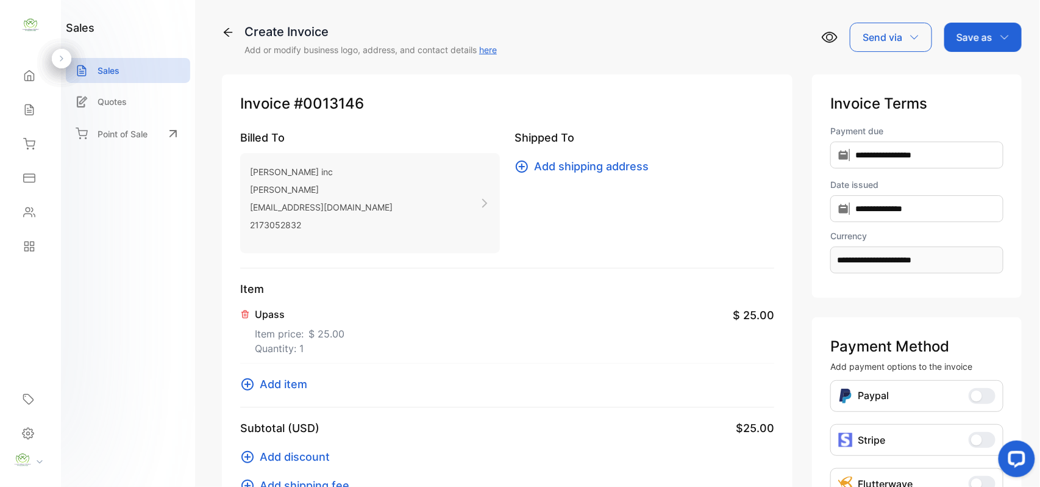
click at [295, 384] on span "Add item" at bounding box center [284, 384] width 48 height 16
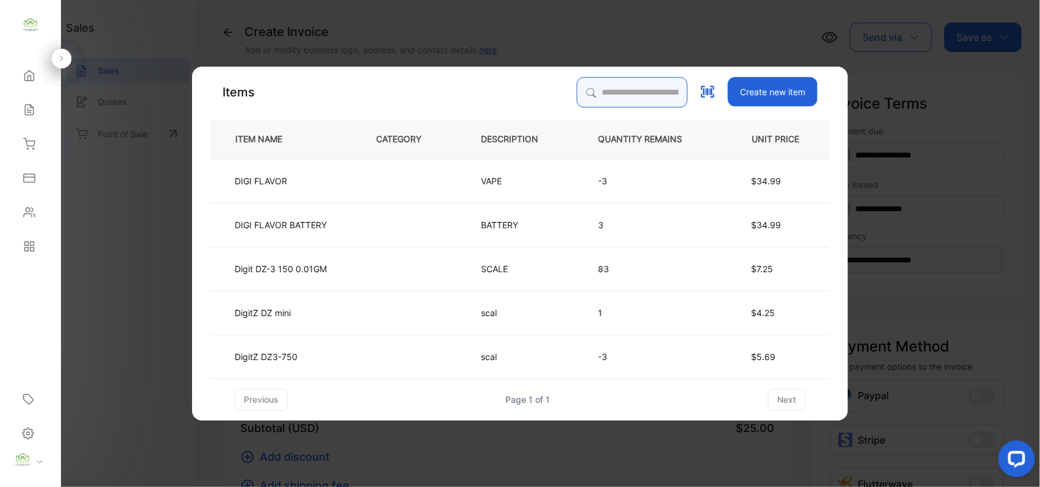
click at [604, 85] on input "search" at bounding box center [632, 92] width 111 height 30
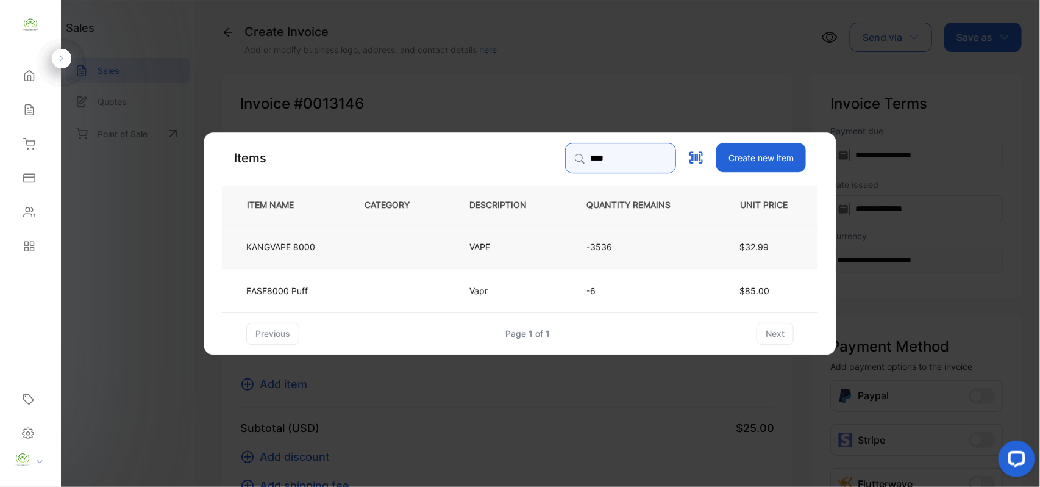
type input "****"
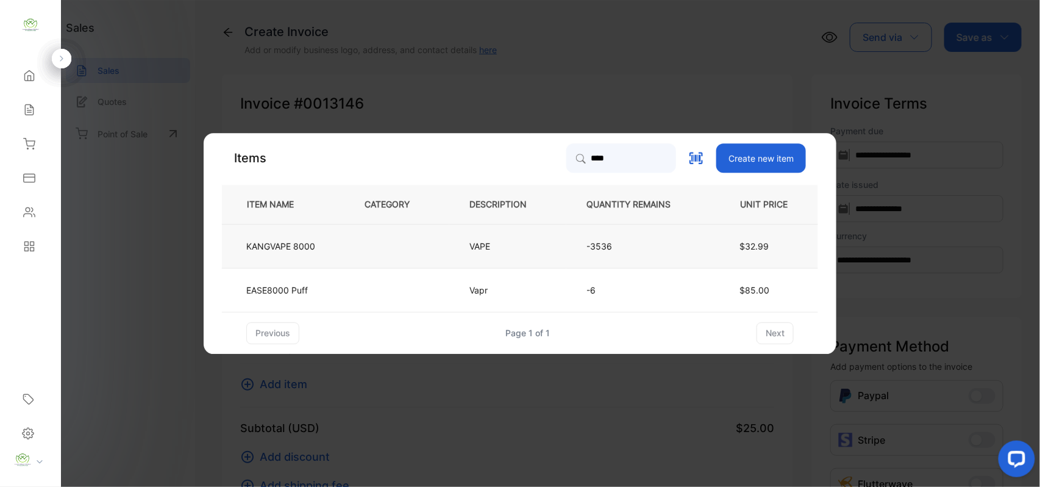
click at [345, 234] on tr "KANGVAPE 8000 VAPE -3536 $32.99" at bounding box center [520, 246] width 596 height 44
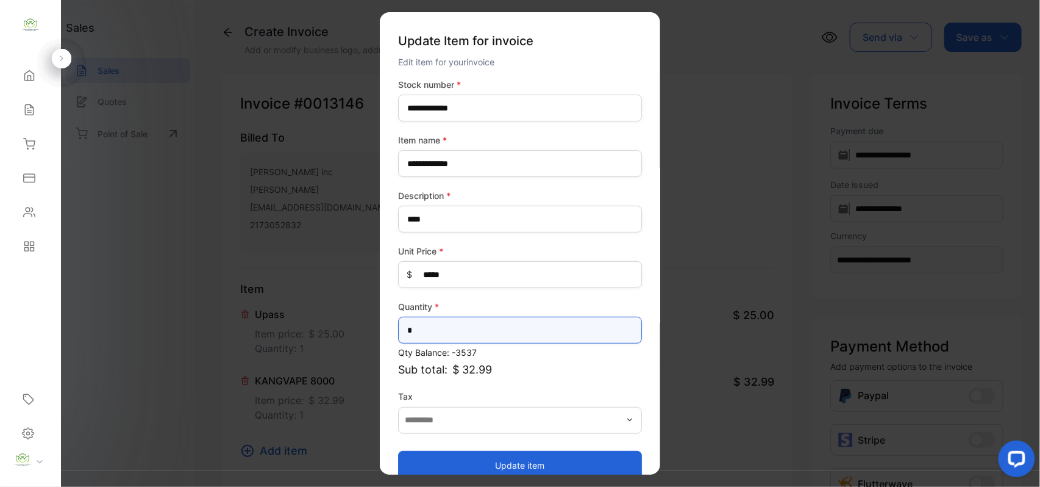
click at [462, 321] on input "*" at bounding box center [520, 330] width 244 height 27
type input "*"
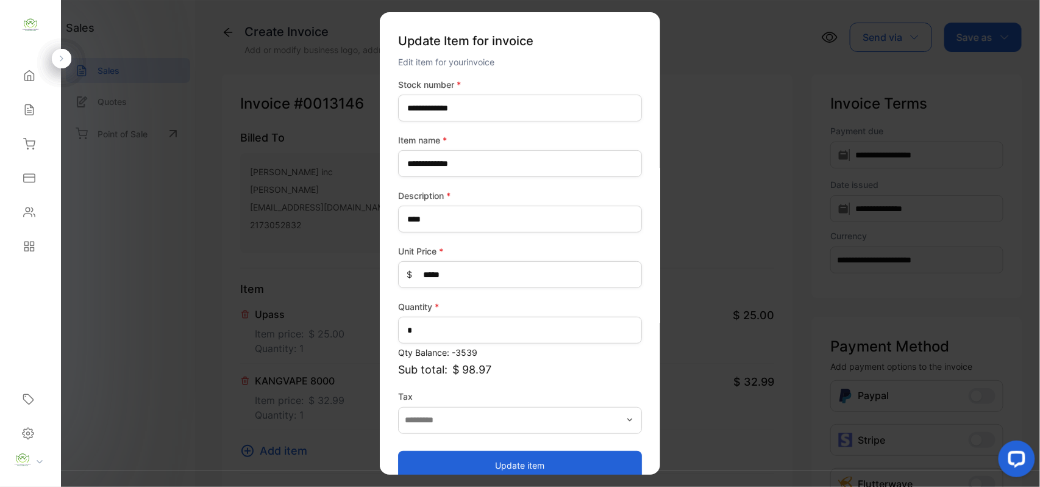
click at [489, 459] on button "Update item" at bounding box center [520, 464] width 244 height 29
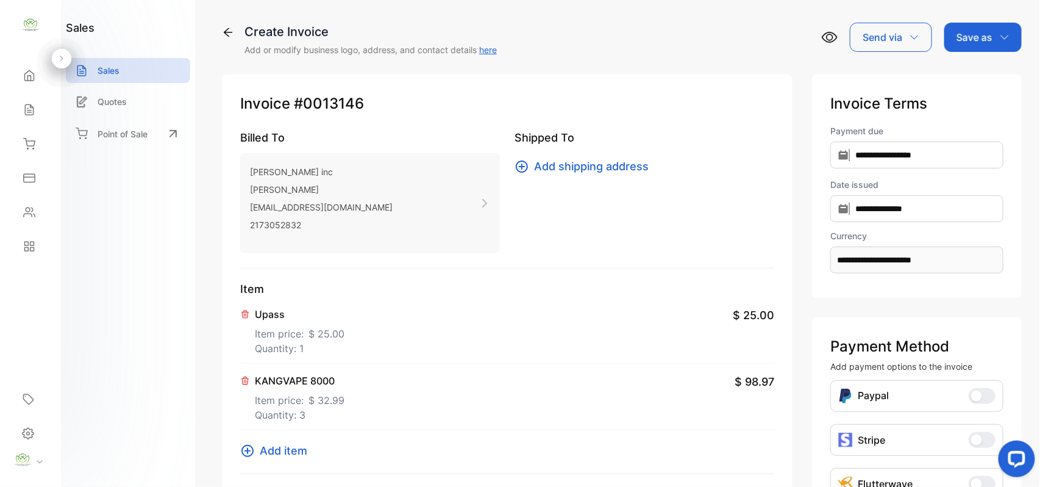
click at [296, 454] on span "Add item" at bounding box center [284, 450] width 48 height 16
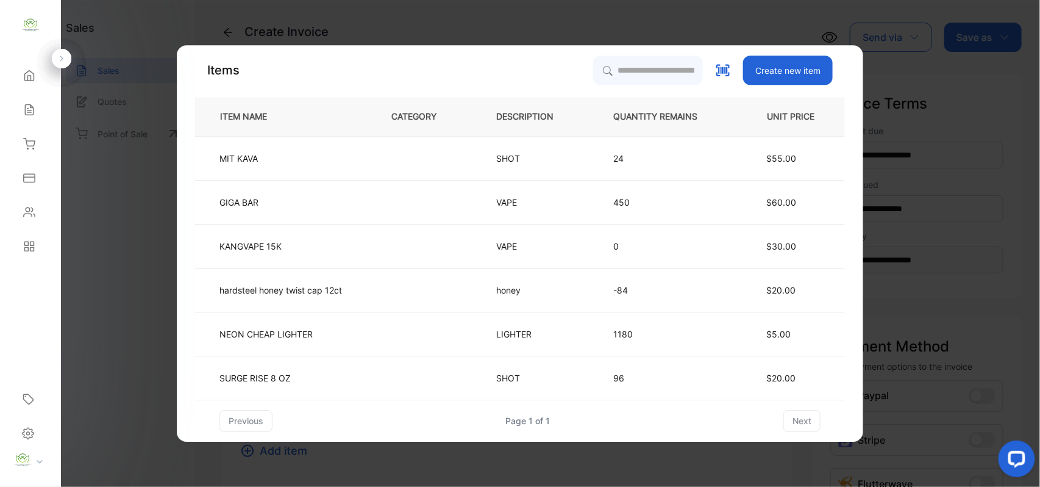
click at [653, 96] on div "Items Create new item ITEM NAME CATEGORY DESCRIPTION QUANTITY REMAINS UNIT PRIC…" at bounding box center [520, 243] width 650 height 376
click at [637, 73] on input "search" at bounding box center [647, 70] width 111 height 30
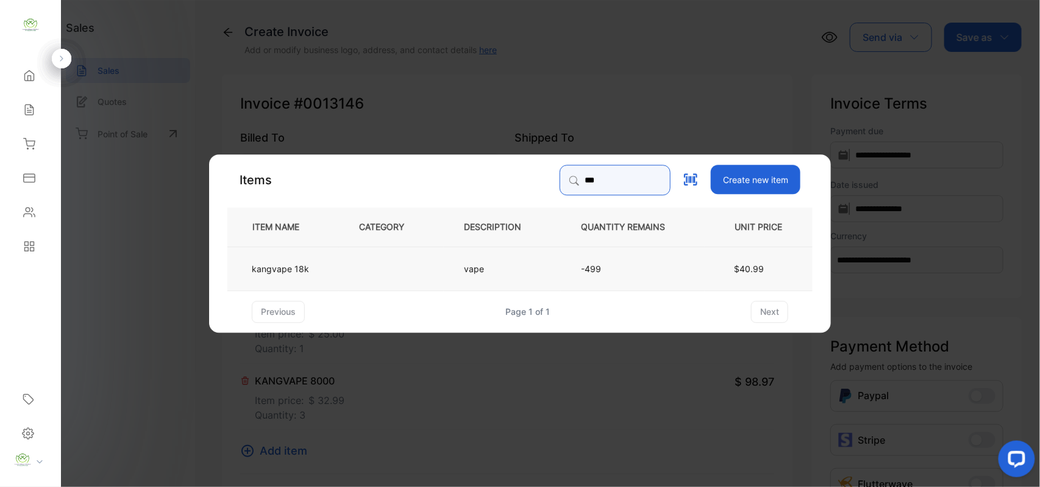
type input "***"
click at [388, 260] on td at bounding box center [391, 268] width 105 height 44
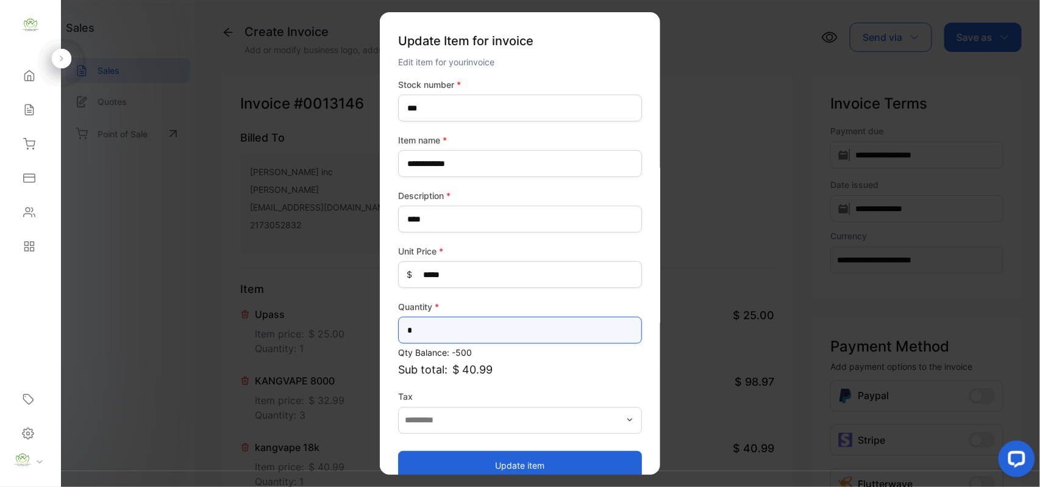
drag, startPoint x: 457, startPoint y: 332, endPoint x: 460, endPoint y: 325, distance: 7.1
click at [459, 327] on input "*" at bounding box center [520, 330] width 244 height 27
type input "*"
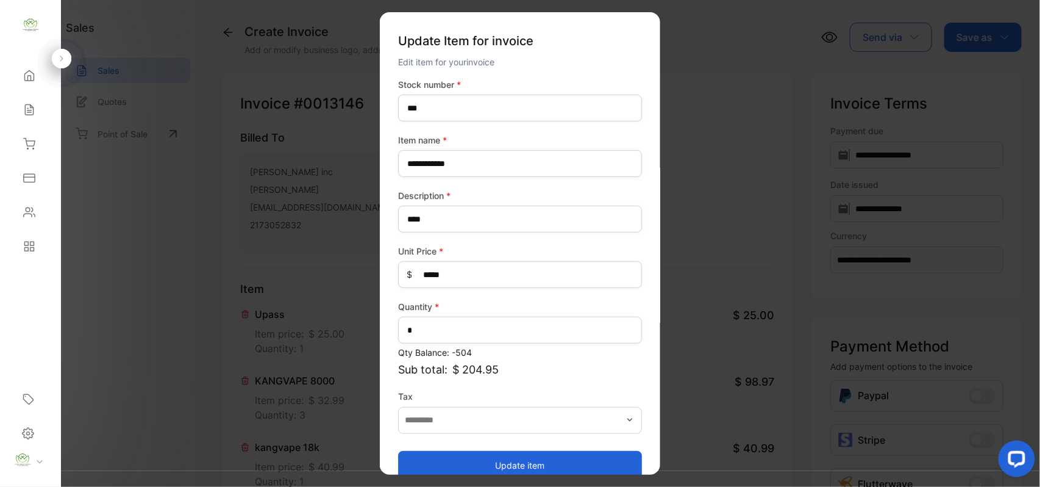
click at [474, 457] on button "Update item" at bounding box center [520, 464] width 244 height 29
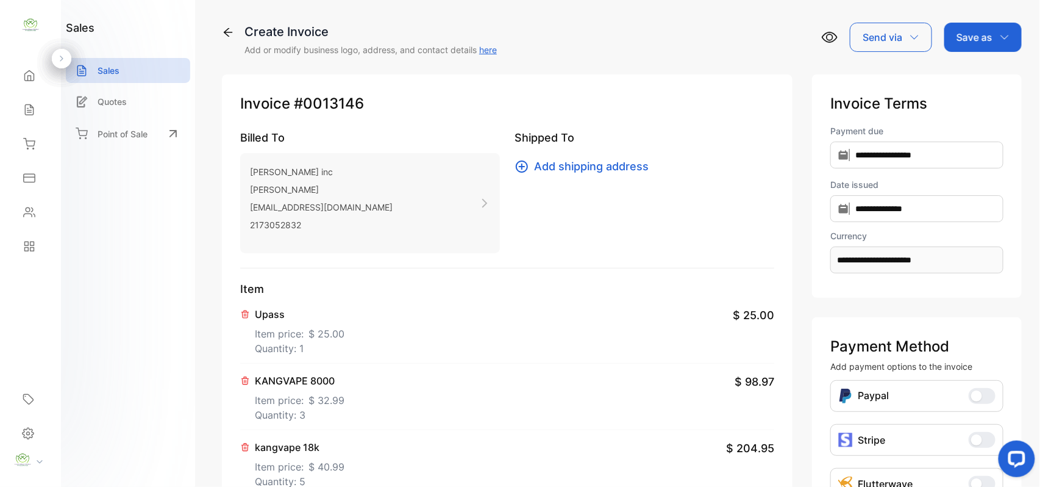
scroll to position [189, 0]
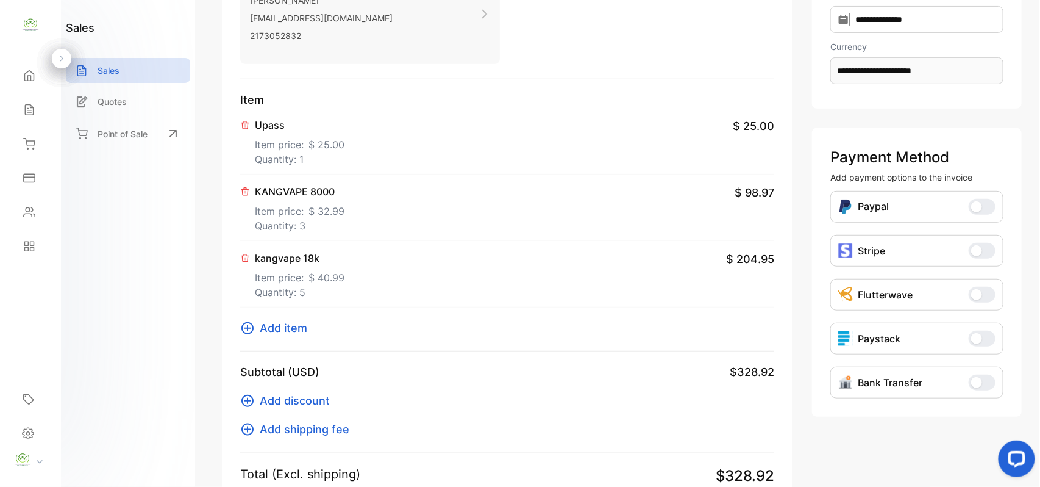
click at [295, 332] on span "Add item" at bounding box center [284, 328] width 48 height 16
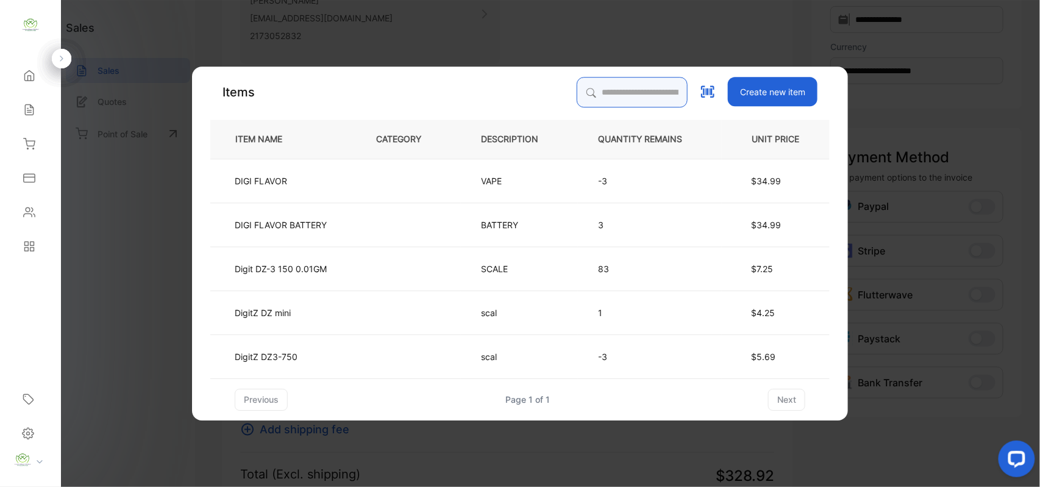
click at [654, 91] on input "search" at bounding box center [632, 92] width 111 height 30
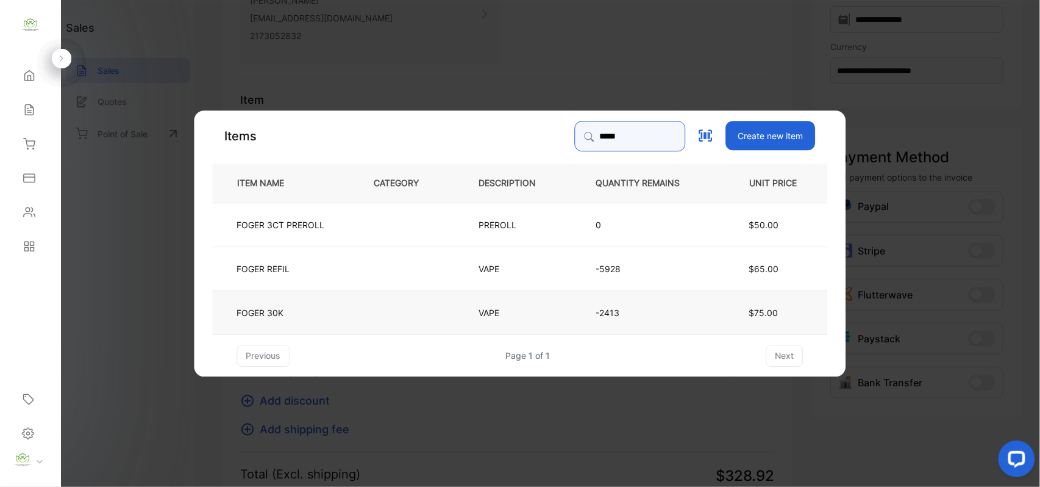
type input "*****"
click at [307, 318] on td "FOGER 30K" at bounding box center [283, 312] width 141 height 44
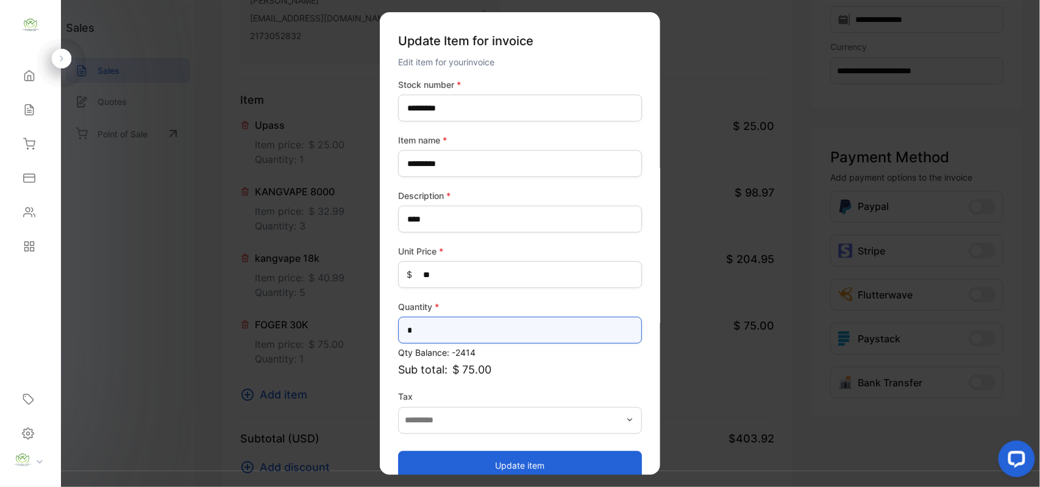
click at [442, 328] on input "*" at bounding box center [520, 330] width 244 height 27
type input "**"
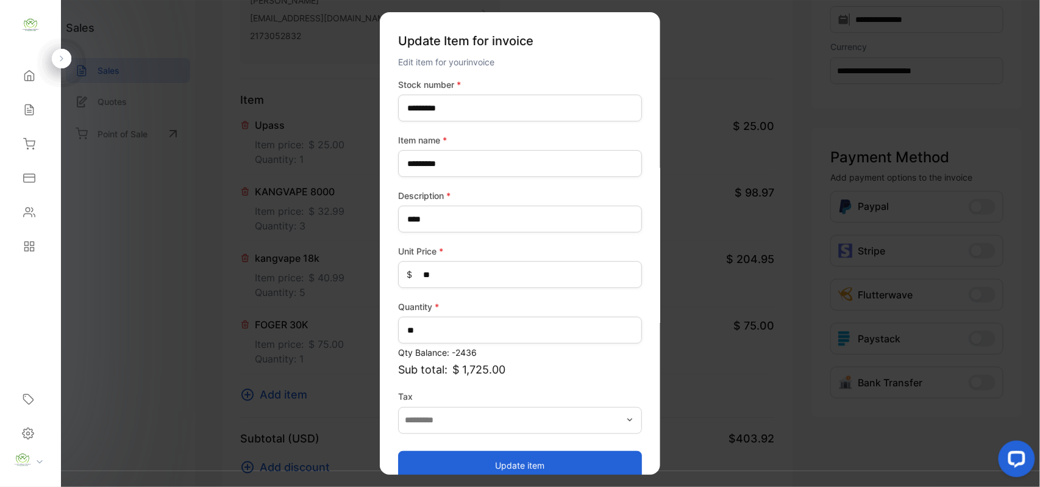
click at [434, 459] on button "Update item" at bounding box center [520, 464] width 244 height 29
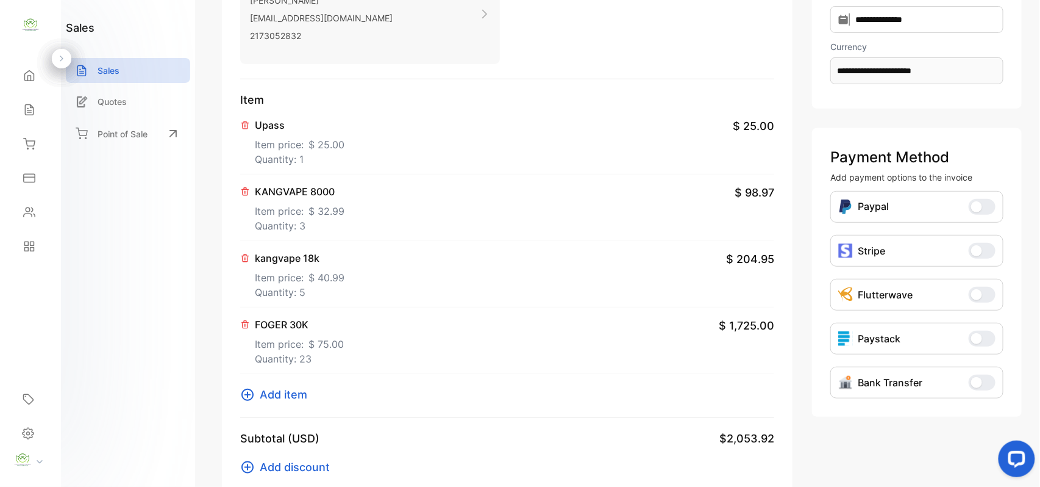
click at [276, 396] on span "Add item" at bounding box center [284, 394] width 48 height 16
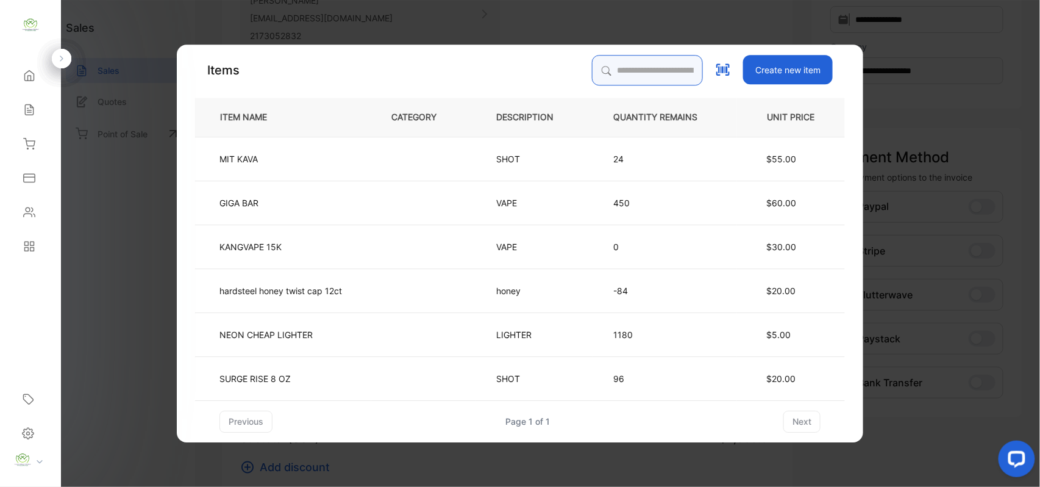
click at [637, 69] on input "search" at bounding box center [647, 70] width 111 height 30
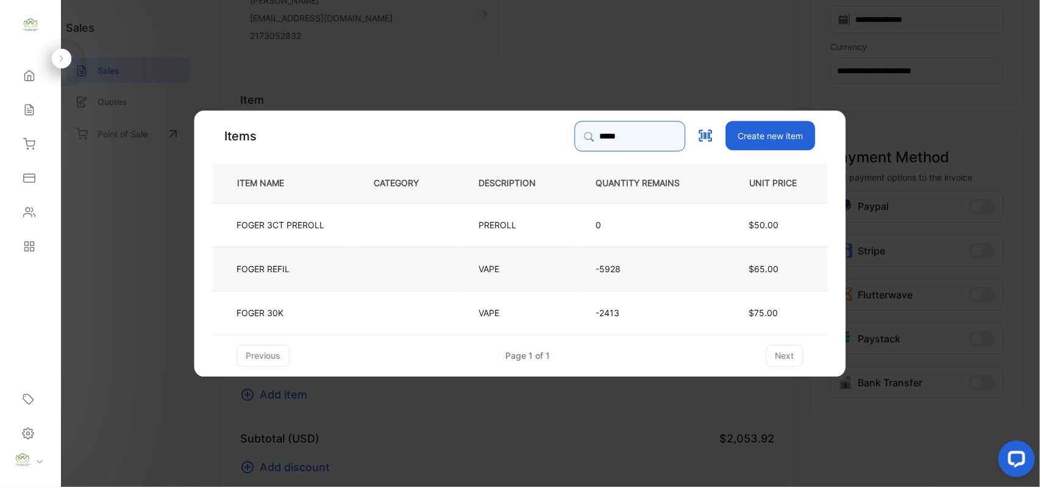
type input "*****"
click at [405, 277] on td at bounding box center [406, 268] width 105 height 44
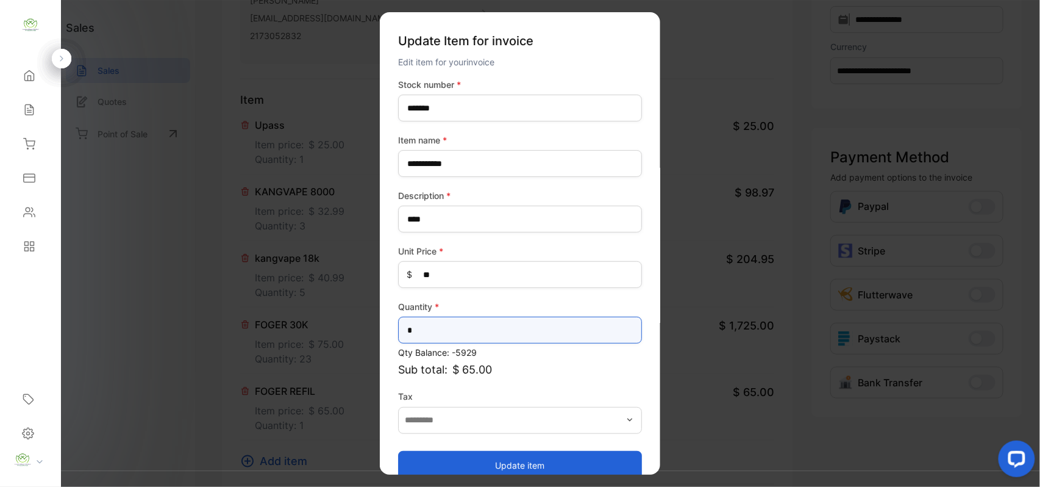
drag, startPoint x: 473, startPoint y: 340, endPoint x: 479, endPoint y: 328, distance: 13.4
click at [478, 333] on input "*" at bounding box center [520, 330] width 244 height 27
type input "**"
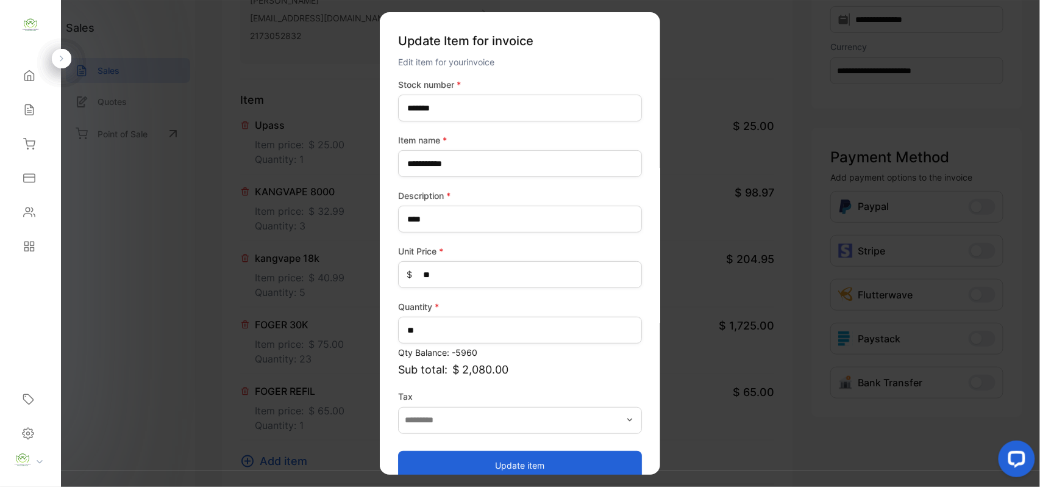
click at [457, 464] on button "Update item" at bounding box center [520, 464] width 244 height 29
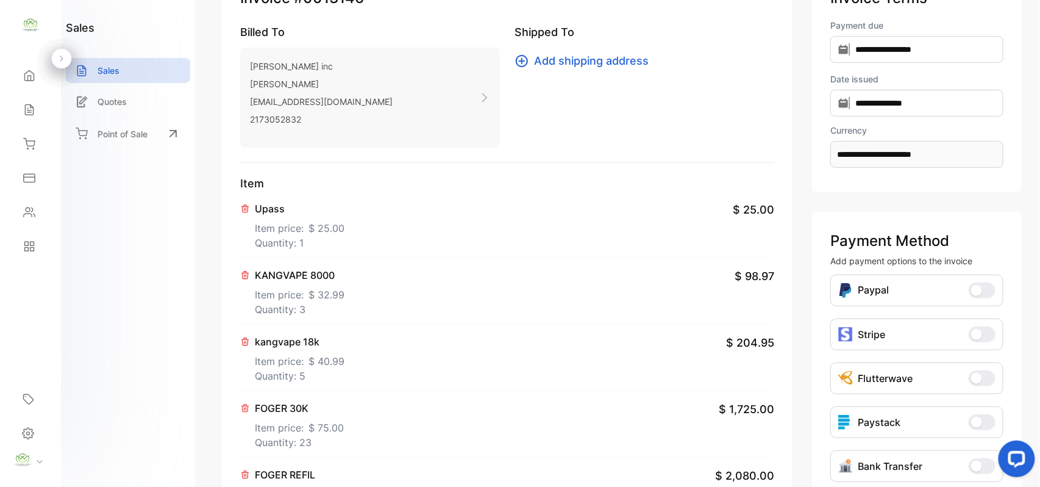
scroll to position [0, 0]
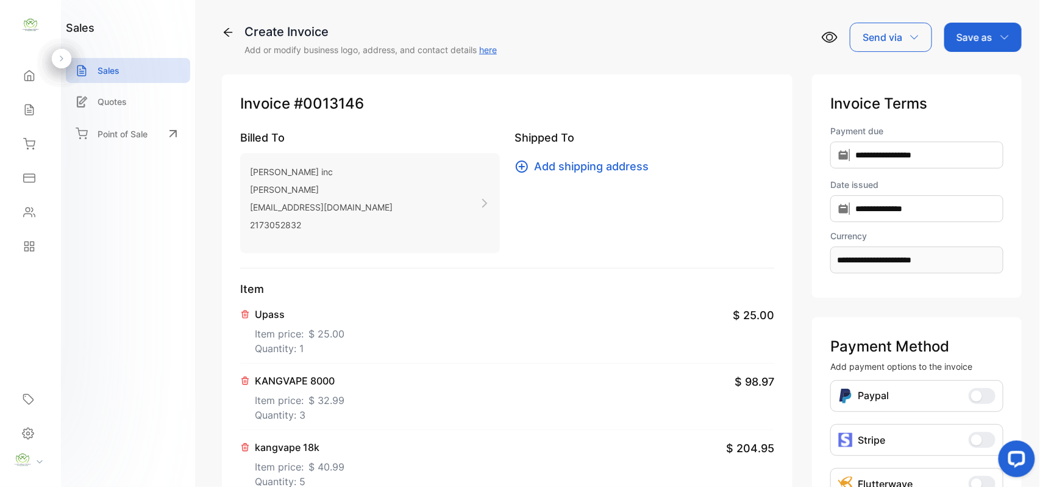
click at [976, 39] on p "Save as" at bounding box center [975, 37] width 36 height 15
click at [970, 74] on div "Invoice" at bounding box center [980, 77] width 70 height 24
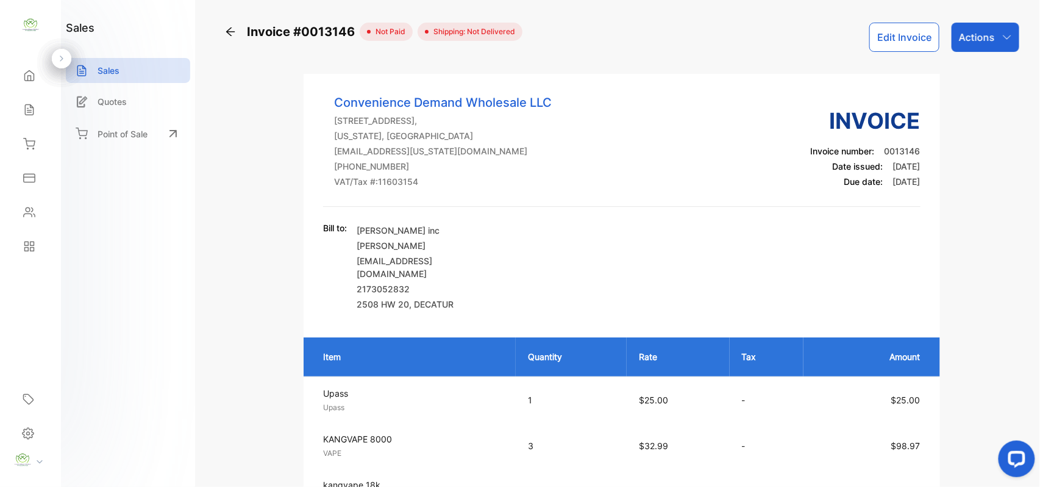
click at [981, 38] on p "Actions" at bounding box center [977, 37] width 36 height 15
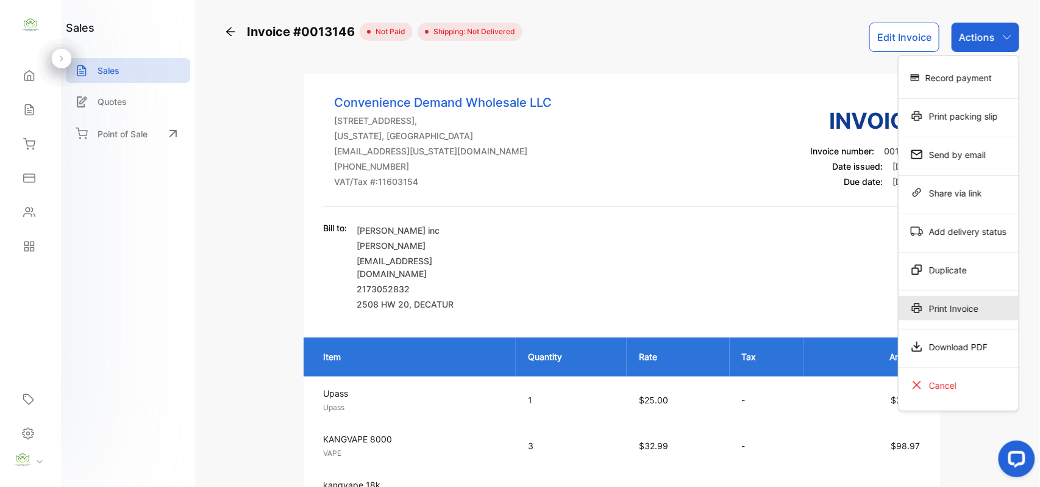
click at [920, 312] on icon at bounding box center [917, 308] width 12 height 12
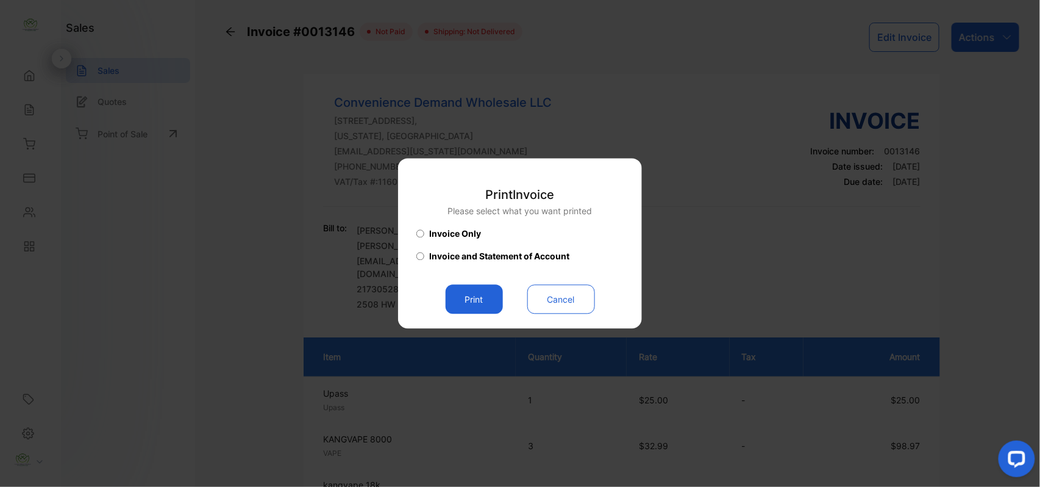
click at [481, 301] on button "Print" at bounding box center [474, 299] width 57 height 29
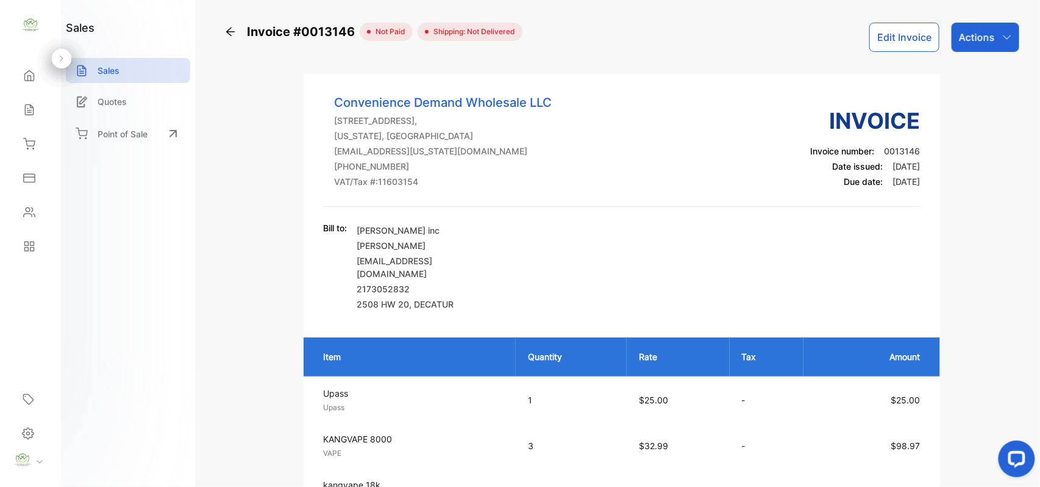
click at [22, 216] on div "Contacts" at bounding box center [30, 212] width 41 height 24
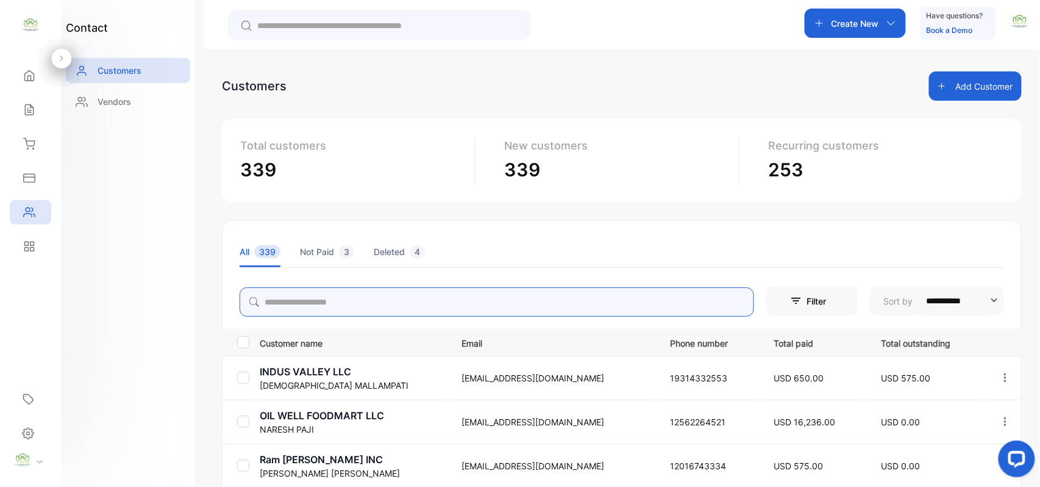
click at [369, 300] on input "search" at bounding box center [497, 301] width 515 height 29
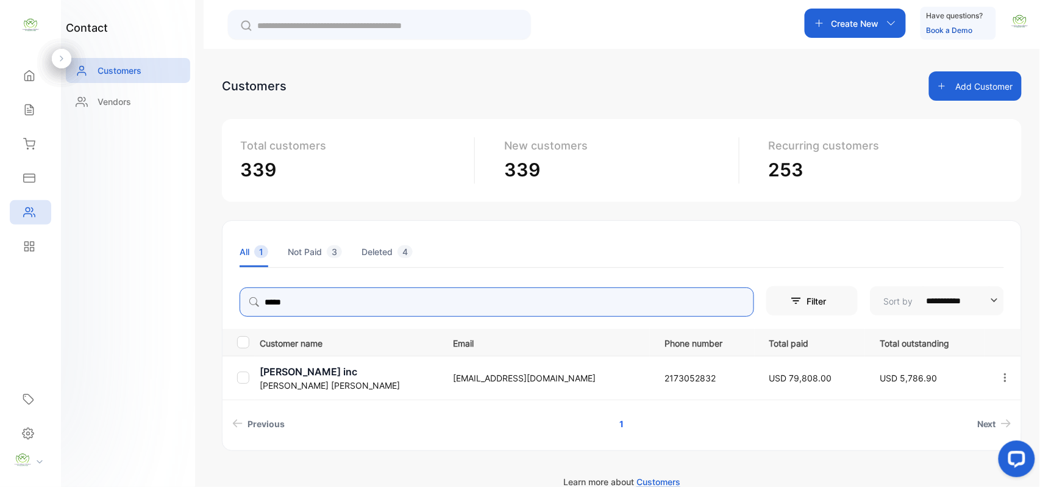
type input "*****"
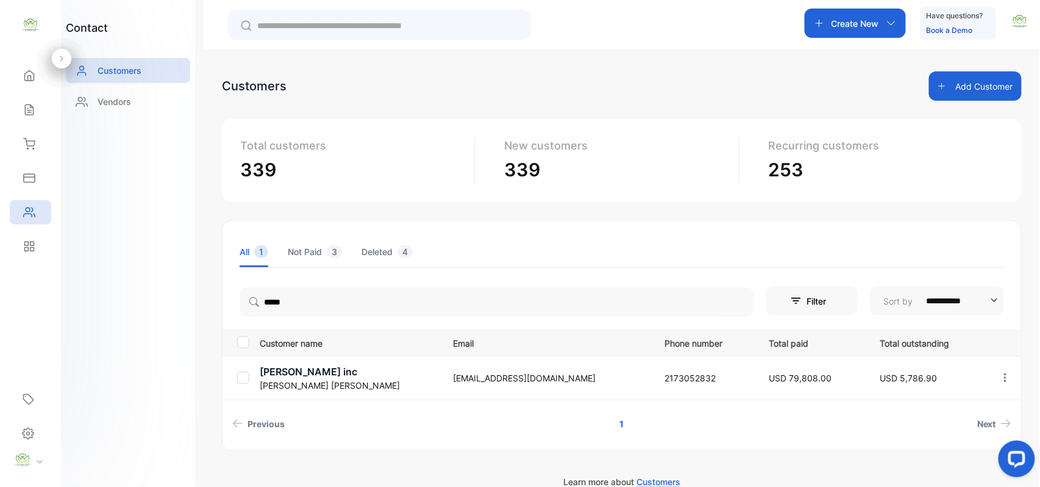
drag, startPoint x: 177, startPoint y: 279, endPoint x: 190, endPoint y: 317, distance: 40.1
click at [179, 281] on div "contact Customers Vendors" at bounding box center [128, 243] width 134 height 487
click at [292, 383] on p "Kiritbhai Patel" at bounding box center [349, 385] width 178 height 13
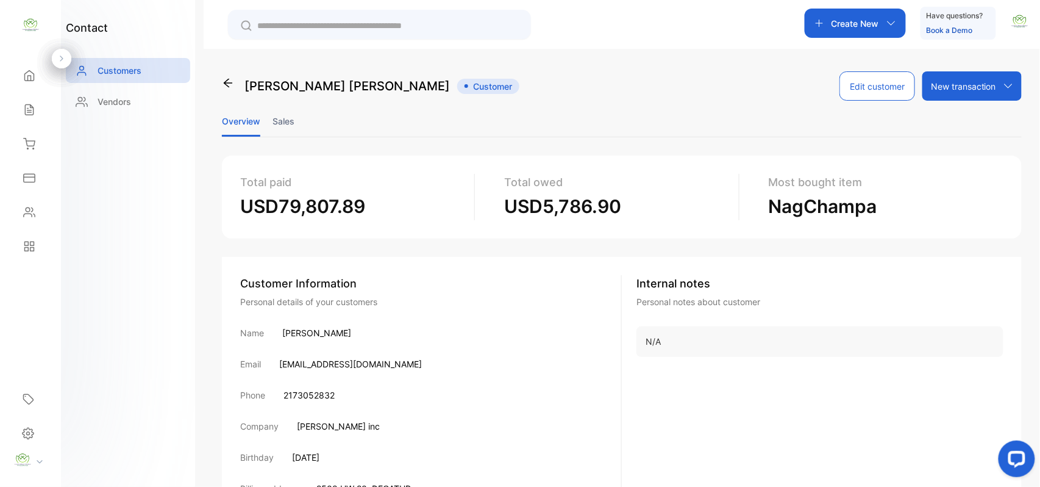
click at [288, 120] on li "Sales" at bounding box center [284, 121] width 22 height 31
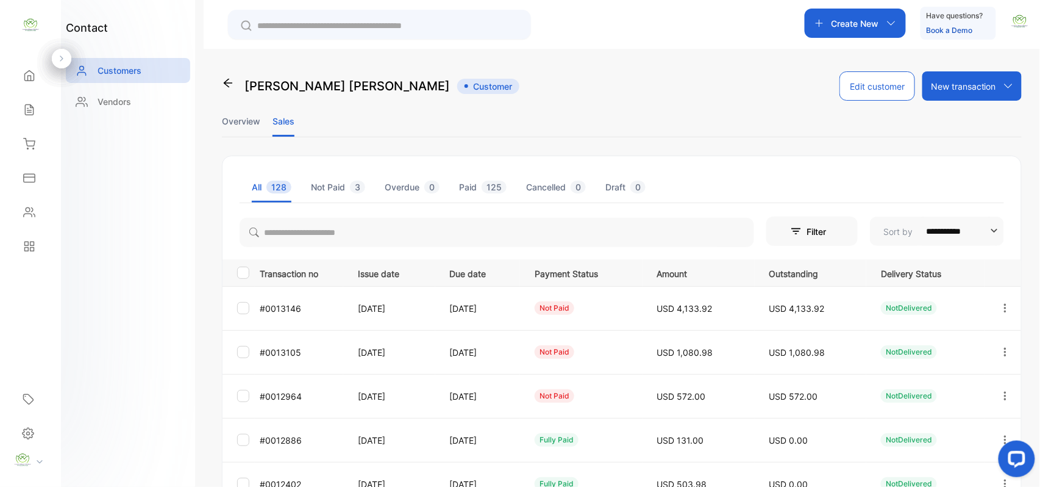
click at [259, 117] on li "Overview" at bounding box center [241, 121] width 38 height 31
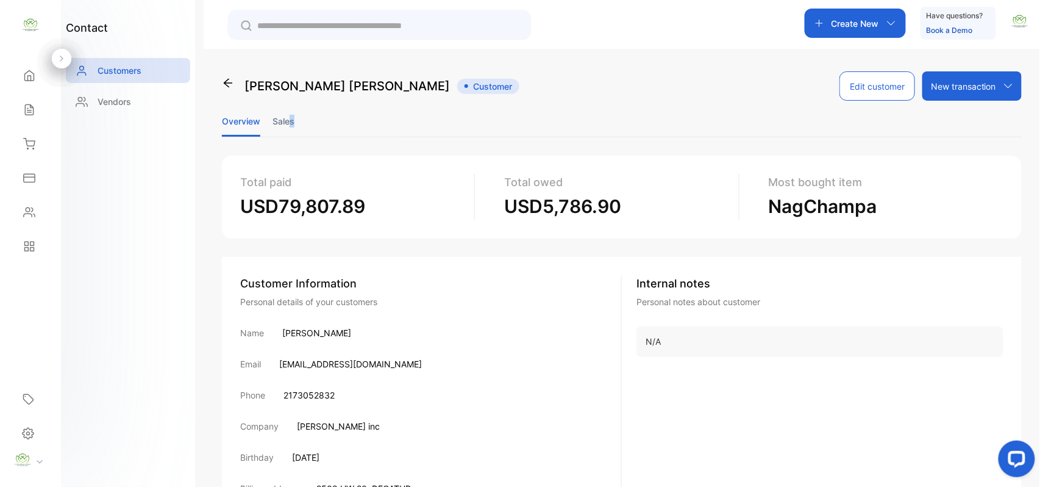
click at [291, 118] on ul "Overview Sales" at bounding box center [622, 122] width 800 height 32
click at [291, 118] on li "Sales" at bounding box center [284, 121] width 22 height 31
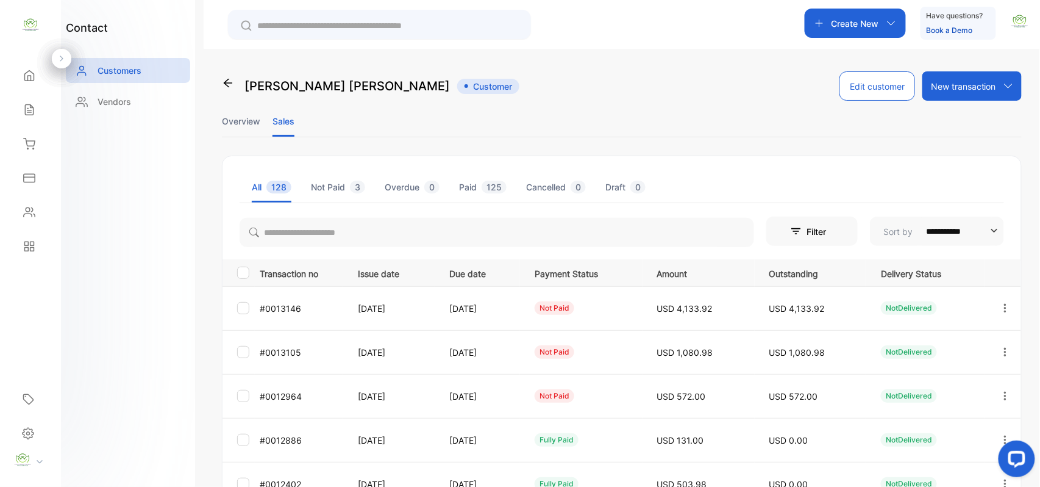
click at [5, 118] on div "Home Home Sales Sales Inventory Inventory Expenses Expenses Contacts Contacts R…" at bounding box center [30, 161] width 61 height 205
click at [29, 105] on icon at bounding box center [29, 110] width 8 height 10
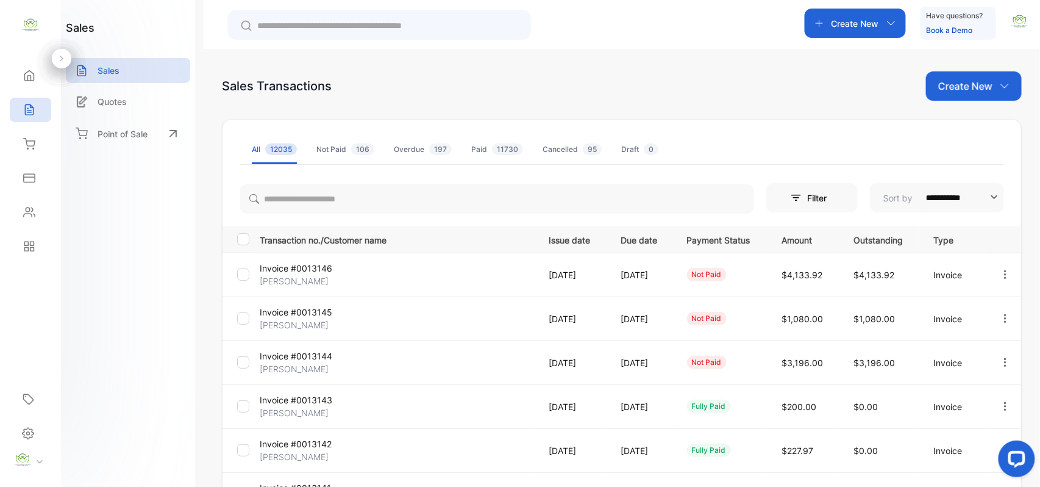
click at [284, 279] on p "[PERSON_NAME]" at bounding box center [305, 280] width 91 height 13
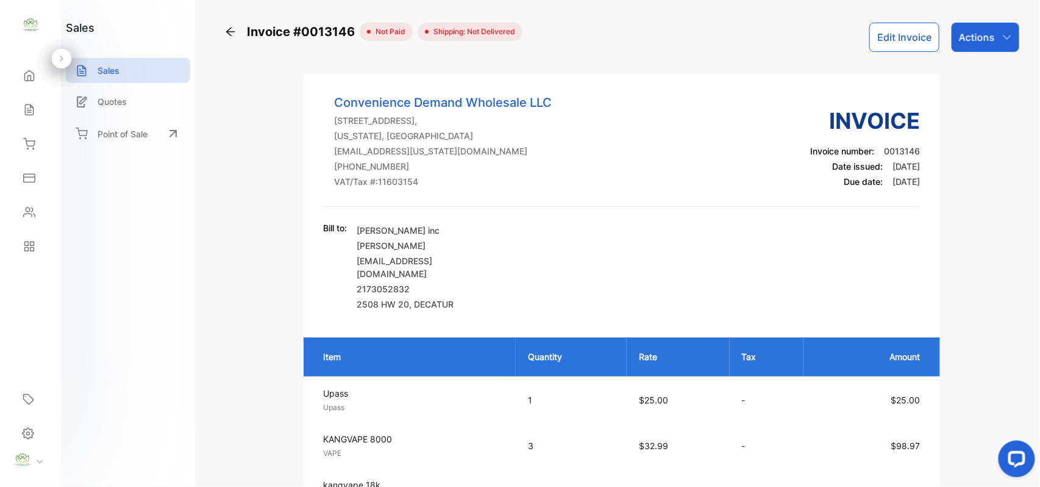
click at [977, 37] on p "Actions" at bounding box center [977, 37] width 36 height 15
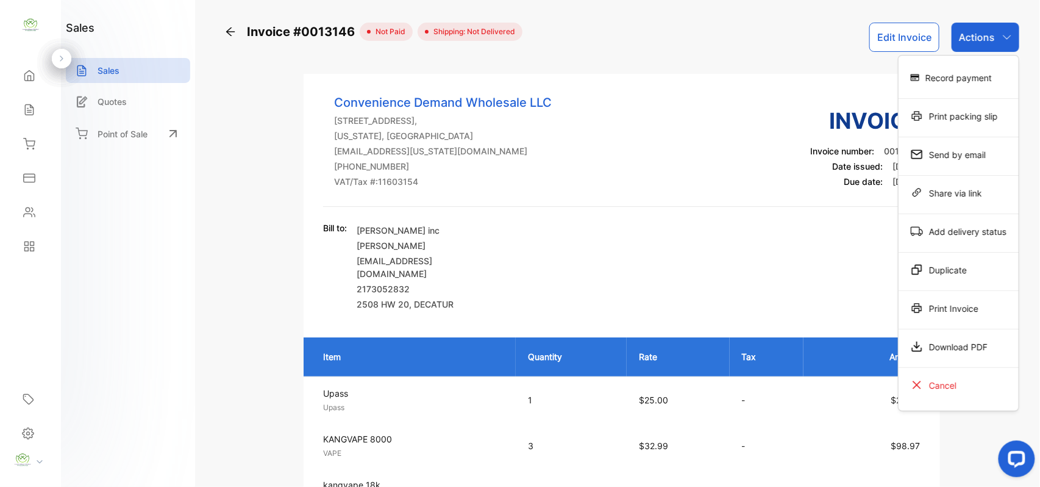
click at [959, 78] on div "Record payment" at bounding box center [959, 77] width 120 height 24
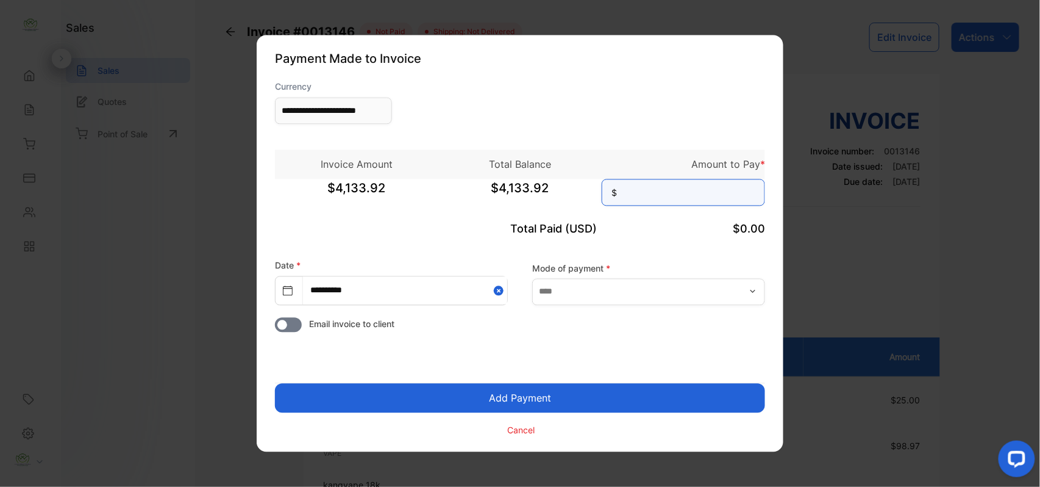
click at [682, 184] on input at bounding box center [683, 192] width 163 height 27
type input "********"
click at [275, 384] on button "Add Payment" at bounding box center [520, 398] width 490 height 29
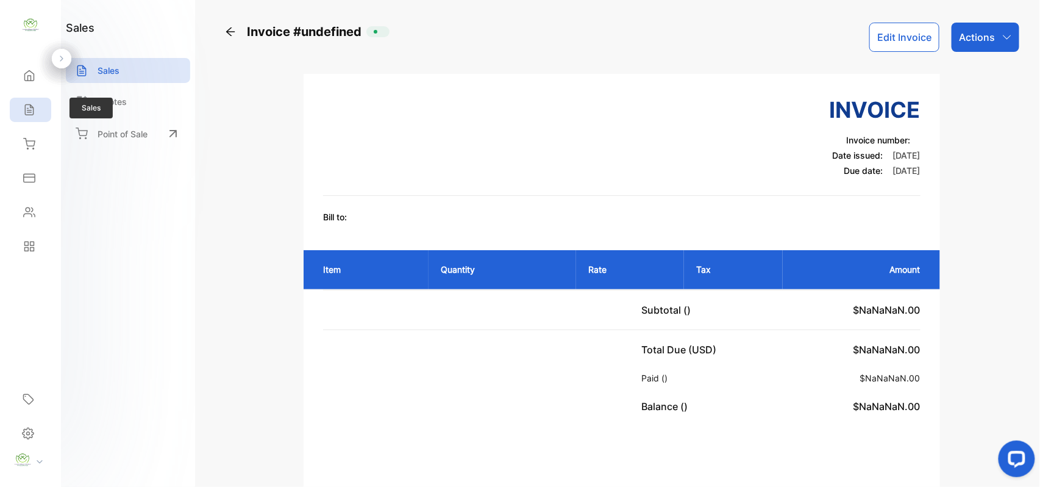
click at [41, 103] on div "Sales" at bounding box center [30, 110] width 41 height 24
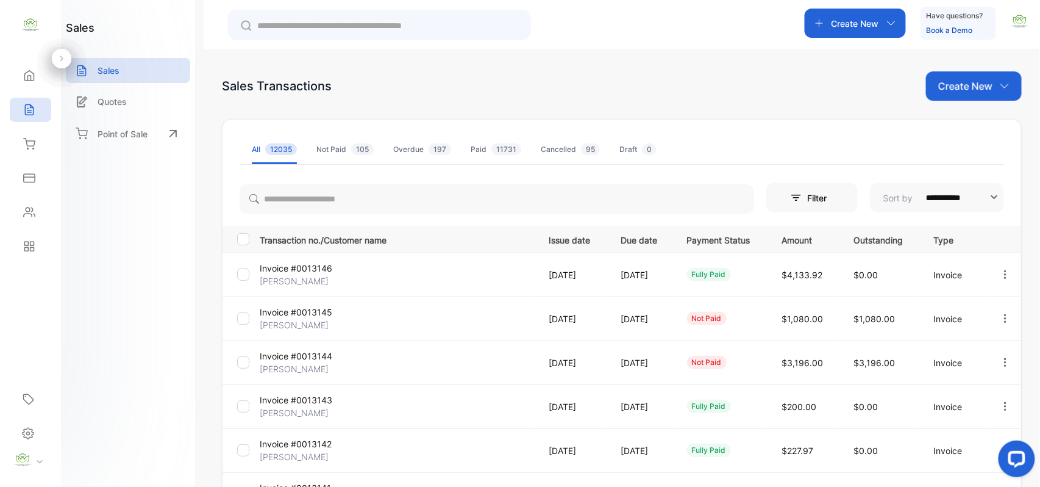
click at [318, 274] on td "Invoice #0013146 [PERSON_NAME]" at bounding box center [395, 274] width 280 height 44
click at [284, 270] on p "Invoice #0013146" at bounding box center [305, 268] width 91 height 13
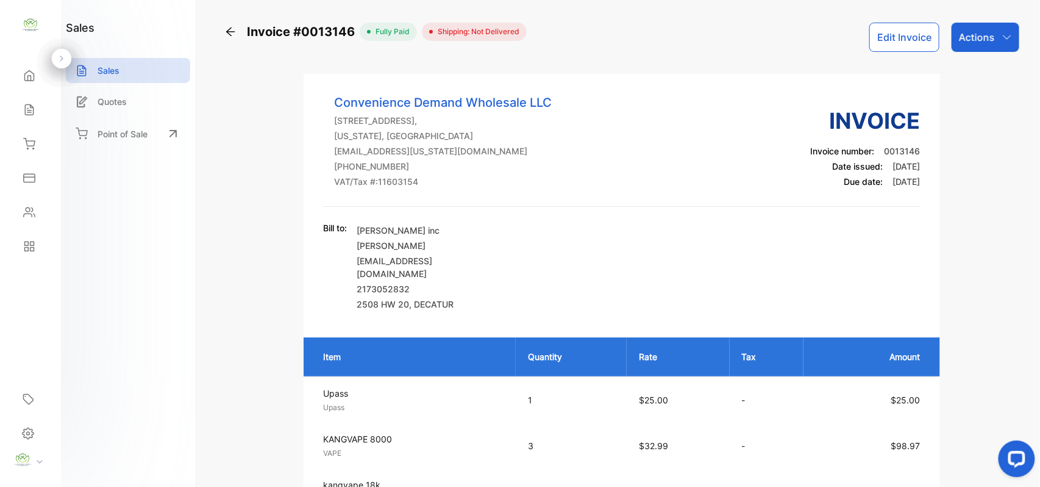
click at [981, 30] on p "Actions" at bounding box center [977, 37] width 36 height 15
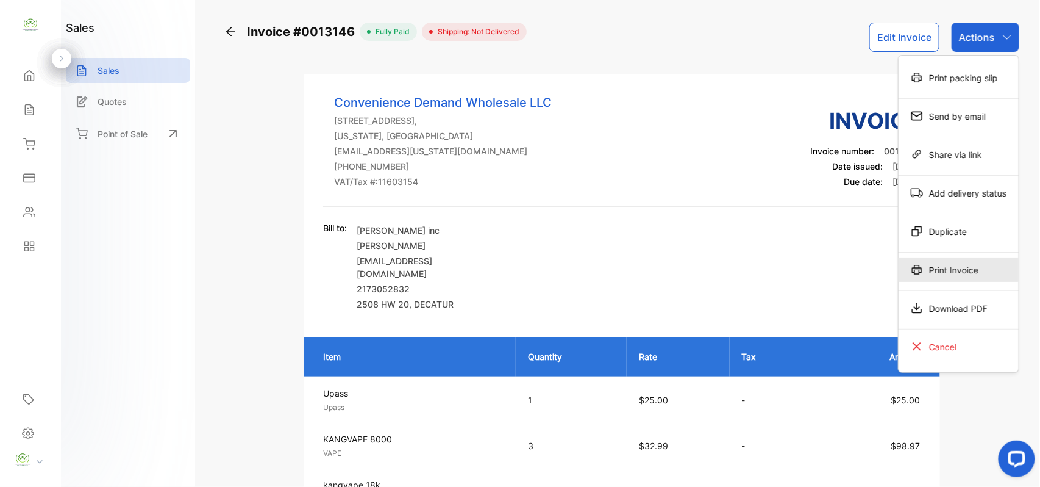
click at [962, 264] on div "Print Invoice" at bounding box center [959, 269] width 120 height 24
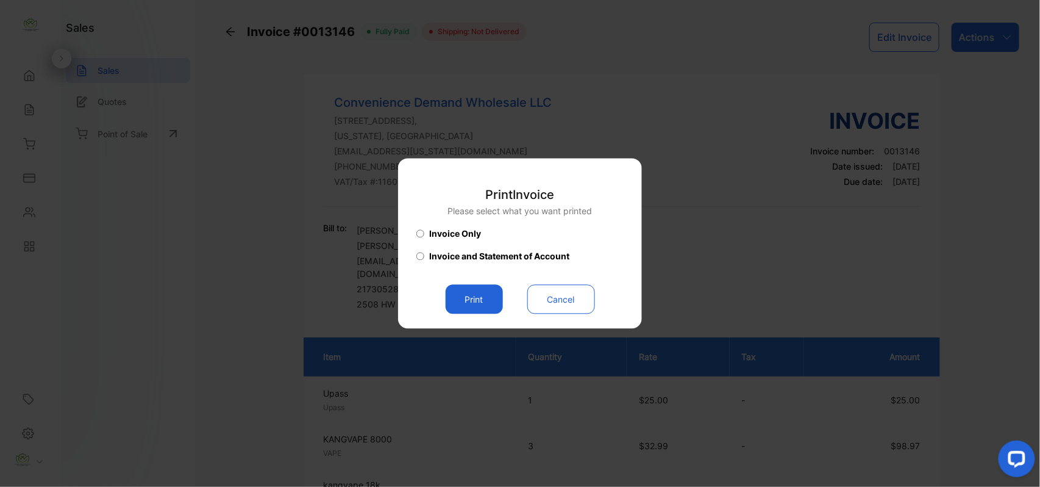
click at [478, 307] on button "Print" at bounding box center [474, 299] width 57 height 29
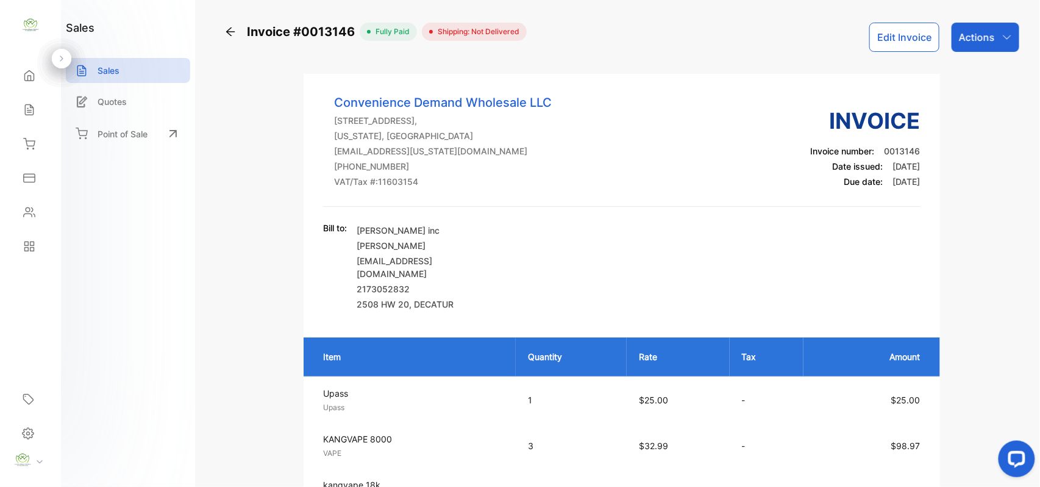
click at [27, 108] on icon at bounding box center [29, 110] width 12 height 12
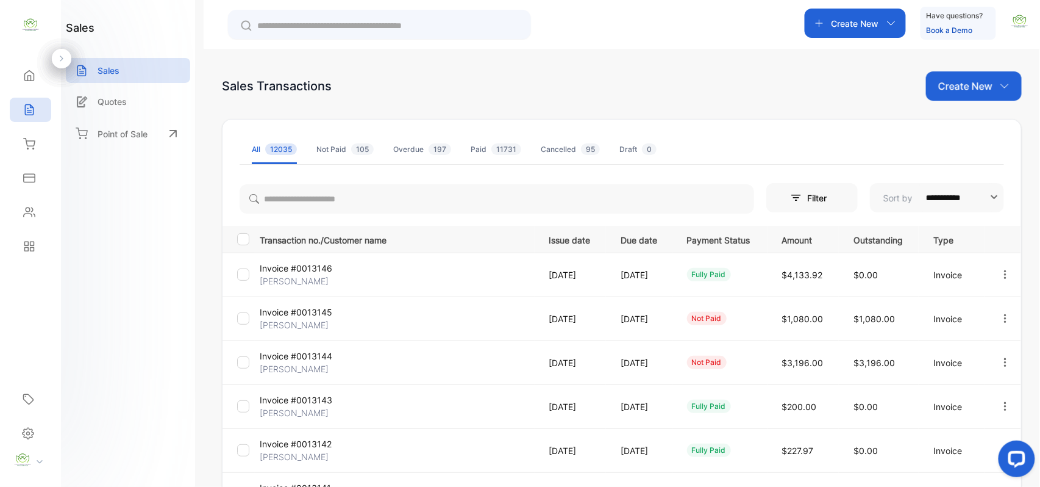
click at [300, 356] on p "Invoice #0013144" at bounding box center [305, 355] width 91 height 13
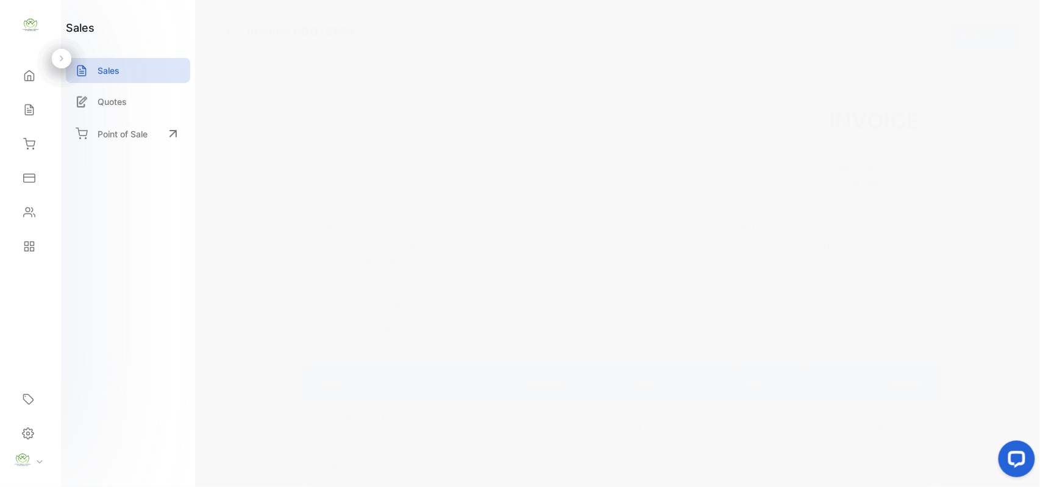
click at [883, 44] on button "Edit Invoice" at bounding box center [905, 37] width 70 height 29
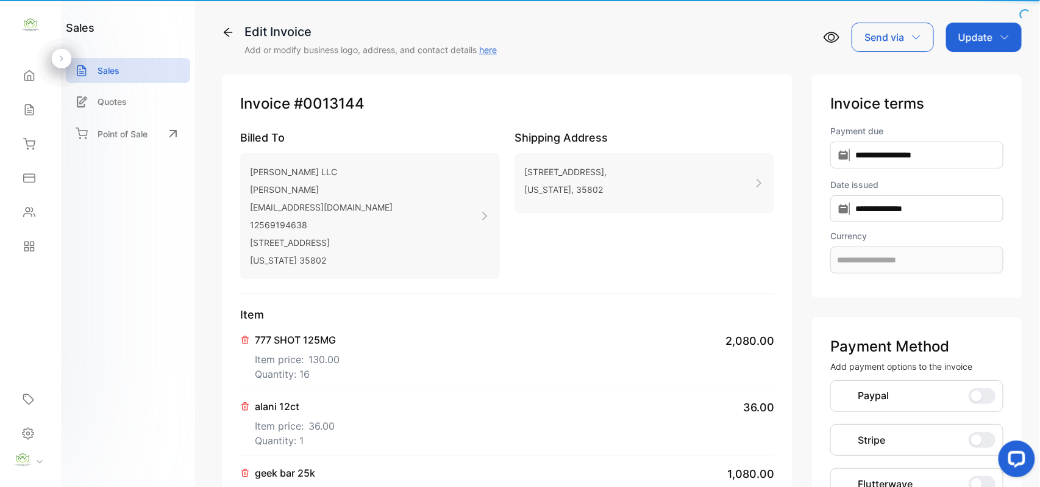
type input "**********"
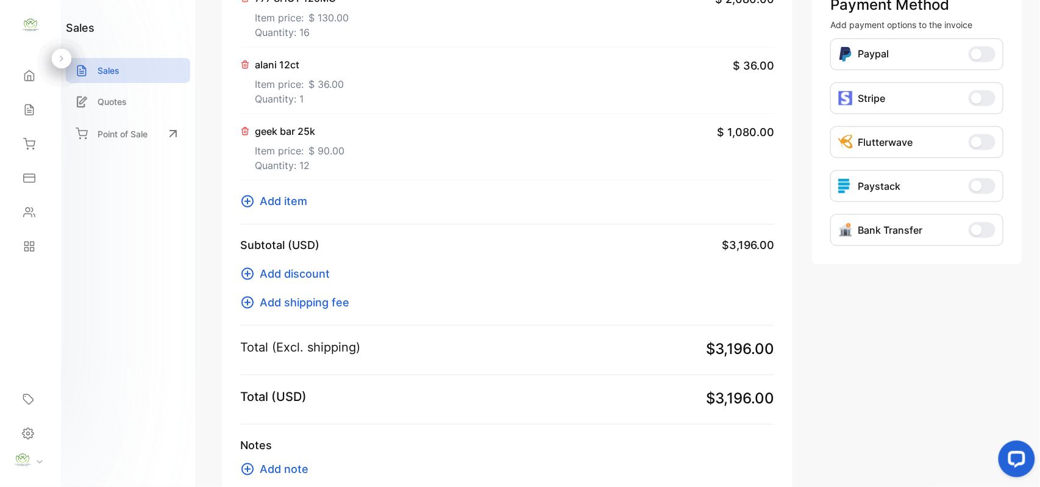
scroll to position [379, 0]
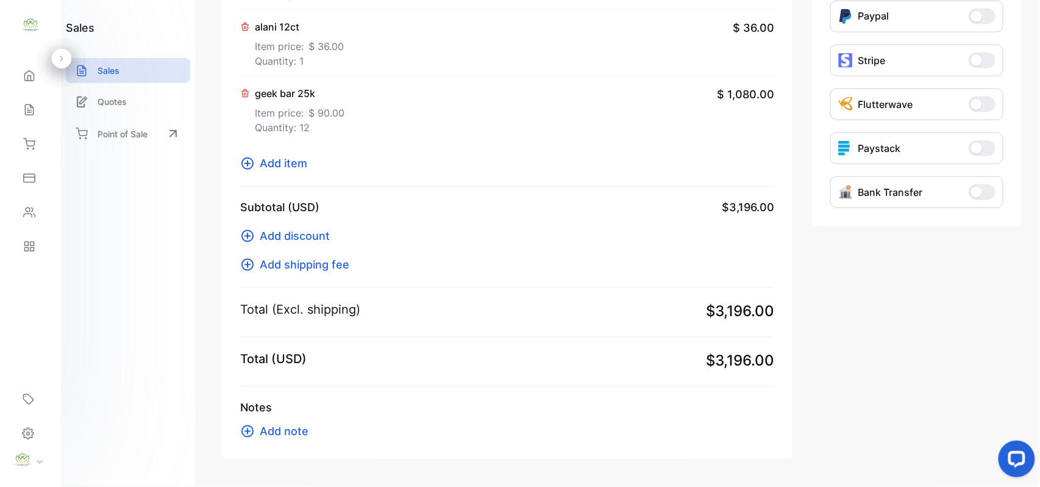
click at [292, 131] on p "Quantity: 12" at bounding box center [300, 127] width 90 height 15
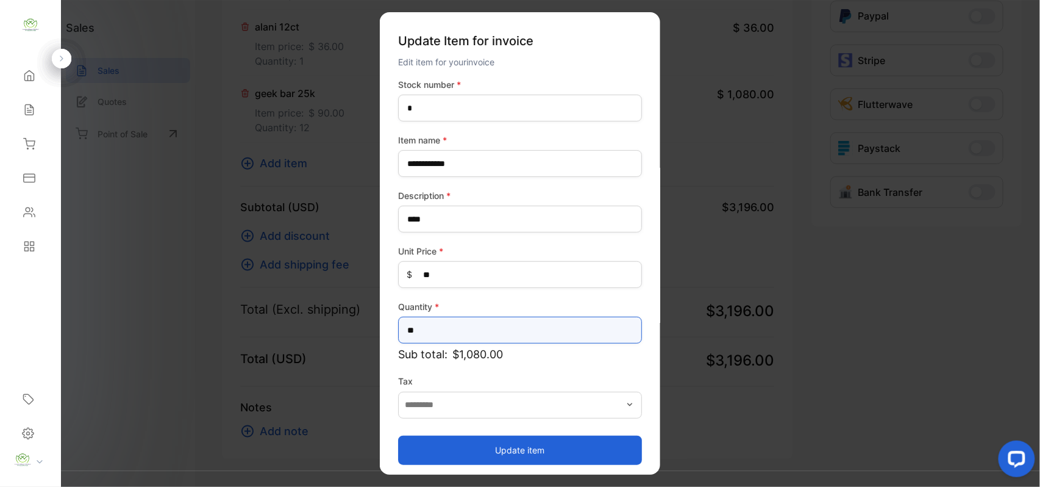
click at [439, 333] on input "**" at bounding box center [520, 330] width 244 height 27
type input "*"
type input "**"
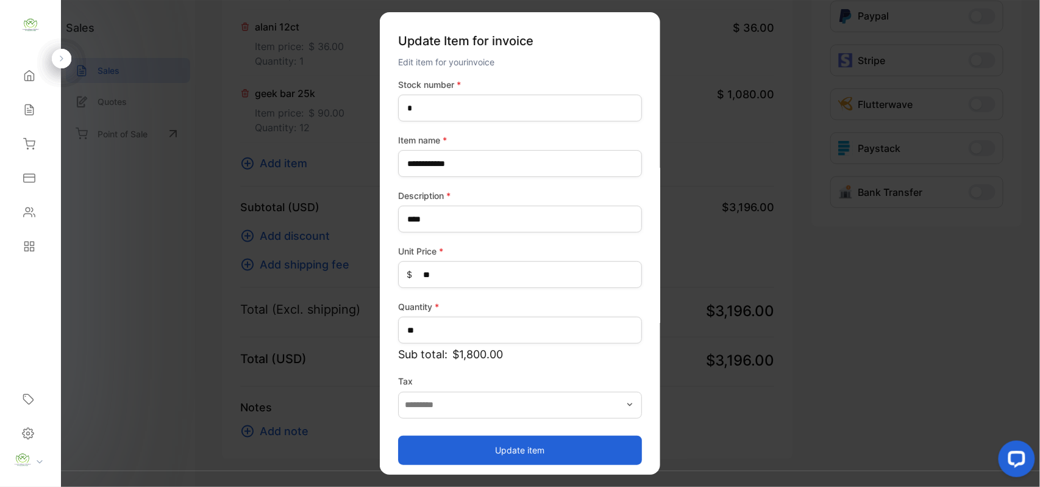
click at [468, 442] on button "Update item" at bounding box center [520, 449] width 244 height 29
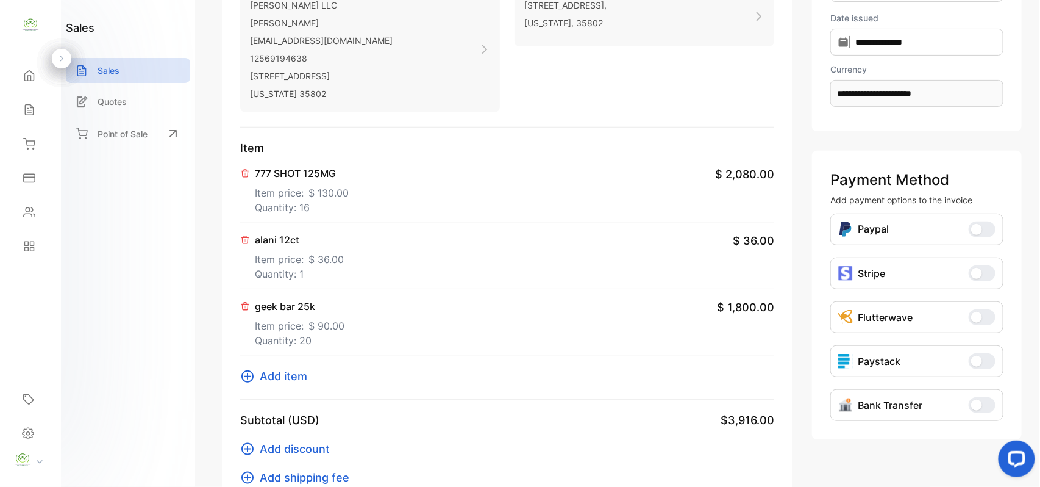
scroll to position [0, 0]
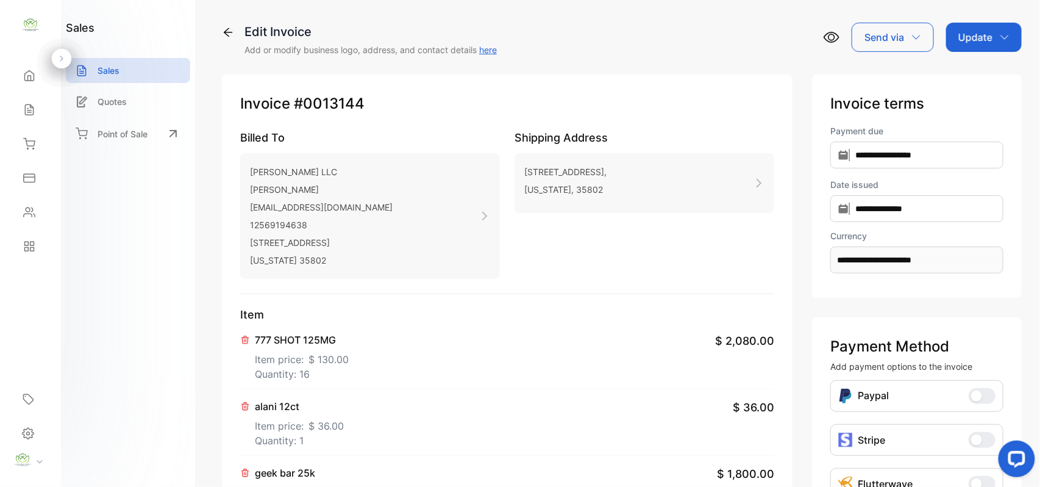
click at [969, 41] on p "Update" at bounding box center [976, 37] width 34 height 15
click at [957, 74] on div "Invoice" at bounding box center [986, 77] width 70 height 24
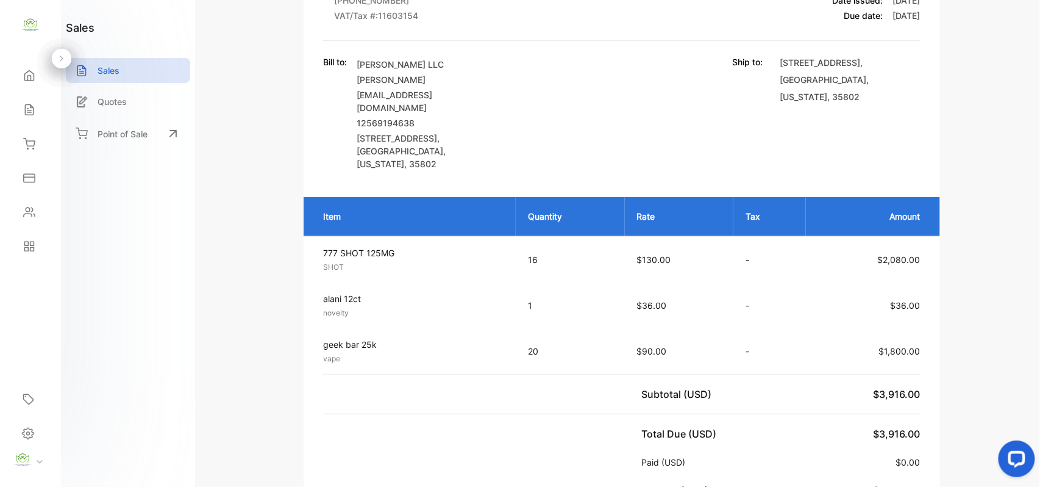
scroll to position [189, 0]
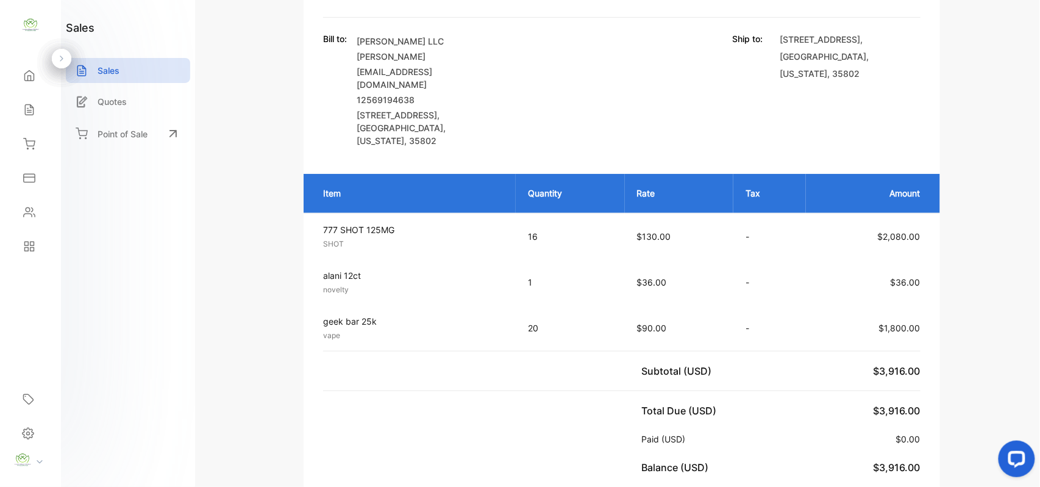
click at [32, 207] on icon at bounding box center [29, 212] width 12 height 12
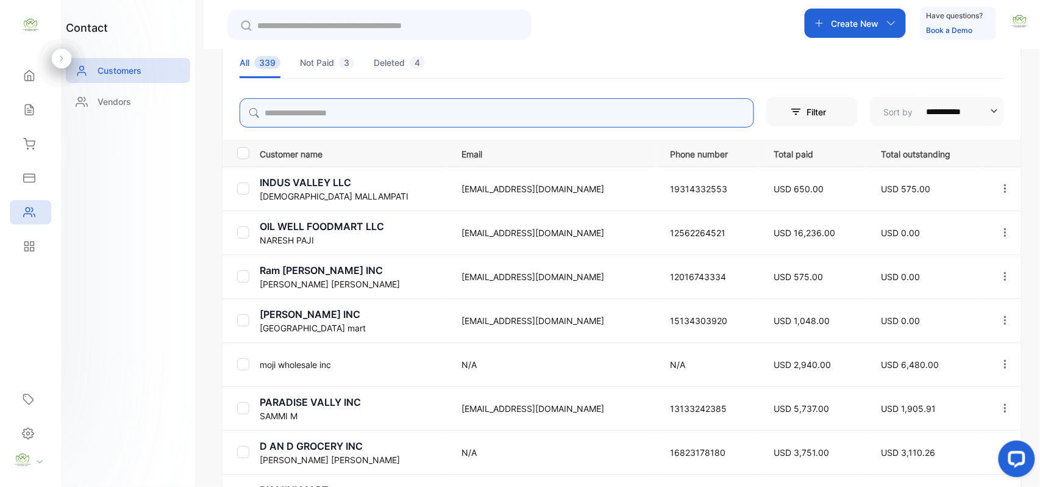
click at [445, 102] on input "search" at bounding box center [497, 112] width 515 height 29
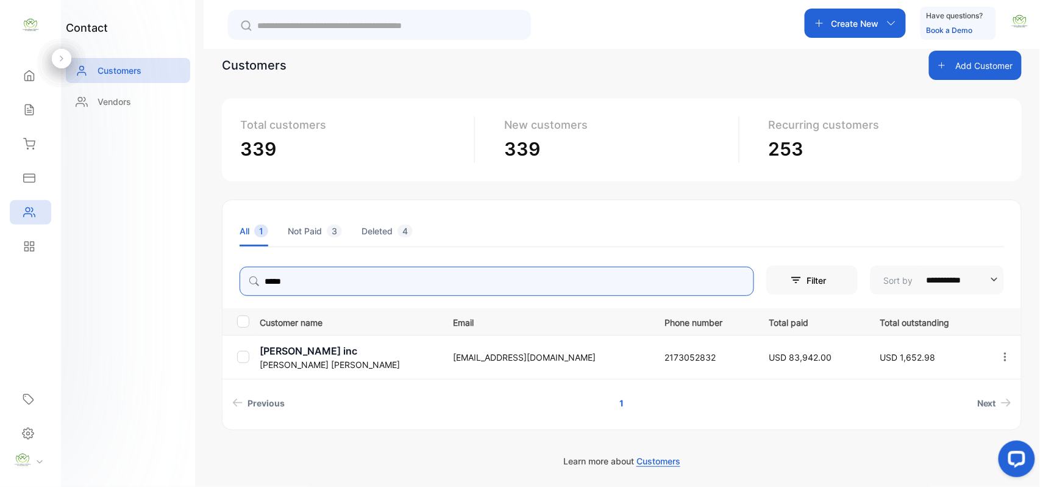
type input "*****"
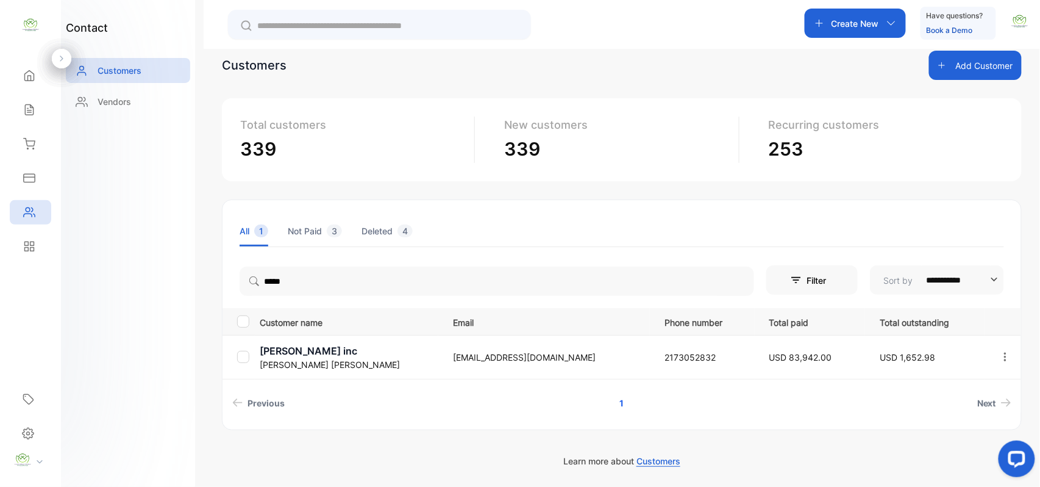
click at [35, 109] on icon at bounding box center [29, 110] width 12 height 12
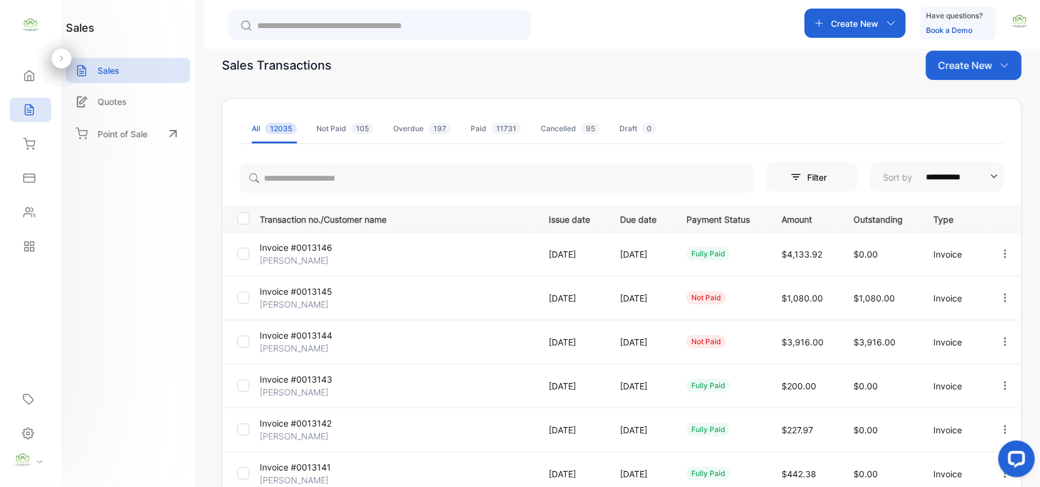
click at [971, 66] on p "Create New" at bounding box center [966, 65] width 54 height 15
click at [976, 100] on span "Invoice" at bounding box center [976, 105] width 29 height 13
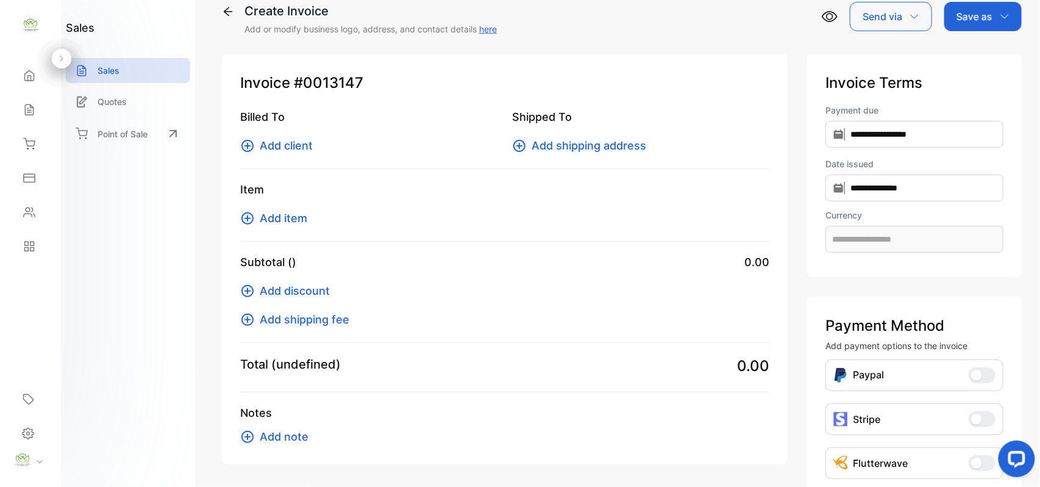
type input "**********"
click at [293, 148] on span "Add client" at bounding box center [286, 145] width 53 height 16
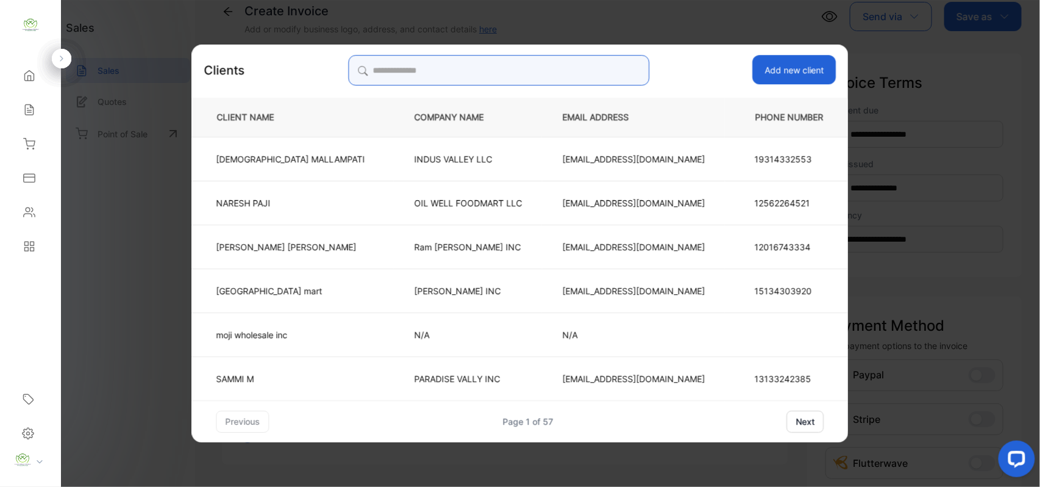
click at [408, 72] on input "search" at bounding box center [498, 70] width 301 height 30
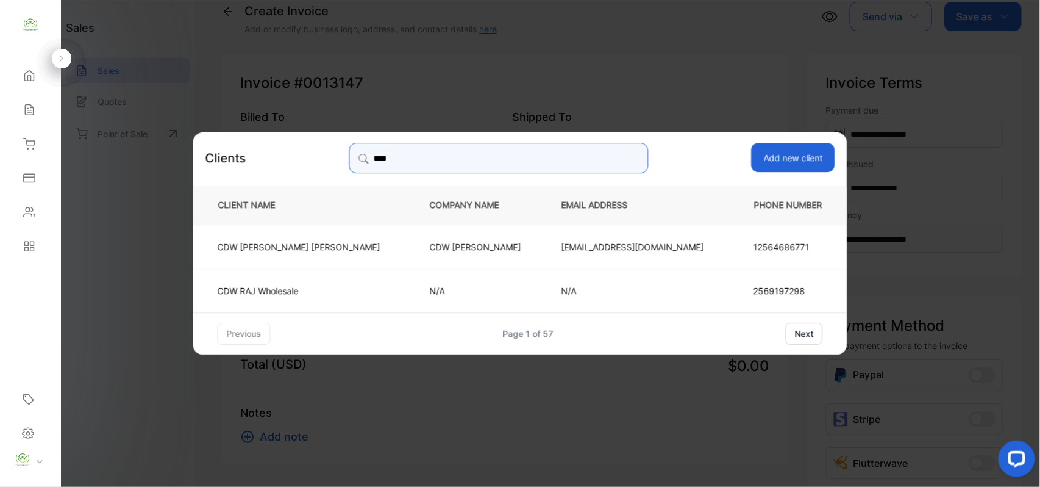
type input "***"
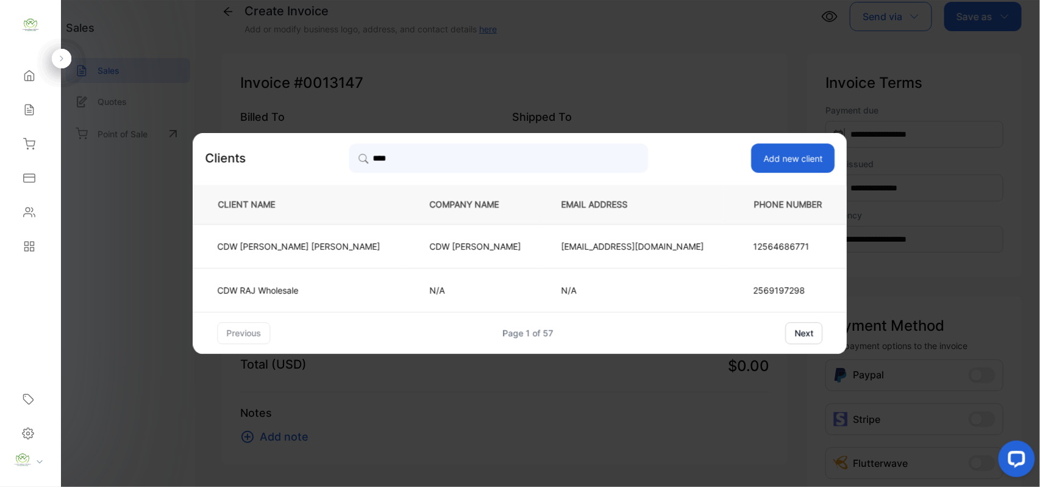
click at [283, 282] on td "CDW RAJ Wholesale" at bounding box center [301, 290] width 217 height 44
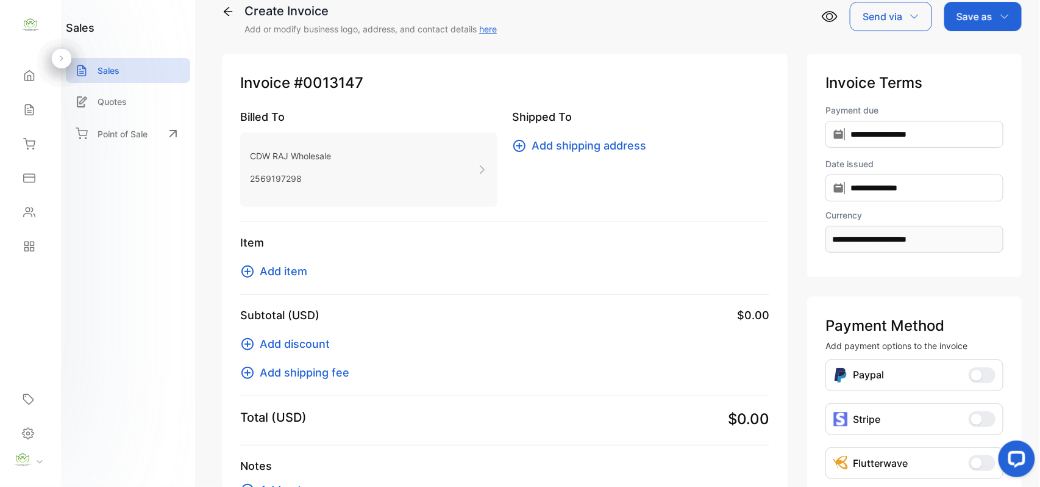
click at [299, 270] on span "Add item" at bounding box center [284, 271] width 48 height 16
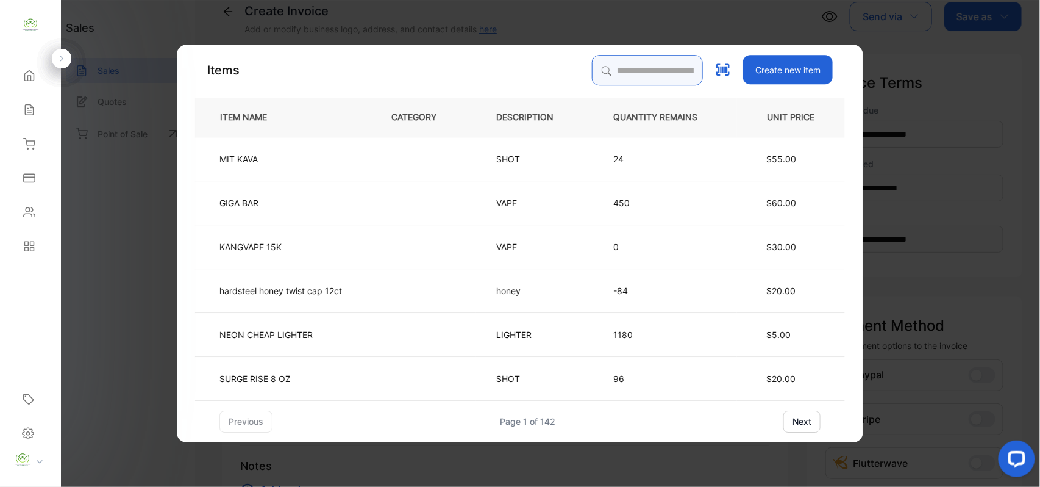
click at [665, 70] on input "search" at bounding box center [647, 70] width 111 height 30
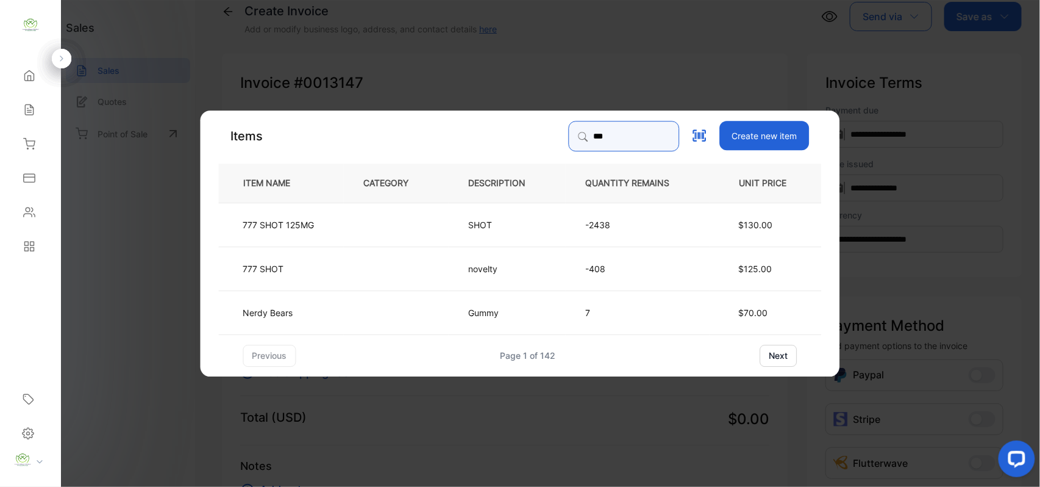
type input "***"
click at [429, 218] on td at bounding box center [396, 224] width 105 height 44
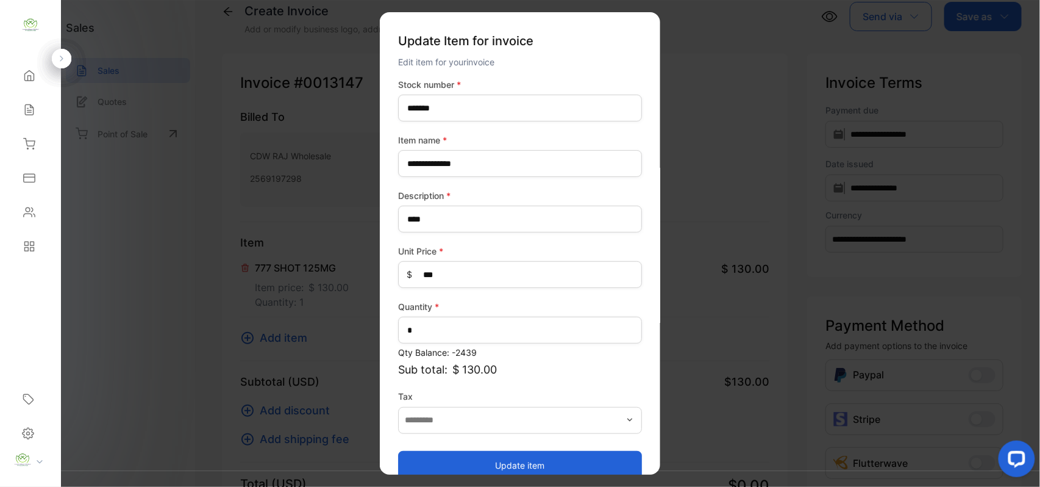
click at [496, 462] on button "Update item" at bounding box center [520, 464] width 244 height 29
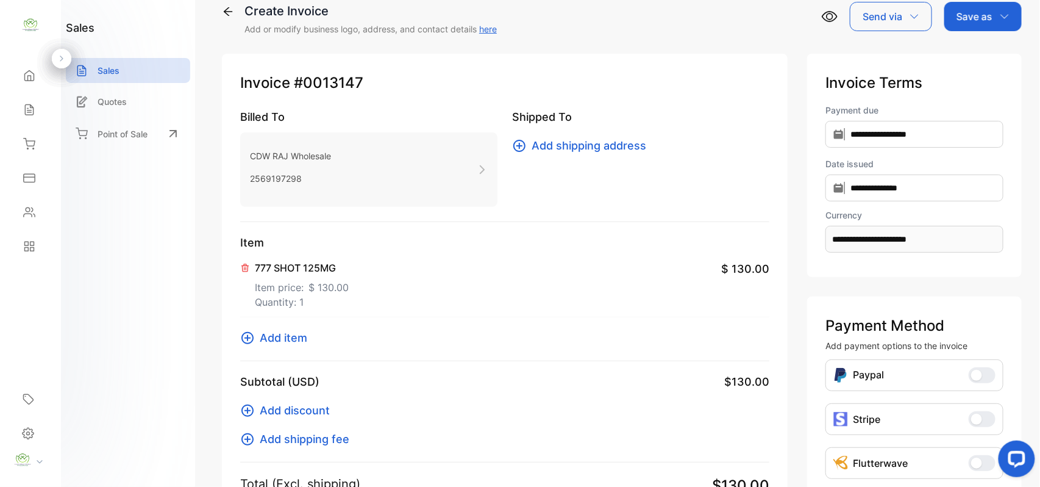
click at [284, 330] on span "Add item" at bounding box center [284, 337] width 48 height 16
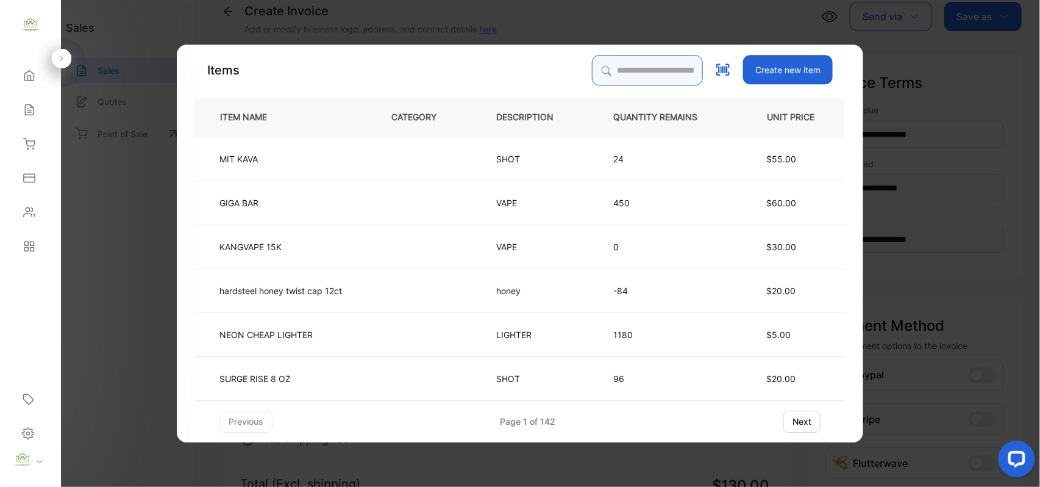
click at [654, 63] on input "search" at bounding box center [647, 70] width 111 height 30
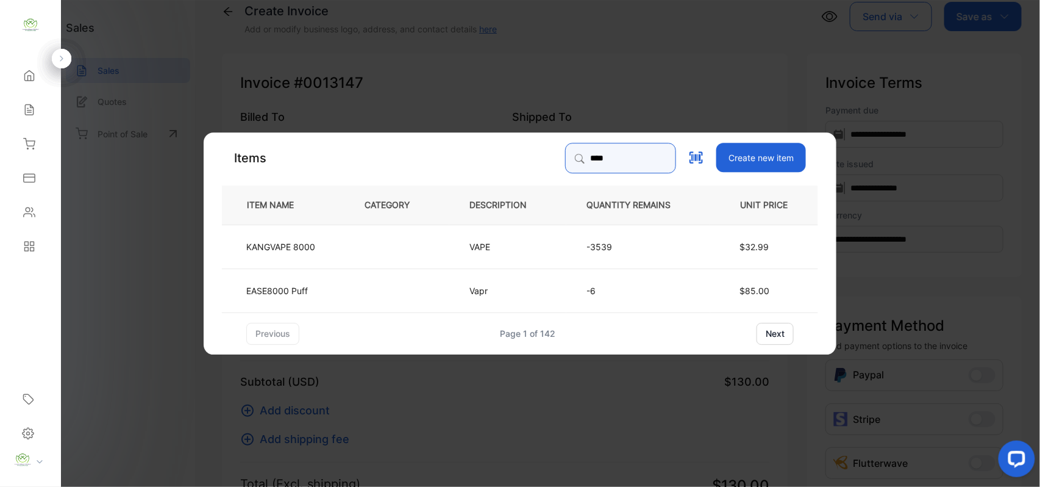
type input "****"
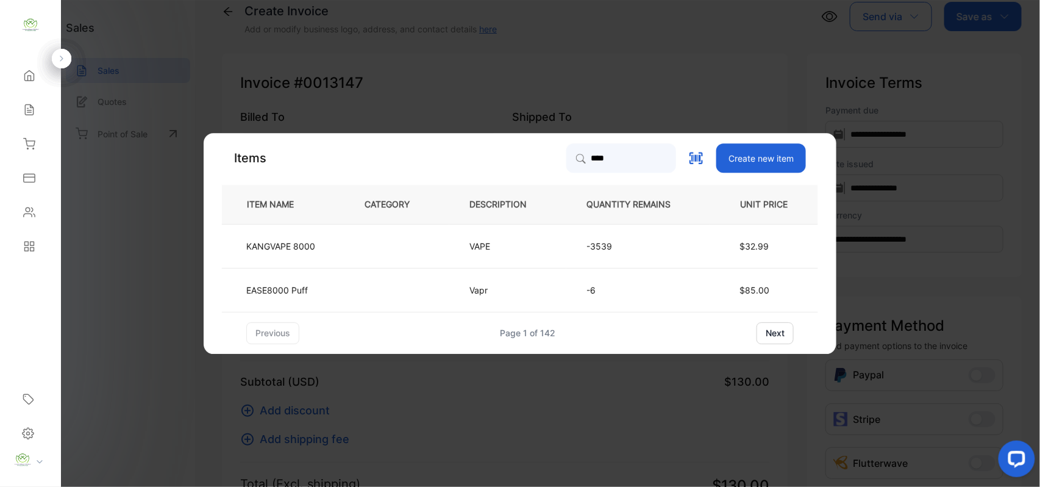
click at [349, 252] on td at bounding box center [397, 246] width 105 height 44
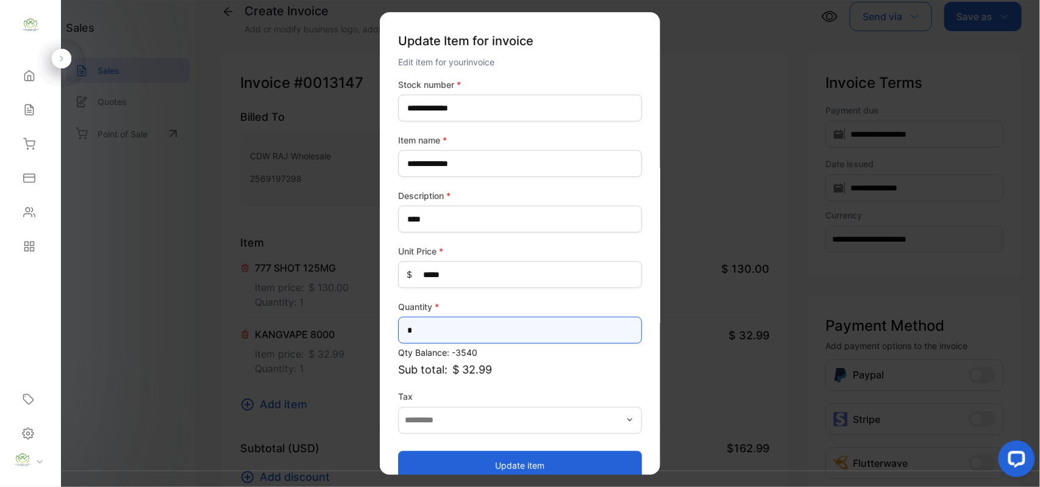
click at [459, 333] on input "*" at bounding box center [520, 330] width 244 height 27
type input "*"
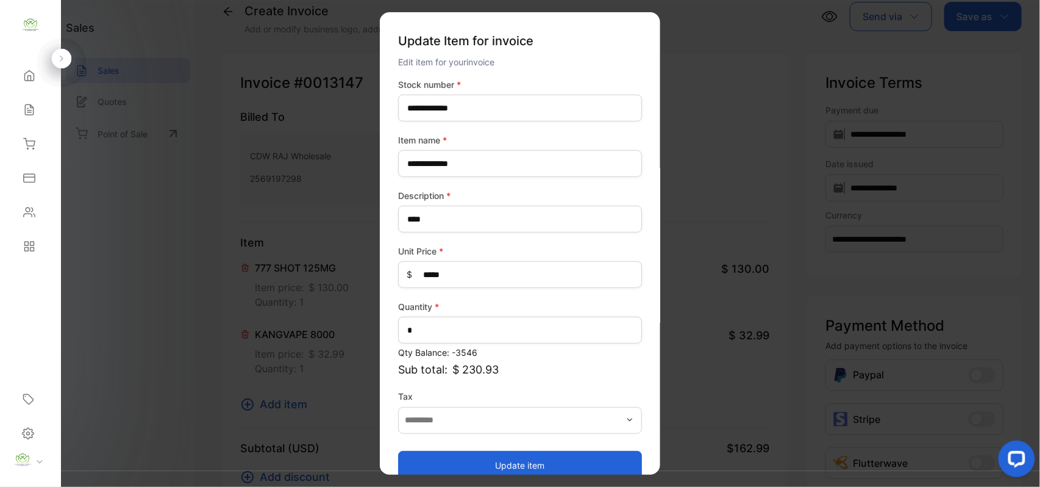
click at [473, 462] on button "Update item" at bounding box center [520, 464] width 244 height 29
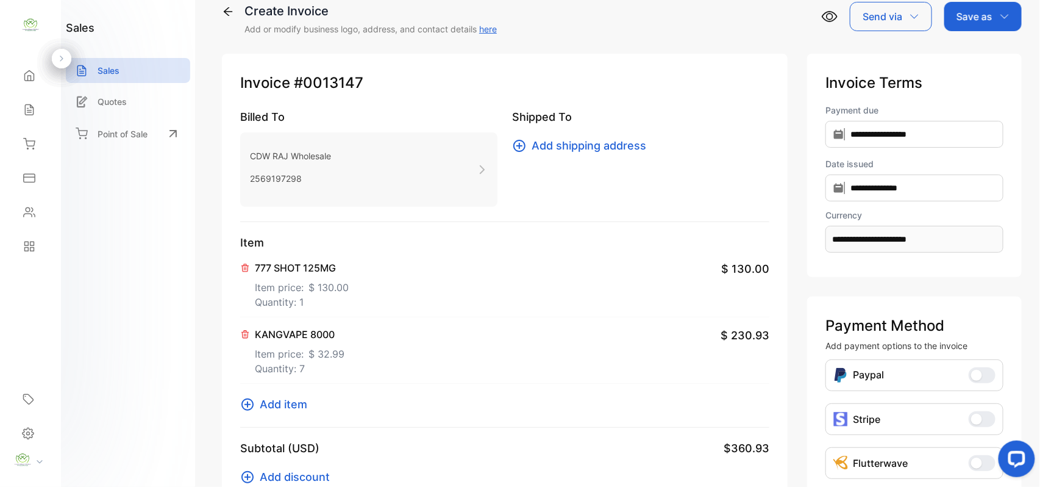
click at [285, 399] on span "Add item" at bounding box center [284, 404] width 48 height 16
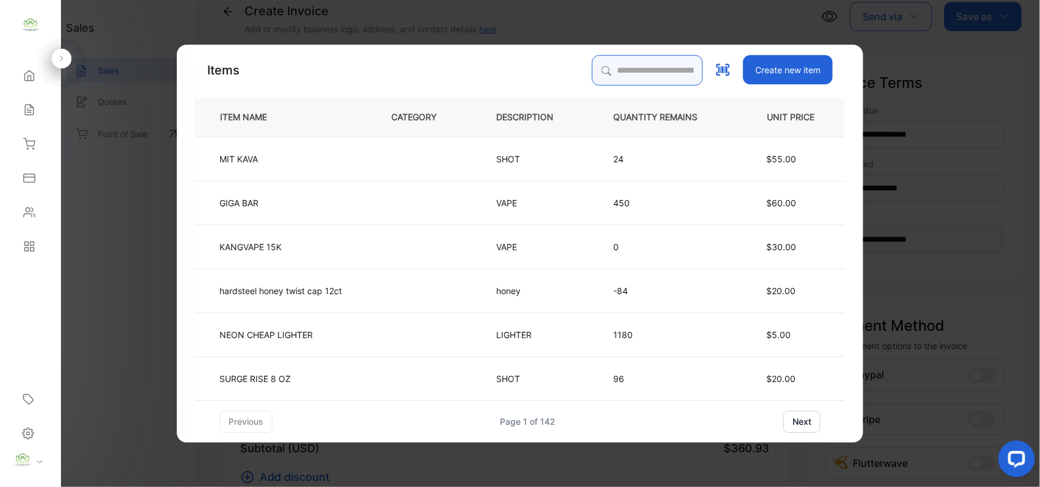
click at [627, 65] on input "search" at bounding box center [647, 70] width 111 height 30
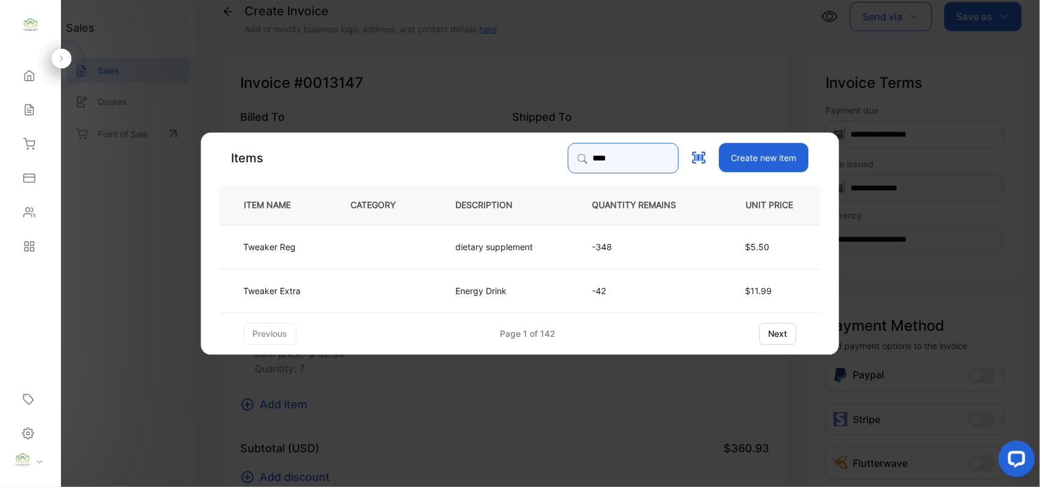
type input "****"
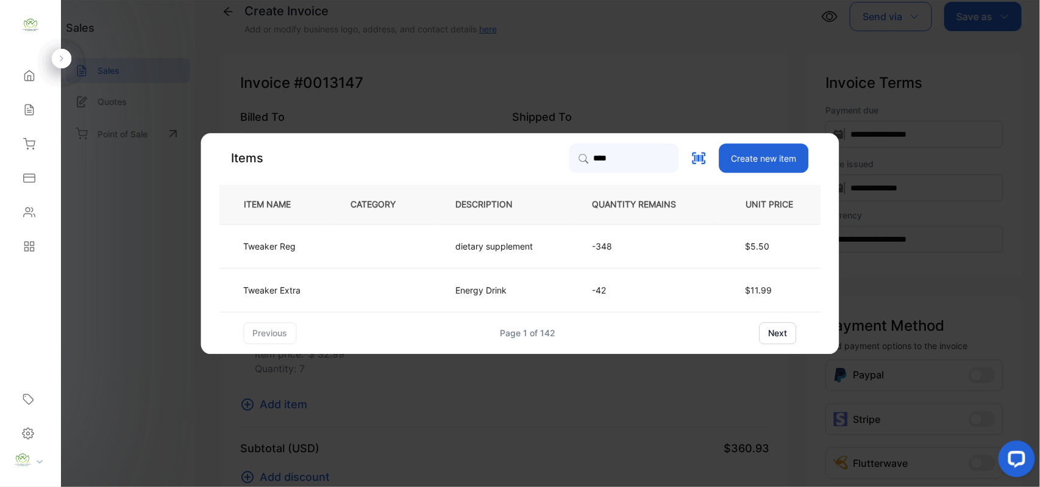
click at [449, 245] on td "dietary supplement" at bounding box center [504, 246] width 137 height 44
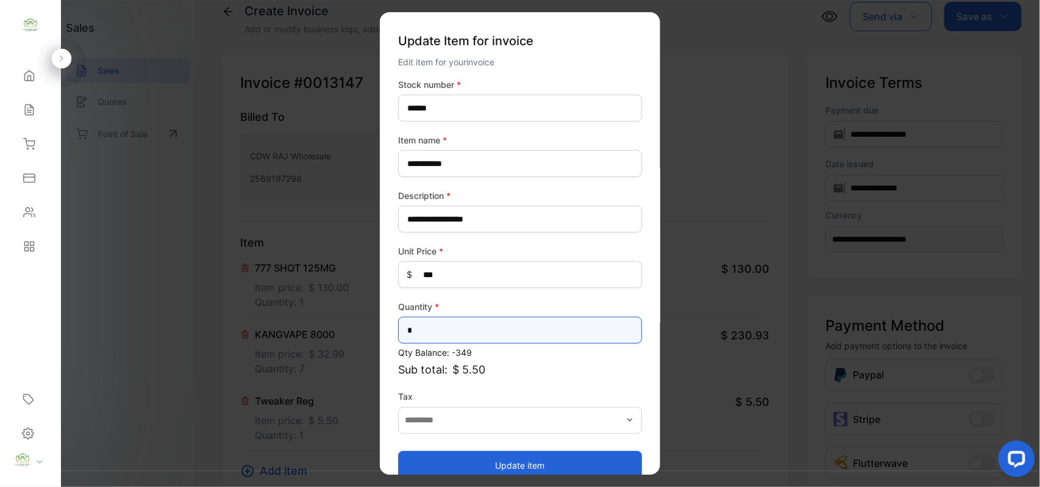
click at [484, 323] on input "*" at bounding box center [520, 330] width 244 height 27
type input "*"
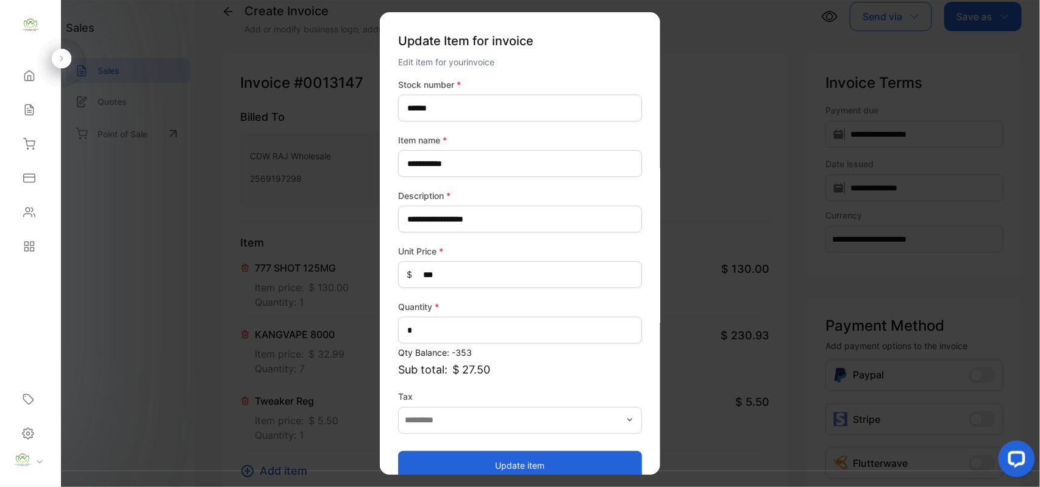
click at [498, 459] on button "Update item" at bounding box center [520, 464] width 244 height 29
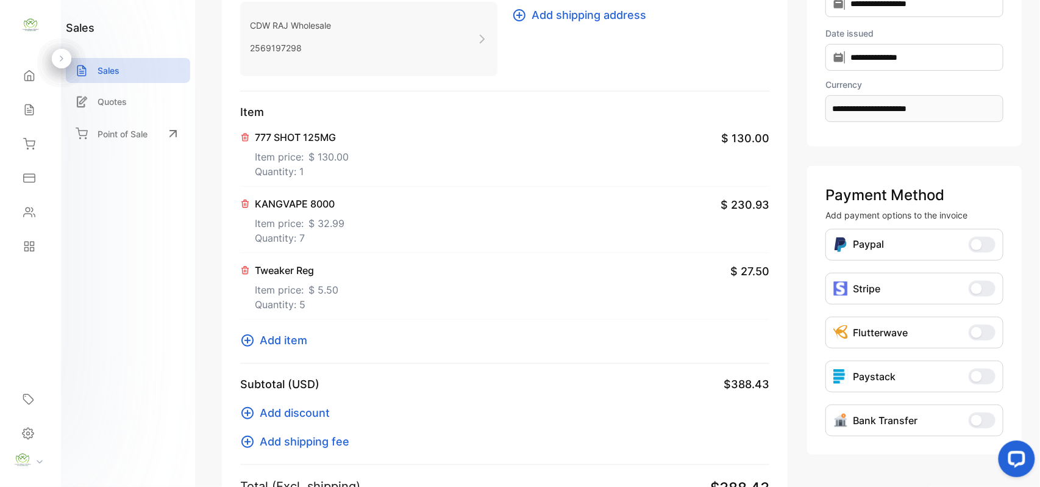
scroll to position [211, 0]
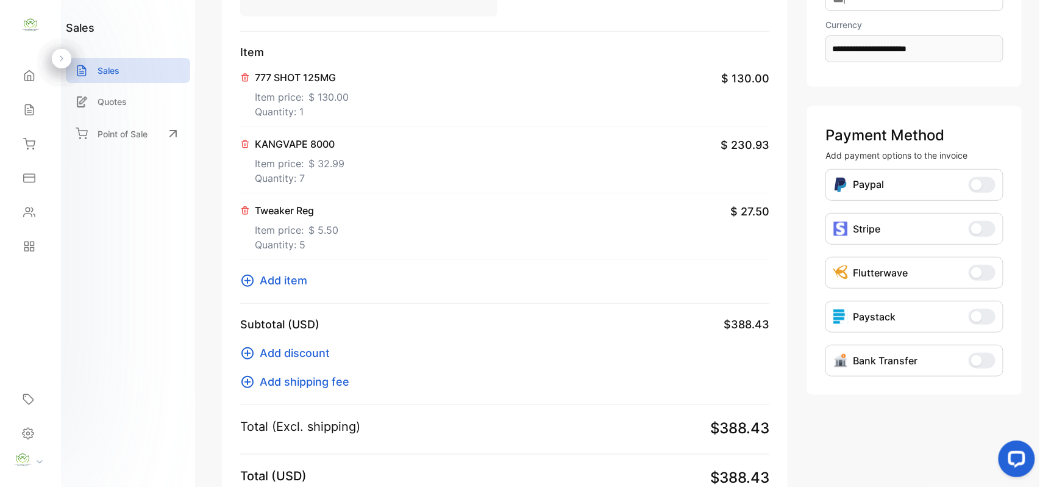
click at [291, 281] on span "Add item" at bounding box center [284, 280] width 48 height 16
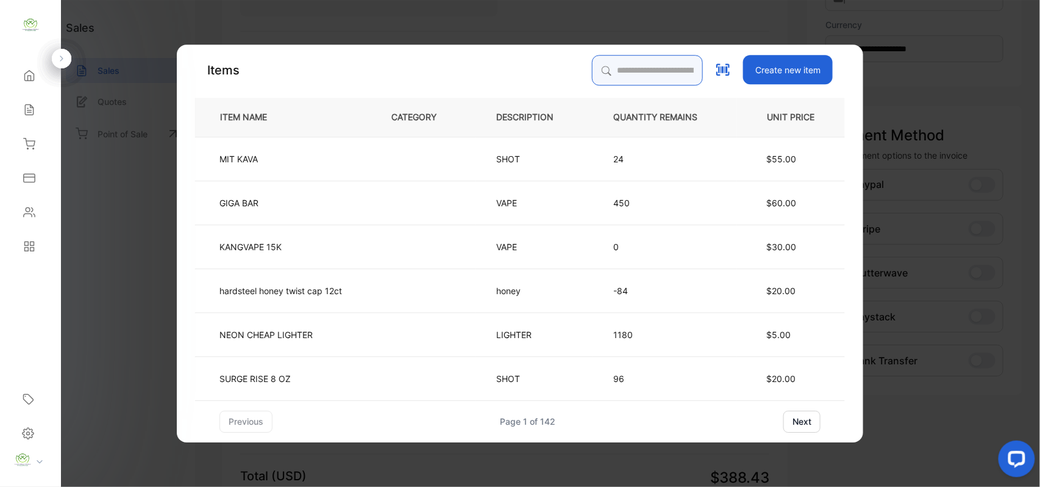
click at [606, 61] on input "search" at bounding box center [647, 70] width 111 height 30
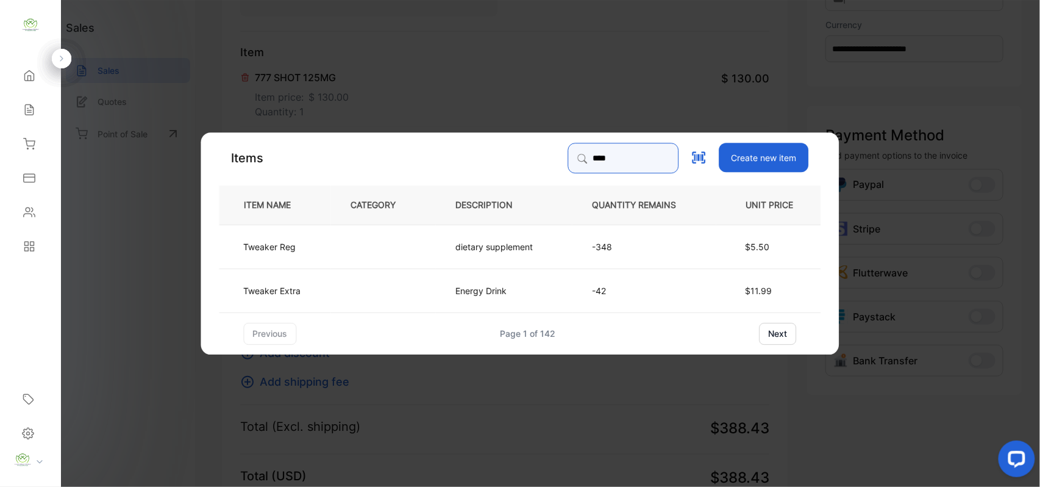
type input "****"
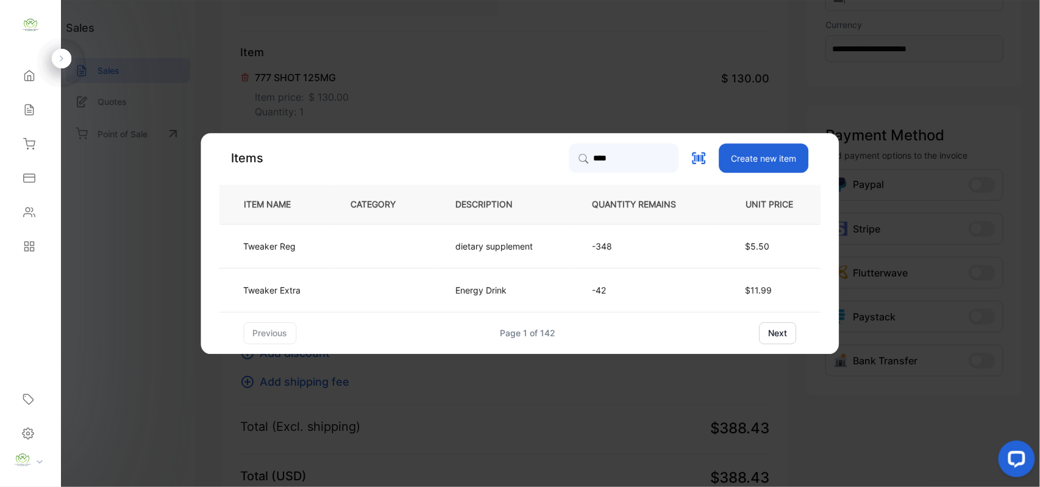
click at [387, 285] on td at bounding box center [383, 290] width 105 height 44
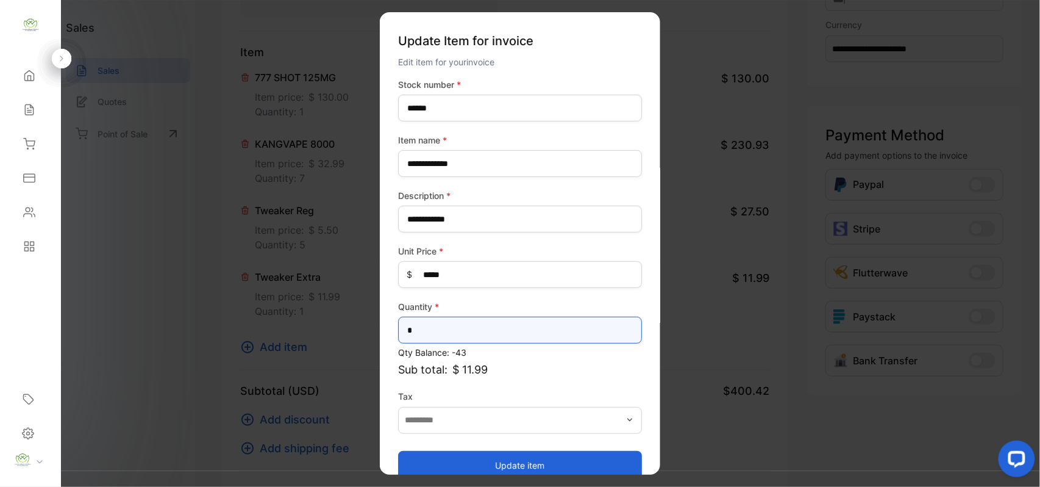
click at [469, 337] on input "*" at bounding box center [520, 330] width 244 height 27
type input "*"
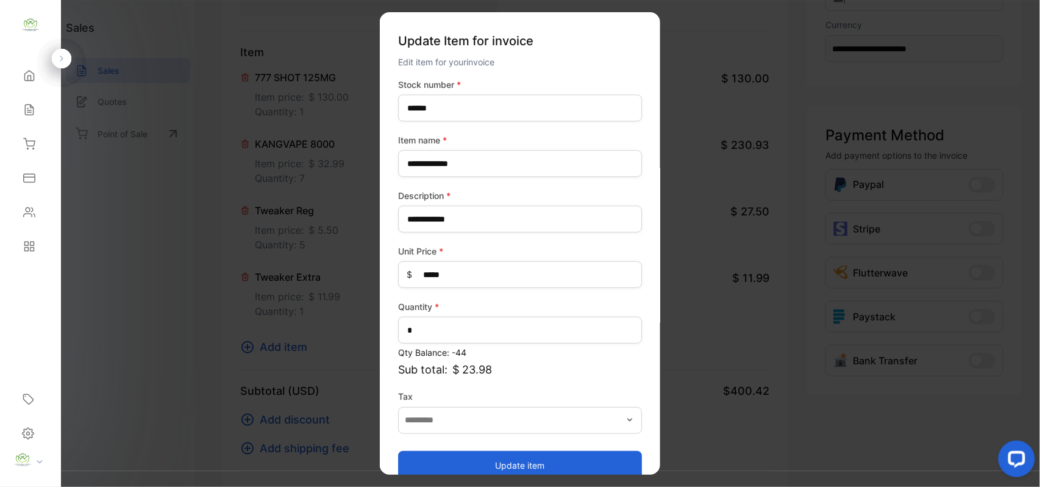
click at [471, 457] on button "Update item" at bounding box center [520, 464] width 244 height 29
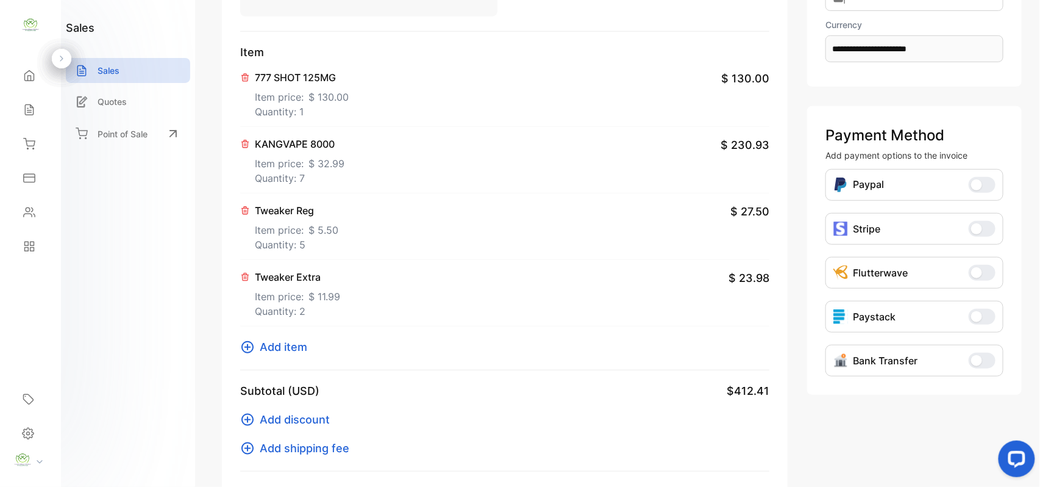
click at [295, 345] on span "Add item" at bounding box center [284, 346] width 48 height 16
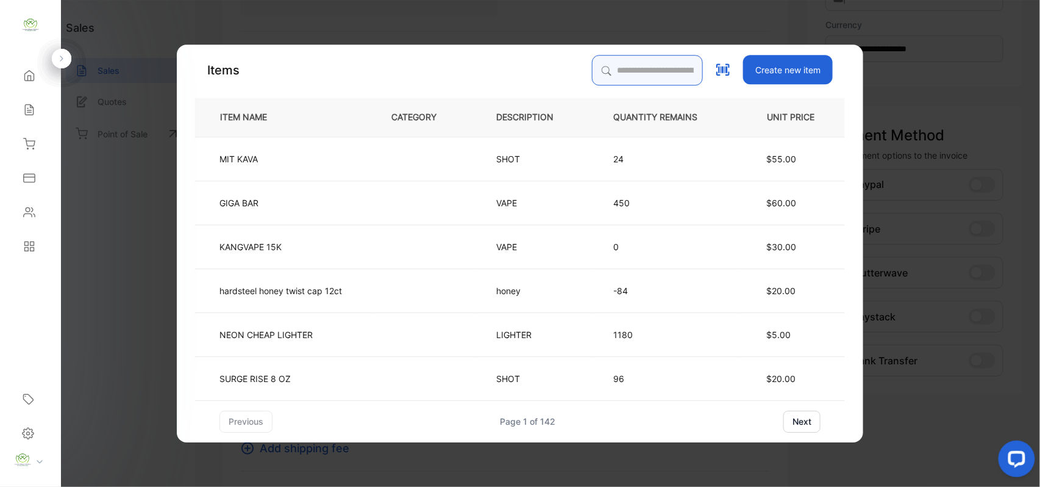
click at [626, 74] on input "search" at bounding box center [647, 70] width 111 height 30
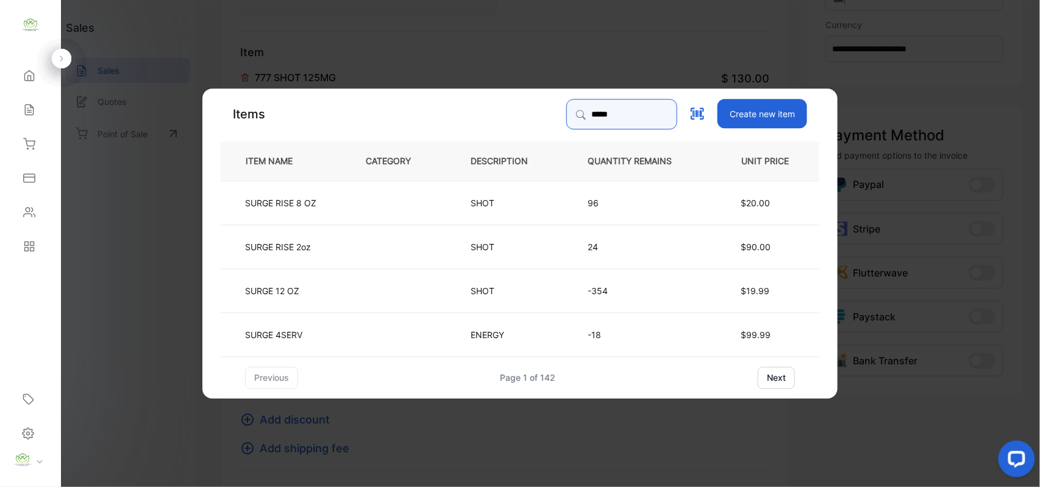
type input "*****"
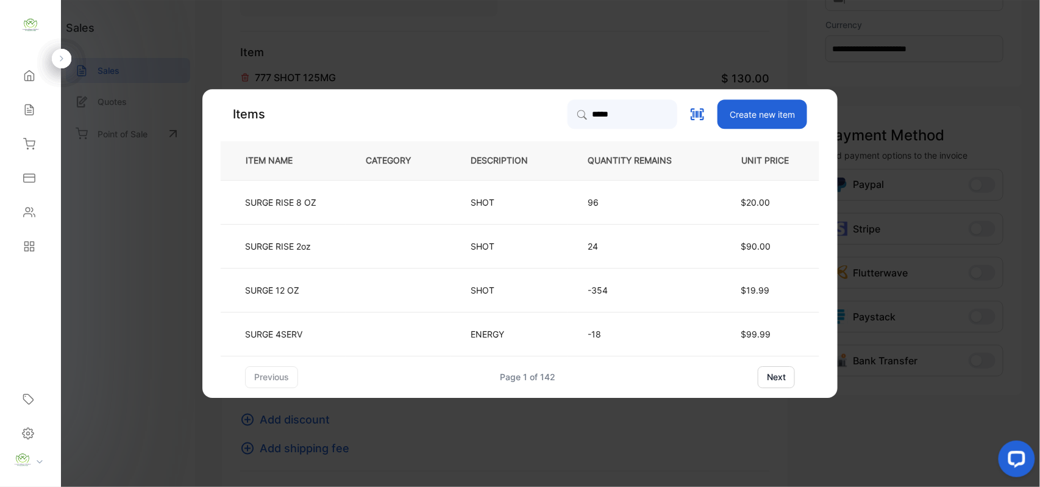
click at [349, 339] on td at bounding box center [398, 334] width 105 height 44
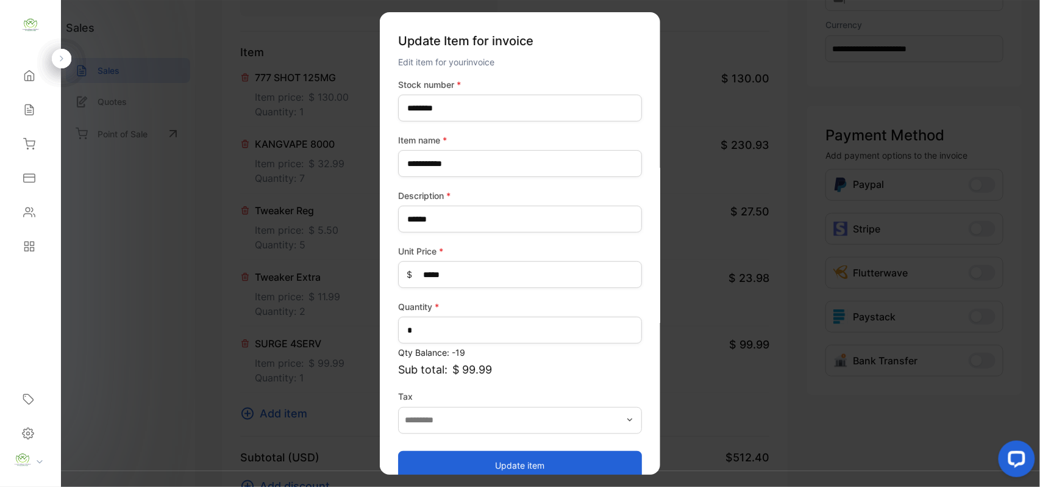
drag, startPoint x: 457, startPoint y: 464, endPoint x: 369, endPoint y: 387, distance: 117.2
click at [448, 450] on button "Update item" at bounding box center [520, 464] width 244 height 29
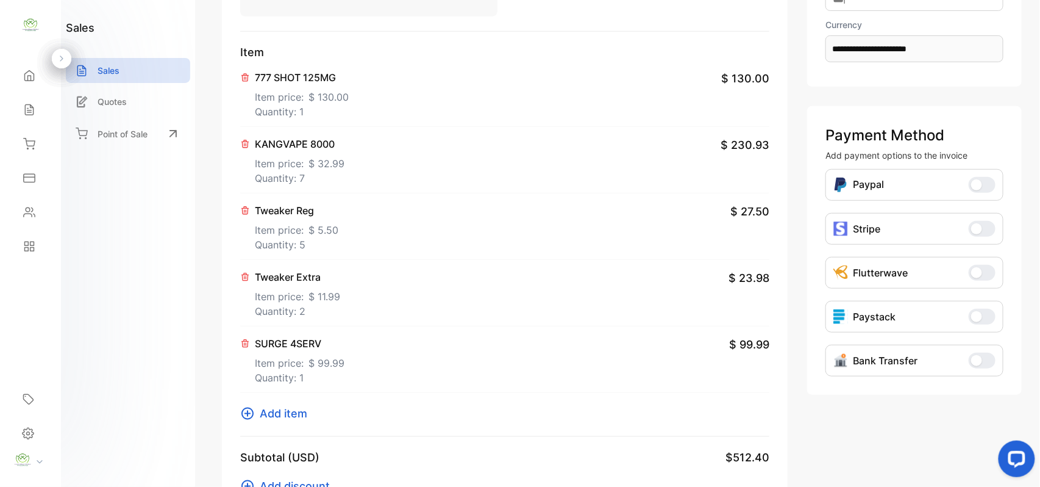
click at [305, 406] on span "Add item" at bounding box center [284, 413] width 48 height 16
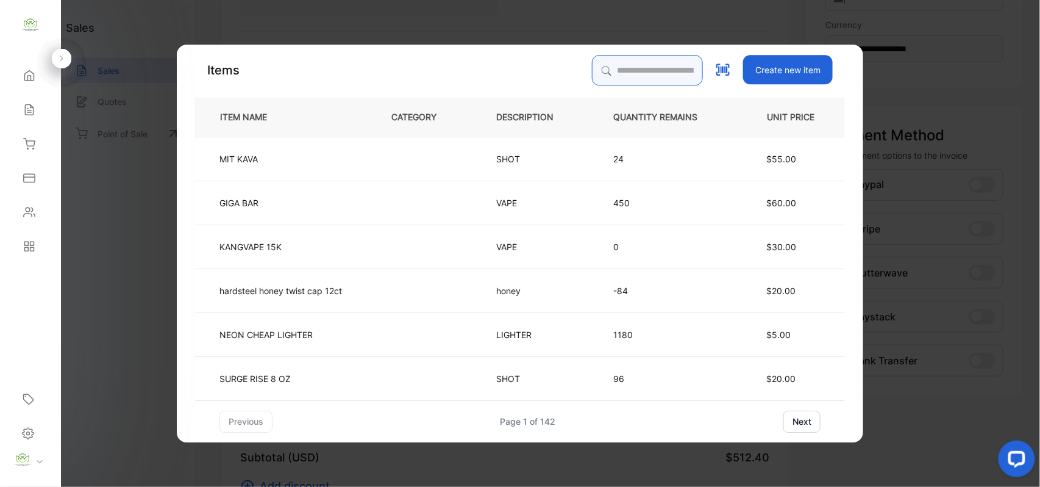
click at [637, 69] on input "search" at bounding box center [647, 70] width 111 height 30
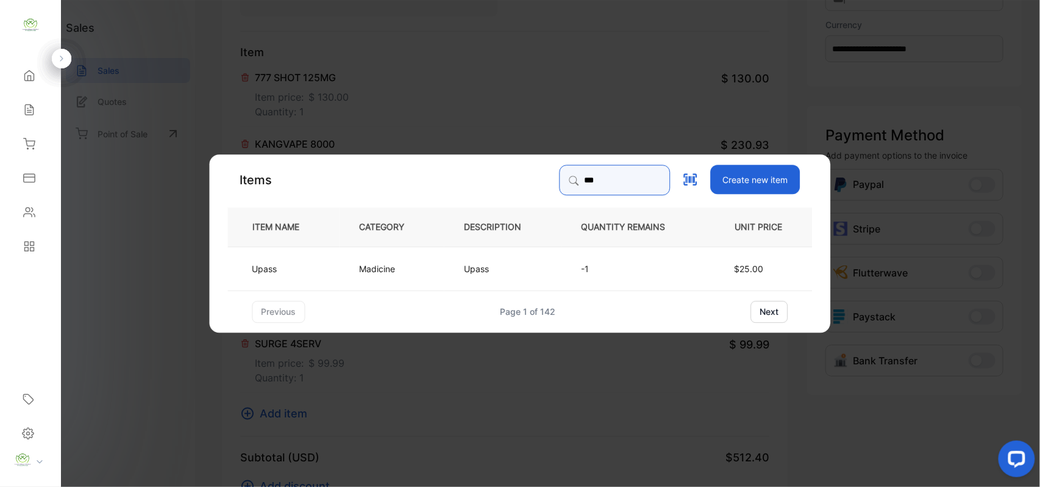
type input "***"
click at [443, 250] on td "Madicine" at bounding box center [392, 268] width 105 height 44
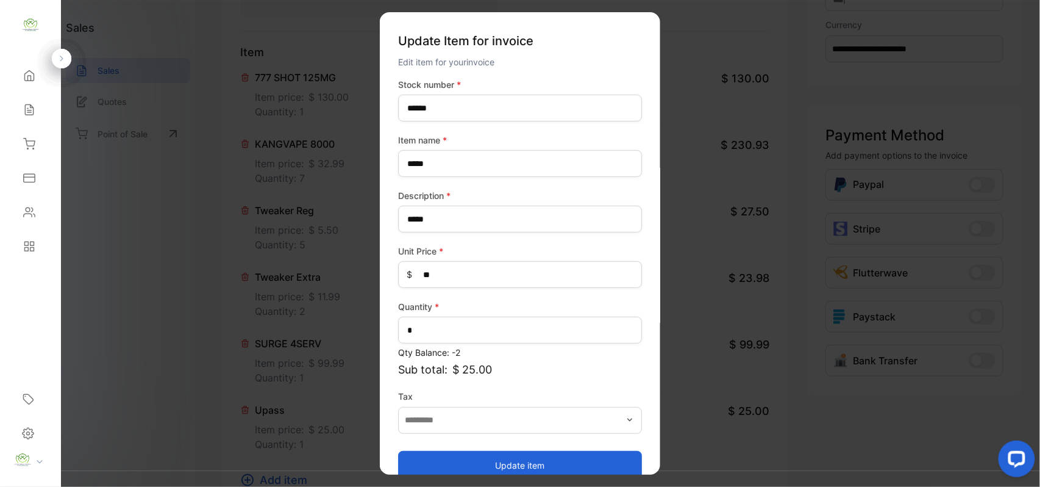
click at [450, 459] on button "Update item" at bounding box center [520, 464] width 244 height 29
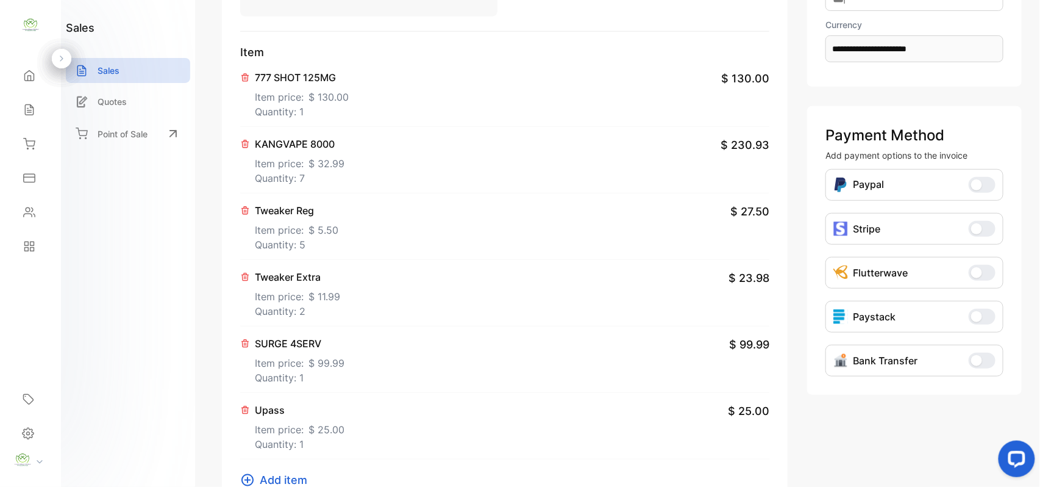
scroll to position [570, 0]
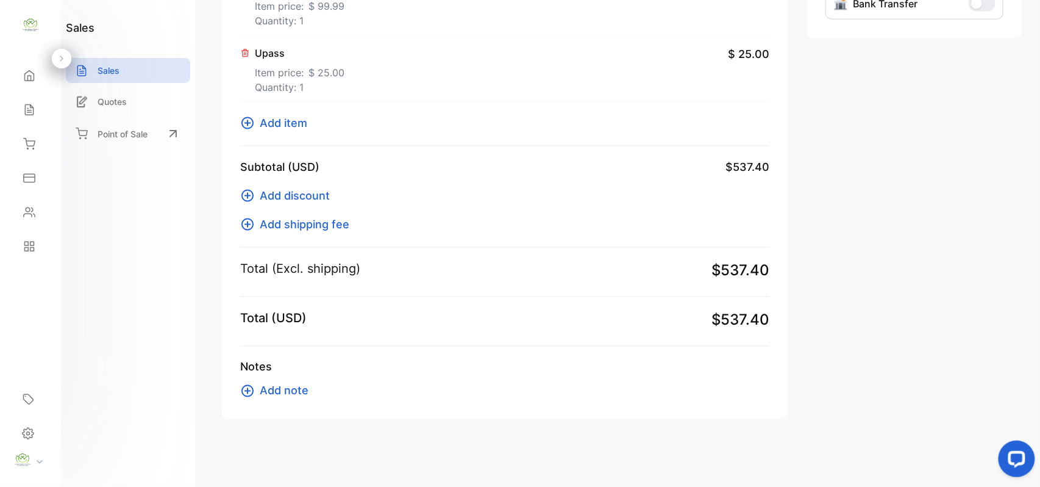
click at [278, 120] on span "Add item" at bounding box center [284, 123] width 48 height 16
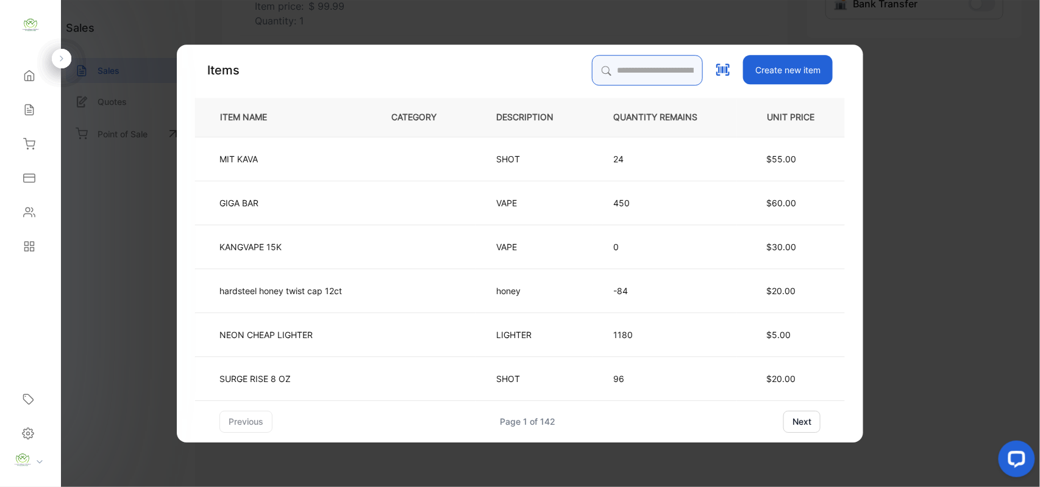
click at [592, 72] on input "search" at bounding box center [647, 70] width 111 height 30
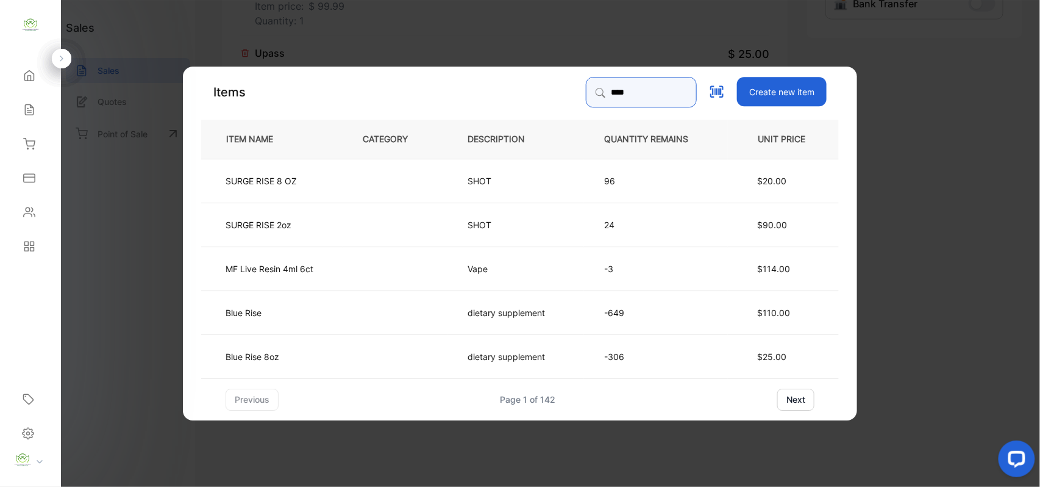
type input "****"
click at [325, 350] on td "Blue Rise 8oz" at bounding box center [271, 356] width 141 height 44
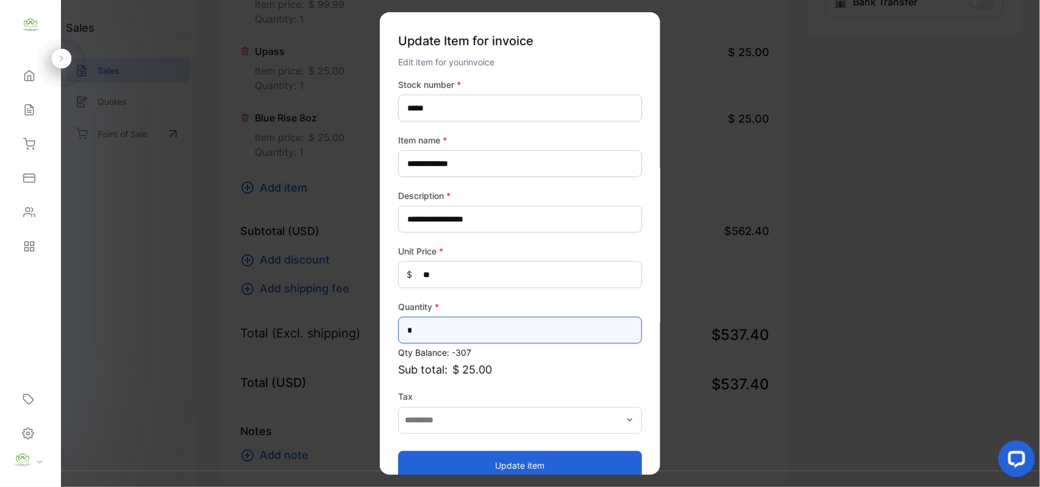
click at [434, 335] on input "*" at bounding box center [520, 330] width 244 height 27
type input "*"
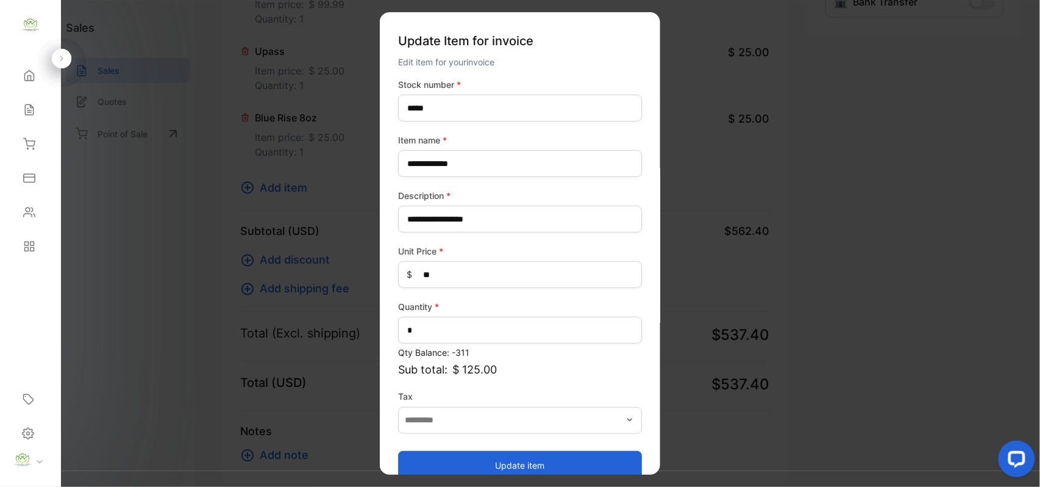
click at [470, 456] on button "Update item" at bounding box center [520, 464] width 244 height 29
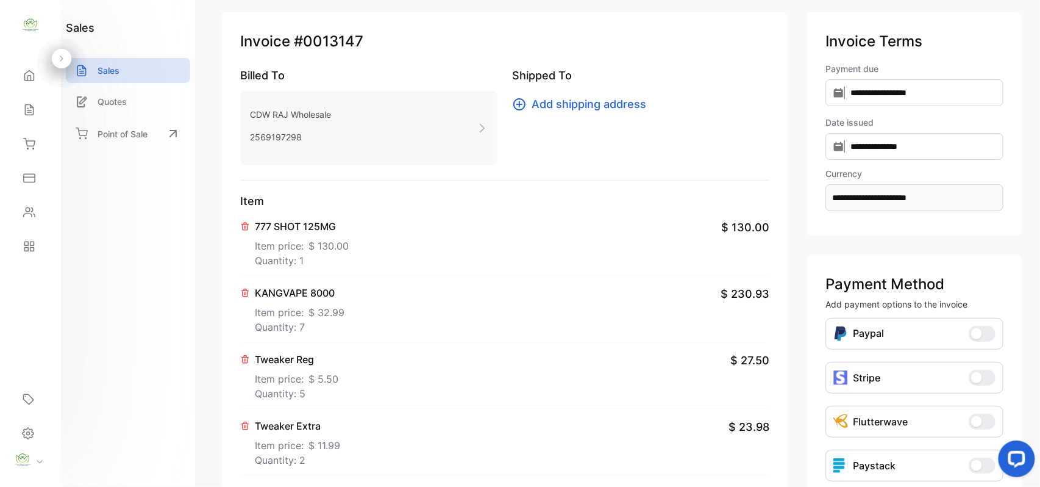
scroll to position [0, 0]
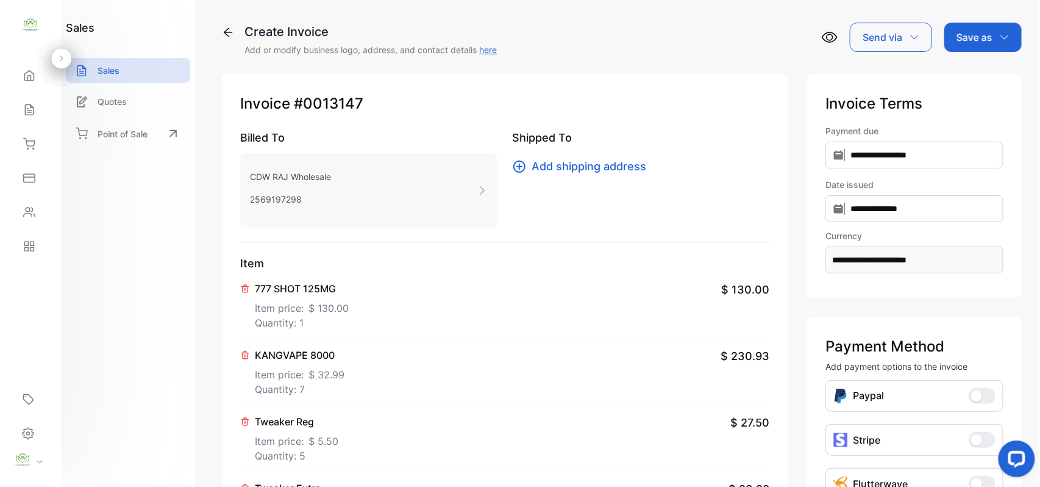
click at [976, 30] on p "Save as" at bounding box center [975, 37] width 36 height 15
click at [984, 71] on div "Invoice" at bounding box center [980, 77] width 70 height 24
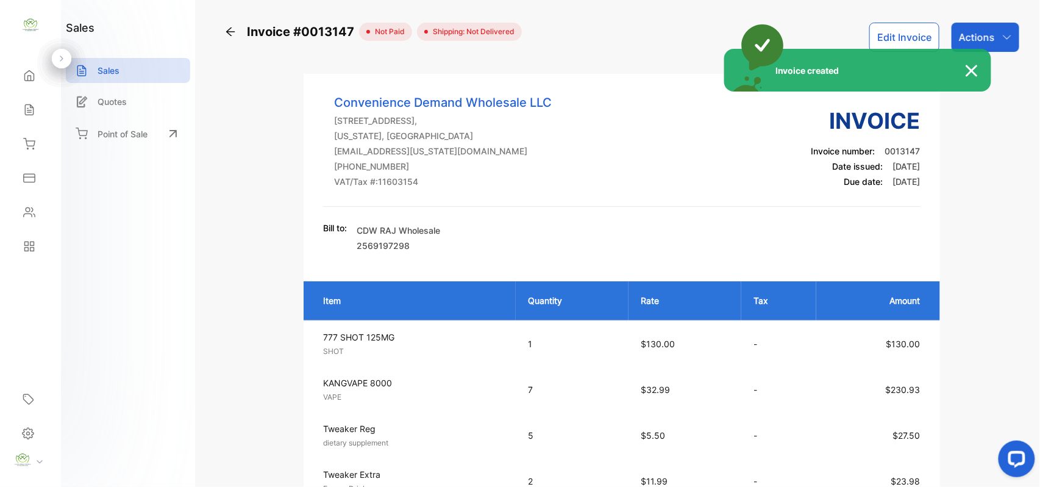
click at [1004, 48] on div "Invoice created" at bounding box center [520, 243] width 1040 height 487
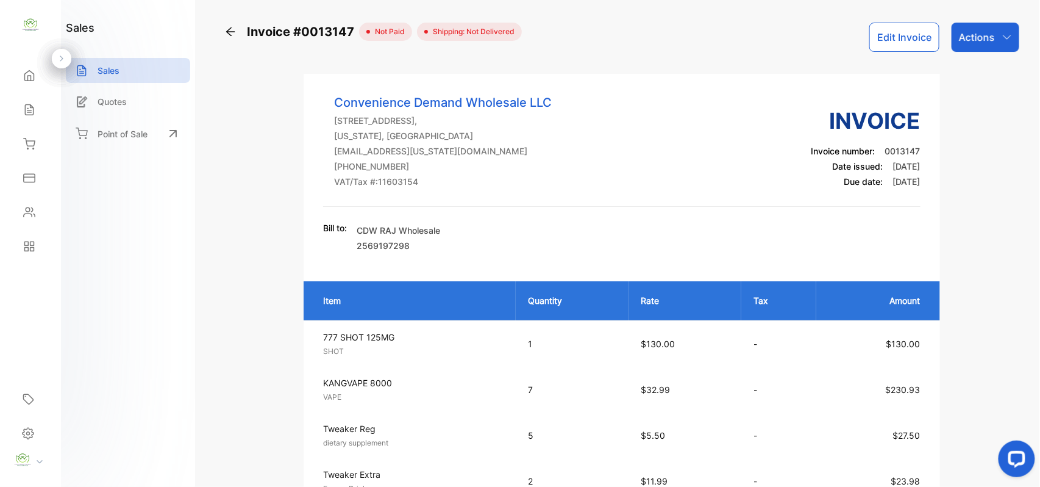
click at [1004, 48] on div "Actions" at bounding box center [986, 37] width 68 height 29
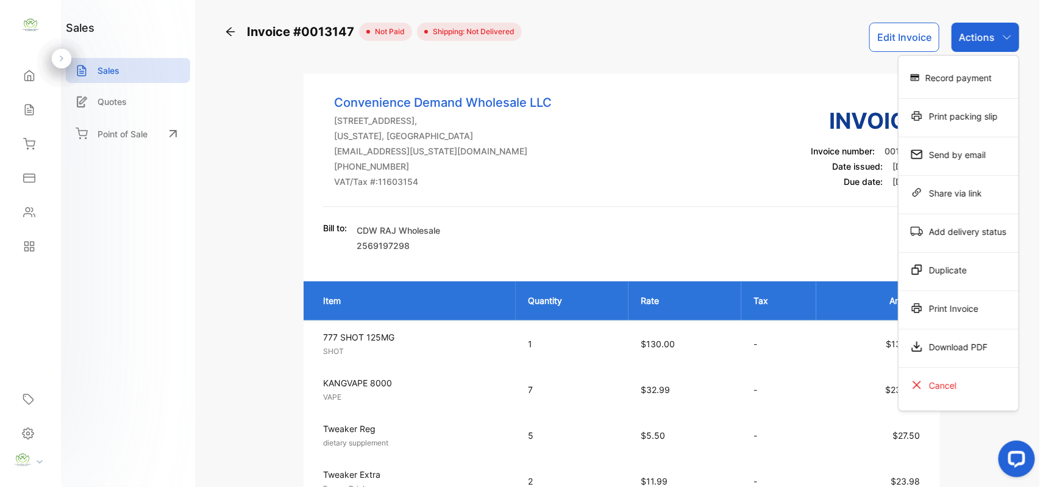
click at [981, 303] on div "Print Invoice" at bounding box center [959, 308] width 120 height 24
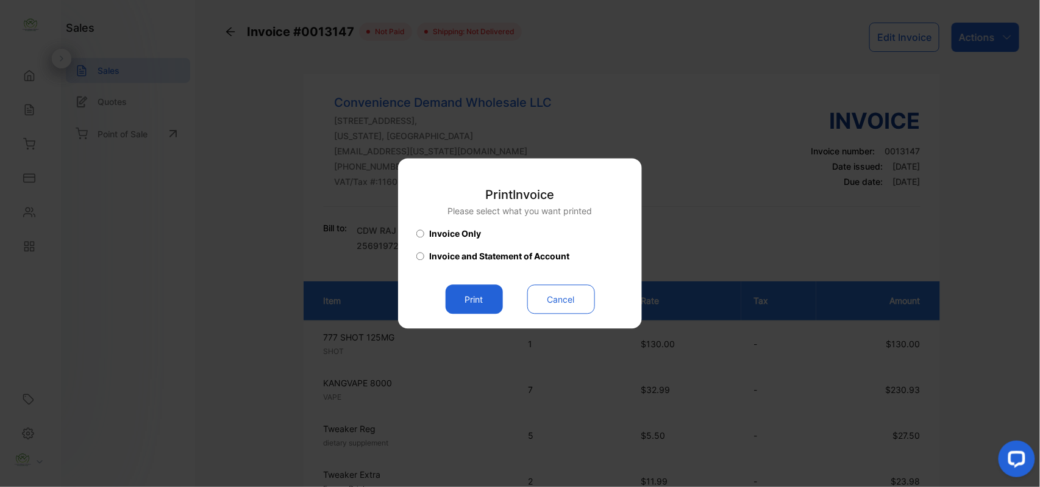
click at [474, 299] on button "Print" at bounding box center [474, 299] width 57 height 29
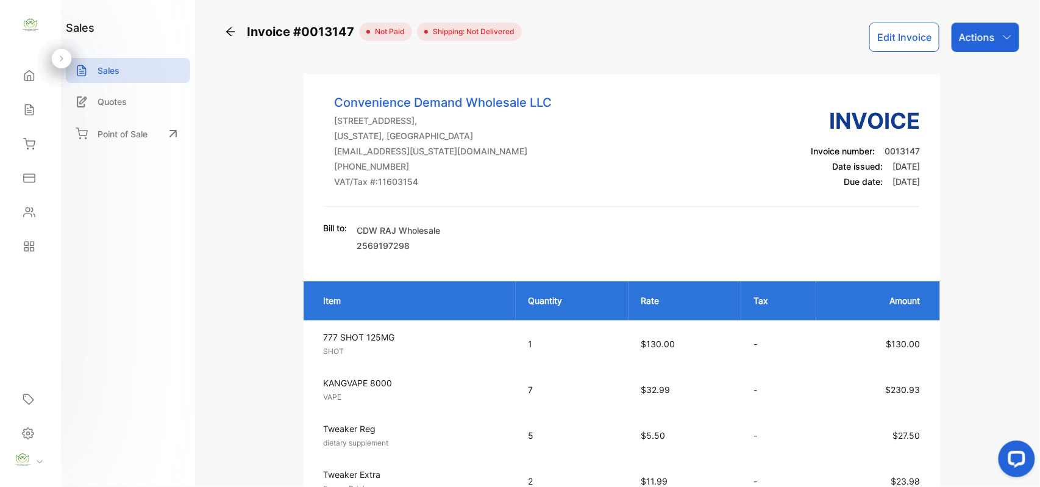
drag, startPoint x: 38, startPoint y: 210, endPoint x: 40, endPoint y: 204, distance: 6.4
click at [38, 206] on div "Contacts" at bounding box center [30, 212] width 41 height 24
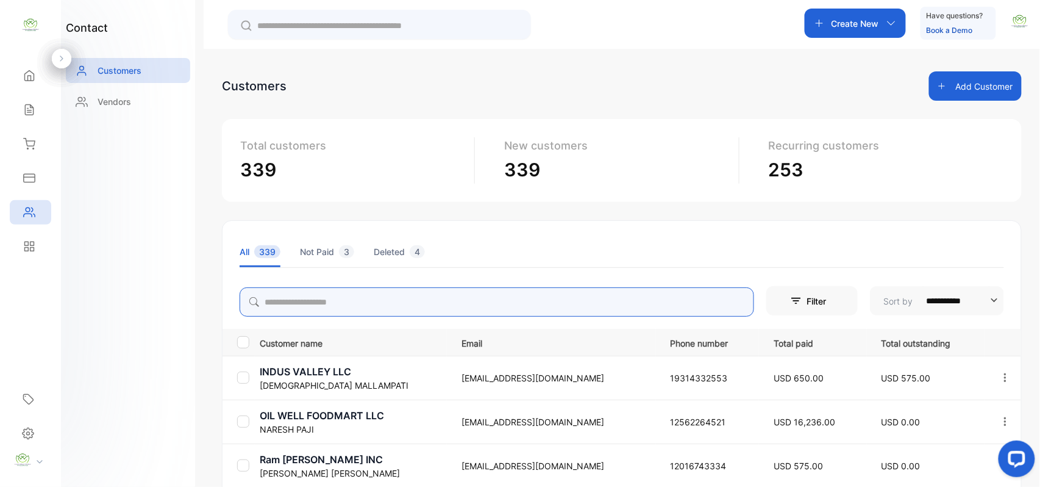
click at [424, 295] on input "search" at bounding box center [497, 301] width 515 height 29
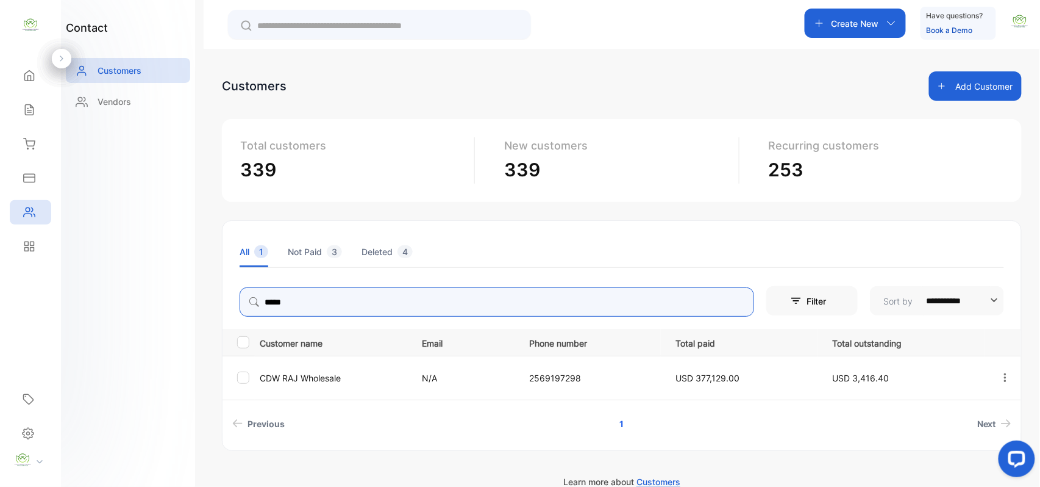
type input "*****"
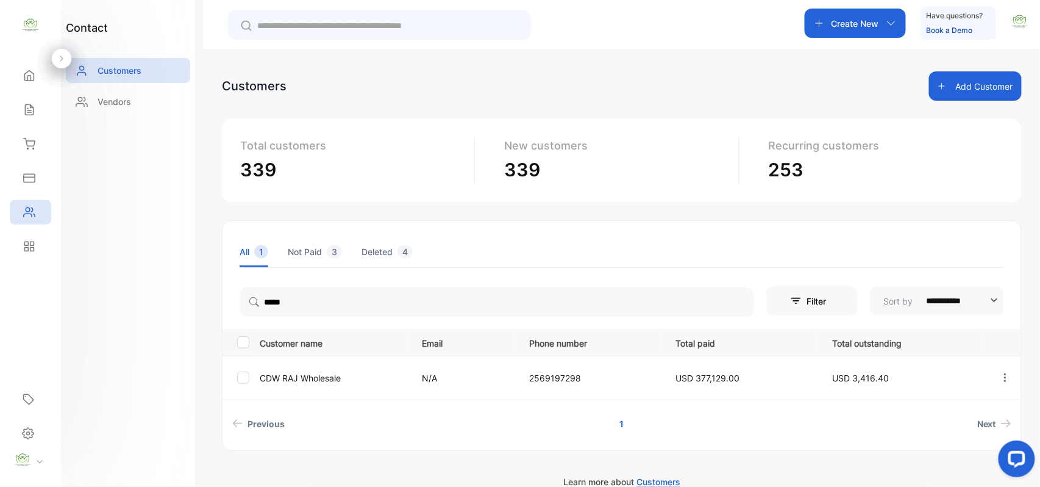
drag, startPoint x: 213, startPoint y: 415, endPoint x: 220, endPoint y: 411, distance: 8.0
click at [213, 415] on div "**********" at bounding box center [622, 292] width 837 height 487
click at [327, 377] on p "CDW RAJ Wholesale" at bounding box center [333, 377] width 147 height 13
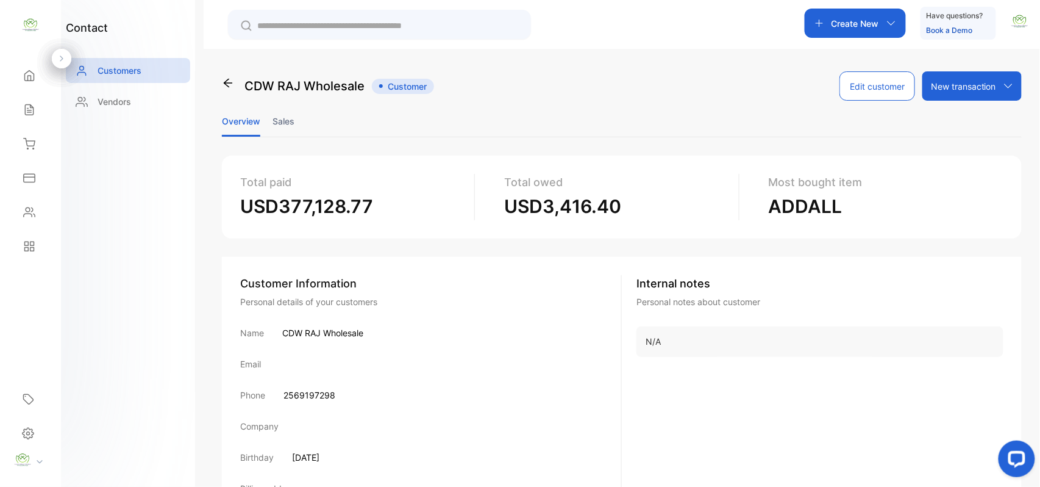
click at [293, 122] on li "Sales" at bounding box center [284, 121] width 22 height 31
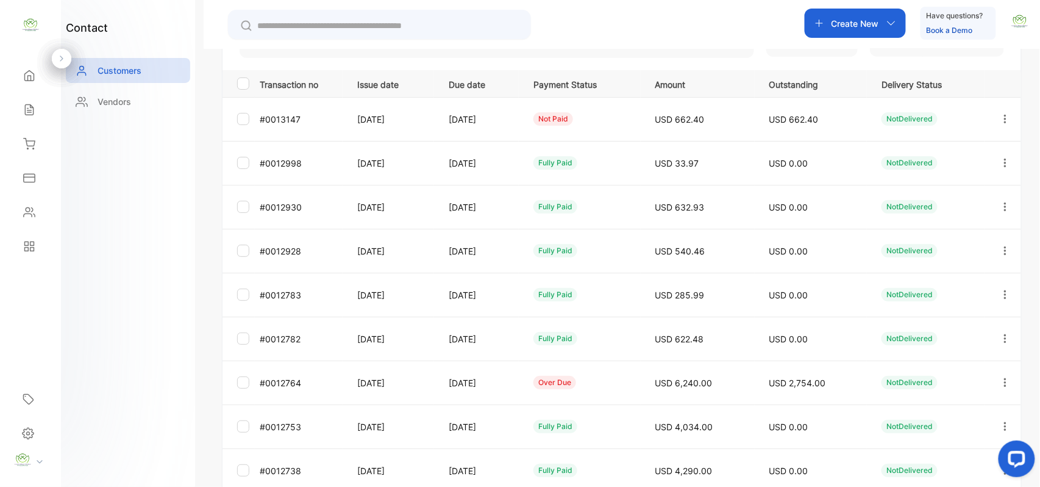
scroll to position [324, 0]
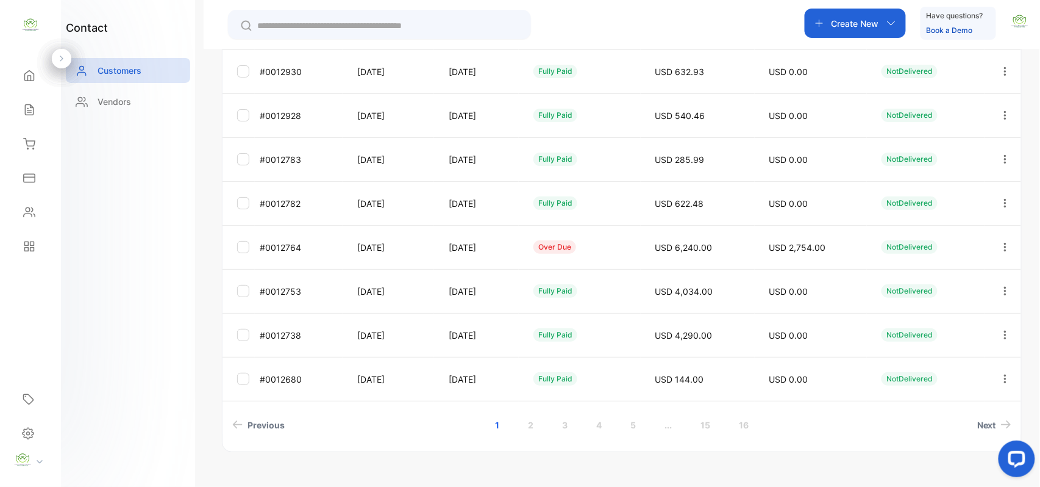
click at [533, 428] on link "2" at bounding box center [531, 425] width 35 height 23
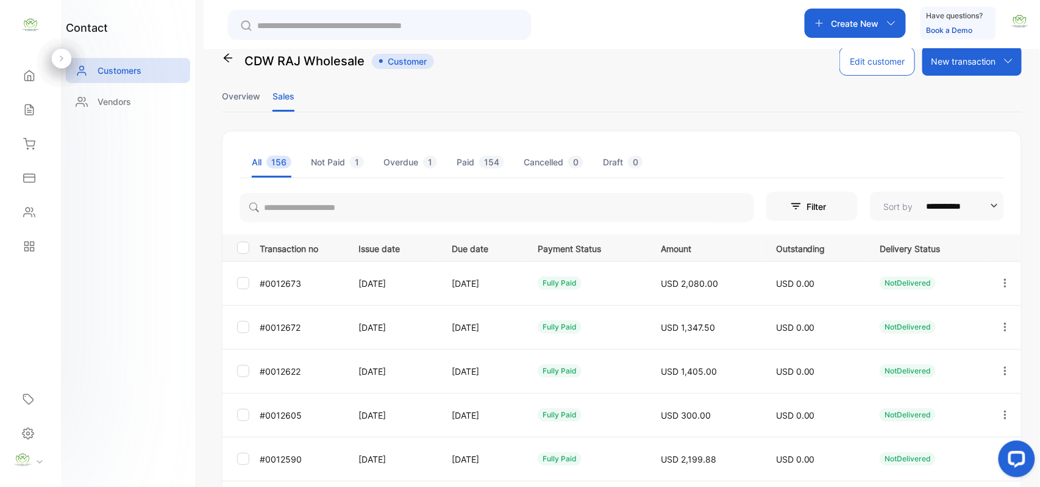
scroll to position [0, 0]
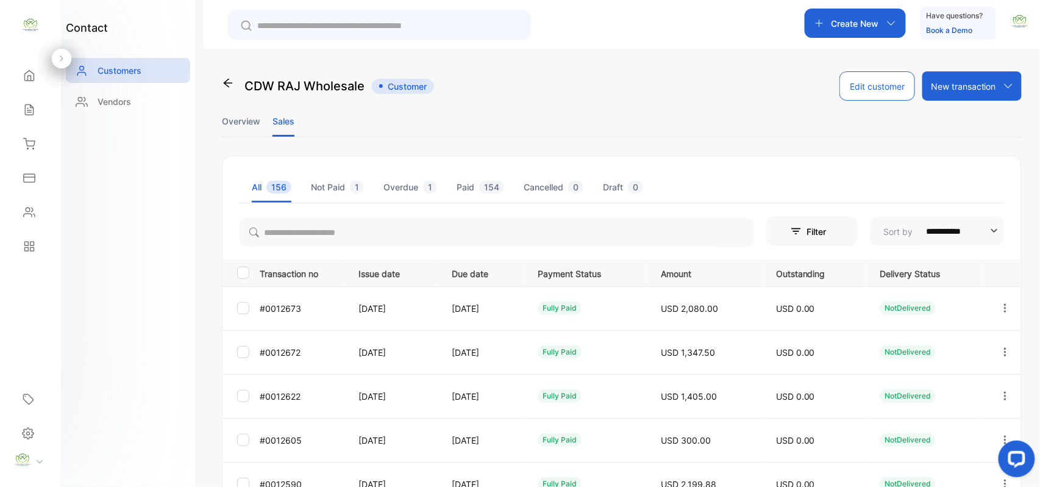
click at [232, 123] on li "Overview" at bounding box center [241, 121] width 38 height 31
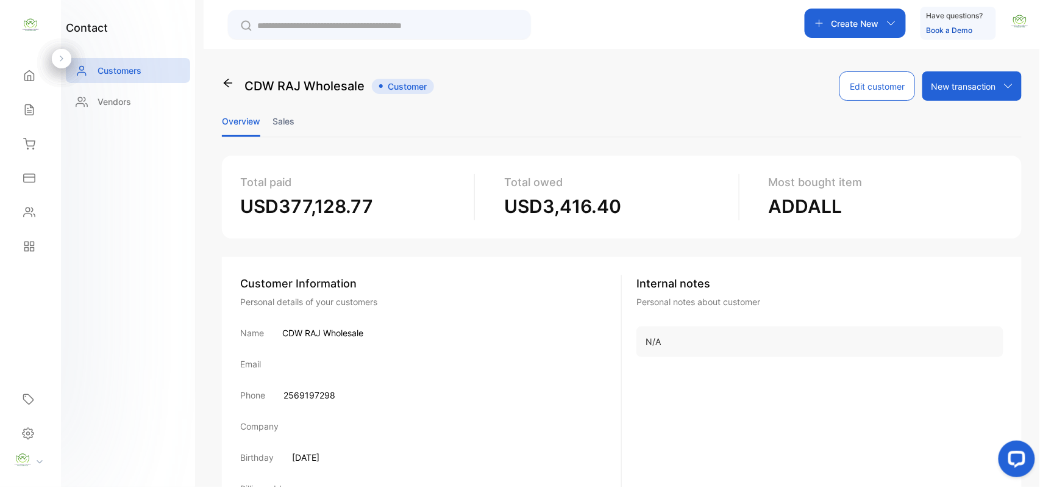
click at [288, 120] on li "Sales" at bounding box center [284, 121] width 22 height 31
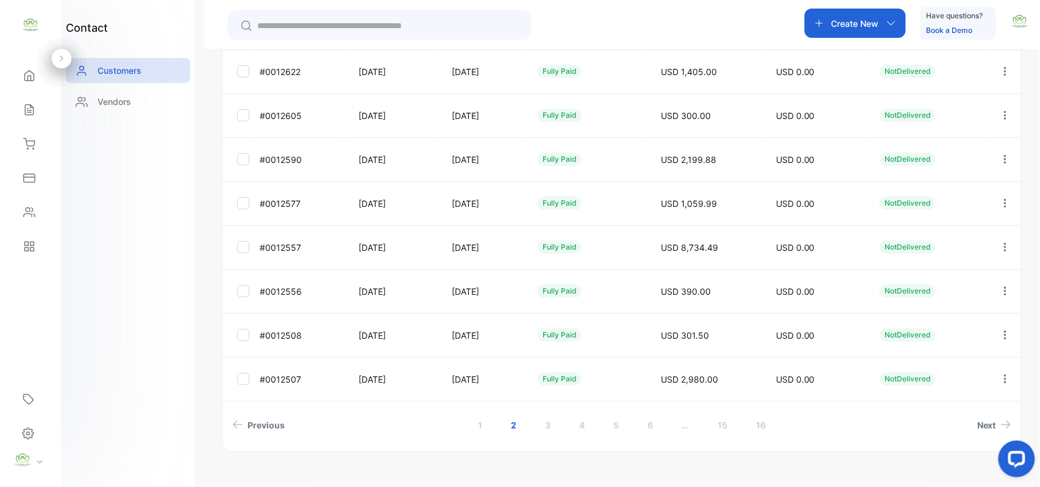
click at [481, 420] on link "1" at bounding box center [481, 425] width 34 height 23
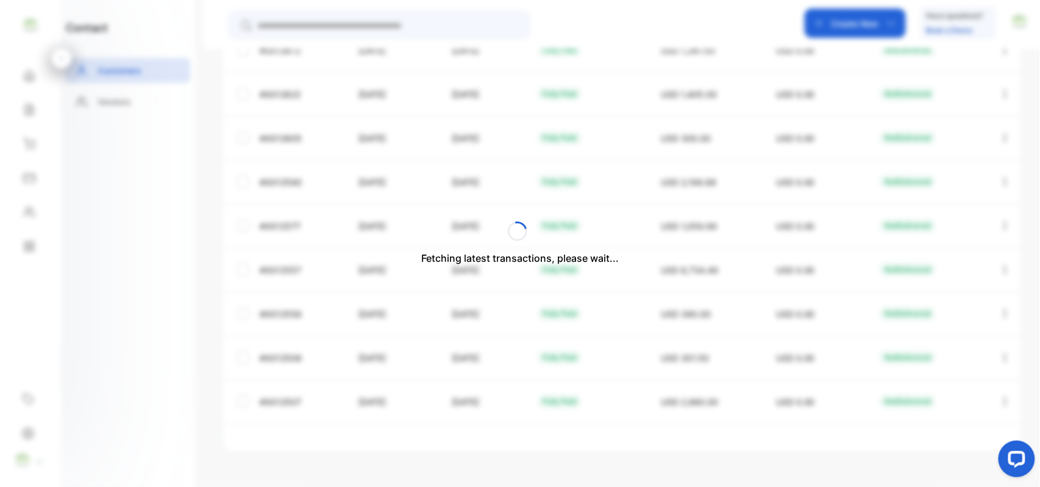
scroll to position [303, 0]
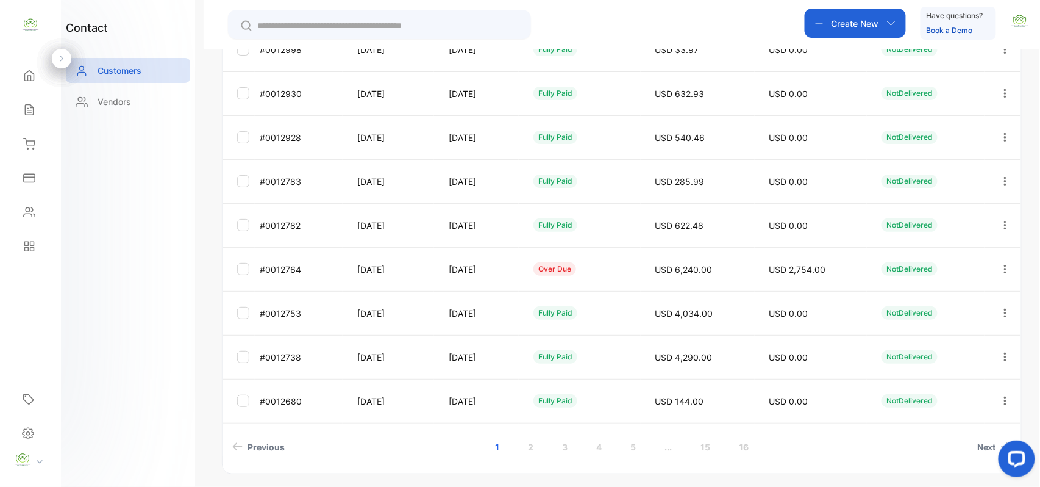
click at [1000, 271] on icon "button" at bounding box center [1005, 268] width 11 height 11
click at [961, 340] on div "Add payment" at bounding box center [950, 341] width 137 height 24
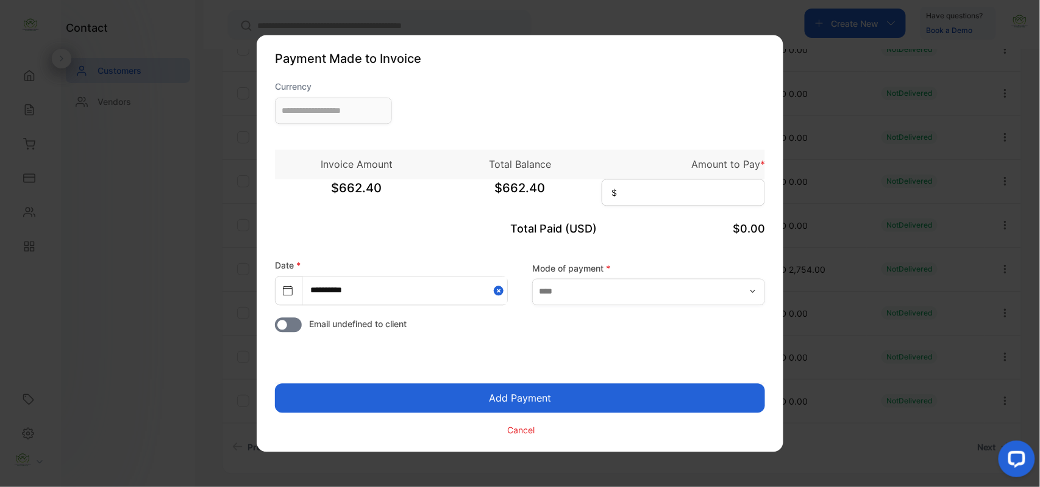
type input "**********"
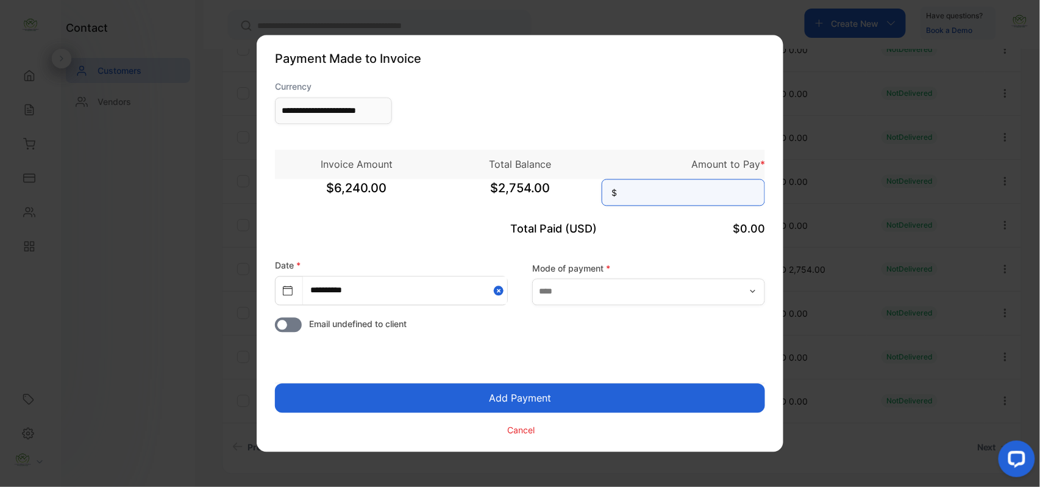
click at [706, 198] on input at bounding box center [683, 192] width 163 height 27
type input "*****"
click at [275, 384] on button "Add Payment" at bounding box center [520, 398] width 490 height 29
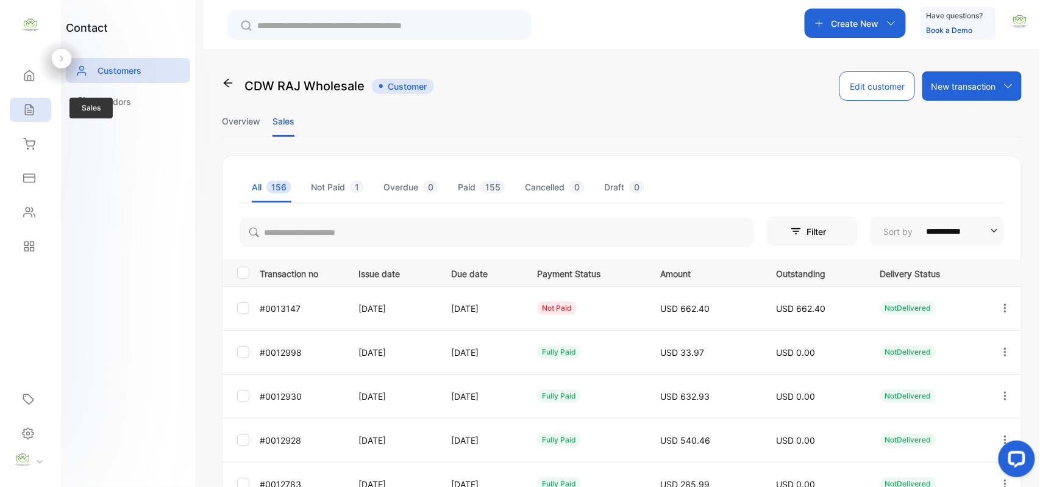
click at [32, 106] on icon at bounding box center [29, 110] width 12 height 12
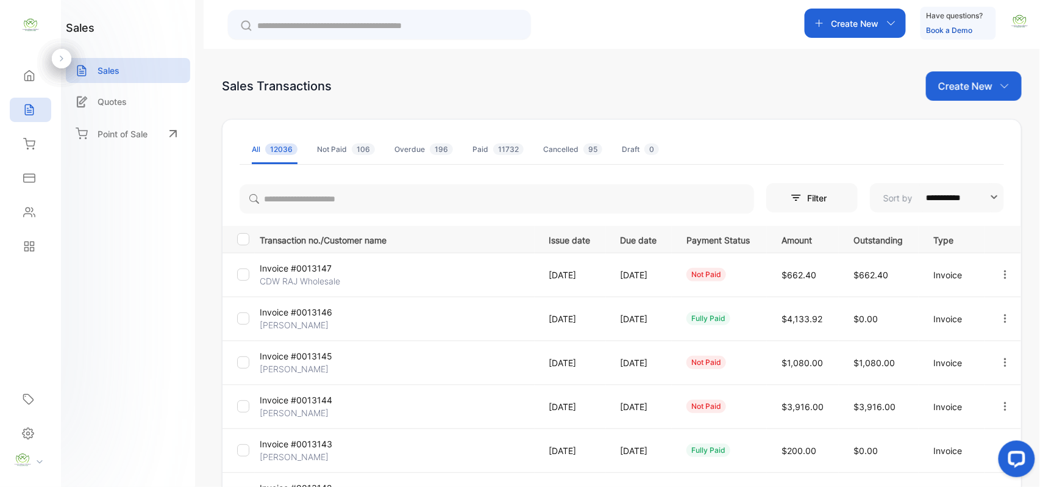
click at [293, 278] on p "CDW RAJ Wholesale" at bounding box center [305, 280] width 91 height 13
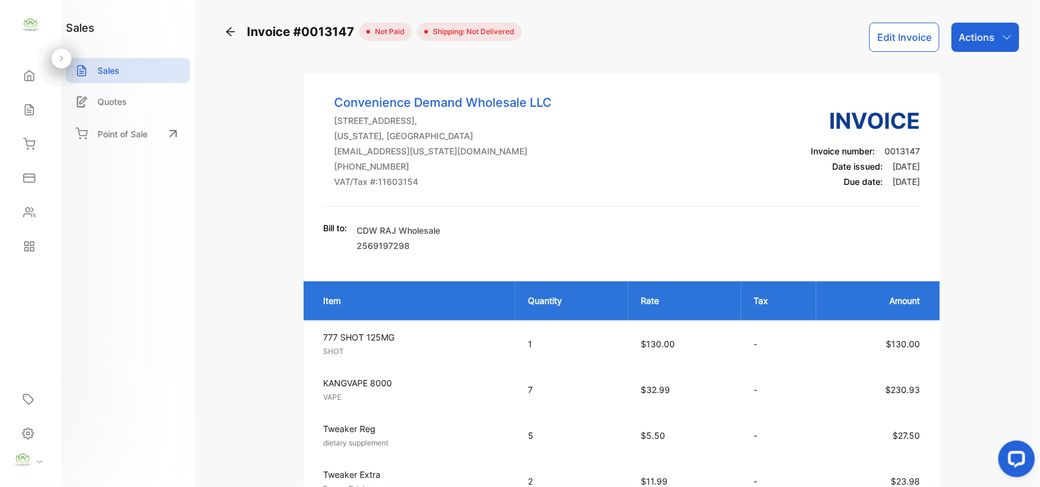
click at [898, 29] on button "Edit Invoice" at bounding box center [905, 37] width 70 height 29
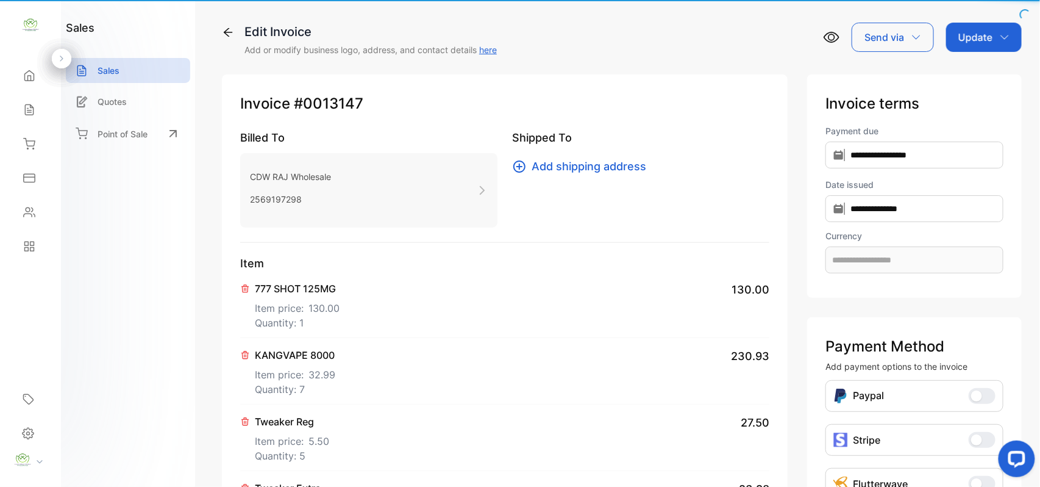
type input "**********"
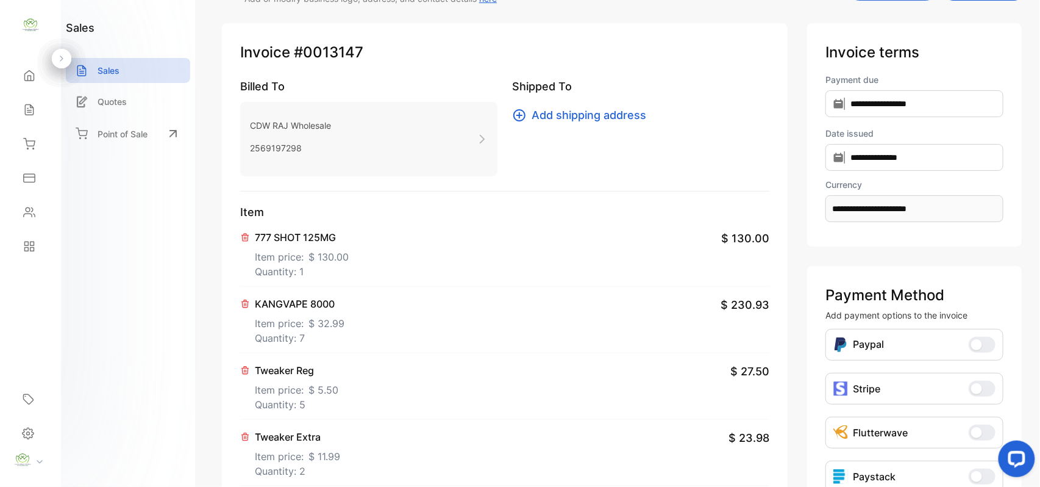
scroll to position [569, 0]
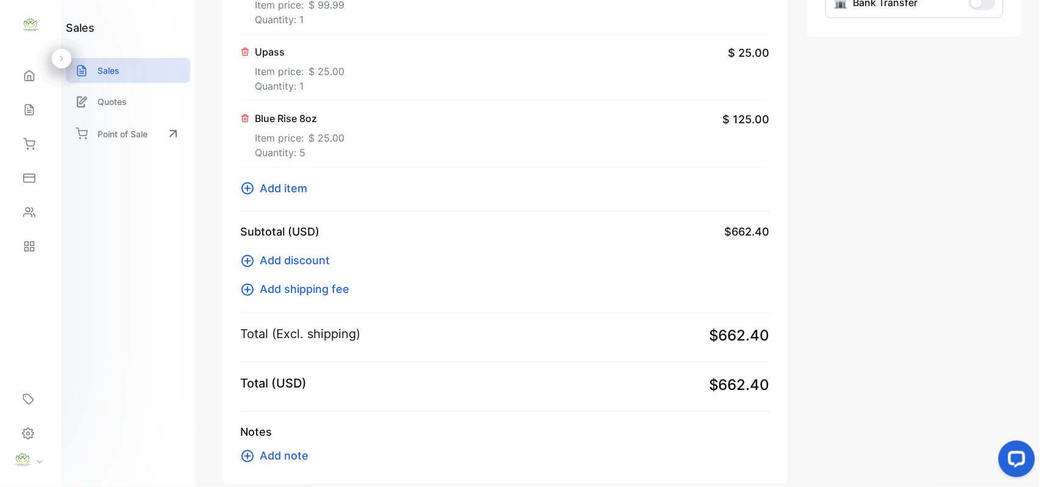
click at [288, 191] on span "Add item" at bounding box center [284, 188] width 48 height 16
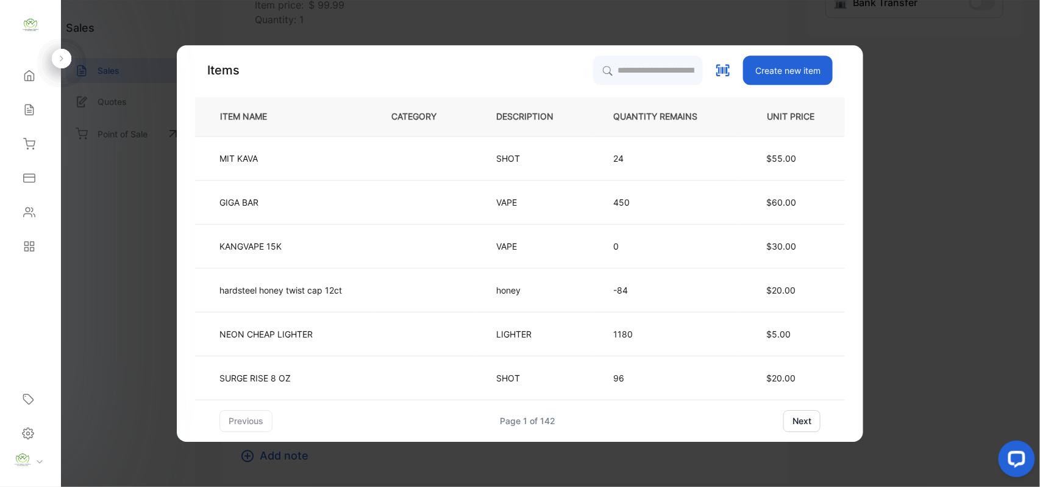
drag, startPoint x: 689, startPoint y: 47, endPoint x: 681, endPoint y: 55, distance: 11.7
click at [681, 55] on div "Items Create new item ITEM NAME CATEGORY DESCRIPTION QUANTITY REMAINS UNIT PRIC…" at bounding box center [520, 243] width 687 height 396
click at [681, 55] on input "search" at bounding box center [647, 70] width 111 height 30
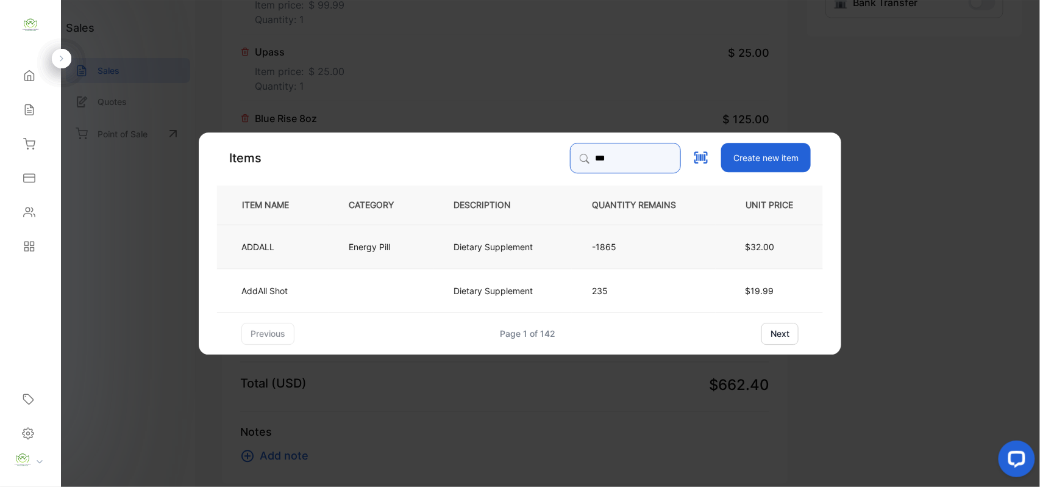
type input "***"
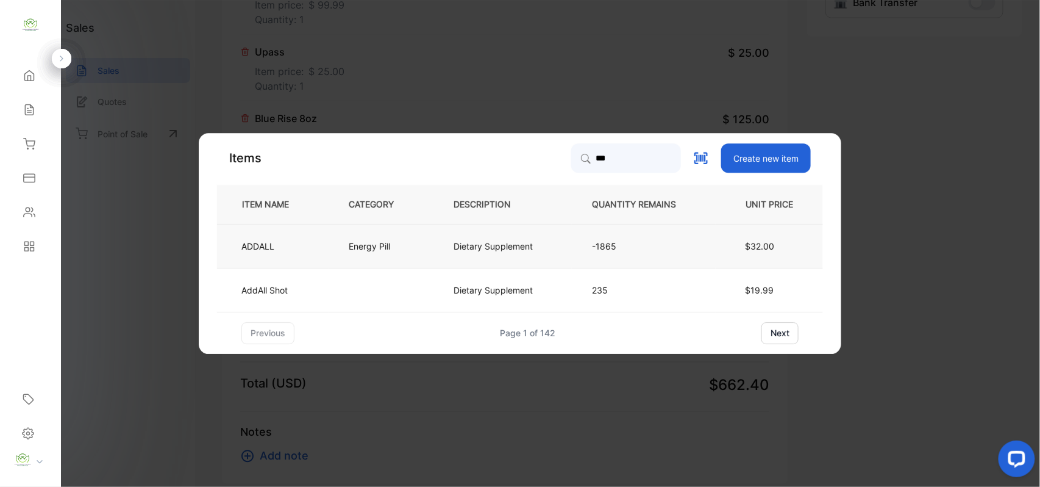
click at [488, 249] on p "Dietary Supplement" at bounding box center [493, 246] width 79 height 13
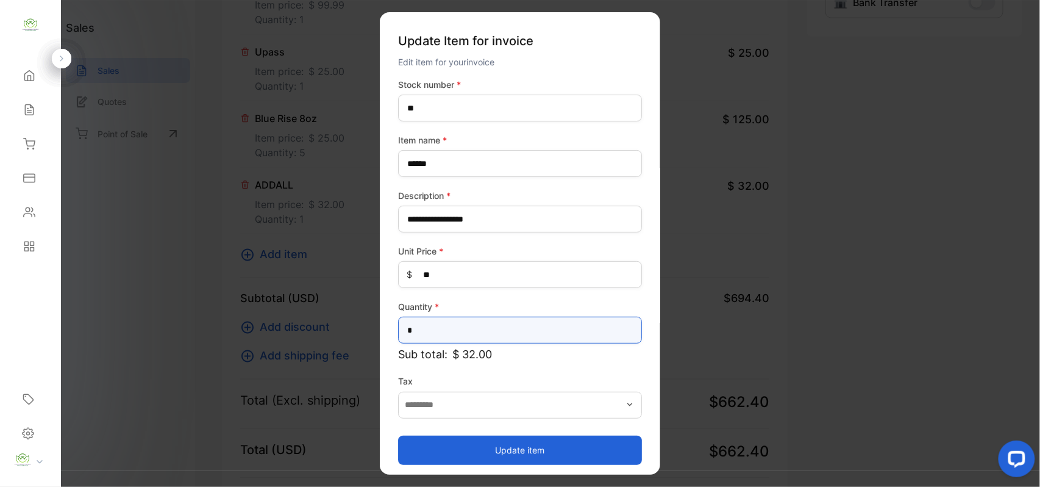
click at [487, 331] on input "*" at bounding box center [520, 330] width 244 height 27
type input "*"
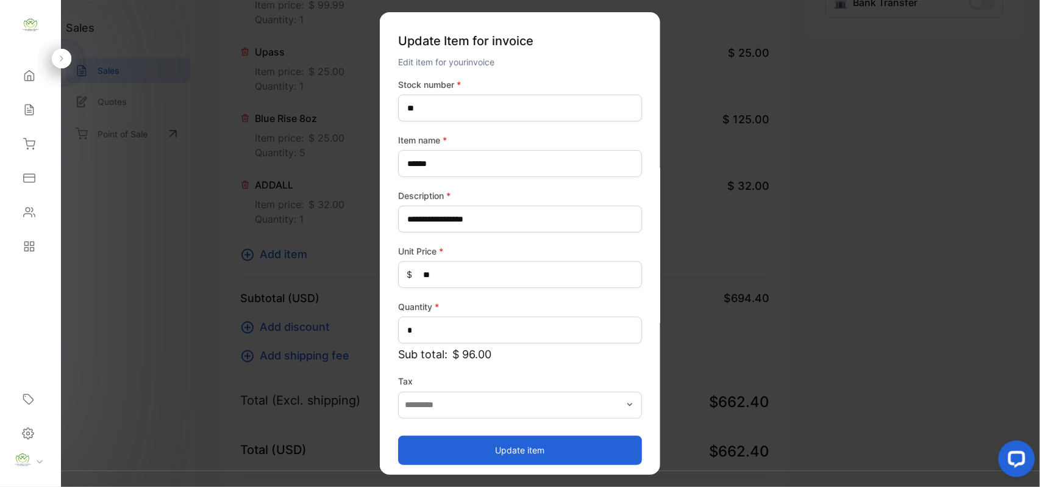
click at [500, 454] on button "Update item" at bounding box center [520, 449] width 244 height 29
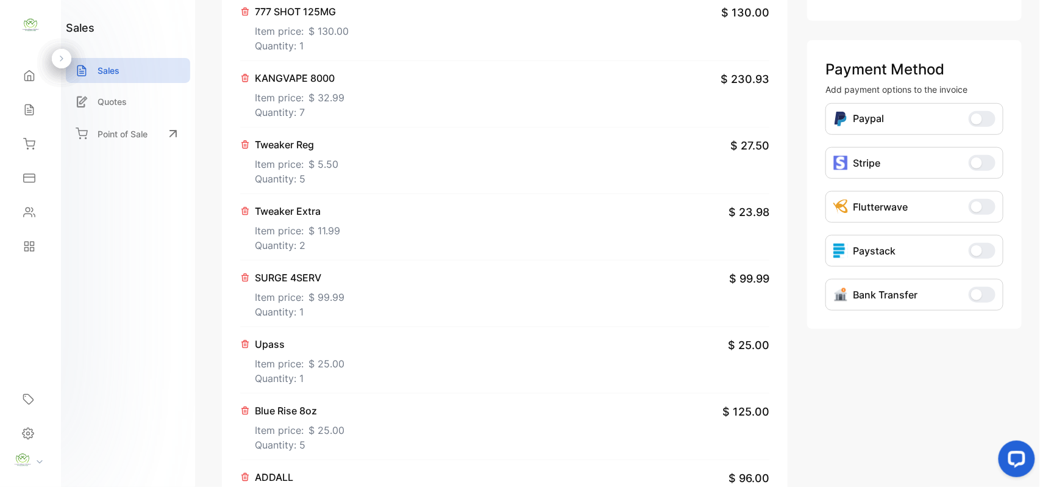
scroll to position [0, 0]
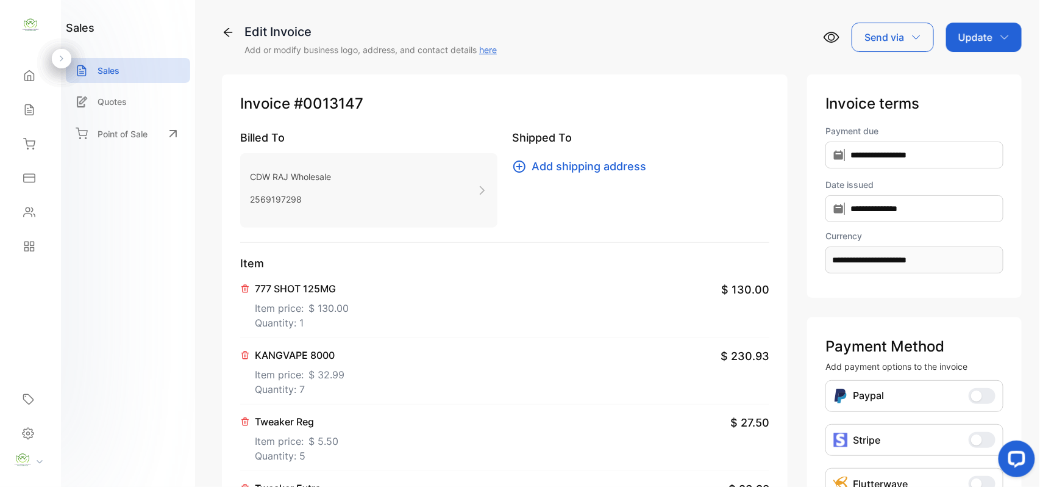
click at [977, 38] on p "Update" at bounding box center [976, 37] width 34 height 15
click at [993, 74] on div "Invoice" at bounding box center [986, 77] width 70 height 24
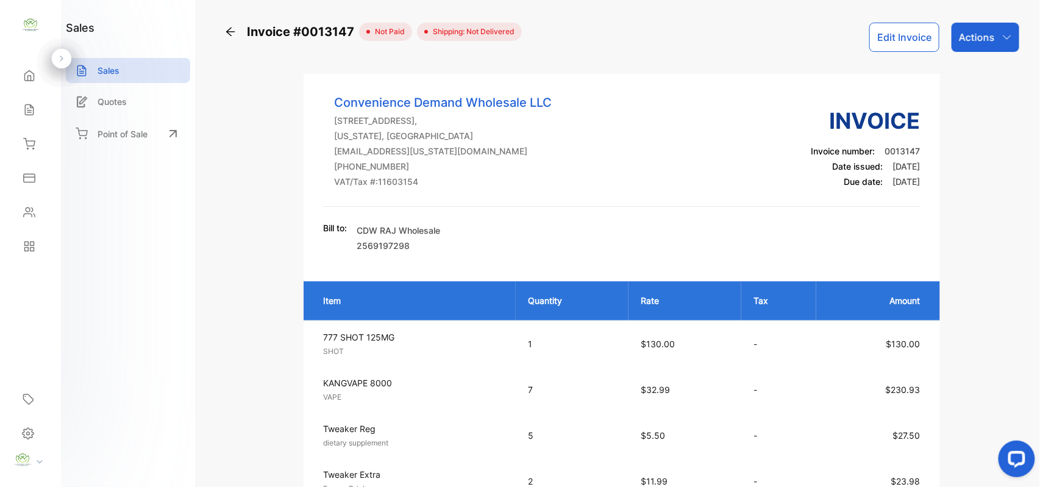
drag, startPoint x: 986, startPoint y: 37, endPoint x: 994, endPoint y: 45, distance: 11.7
click at [986, 37] on p "Actions" at bounding box center [977, 37] width 36 height 15
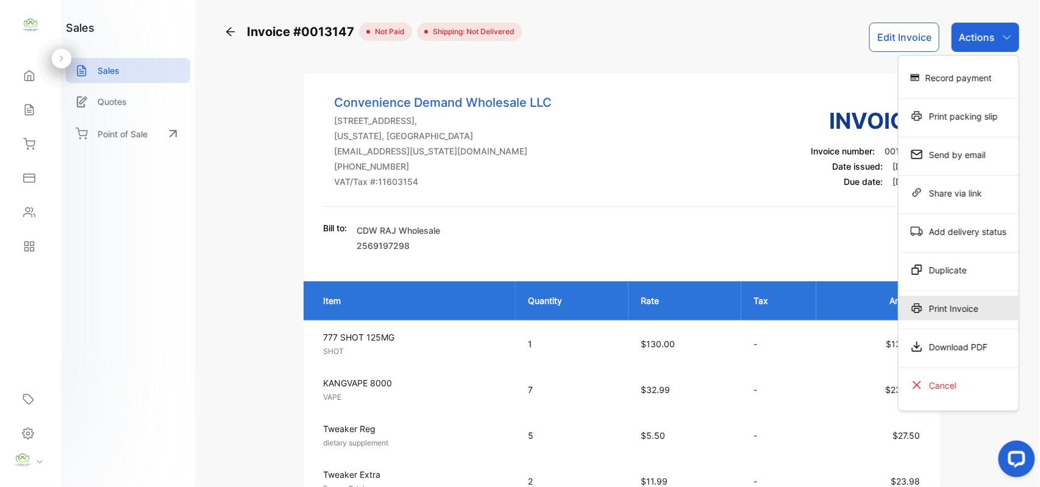
click at [937, 310] on div "Print Invoice" at bounding box center [959, 308] width 120 height 24
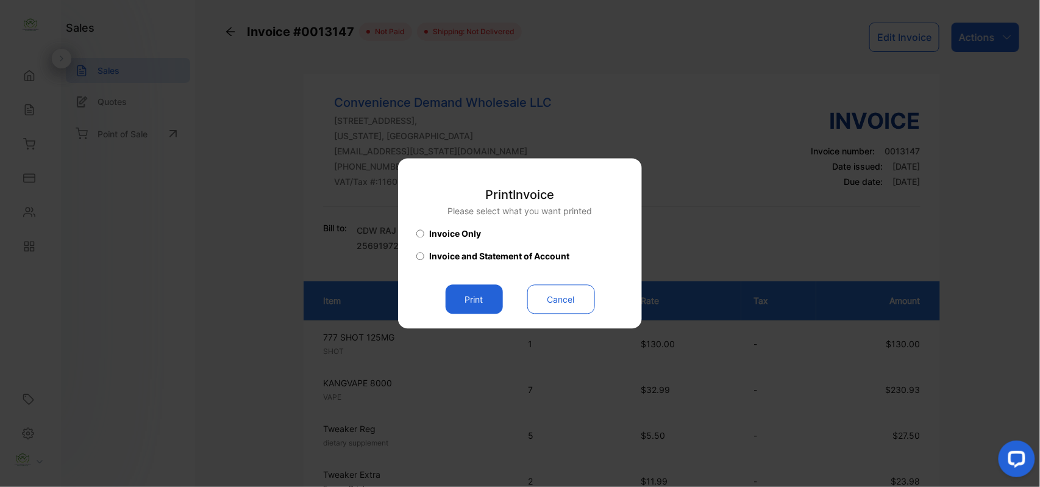
click at [446, 303] on button "Print" at bounding box center [474, 299] width 57 height 29
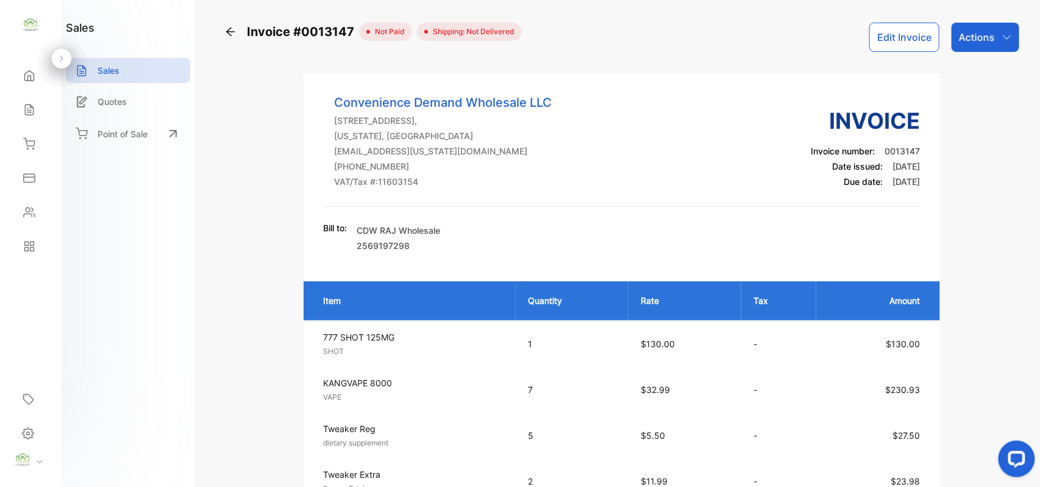
click at [41, 101] on div "Sales" at bounding box center [30, 110] width 41 height 24
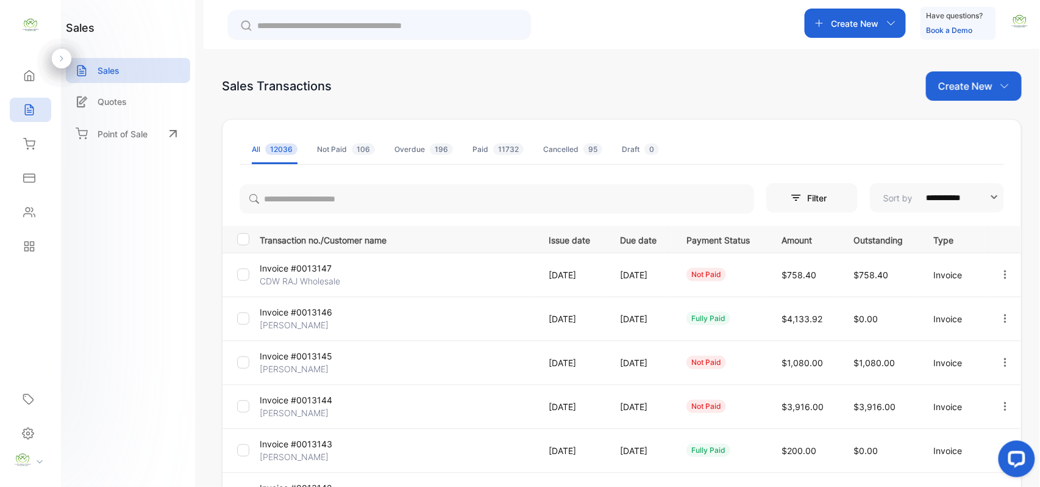
click at [1000, 271] on icon "button" at bounding box center [1005, 274] width 11 height 11
click at [962, 340] on span "Record payment" at bounding box center [971, 344] width 76 height 15
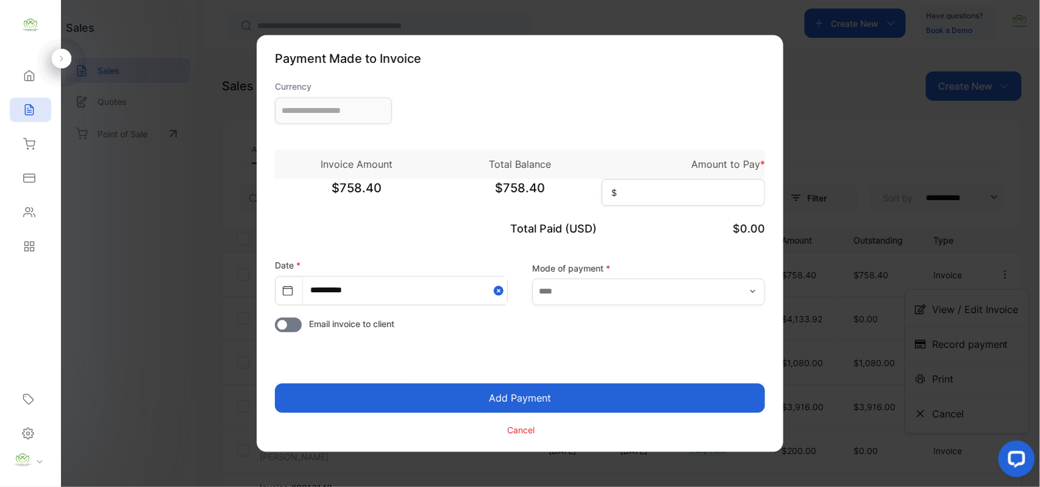
type input "**********"
click at [679, 205] on input at bounding box center [683, 192] width 163 height 27
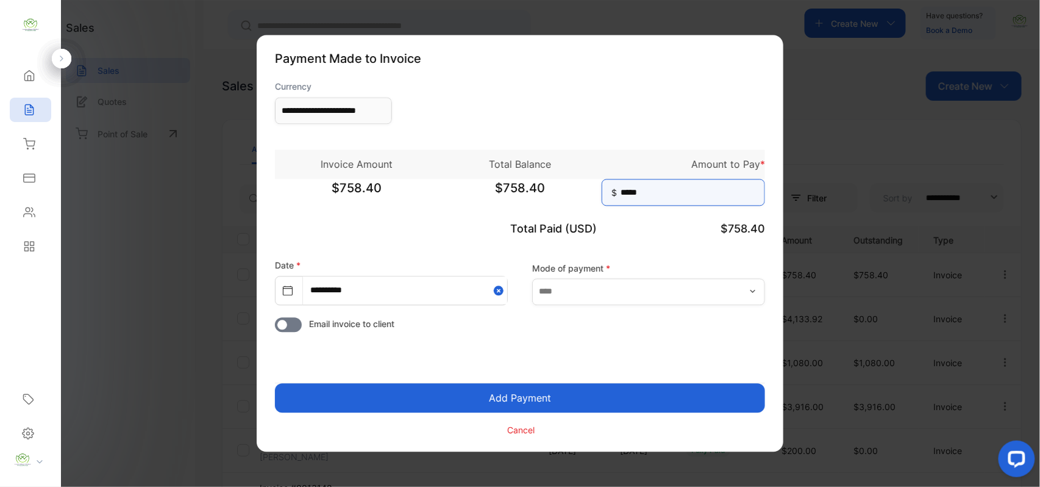
type input "*****"
click at [275, 384] on button "Add Payment" at bounding box center [520, 398] width 490 height 29
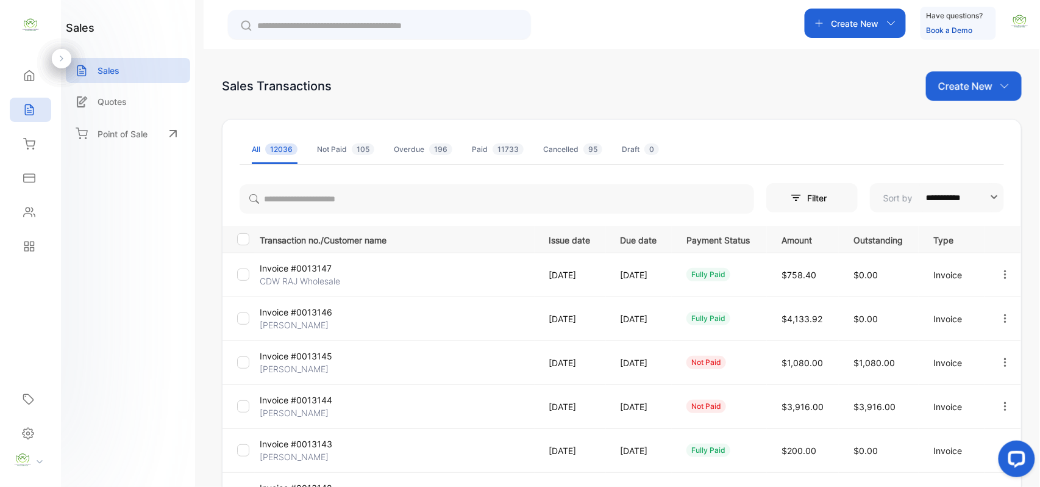
click at [967, 79] on p "Create New" at bounding box center [966, 86] width 54 height 15
click at [956, 126] on div "Invoice" at bounding box center [978, 126] width 85 height 24
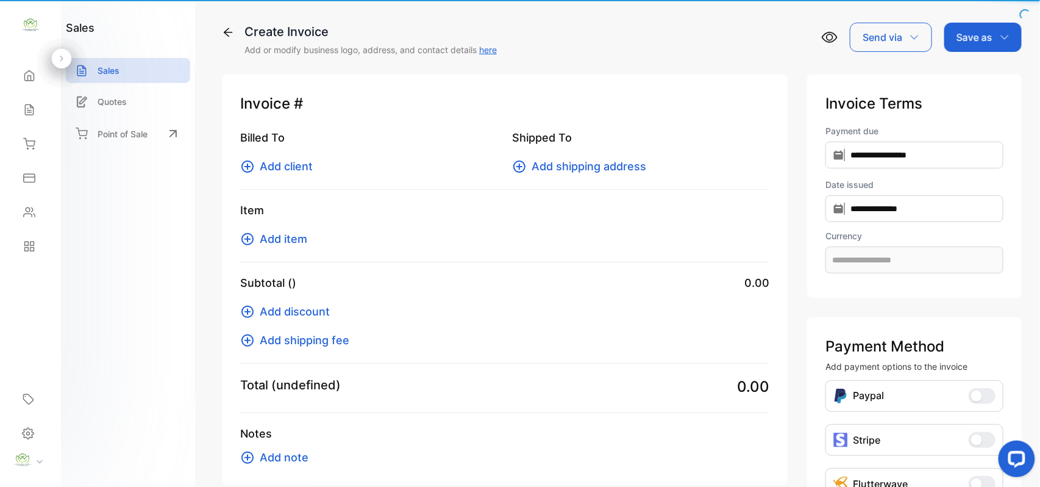
type input "**********"
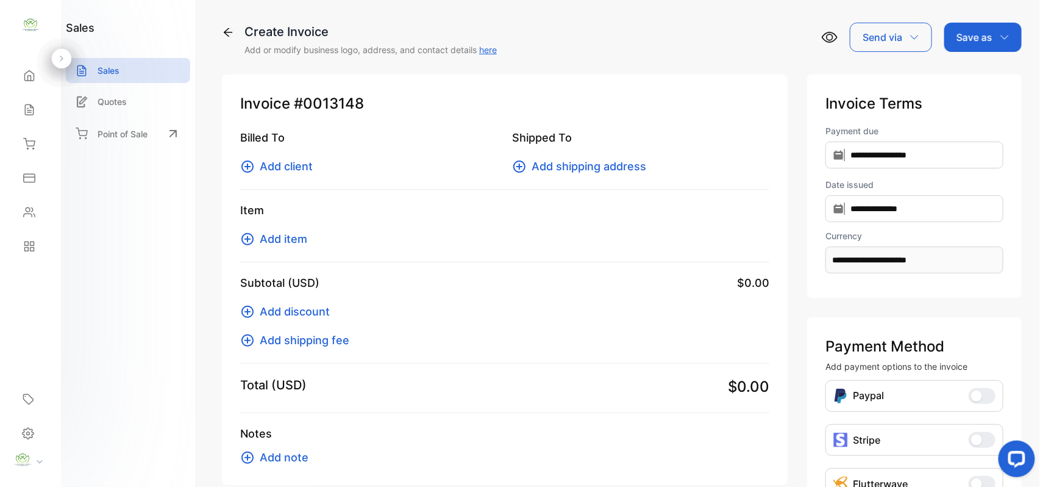
click at [289, 237] on span "Add item" at bounding box center [284, 239] width 48 height 16
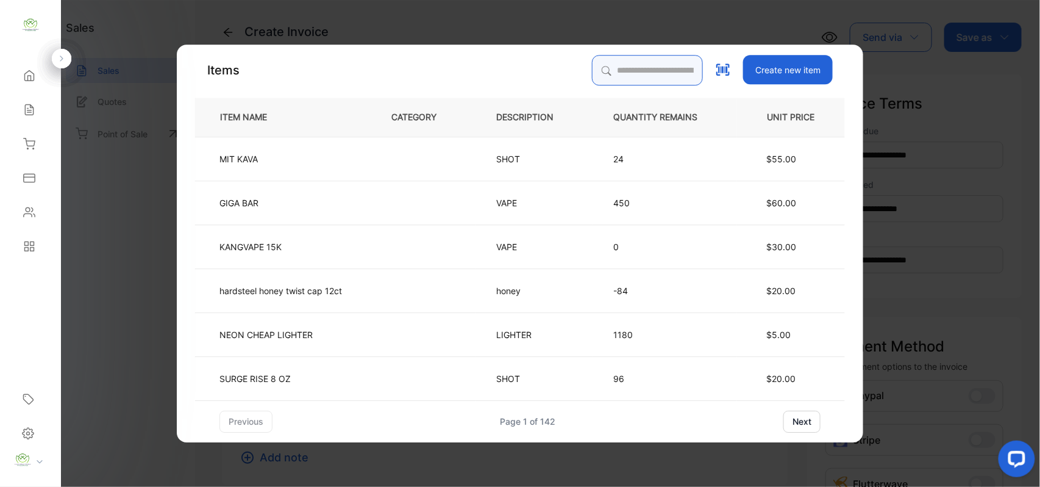
click at [611, 67] on input "search" at bounding box center [647, 70] width 111 height 30
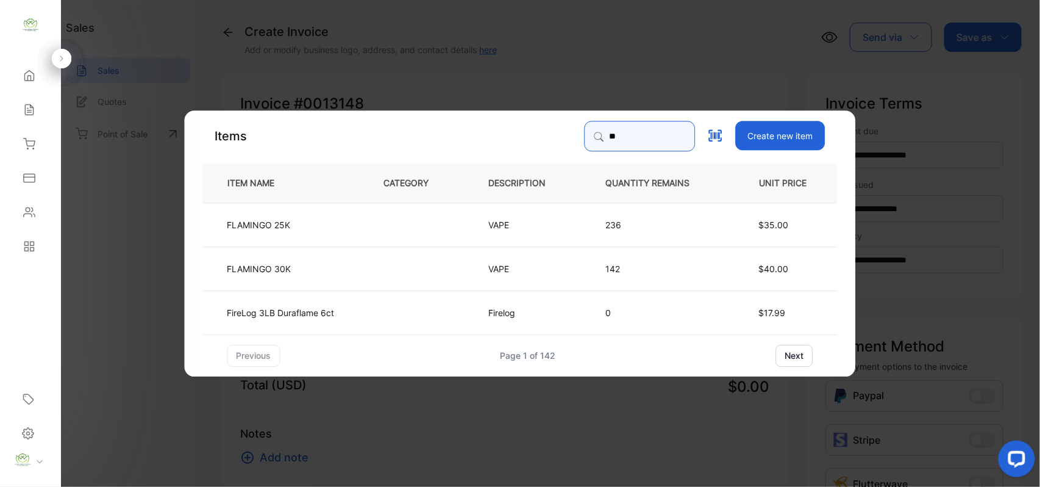
type input "*"
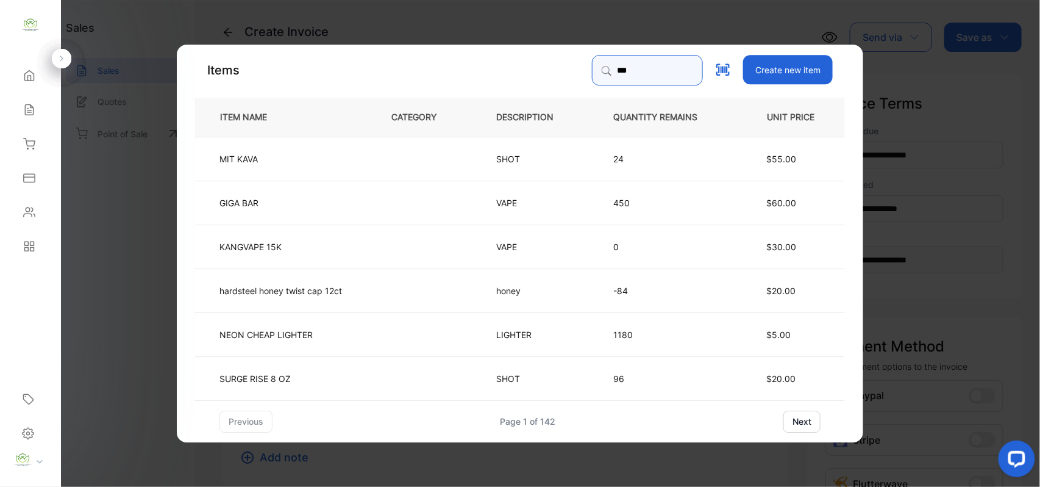
type input "***"
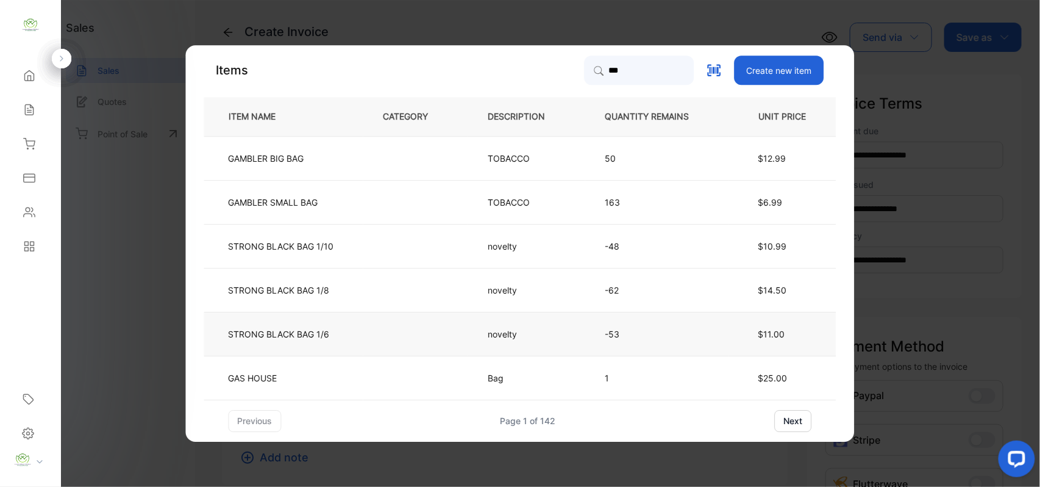
click at [367, 348] on td at bounding box center [415, 334] width 105 height 44
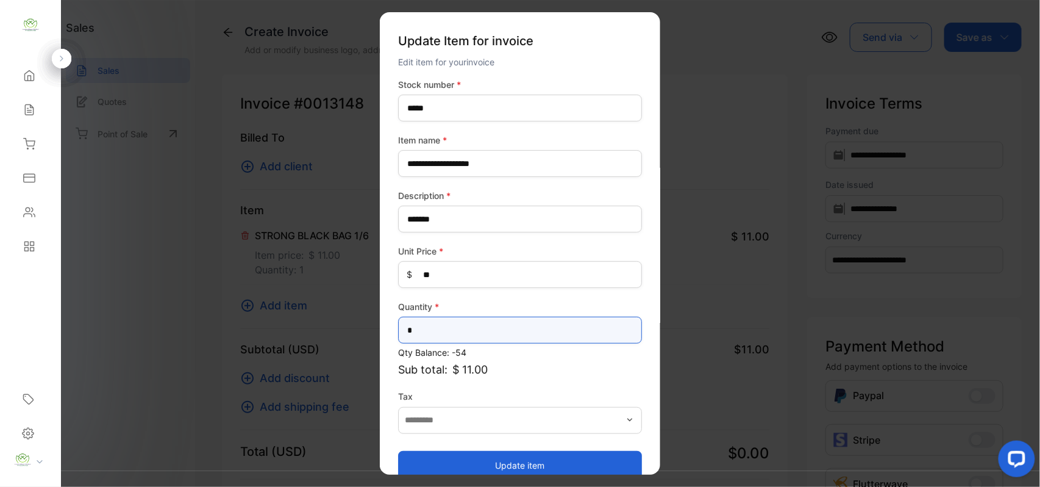
drag, startPoint x: 467, startPoint y: 334, endPoint x: 100, endPoint y: 331, distance: 367.2
type input "*"
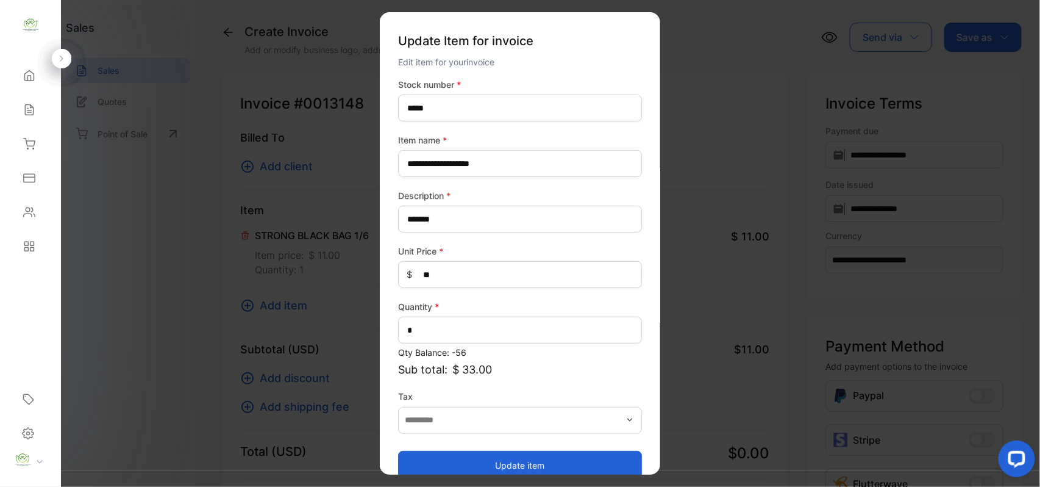
click at [466, 454] on button "Update item" at bounding box center [520, 464] width 244 height 29
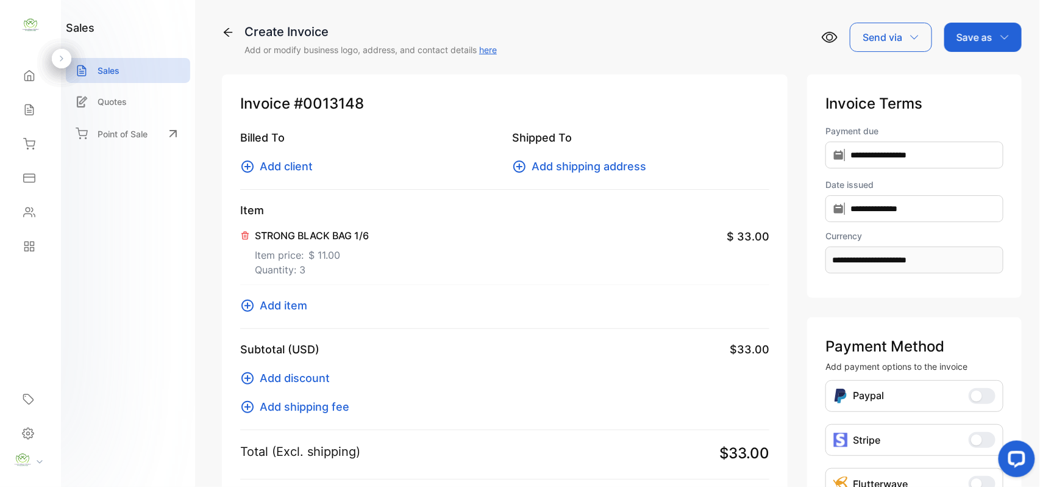
click at [294, 305] on span "Add item" at bounding box center [284, 305] width 48 height 16
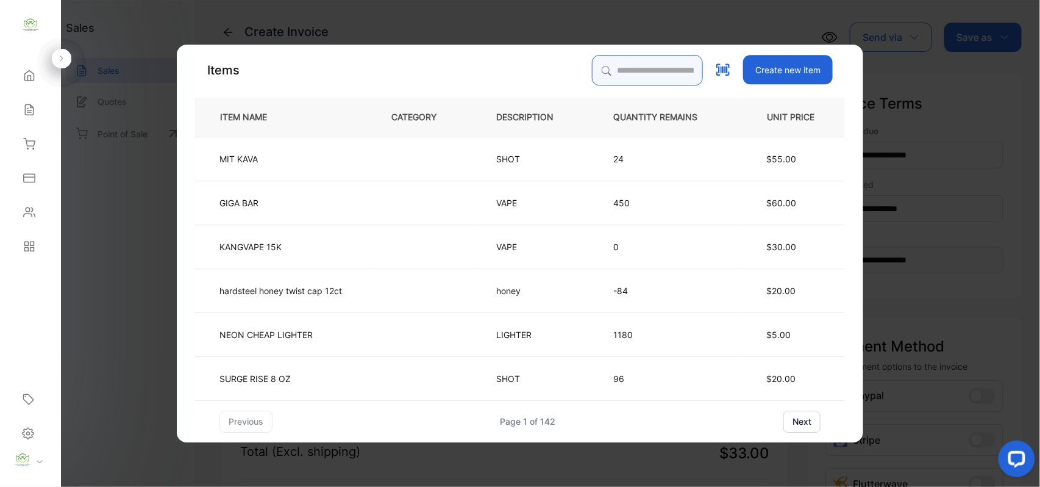
click at [606, 68] on input "search" at bounding box center [647, 70] width 111 height 30
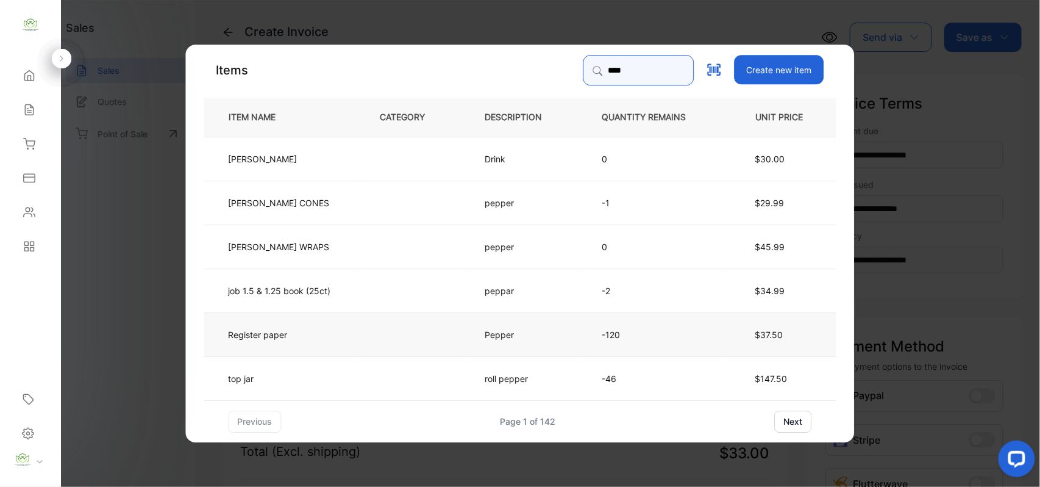
type input "****"
click at [517, 331] on p "Pepper" at bounding box center [501, 334] width 32 height 13
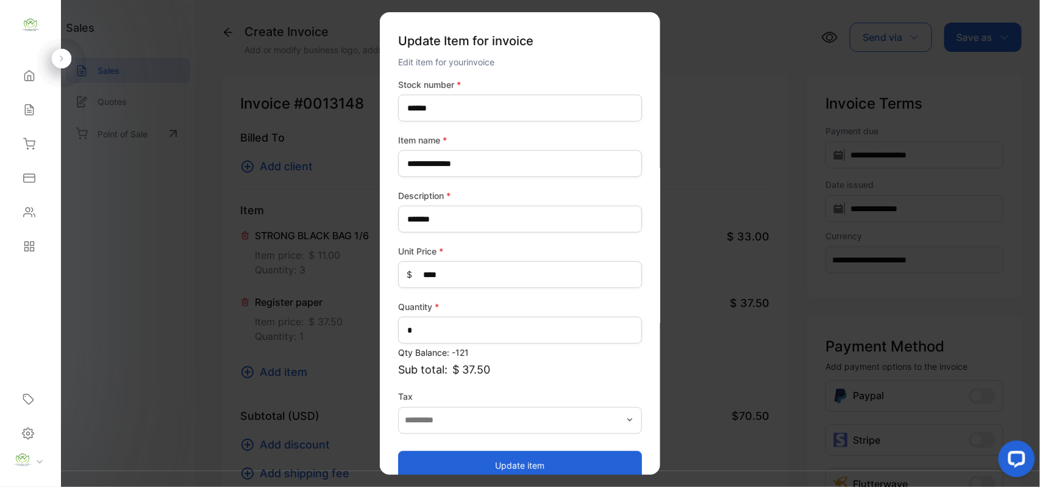
click at [476, 462] on button "Update item" at bounding box center [520, 464] width 244 height 29
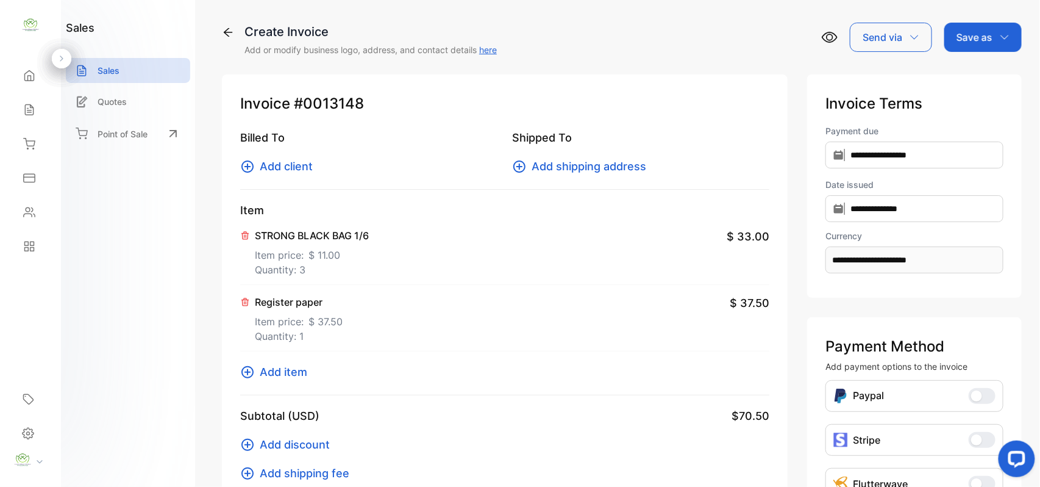
click at [288, 369] on span "Add item" at bounding box center [284, 371] width 48 height 16
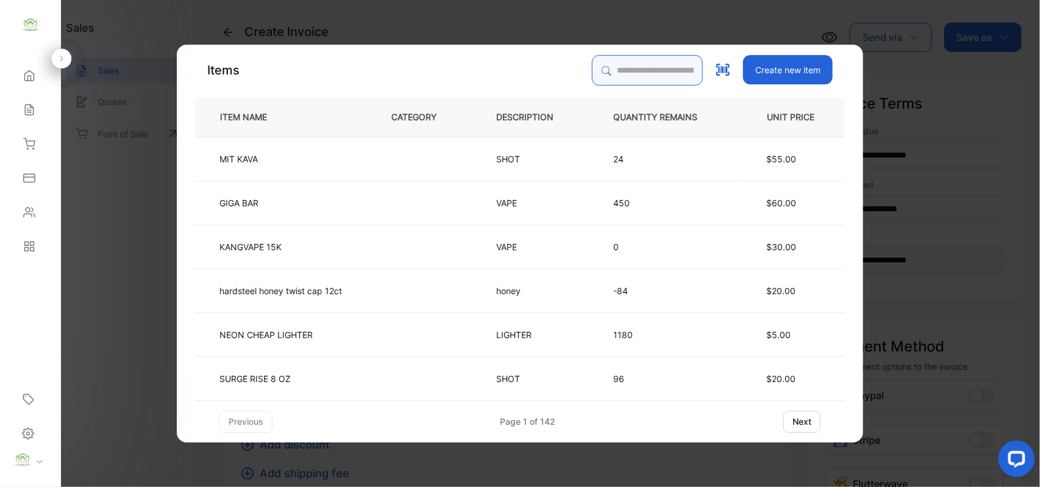
click at [668, 79] on input "search" at bounding box center [647, 70] width 111 height 30
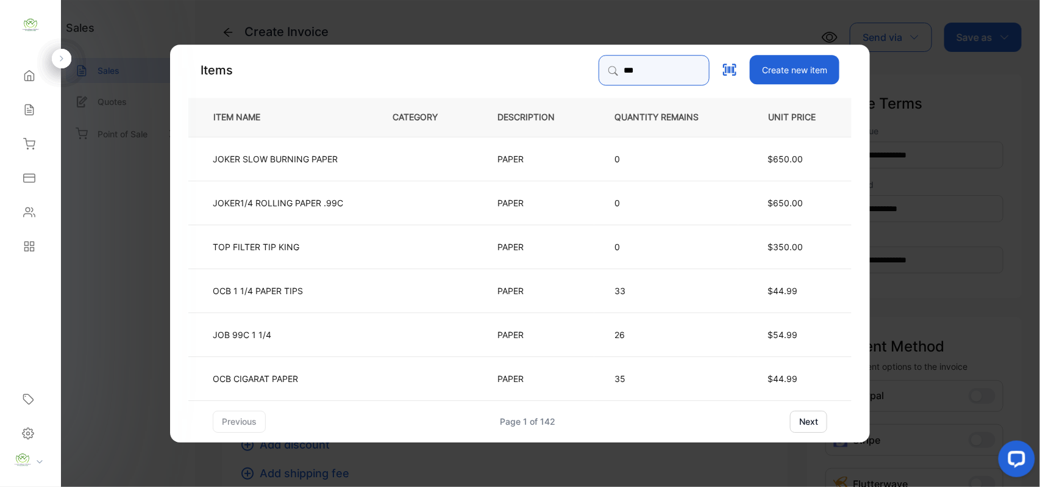
type input "*********"
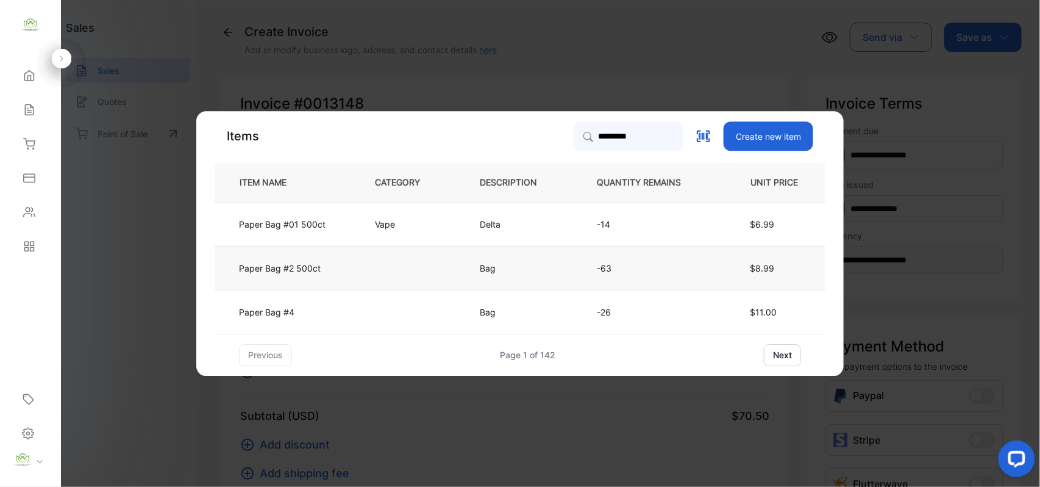
click at [350, 274] on td "Paper Bag #2 500ct" at bounding box center [285, 268] width 140 height 44
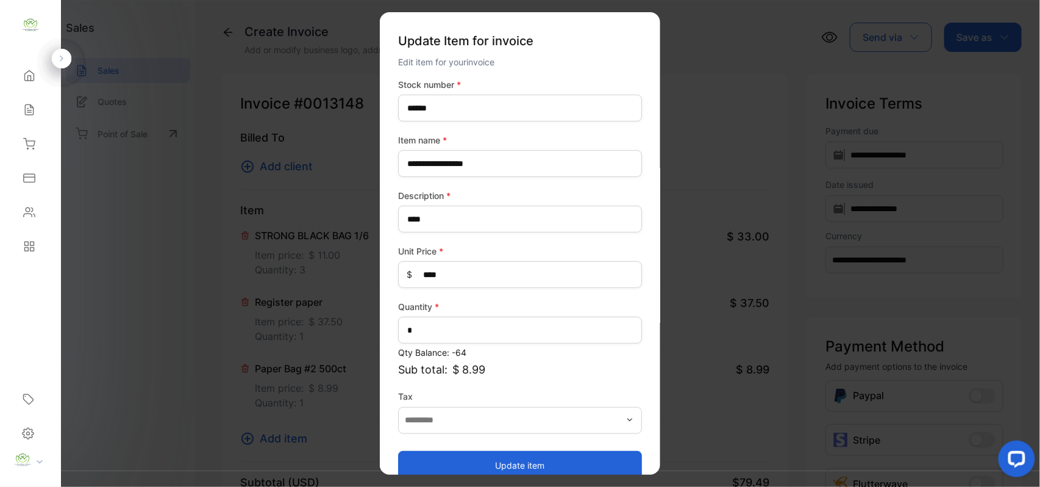
click at [467, 464] on button "Update item" at bounding box center [520, 464] width 244 height 29
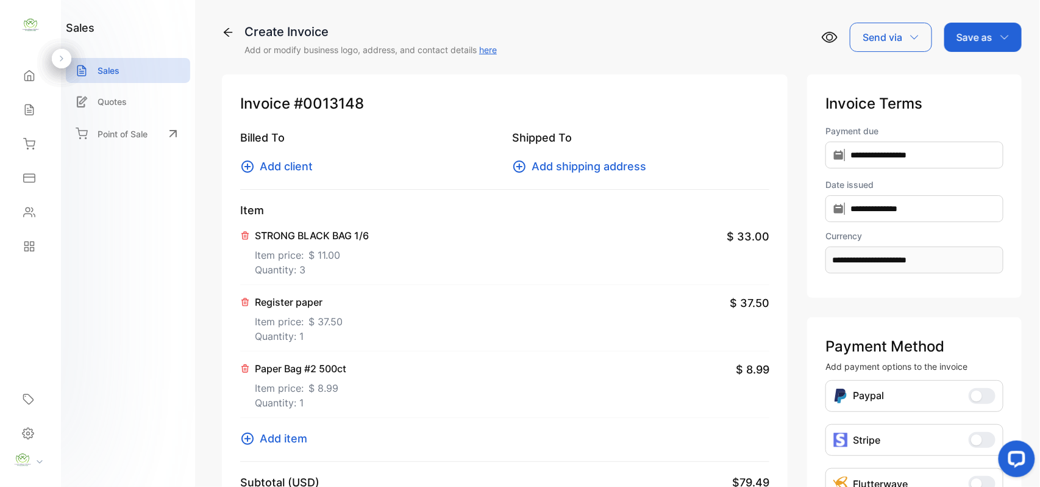
click at [264, 434] on span "Add item" at bounding box center [284, 438] width 48 height 16
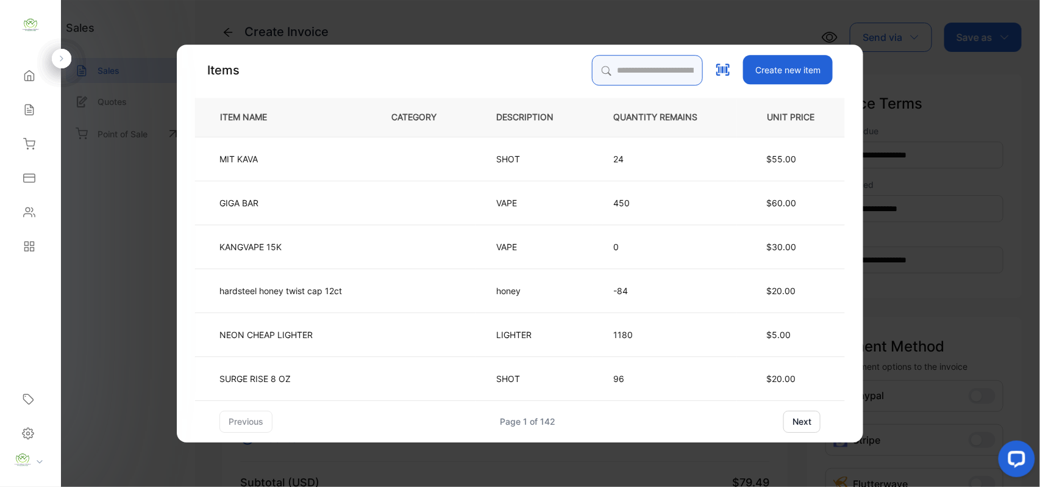
click at [650, 69] on input "search" at bounding box center [647, 70] width 111 height 30
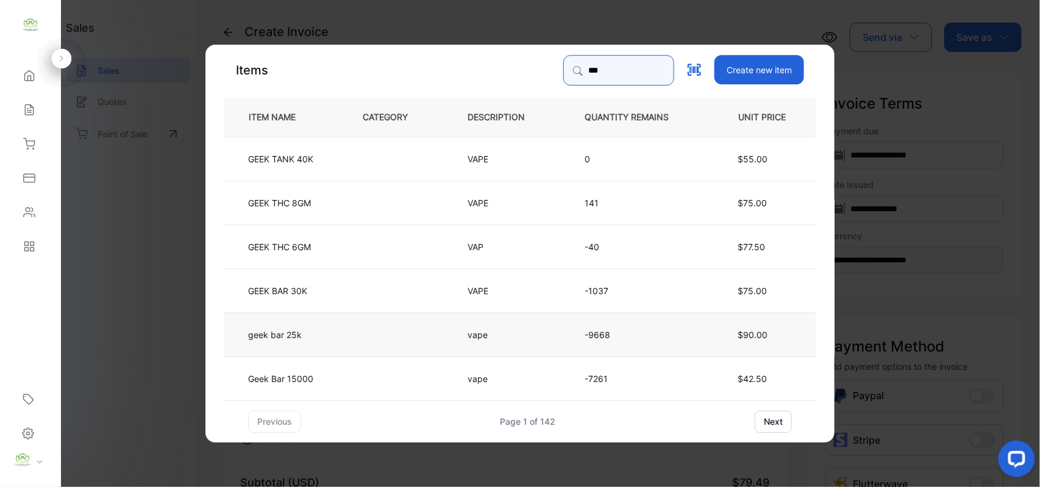
type input "***"
click at [406, 334] on td at bounding box center [395, 334] width 105 height 44
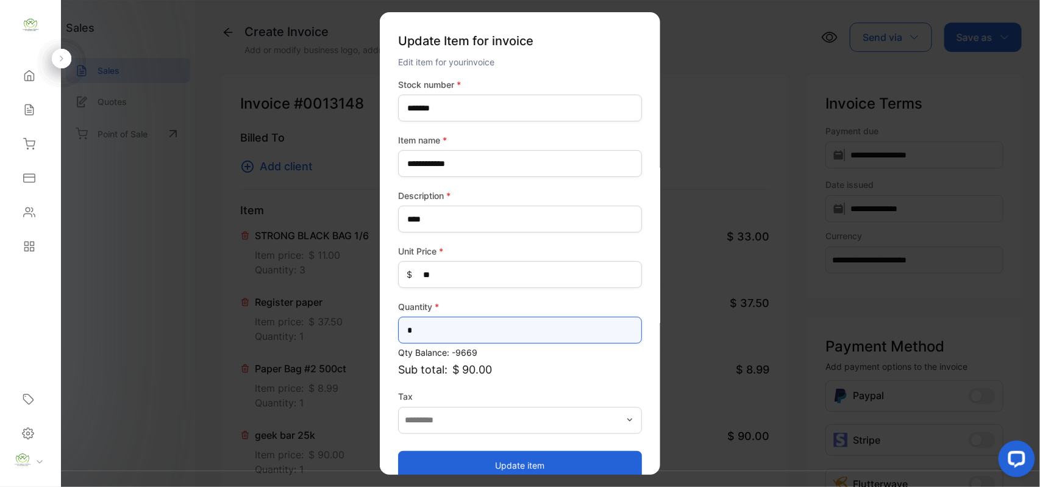
drag, startPoint x: 471, startPoint y: 332, endPoint x: 74, endPoint y: 340, distance: 397.1
type input "**"
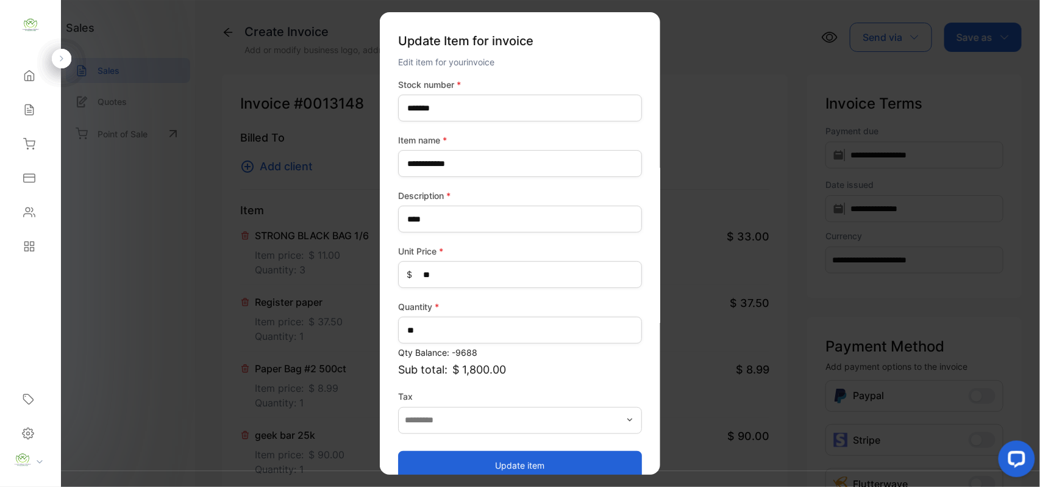
click at [510, 464] on button "Update item" at bounding box center [520, 464] width 244 height 29
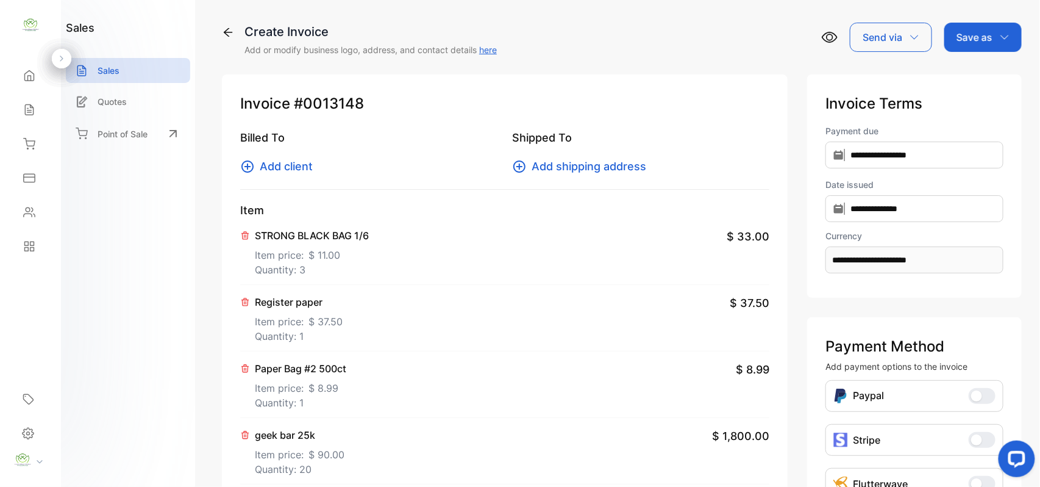
click at [313, 166] on button "Add client" at bounding box center [280, 166] width 80 height 16
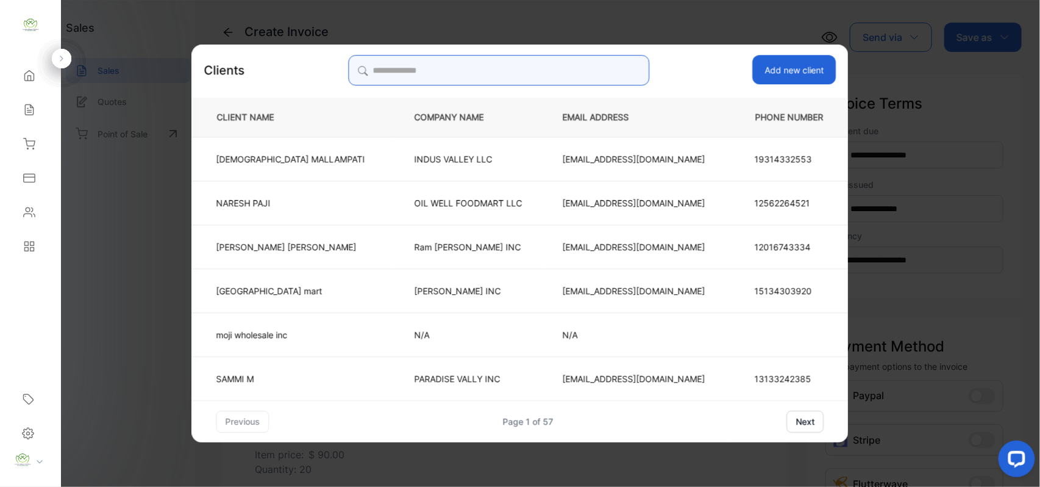
click at [543, 71] on input "search" at bounding box center [498, 70] width 301 height 30
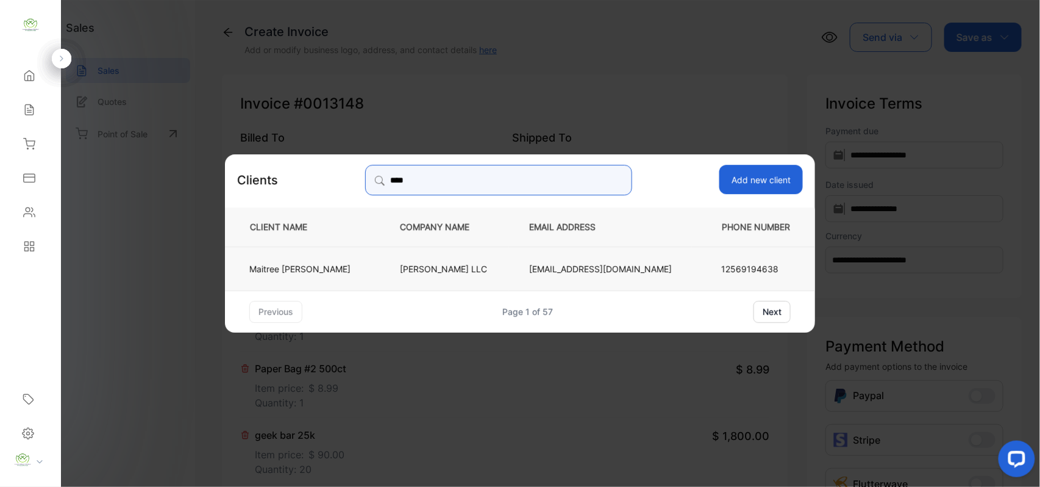
type input "****"
click at [444, 270] on p "[PERSON_NAME] LLC" at bounding box center [444, 268] width 89 height 13
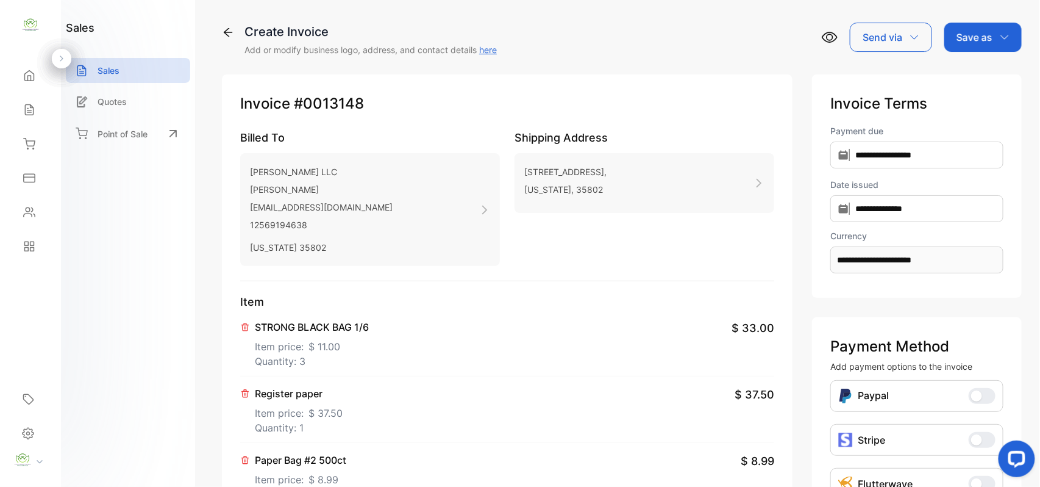
click at [972, 39] on p "Save as" at bounding box center [975, 37] width 36 height 15
click at [962, 74] on div "Invoice" at bounding box center [980, 77] width 70 height 24
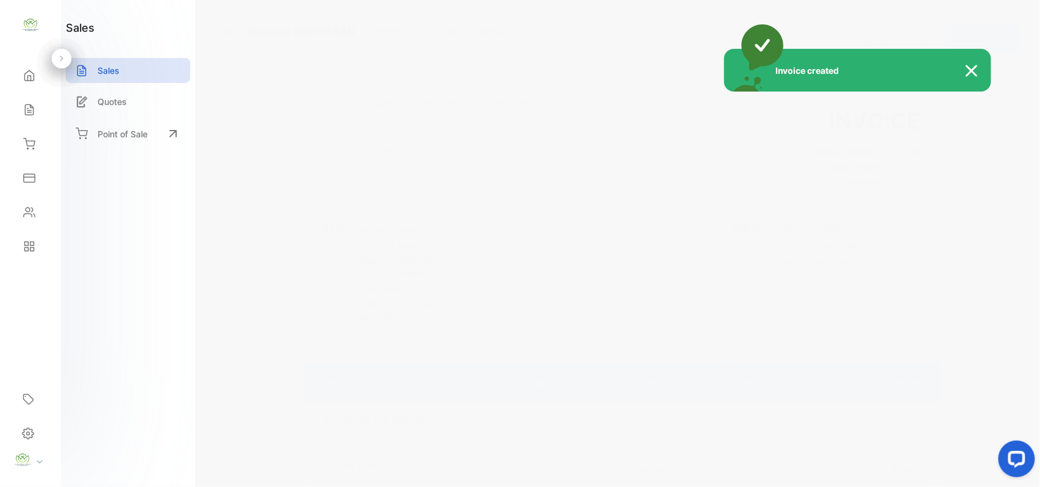
click at [1004, 39] on div "Invoice created" at bounding box center [520, 243] width 1040 height 487
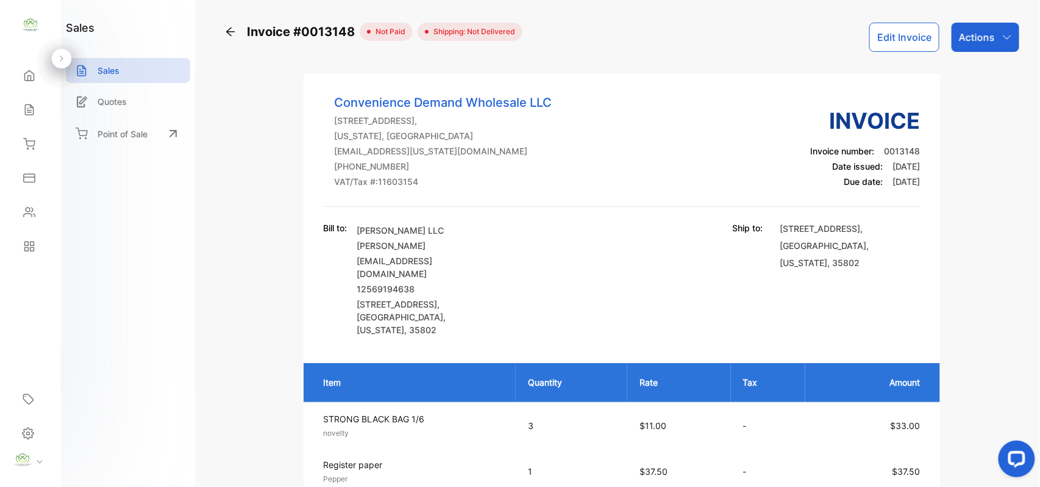
click at [1003, 42] on div "Actions" at bounding box center [986, 37] width 68 height 29
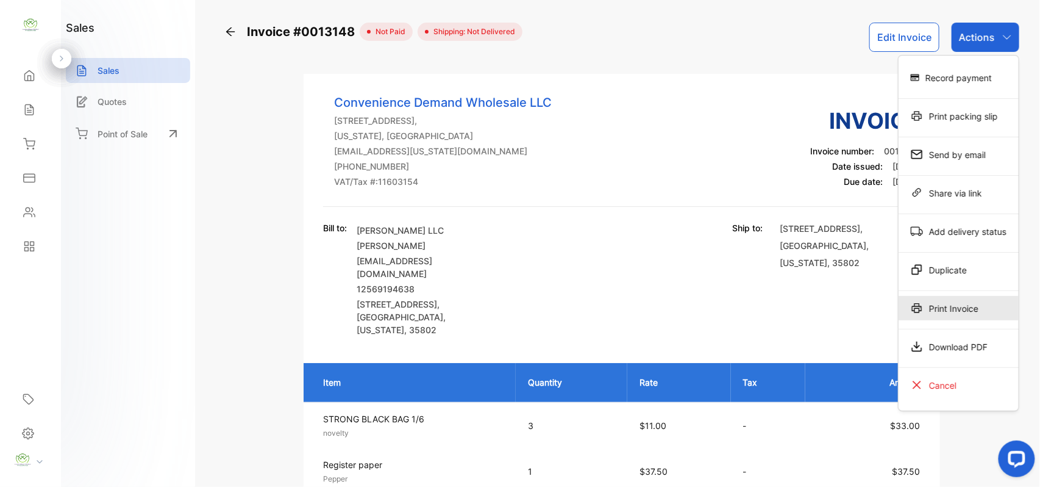
click at [962, 311] on div "Print Invoice" at bounding box center [959, 308] width 120 height 24
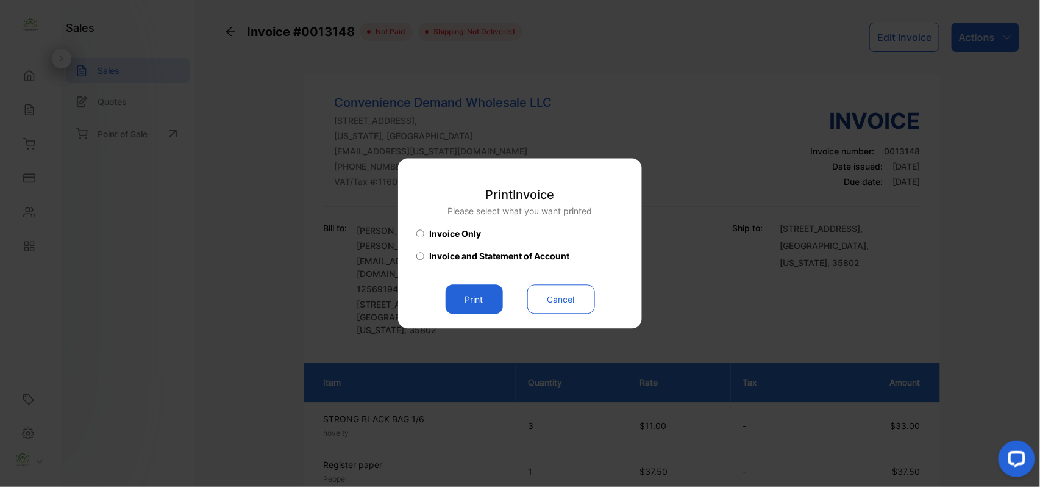
click at [491, 307] on button "Print" at bounding box center [474, 299] width 57 height 29
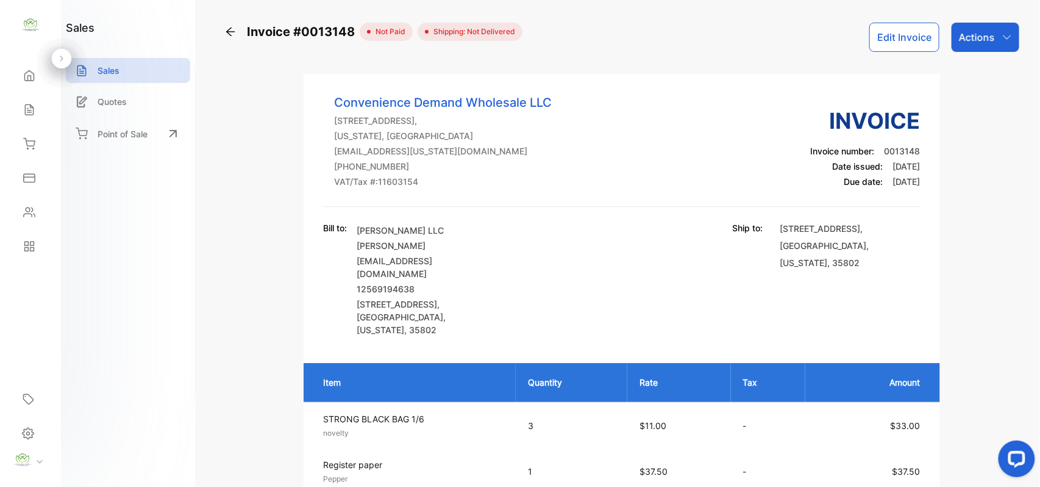
click at [898, 41] on button "Edit Invoice" at bounding box center [905, 37] width 70 height 29
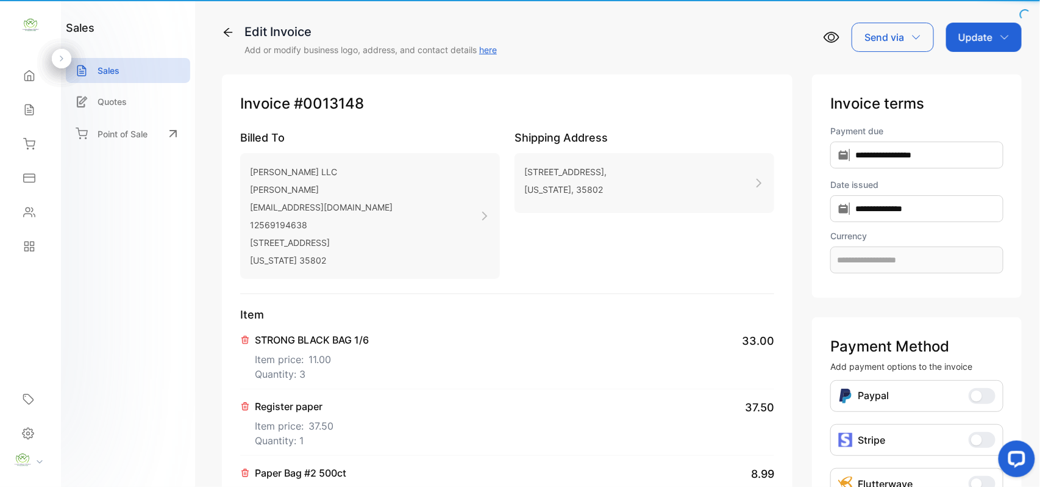
type input "**********"
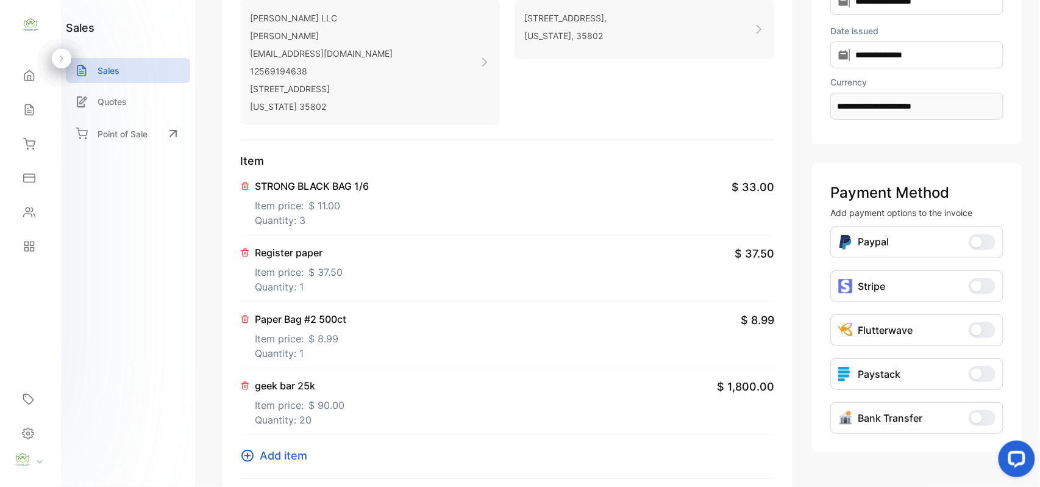
scroll to position [189, 0]
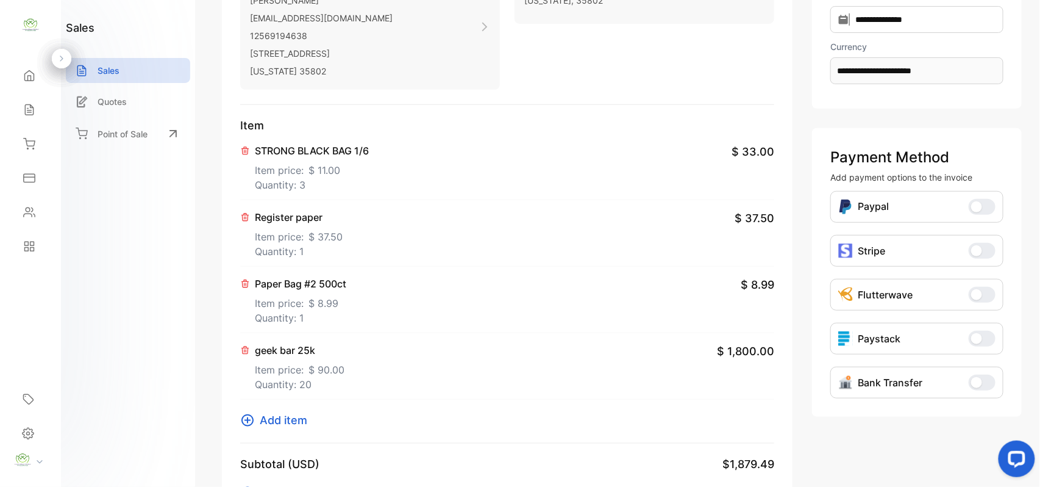
click at [259, 421] on button "Add item" at bounding box center [277, 420] width 74 height 16
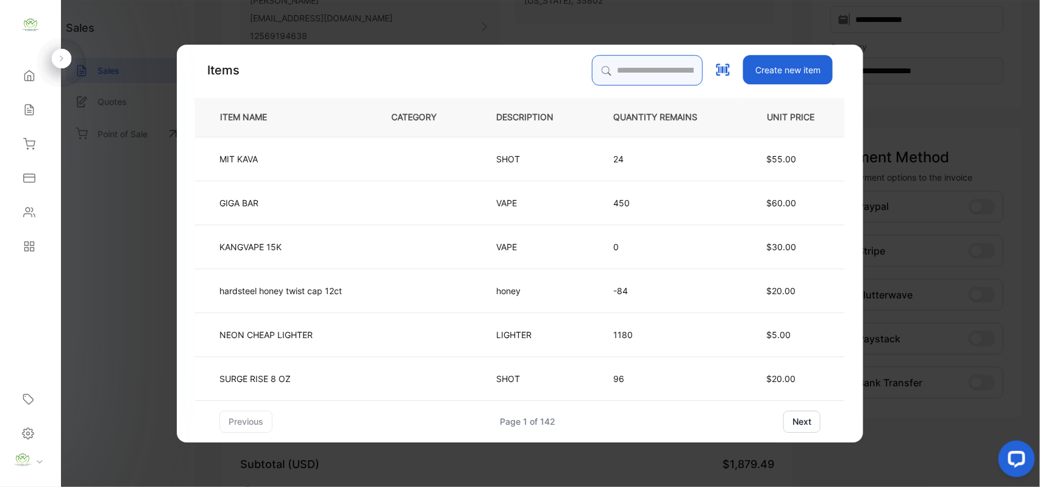
click at [609, 71] on input "search" at bounding box center [647, 70] width 111 height 30
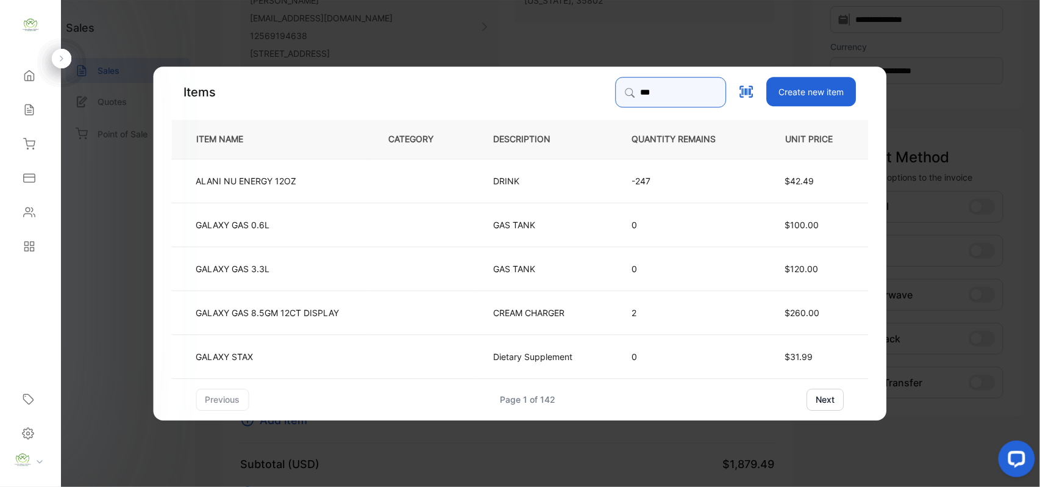
type input "*****"
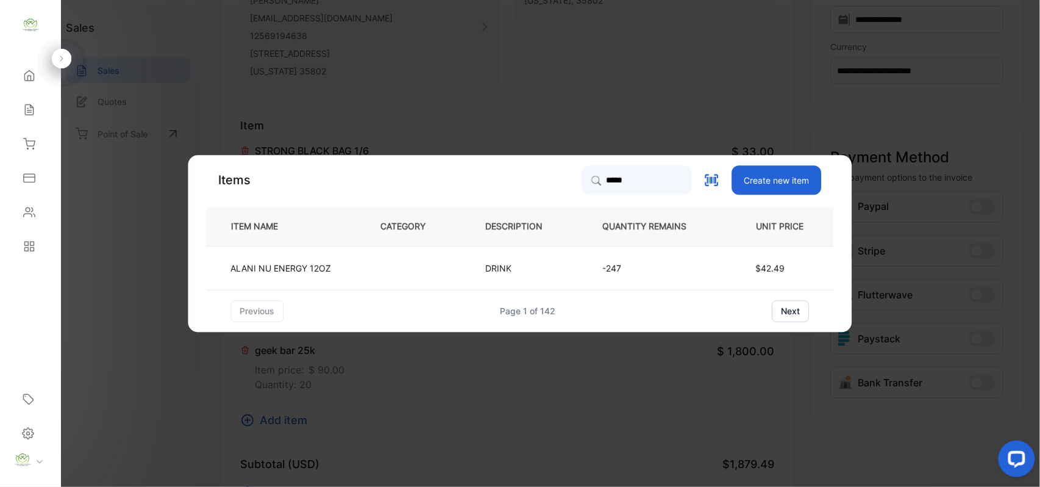
click at [409, 279] on td at bounding box center [413, 268] width 105 height 44
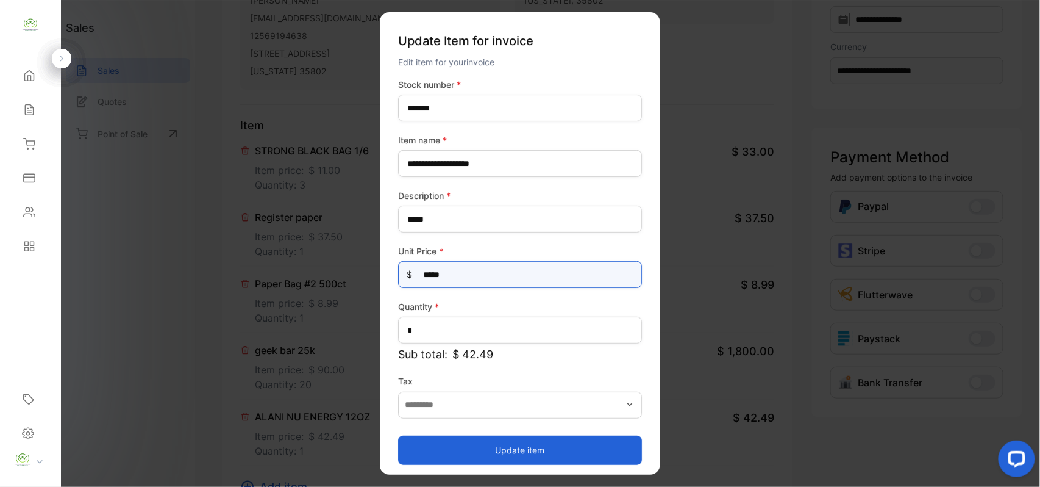
drag, startPoint x: 501, startPoint y: 277, endPoint x: 354, endPoint y: 290, distance: 147.0
click at [392, 282] on div "**********" at bounding box center [520, 243] width 281 height 462
type Price-inputprice "**"
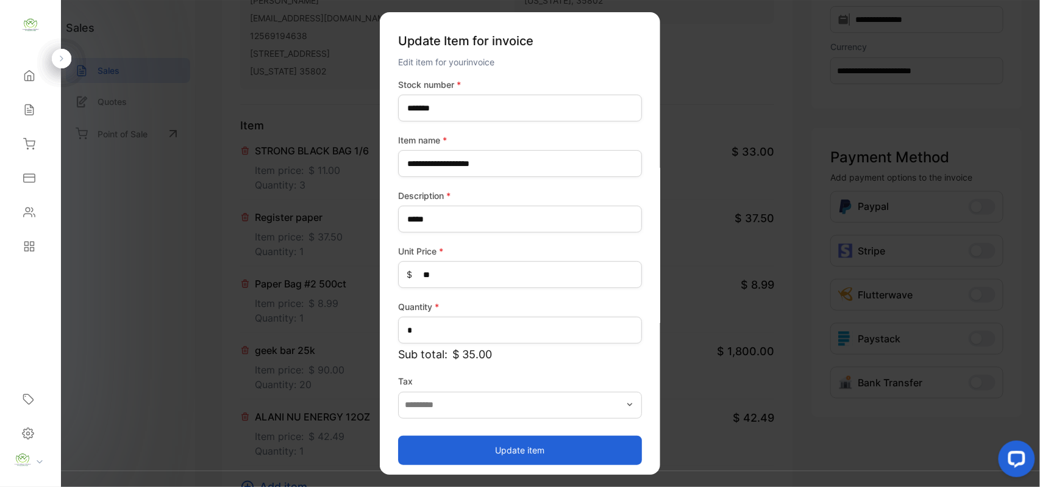
click at [523, 447] on button "Update item" at bounding box center [520, 449] width 244 height 29
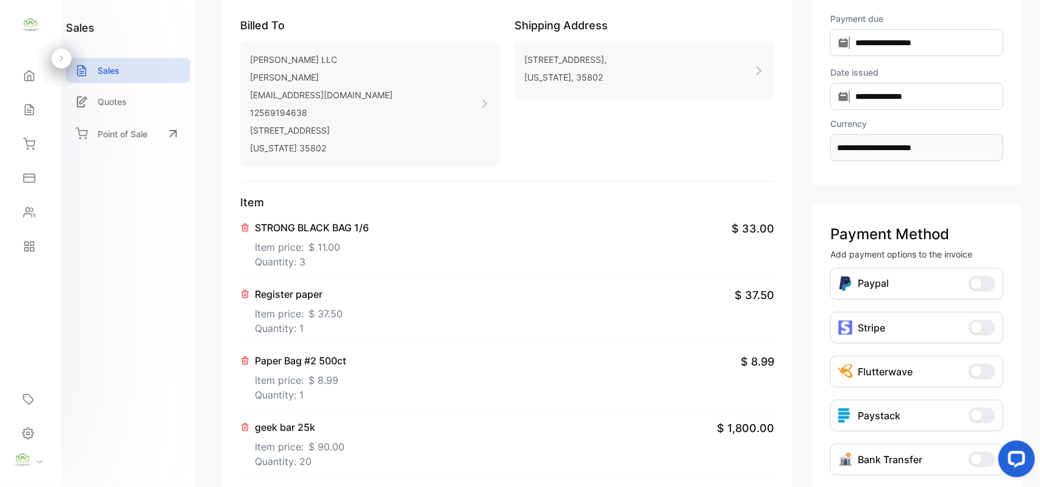
scroll to position [0, 0]
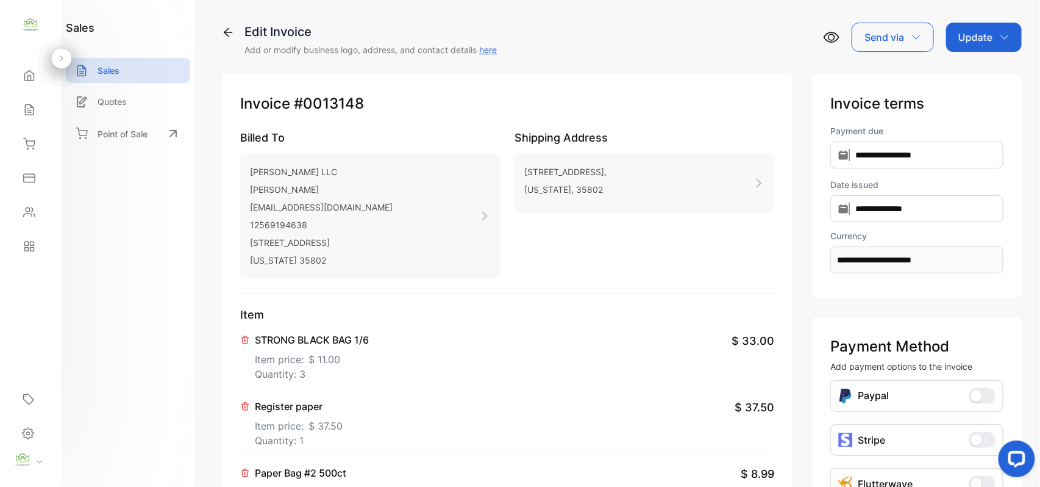
click at [982, 34] on p "Update" at bounding box center [976, 37] width 34 height 15
click at [978, 76] on div "Invoice" at bounding box center [986, 77] width 70 height 24
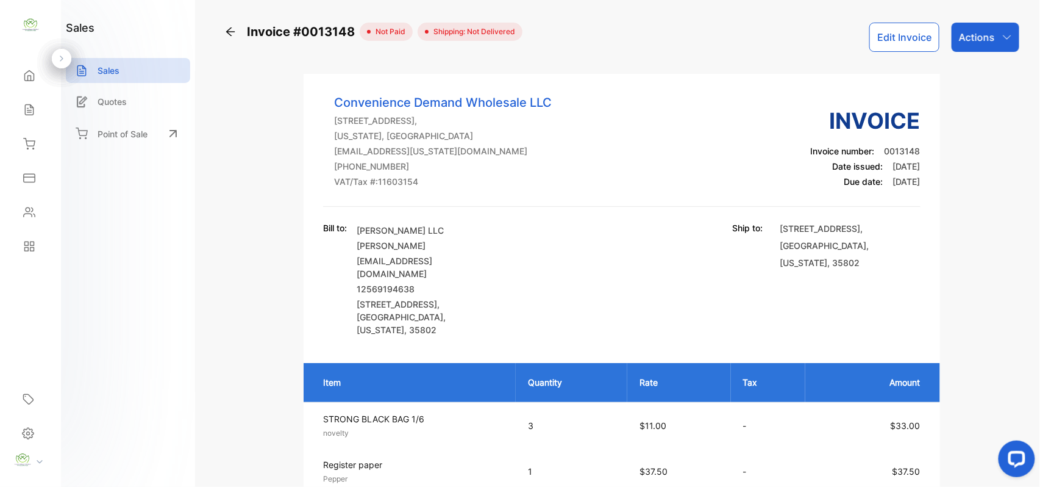
click at [994, 34] on div "Actions" at bounding box center [986, 37] width 68 height 29
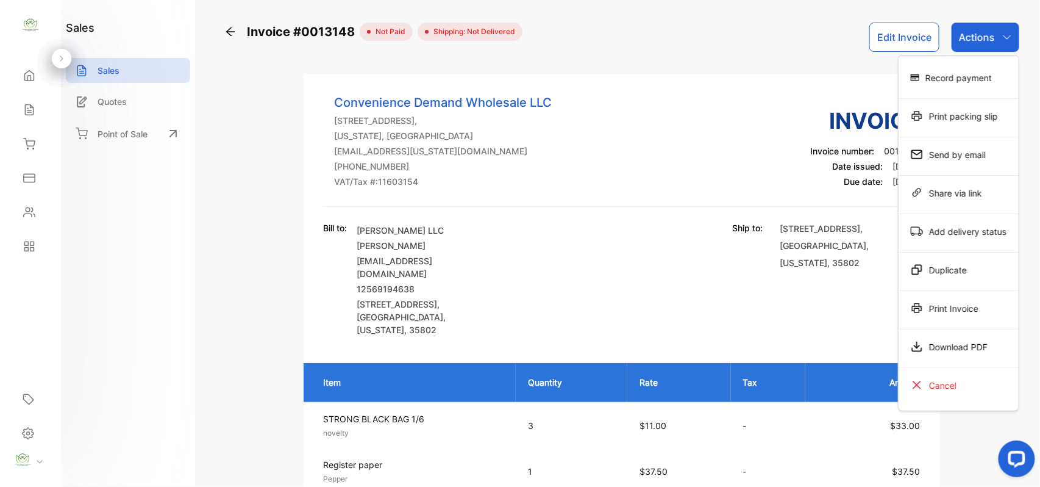
click at [912, 310] on icon at bounding box center [917, 308] width 10 height 10
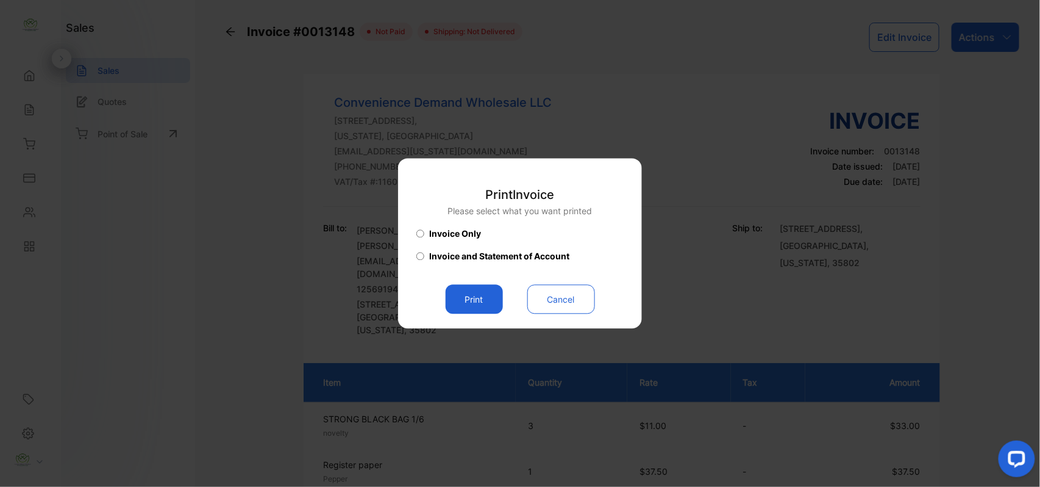
click at [462, 293] on button "Print" at bounding box center [474, 299] width 57 height 29
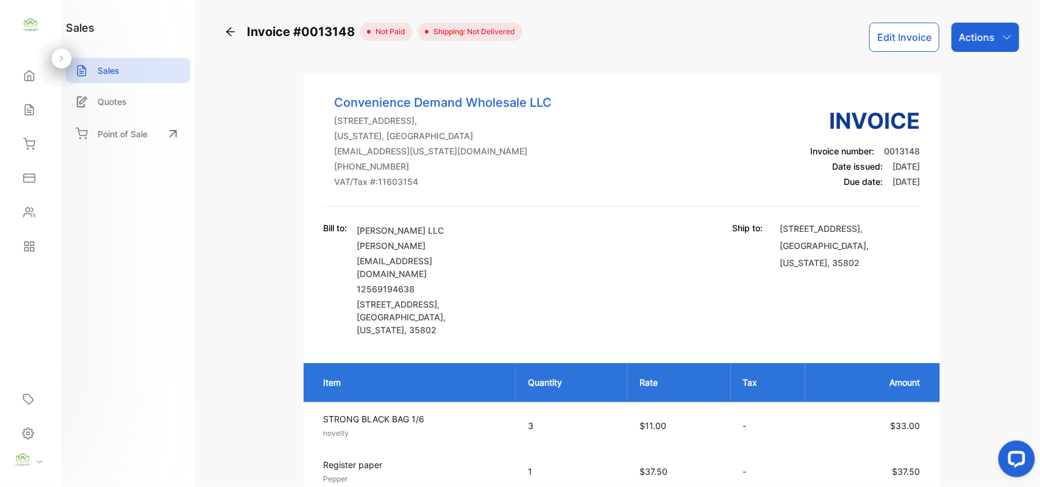
click at [225, 35] on icon at bounding box center [230, 32] width 12 height 12
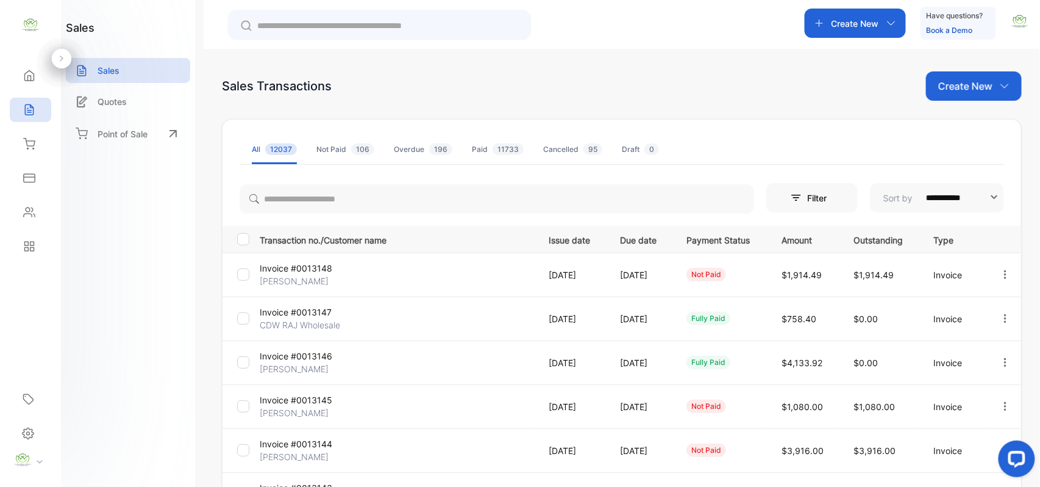
click at [932, 89] on div "Create New" at bounding box center [974, 85] width 96 height 29
click at [939, 132] on div "Invoice" at bounding box center [978, 126] width 85 height 24
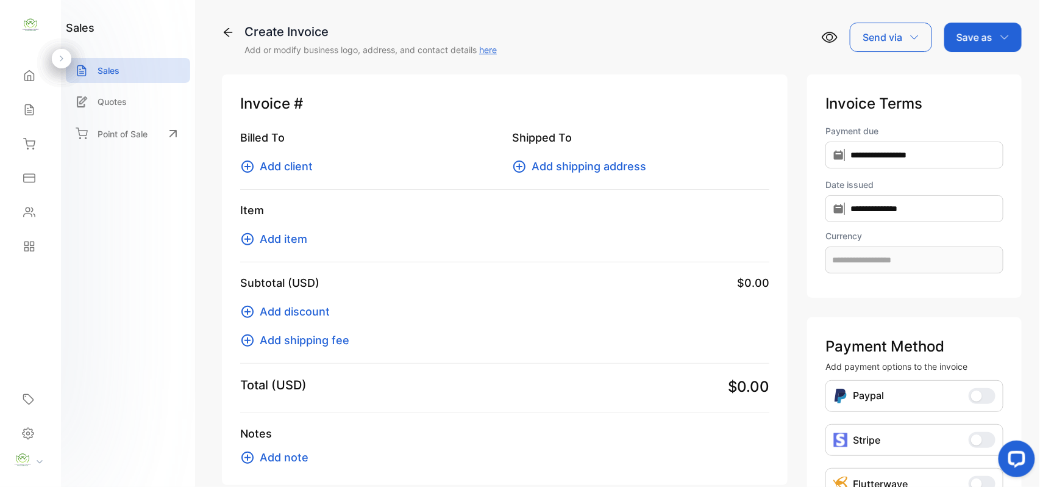
type input "**********"
click at [285, 237] on span "Add item" at bounding box center [284, 239] width 48 height 16
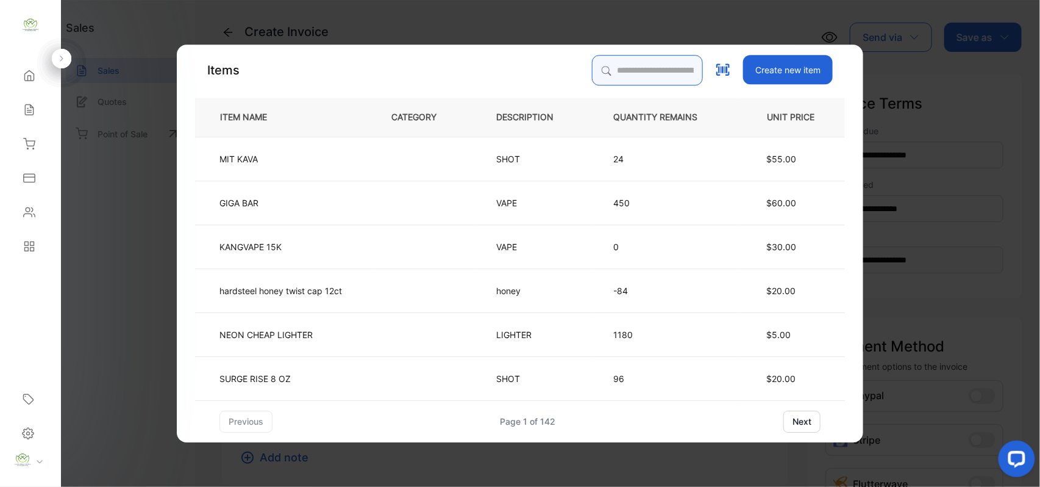
click at [620, 66] on input "search" at bounding box center [647, 70] width 111 height 30
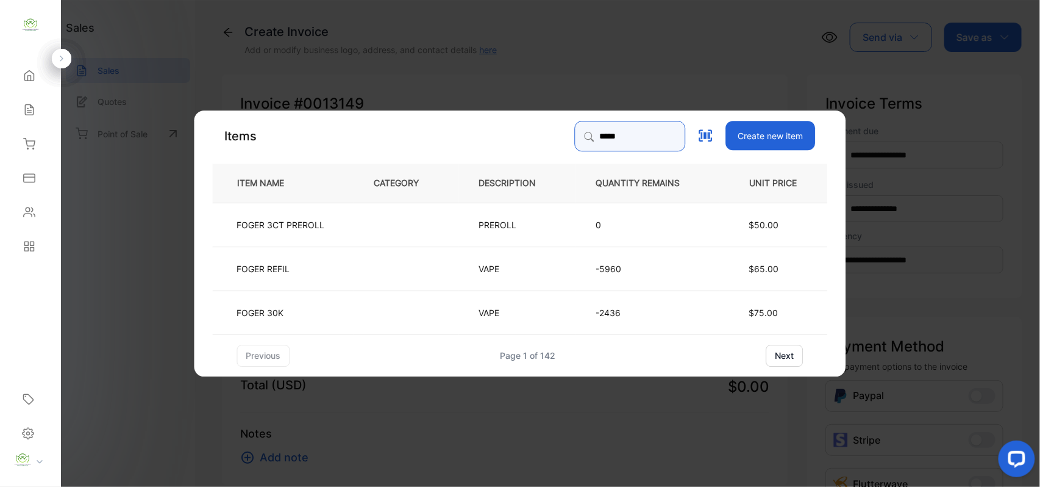
type input "*****"
click at [449, 271] on td at bounding box center [406, 268] width 105 height 44
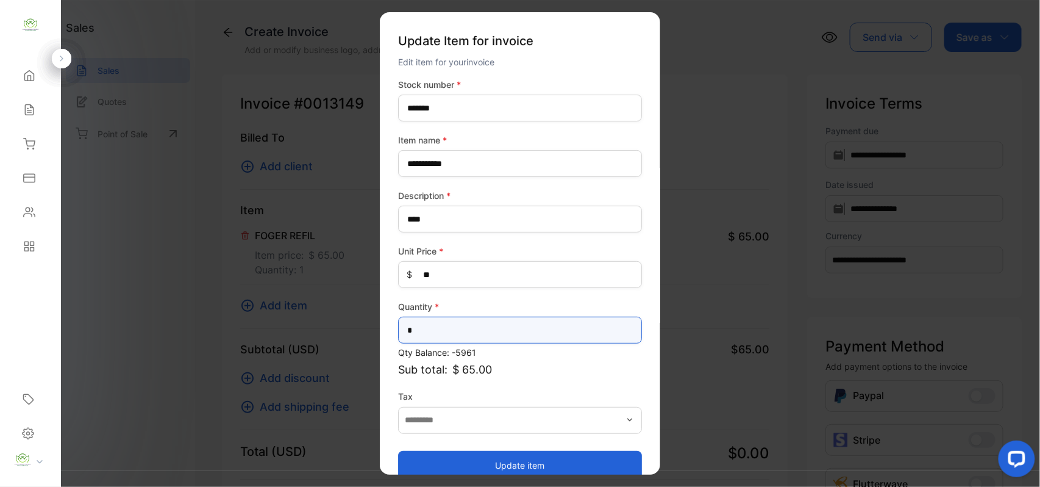
drag, startPoint x: 442, startPoint y: 324, endPoint x: 16, endPoint y: 387, distance: 430.8
click at [16, 387] on div "**********" at bounding box center [520, 255] width 1040 height 511
type input "**"
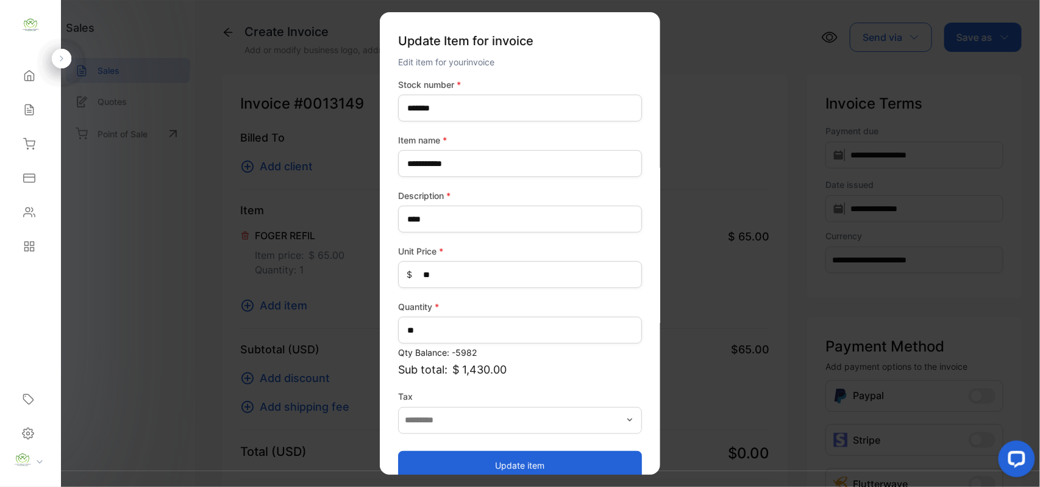
click at [454, 452] on button "Update item" at bounding box center [520, 464] width 244 height 29
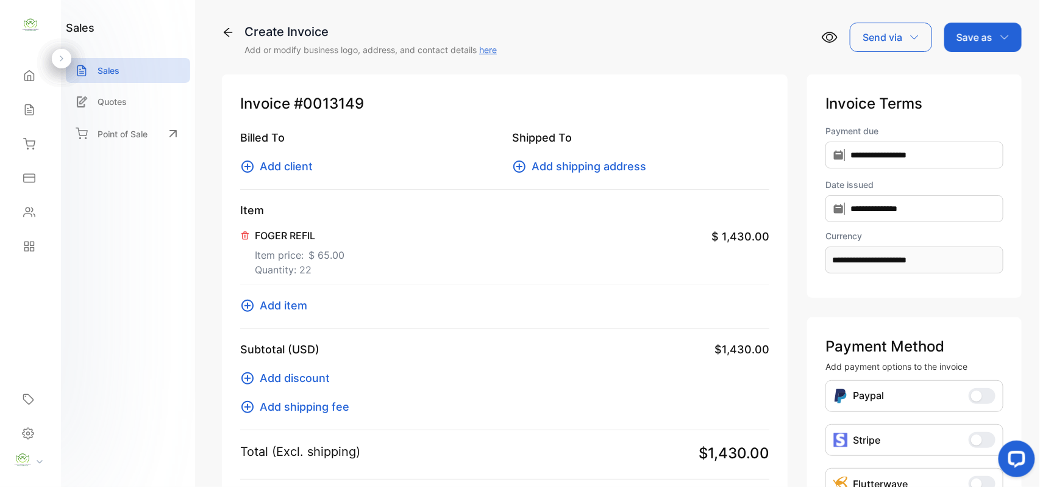
click at [294, 294] on div "Item FOGER REFIL Item price: $ 65.00 Quantity: 22 $ 1,430.00 Add item" at bounding box center [504, 265] width 529 height 127
click at [292, 301] on span "Add item" at bounding box center [284, 305] width 48 height 16
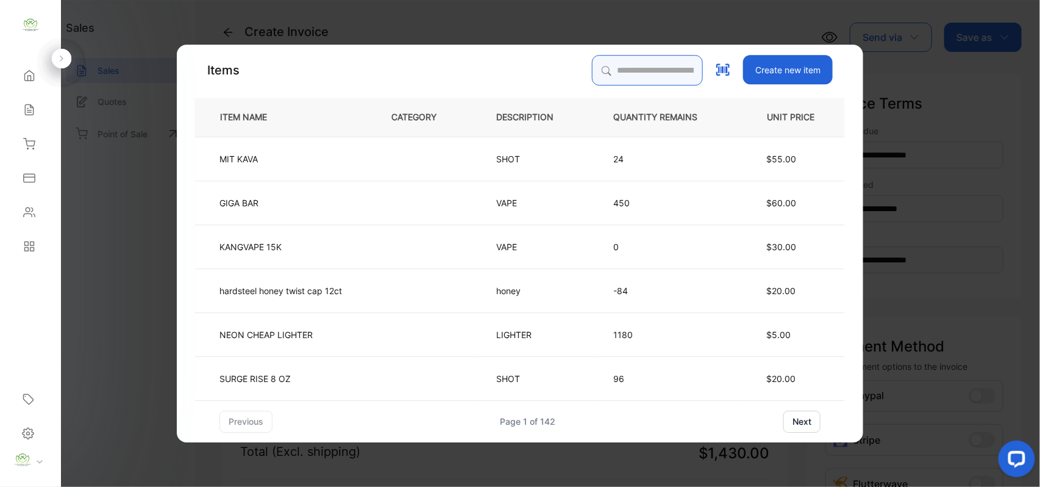
click at [604, 73] on input "search" at bounding box center [647, 70] width 111 height 30
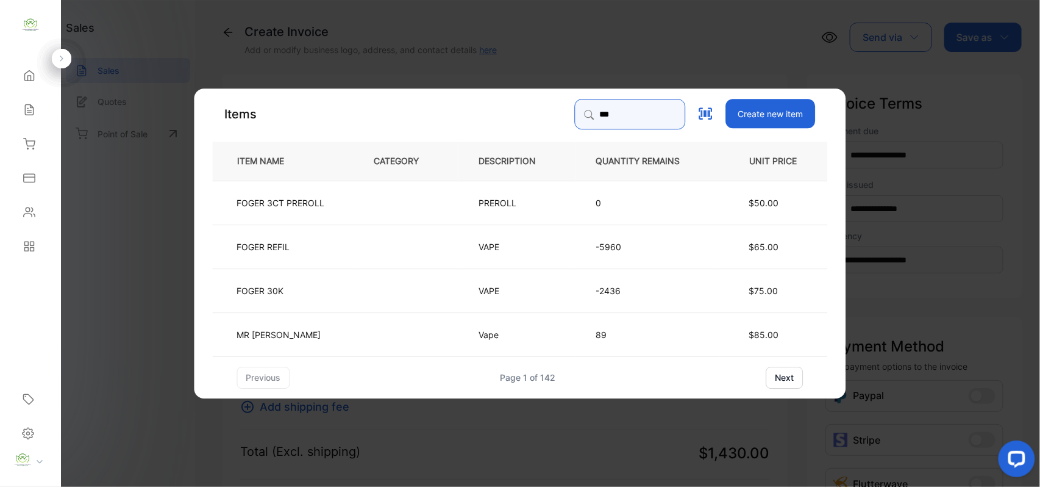
type input "***"
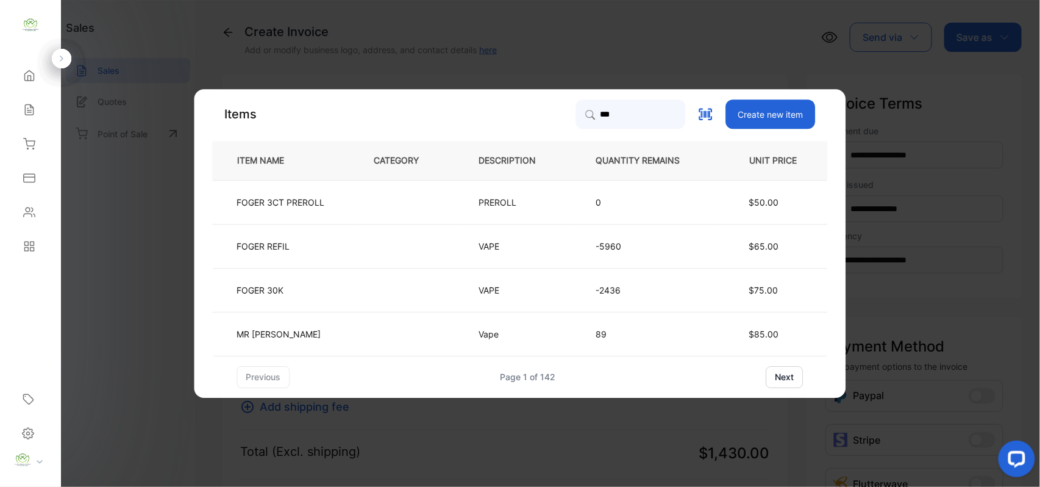
click at [409, 298] on td at bounding box center [406, 290] width 105 height 44
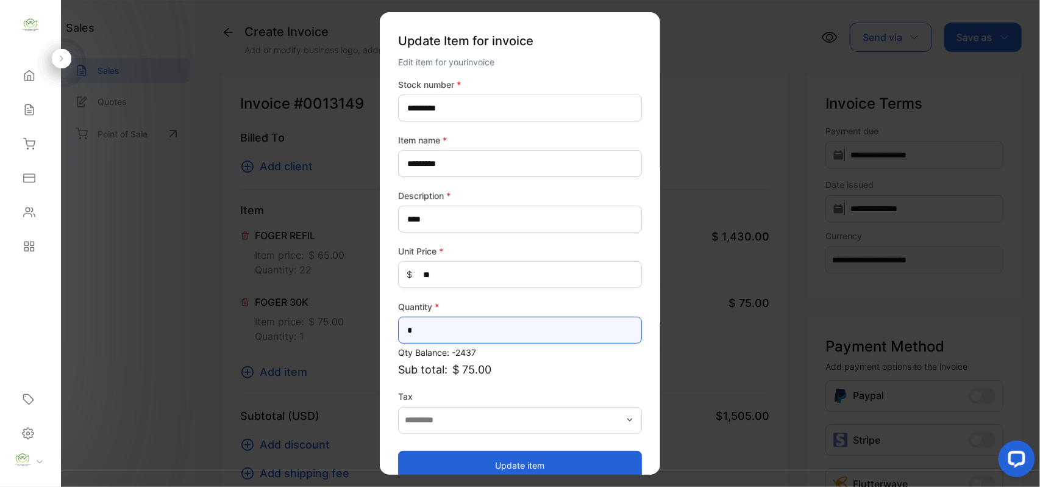
click at [481, 331] on input "*" at bounding box center [520, 330] width 244 height 27
type input "**"
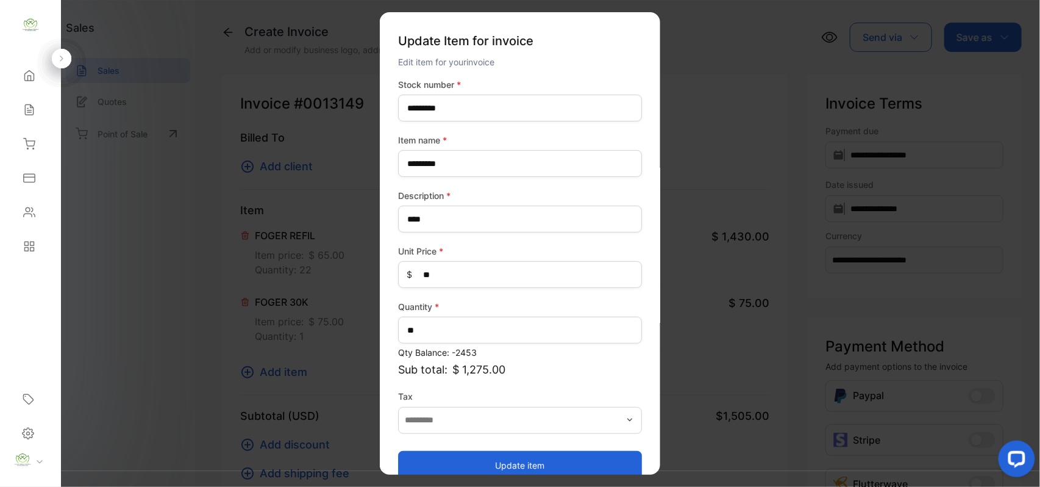
click at [499, 471] on button "Update item" at bounding box center [520, 464] width 244 height 29
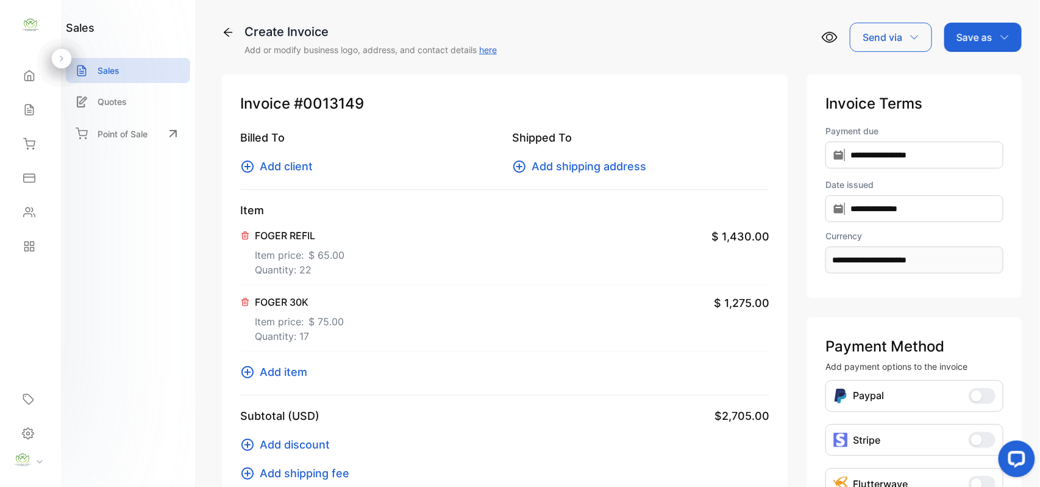
click at [278, 373] on span "Add item" at bounding box center [284, 371] width 48 height 16
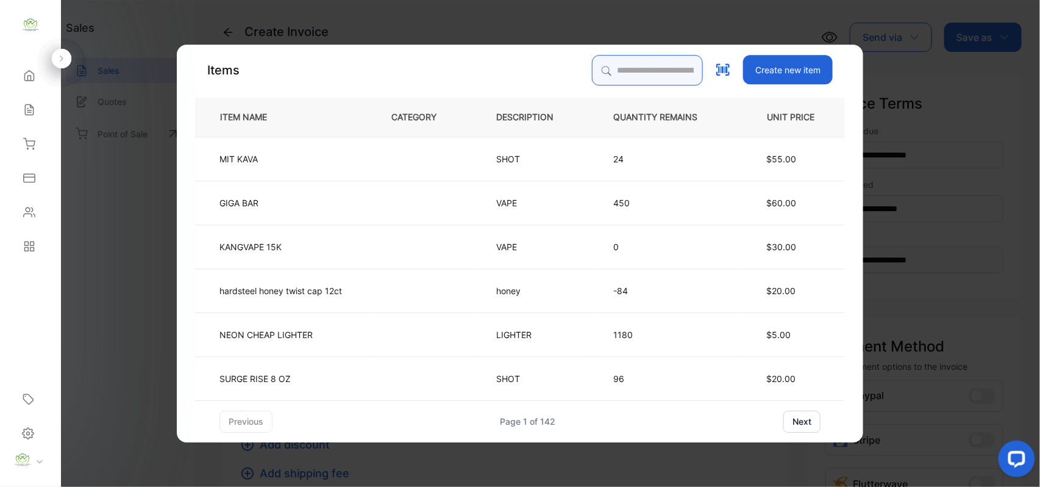
click at [647, 77] on input "search" at bounding box center [647, 70] width 111 height 30
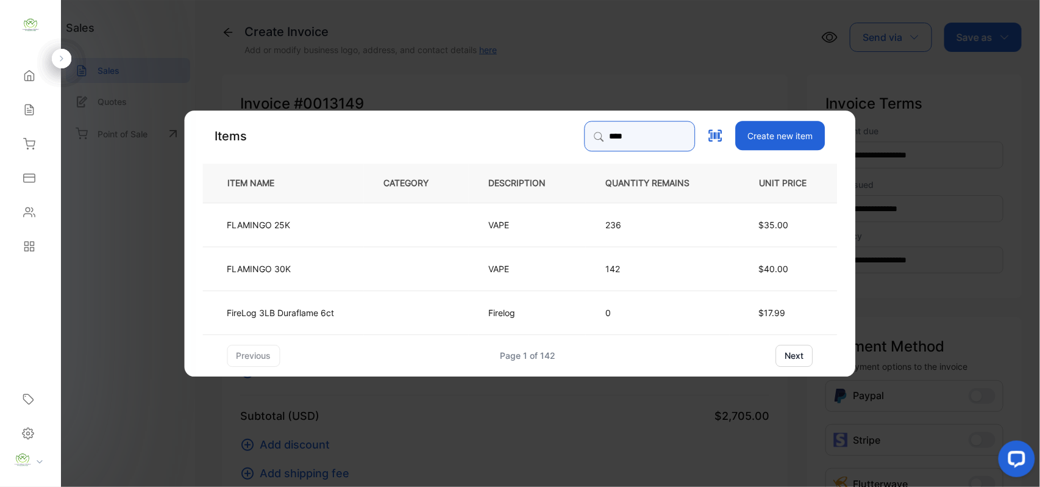
type input "****"
click at [506, 260] on td "VAPE" at bounding box center [527, 268] width 117 height 44
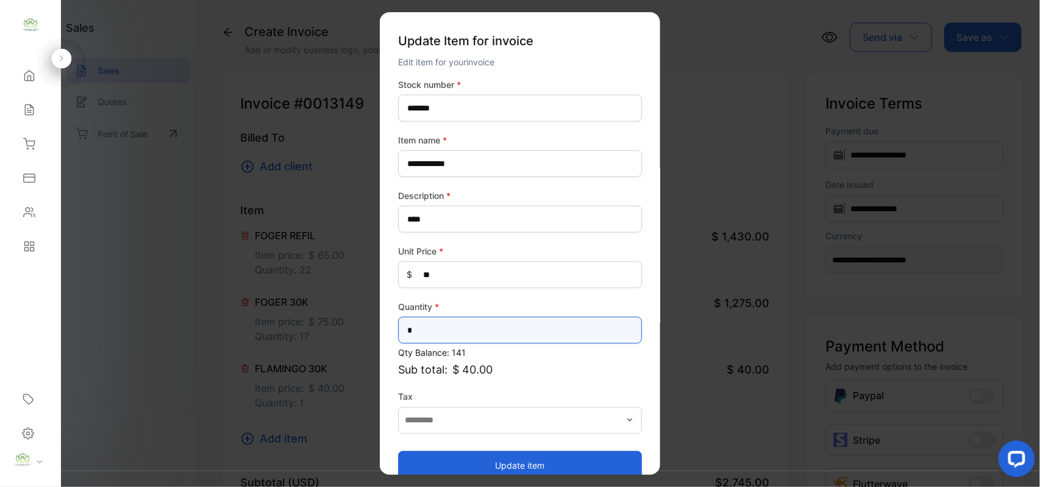
click at [482, 326] on input "*" at bounding box center [520, 330] width 244 height 27
type input "**"
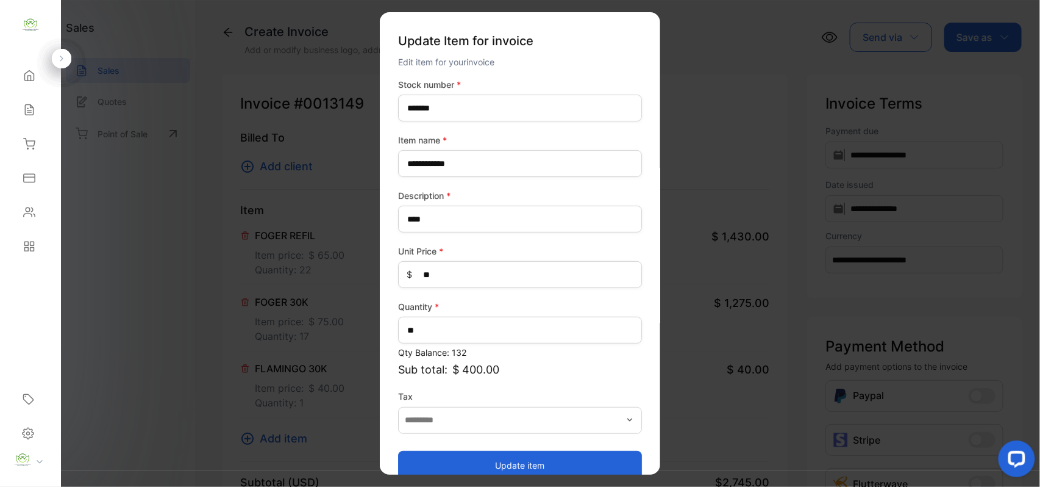
drag, startPoint x: 425, startPoint y: 464, endPoint x: 414, endPoint y: 459, distance: 12.6
click at [425, 464] on button "Update item" at bounding box center [520, 464] width 244 height 29
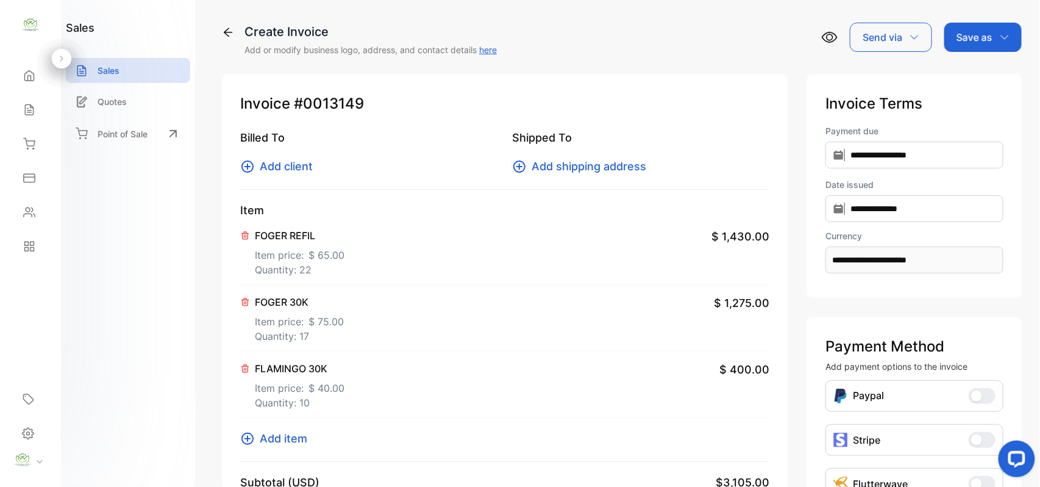
click at [270, 438] on span "Add item" at bounding box center [284, 438] width 48 height 16
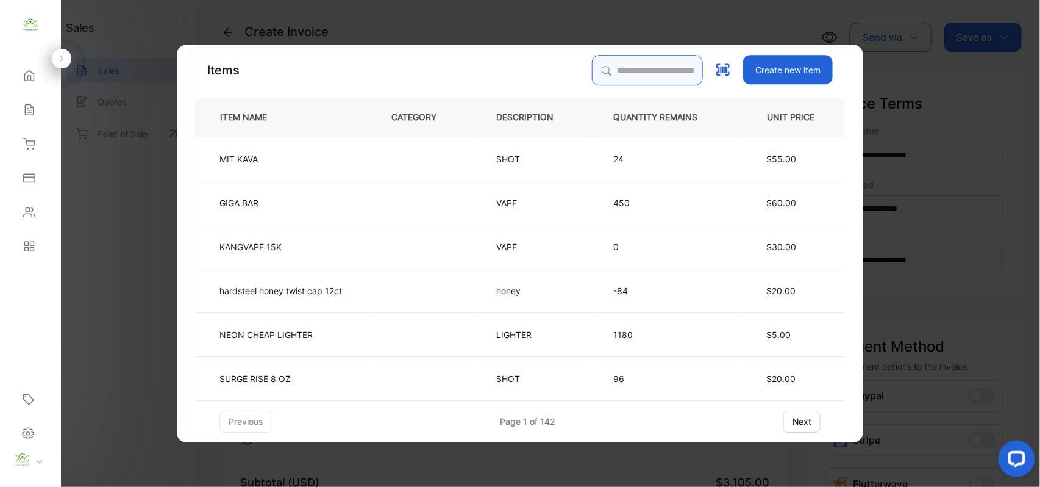
click at [626, 69] on input "search" at bounding box center [647, 70] width 111 height 30
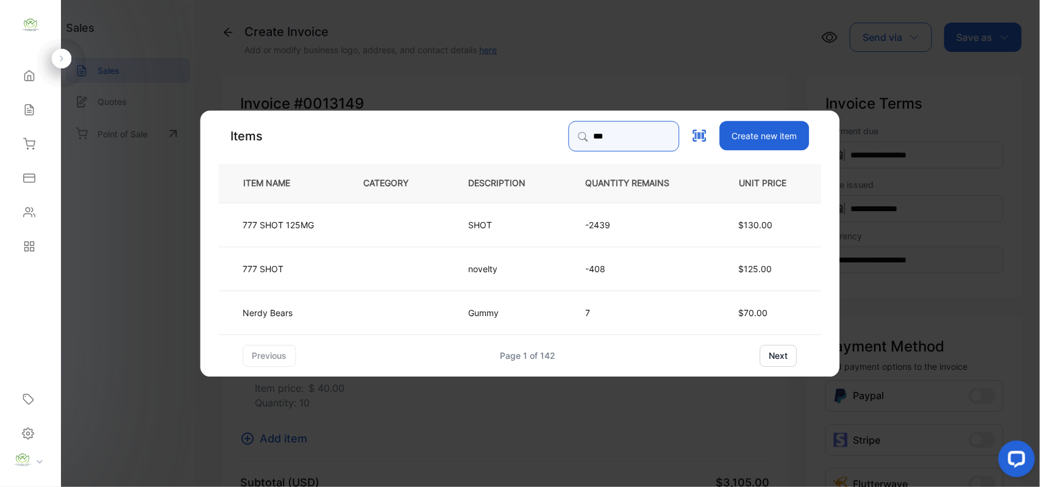
type input "***"
click at [374, 278] on td at bounding box center [396, 268] width 105 height 44
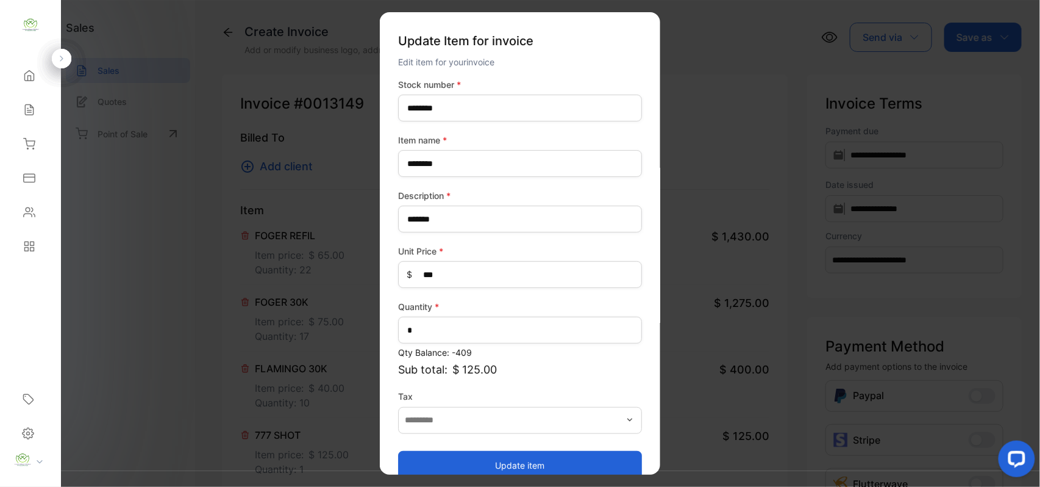
click at [437, 457] on button "Update item" at bounding box center [520, 464] width 244 height 29
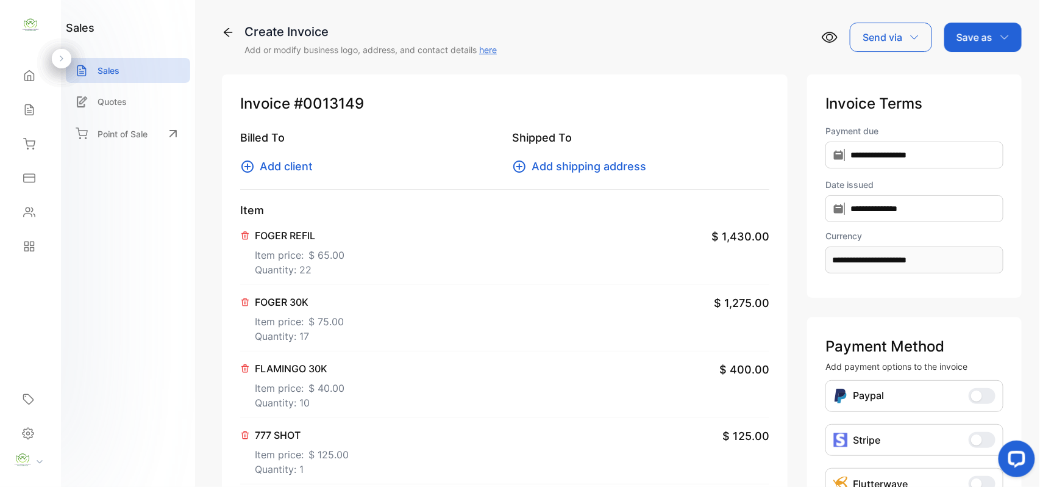
click at [303, 165] on span "Add client" at bounding box center [286, 166] width 53 height 16
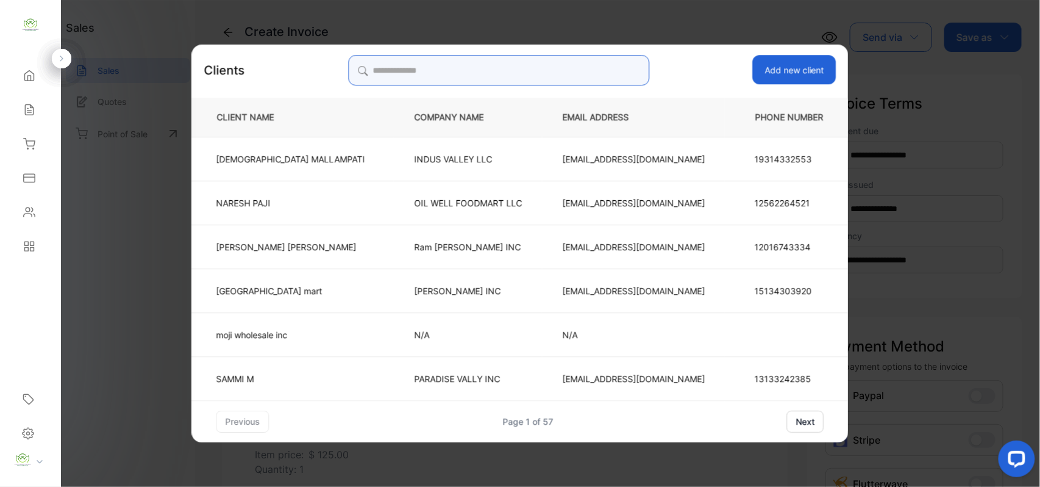
click at [574, 76] on input "search" at bounding box center [498, 70] width 301 height 30
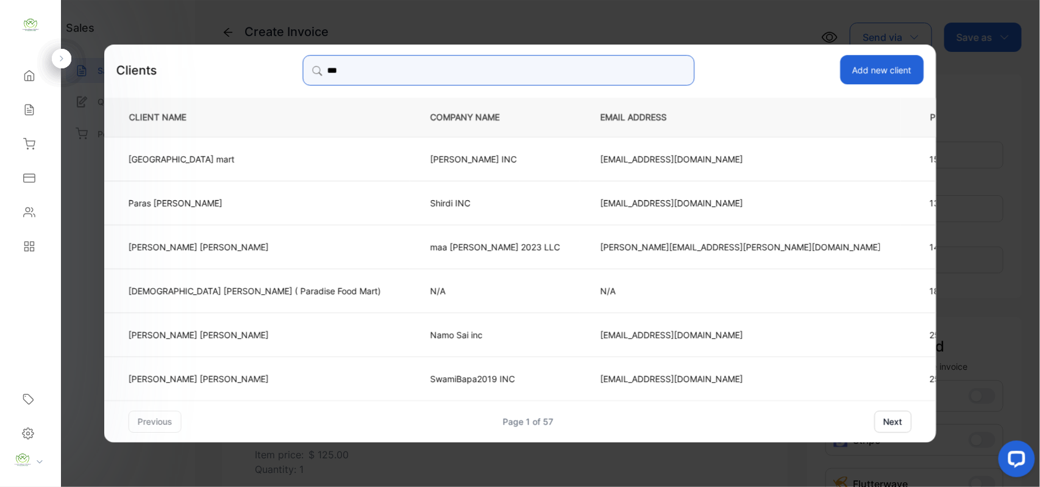
type input "***"
click at [651, 196] on p "perrypatel2@gmail.com" at bounding box center [741, 202] width 281 height 13
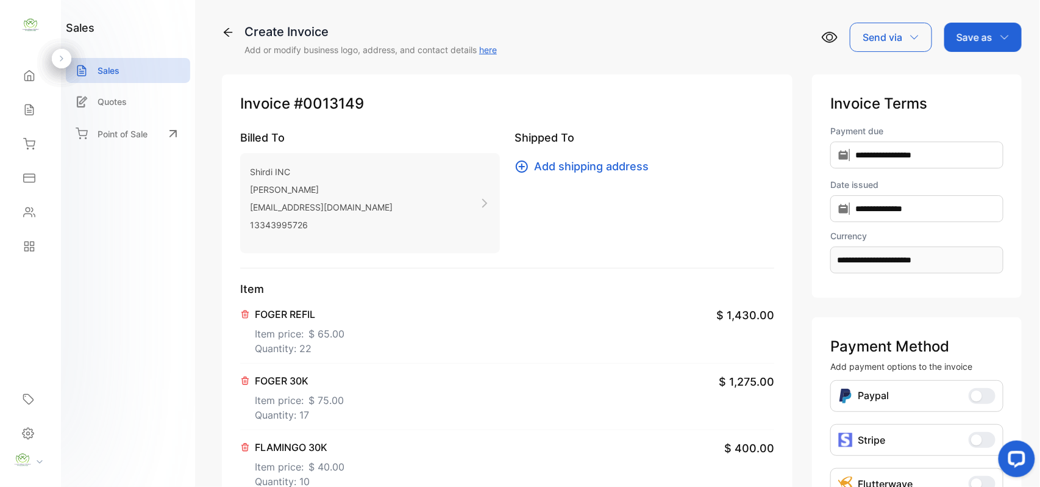
click at [969, 34] on p "Save as" at bounding box center [975, 37] width 36 height 15
click at [964, 79] on div "Invoice" at bounding box center [980, 77] width 70 height 24
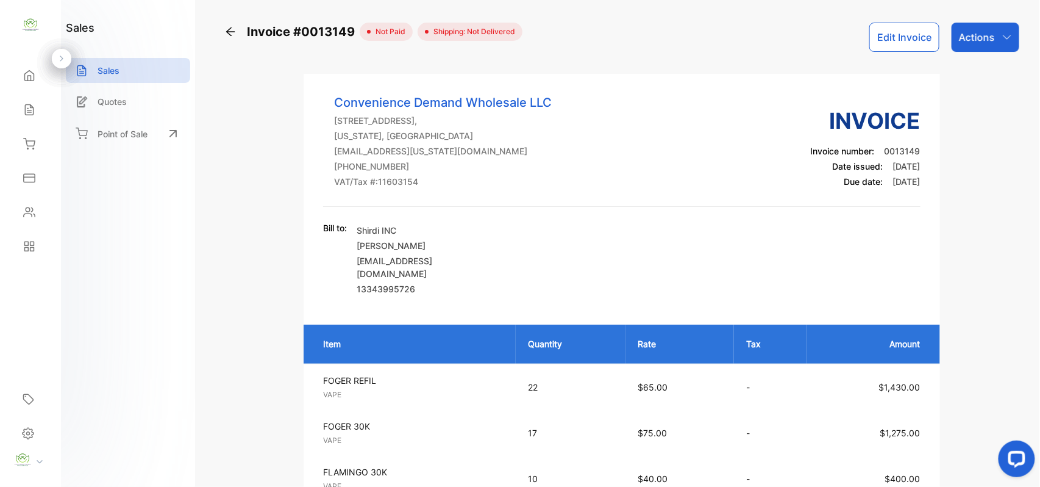
click at [1004, 38] on icon "button" at bounding box center [1007, 37] width 8 height 4
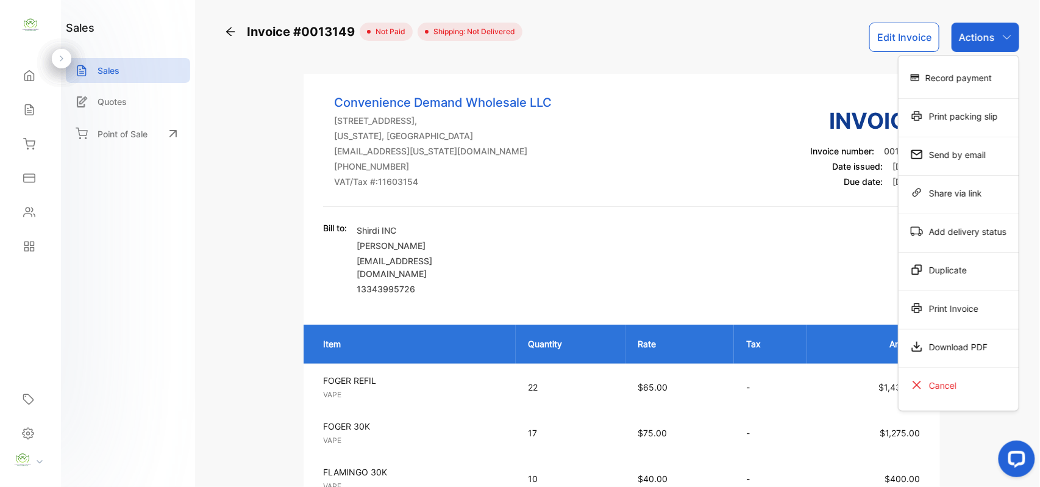
click at [928, 312] on div "Print Invoice" at bounding box center [959, 308] width 120 height 24
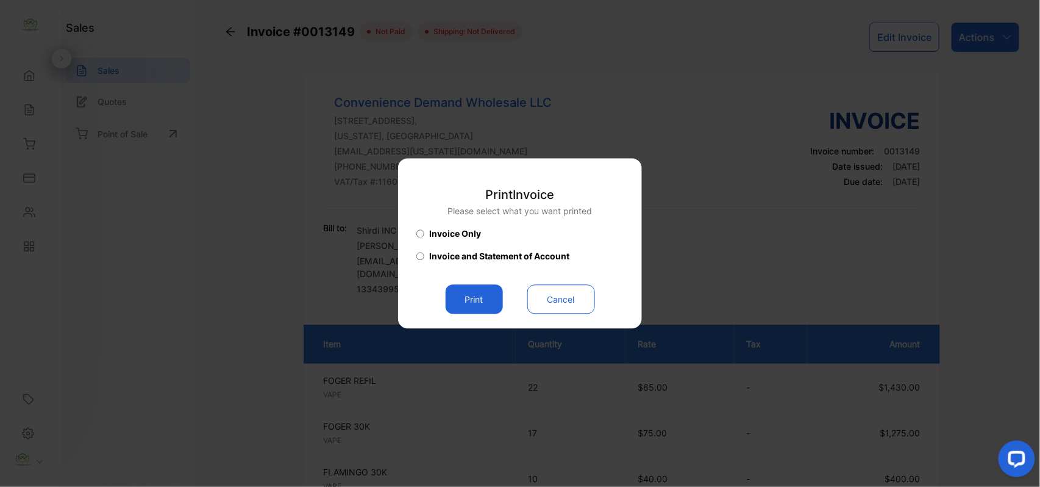
click at [461, 300] on button "Print" at bounding box center [474, 299] width 57 height 29
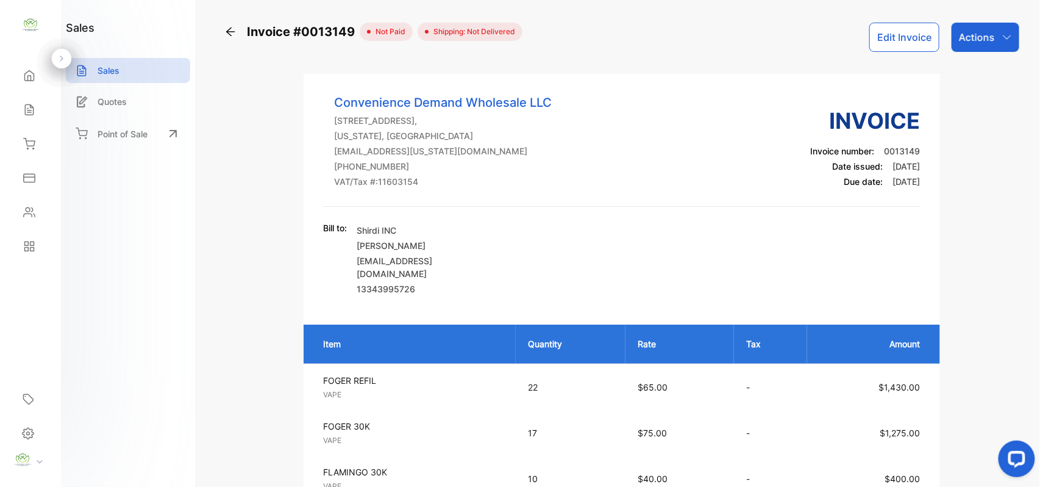
click at [979, 35] on p "Actions" at bounding box center [977, 37] width 36 height 15
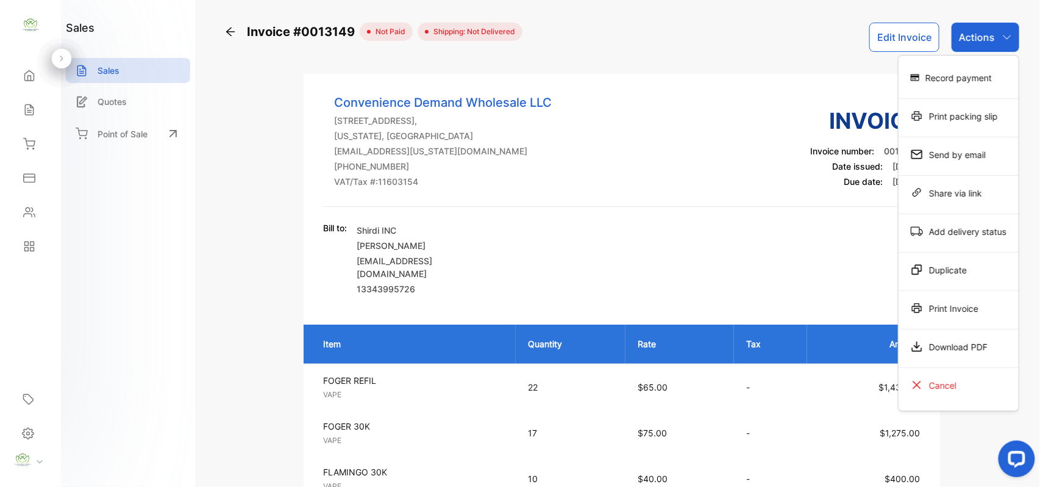
click at [969, 307] on div "Print Invoice" at bounding box center [959, 308] width 120 height 24
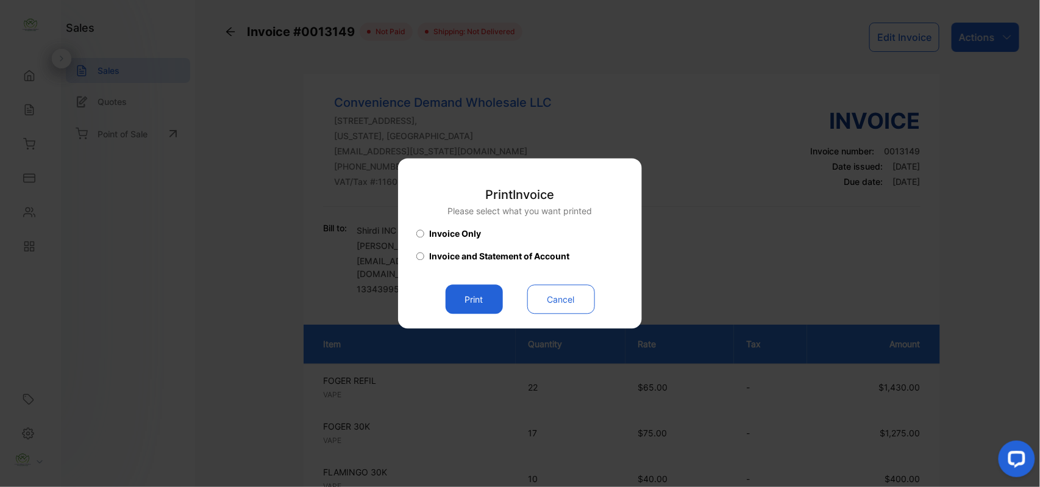
click at [487, 303] on button "Print" at bounding box center [474, 299] width 57 height 29
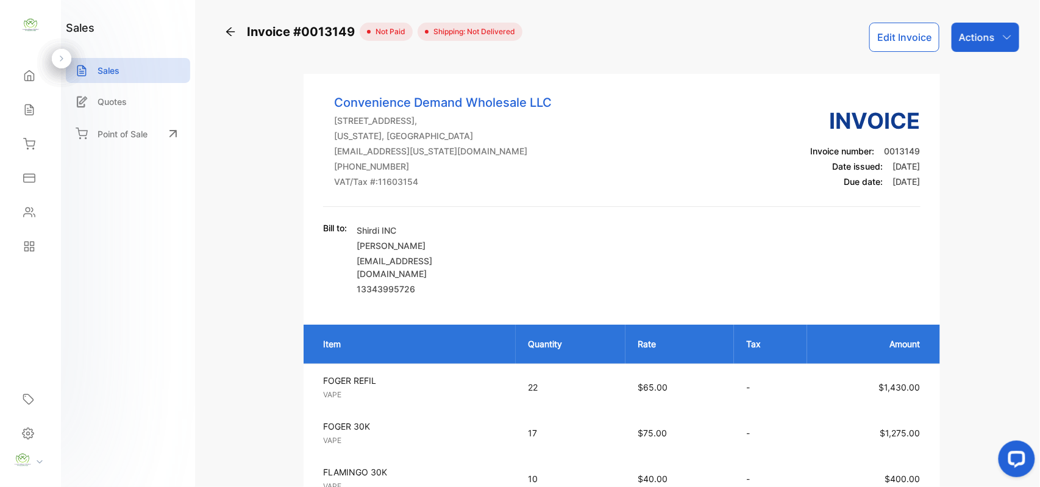
click at [234, 34] on icon at bounding box center [230, 32] width 12 height 12
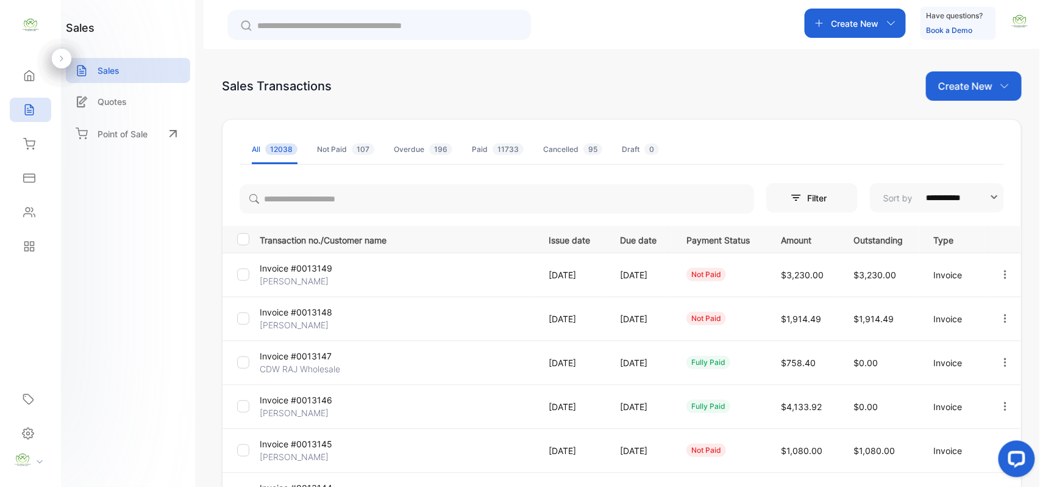
click at [1008, 320] on icon "button" at bounding box center [1005, 318] width 11 height 11
click at [971, 348] on span "View / Edit Invoice" at bounding box center [976, 353] width 87 height 15
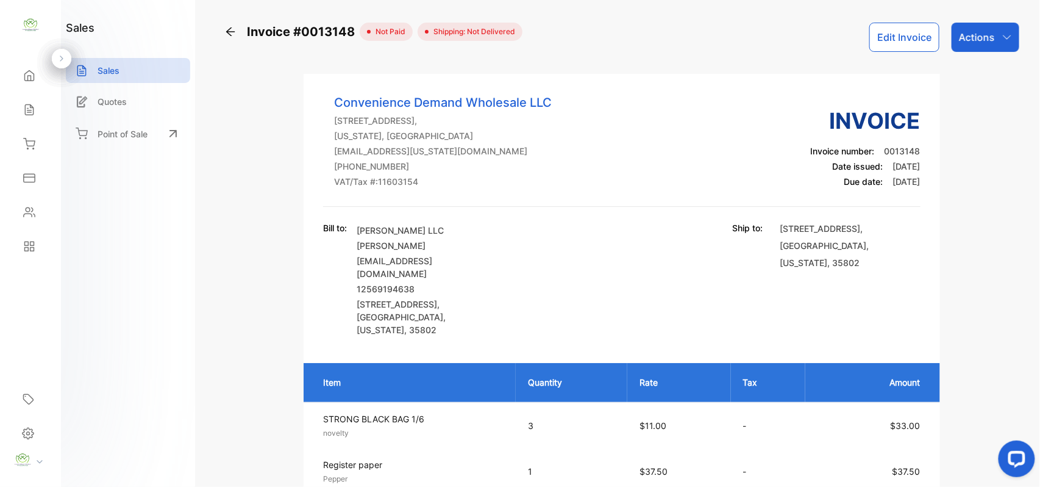
click at [908, 37] on button "Edit Invoice" at bounding box center [905, 37] width 70 height 29
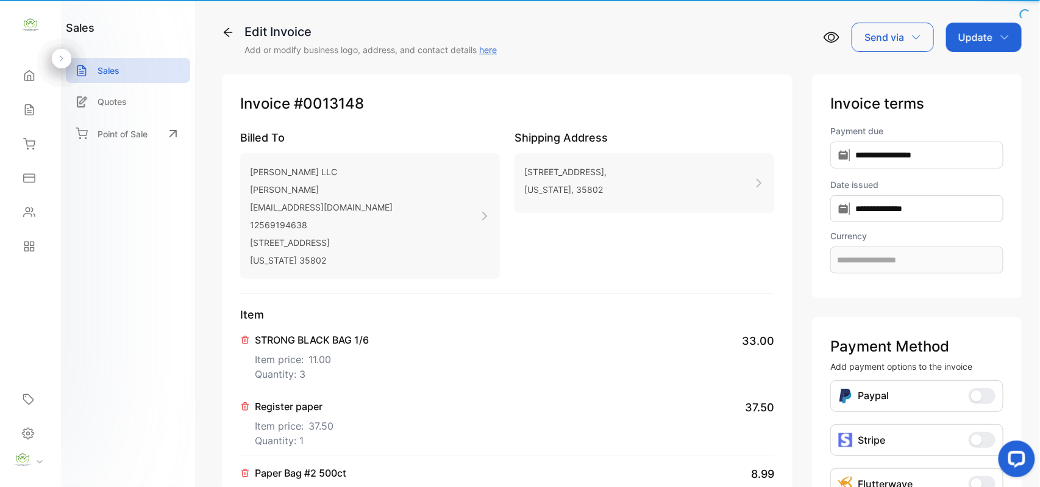
type input "**********"
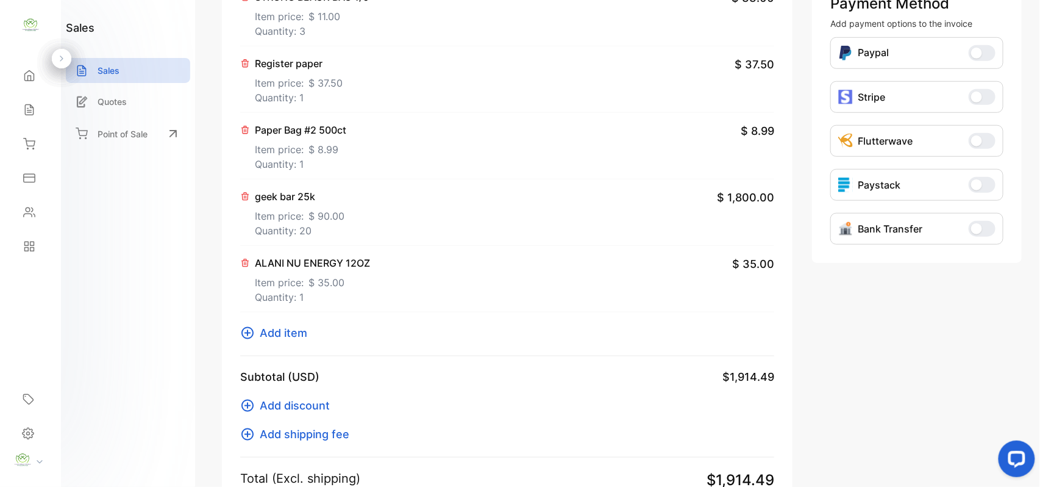
scroll to position [379, 0]
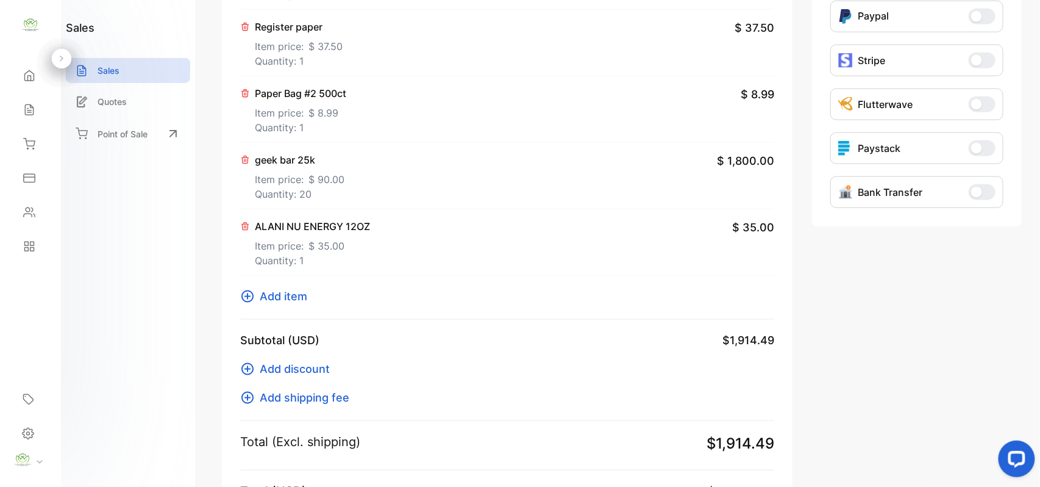
click at [254, 295] on icon at bounding box center [247, 296] width 15 height 15
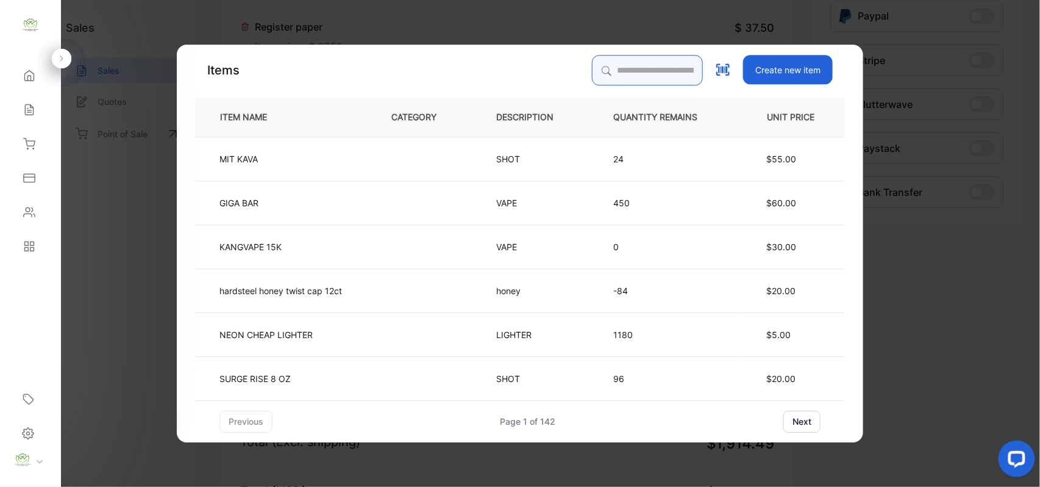
click at [599, 77] on input "search" at bounding box center [647, 70] width 111 height 30
type input "***"
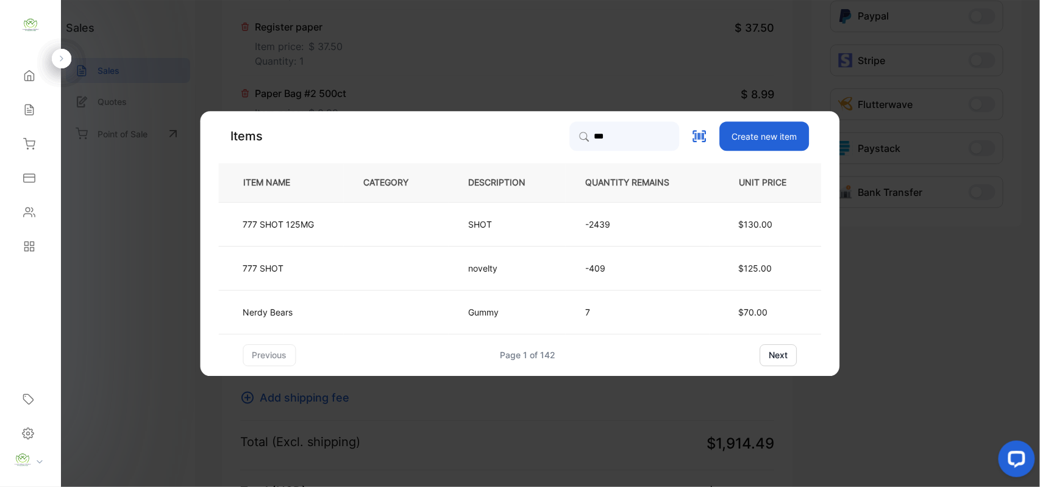
click at [352, 235] on td at bounding box center [396, 224] width 105 height 44
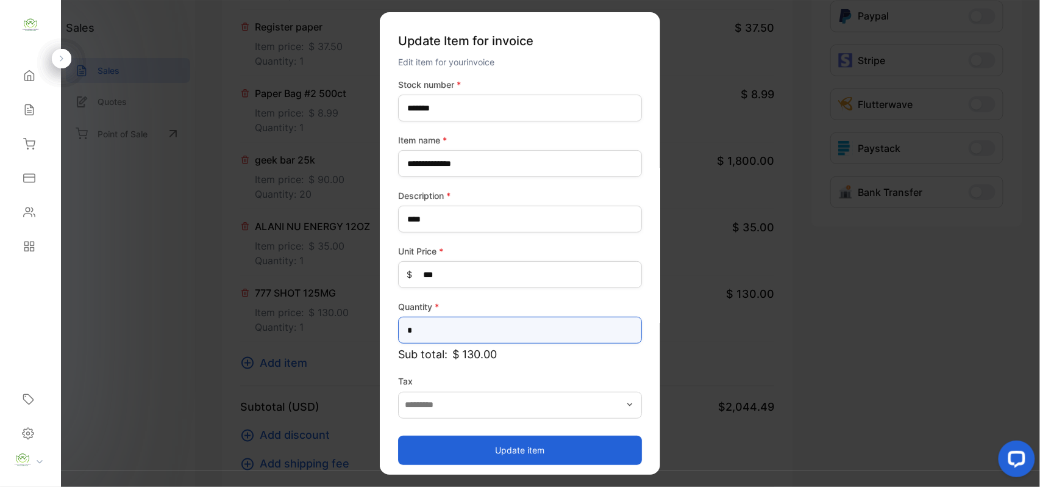
click at [451, 332] on input "*" at bounding box center [520, 330] width 244 height 27
type input "**"
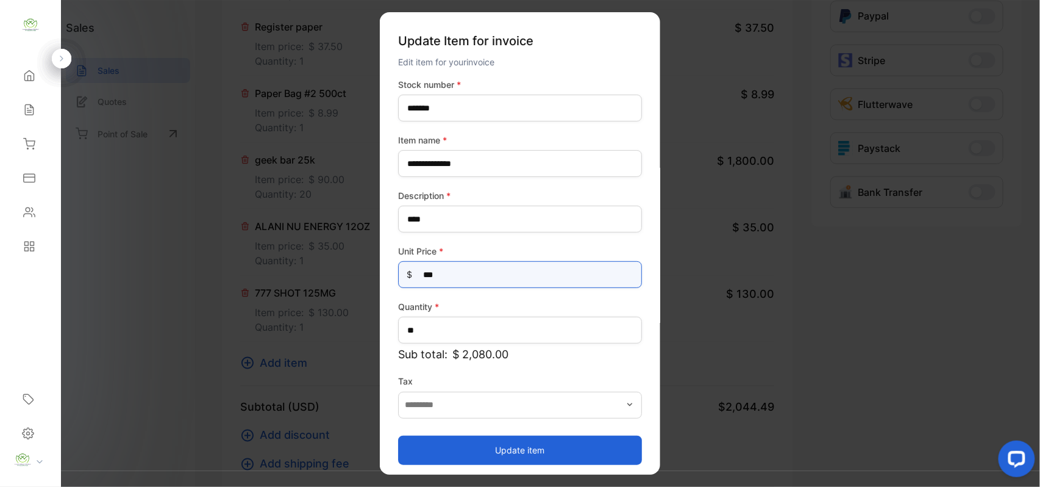
click at [489, 274] on Price-inputprice "***" at bounding box center [520, 274] width 244 height 27
type Price-inputprice "***"
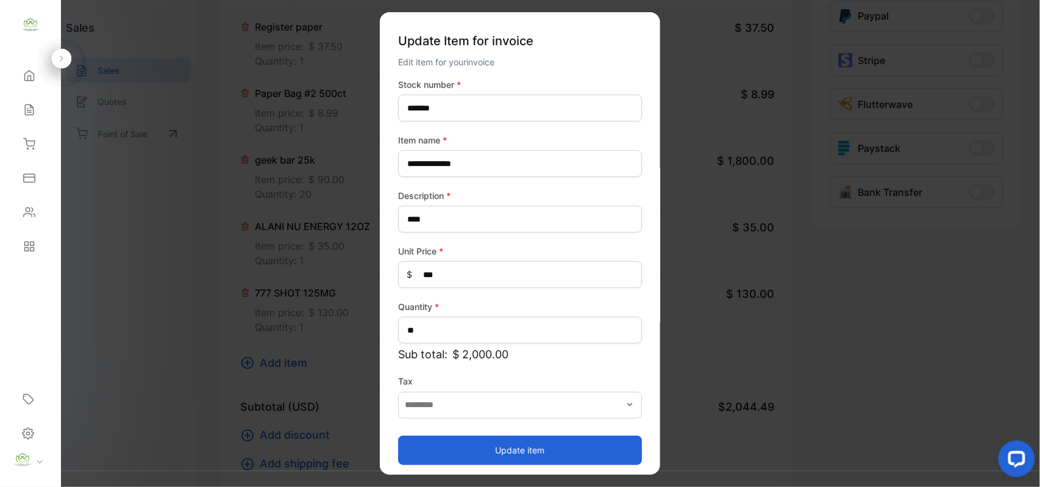
click at [433, 455] on button "Update item" at bounding box center [520, 449] width 244 height 29
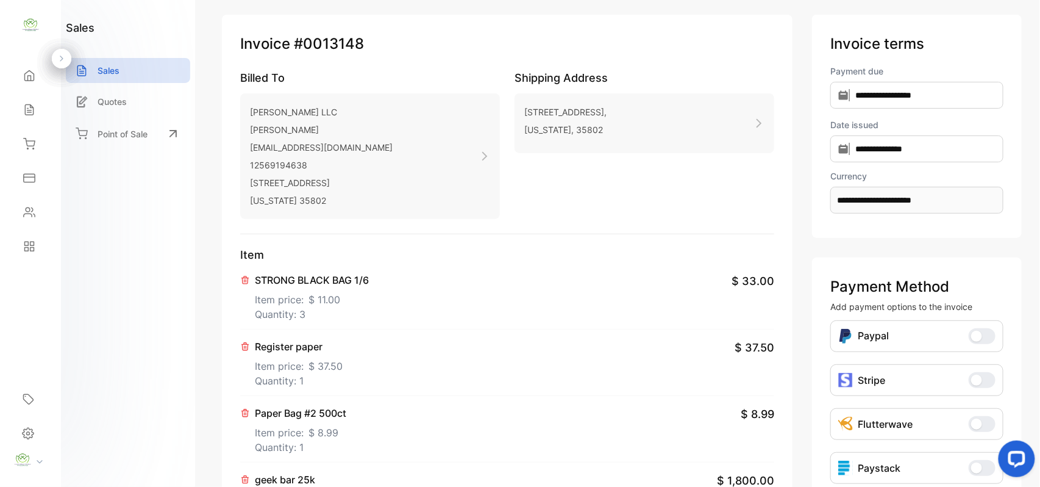
scroll to position [0, 0]
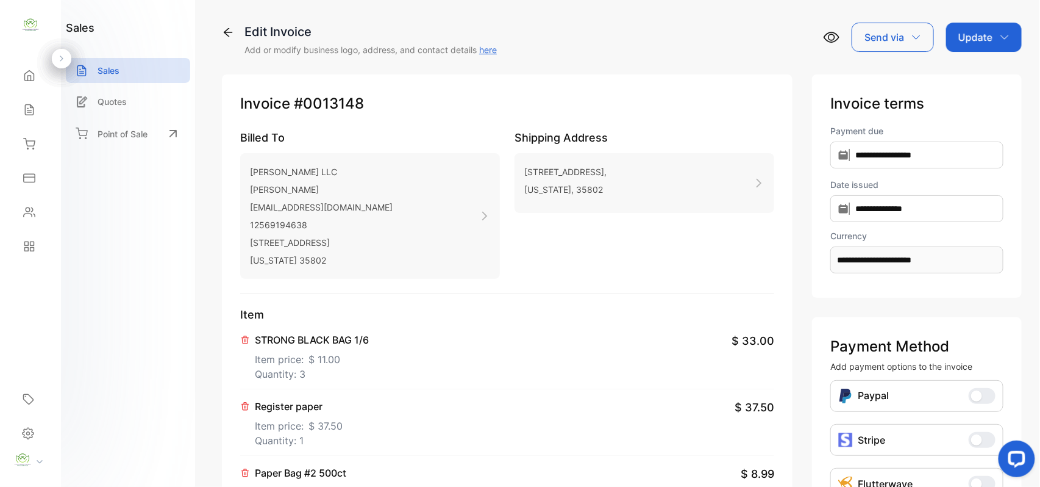
click at [991, 34] on div "Update" at bounding box center [985, 37] width 76 height 29
click at [964, 73] on div "Invoice" at bounding box center [986, 77] width 70 height 24
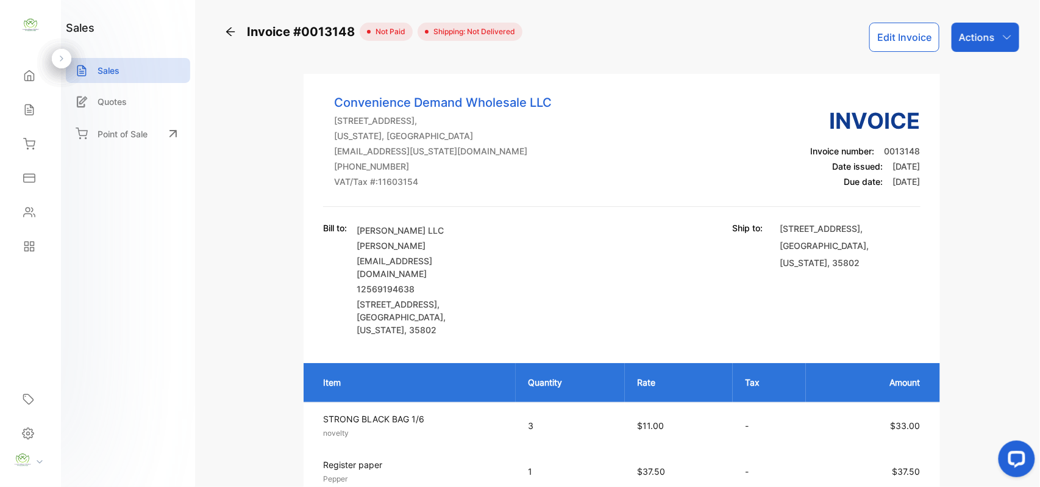
click at [227, 33] on icon at bounding box center [230, 32] width 12 height 12
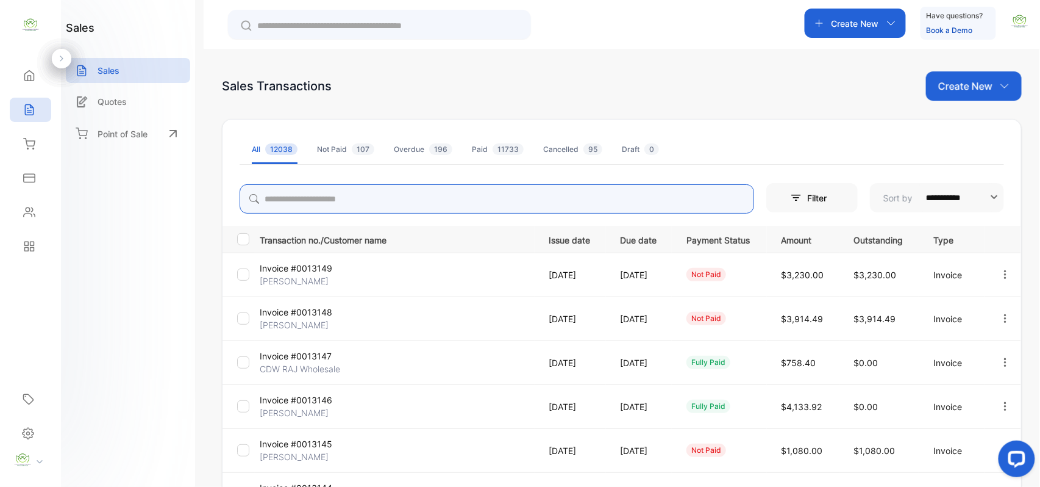
click at [339, 205] on input "search" at bounding box center [497, 198] width 515 height 29
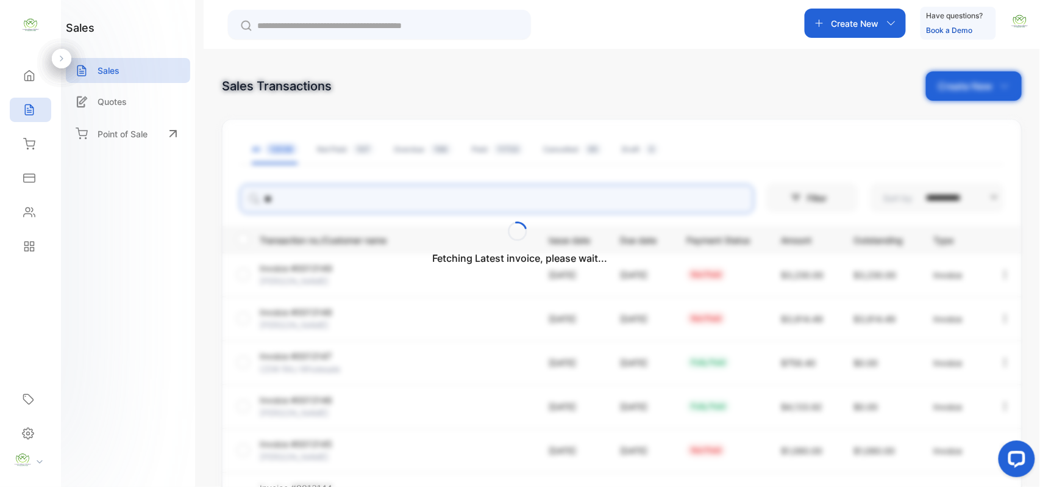
type input "*"
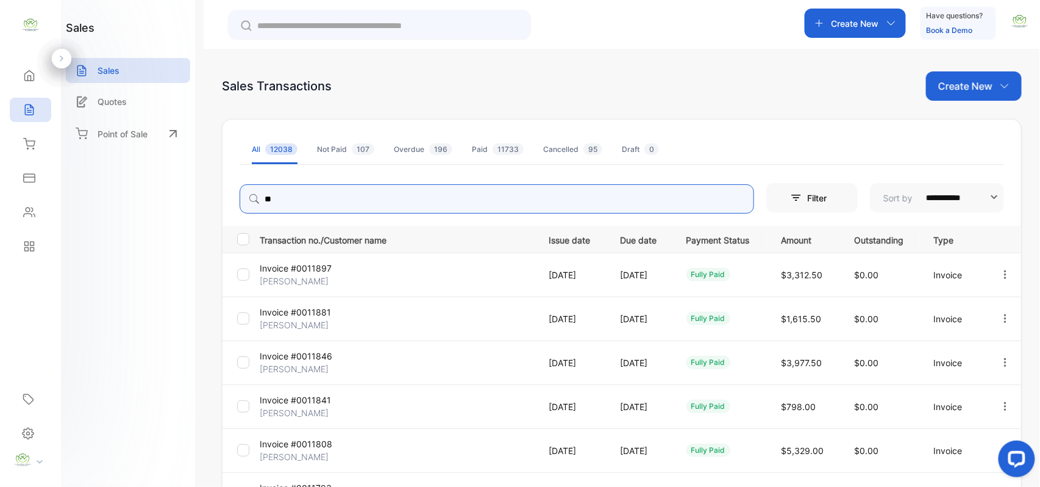
type input "*"
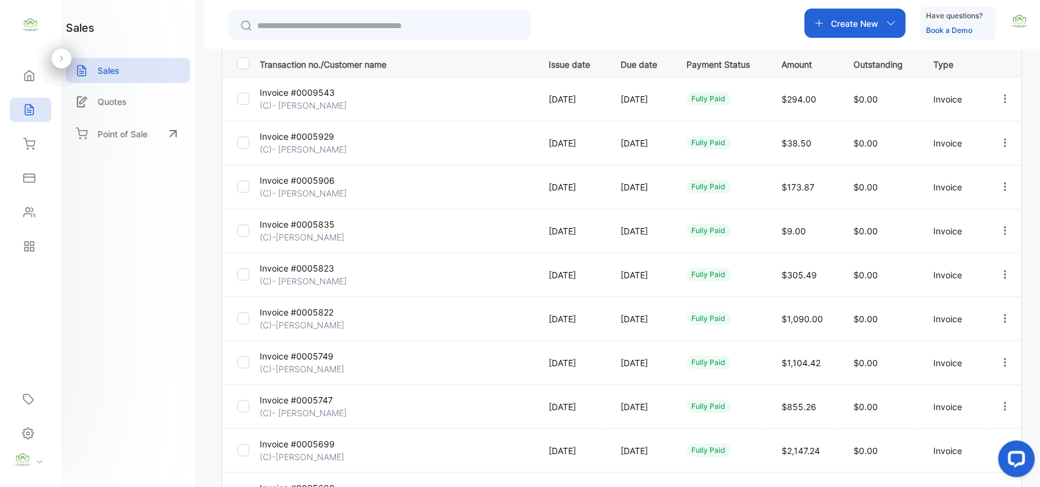
scroll to position [123, 0]
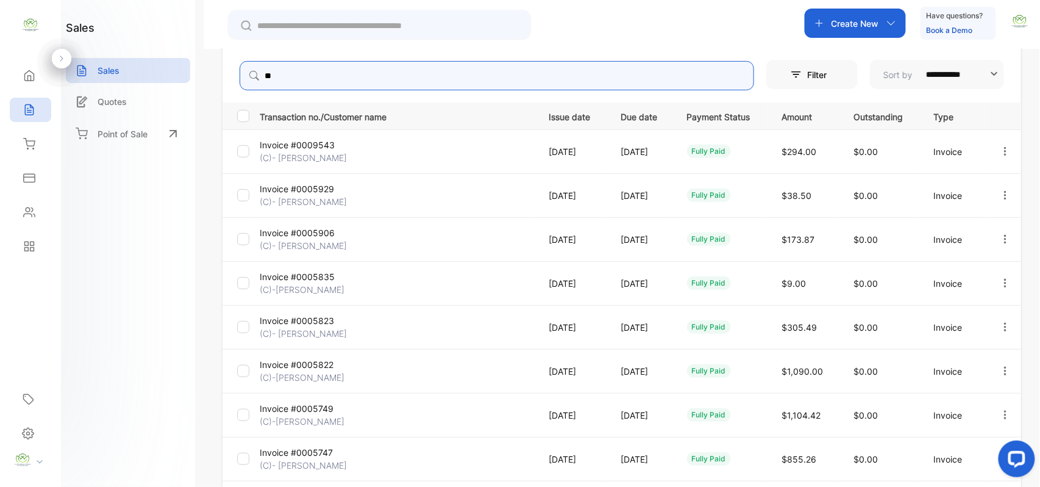
type input "*"
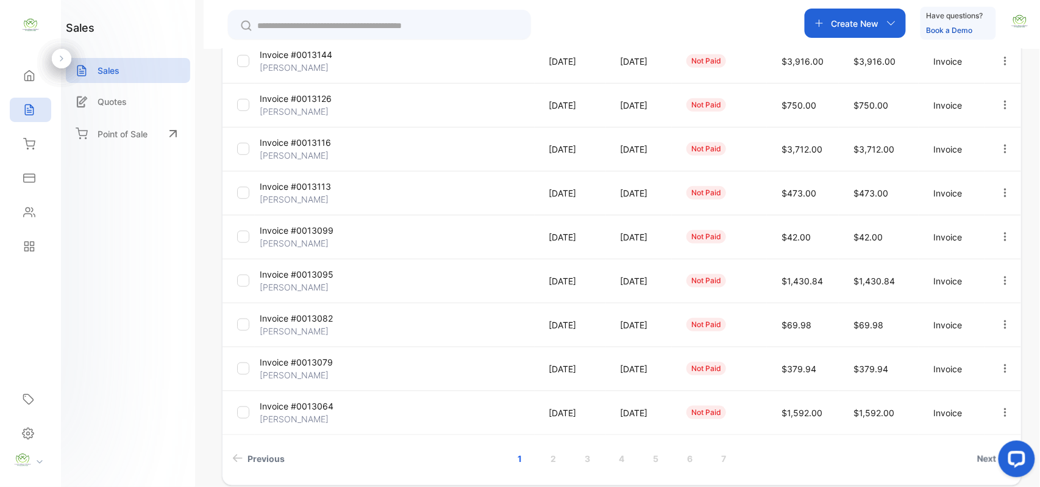
scroll to position [313, 0]
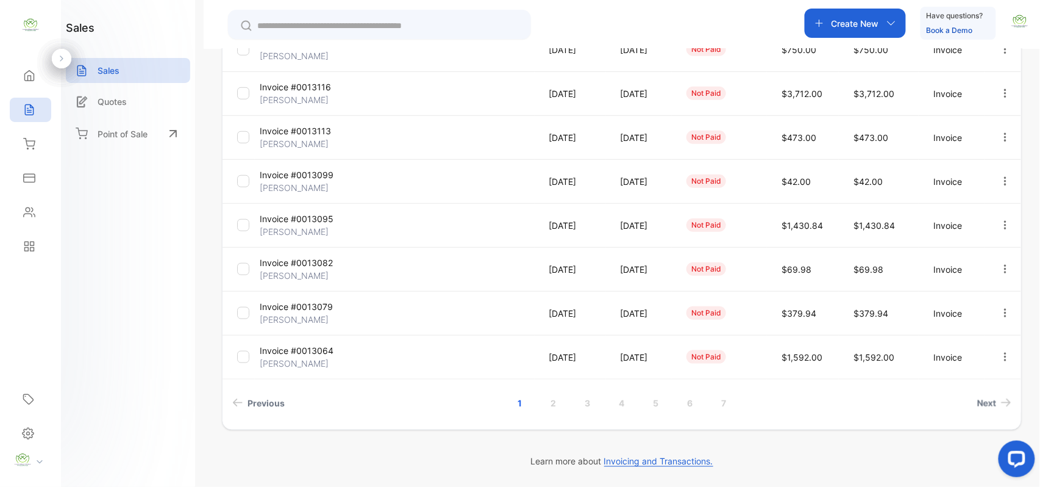
click at [1000, 359] on icon "button" at bounding box center [1005, 356] width 11 height 11
type input "****"
click at [950, 395] on span "View / Edit Invoice" at bounding box center [976, 391] width 87 height 15
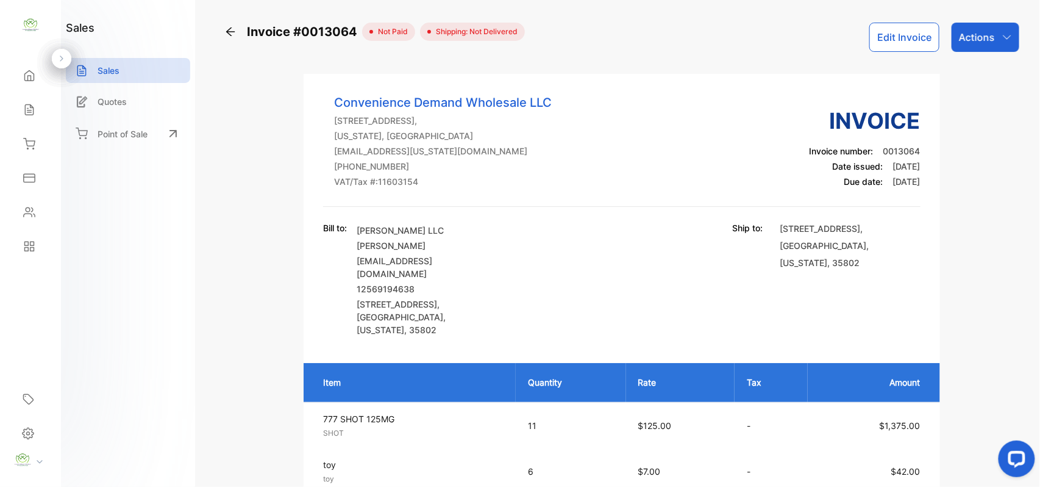
click at [232, 28] on icon at bounding box center [230, 32] width 12 height 12
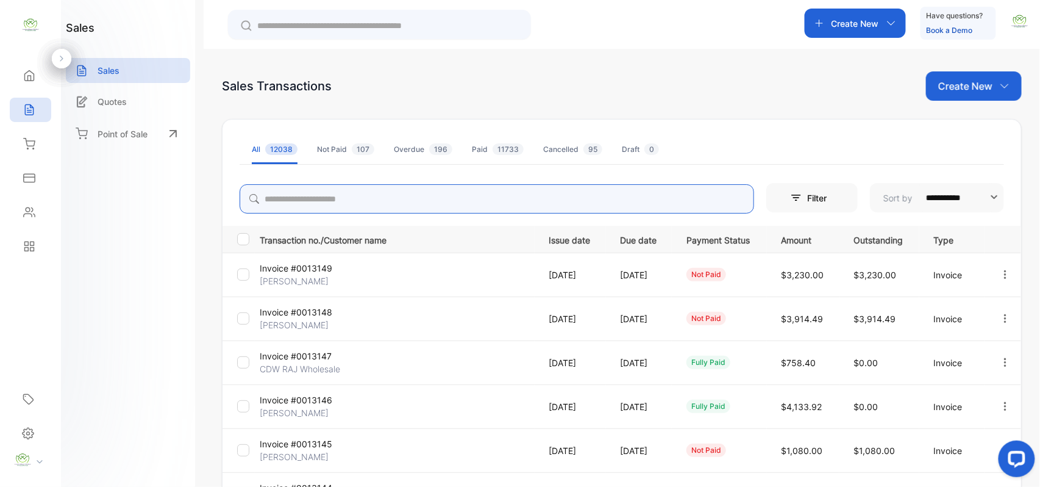
click at [414, 207] on input "search" at bounding box center [497, 198] width 515 height 29
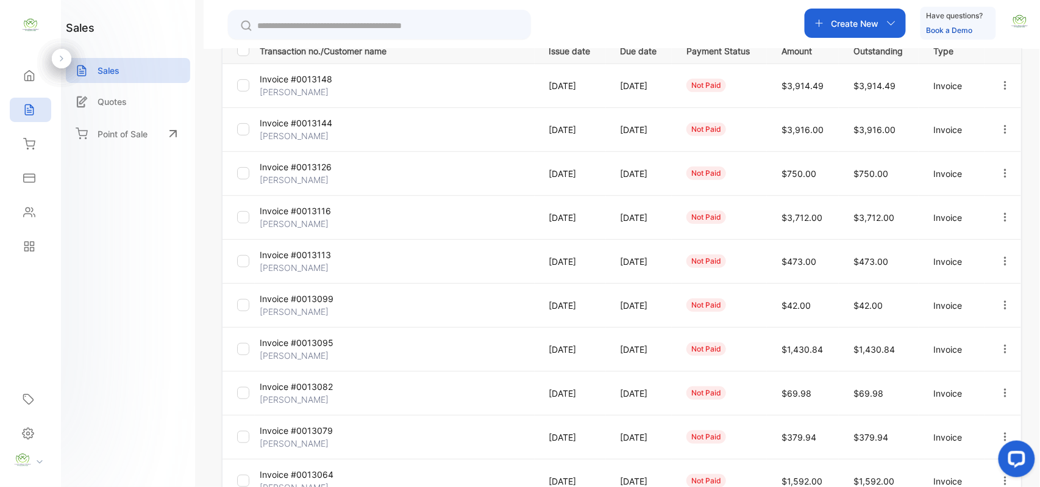
scroll to position [313, 0]
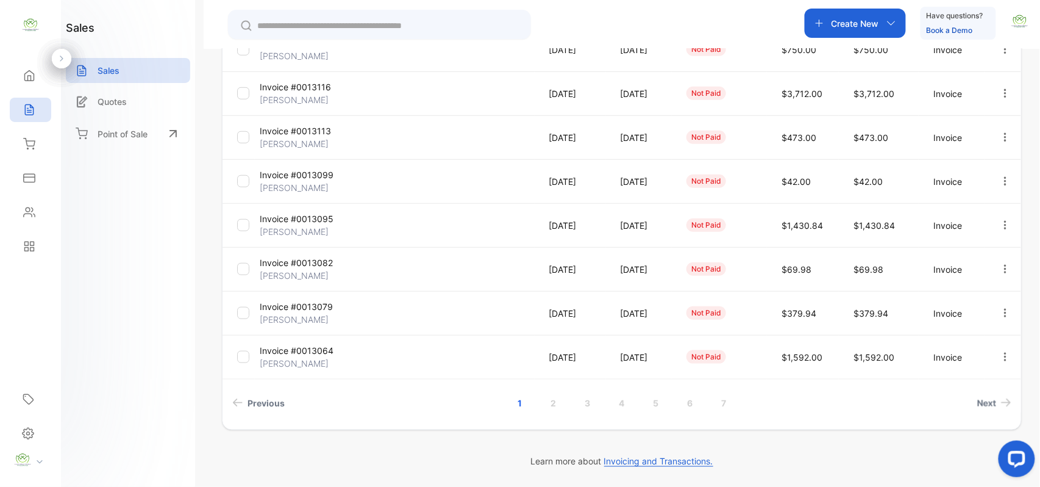
type input "*****"
click at [554, 405] on link "2" at bounding box center [553, 403] width 35 height 23
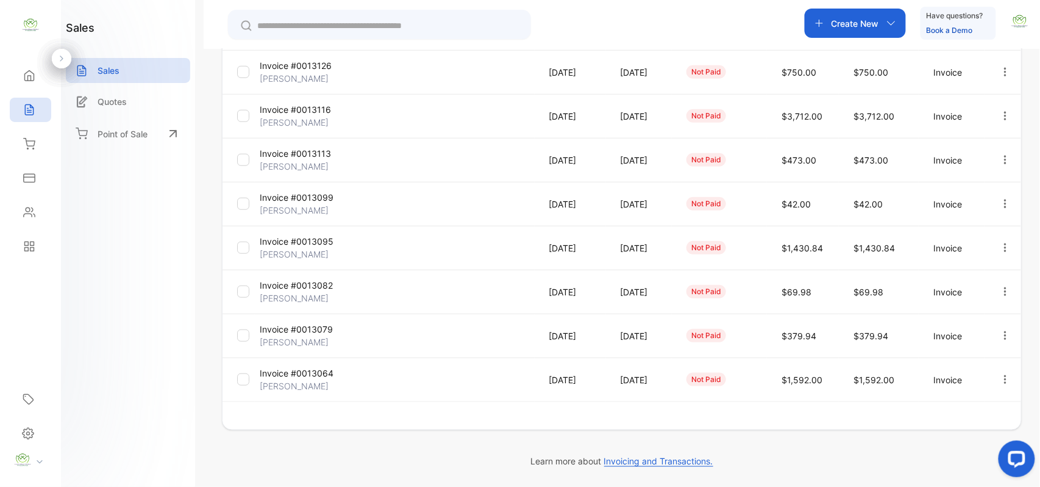
scroll to position [290, 0]
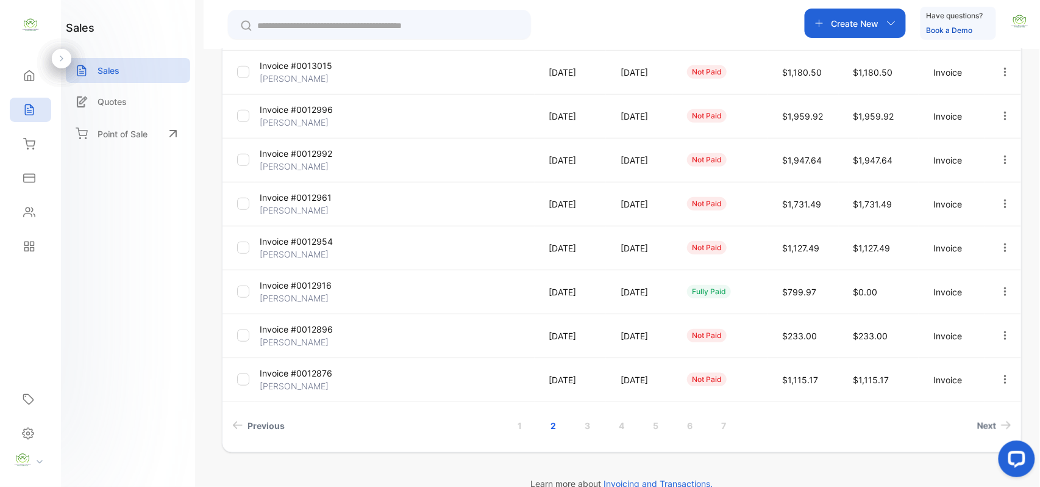
click at [1001, 202] on icon "button" at bounding box center [1005, 203] width 11 height 11
click at [955, 237] on span "View / Edit Invoice" at bounding box center [976, 238] width 87 height 15
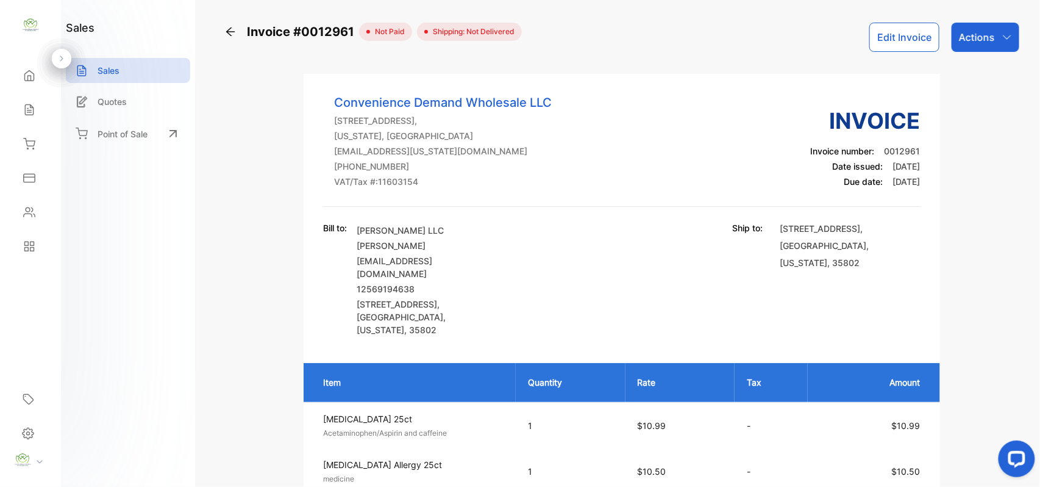
click at [893, 35] on button "Edit Invoice" at bounding box center [905, 37] width 70 height 29
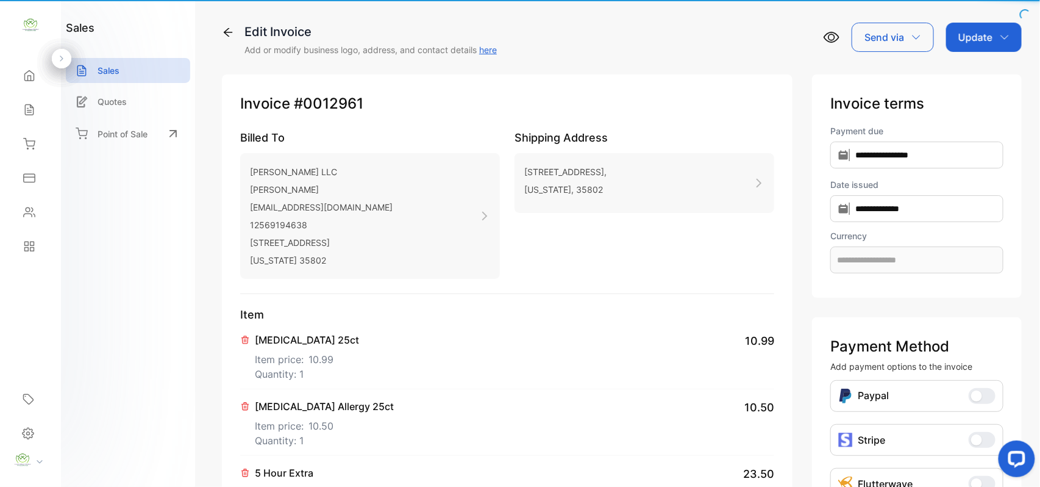
type input "**********"
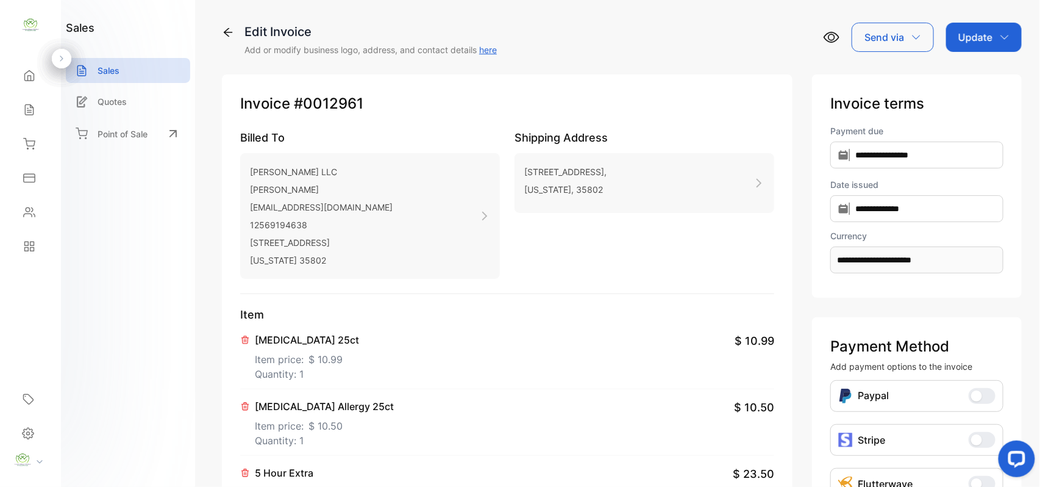
click at [293, 357] on p "Item price: $ 10.99" at bounding box center [307, 357] width 104 height 20
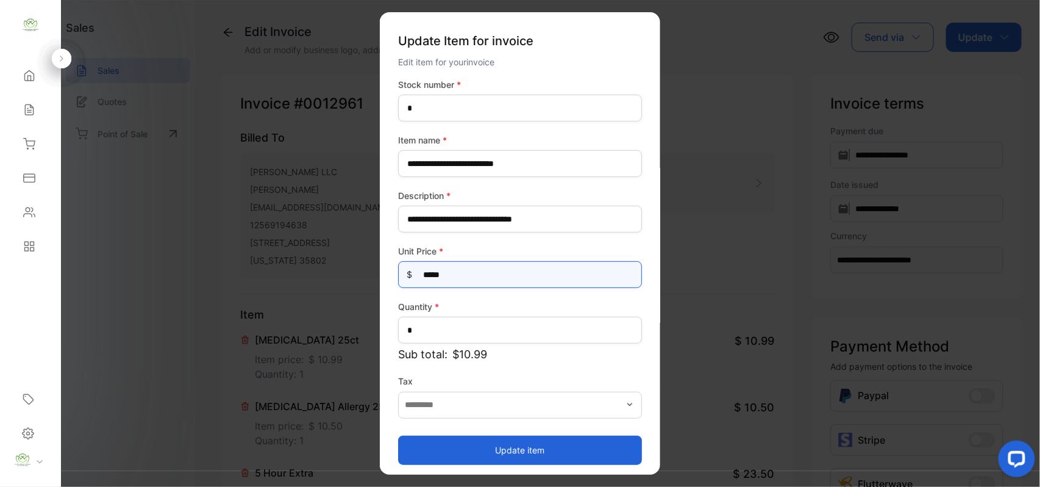
click at [491, 272] on Price-inputprice "*****" at bounding box center [520, 274] width 244 height 27
type Price-inputprice "***"
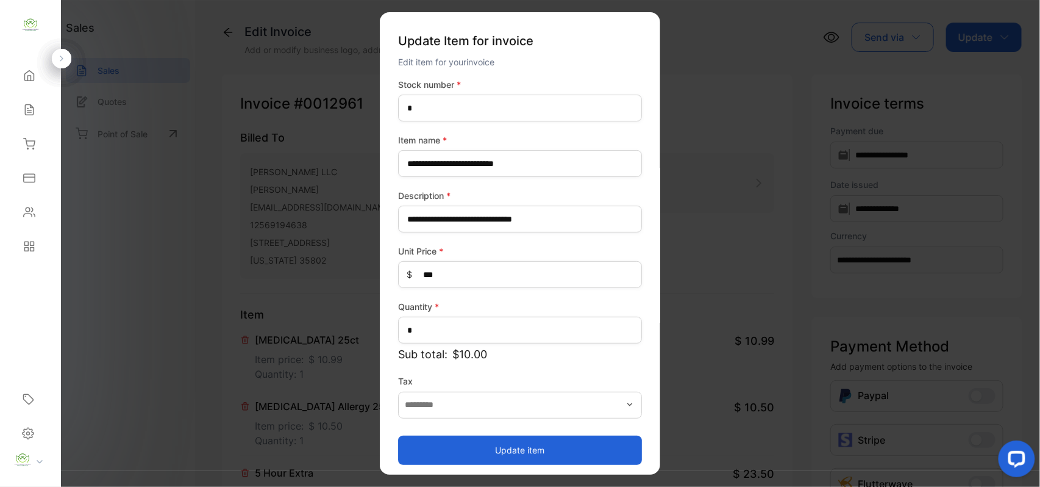
click at [416, 446] on button "Update item" at bounding box center [520, 449] width 244 height 29
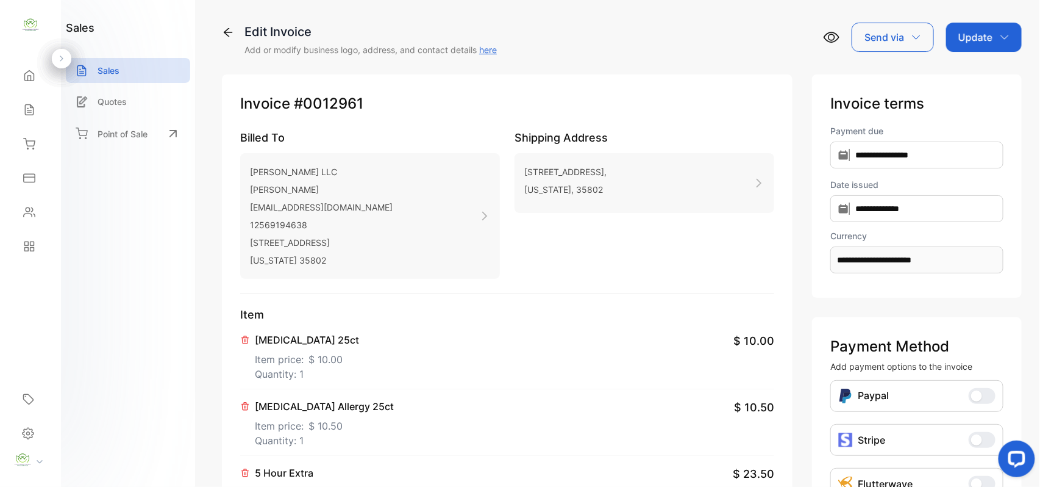
click at [311, 416] on p "Item price: $ 10.50" at bounding box center [324, 424] width 139 height 20
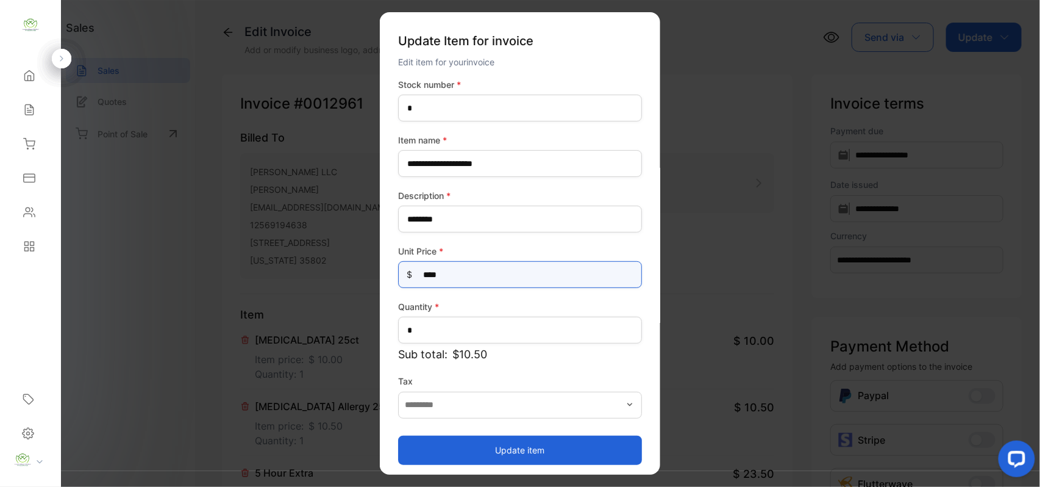
click at [488, 271] on Price-inputprice "****" at bounding box center [520, 274] width 244 height 27
type Price-inputprice "***"
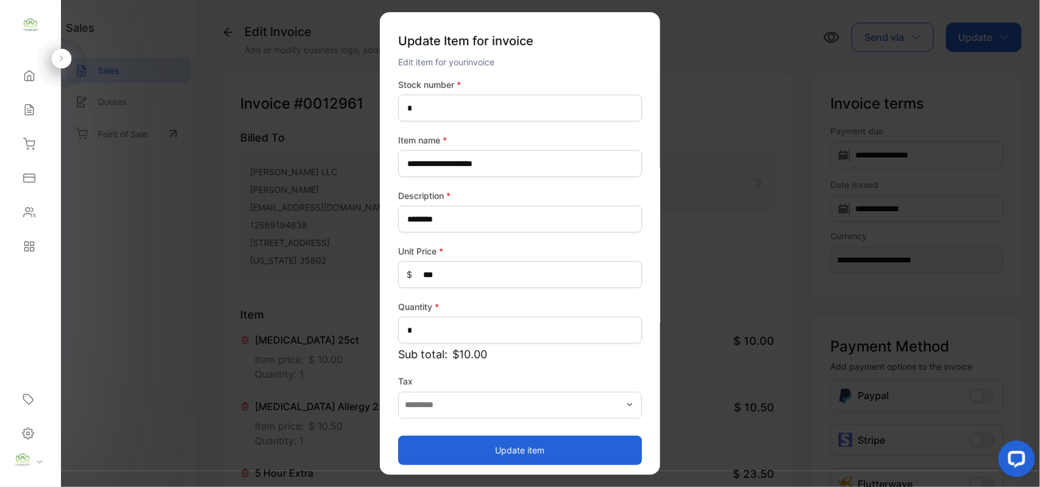
click at [455, 445] on button "Update item" at bounding box center [520, 449] width 244 height 29
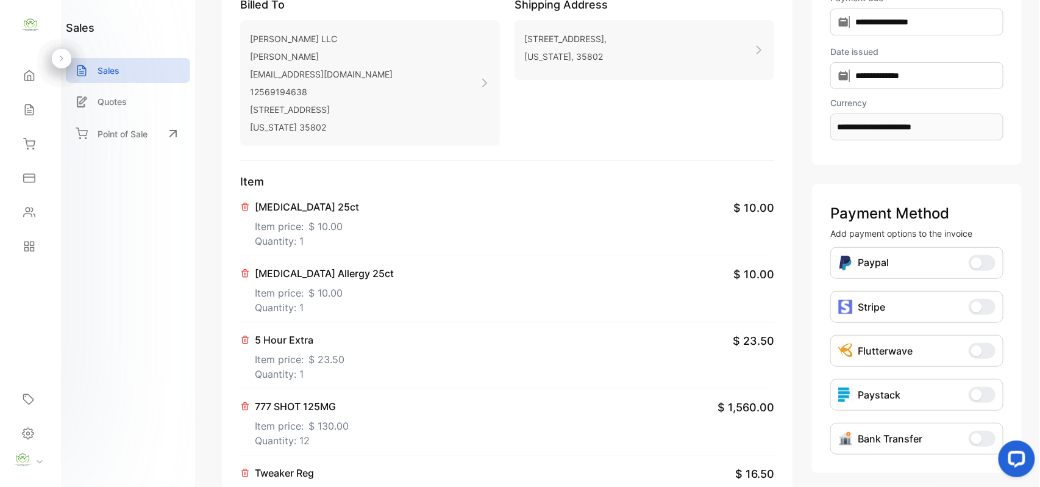
scroll to position [189, 0]
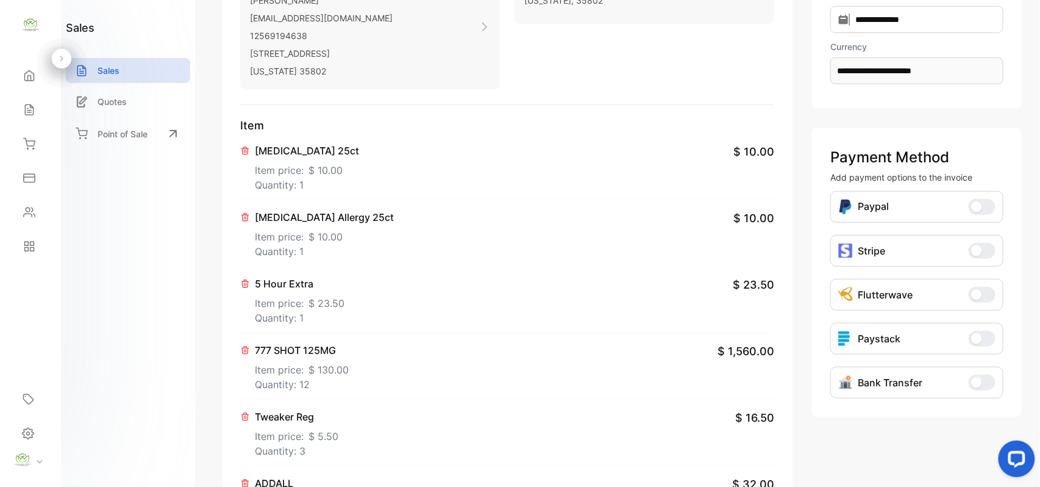
click at [282, 307] on p "Item price: $ 23.50" at bounding box center [300, 301] width 90 height 20
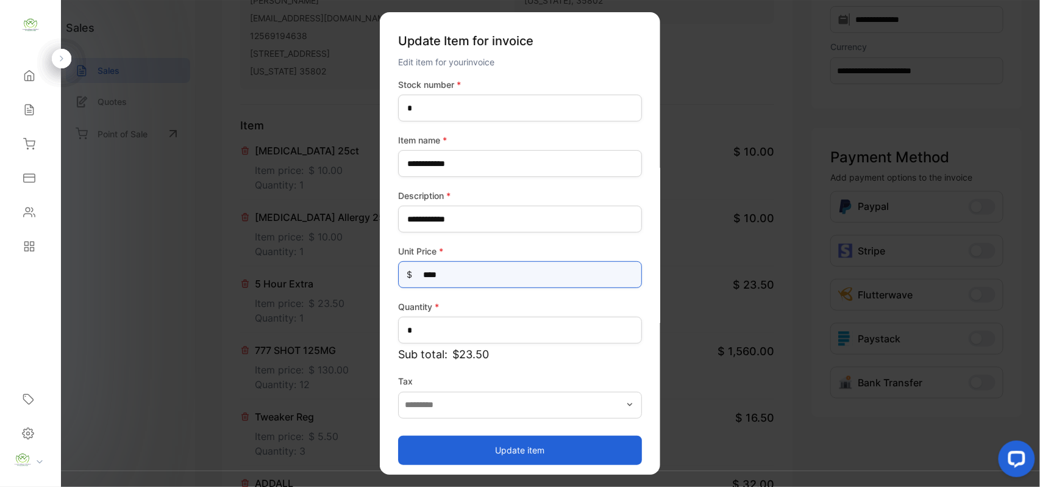
click at [471, 276] on Price-inputprice "****" at bounding box center [520, 274] width 244 height 27
type Price-inputprice "***"
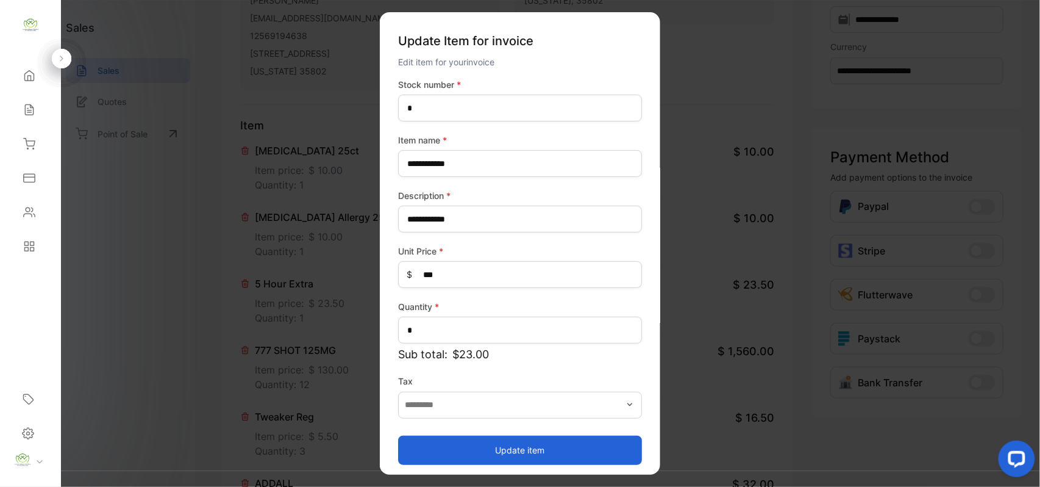
click at [459, 446] on button "Update item" at bounding box center [520, 449] width 244 height 29
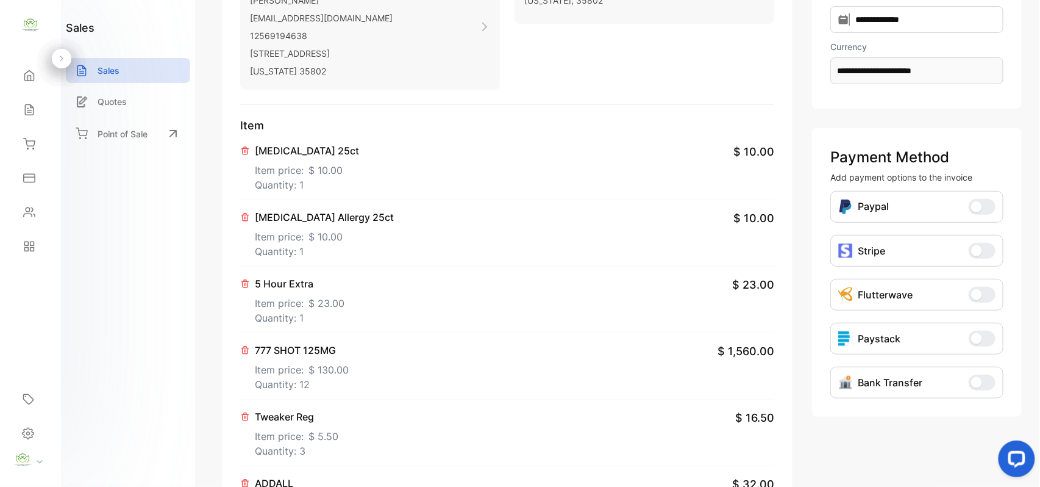
click at [294, 376] on p "Item price: $ 130.00" at bounding box center [302, 367] width 94 height 20
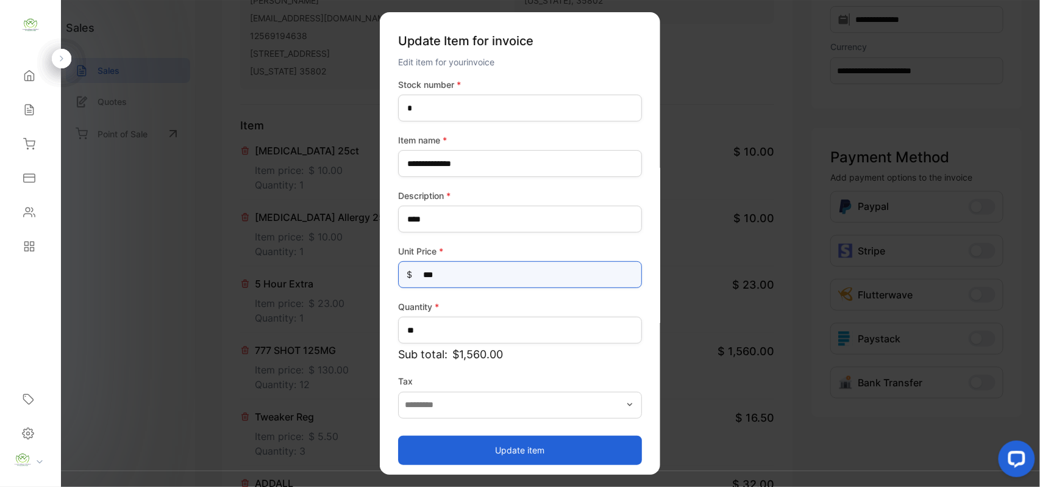
drag, startPoint x: 489, startPoint y: 282, endPoint x: 191, endPoint y: 284, distance: 298.2
type Price-inputprice "***"
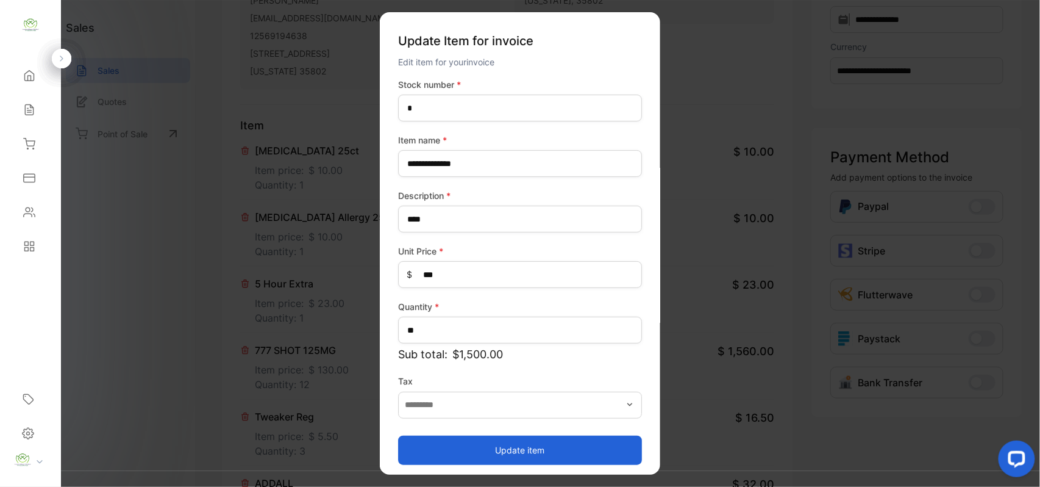
click at [408, 452] on button "Update item" at bounding box center [520, 449] width 244 height 29
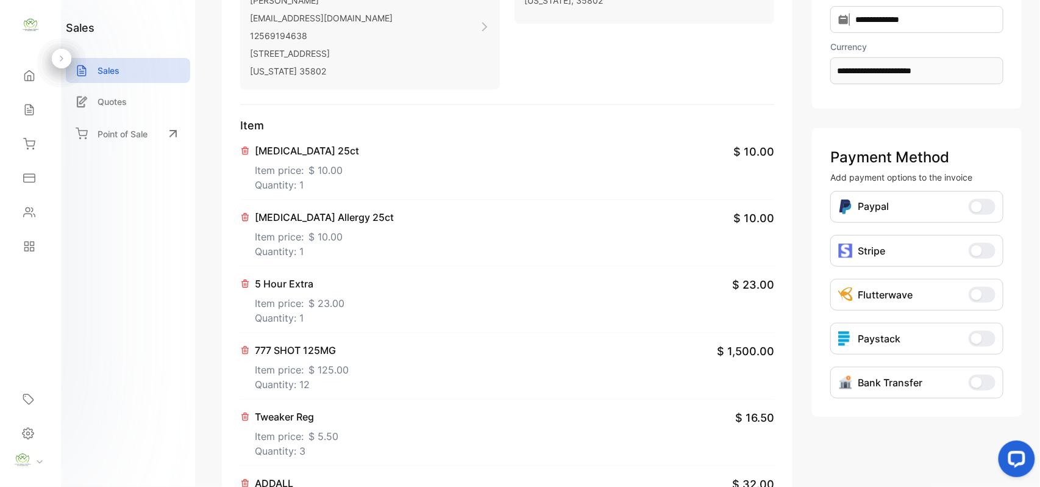
click at [278, 437] on p "Item price: $ 5.50" at bounding box center [297, 434] width 84 height 20
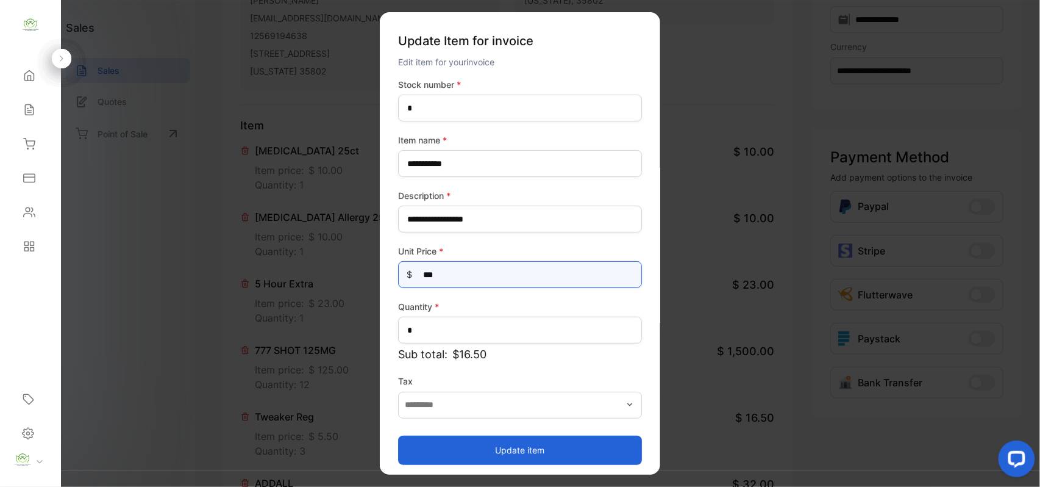
click at [491, 271] on Price-inputprice "***" at bounding box center [520, 274] width 244 height 27
type Price-inputprice "****"
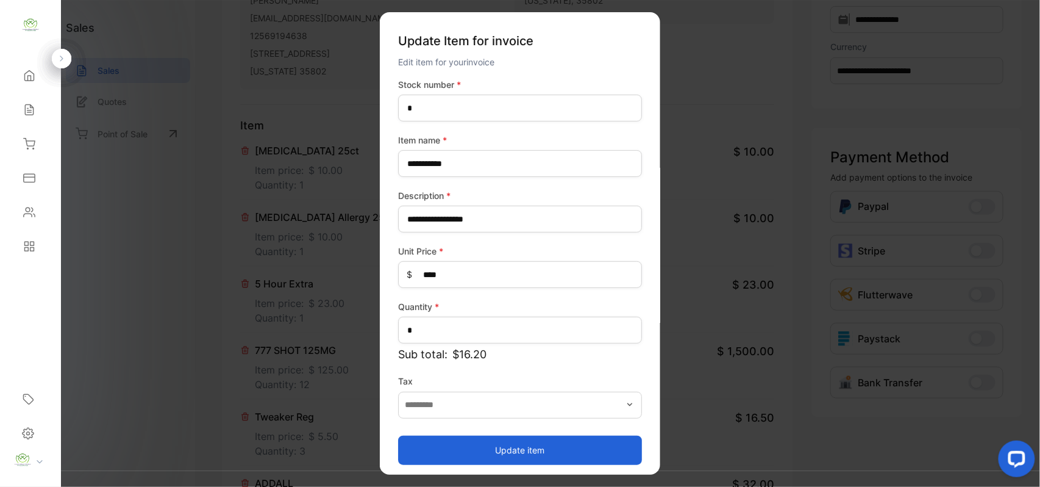
click at [514, 449] on button "Update item" at bounding box center [520, 449] width 244 height 29
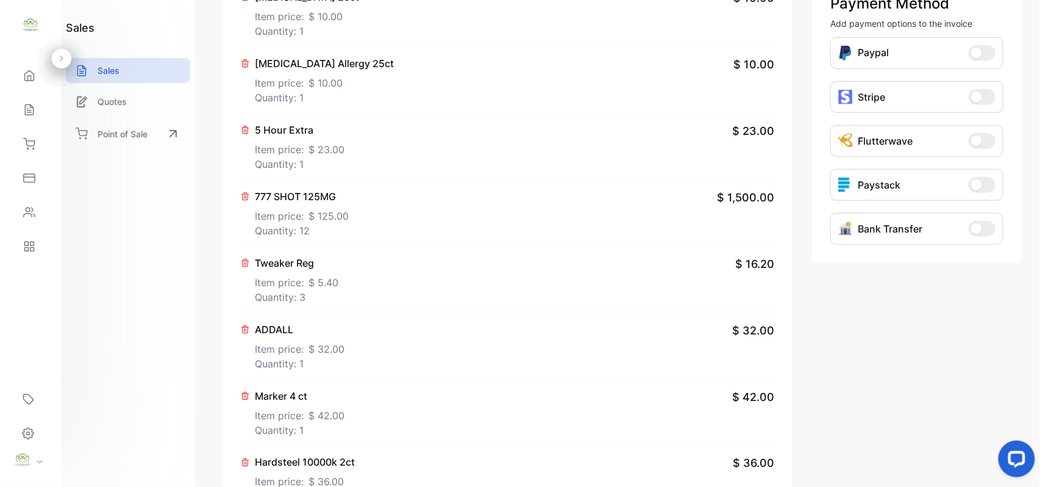
scroll to position [379, 0]
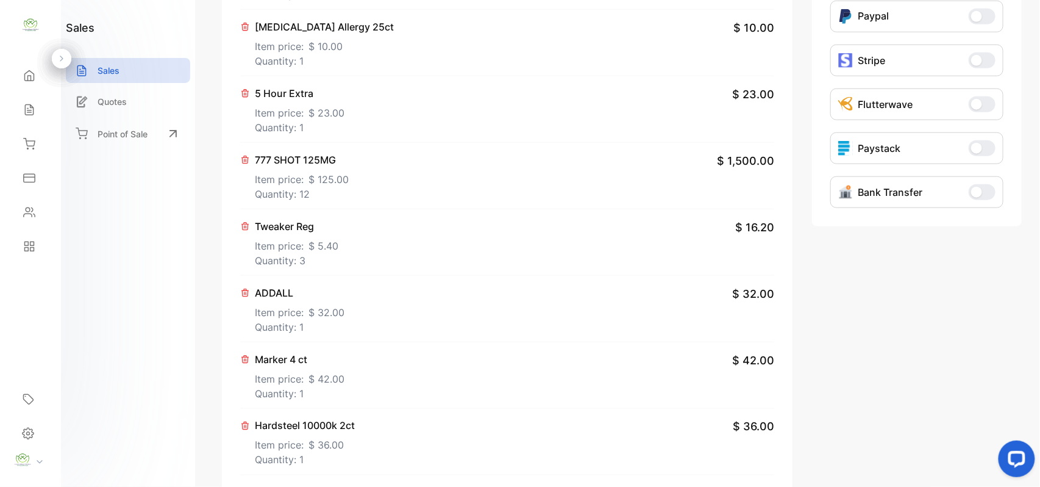
click at [283, 320] on div "ADDALL Item price: $ 32.00 Quantity: 1" at bounding box center [300, 309] width 90 height 49
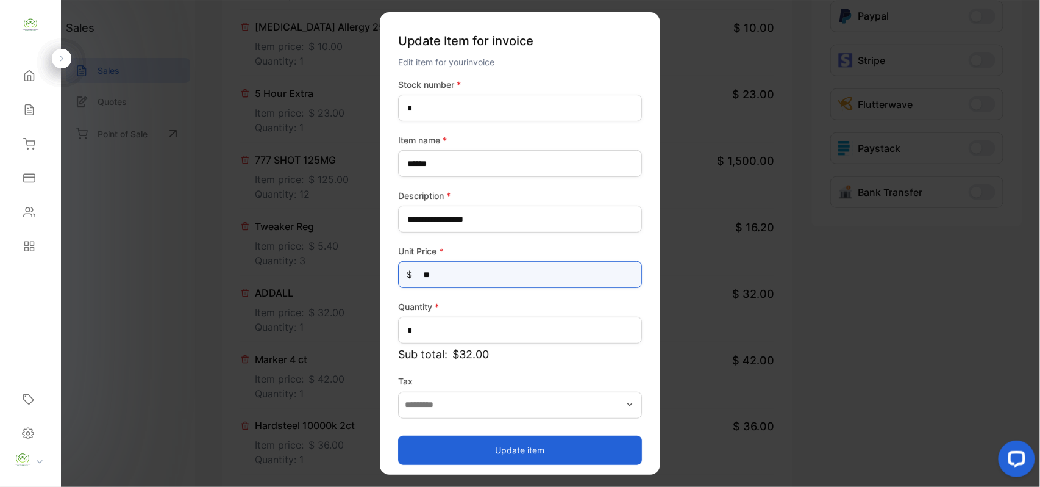
drag, startPoint x: 474, startPoint y: 276, endPoint x: 16, endPoint y: 306, distance: 459.0
click at [13, 306] on div "Convenience Demand Wholesale LLC Convenience Demand Wholesale LLC Home Home Sal…" at bounding box center [520, 255] width 1040 height 511
type Price-inputprice "**"
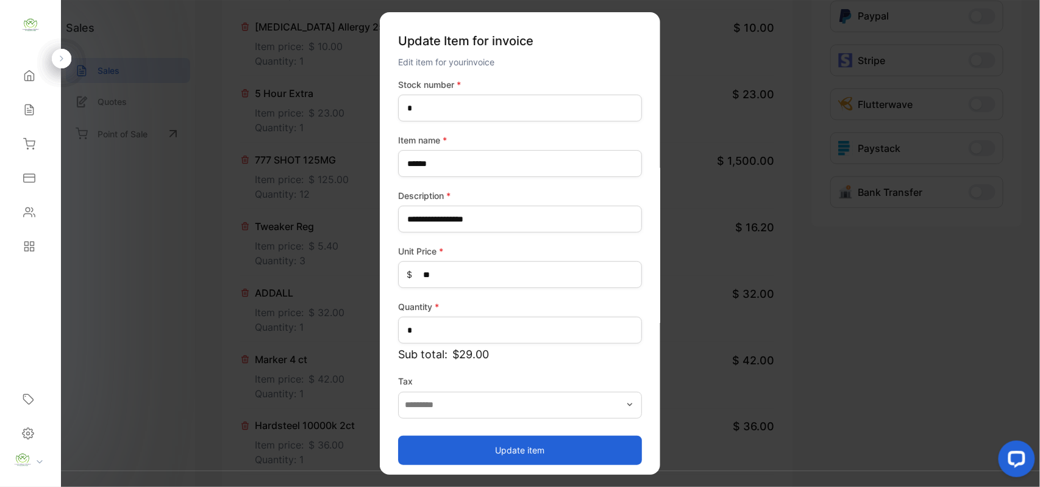
drag, startPoint x: 454, startPoint y: 445, endPoint x: 423, endPoint y: 432, distance: 33.6
click at [454, 445] on button "Update item" at bounding box center [520, 449] width 244 height 29
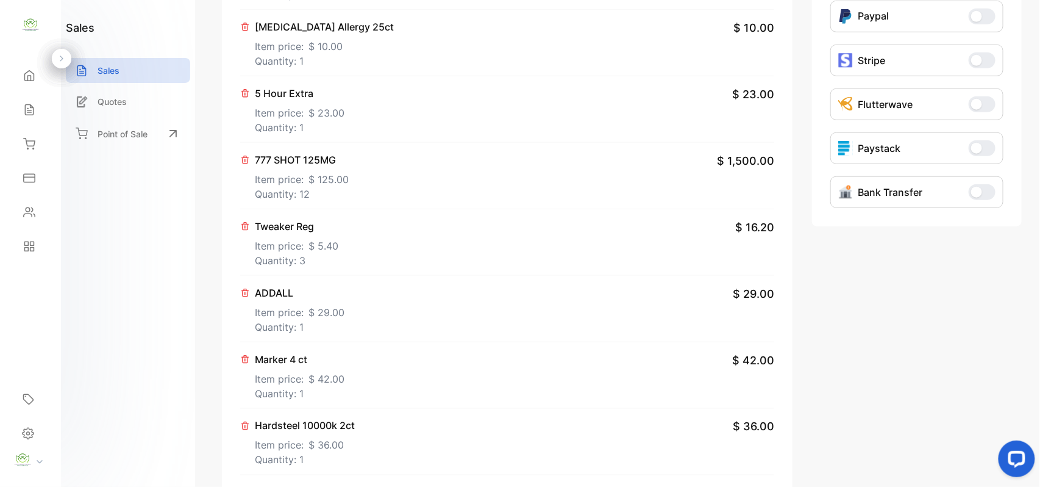
click at [298, 379] on p "Item price: $ 42.00" at bounding box center [300, 377] width 90 height 20
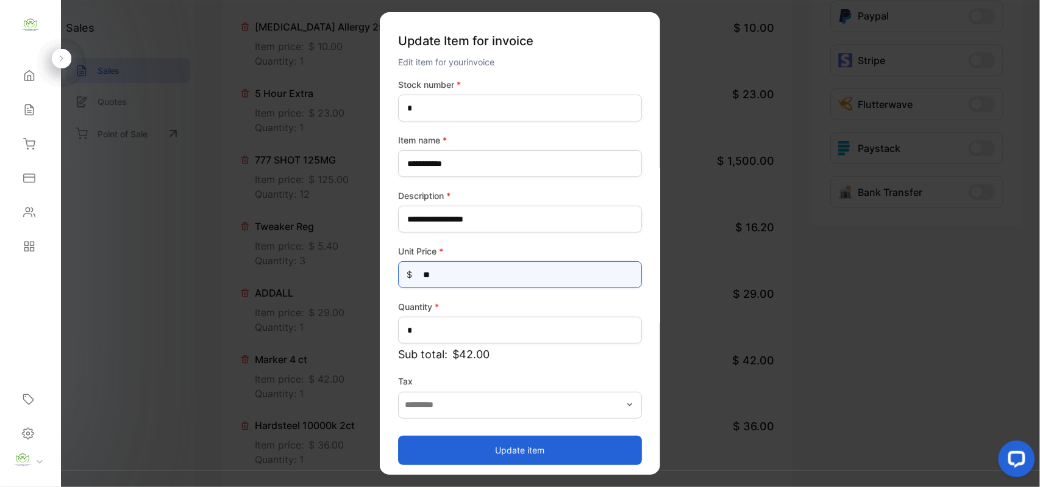
drag, startPoint x: 489, startPoint y: 274, endPoint x: 30, endPoint y: 274, distance: 458.0
click at [50, 279] on div "Convenience Demand Wholesale LLC Convenience Demand Wholesale LLC Home Home Sal…" at bounding box center [520, 255] width 1040 height 511
type Price-inputprice "**"
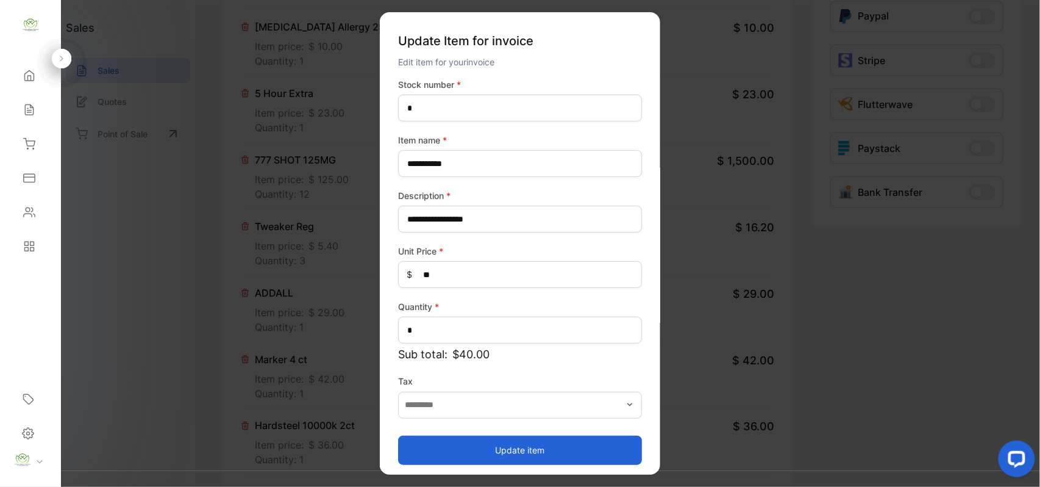
click at [486, 445] on button "Update item" at bounding box center [520, 449] width 244 height 29
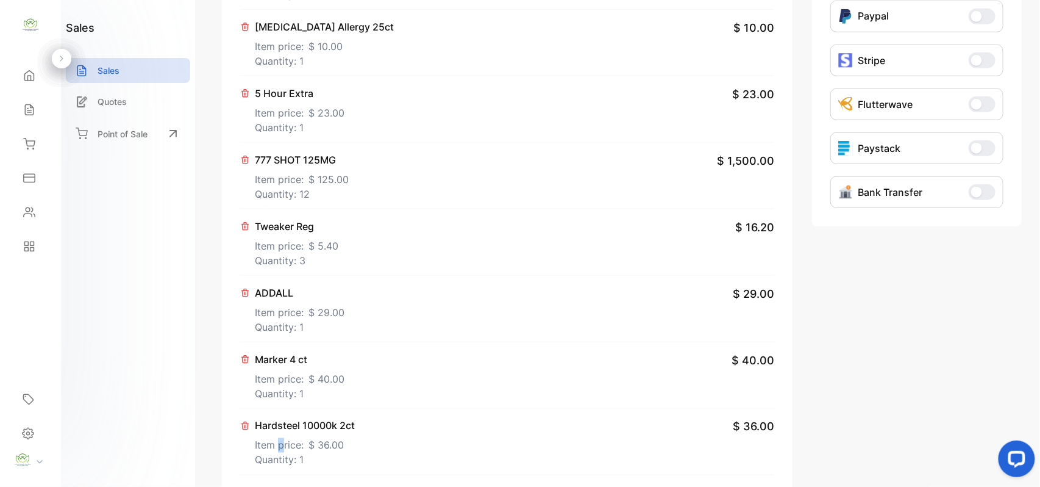
drag, startPoint x: 279, startPoint y: 445, endPoint x: 299, endPoint y: 437, distance: 21.1
click at [299, 437] on p "Item price: $ 36.00" at bounding box center [305, 443] width 100 height 20
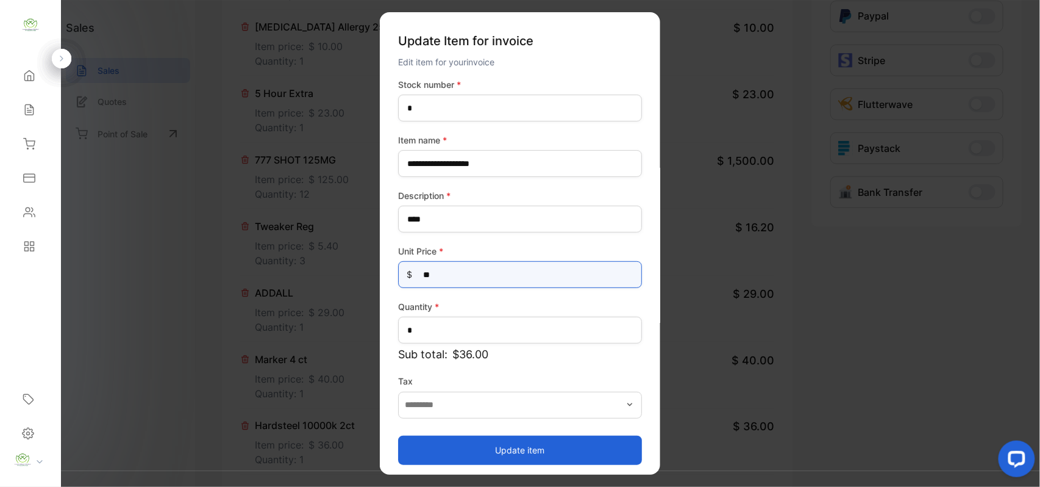
drag, startPoint x: 504, startPoint y: 276, endPoint x: 162, endPoint y: 279, distance: 341.6
type Price-inputprice "**"
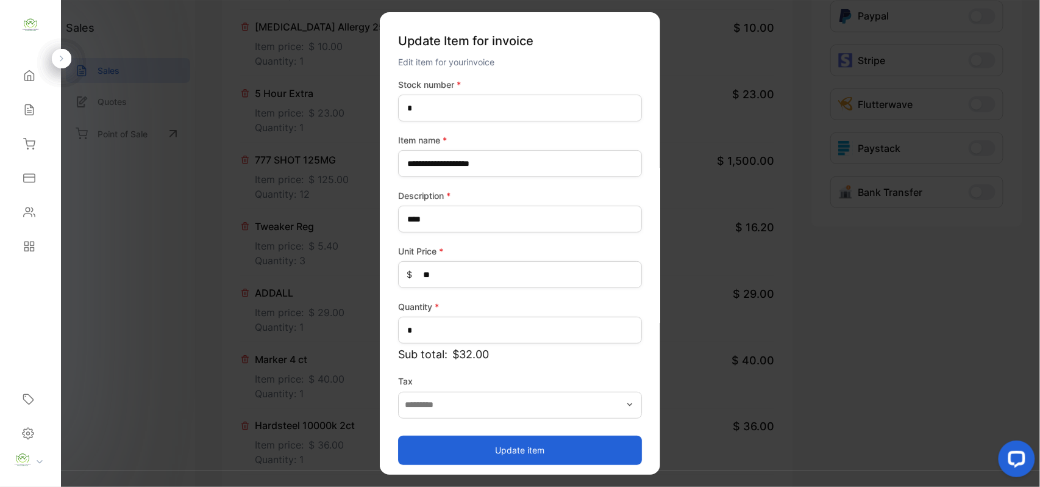
click at [510, 449] on button "Update item" at bounding box center [520, 449] width 244 height 29
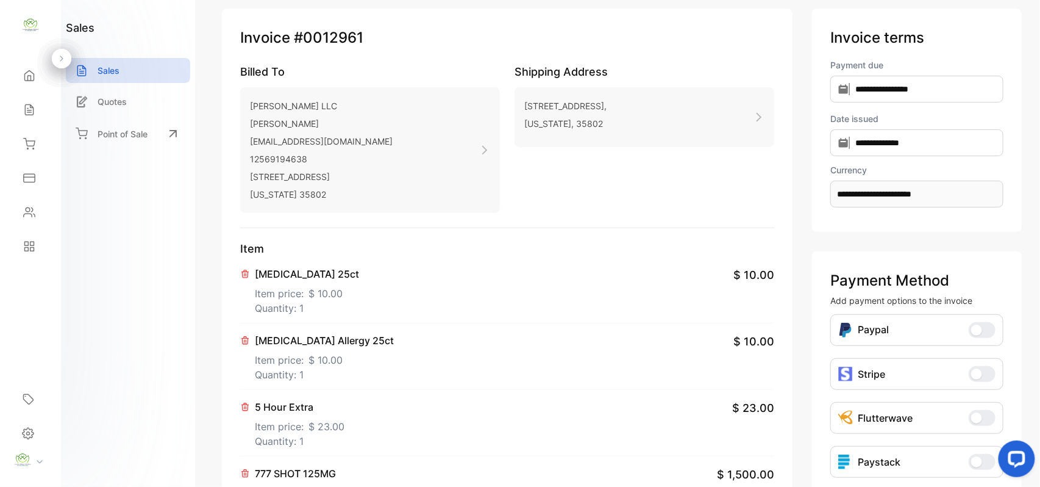
scroll to position [0, 0]
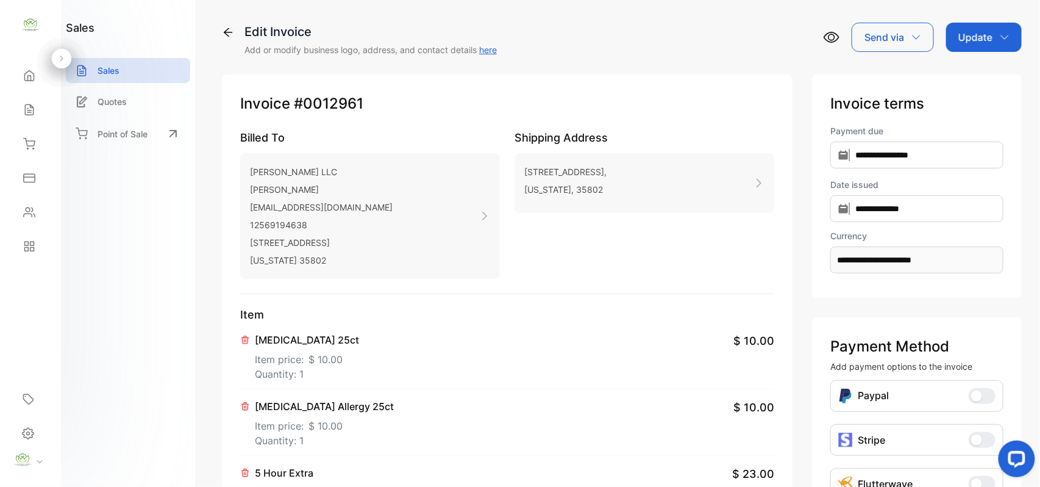
click at [1004, 44] on div "Update" at bounding box center [985, 37] width 76 height 29
click at [977, 77] on div "Invoice" at bounding box center [986, 77] width 70 height 24
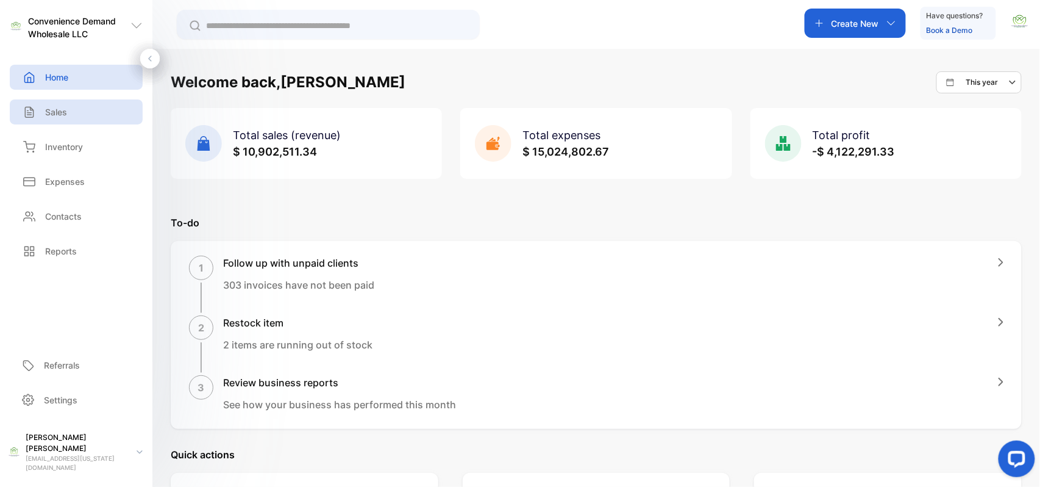
click at [68, 120] on div "Sales" at bounding box center [76, 111] width 133 height 25
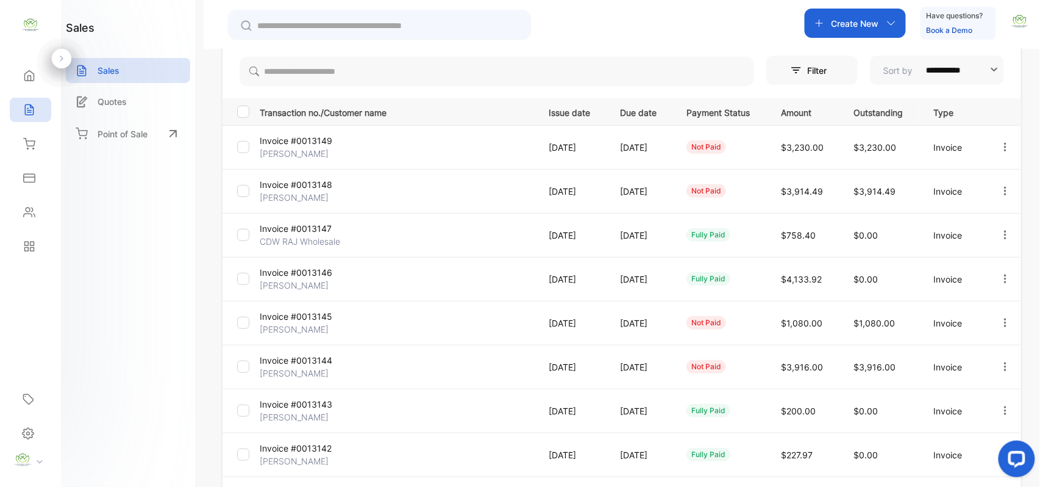
scroll to position [189, 0]
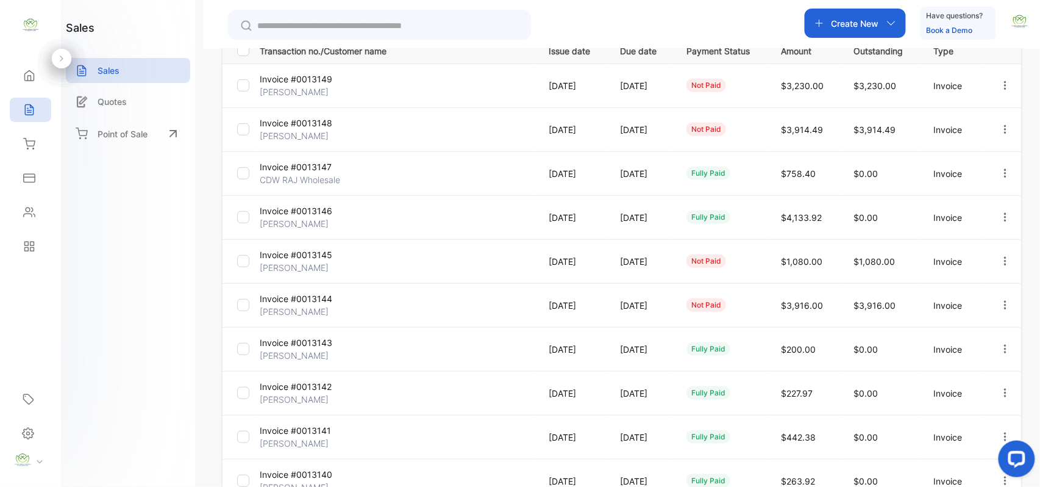
click at [1000, 308] on icon "button" at bounding box center [1005, 304] width 11 height 11
click at [969, 340] on span "View / Edit Invoice" at bounding box center [976, 339] width 87 height 15
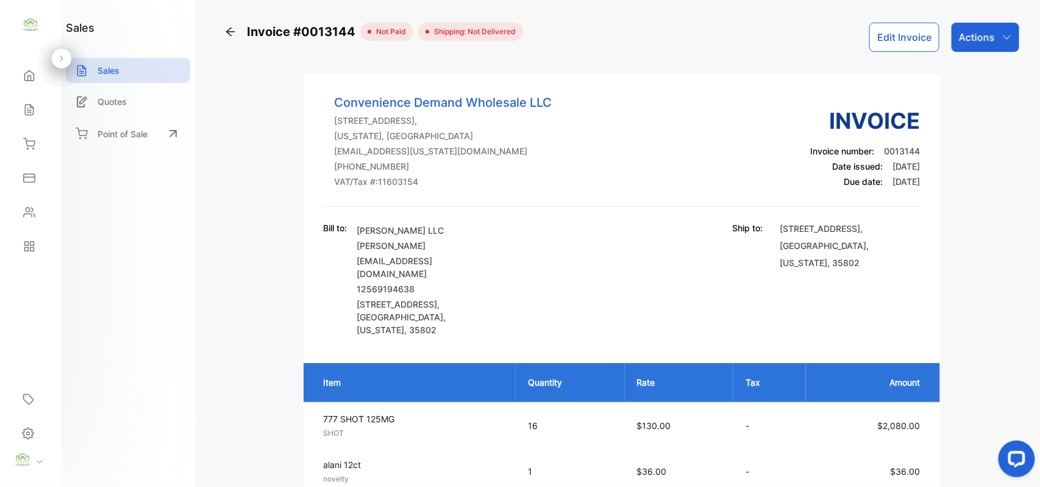
click at [233, 28] on icon at bounding box center [230, 32] width 12 height 12
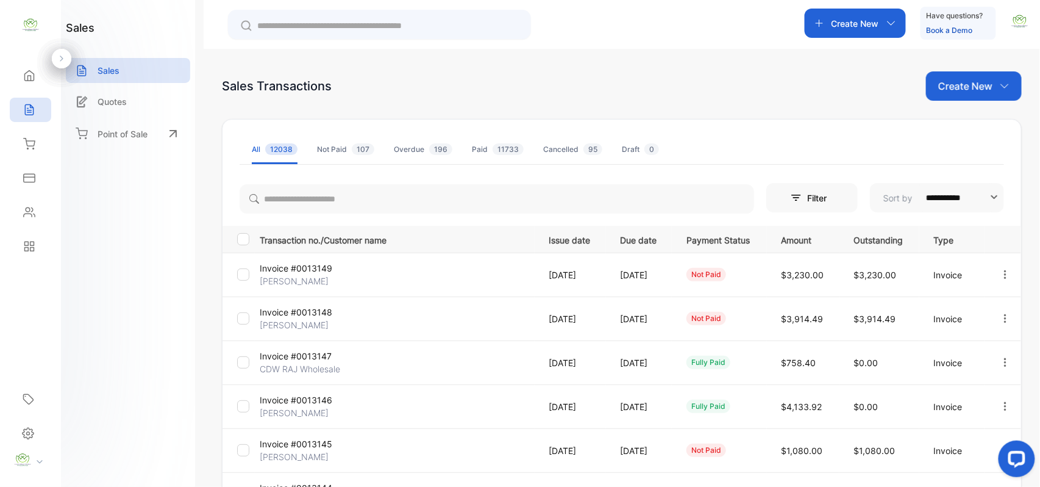
click at [1006, 320] on icon "button" at bounding box center [1005, 318] width 11 height 11
click at [1004, 322] on icon "button" at bounding box center [1005, 317] width 2 height 9
click at [1004, 317] on icon "button" at bounding box center [1005, 318] width 11 height 11
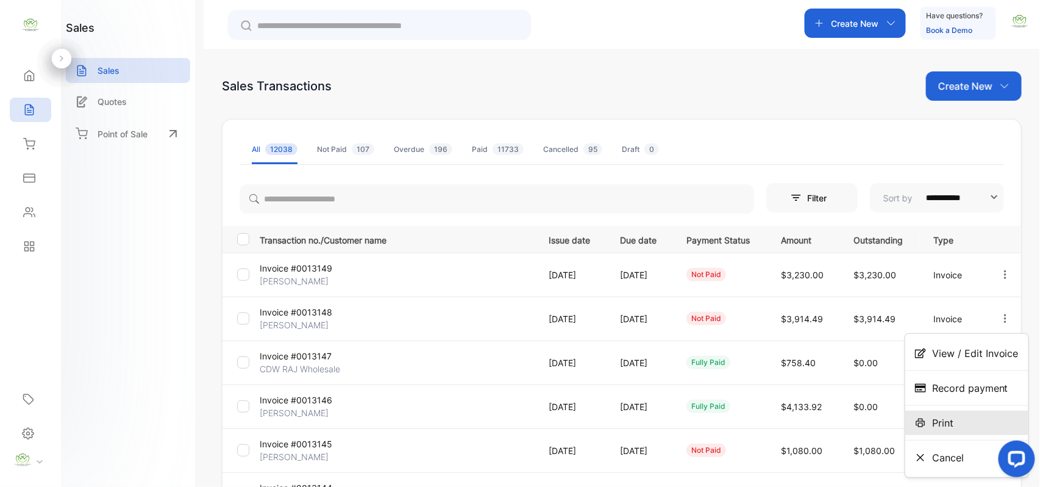
click at [945, 422] on span "Print" at bounding box center [943, 422] width 21 height 15
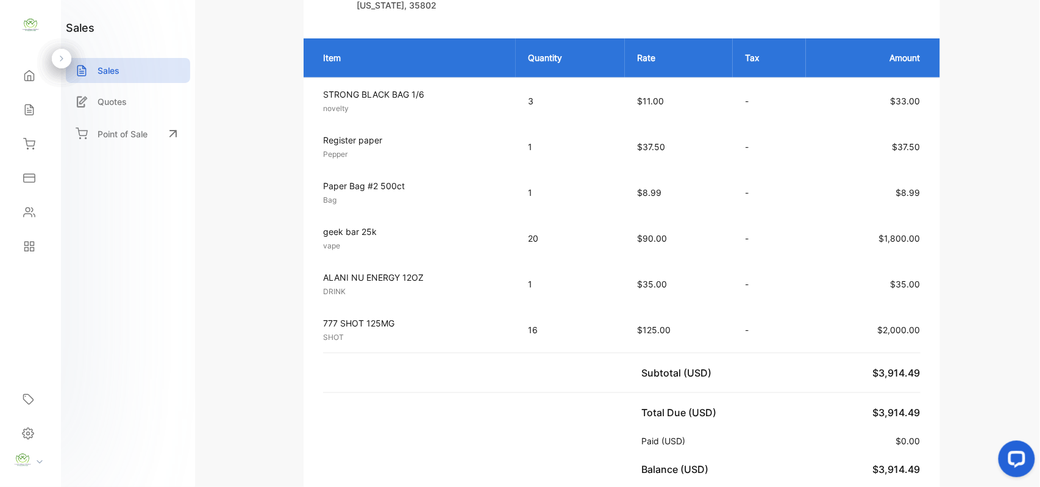
scroll to position [379, 0]
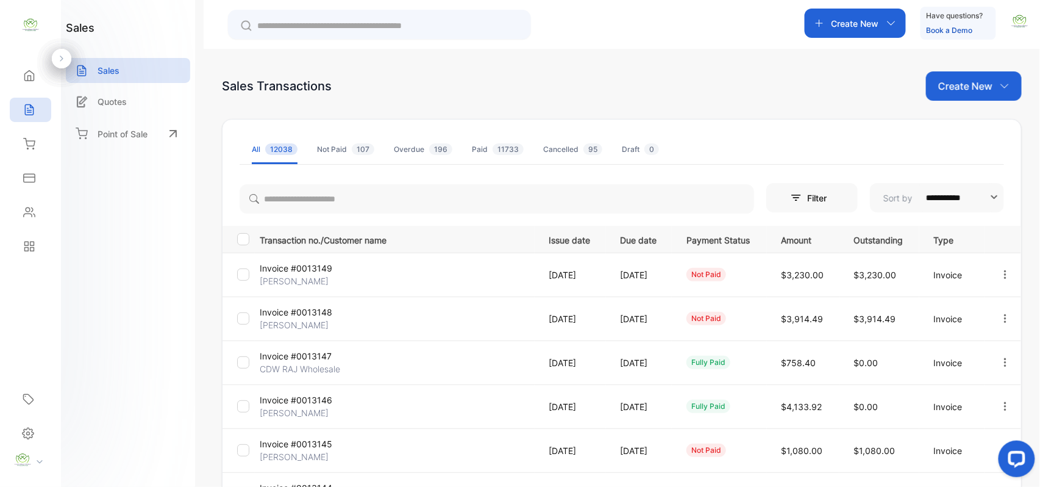
scroll to position [313, 0]
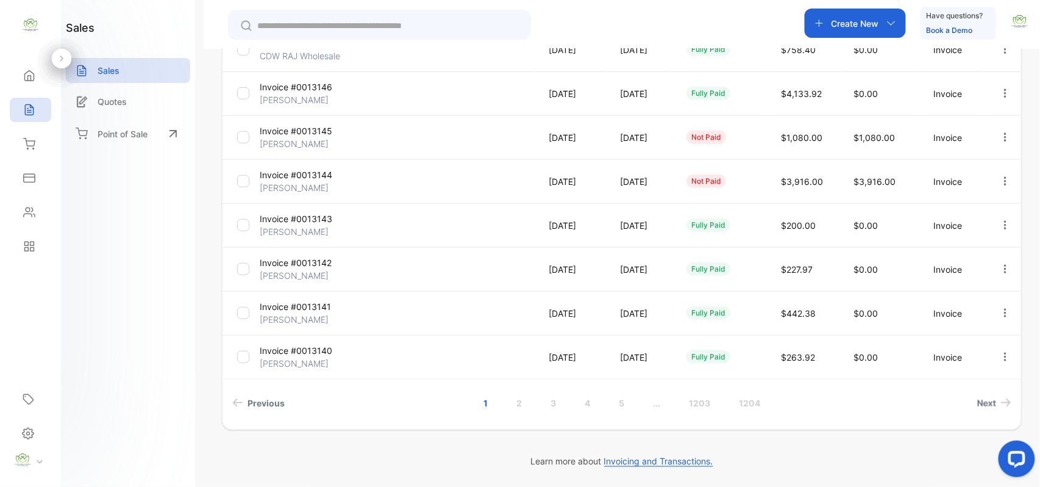
click at [1000, 179] on icon "button" at bounding box center [1005, 181] width 11 height 11
click at [959, 216] on span "View / Edit Invoice" at bounding box center [976, 216] width 87 height 15
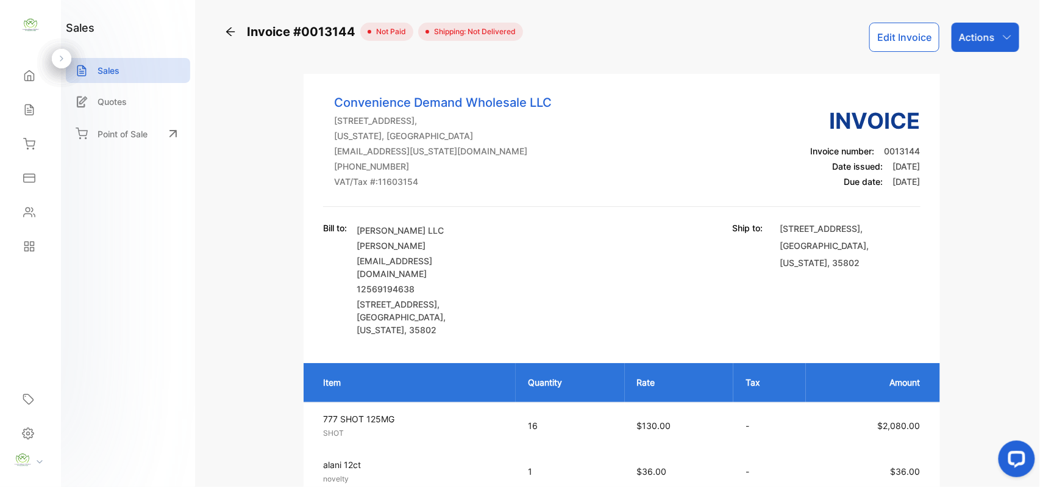
click at [884, 45] on button "Edit Invoice" at bounding box center [905, 37] width 70 height 29
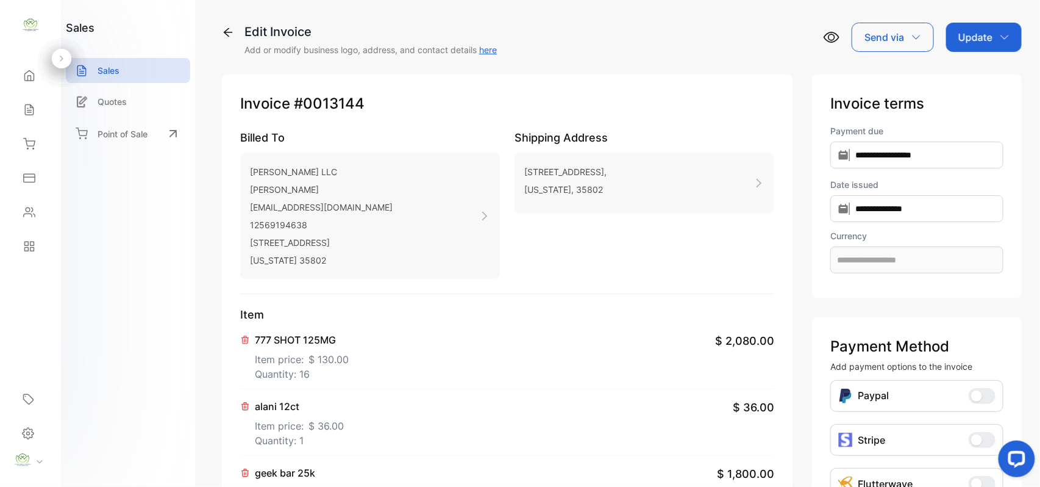
type input "**********"
click at [247, 407] on icon at bounding box center [245, 406] width 10 height 10
click at [245, 405] on icon at bounding box center [245, 406] width 7 height 7
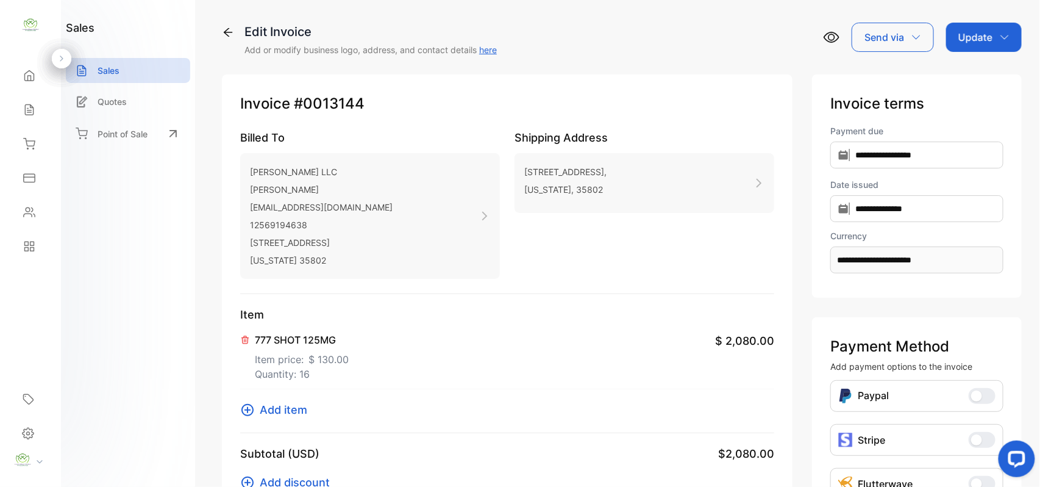
click at [293, 359] on p "Item price: $ 130.00" at bounding box center [302, 357] width 94 height 20
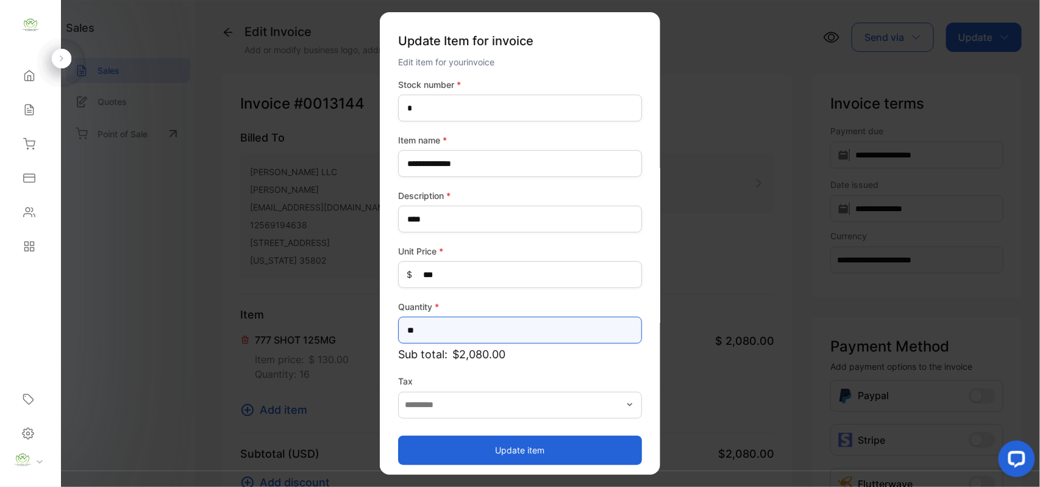
drag, startPoint x: 471, startPoint y: 335, endPoint x: 11, endPoint y: 349, distance: 460.7
click at [11, 349] on div "Convenience Demand Wholesale LLC Convenience Demand Wholesale LLC Home Home Sal…" at bounding box center [520, 255] width 1040 height 511
type input "*"
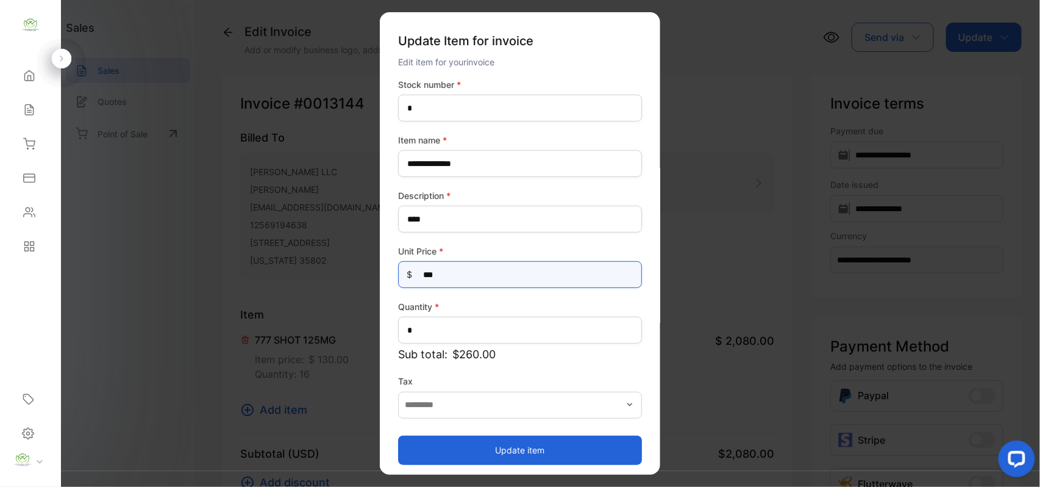
drag, startPoint x: 440, startPoint y: 276, endPoint x: 215, endPoint y: 284, distance: 225.2
type Price-inputprice "***"
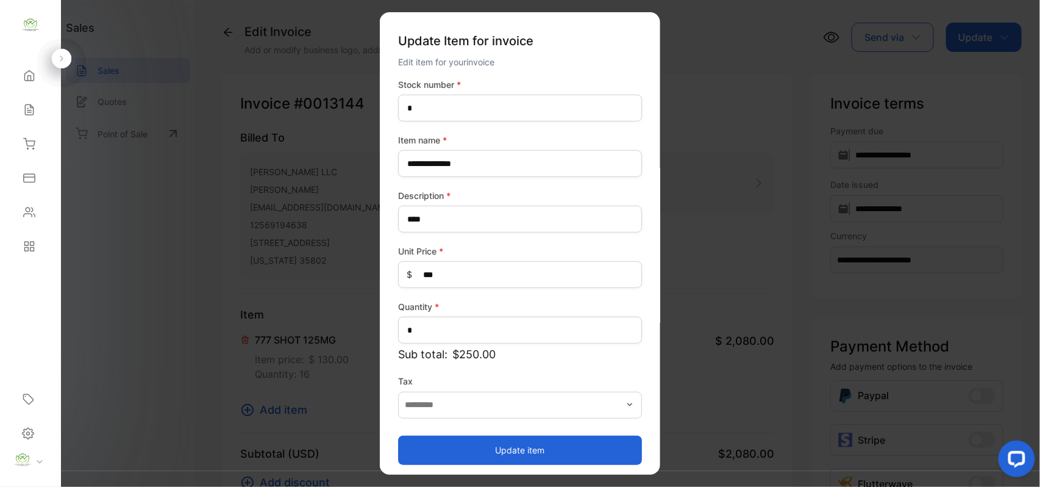
click at [432, 449] on button "Update item" at bounding box center [520, 449] width 244 height 29
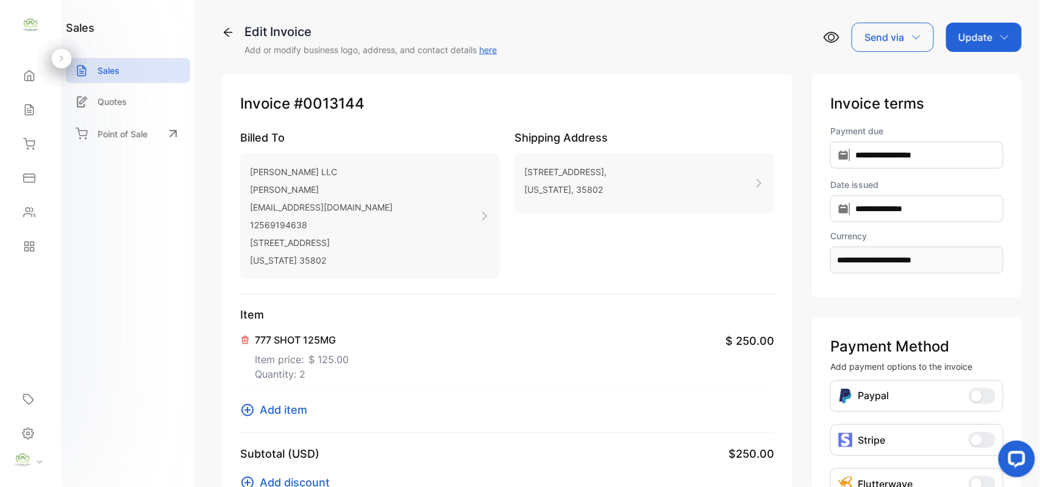
drag, startPoint x: 973, startPoint y: 37, endPoint x: 976, endPoint y: 54, distance: 16.6
click at [973, 40] on p "Update" at bounding box center [976, 37] width 34 height 15
click at [976, 66] on div "Invoice" at bounding box center [986, 77] width 70 height 24
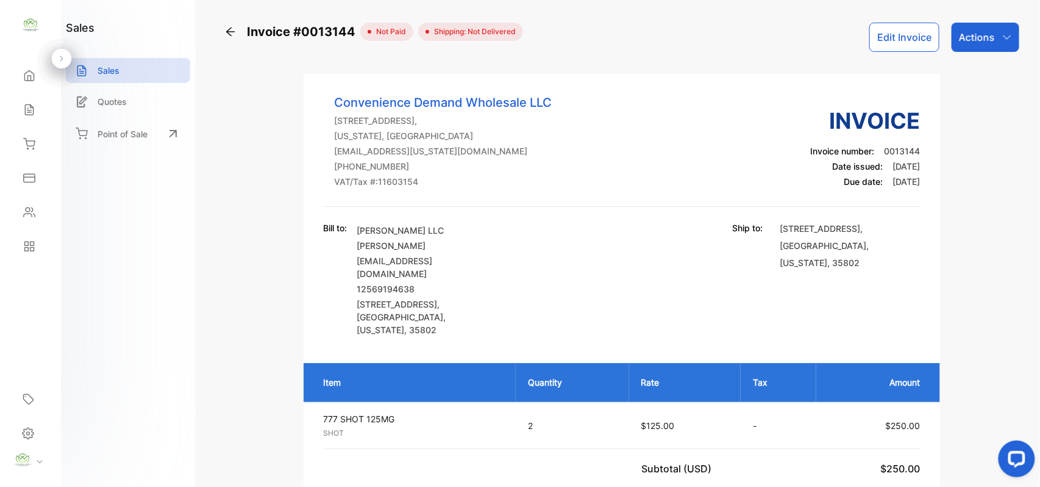
click at [982, 26] on div "Actions" at bounding box center [986, 37] width 68 height 29
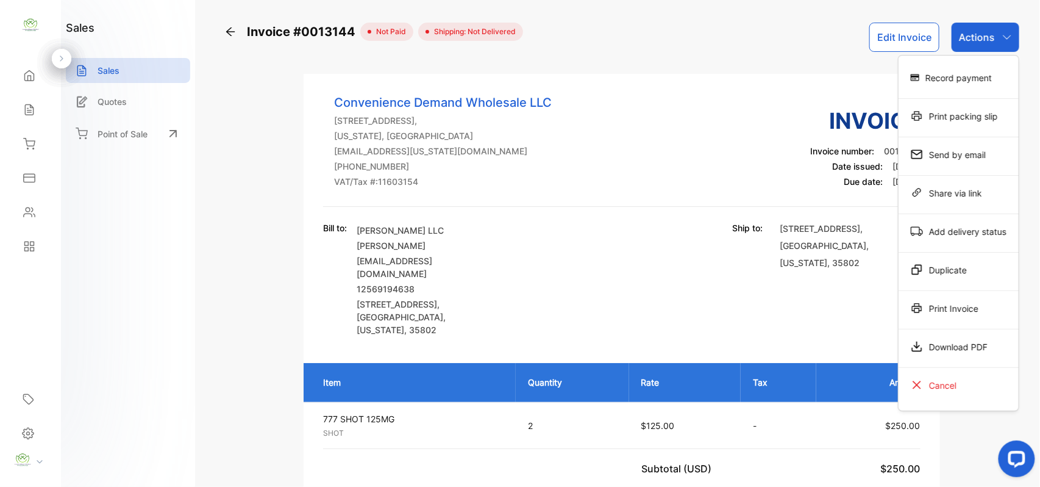
click at [911, 304] on icon at bounding box center [917, 308] width 12 height 12
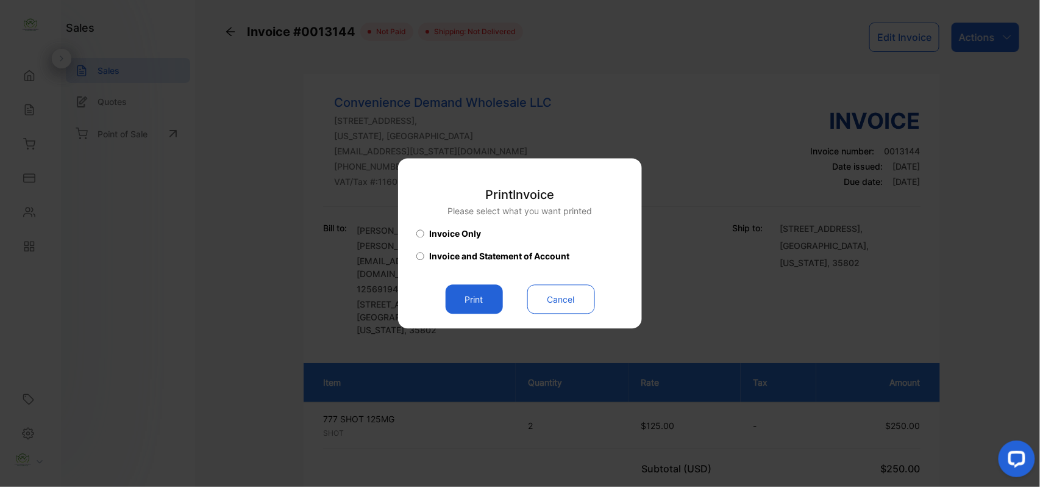
click at [479, 292] on button "Print" at bounding box center [474, 299] width 57 height 29
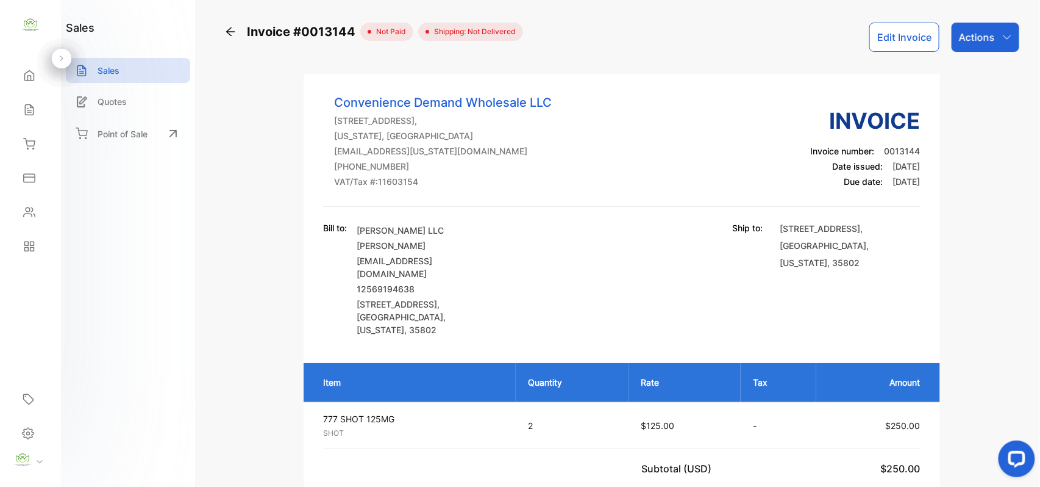
click at [27, 113] on icon at bounding box center [29, 110] width 12 height 12
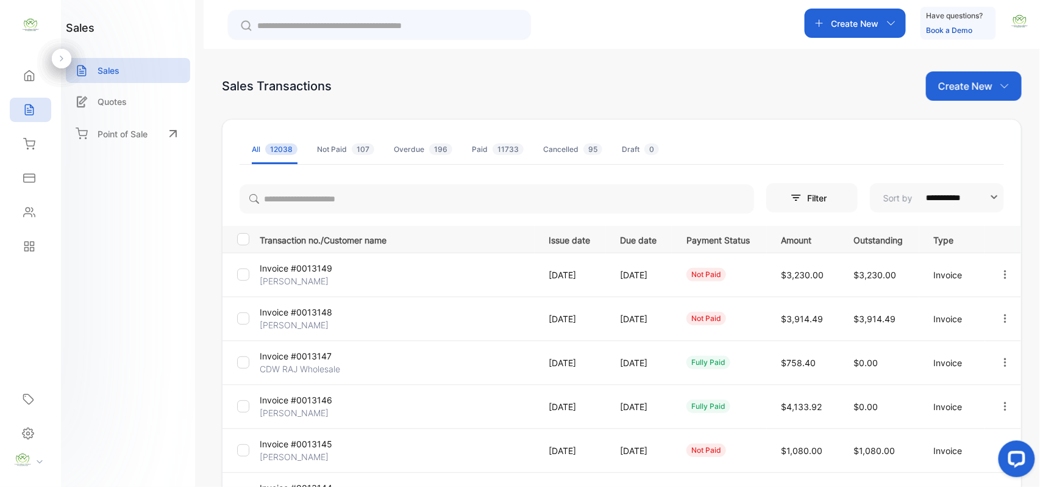
click at [1040, 271] on div "**********" at bounding box center [622, 292] width 837 height 487
drag, startPoint x: 977, startPoint y: 79, endPoint x: 984, endPoint y: 100, distance: 21.8
click at [979, 83] on p "Create New" at bounding box center [966, 86] width 54 height 15
click at [987, 118] on div "Invoice" at bounding box center [978, 126] width 85 height 24
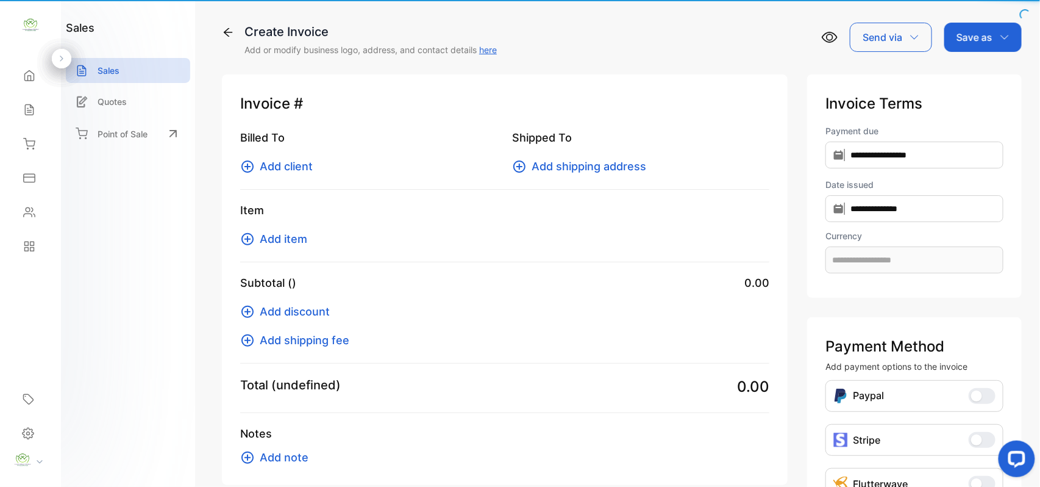
type input "**********"
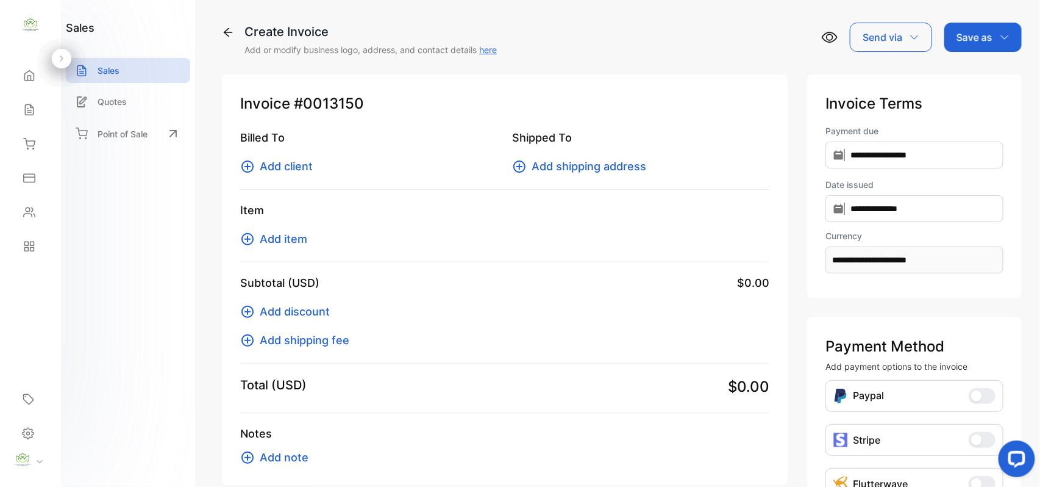
drag, startPoint x: 279, startPoint y: 164, endPoint x: 286, endPoint y: 168, distance: 8.0
click at [286, 168] on span "Add client" at bounding box center [286, 166] width 53 height 16
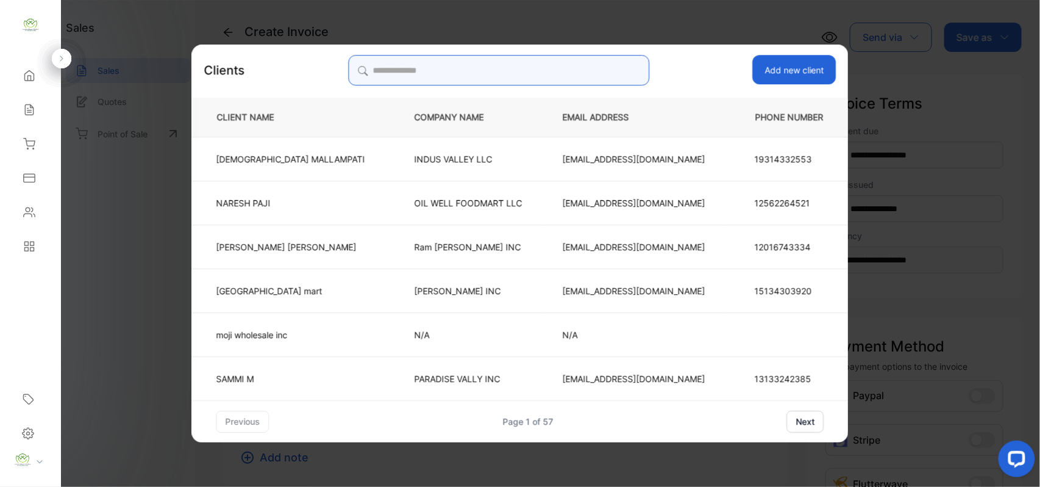
click at [581, 84] on input "search" at bounding box center [498, 70] width 301 height 30
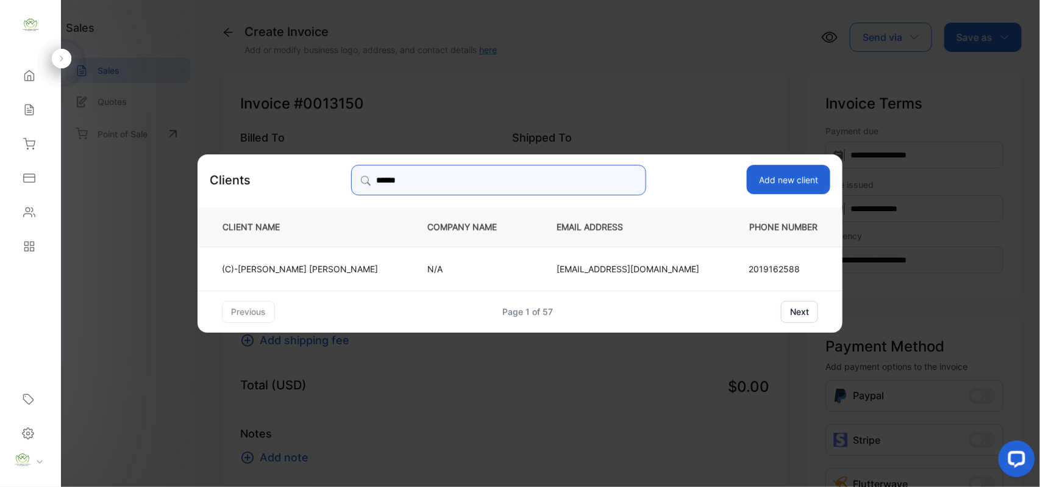
type input "******"
click at [626, 252] on td "perry77patel@yahoo.com" at bounding box center [628, 268] width 183 height 44
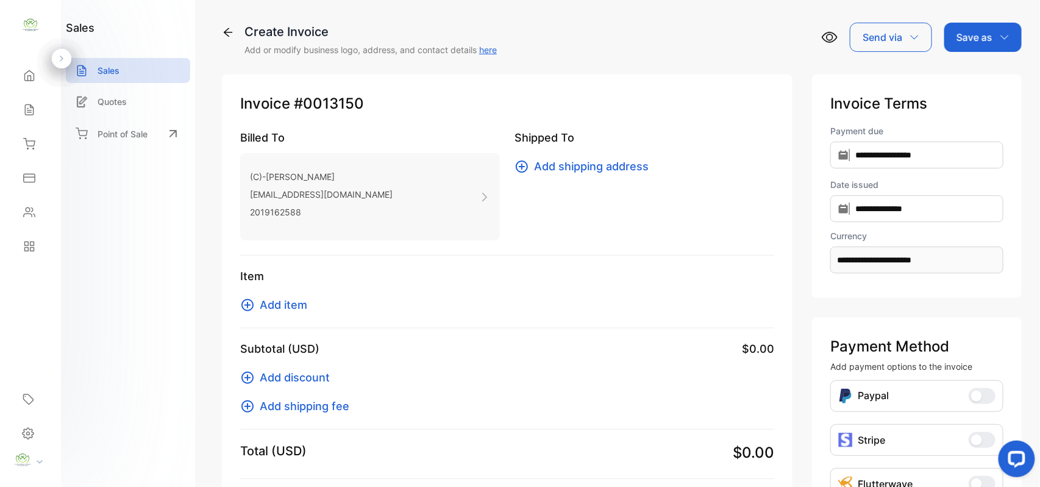
click at [276, 307] on span "Add item" at bounding box center [284, 304] width 48 height 16
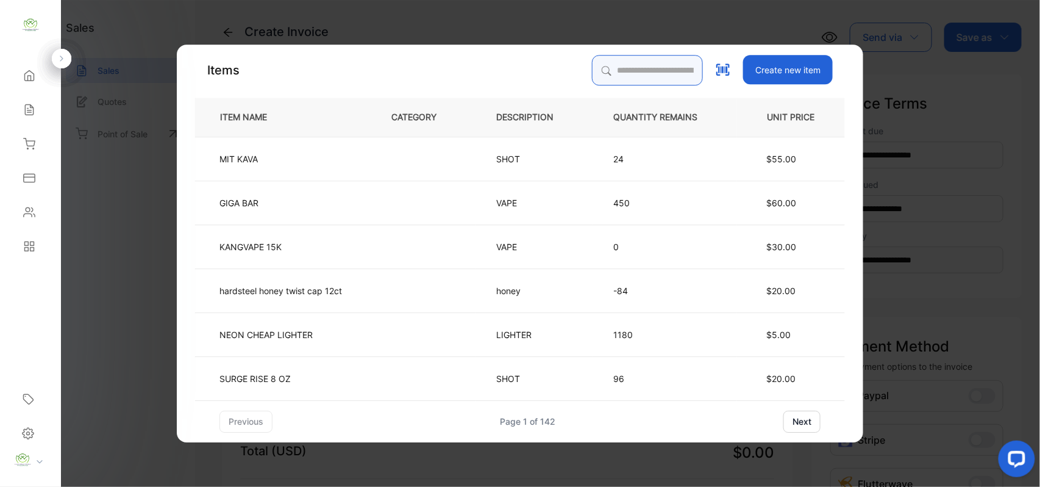
click at [659, 70] on input "search" at bounding box center [647, 70] width 111 height 30
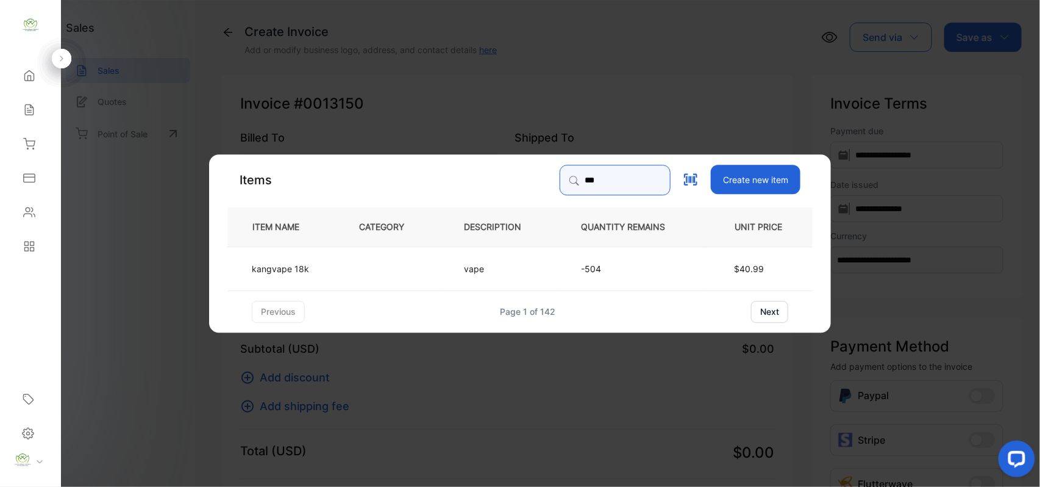
type input "***"
click at [403, 262] on td at bounding box center [391, 268] width 105 height 44
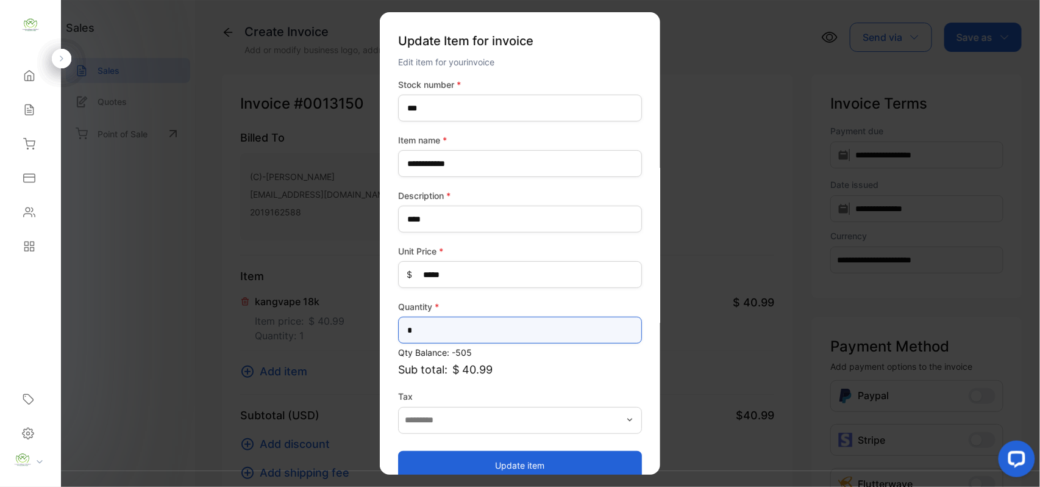
click at [430, 330] on input "*" at bounding box center [520, 330] width 244 height 27
type input "*"
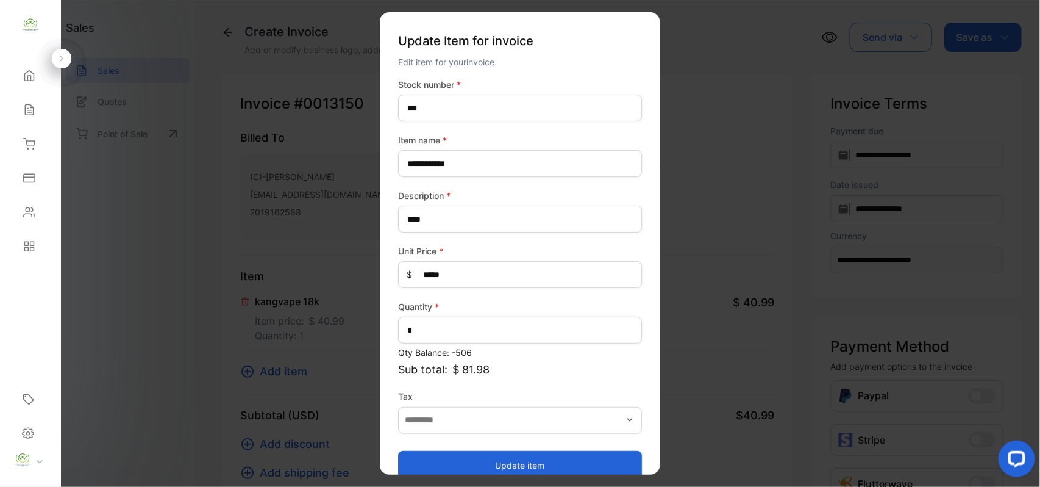
click at [579, 454] on button "Update item" at bounding box center [520, 464] width 244 height 29
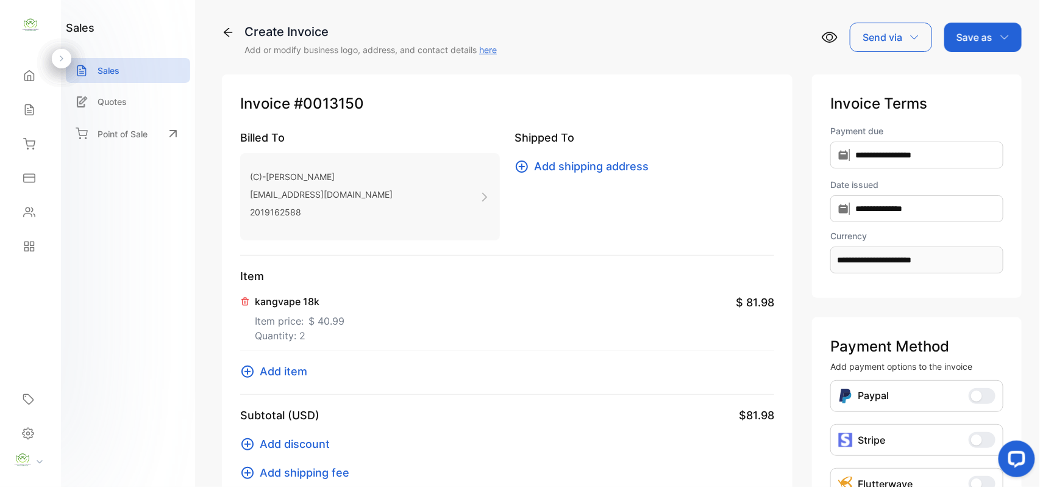
click at [986, 40] on p "Save as" at bounding box center [975, 37] width 36 height 15
click at [984, 69] on div "Invoice" at bounding box center [980, 77] width 70 height 24
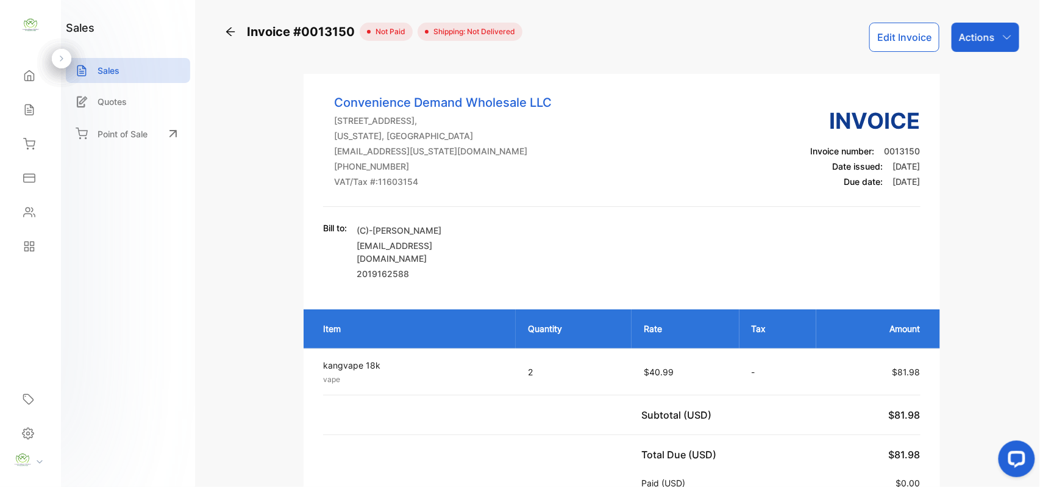
click at [962, 43] on p "Actions" at bounding box center [977, 37] width 36 height 15
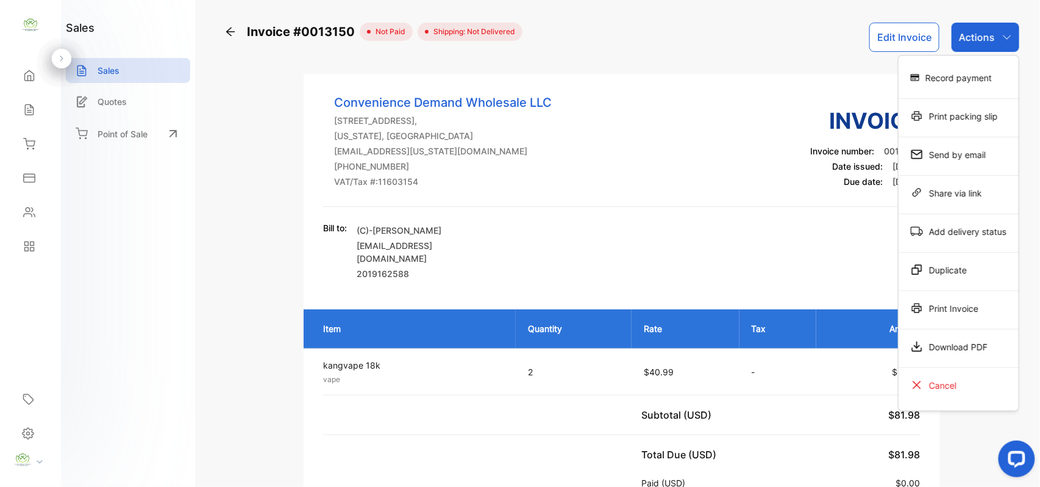
click at [930, 303] on div "Print Invoice" at bounding box center [959, 308] width 120 height 24
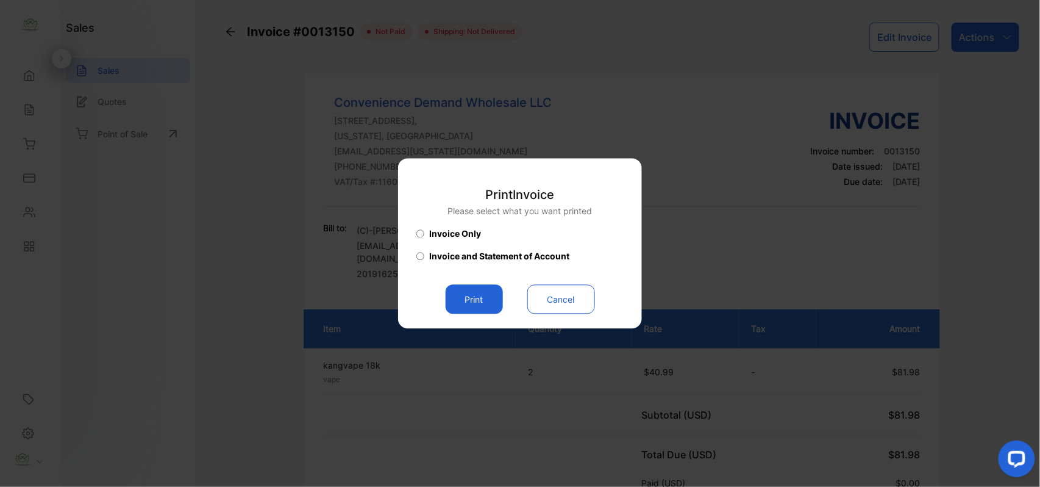
click at [488, 305] on button "Print" at bounding box center [474, 299] width 57 height 29
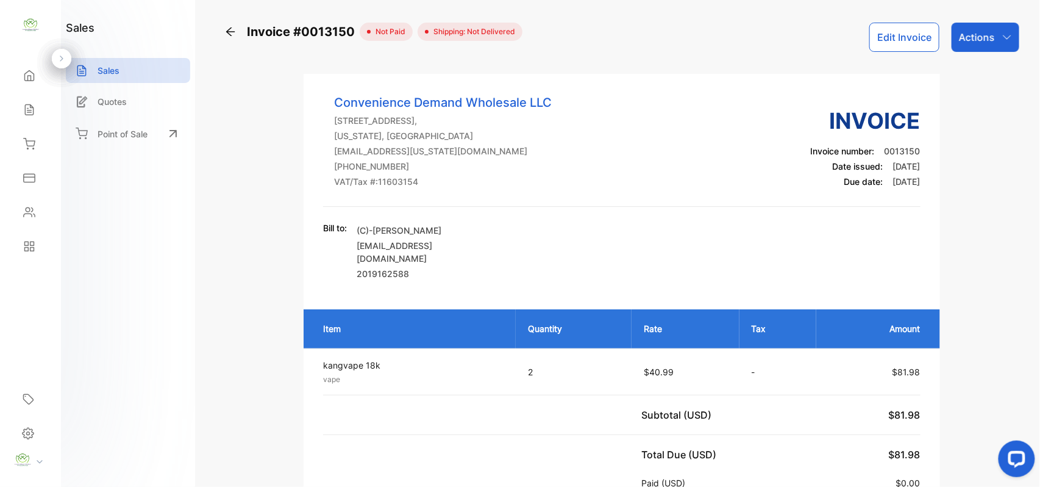
click at [27, 103] on div "Sales" at bounding box center [30, 110] width 41 height 24
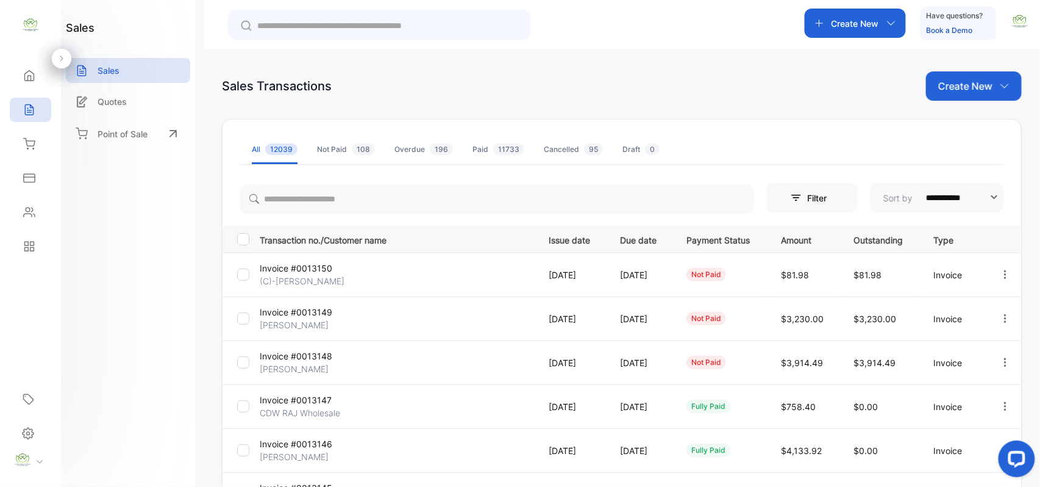
click at [971, 84] on p "Create New" at bounding box center [966, 86] width 54 height 15
click at [975, 123] on span "Invoice" at bounding box center [976, 126] width 29 height 13
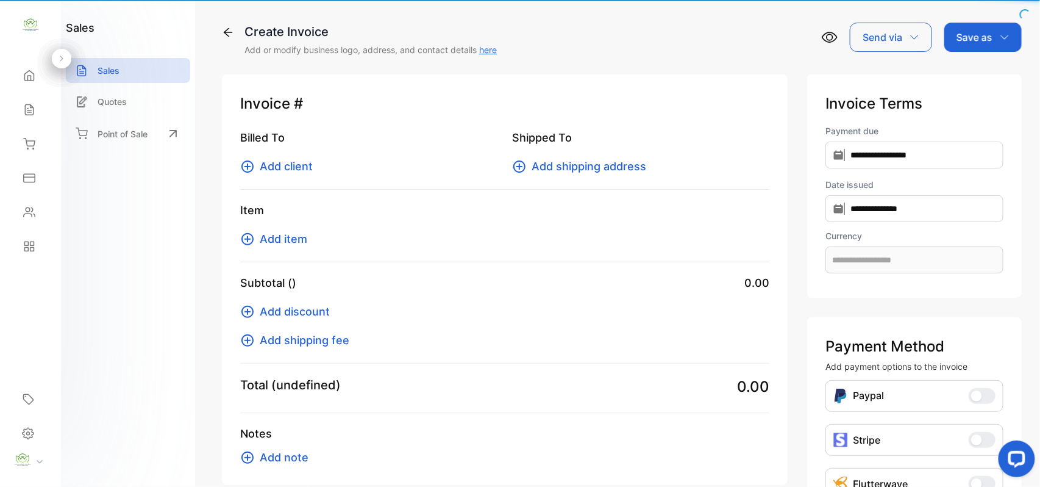
type input "**********"
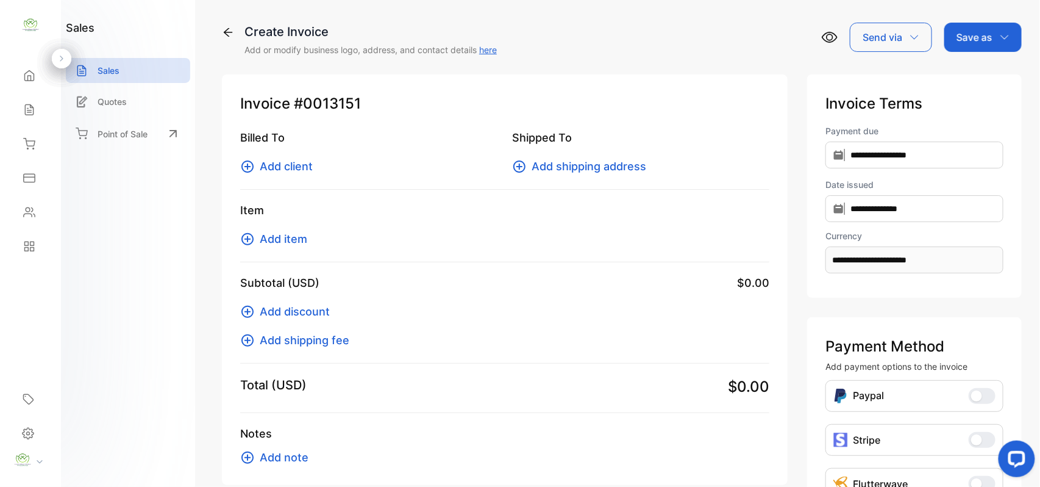
click at [276, 169] on span "Add client" at bounding box center [286, 166] width 53 height 16
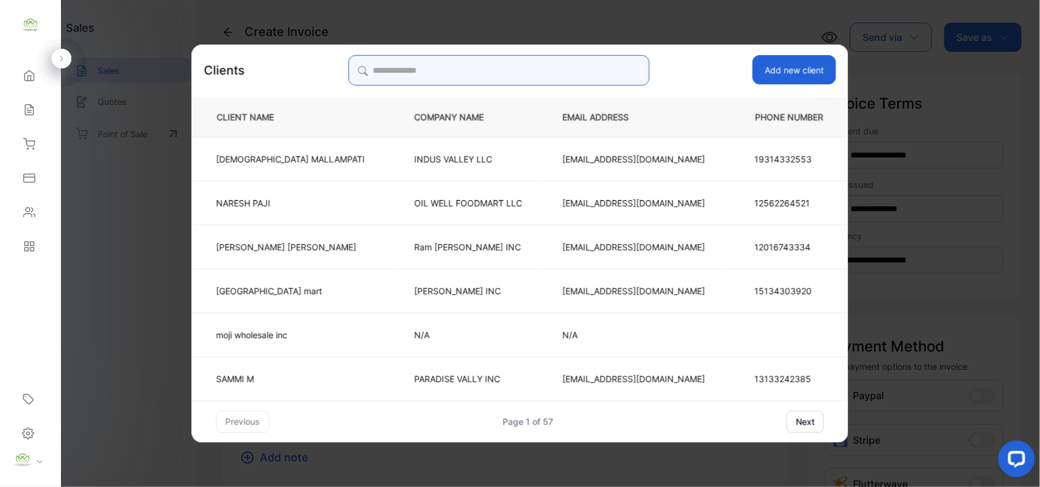
click at [496, 82] on input "search" at bounding box center [498, 70] width 301 height 30
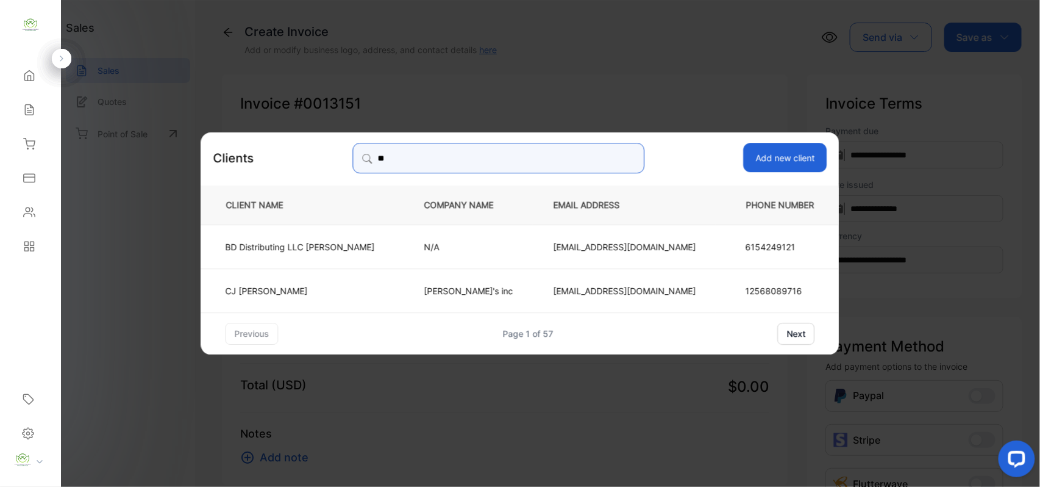
type input "**"
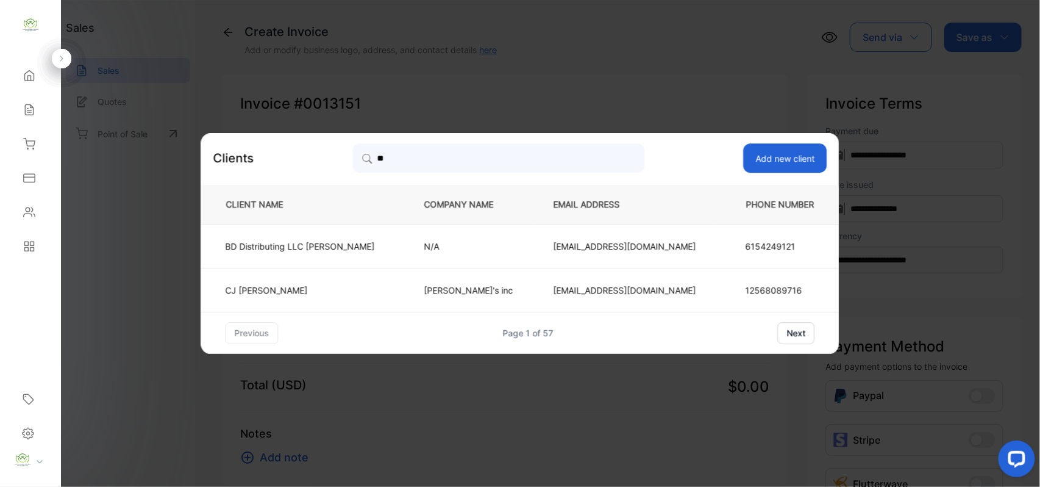
click at [388, 276] on td "CJ Saif Obad" at bounding box center [302, 290] width 203 height 44
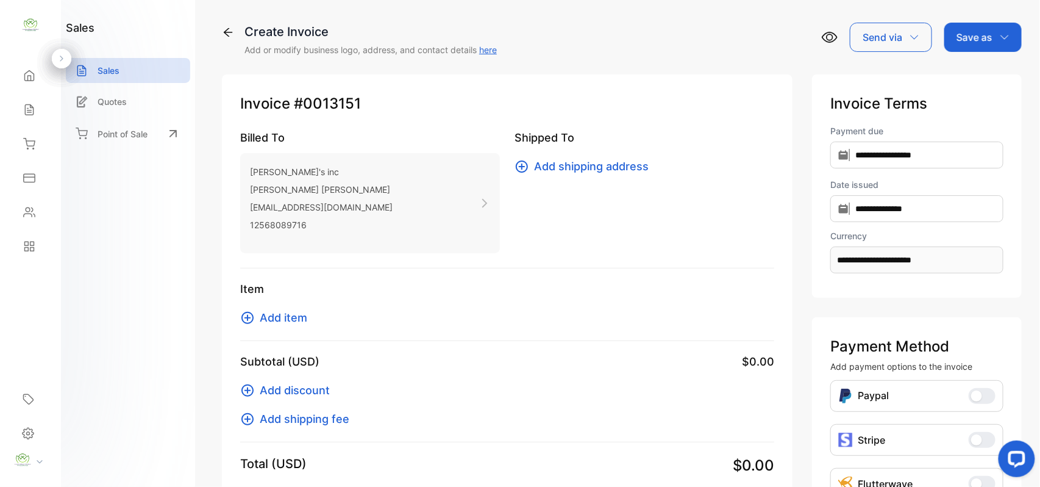
click at [287, 320] on span "Add item" at bounding box center [284, 317] width 48 height 16
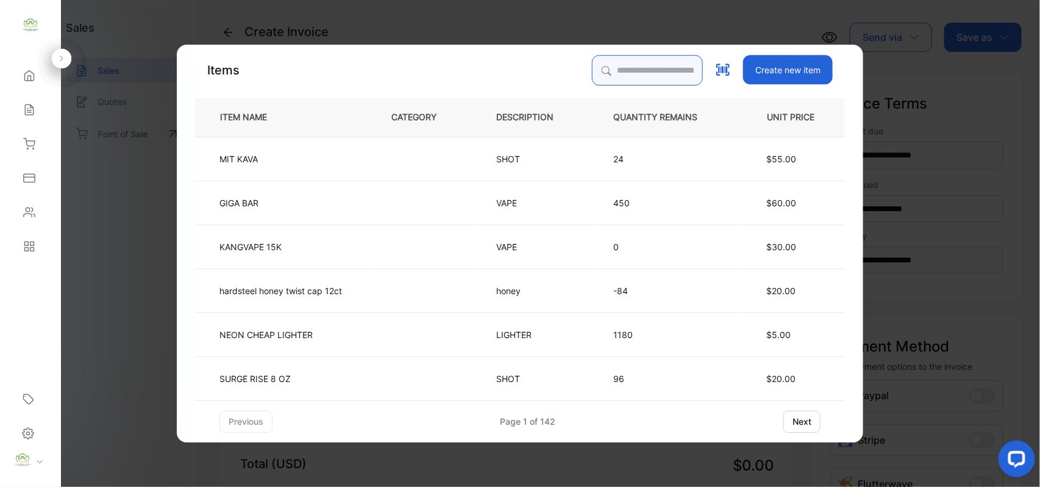
click at [645, 72] on input "search" at bounding box center [647, 70] width 111 height 30
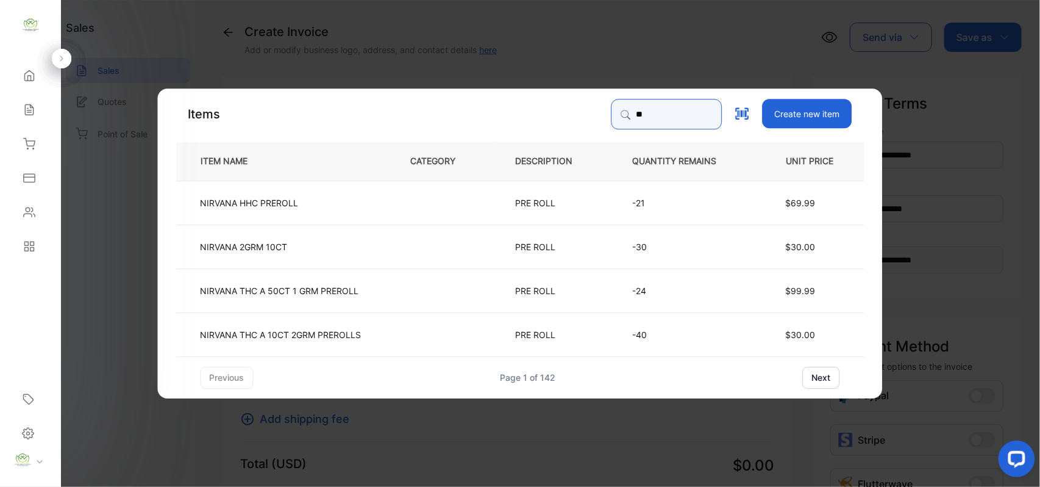
type input "*"
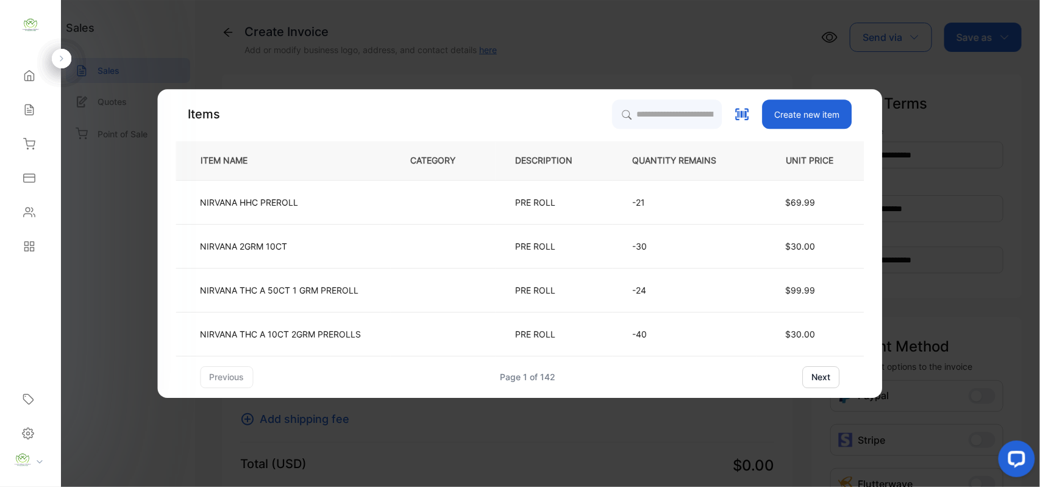
click at [812, 106] on button "Create new item" at bounding box center [808, 113] width 90 height 29
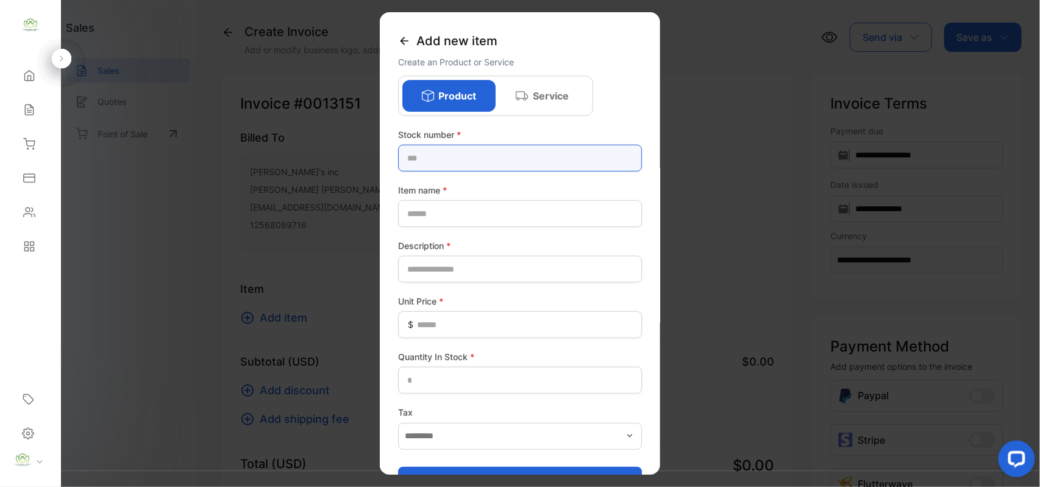
click at [601, 151] on number-inputstocknumber "text" at bounding box center [520, 158] width 244 height 27
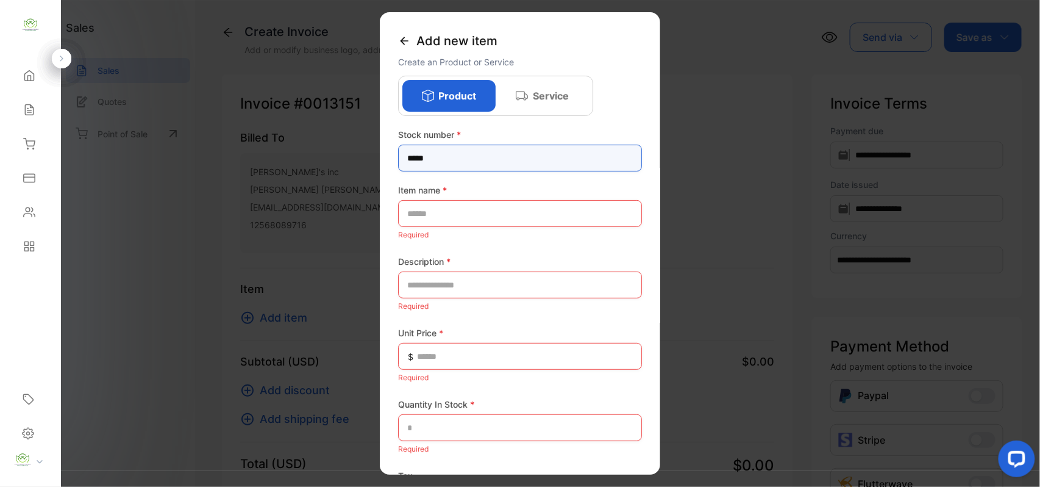
type number-inputstocknumber "*****"
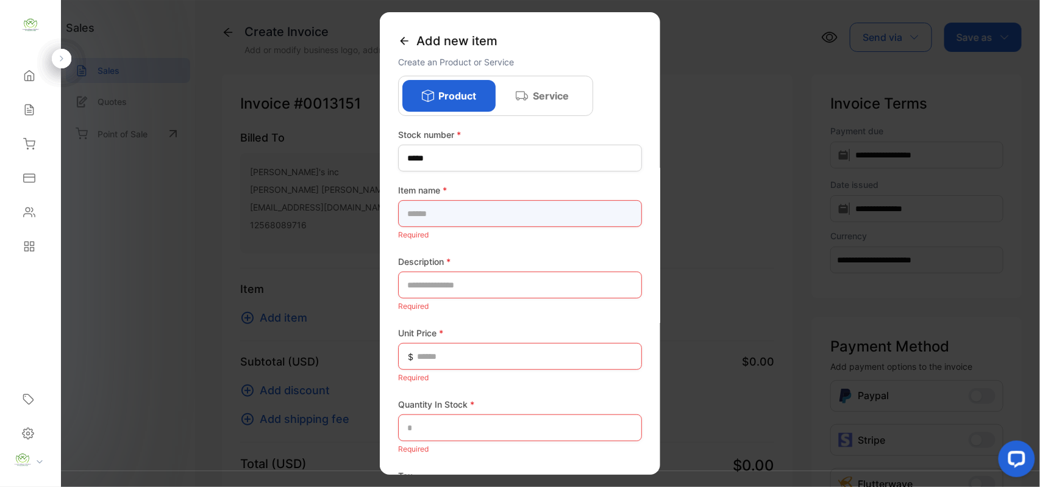
click at [560, 215] on name-inputproductname "text" at bounding box center [520, 213] width 244 height 27
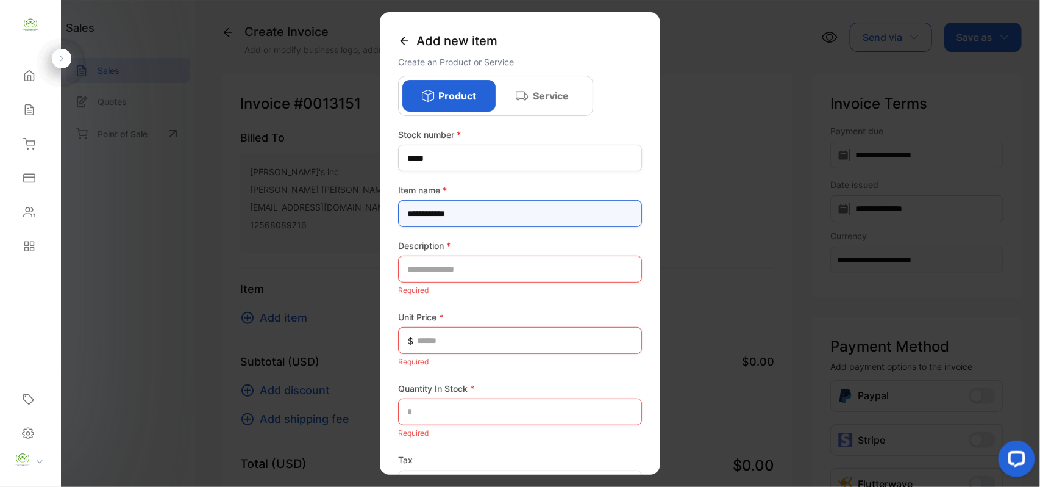
type name-inputproductname "**********"
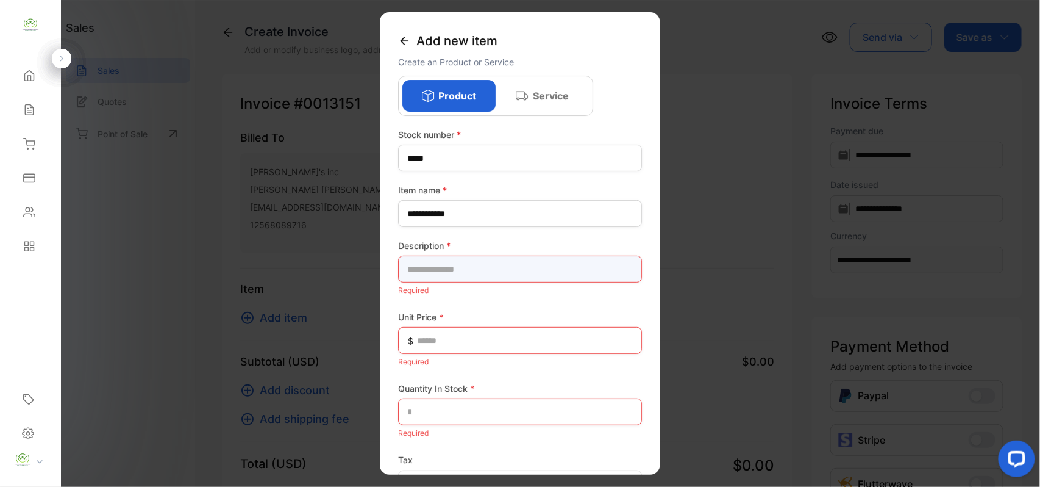
click at [549, 257] on input "text" at bounding box center [520, 269] width 244 height 27
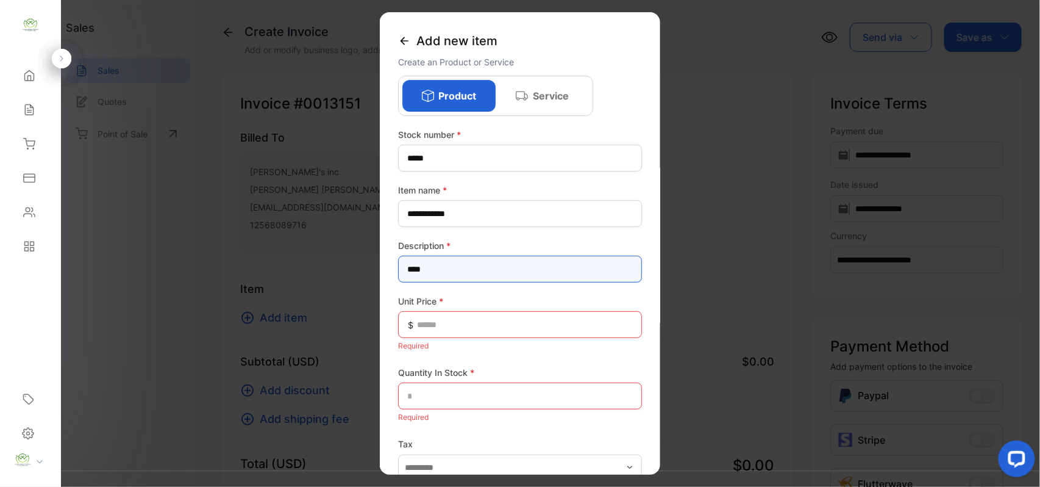
type input "****"
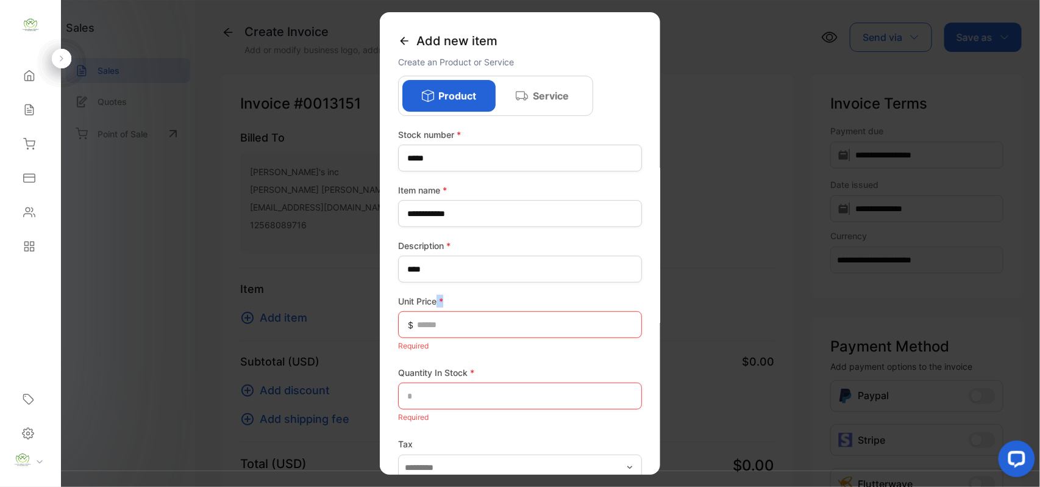
drag, startPoint x: 437, startPoint y: 306, endPoint x: 431, endPoint y: 316, distance: 11.5
click at [431, 316] on div "Unit Price * $ Required" at bounding box center [520, 324] width 244 height 59
click at [431, 318] on Price-inputunitprice "text" at bounding box center [520, 324] width 244 height 27
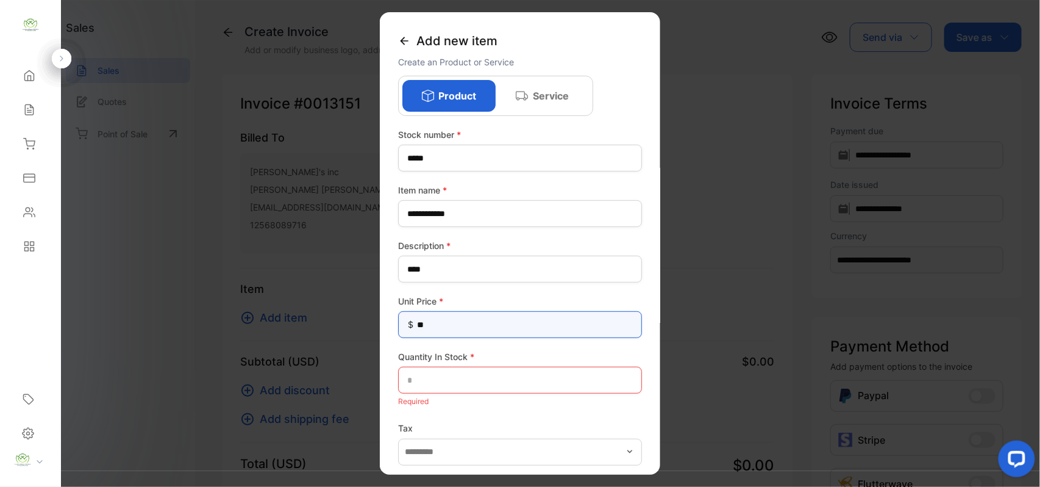
type Price-inputunitprice "**"
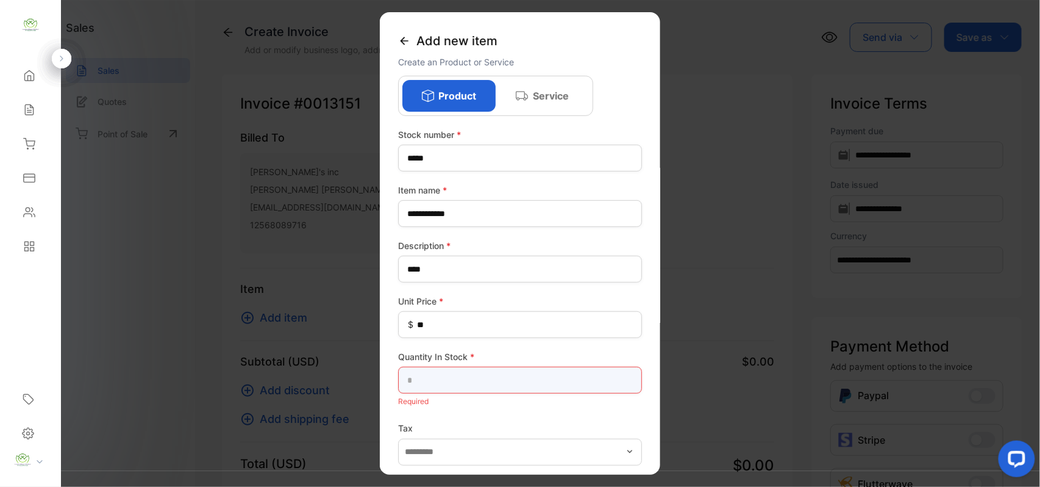
click at [444, 374] on Stock-inputQuantityInStock "text" at bounding box center [520, 380] width 244 height 27
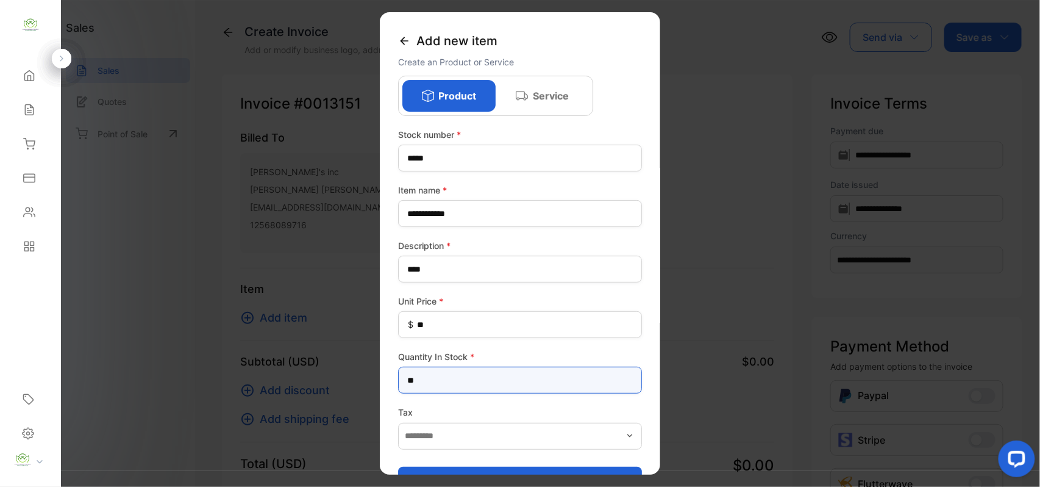
type Stock-inputQuantityInStock "**"
click at [398, 466] on button "Add item" at bounding box center [520, 480] width 244 height 29
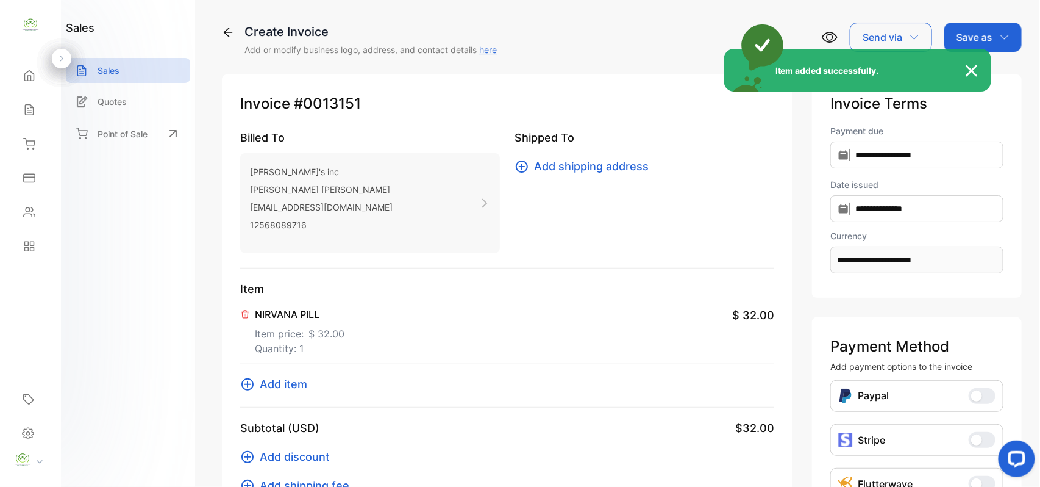
click at [432, 325] on div "Item added successfully." at bounding box center [520, 243] width 1040 height 487
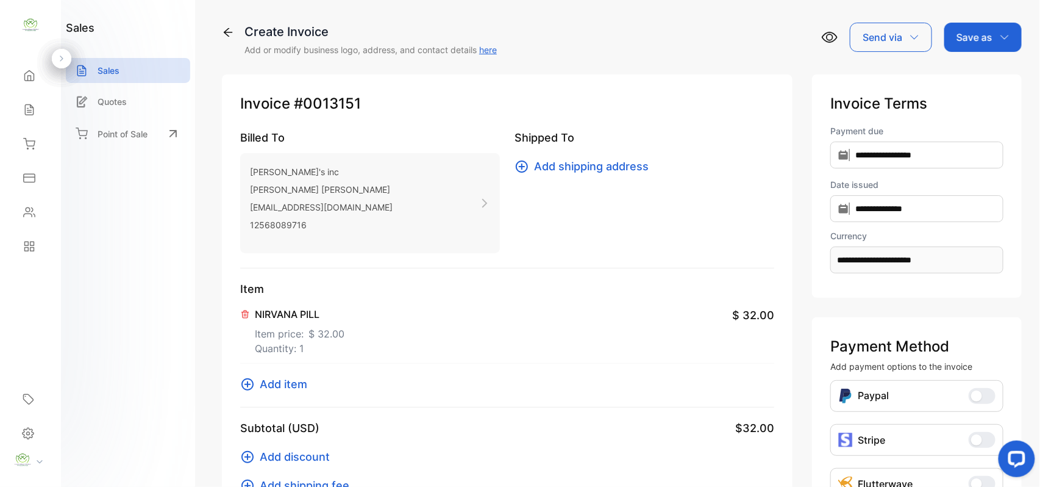
click at [308, 342] on p "Quantity: 1" at bounding box center [300, 348] width 90 height 15
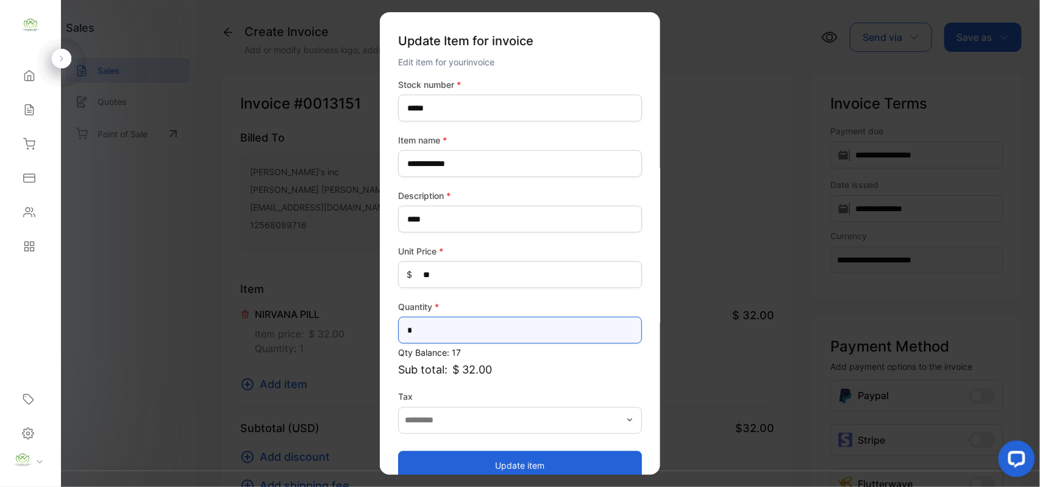
click at [481, 327] on input "*" at bounding box center [520, 330] width 244 height 27
type input "**"
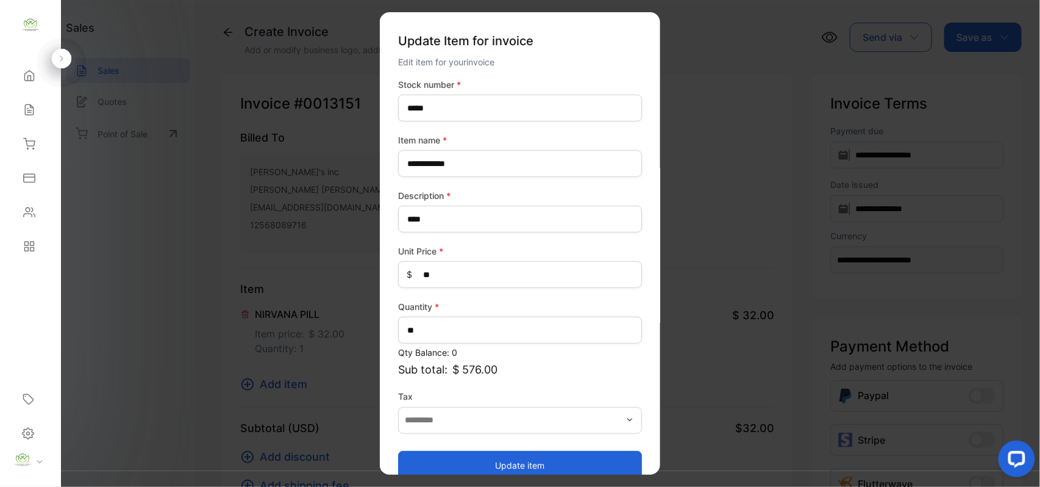
click at [447, 465] on button "Update item" at bounding box center [520, 464] width 244 height 29
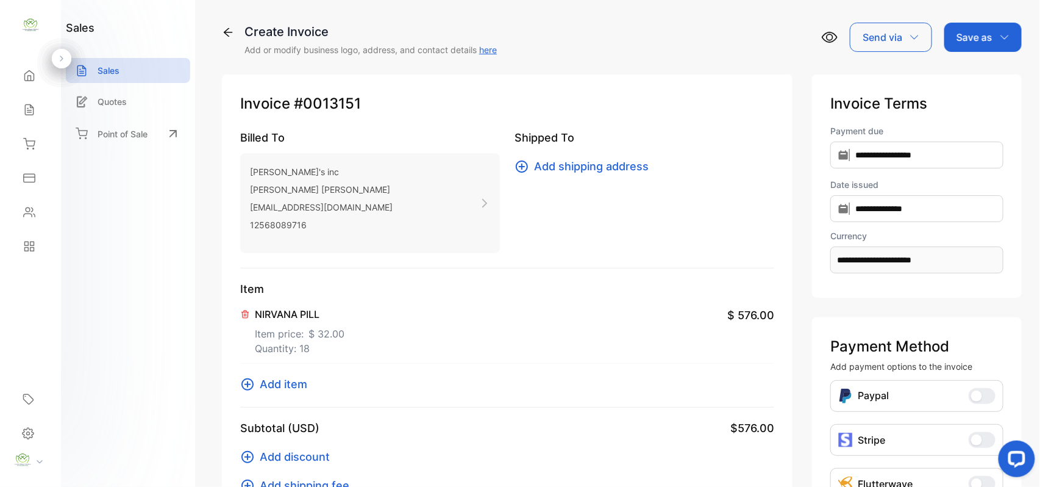
drag, startPoint x: 961, startPoint y: 46, endPoint x: 961, endPoint y: 54, distance: 7.3
click at [961, 47] on div "Save as" at bounding box center [983, 37] width 77 height 29
click at [964, 76] on div "Invoice" at bounding box center [980, 77] width 70 height 24
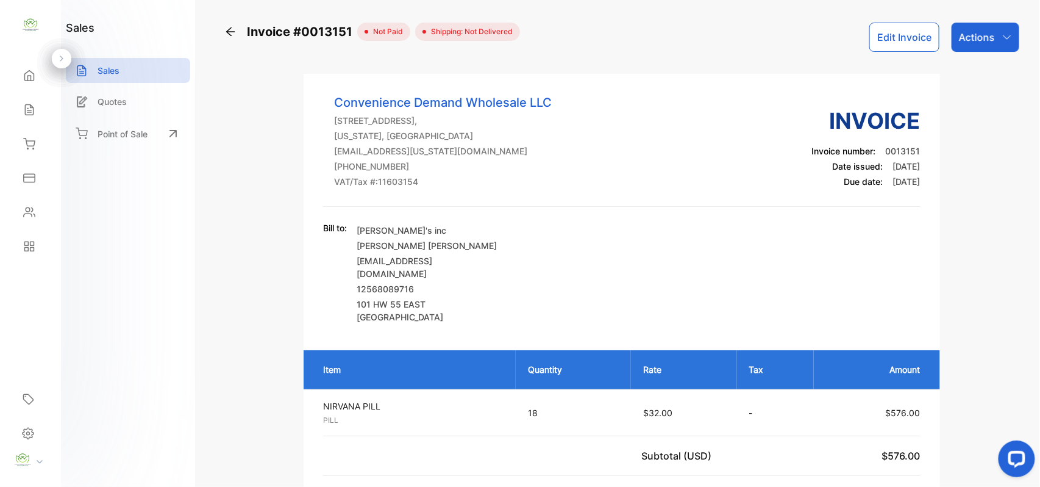
click at [979, 33] on p "Actions" at bounding box center [977, 37] width 36 height 15
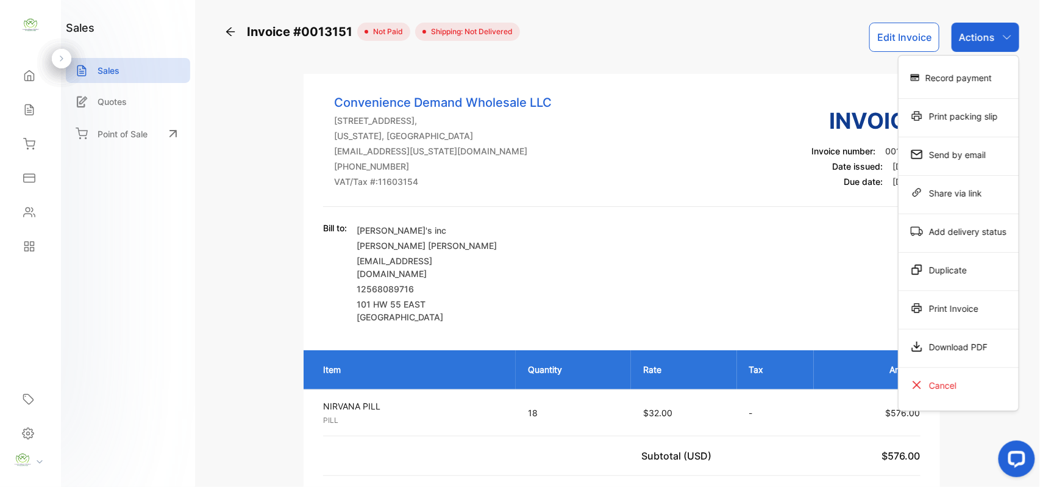
click at [938, 311] on div "Print Invoice" at bounding box center [959, 308] width 120 height 24
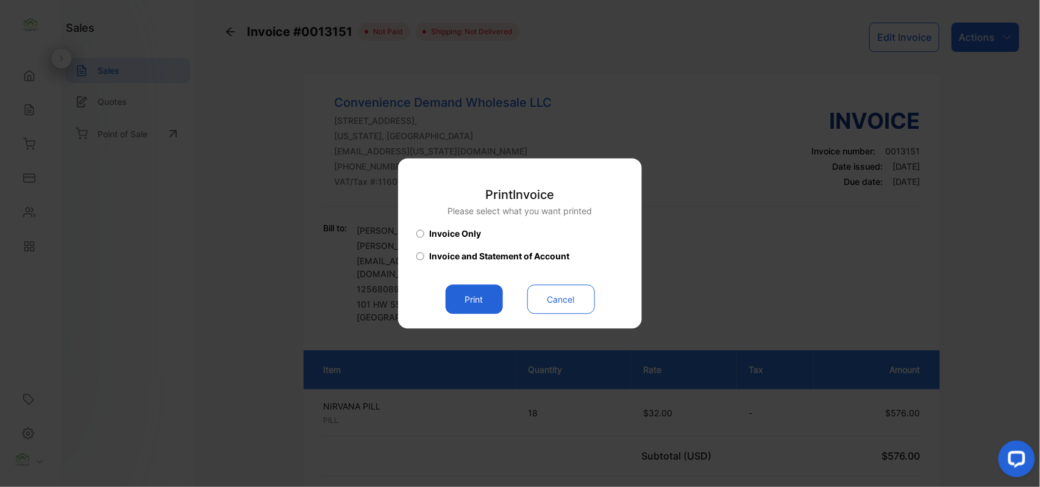
click at [468, 294] on button "Print" at bounding box center [474, 299] width 57 height 29
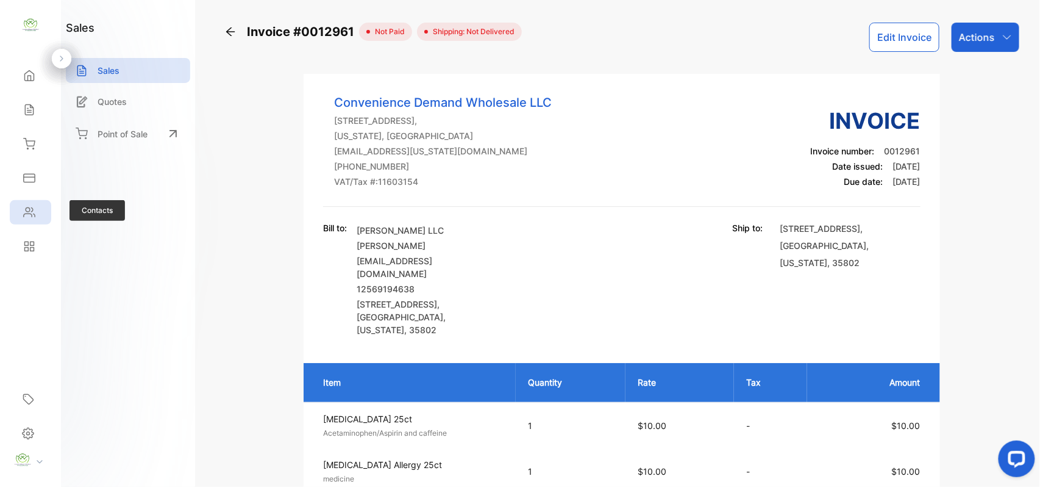
click at [28, 216] on icon at bounding box center [29, 212] width 12 height 12
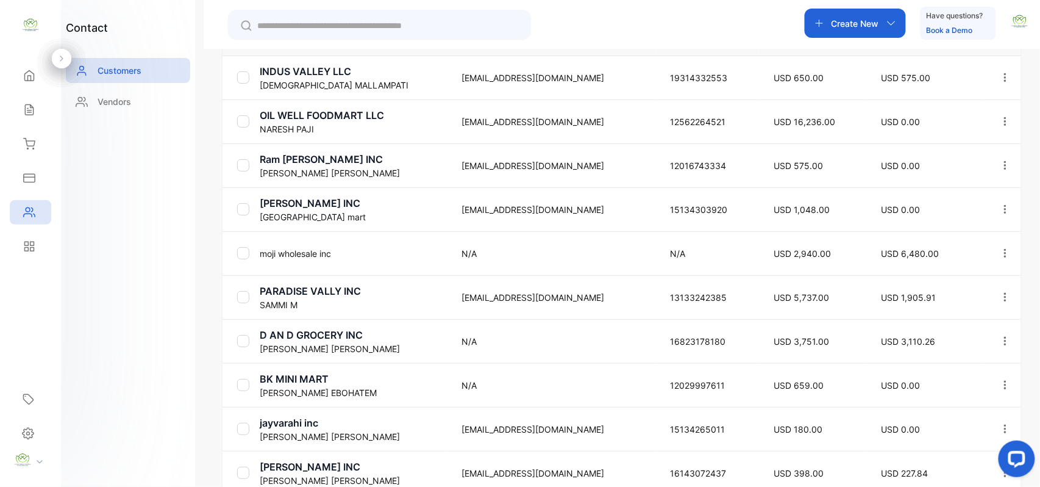
scroll to position [416, 0]
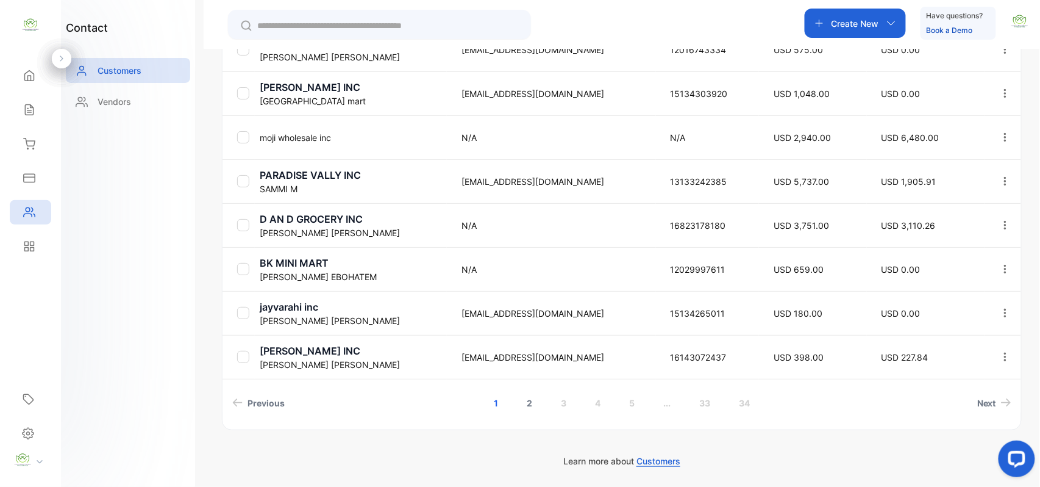
click at [532, 394] on link "2" at bounding box center [529, 403] width 35 height 23
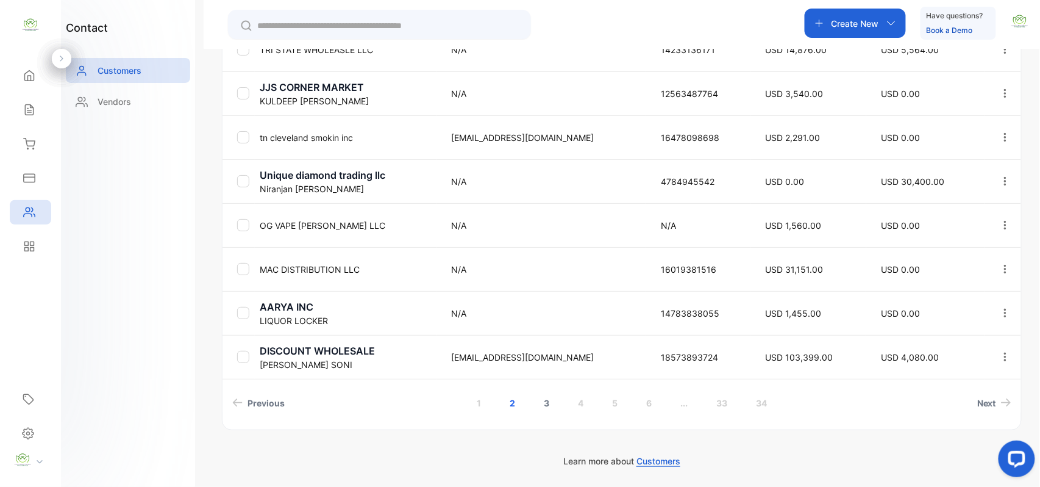
click at [545, 406] on link "3" at bounding box center [546, 403] width 35 height 23
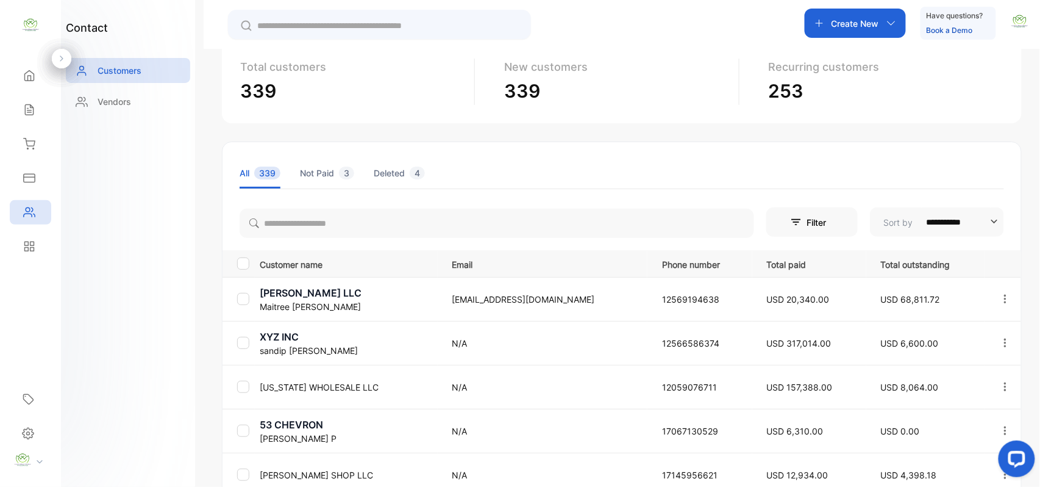
scroll to position [204, 0]
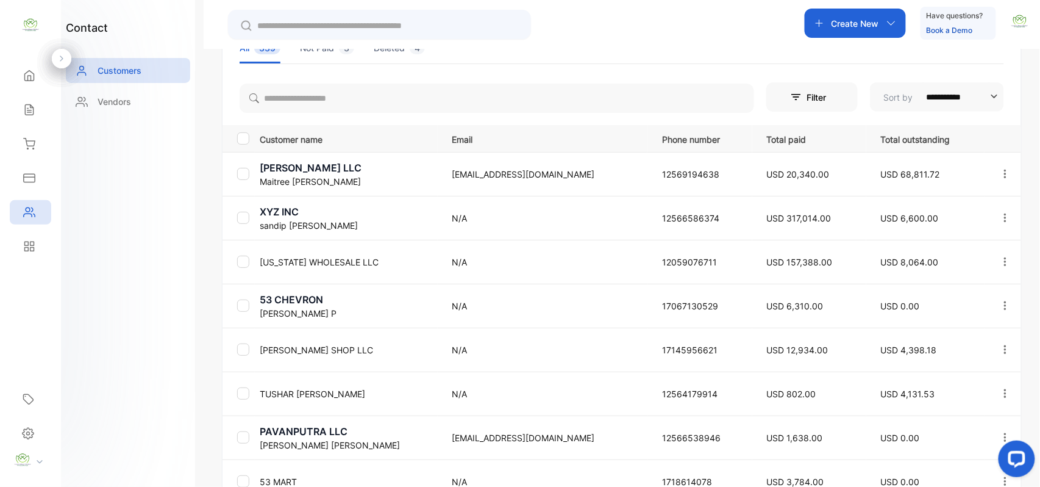
click at [293, 222] on p "sandip patel" at bounding box center [348, 225] width 177 height 13
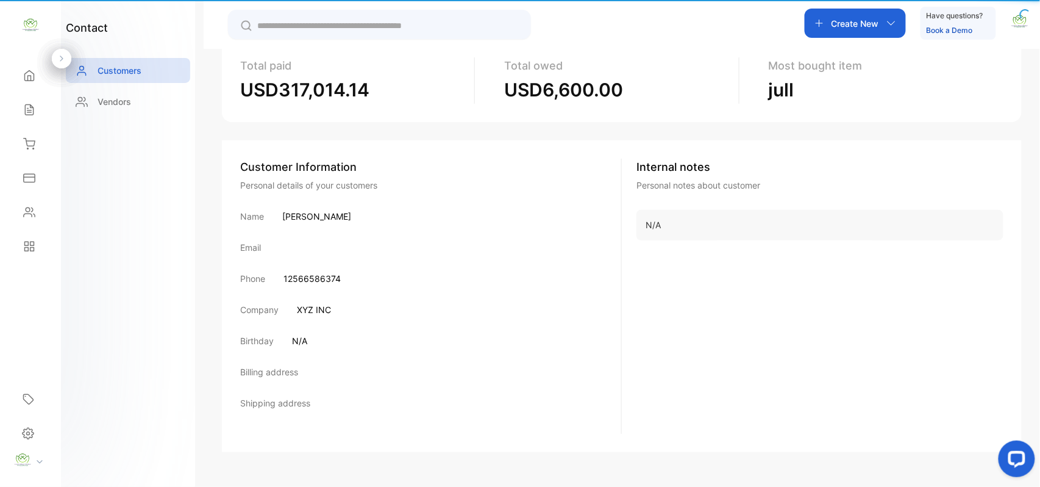
scroll to position [116, 0]
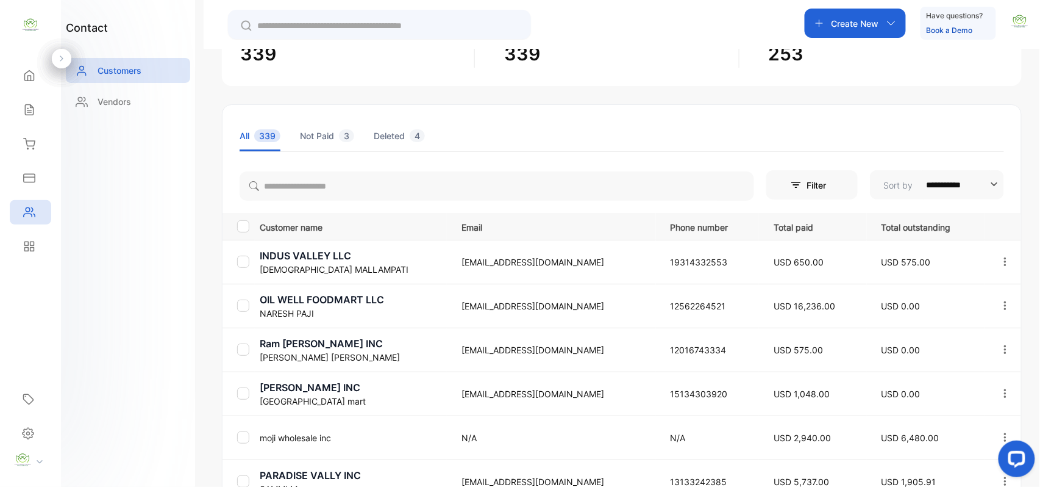
scroll to position [416, 0]
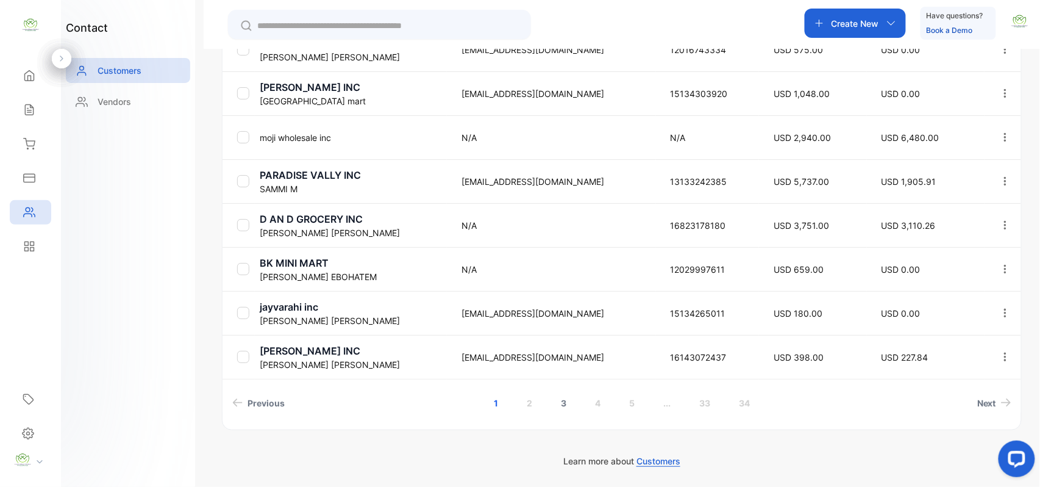
click at [564, 396] on link "3" at bounding box center [563, 403] width 35 height 23
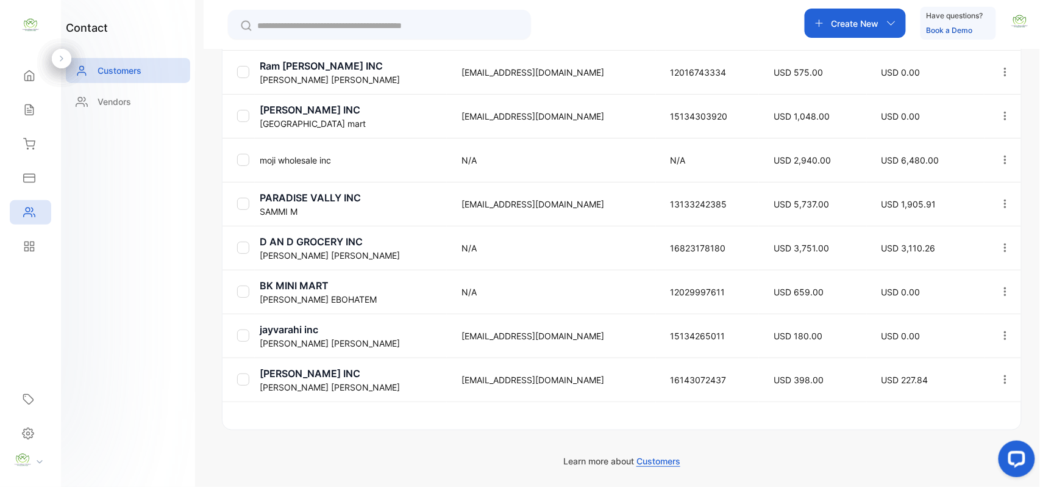
scroll to position [393, 0]
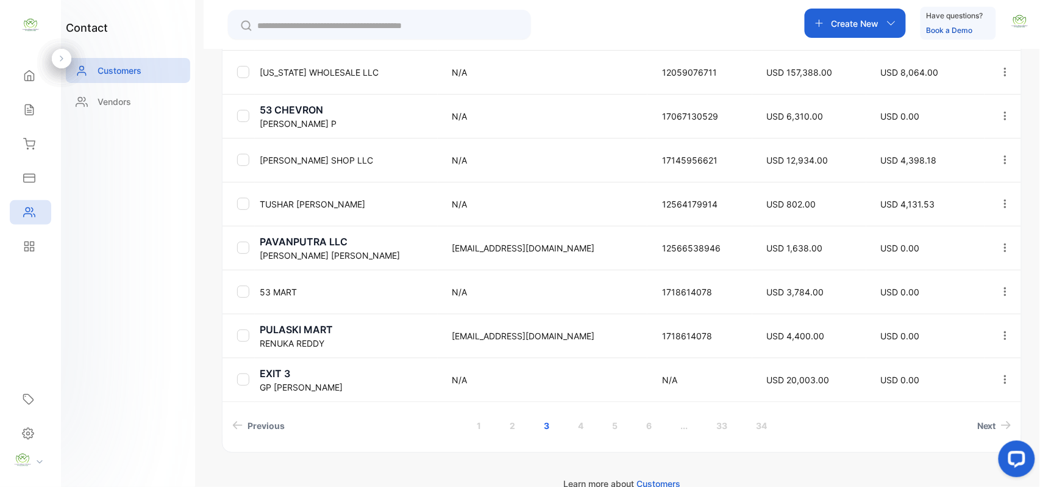
click at [303, 201] on p "TUSHAR CHAUDHARI" at bounding box center [348, 204] width 177 height 13
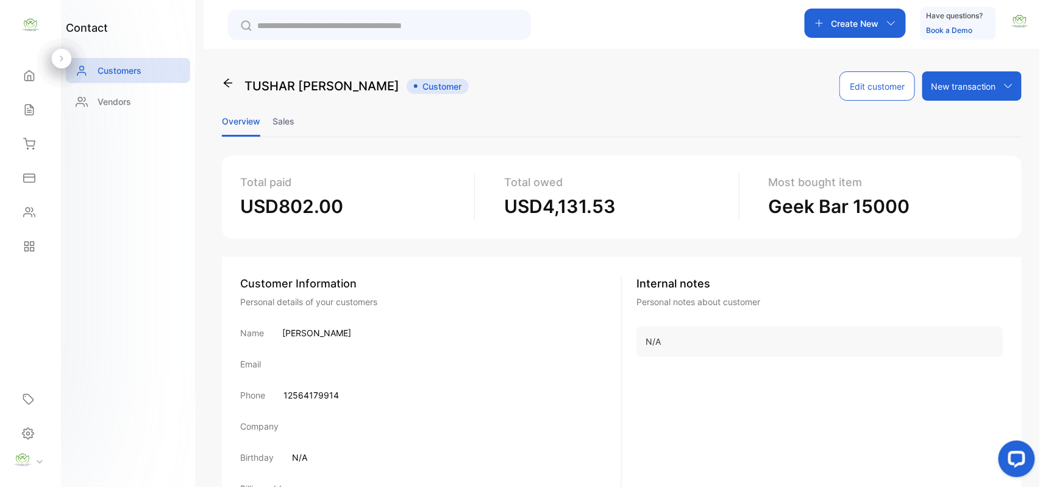
click at [269, 113] on ul "Overview Sales" at bounding box center [622, 122] width 800 height 32
click at [271, 113] on ul "Overview Sales" at bounding box center [622, 122] width 800 height 32
click at [292, 117] on li "Sales" at bounding box center [284, 121] width 22 height 31
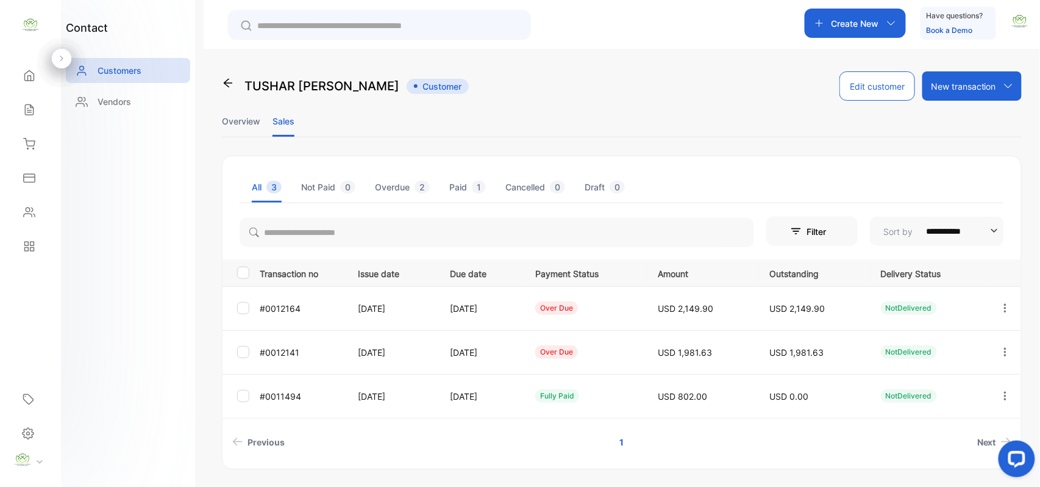
click at [1003, 354] on icon "button" at bounding box center [1005, 351] width 11 height 11
click at [903, 427] on span "Add payment" at bounding box center [923, 424] width 62 height 15
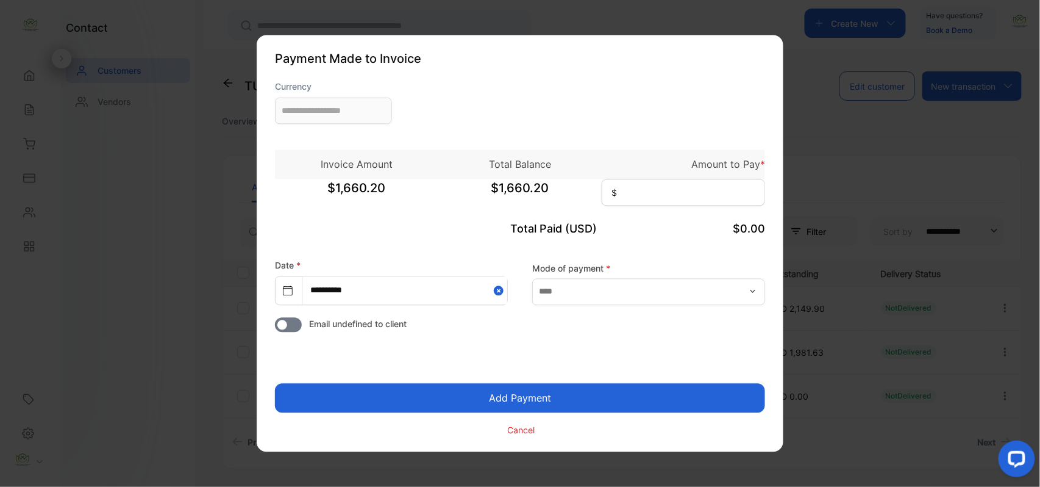
type input "**********"
click at [649, 195] on input at bounding box center [683, 192] width 163 height 27
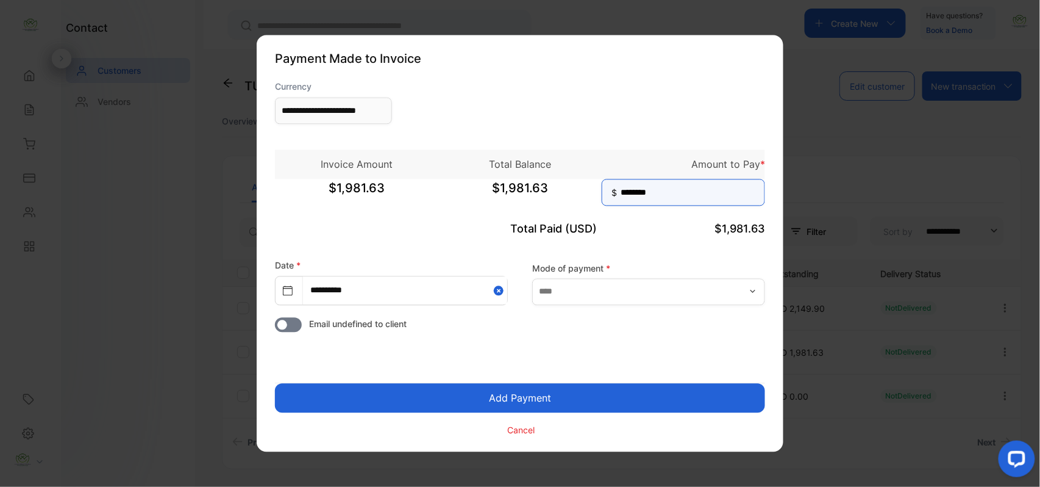
type input "********"
click at [275, 384] on button "Add Payment" at bounding box center [520, 398] width 490 height 29
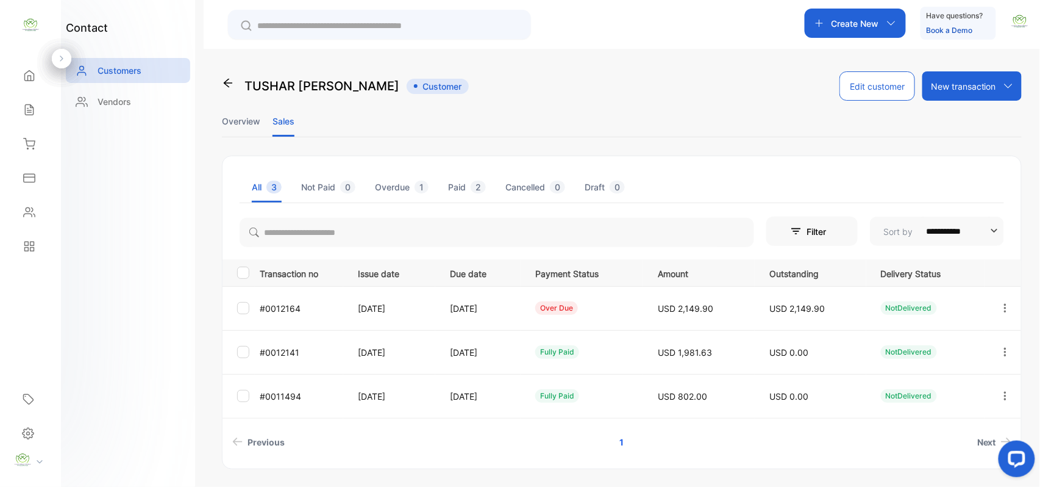
click at [1003, 306] on icon "button" at bounding box center [1005, 308] width 11 height 11
click at [925, 384] on span "Add payment" at bounding box center [923, 380] width 62 height 15
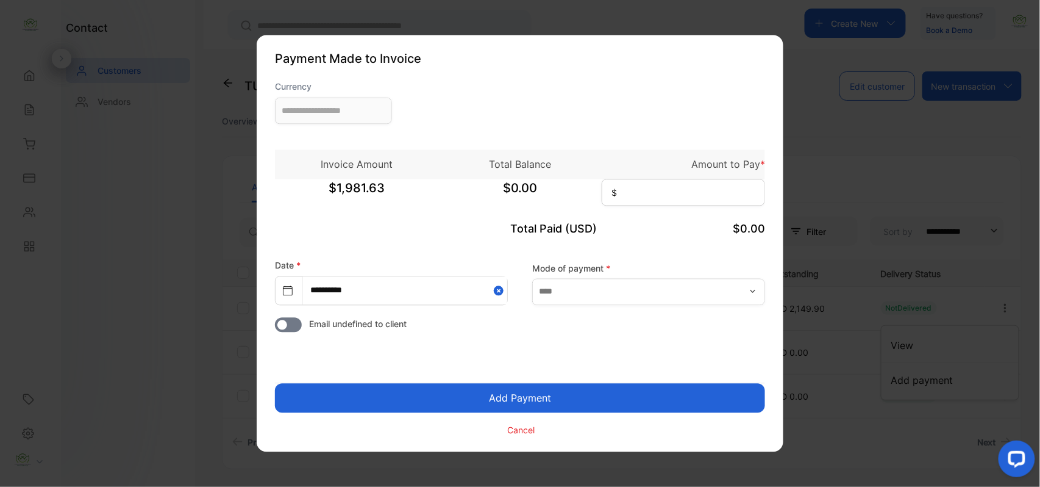
type input "**********"
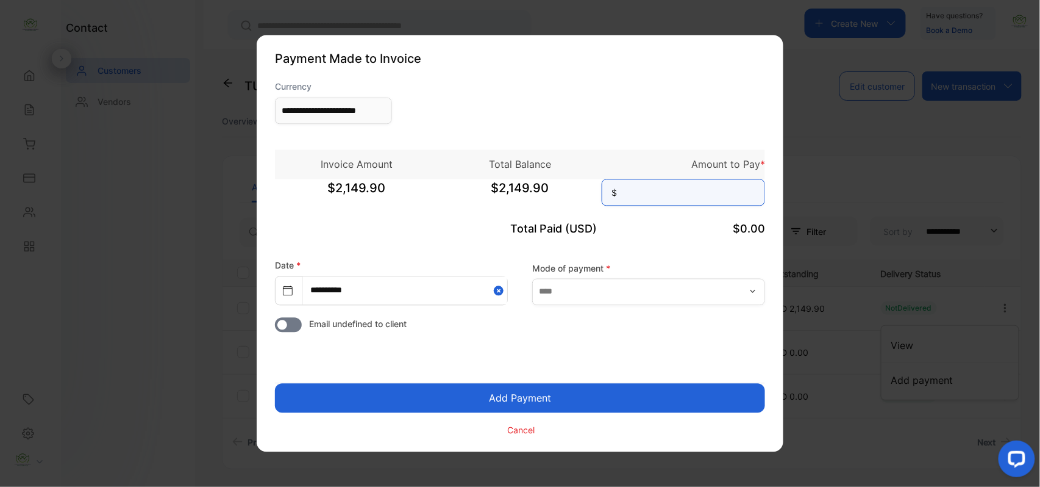
drag, startPoint x: 716, startPoint y: 198, endPoint x: 725, endPoint y: 205, distance: 10.9
click at [723, 205] on input at bounding box center [683, 192] width 163 height 27
type input "********"
click at [275, 384] on button "Add Payment" at bounding box center [520, 398] width 490 height 29
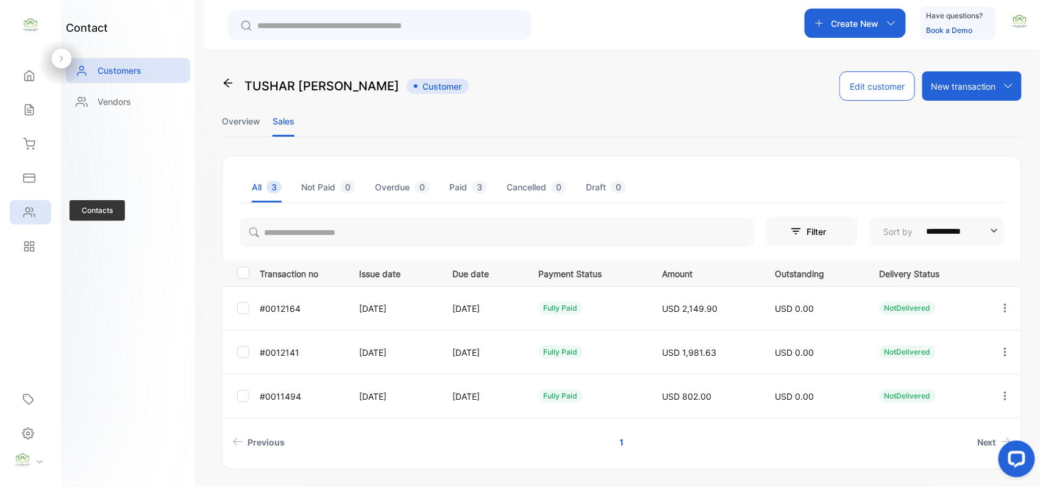
click at [29, 205] on div "Contacts" at bounding box center [30, 212] width 41 height 24
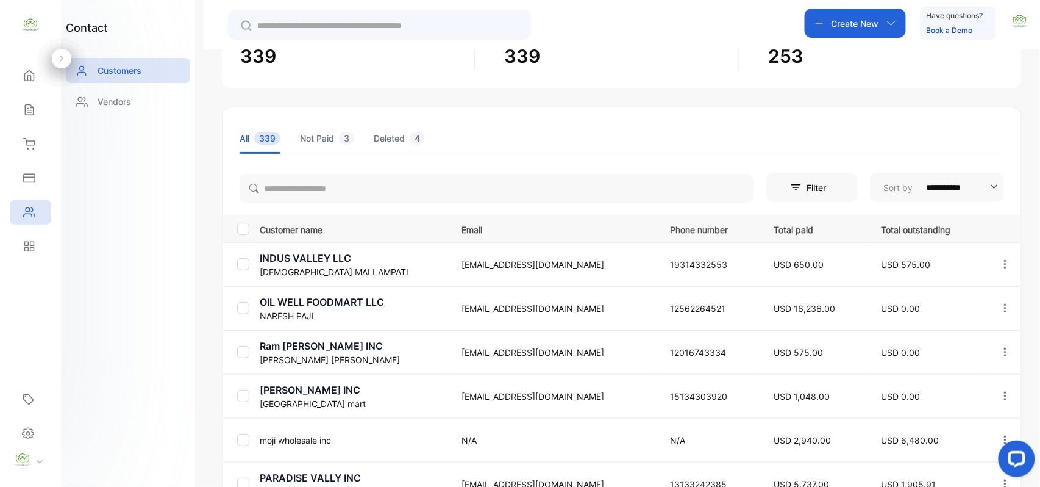
scroll to position [37, 0]
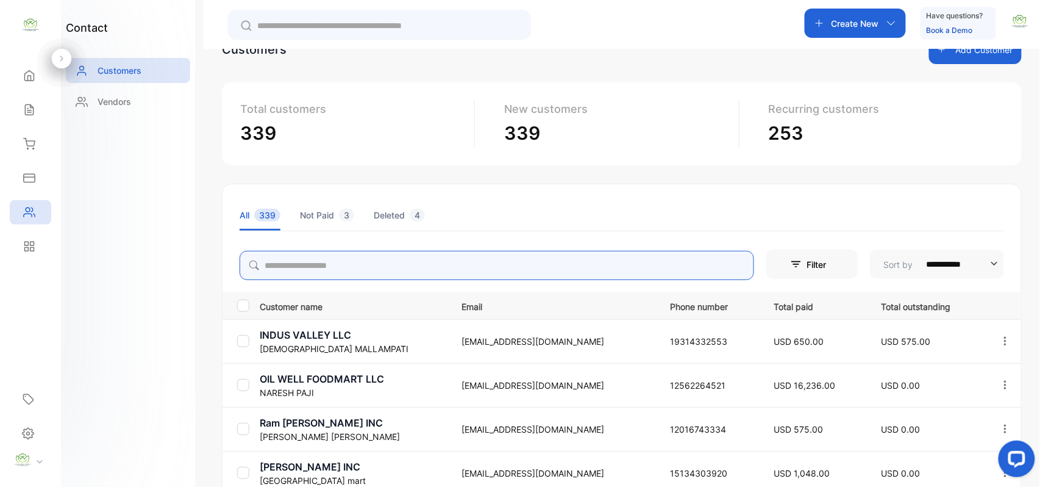
click at [372, 262] on input "search" at bounding box center [497, 265] width 515 height 29
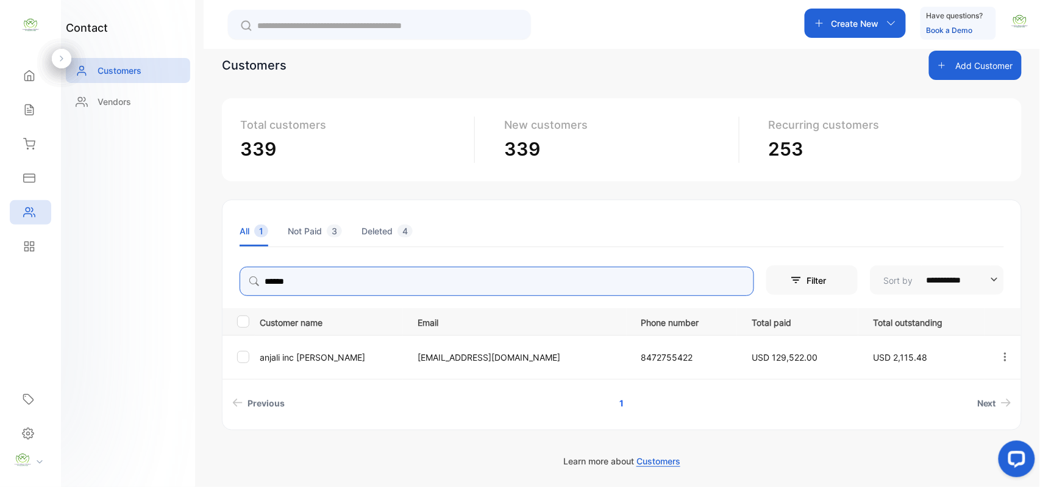
type input "******"
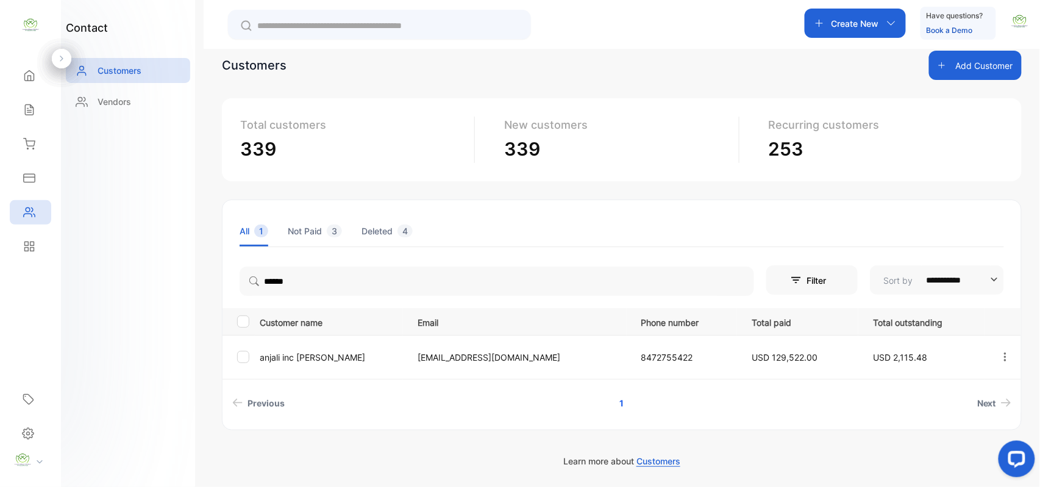
drag, startPoint x: 121, startPoint y: 327, endPoint x: 142, endPoint y: 330, distance: 21.6
click at [142, 330] on div "contact Customers Vendors" at bounding box center [128, 243] width 134 height 487
click at [298, 352] on p "anjali inc [PERSON_NAME]" at bounding box center [331, 357] width 143 height 13
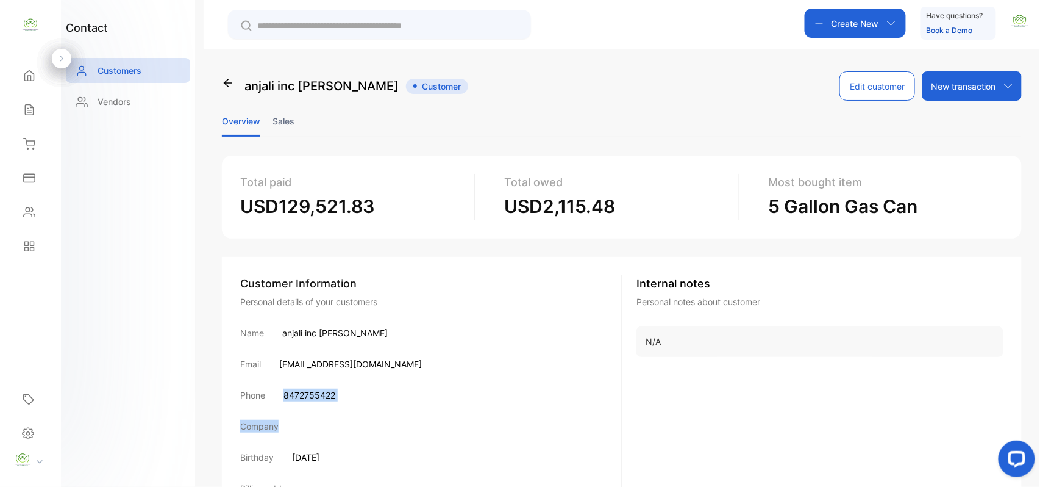
drag, startPoint x: 281, startPoint y: 389, endPoint x: 355, endPoint y: 406, distance: 76.2
click at [355, 406] on div "Customer Information Personal details of your customers Name anjali inc [PERSON…" at bounding box center [431, 412] width 382 height 275
click at [259, 422] on p "Company" at bounding box center [259, 426] width 38 height 13
drag, startPoint x: 281, startPoint y: 391, endPoint x: 351, endPoint y: 391, distance: 70.1
click at [351, 391] on div "Phone [PHONE_NUMBER]" at bounding box center [430, 394] width 381 height 13
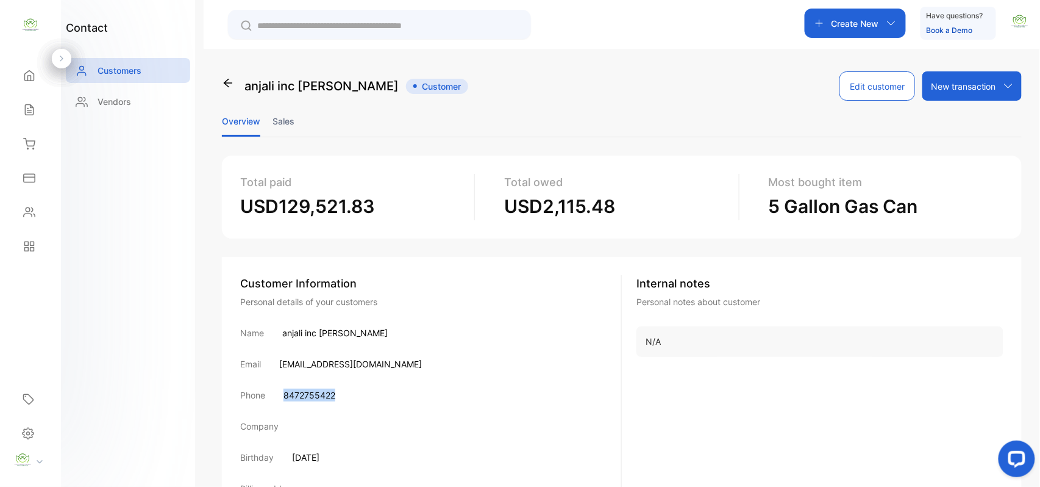
copy p "8472755422"
drag, startPoint x: 379, startPoint y: 360, endPoint x: 274, endPoint y: 361, distance: 104.9
click at [274, 361] on div "Email [EMAIL_ADDRESS][DOMAIN_NAME]" at bounding box center [430, 363] width 381 height 13
copy p "[EMAIL_ADDRESS][DOMAIN_NAME]"
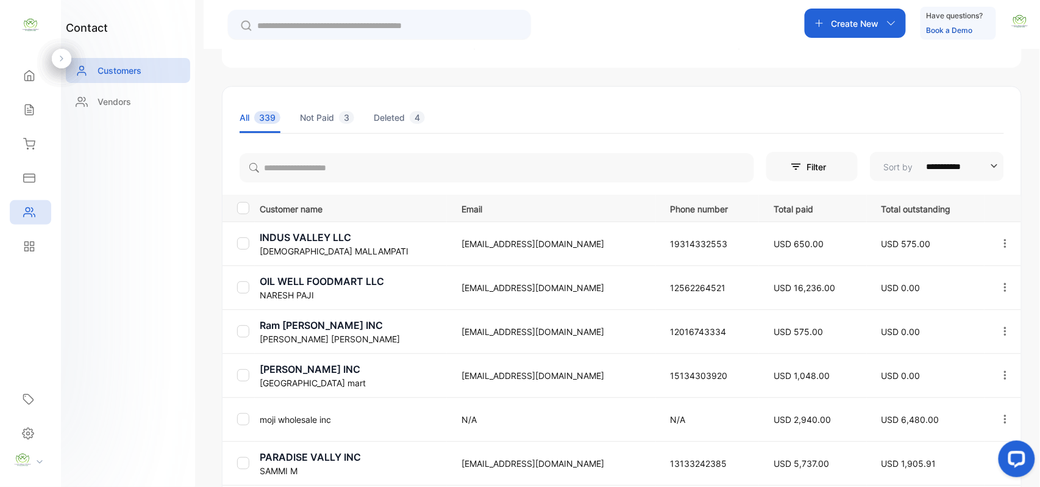
scroll to position [189, 0]
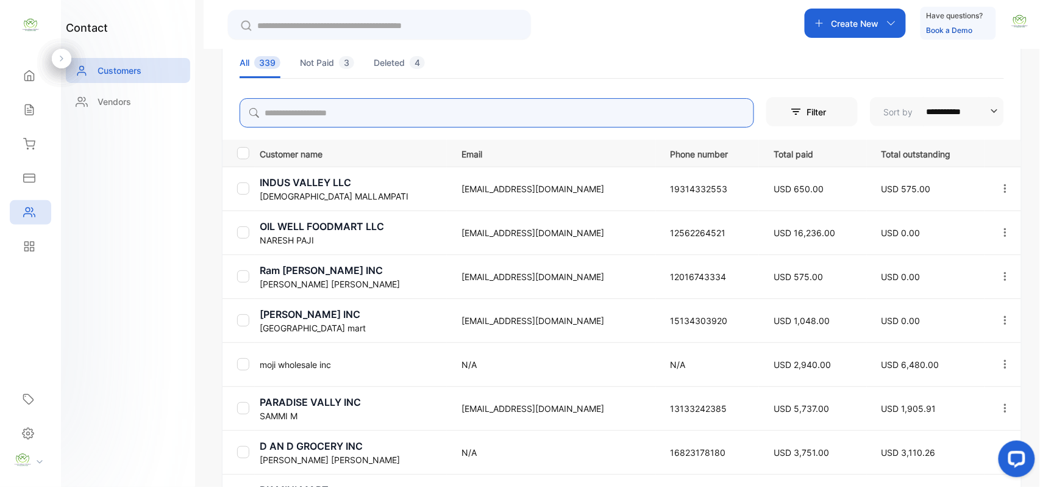
click at [599, 116] on input "search" at bounding box center [497, 112] width 515 height 29
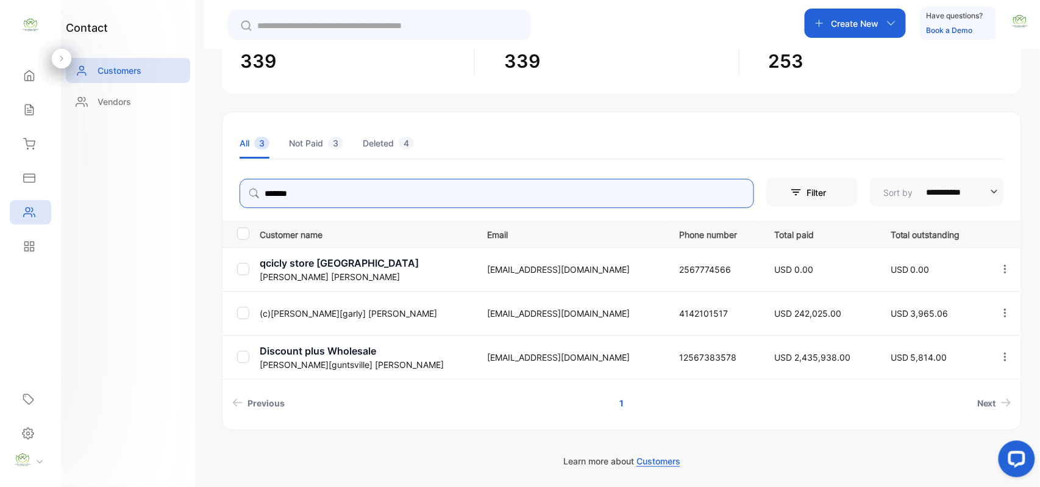
scroll to position [109, 0]
type input "*******"
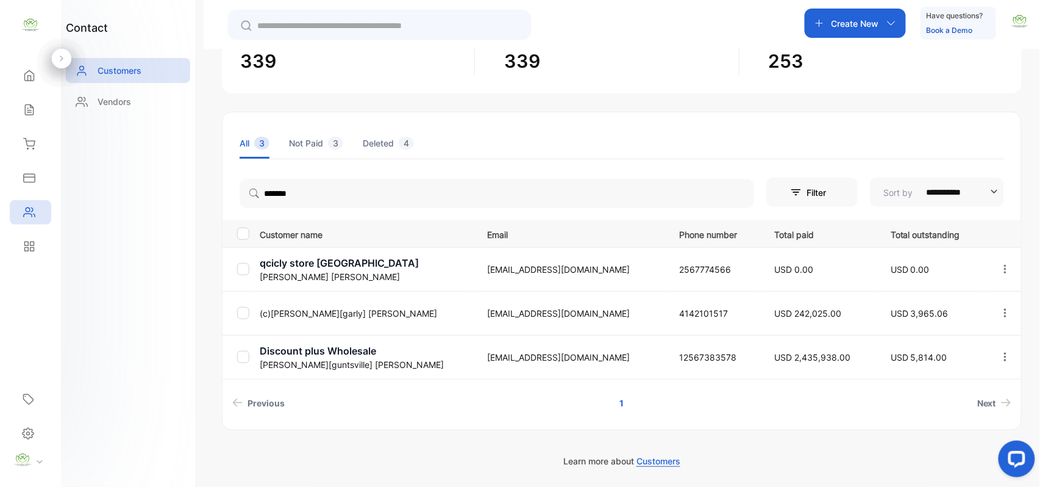
click at [337, 310] on p "(c)[PERSON_NAME][garly] [PERSON_NAME]" at bounding box center [366, 313] width 212 height 13
click at [294, 311] on p "(c)[PERSON_NAME][garly] [PERSON_NAME]" at bounding box center [366, 313] width 212 height 13
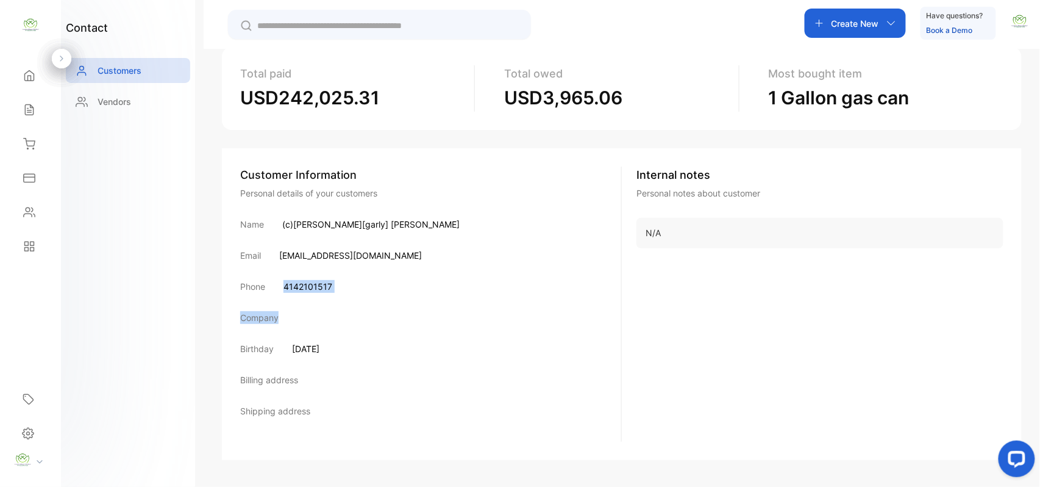
drag, startPoint x: 278, startPoint y: 281, endPoint x: 293, endPoint y: 296, distance: 21.1
click at [293, 296] on div "Customer Information Personal details of your customers Name (c)Bhaveshbhai[gar…" at bounding box center [431, 303] width 382 height 275
drag, startPoint x: 284, startPoint y: 224, endPoint x: 403, endPoint y: 223, distance: 118.9
click at [403, 223] on div "Name (c)Bhaveshbhai[garly] Patel" at bounding box center [430, 224] width 381 height 13
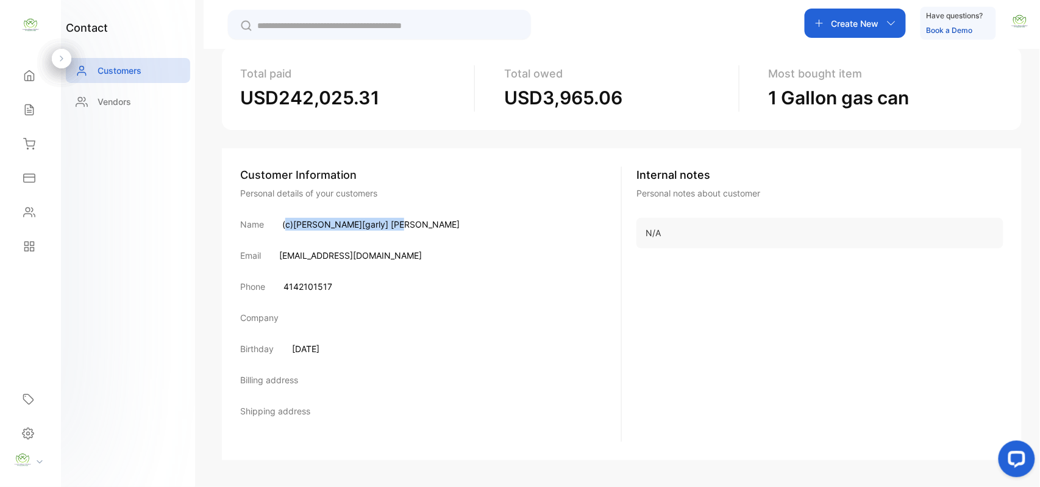
copy p "c)Bhaveshbhai[garly] Patel"
drag, startPoint x: 351, startPoint y: 284, endPoint x: 279, endPoint y: 283, distance: 72.0
click at [279, 283] on div "Phone 4142101517" at bounding box center [430, 286] width 381 height 13
copy p "4142101517"
drag, startPoint x: 437, startPoint y: 254, endPoint x: 267, endPoint y: 249, distance: 170.9
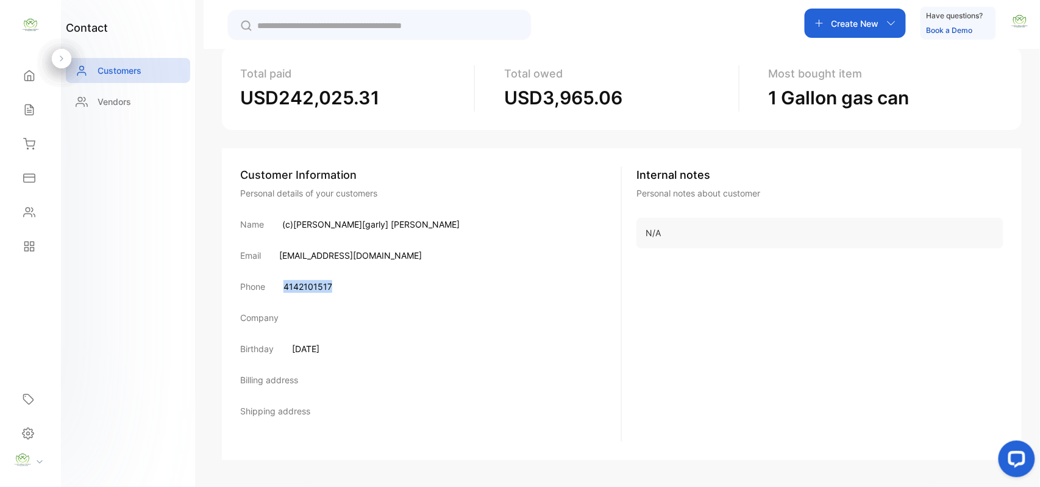
click at [267, 249] on div "Email Chevronfoodmart5955@gmail.com" at bounding box center [430, 255] width 381 height 13
copy div "[EMAIL_ADDRESS][DOMAIN_NAME]"
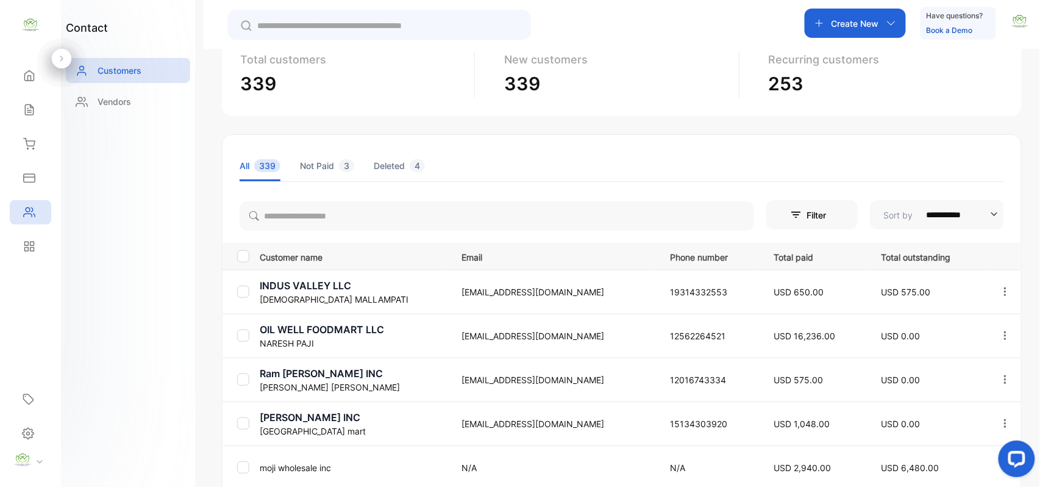
scroll to position [109, 0]
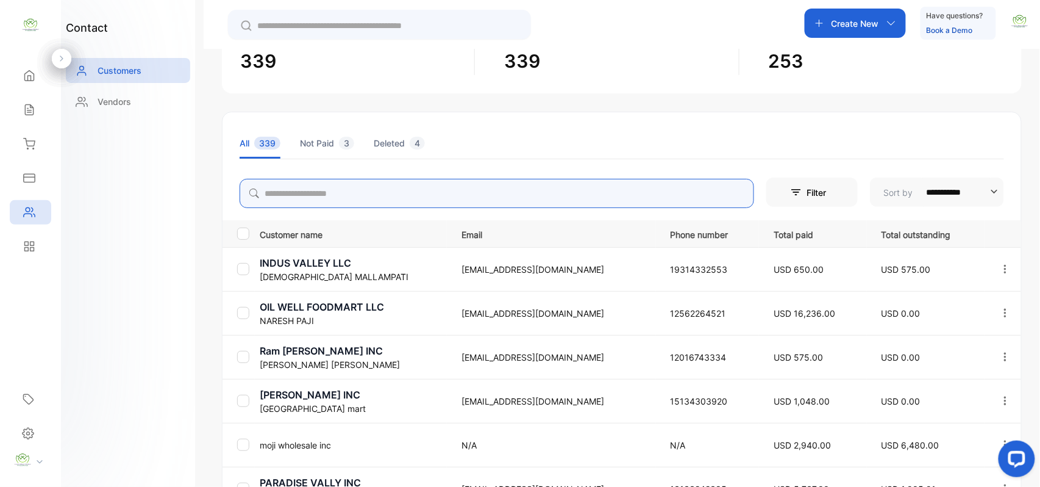
click at [394, 188] on input "search" at bounding box center [497, 193] width 515 height 29
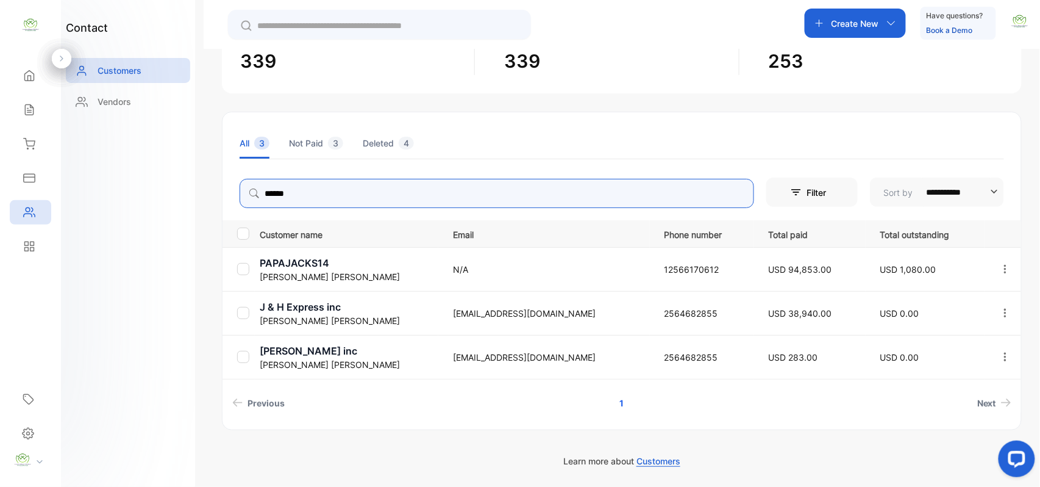
type input "******"
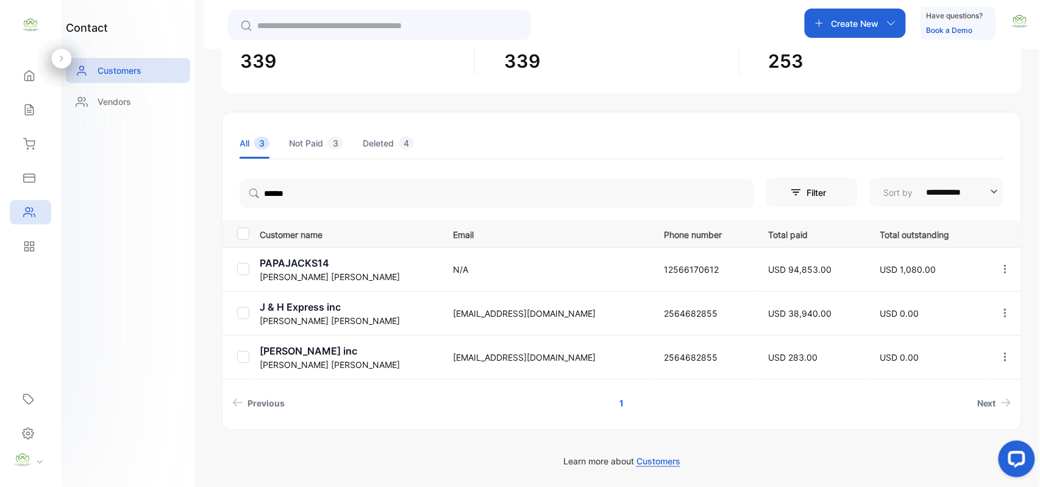
click at [293, 273] on p "HARDIK PATEL" at bounding box center [349, 276] width 178 height 13
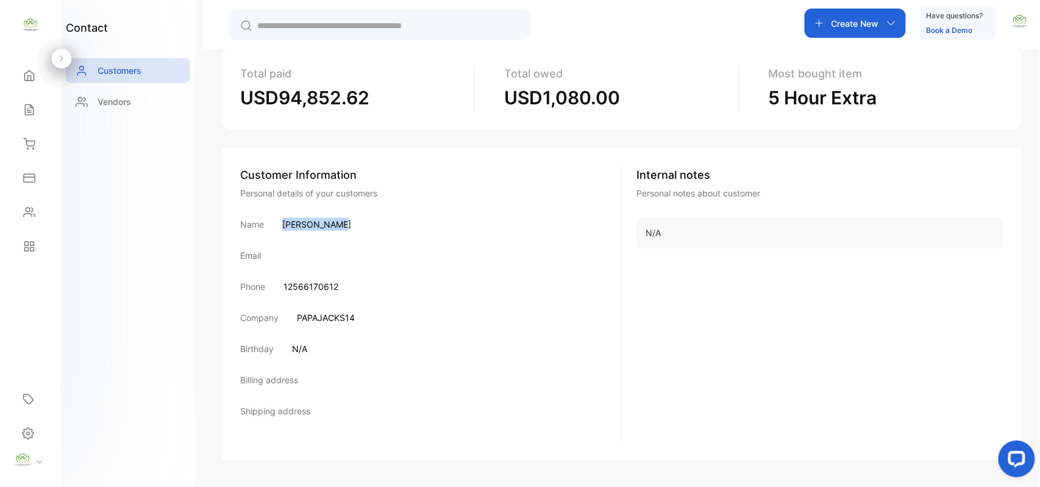
drag, startPoint x: 279, startPoint y: 222, endPoint x: 356, endPoint y: 222, distance: 77.5
click at [356, 222] on div "Name HARDIK PATEL" at bounding box center [430, 224] width 381 height 13
copy p "HARDIK PATEL"
drag, startPoint x: 350, startPoint y: 276, endPoint x: 277, endPoint y: 283, distance: 73.5
click at [278, 282] on div "Customer Information Personal details of your customers Name HARDIK PATEL Email…" at bounding box center [431, 303] width 382 height 275
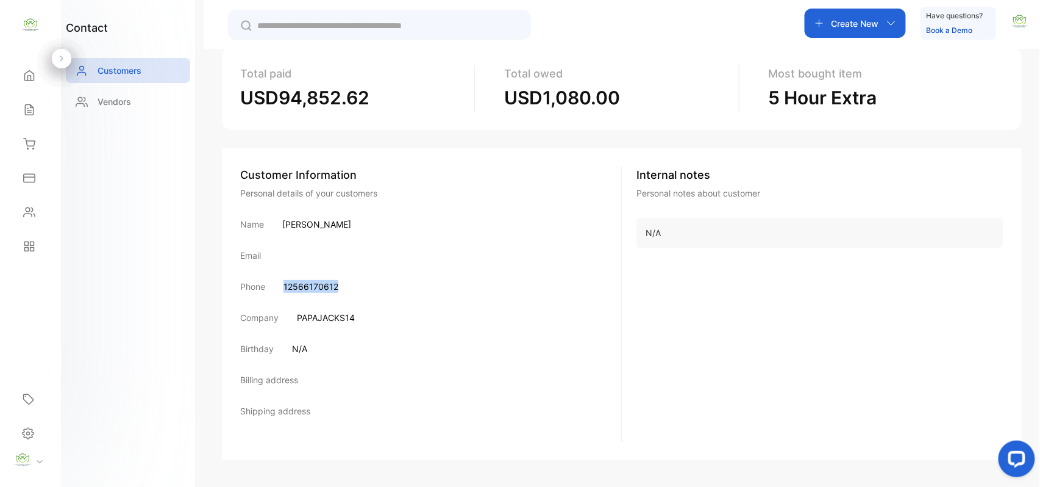
copy p "12566170612"
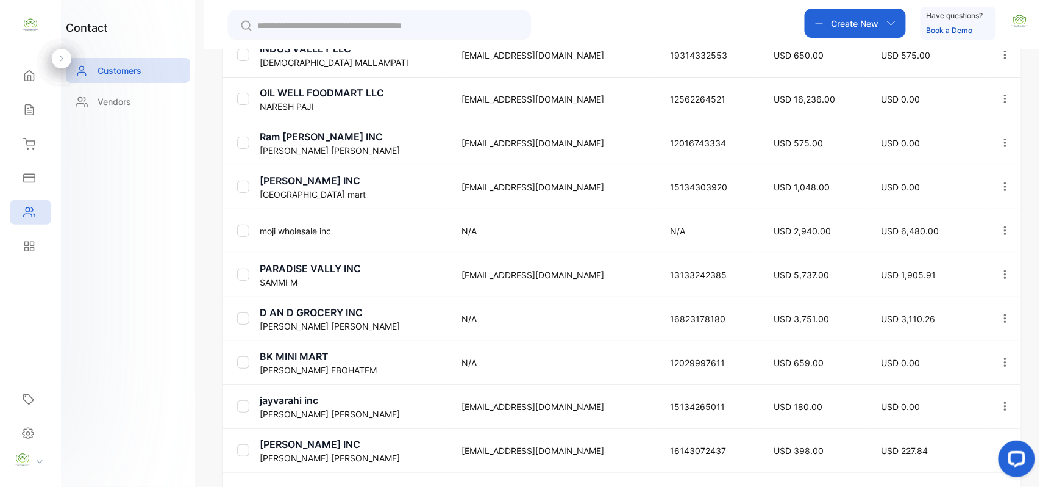
scroll to position [416, 0]
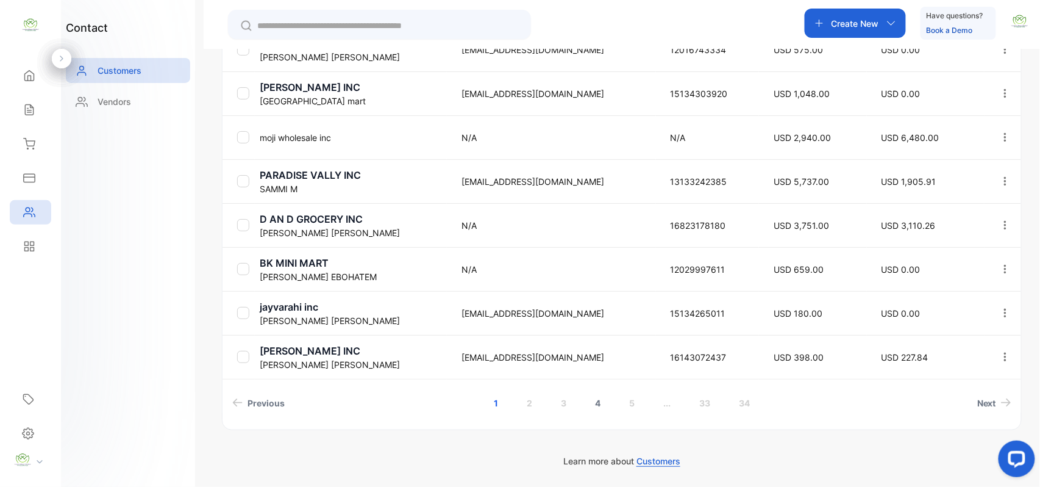
click at [591, 398] on link "4" at bounding box center [598, 403] width 35 height 23
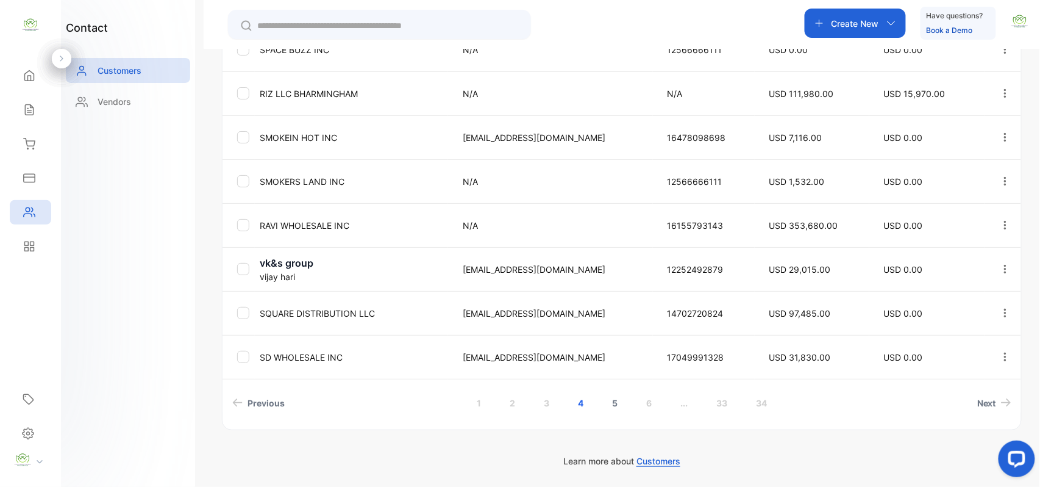
click at [609, 404] on link "5" at bounding box center [615, 403] width 35 height 23
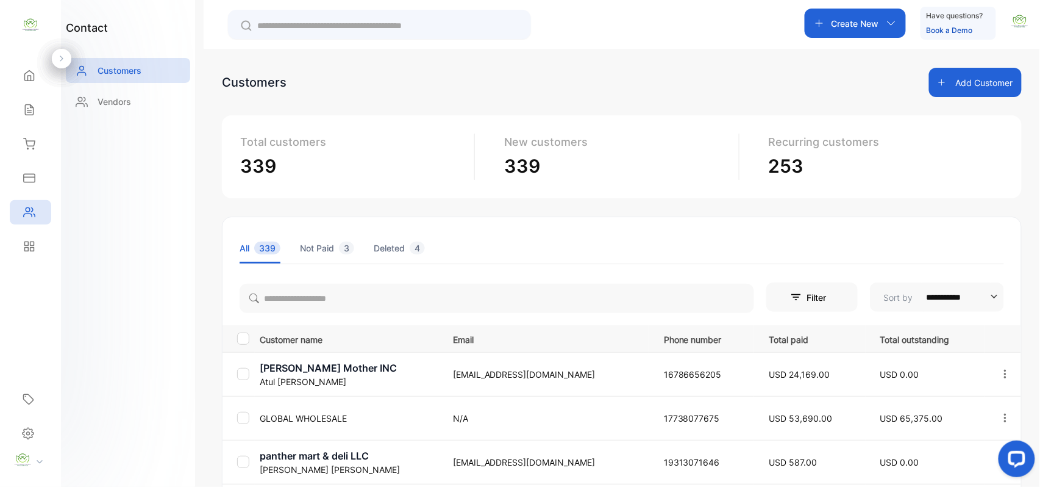
scroll to position [0, 0]
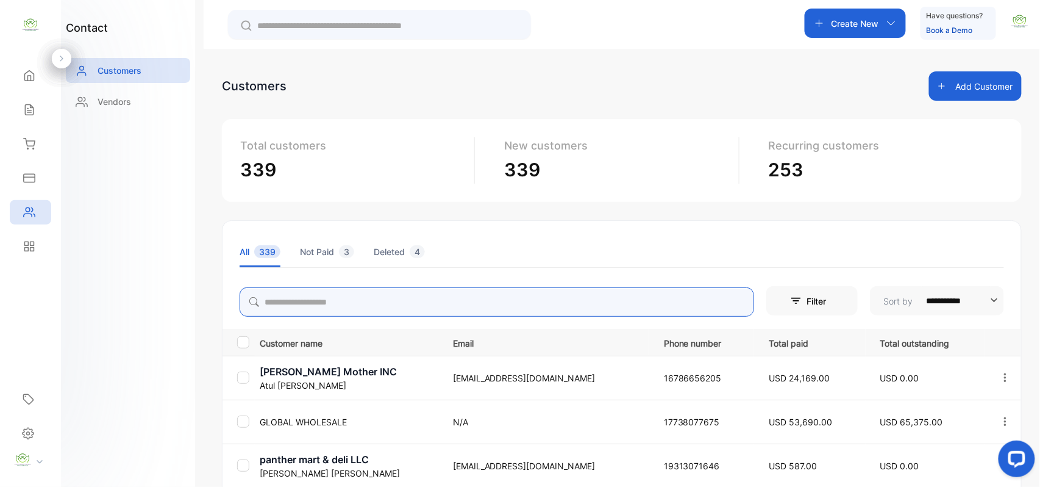
click at [410, 308] on input "search" at bounding box center [497, 301] width 515 height 29
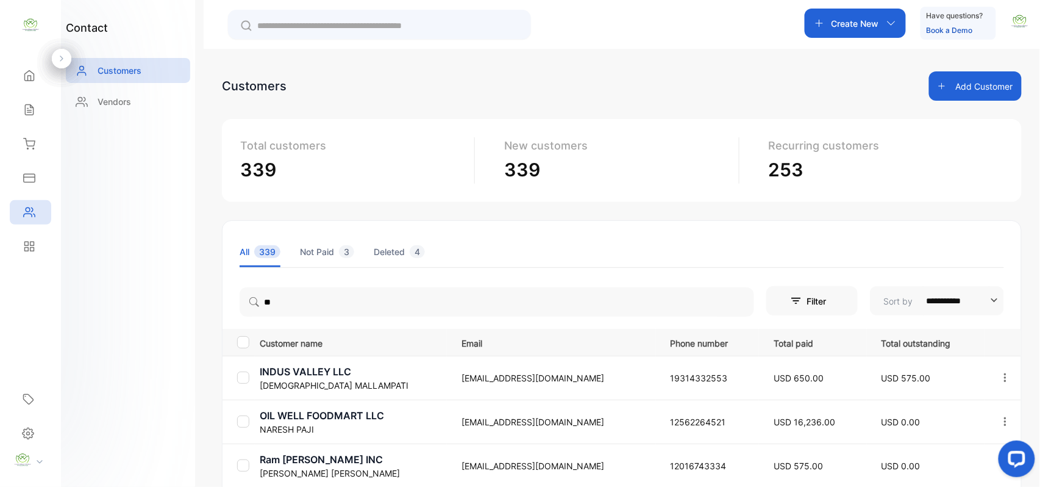
drag, startPoint x: 111, startPoint y: 337, endPoint x: 248, endPoint y: 350, distance: 137.3
click at [145, 326] on div "contact Customers Vendors" at bounding box center [128, 243] width 134 height 487
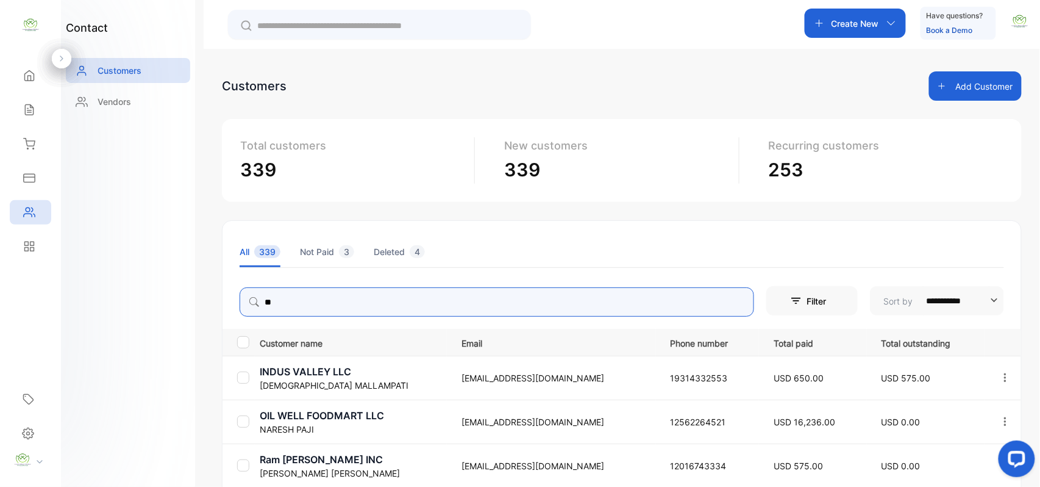
click at [320, 310] on input "**" at bounding box center [497, 301] width 515 height 29
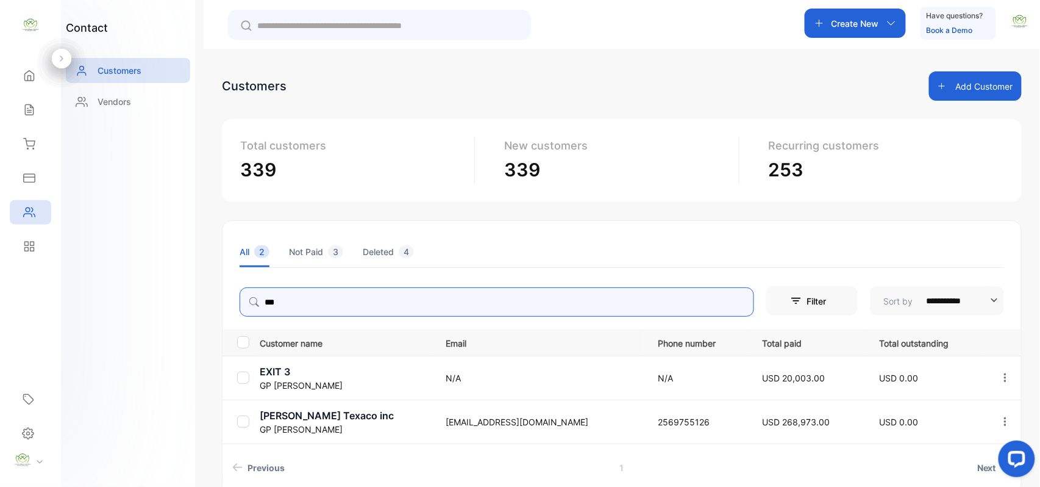
type input "**"
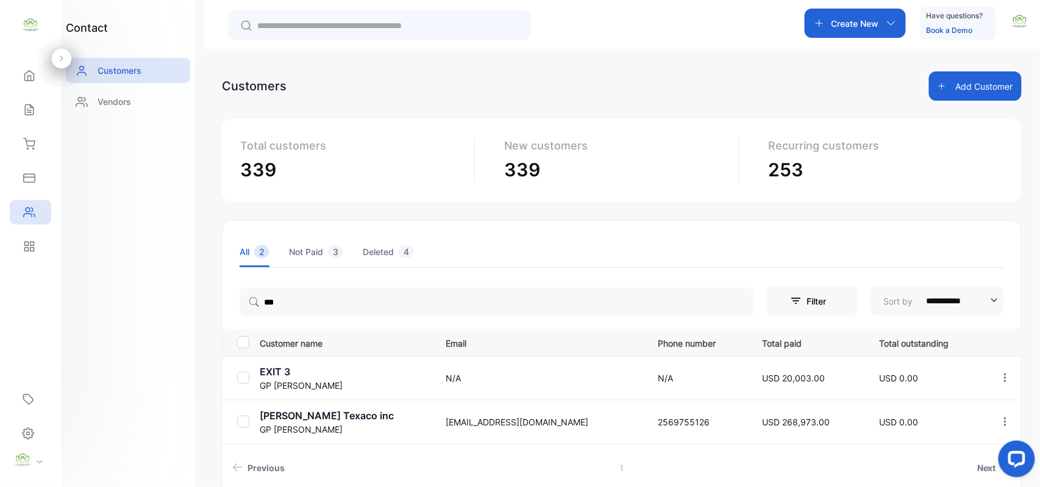
click at [303, 415] on p "ryland Texaco inc" at bounding box center [345, 415] width 171 height 15
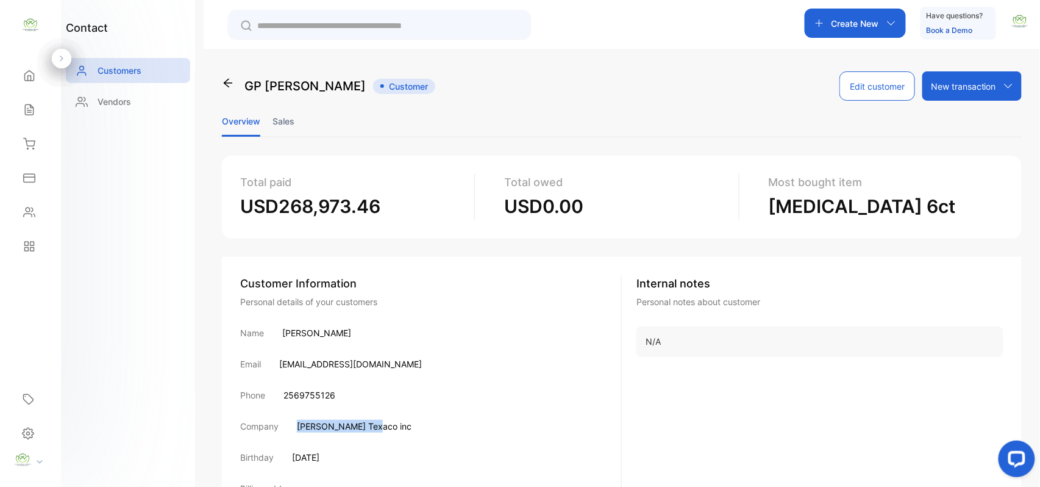
drag, startPoint x: 369, startPoint y: 426, endPoint x: 290, endPoint y: 416, distance: 79.3
click at [292, 416] on div "Customer Information Personal details of your customers Name GP Patel Email coo…" at bounding box center [431, 412] width 382 height 275
copy p "ryland Texaco inc"
drag, startPoint x: 342, startPoint y: 394, endPoint x: 273, endPoint y: 387, distance: 68.7
click at [273, 387] on div "Customer Information Personal details of your customers Name GP Patel Email coo…" at bounding box center [431, 412] width 382 height 275
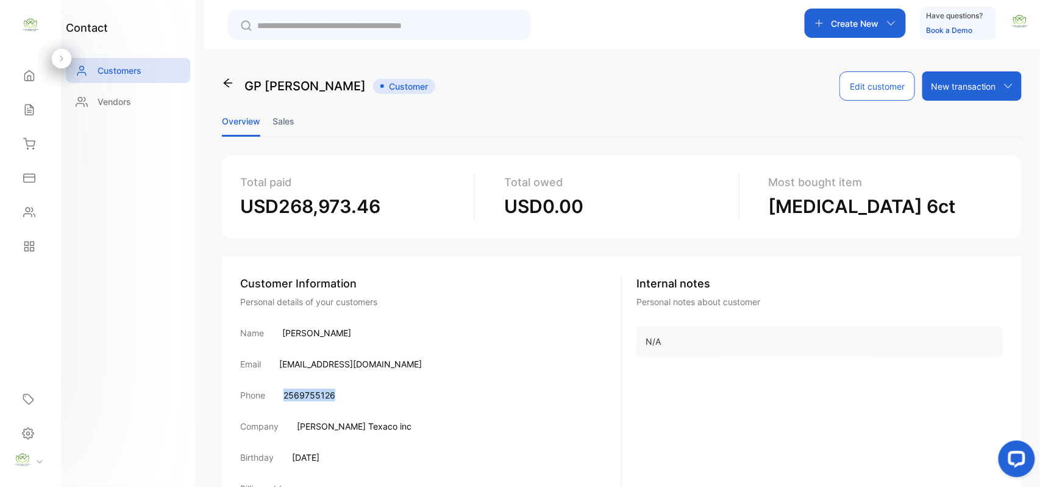
copy div "2569755126"
drag, startPoint x: 364, startPoint y: 366, endPoint x: 259, endPoint y: 359, distance: 105.8
click at [259, 359] on div "Email coolgp86@gmail.com" at bounding box center [430, 363] width 381 height 13
copy div "il coolgp86@gmail.com"
drag, startPoint x: 26, startPoint y: 210, endPoint x: 57, endPoint y: 218, distance: 32.8
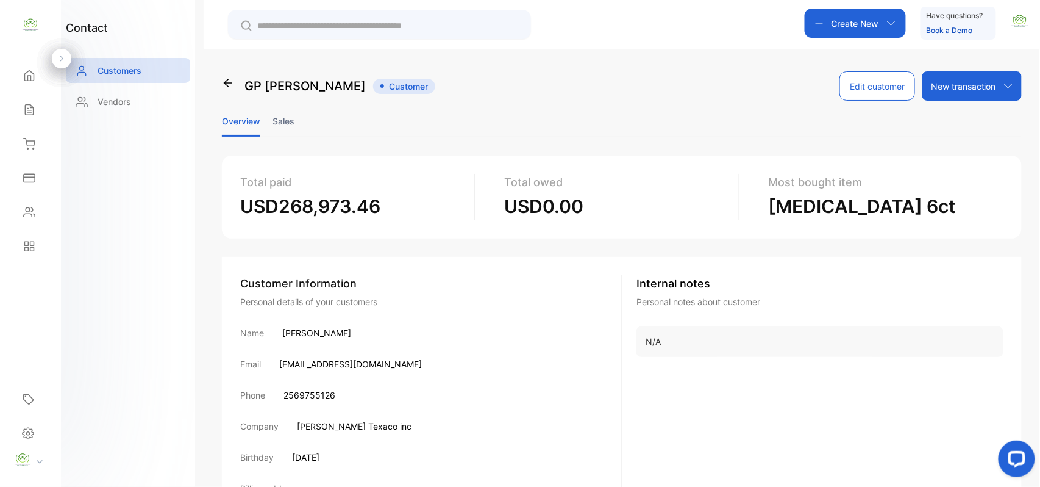
click at [37, 210] on div "Contacts" at bounding box center [30, 212] width 41 height 24
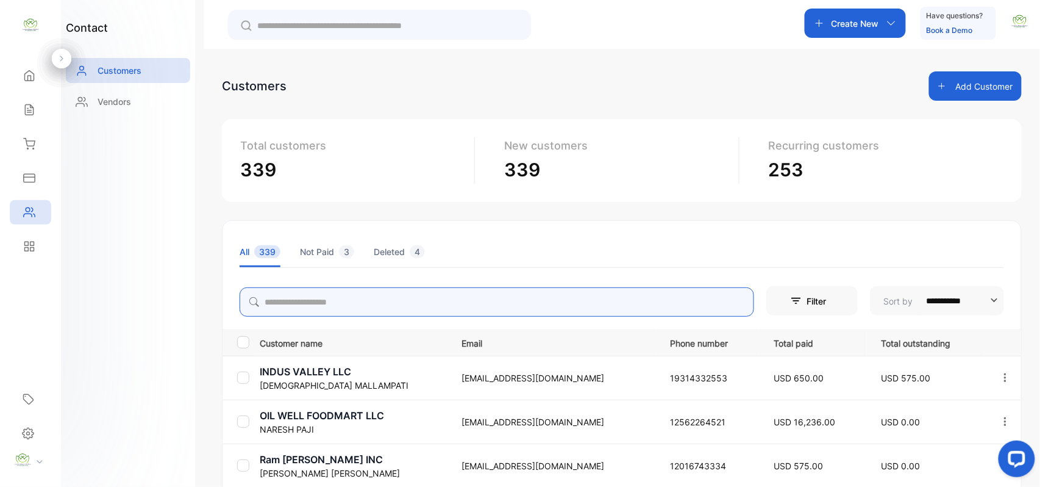
click at [357, 305] on input "search" at bounding box center [497, 301] width 515 height 29
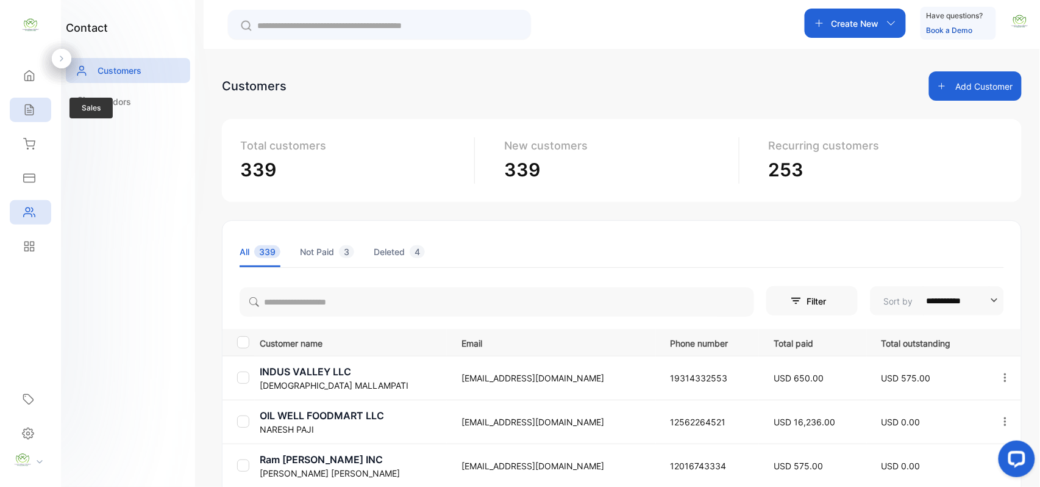
drag, startPoint x: 20, startPoint y: 99, endPoint x: 30, endPoint y: 102, distance: 11.0
click at [24, 99] on div "Sales" at bounding box center [30, 110] width 41 height 24
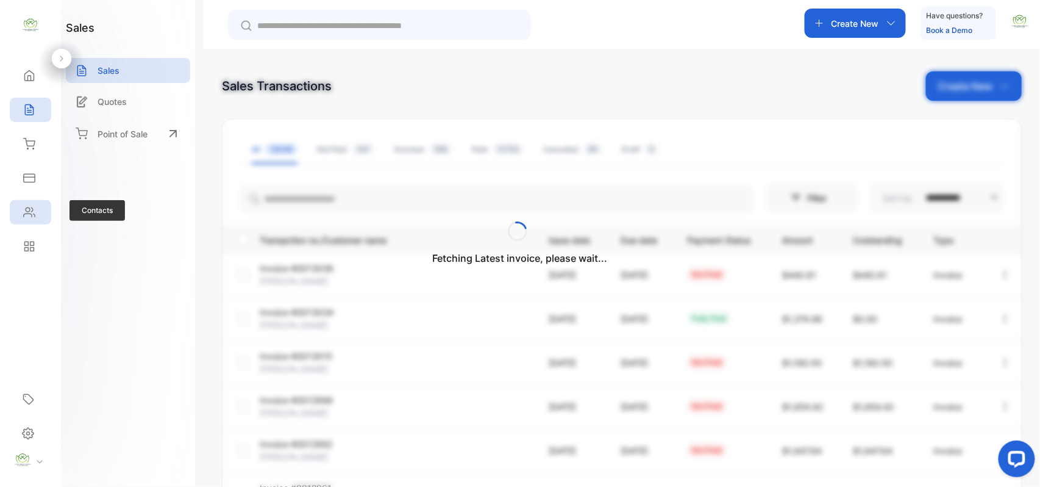
click at [37, 213] on div "Contacts" at bounding box center [30, 212] width 41 height 24
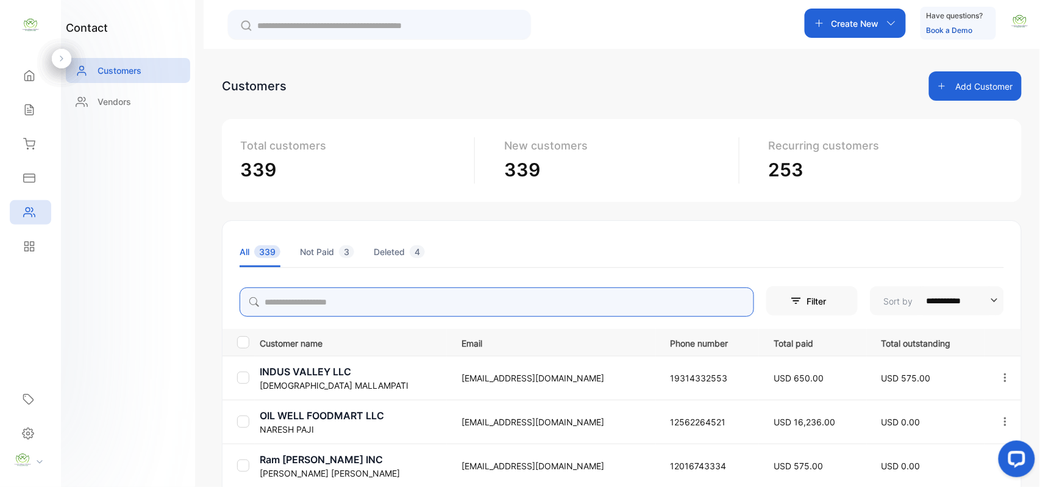
click at [316, 315] on input "search" at bounding box center [497, 301] width 515 height 29
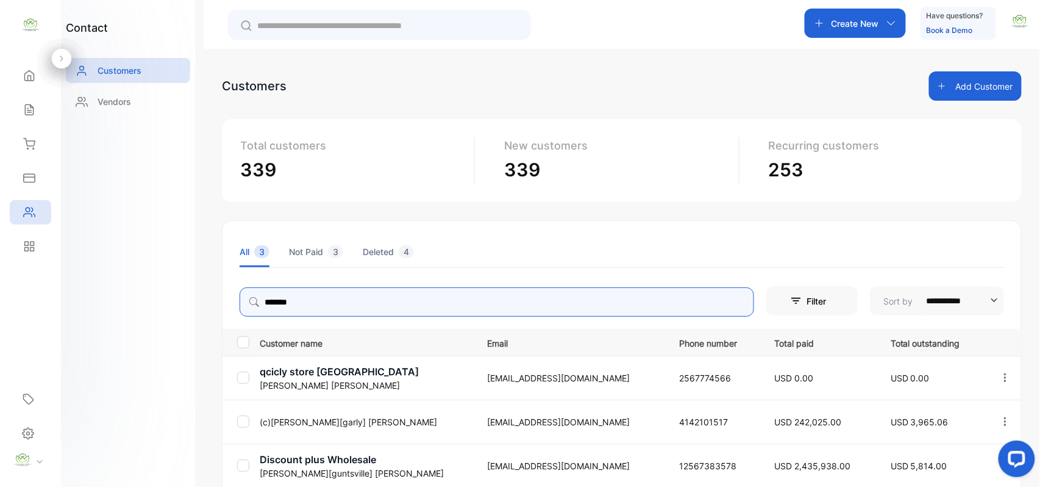
type input "*******"
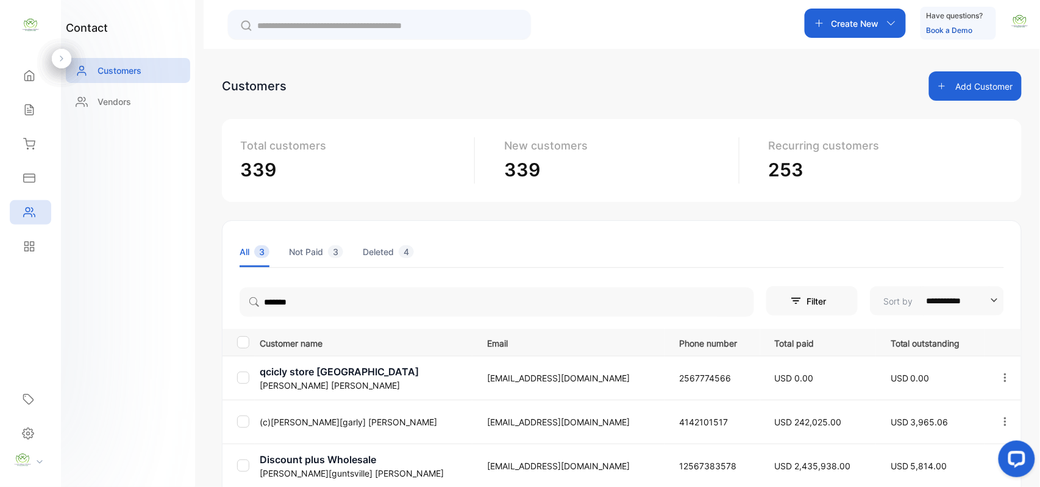
click at [145, 283] on div "contact Customers Vendors" at bounding box center [128, 243] width 134 height 487
click at [315, 422] on p "(c)Bhaveshbhai[garly] Patel" at bounding box center [366, 421] width 212 height 13
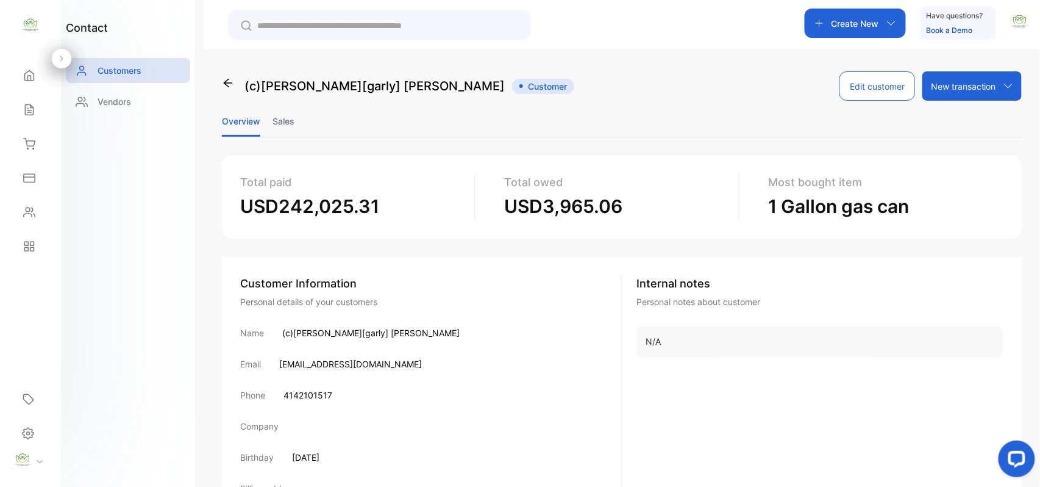
click at [281, 113] on li "Sales" at bounding box center [284, 121] width 22 height 31
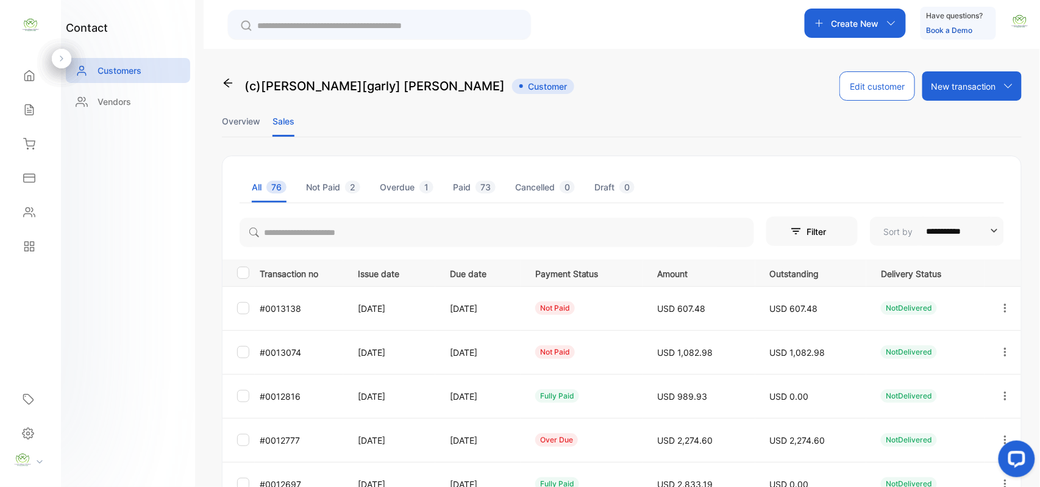
click at [259, 118] on li "Overview" at bounding box center [241, 121] width 38 height 31
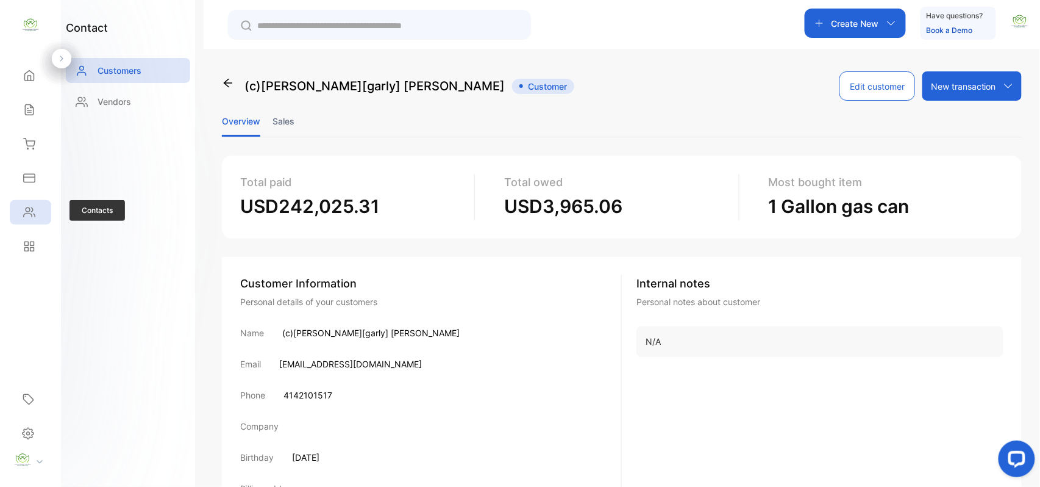
drag, startPoint x: 20, startPoint y: 213, endPoint x: 30, endPoint y: 220, distance: 12.0
click at [25, 216] on div "Contacts" at bounding box center [28, 212] width 16 height 12
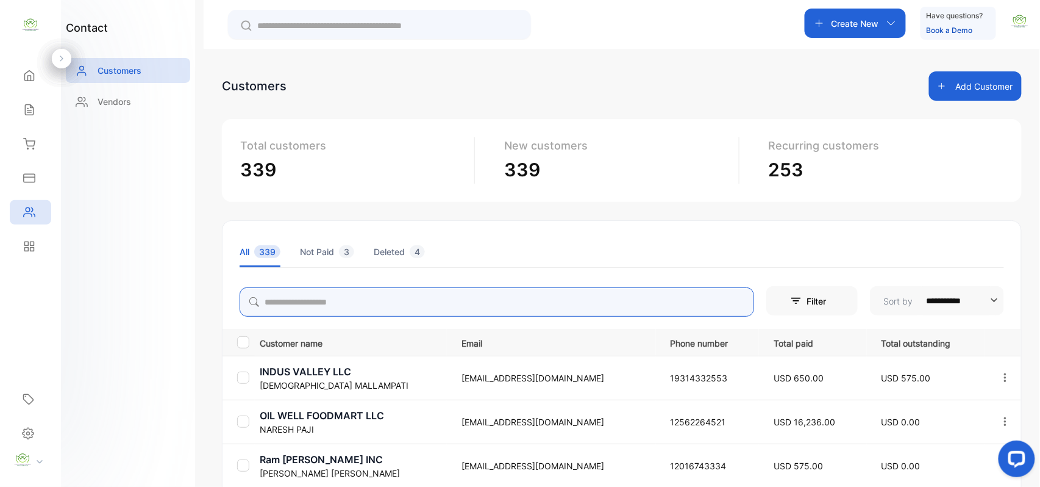
click at [401, 301] on input "search" at bounding box center [497, 301] width 515 height 29
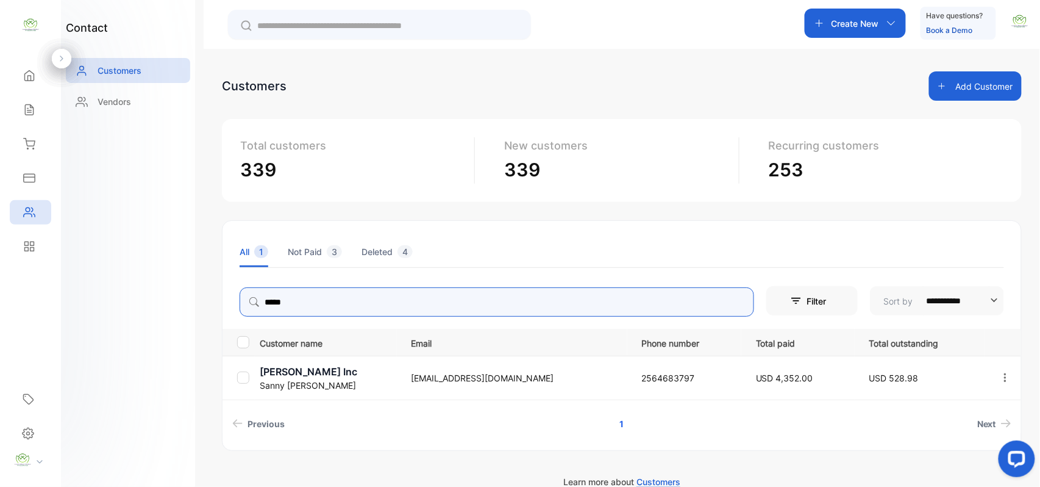
type input "*****"
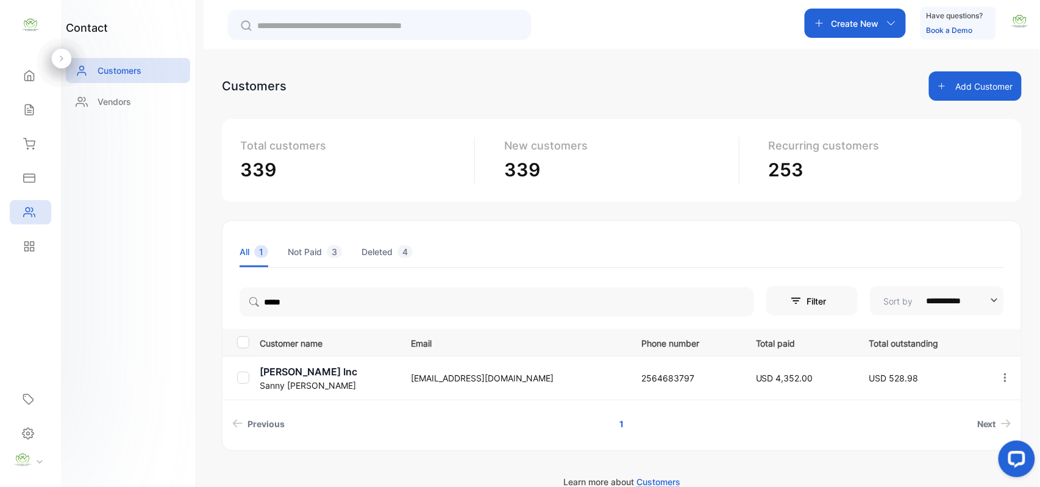
click at [287, 368] on p "jay Bhagwat Inc" at bounding box center [328, 371] width 137 height 15
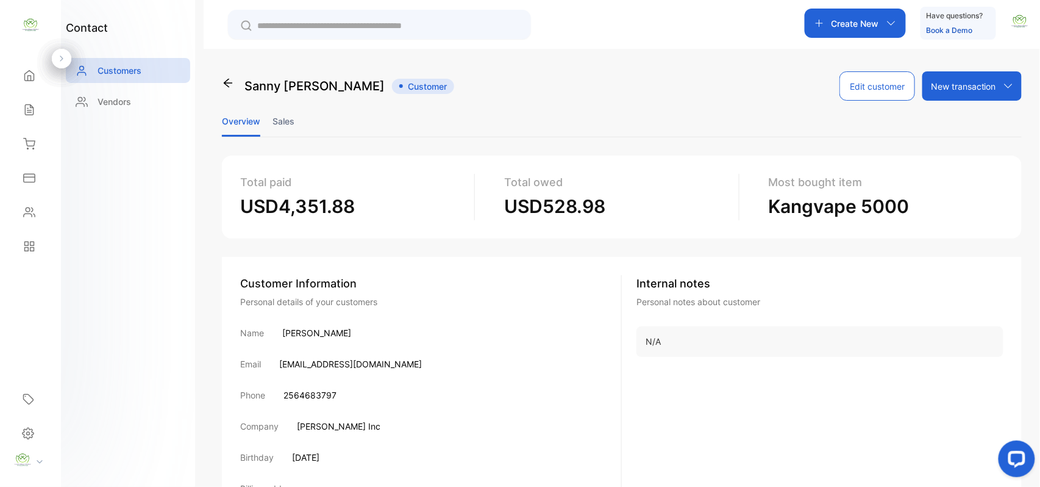
click at [277, 117] on li "Sales" at bounding box center [284, 121] width 22 height 31
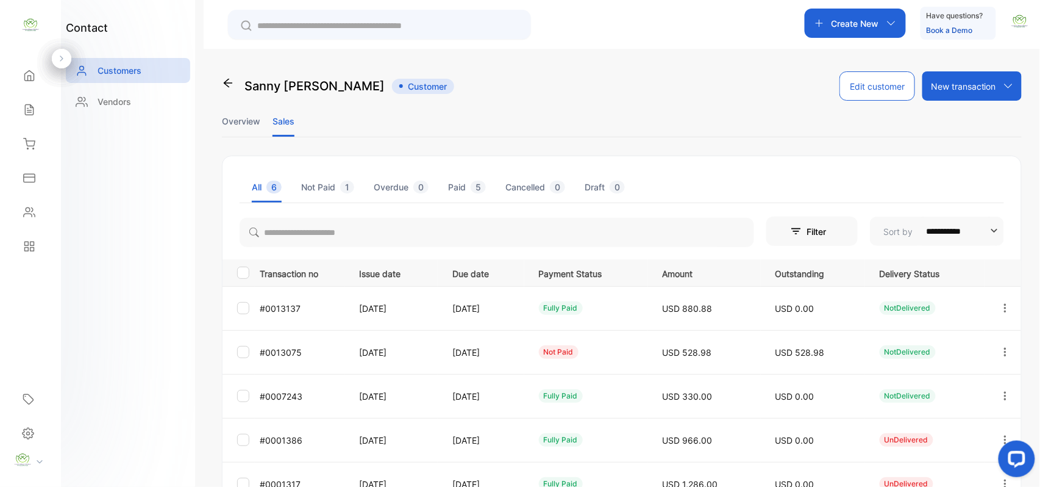
click at [1001, 348] on icon "button" at bounding box center [1005, 351] width 11 height 11
click at [976, 383] on div "View" at bounding box center [950, 389] width 137 height 24
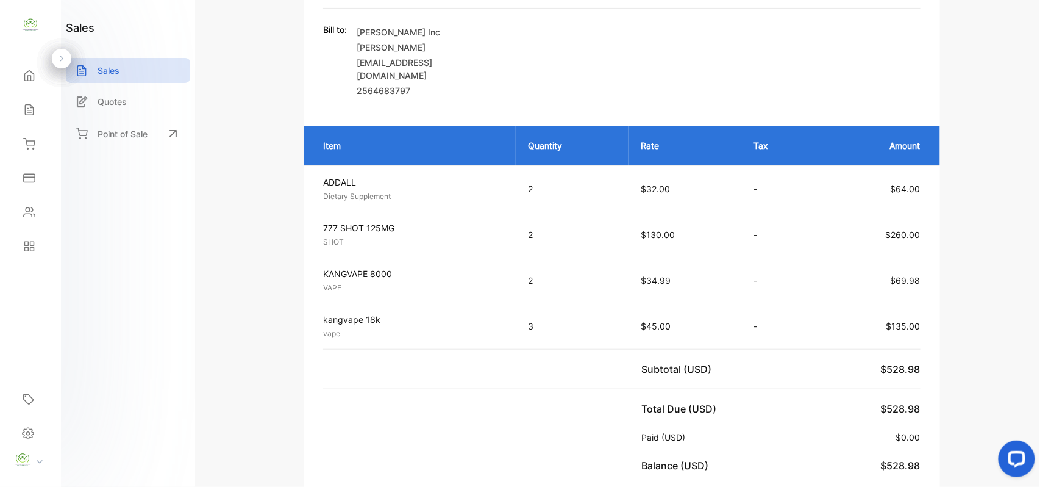
scroll to position [189, 0]
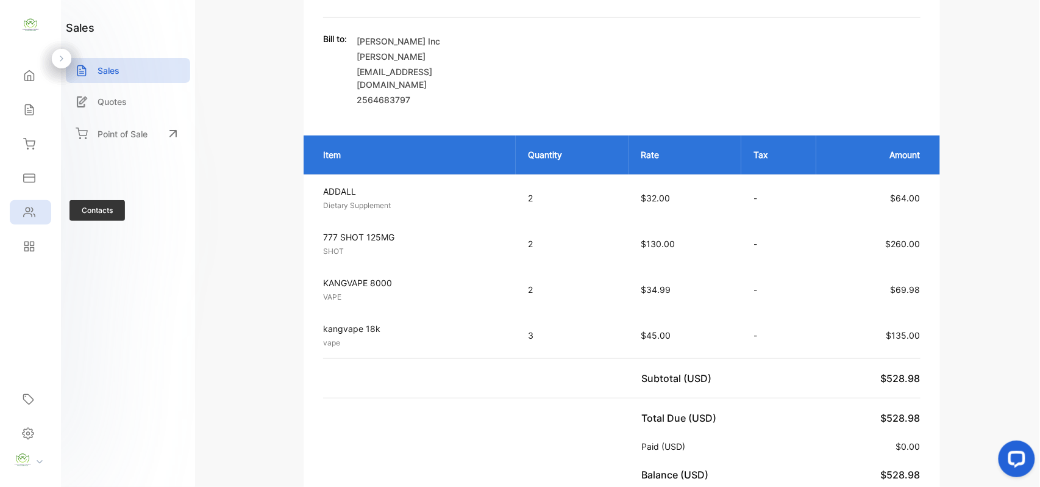
click at [35, 213] on icon at bounding box center [29, 212] width 12 height 12
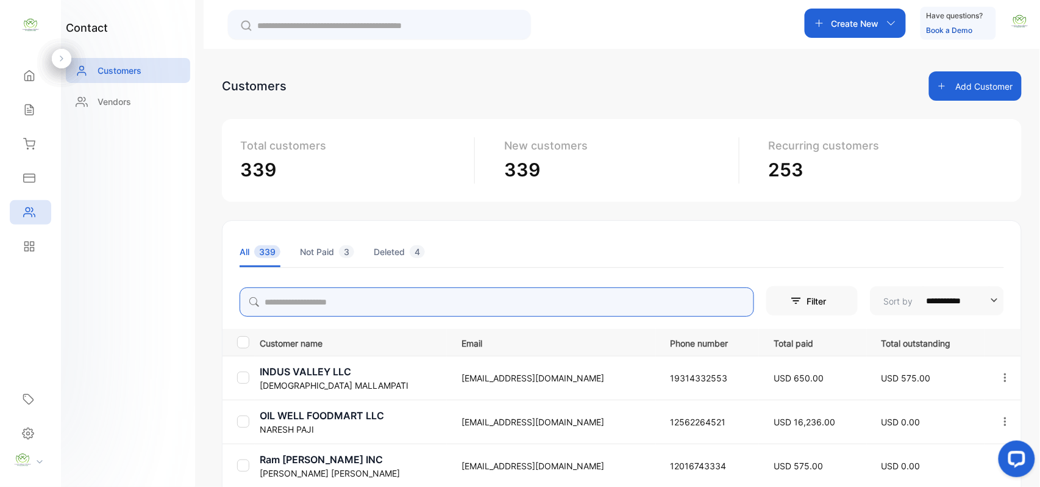
click at [523, 304] on input "search" at bounding box center [497, 301] width 515 height 29
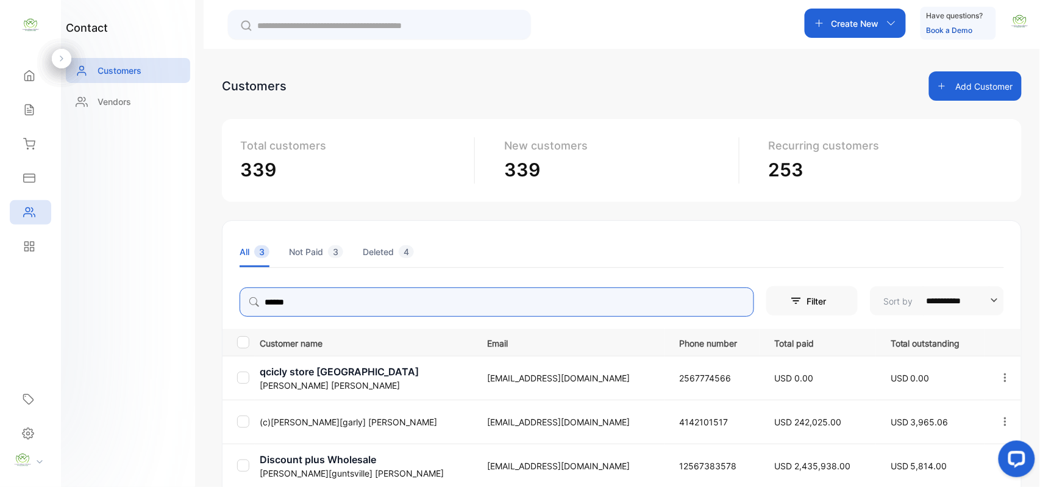
type input "******"
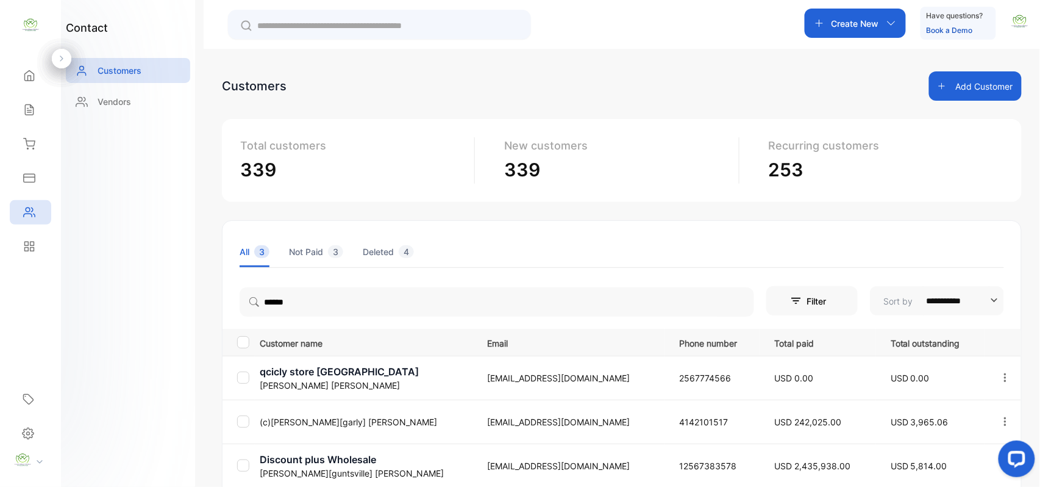
drag, startPoint x: 91, startPoint y: 305, endPoint x: 406, endPoint y: 389, distance: 325.2
click at [115, 306] on div "contact Customers Vendors" at bounding box center [128, 243] width 134 height 487
click at [308, 414] on td "(c)Bhaveshbhai[garly] Patel" at bounding box center [364, 421] width 218 height 44
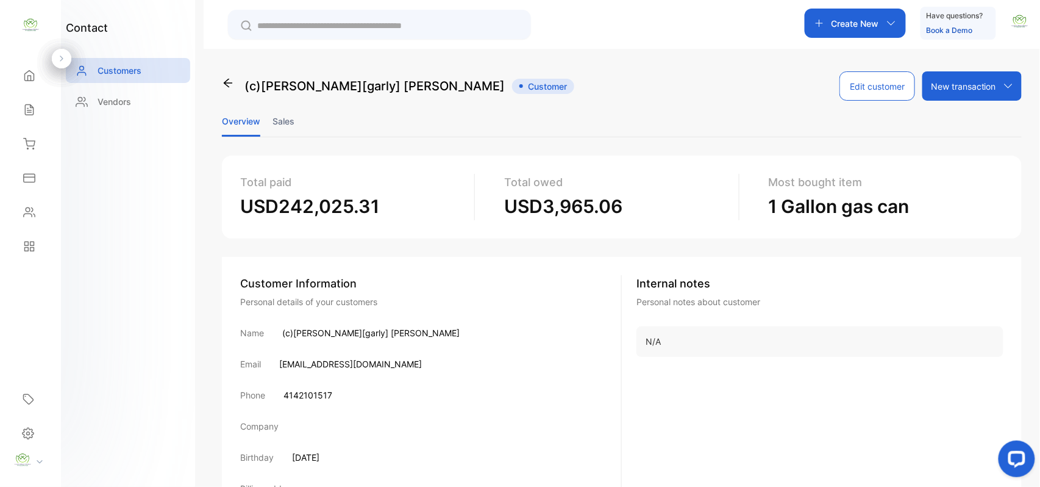
click at [284, 113] on li "Sales" at bounding box center [284, 121] width 22 height 31
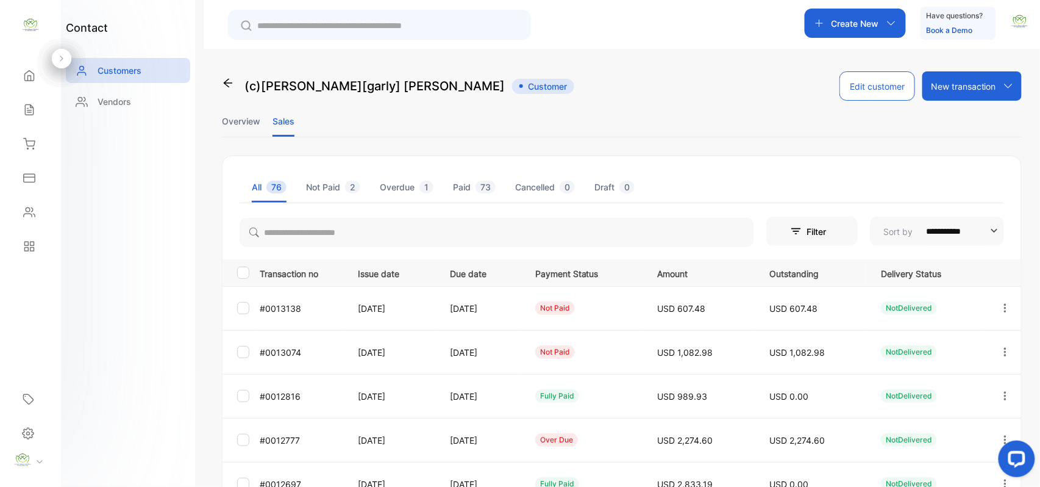
click at [218, 116] on div "**********" at bounding box center [622, 292] width 837 height 487
click at [242, 117] on li "Overview" at bounding box center [241, 121] width 38 height 31
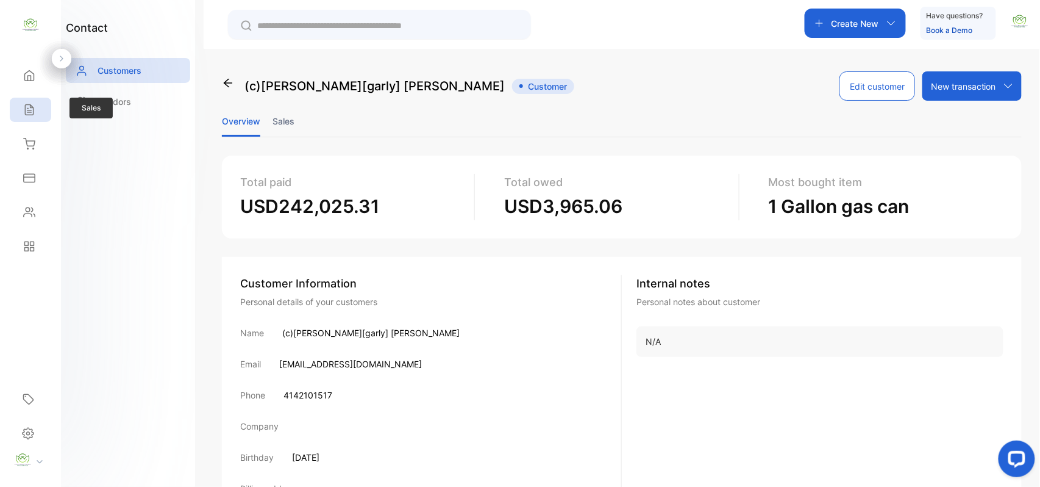
click at [27, 120] on div "Sales" at bounding box center [30, 110] width 41 height 24
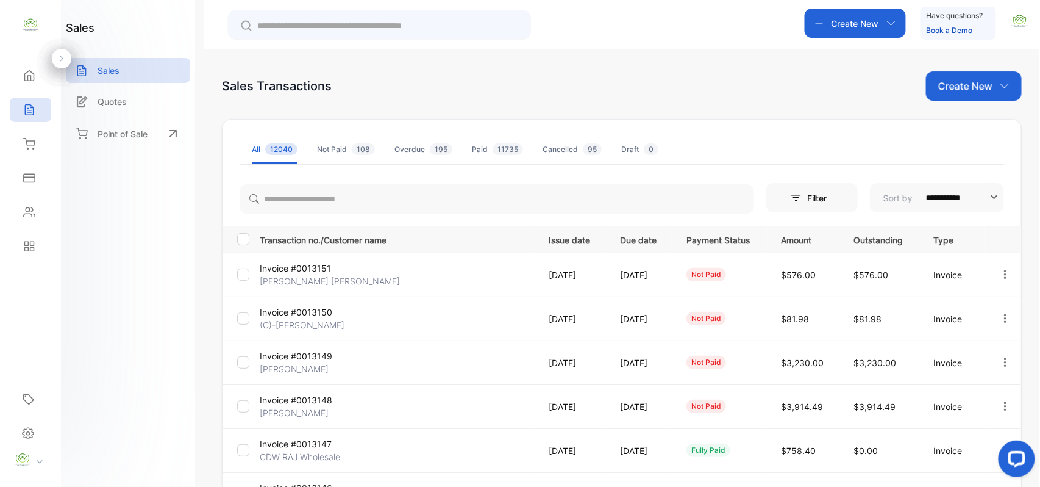
click at [986, 86] on p "Create New" at bounding box center [966, 86] width 54 height 15
click at [972, 122] on span "Invoice" at bounding box center [976, 126] width 29 height 13
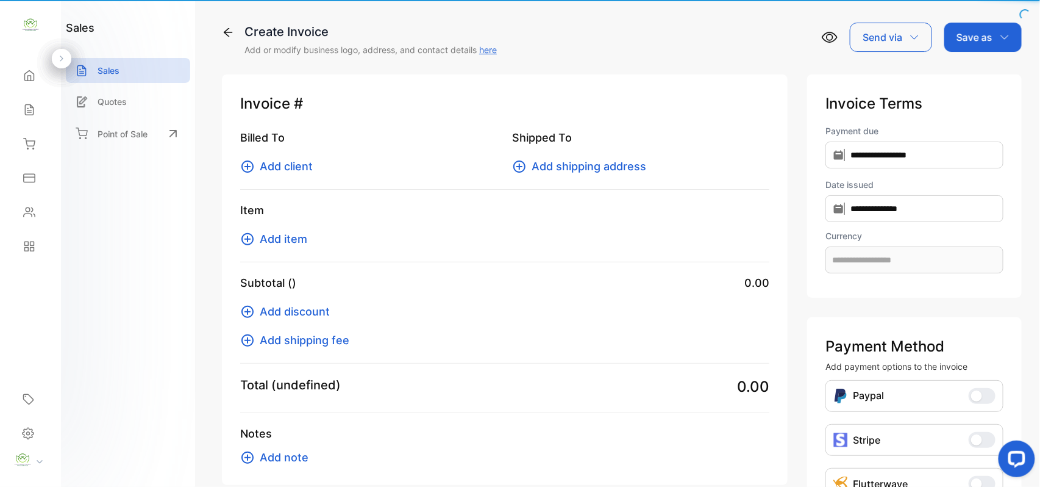
type input "**********"
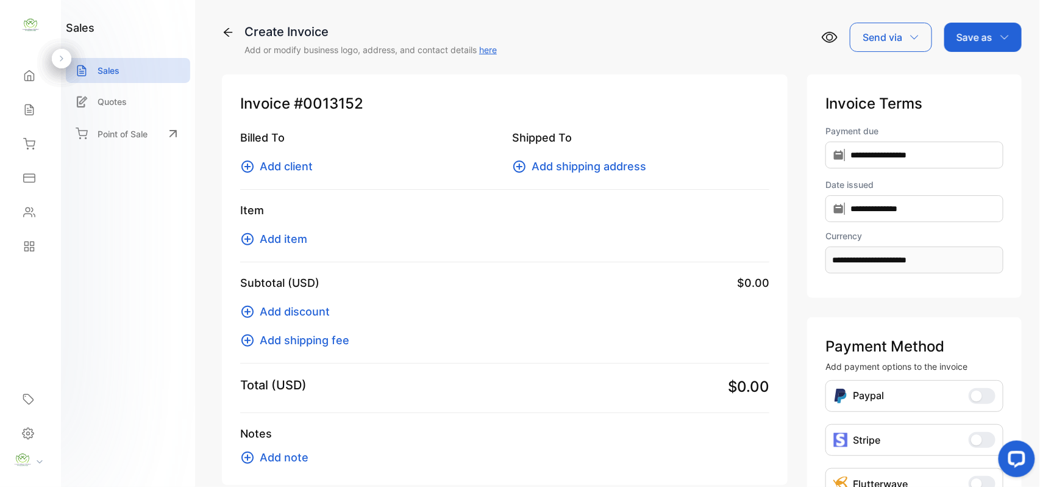
drag, startPoint x: 303, startPoint y: 160, endPoint x: 310, endPoint y: 157, distance: 7.7
click at [310, 158] on span "Add client" at bounding box center [286, 166] width 53 height 16
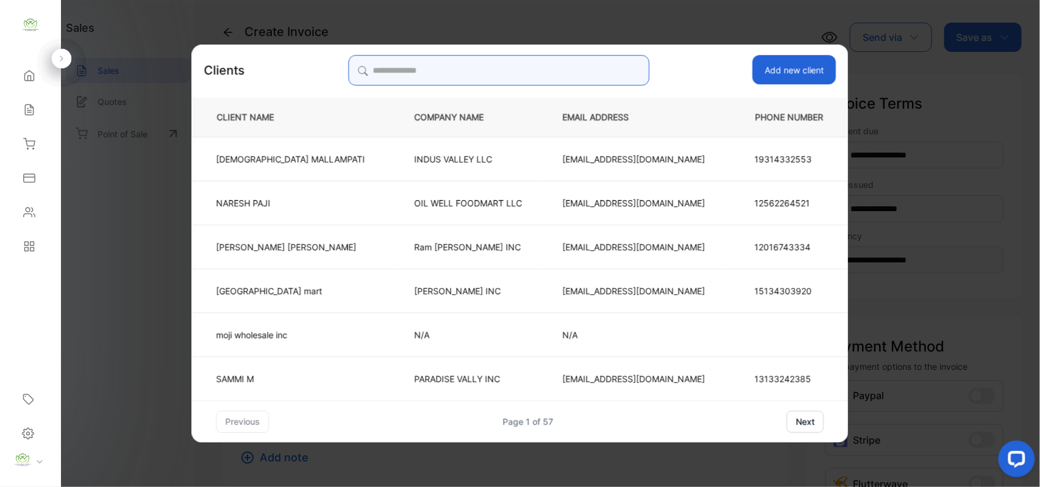
click at [512, 78] on input "search" at bounding box center [498, 70] width 301 height 30
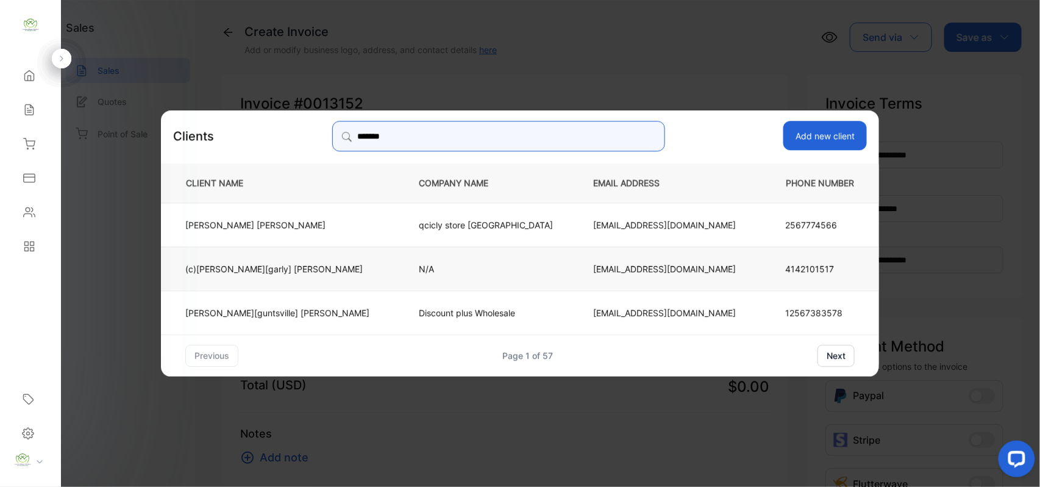
type input "*******"
click at [350, 265] on p "(c)Bhaveshbhai[garly] Patel" at bounding box center [277, 268] width 184 height 13
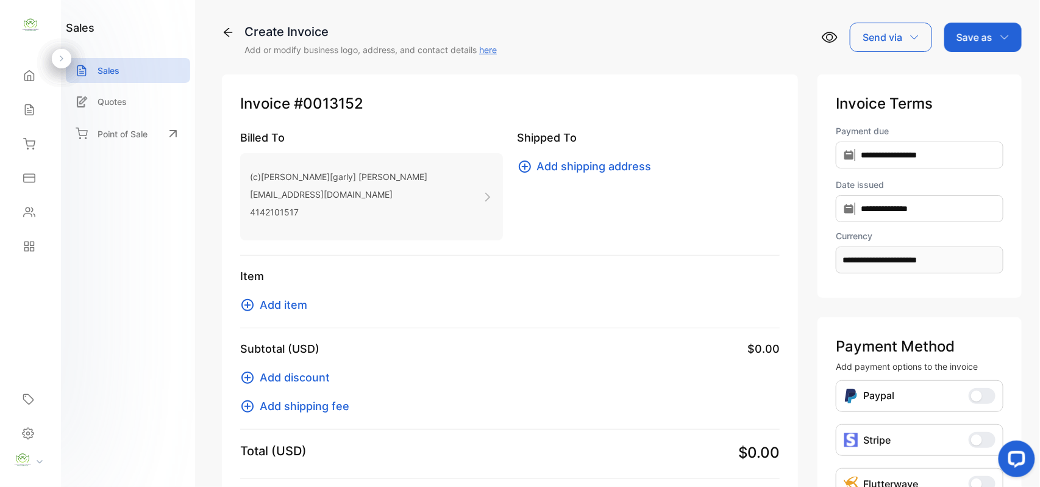
click at [276, 295] on div "Item Add item" at bounding box center [510, 298] width 540 height 60
click at [281, 305] on span "Add item" at bounding box center [284, 304] width 48 height 16
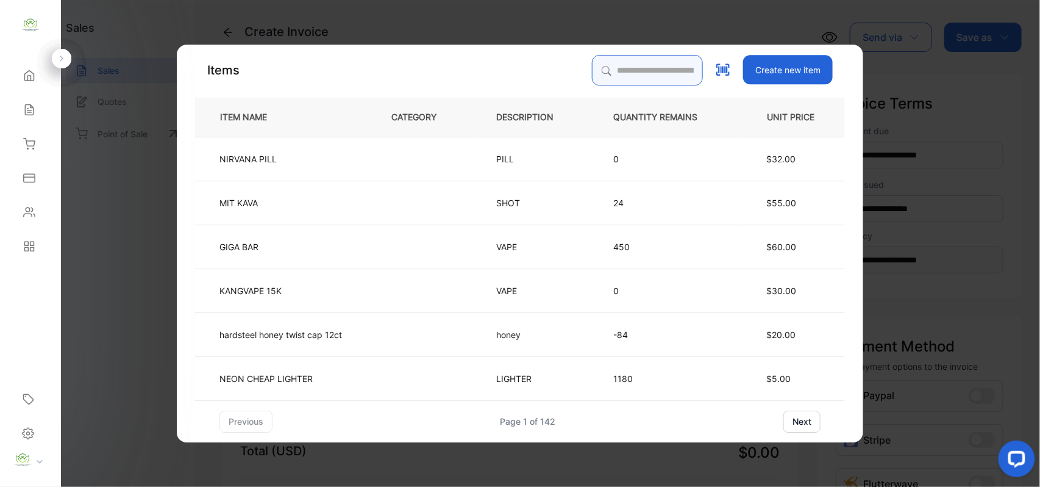
click at [671, 79] on input "search" at bounding box center [647, 70] width 111 height 30
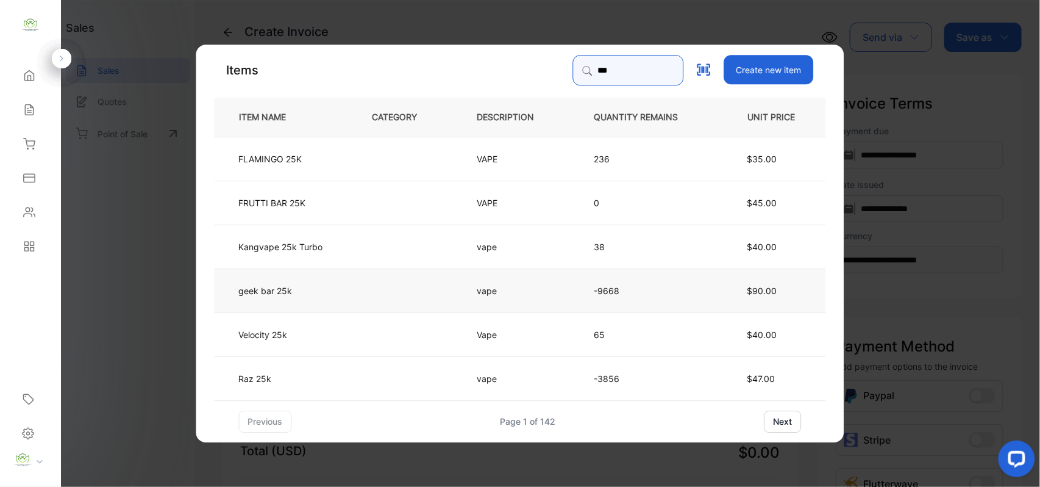
type input "***"
click at [328, 293] on td "geek bar 25k" at bounding box center [284, 290] width 138 height 44
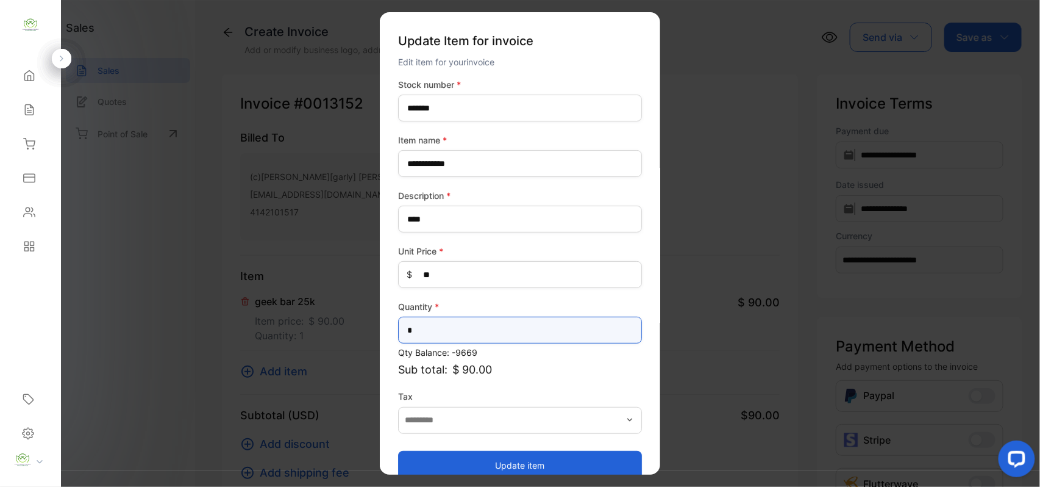
click at [574, 328] on input "*" at bounding box center [520, 330] width 244 height 27
type input "*"
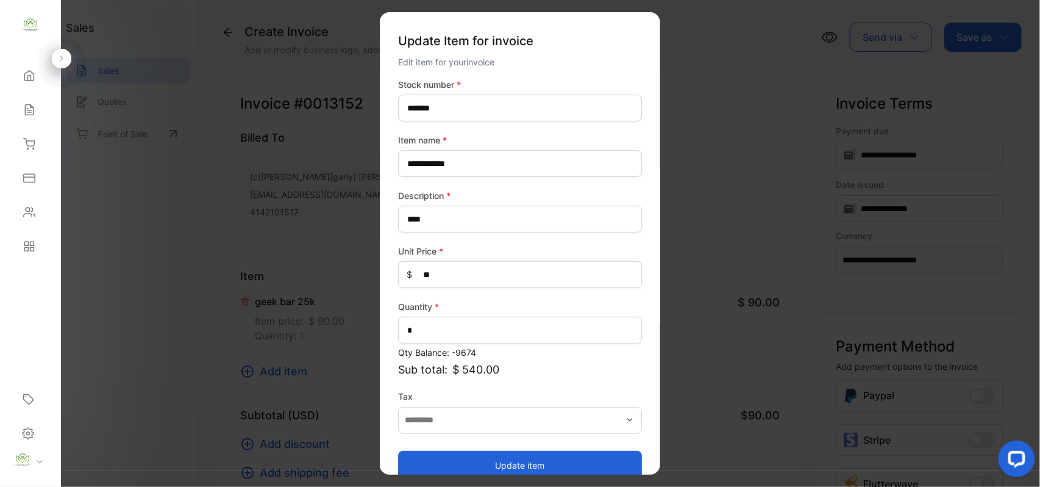
click at [503, 459] on button "Update item" at bounding box center [520, 464] width 244 height 29
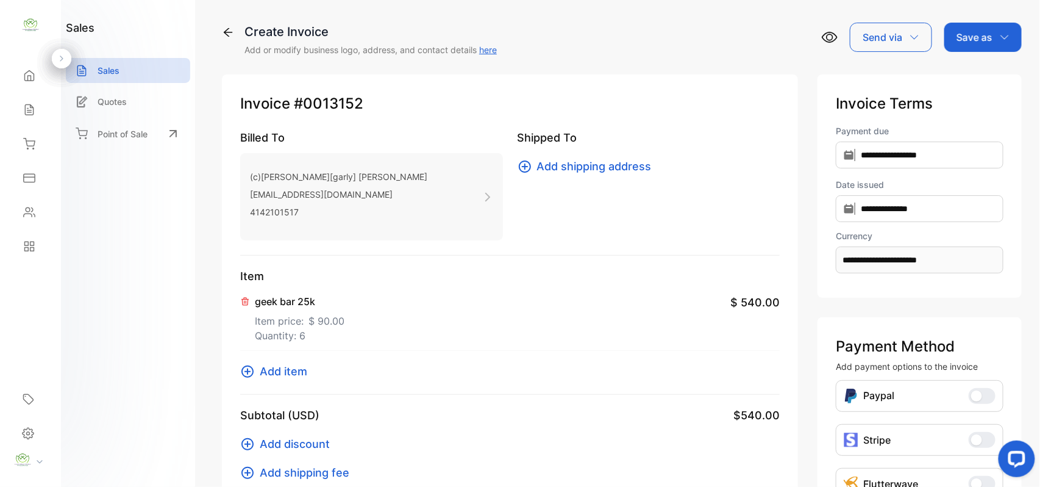
click at [270, 376] on span "Add item" at bounding box center [284, 371] width 48 height 16
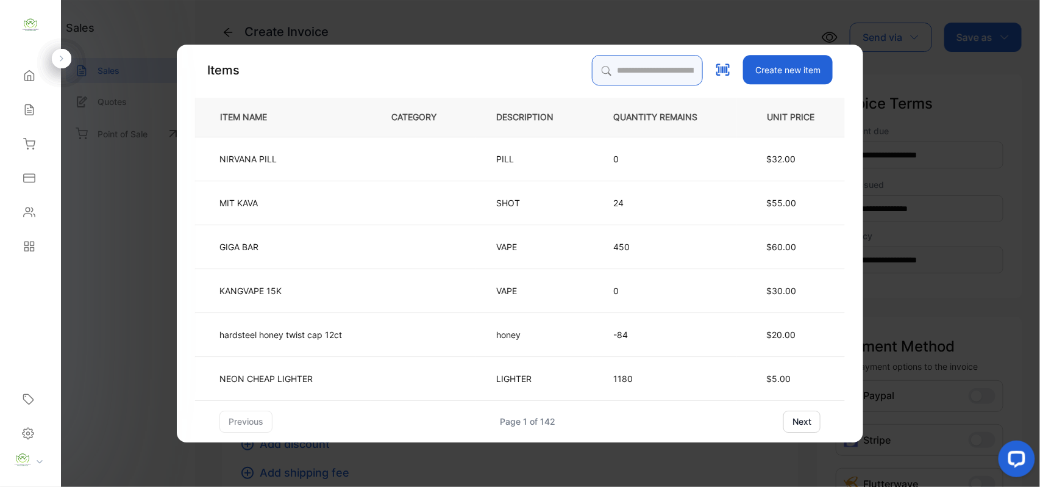
click at [625, 69] on input "search" at bounding box center [647, 70] width 111 height 30
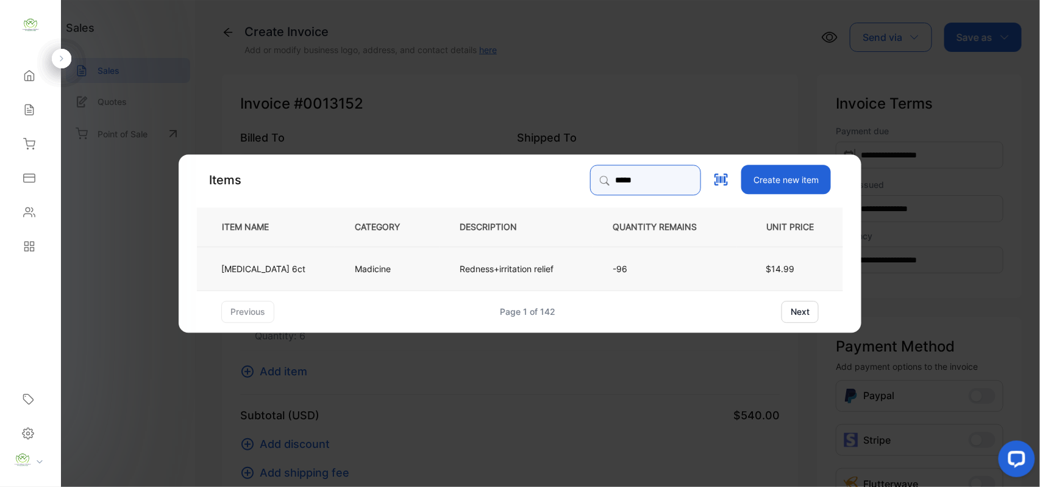
type input "*****"
click at [388, 271] on td "Madicine" at bounding box center [387, 268] width 105 height 44
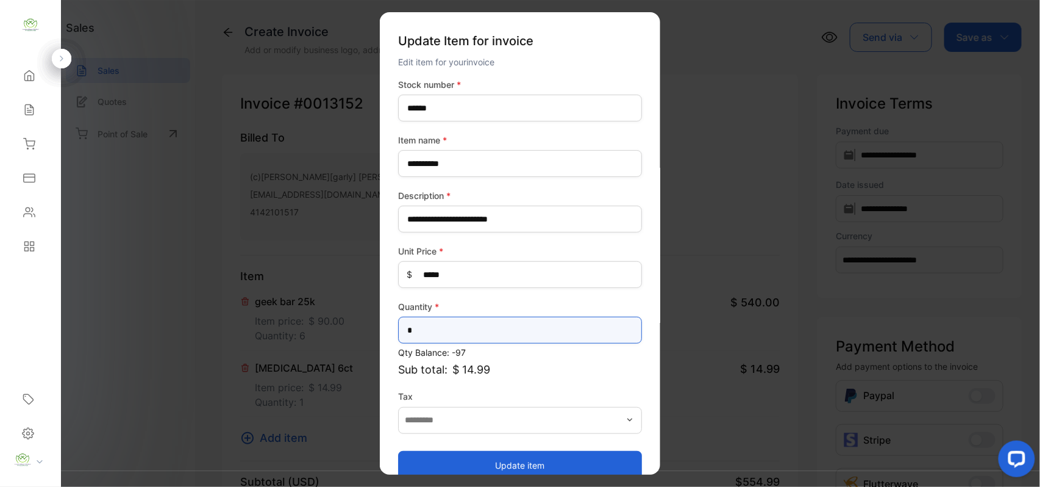
click at [493, 329] on input "*" at bounding box center [520, 330] width 244 height 27
type input "*"
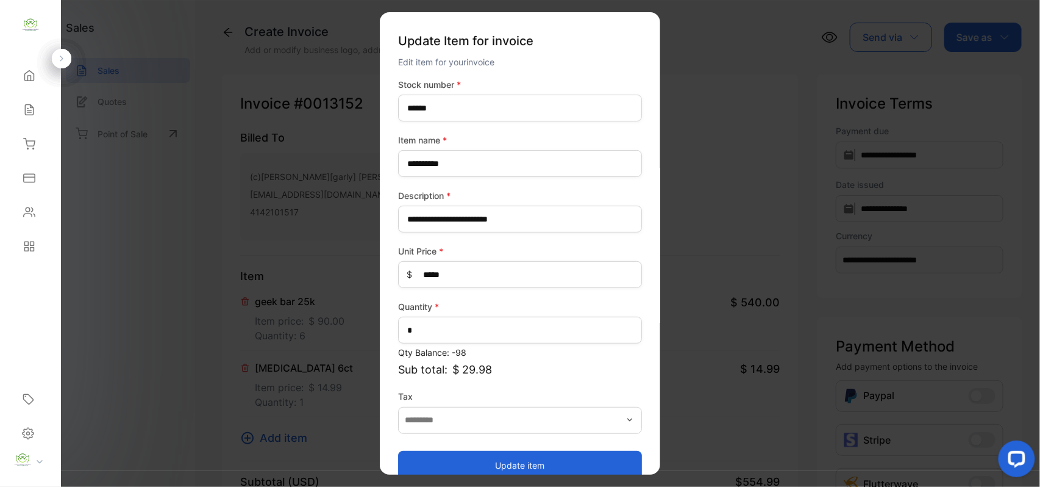
click at [467, 457] on button "Update item" at bounding box center [520, 464] width 244 height 29
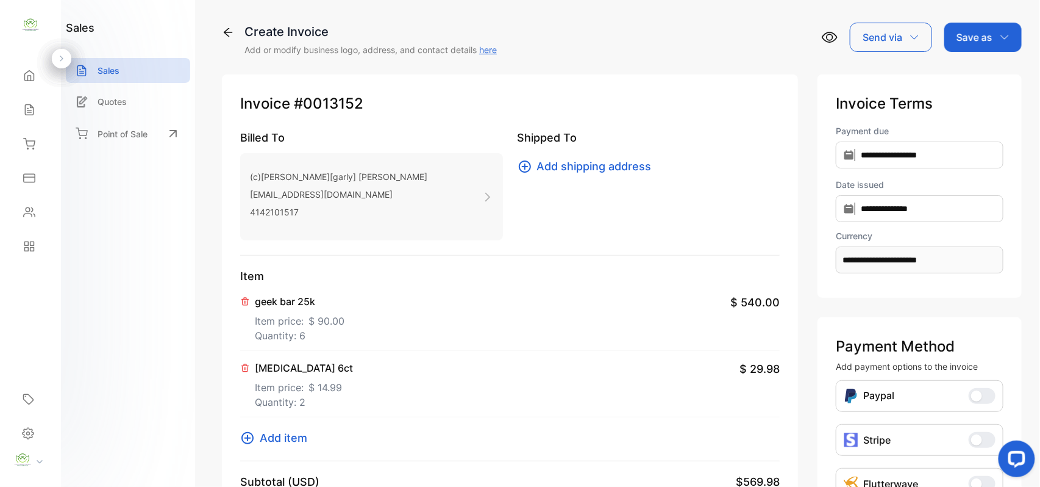
click at [979, 38] on p "Save as" at bounding box center [975, 37] width 36 height 15
click at [976, 74] on div "Invoice" at bounding box center [980, 77] width 70 height 24
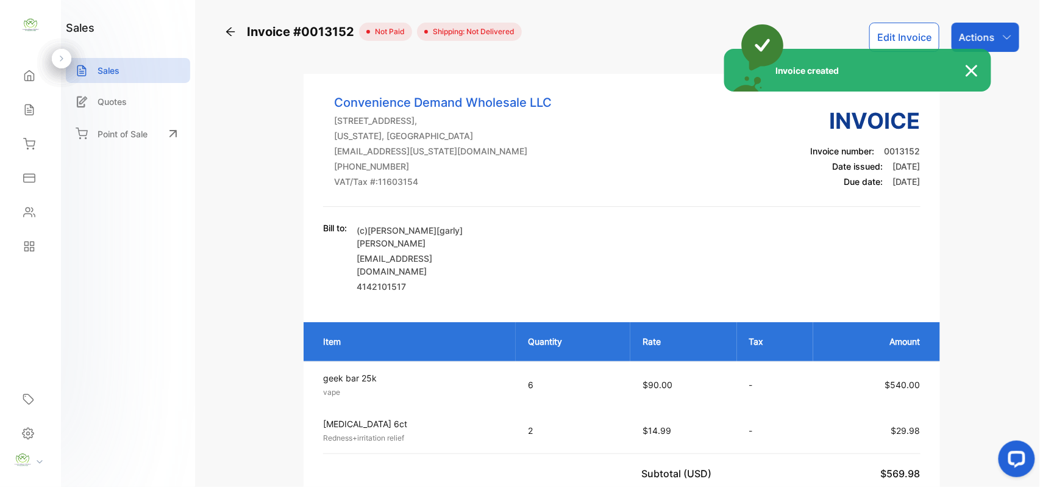
click at [1009, 35] on div "Invoice created" at bounding box center [520, 243] width 1040 height 487
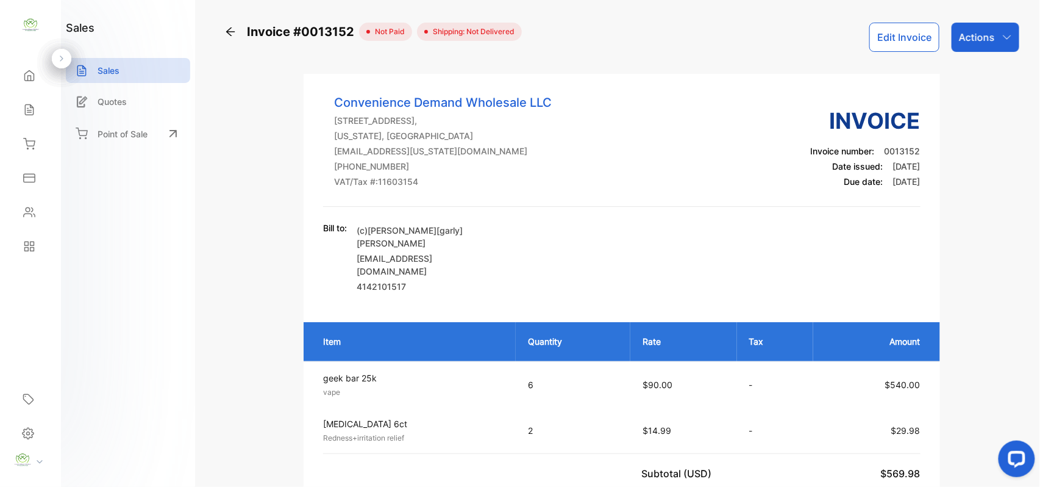
click at [1009, 35] on icon "button" at bounding box center [1008, 37] width 10 height 10
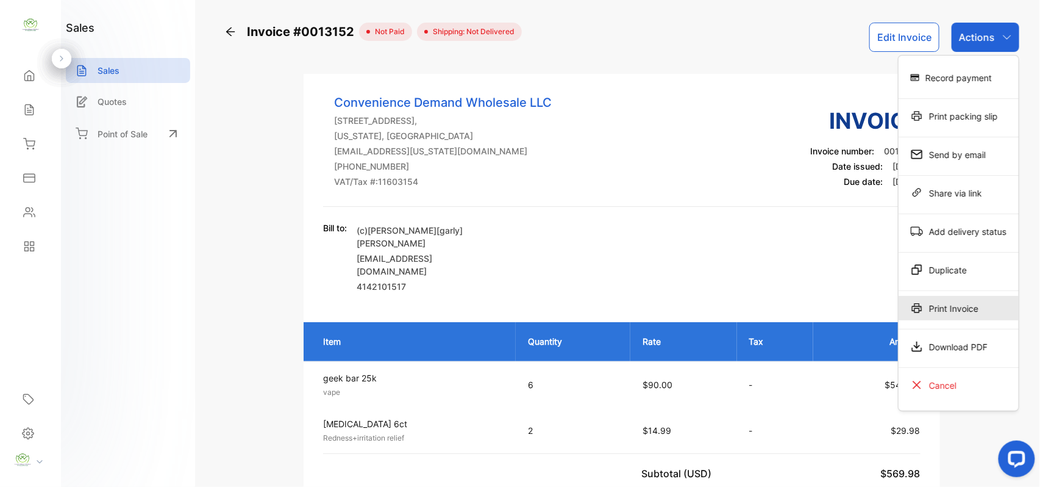
click at [959, 303] on div "Print Invoice" at bounding box center [959, 308] width 120 height 24
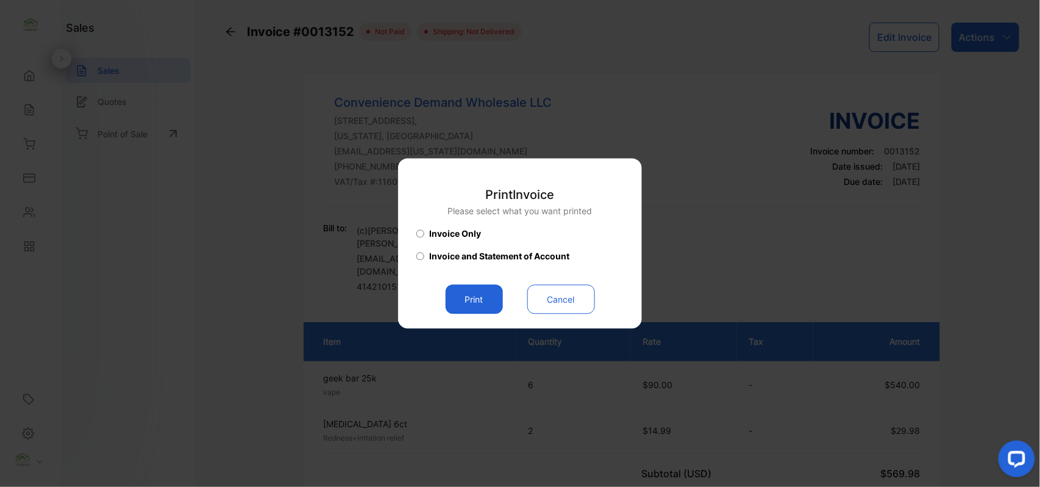
click at [479, 298] on button "Print" at bounding box center [474, 299] width 57 height 29
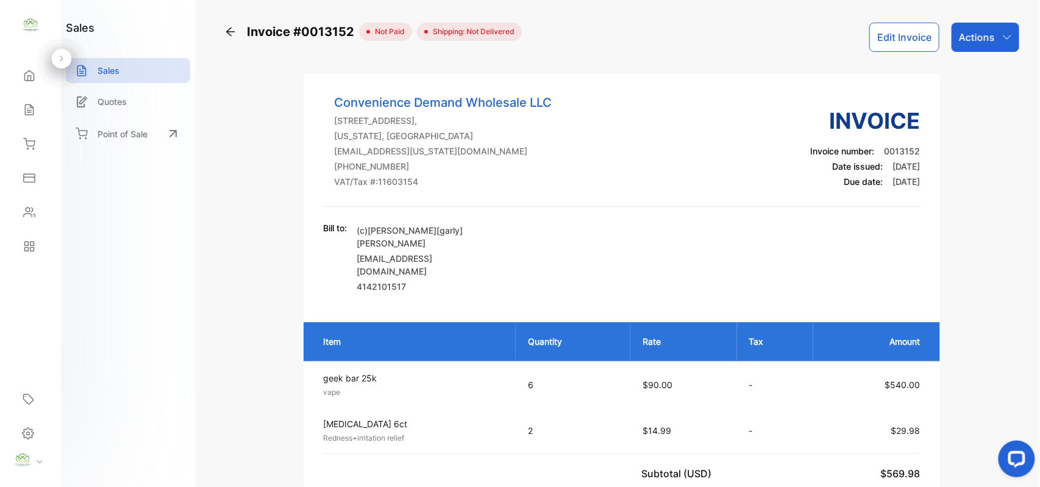
drag, startPoint x: 22, startPoint y: 207, endPoint x: 38, endPoint y: 211, distance: 16.3
click at [34, 209] on div "Contacts" at bounding box center [28, 212] width 16 height 12
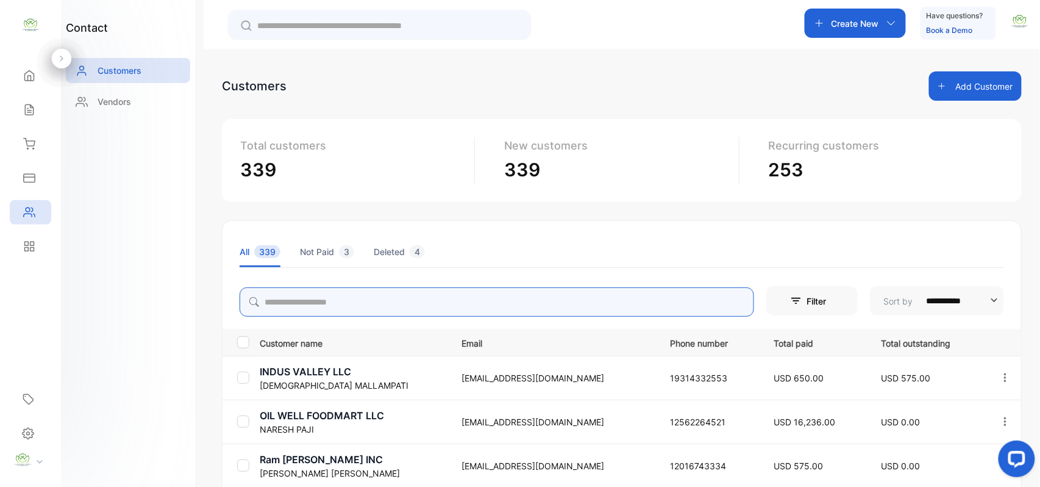
click at [376, 313] on input "search" at bounding box center [497, 301] width 515 height 29
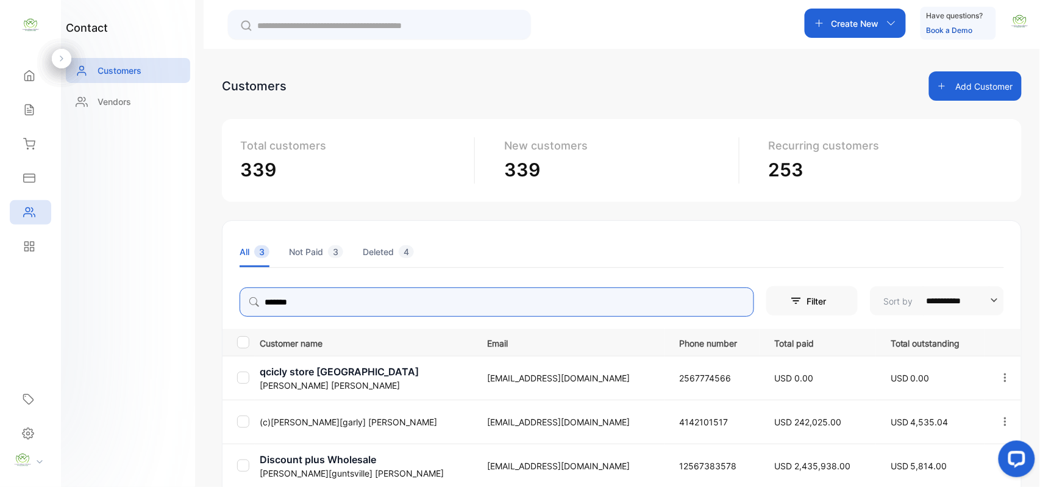
type input "*******"
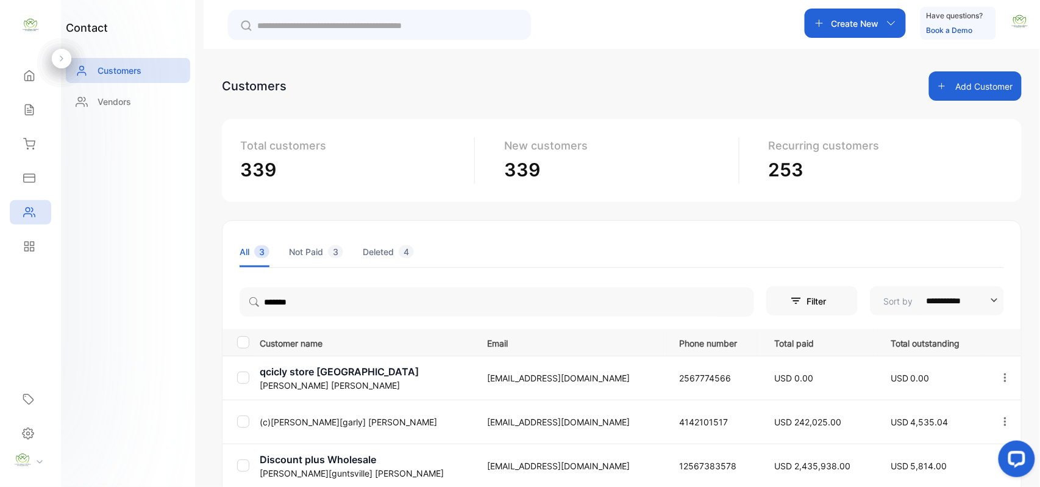
drag, startPoint x: 130, startPoint y: 374, endPoint x: 315, endPoint y: 428, distance: 192.4
click at [147, 374] on div "contact Customers Vendors" at bounding box center [128, 243] width 134 height 487
click at [317, 422] on p "(c)Bhaveshbhai[garly] Patel" at bounding box center [366, 421] width 212 height 13
click at [305, 411] on td "(c)Bhaveshbhai[garly] Patel" at bounding box center [364, 421] width 218 height 44
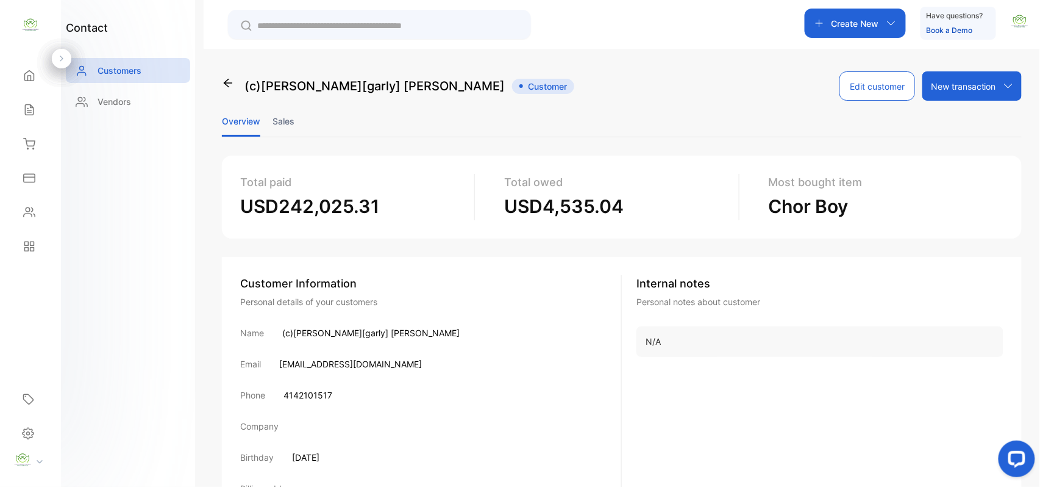
click at [279, 125] on li "Sales" at bounding box center [284, 121] width 22 height 31
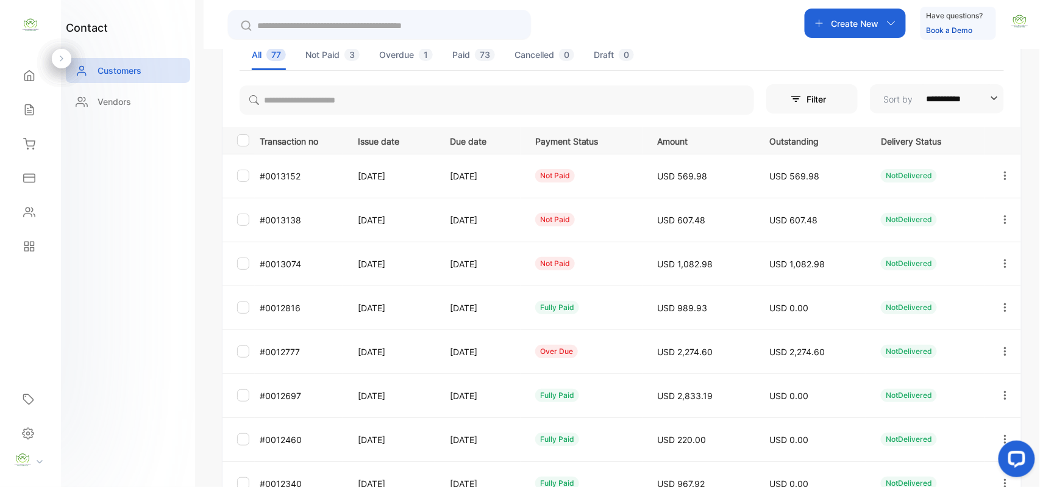
scroll to position [189, 0]
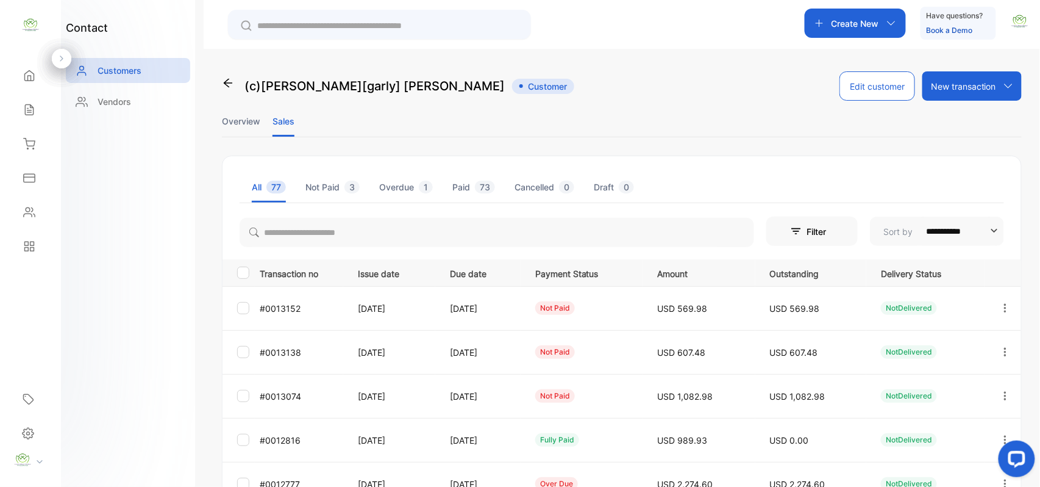
click at [240, 120] on li "Overview" at bounding box center [241, 121] width 38 height 31
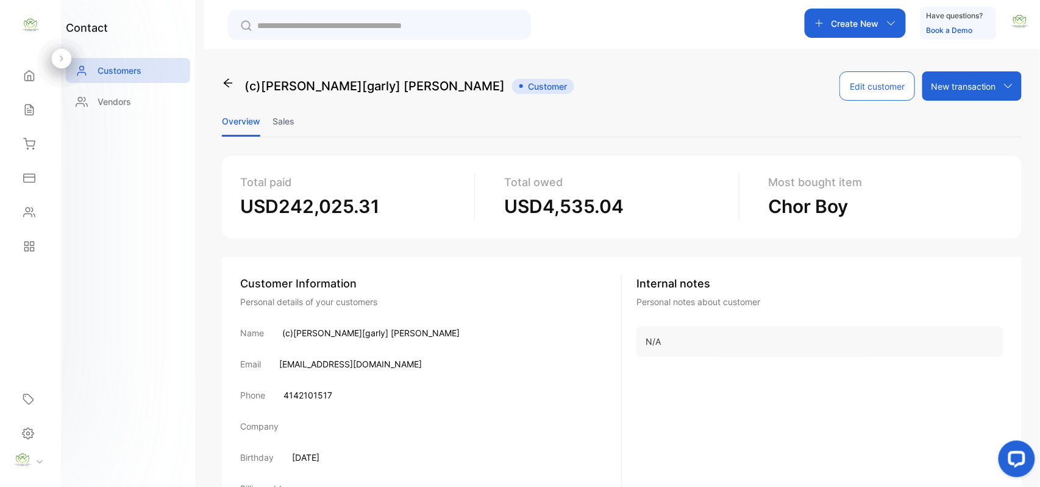
click at [33, 107] on icon at bounding box center [29, 110] width 12 height 12
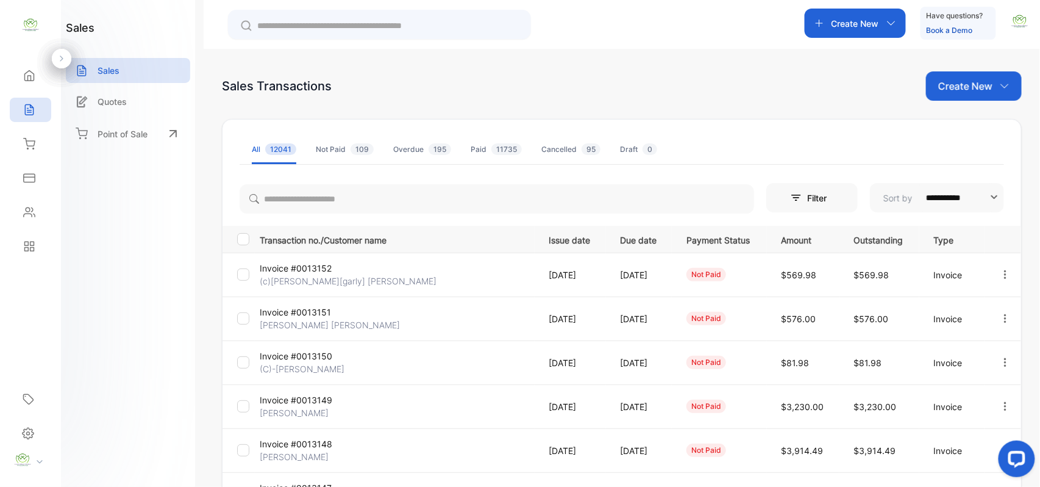
drag, startPoint x: 30, startPoint y: 213, endPoint x: 45, endPoint y: 210, distance: 15.7
click at [38, 212] on div "Contacts" at bounding box center [30, 212] width 41 height 24
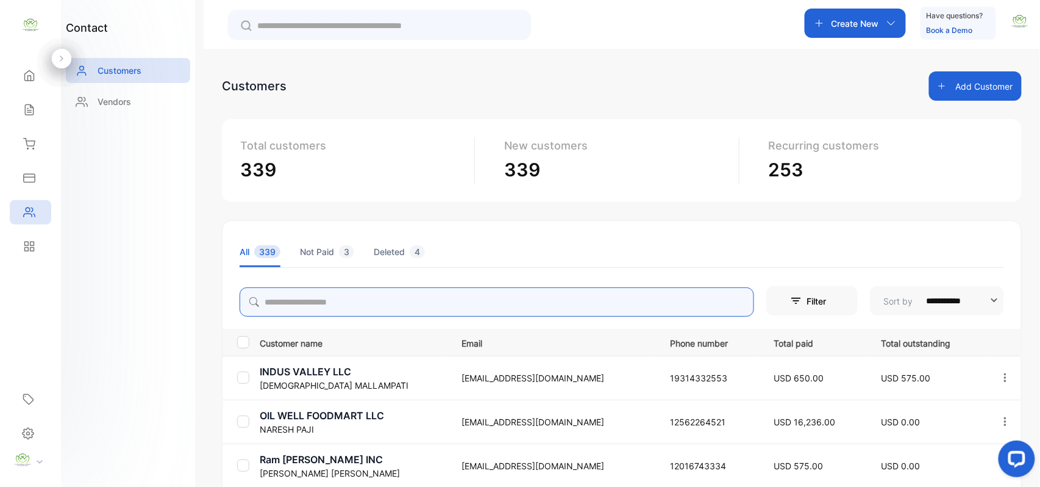
drag, startPoint x: 407, startPoint y: 296, endPoint x: 401, endPoint y: 295, distance: 6.2
click at [406, 298] on input "search" at bounding box center [497, 301] width 515 height 29
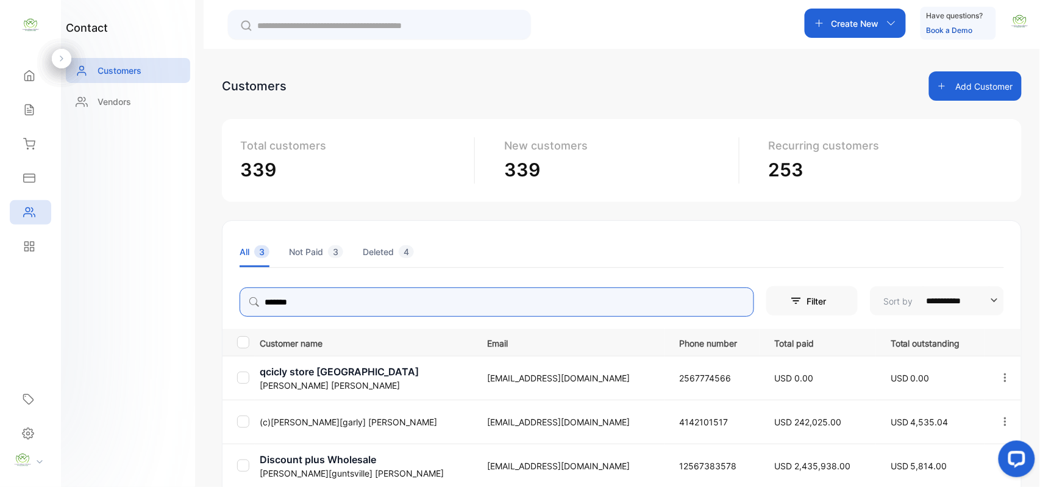
type input "*******"
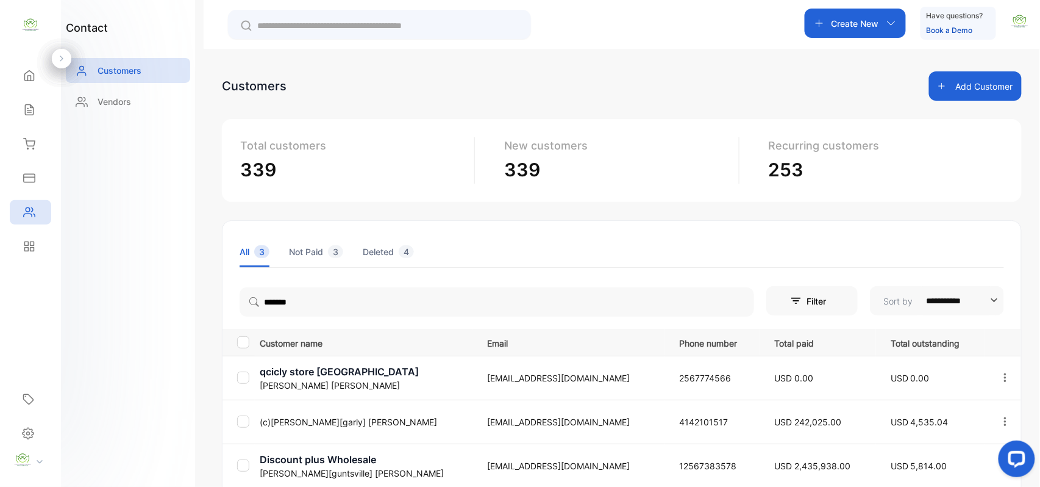
click at [196, 303] on div "**********" at bounding box center [520, 280] width 1040 height 560
click at [331, 415] on p "(c)Bhaveshbhai[garly] Patel" at bounding box center [366, 421] width 212 height 13
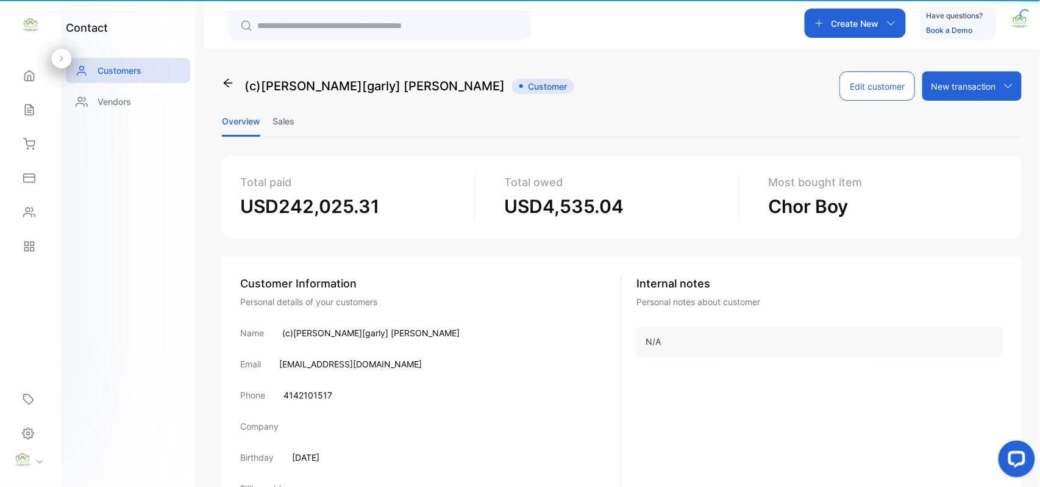
click at [291, 420] on div "Company" at bounding box center [430, 426] width 381 height 13
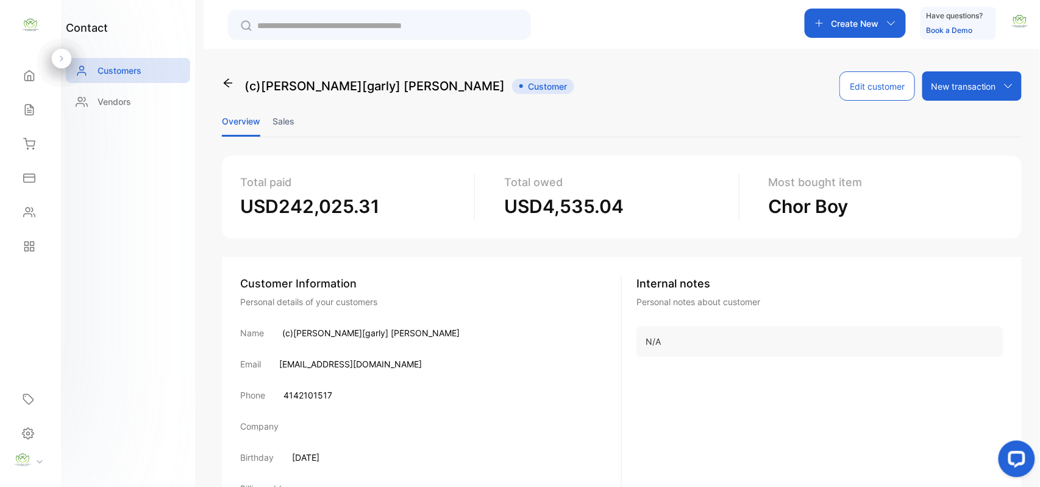
click at [293, 123] on li "Sales" at bounding box center [284, 121] width 22 height 31
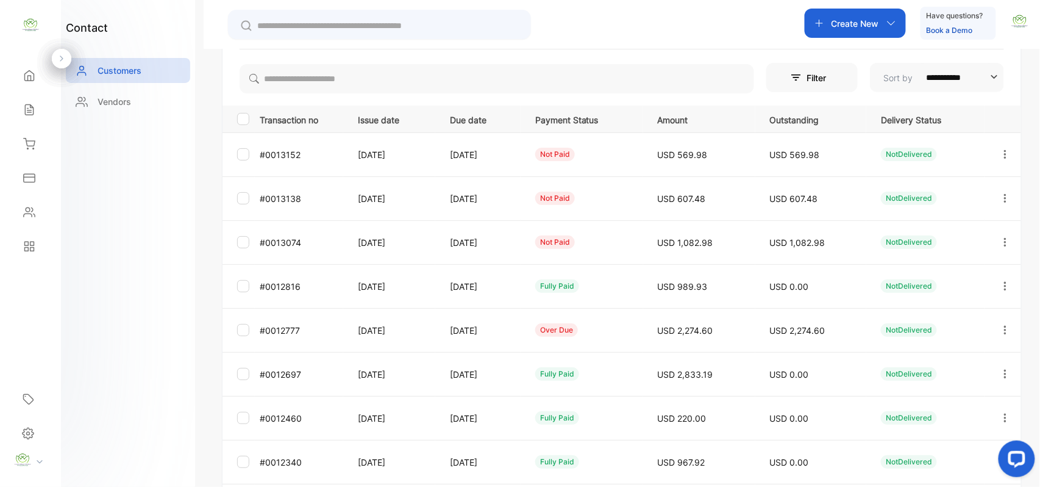
scroll to position [189, 0]
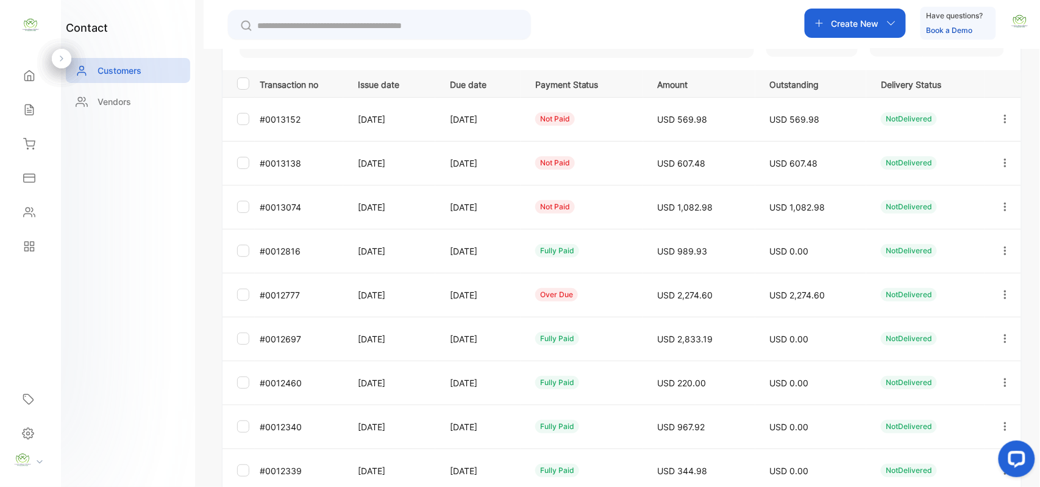
click at [13, 213] on div "Contacts" at bounding box center [30, 212] width 41 height 24
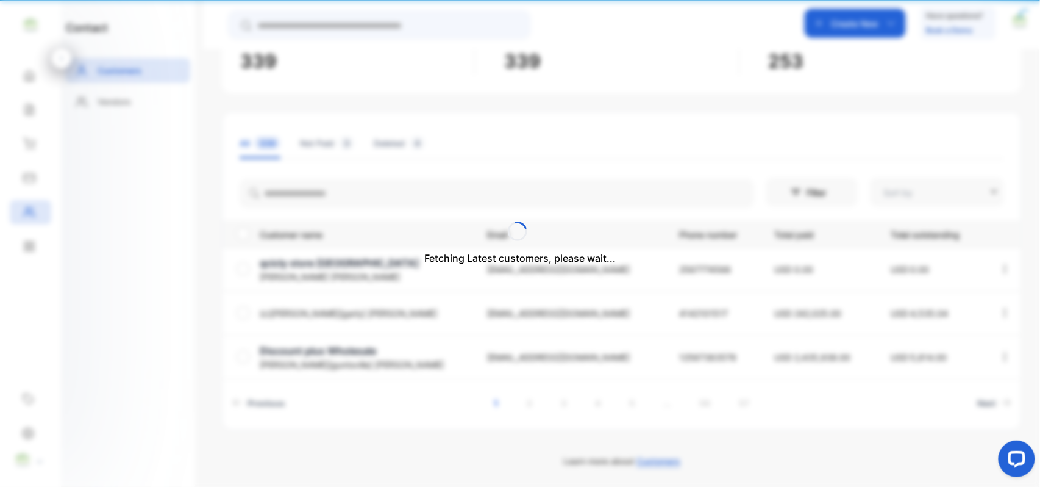
type input "**********"
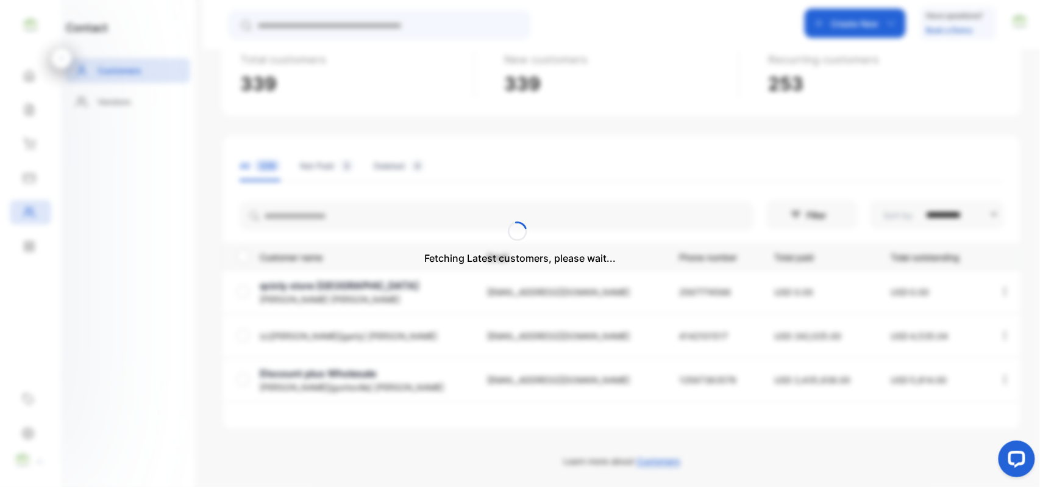
scroll to position [109, 0]
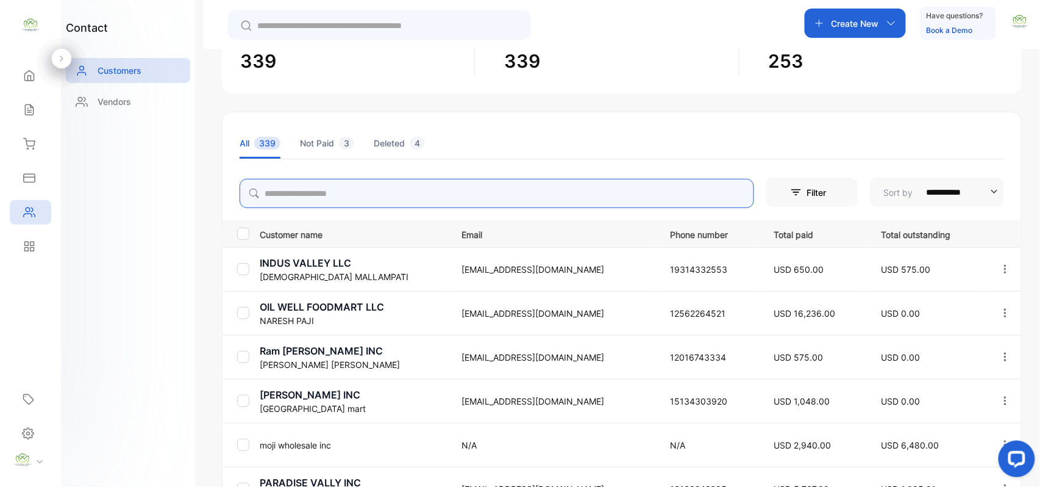
click at [369, 188] on input "search" at bounding box center [497, 193] width 515 height 29
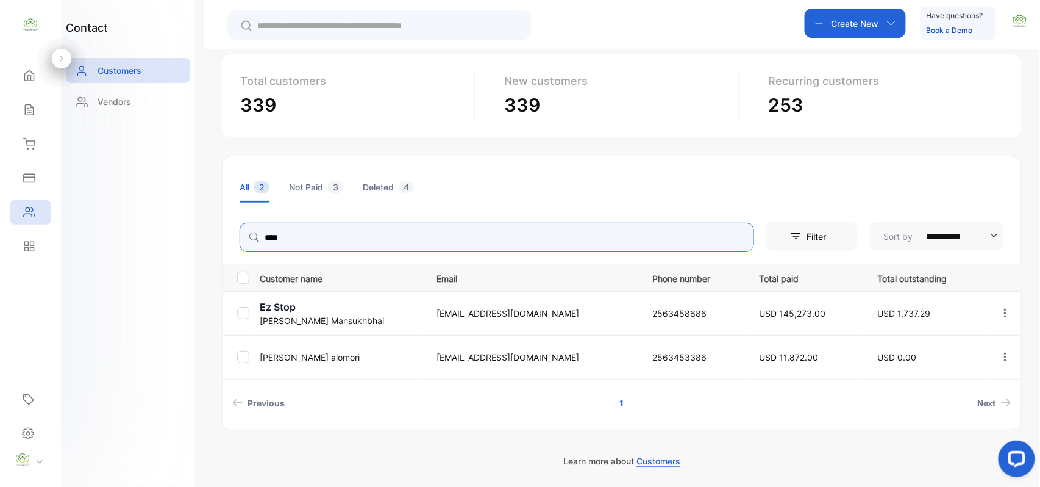
scroll to position [65, 0]
type input "*"
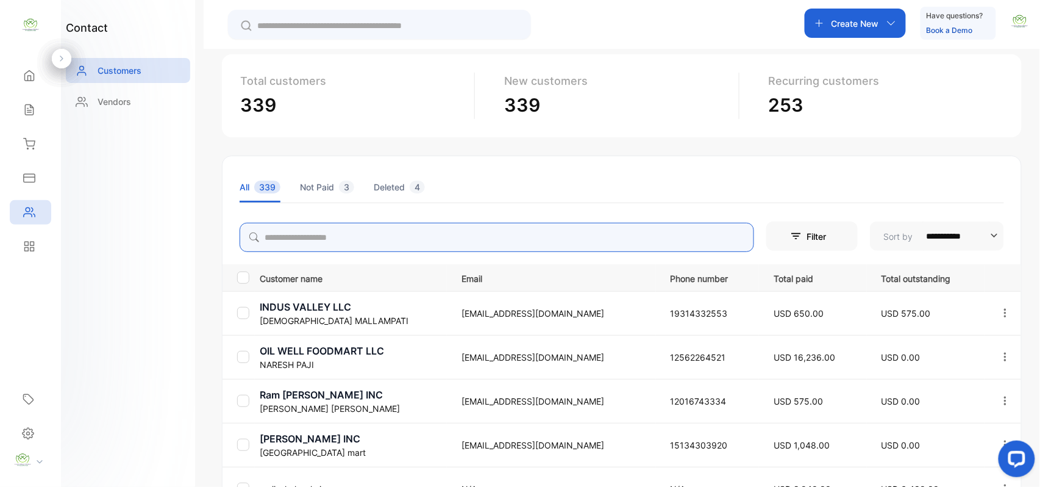
scroll to position [109, 0]
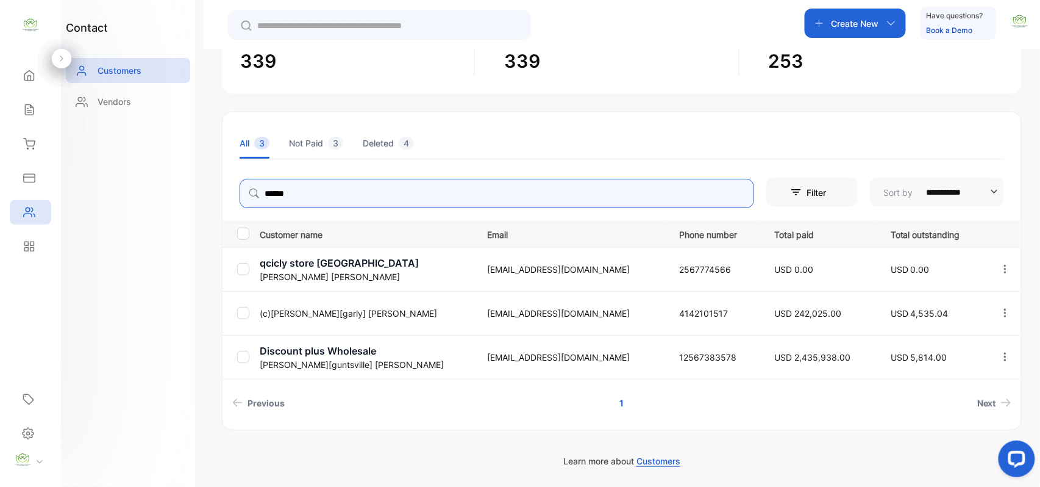
type input "******"
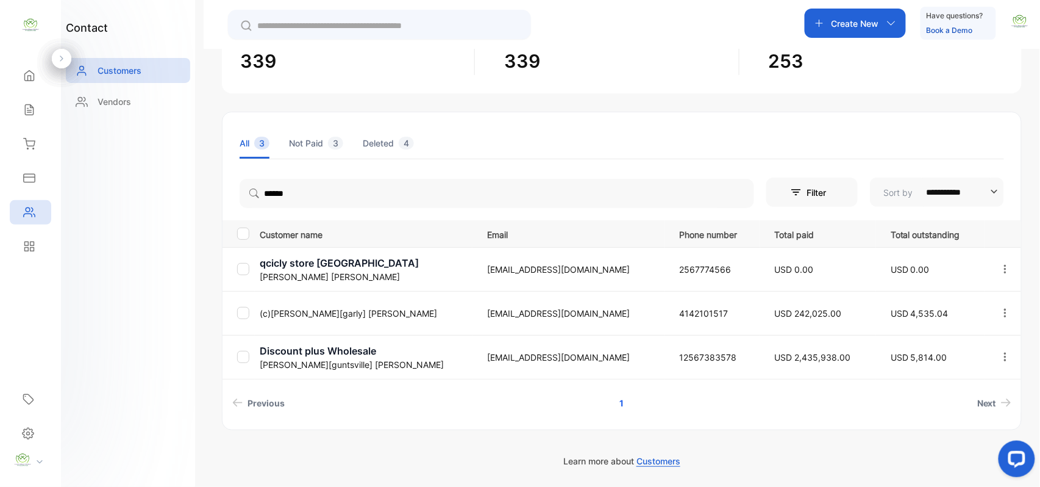
drag, startPoint x: 145, startPoint y: 310, endPoint x: 152, endPoint y: 322, distance: 14.5
click at [147, 313] on div "contact Customers Vendors" at bounding box center [128, 243] width 134 height 487
click at [329, 309] on p "(c)Bhaveshbhai[garly] Patel" at bounding box center [366, 313] width 212 height 13
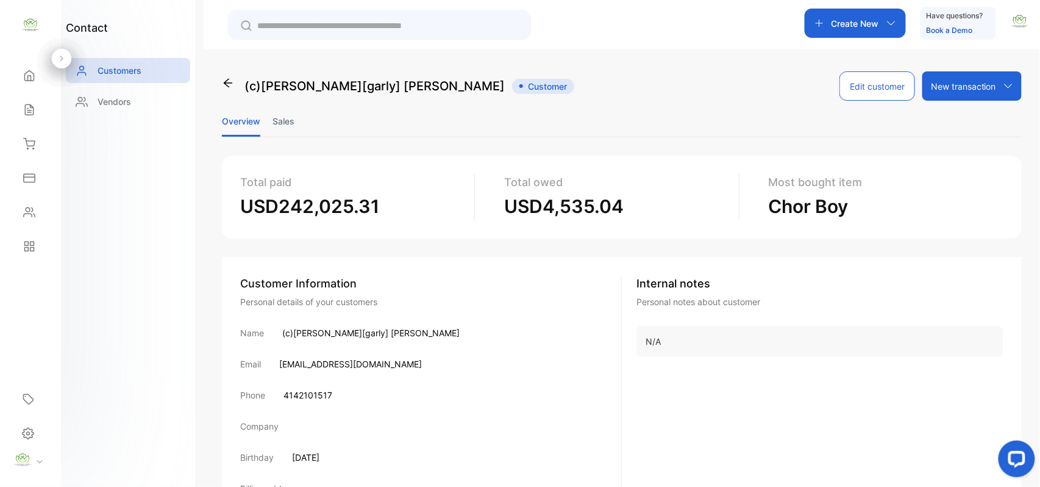
click at [290, 116] on li "Sales" at bounding box center [284, 121] width 22 height 31
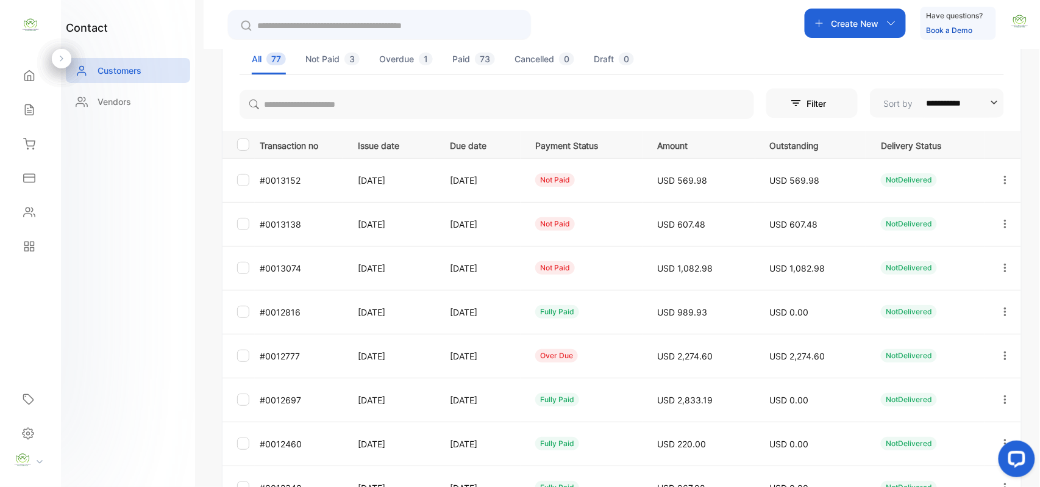
scroll to position [189, 0]
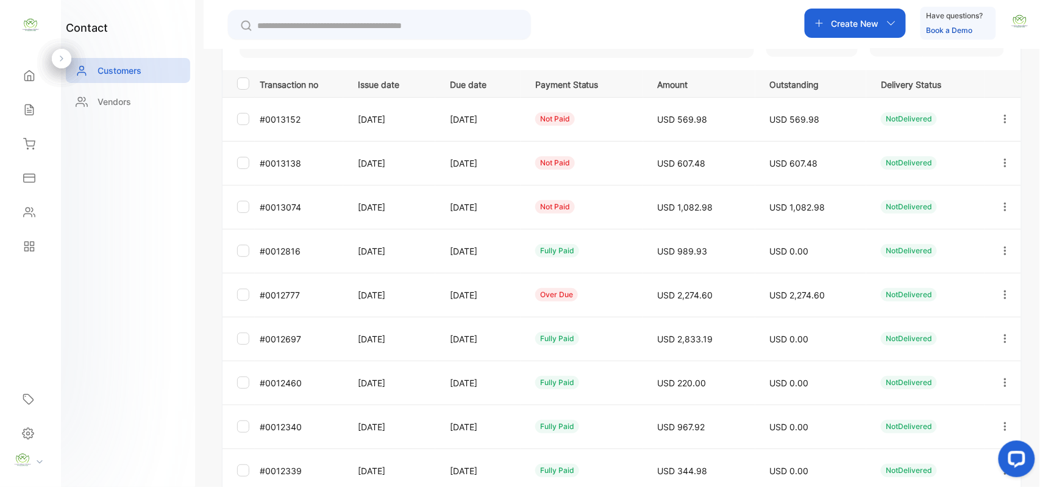
click at [21, 111] on div "Sales" at bounding box center [28, 110] width 16 height 12
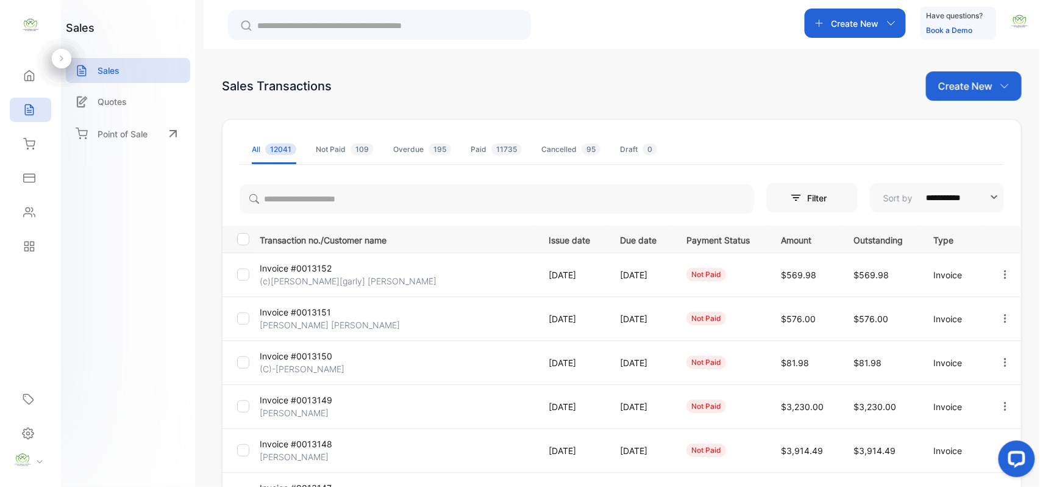
click at [34, 221] on div "Contacts" at bounding box center [30, 212] width 41 height 24
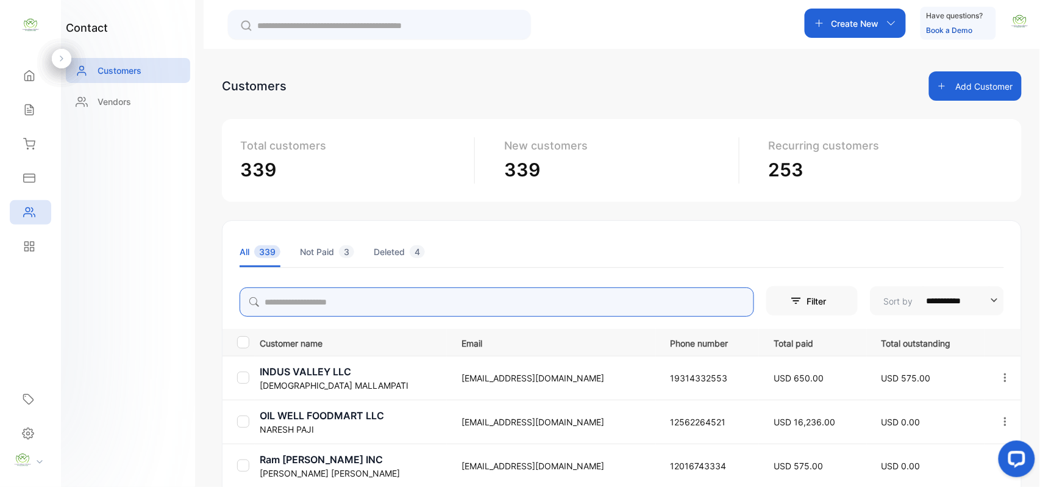
click at [411, 306] on input "search" at bounding box center [497, 301] width 515 height 29
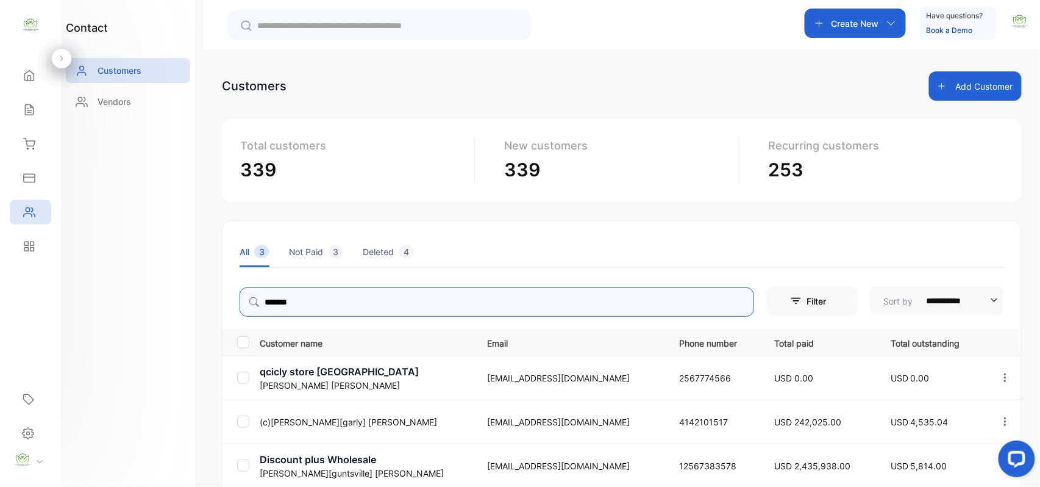
type input "*******"
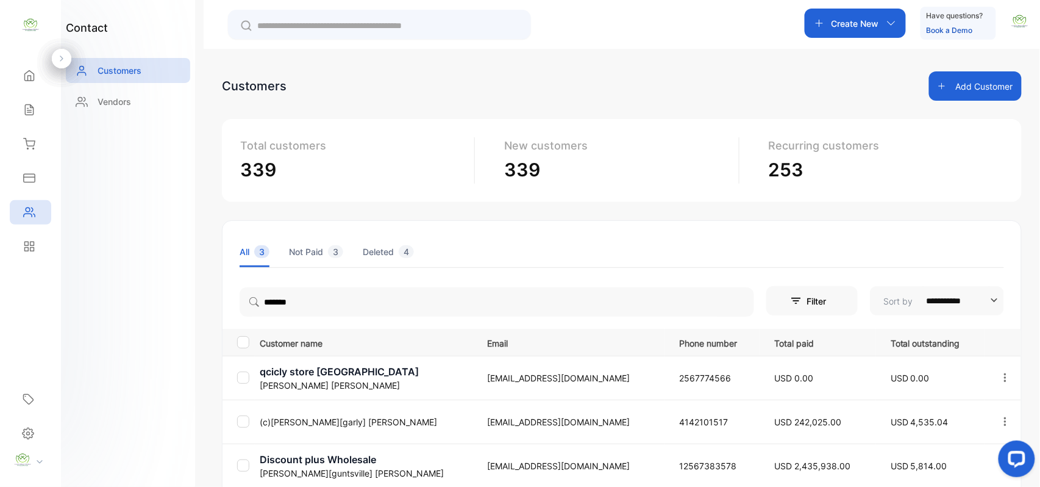
drag, startPoint x: 140, startPoint y: 369, endPoint x: 165, endPoint y: 371, distance: 24.5
click at [150, 368] on div "contact Customers Vendors" at bounding box center [128, 243] width 134 height 487
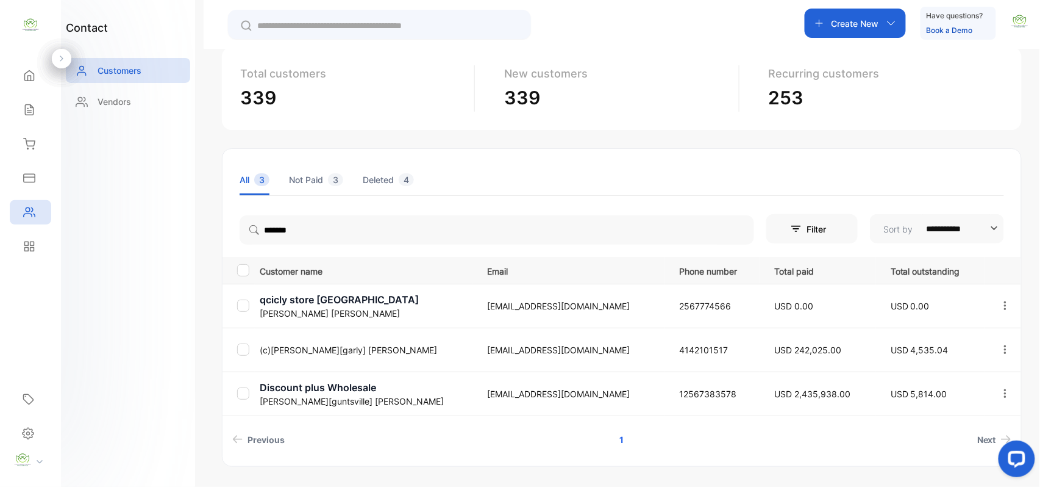
scroll to position [109, 0]
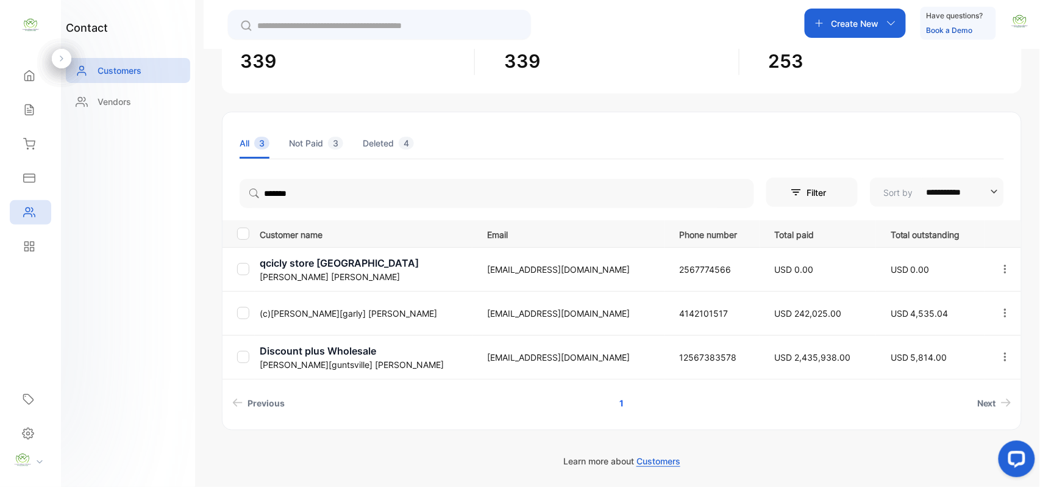
click at [277, 303] on td "(c)Bhaveshbhai[garly] Patel" at bounding box center [364, 313] width 218 height 44
click at [312, 307] on p "(c)Bhaveshbhai[garly] Patel" at bounding box center [366, 313] width 212 height 13
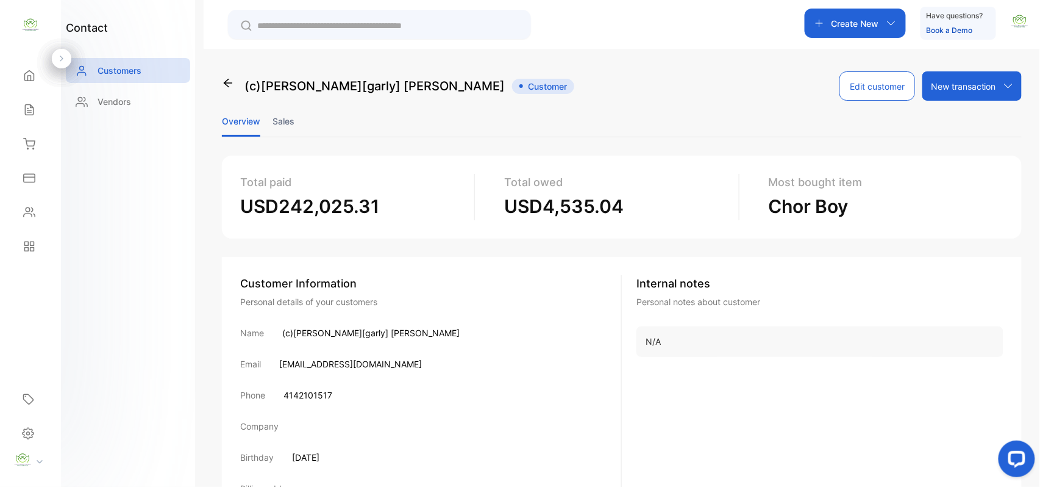
click at [283, 124] on li "Sales" at bounding box center [284, 121] width 22 height 31
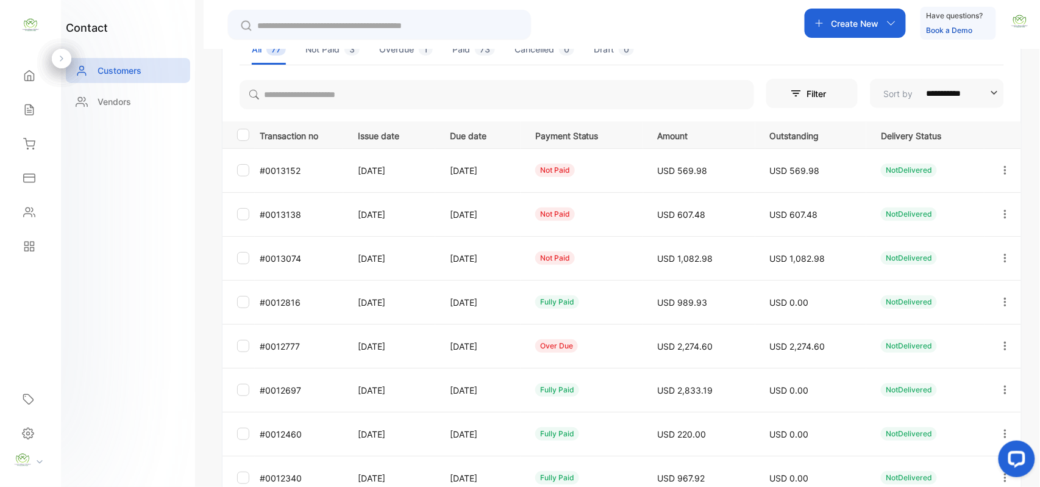
scroll to position [189, 0]
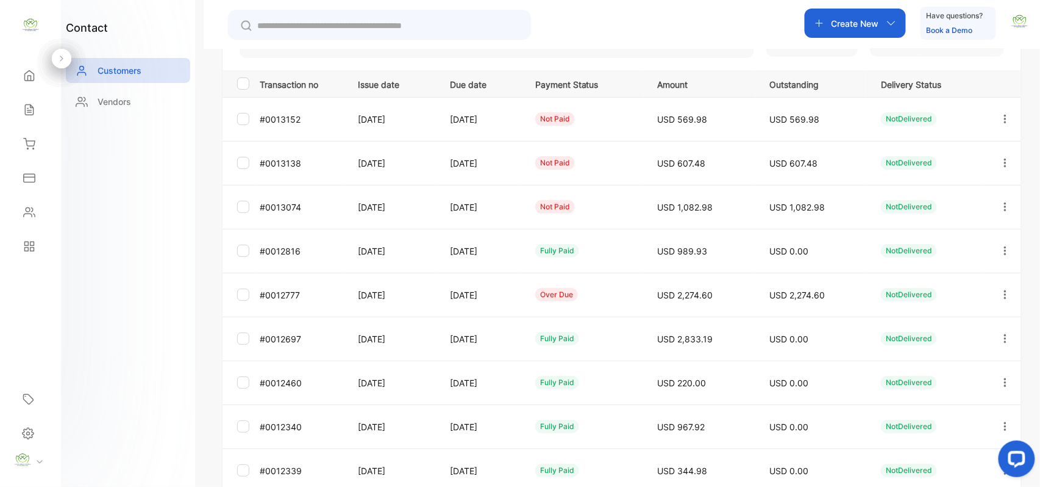
click at [1008, 295] on icon "button" at bounding box center [1005, 294] width 11 height 11
click at [964, 360] on div "Add payment" at bounding box center [950, 366] width 137 height 24
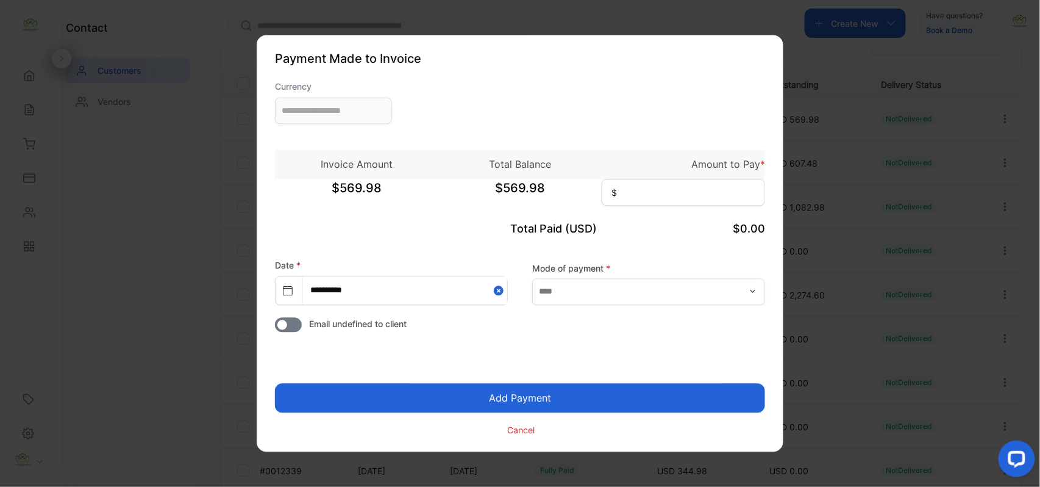
type input "**********"
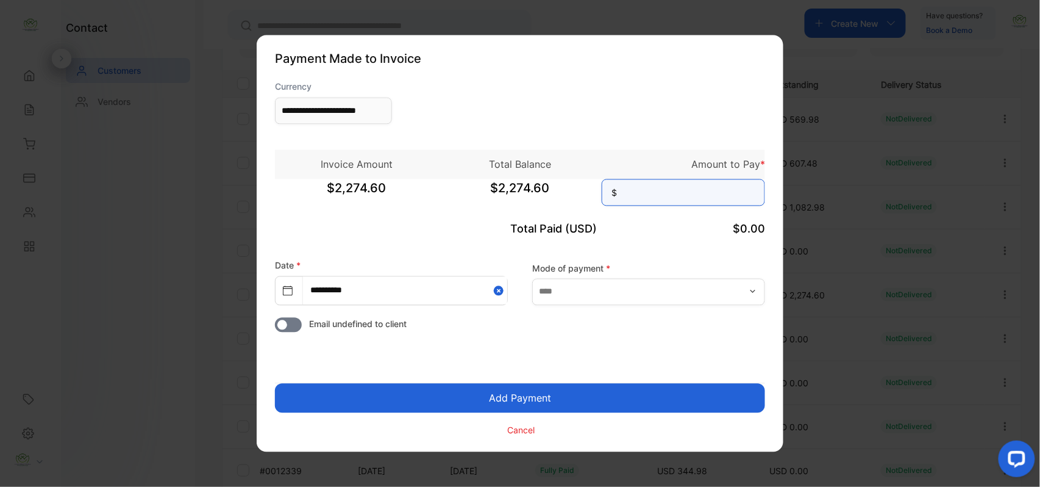
click at [693, 191] on input at bounding box center [683, 192] width 163 height 27
type input "*******"
click at [275, 384] on button "Add Payment" at bounding box center [520, 398] width 490 height 29
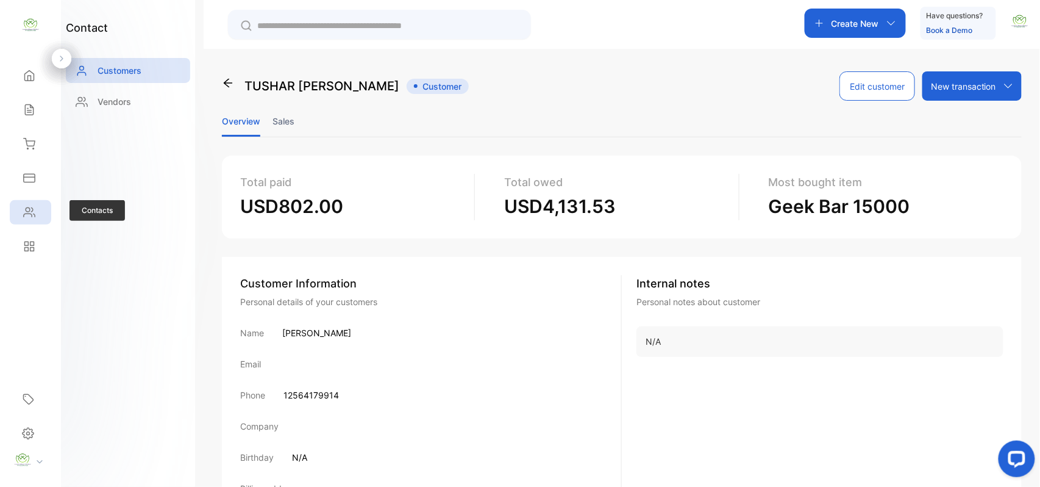
drag, startPoint x: 21, startPoint y: 212, endPoint x: 40, endPoint y: 213, distance: 19.5
click at [32, 211] on div "Contacts" at bounding box center [28, 212] width 16 height 12
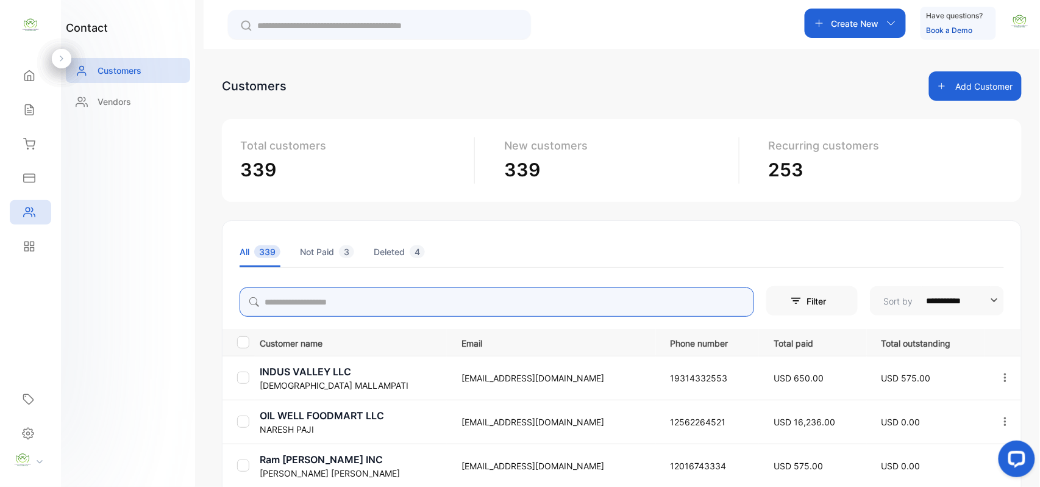
click at [434, 310] on input "search" at bounding box center [497, 301] width 515 height 29
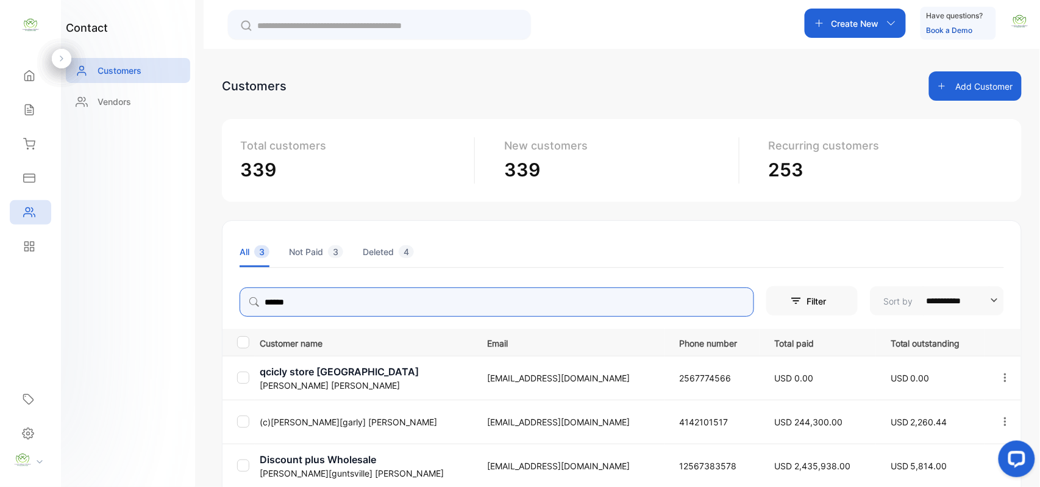
type input "******"
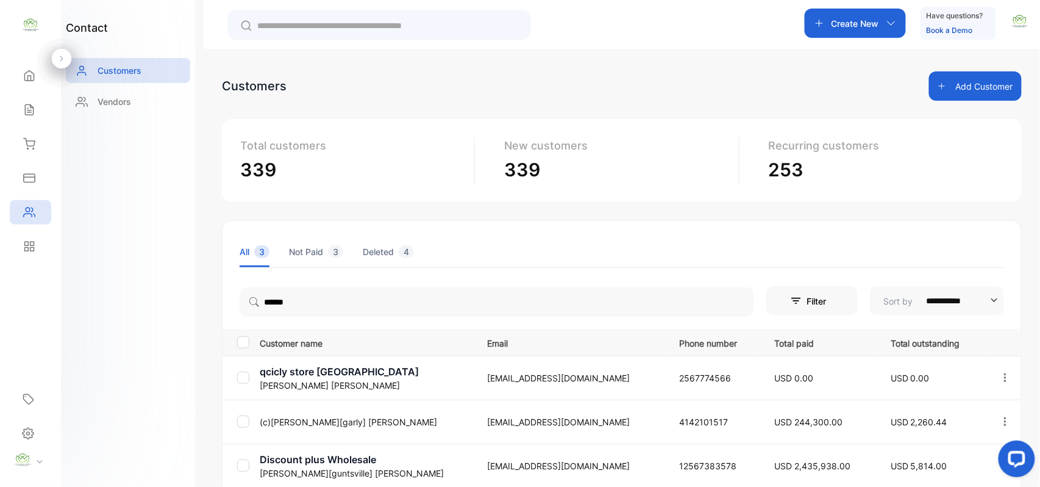
click at [216, 288] on div "**********" at bounding box center [622, 292] width 837 height 487
click at [301, 416] on p "(c)[PERSON_NAME][garly] [PERSON_NAME]" at bounding box center [366, 421] width 212 height 13
click at [307, 415] on p "(c)[PERSON_NAME][garly] [PERSON_NAME]" at bounding box center [366, 421] width 212 height 13
click at [316, 420] on p "(c)[PERSON_NAME][garly] [PERSON_NAME]" at bounding box center [366, 421] width 212 height 13
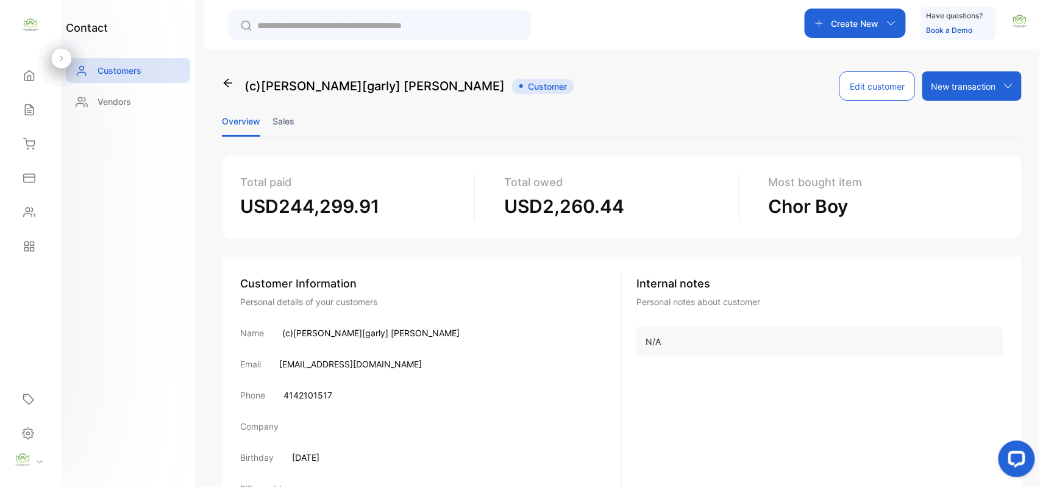
click at [287, 120] on li "Sales" at bounding box center [284, 121] width 22 height 31
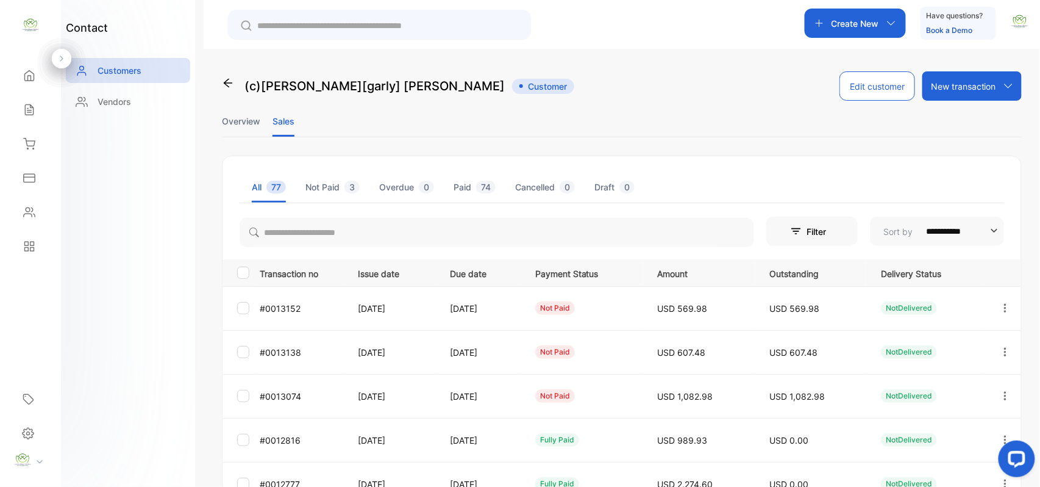
click at [1000, 391] on icon "button" at bounding box center [1005, 395] width 11 height 11
click at [917, 468] on span "Add payment" at bounding box center [923, 467] width 62 height 15
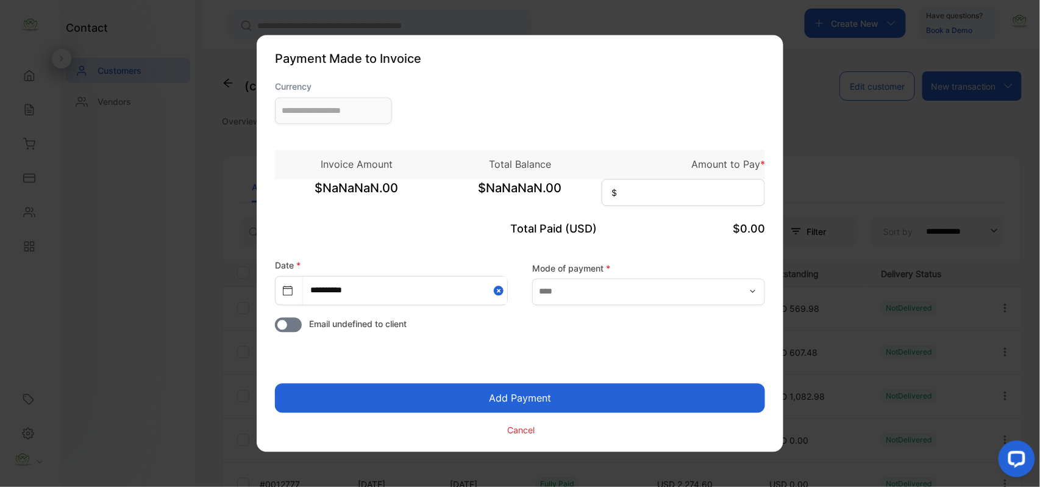
type input "**********"
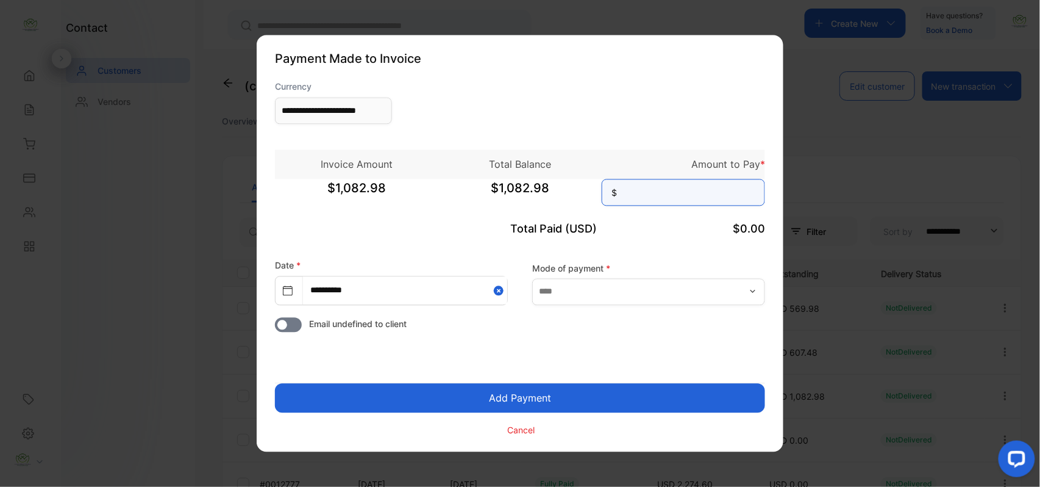
click at [706, 203] on input at bounding box center [683, 192] width 163 height 27
type input "********"
click at [275, 384] on button "Add Payment" at bounding box center [520, 398] width 490 height 29
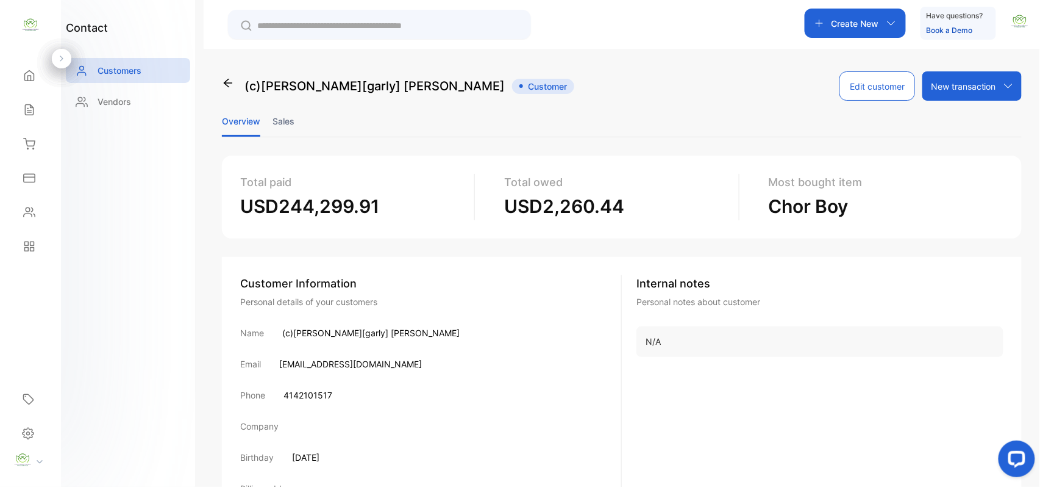
click at [282, 118] on li "Sales" at bounding box center [284, 121] width 22 height 31
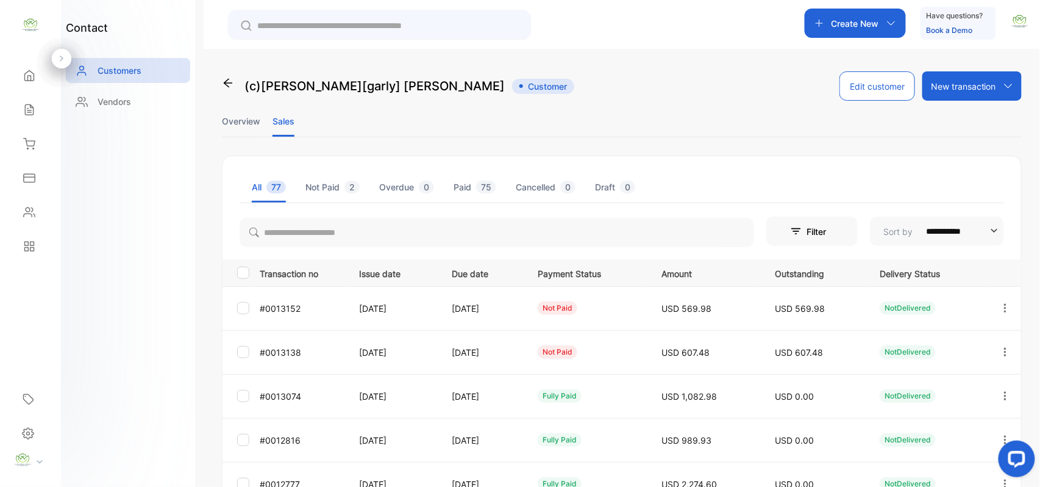
drag, startPoint x: 1006, startPoint y: 352, endPoint x: 990, endPoint y: 361, distance: 17.8
click at [1006, 352] on icon "button" at bounding box center [1005, 351] width 11 height 11
click at [948, 418] on span "Add payment" at bounding box center [923, 424] width 62 height 15
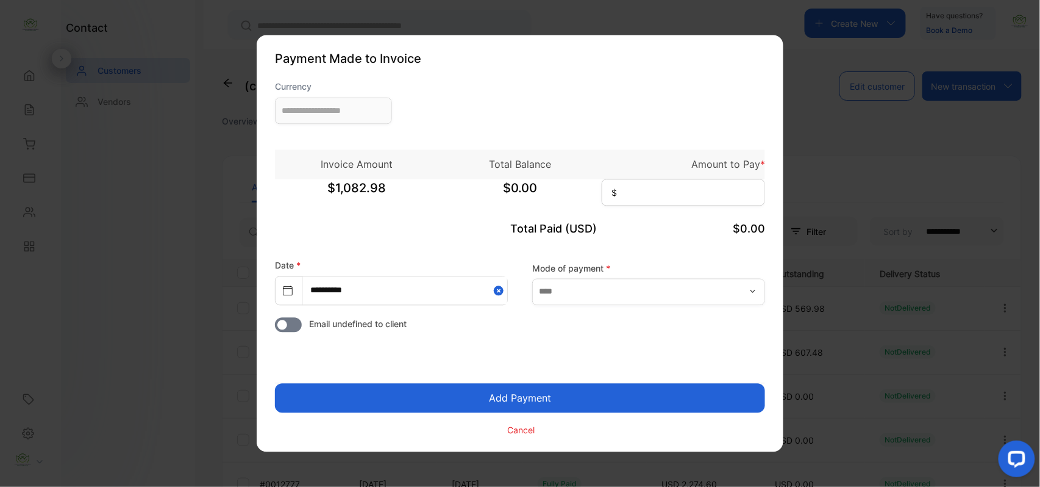
type input "**********"
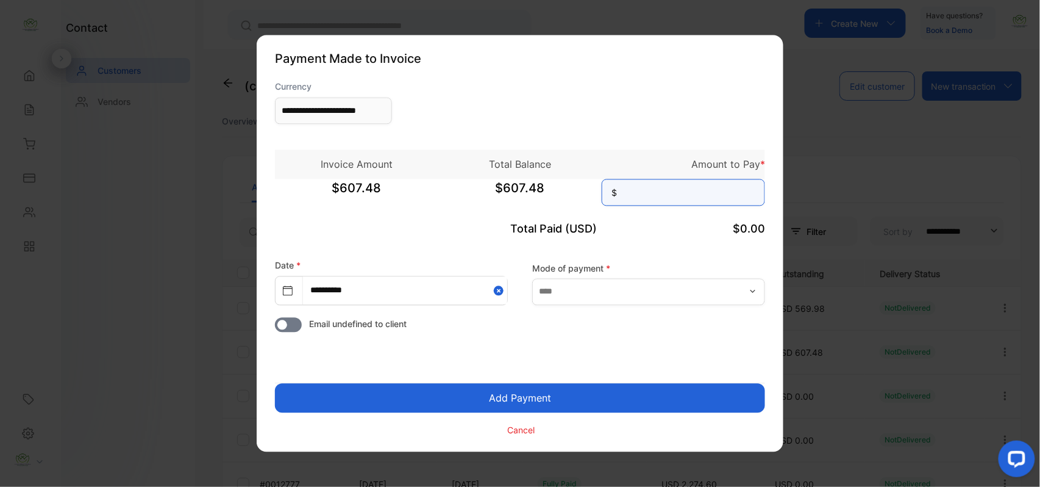
click at [642, 196] on input at bounding box center [683, 192] width 163 height 27
type input "******"
click at [275, 384] on button "Add Payment" at bounding box center [520, 398] width 490 height 29
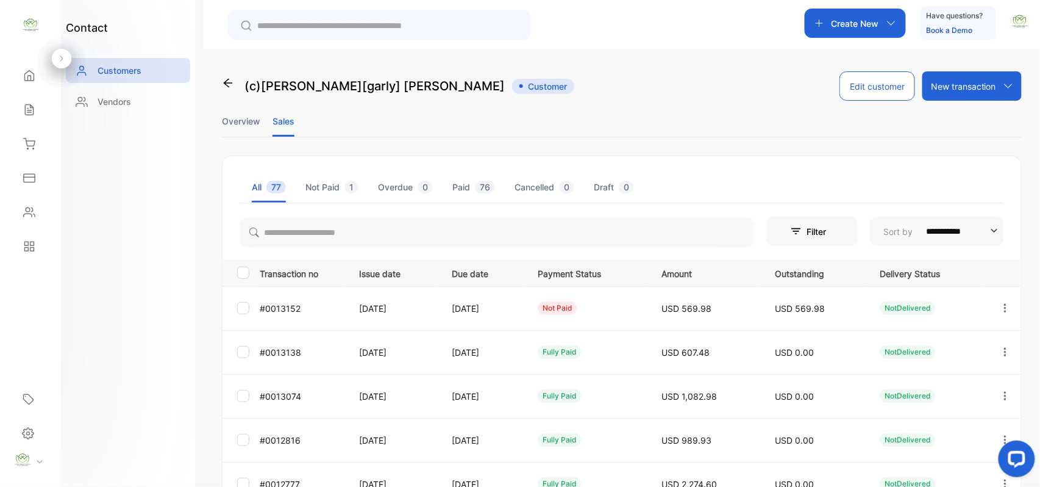
click at [1003, 307] on icon "button" at bounding box center [1005, 308] width 11 height 11
click at [945, 384] on span "Add payment" at bounding box center [923, 380] width 62 height 15
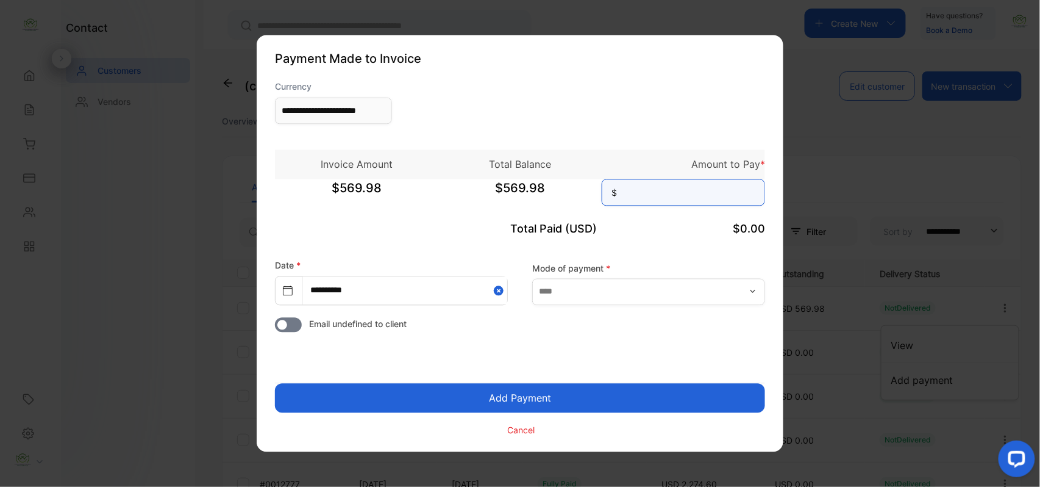
click at [718, 193] on input at bounding box center [683, 192] width 163 height 27
type input "******"
click at [275, 384] on button "Add Payment" at bounding box center [520, 398] width 490 height 29
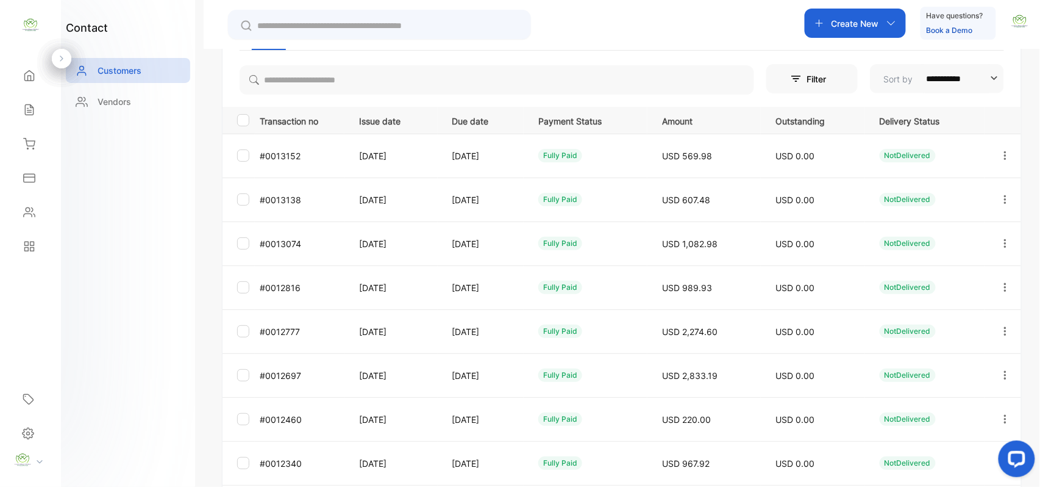
scroll to position [189, 0]
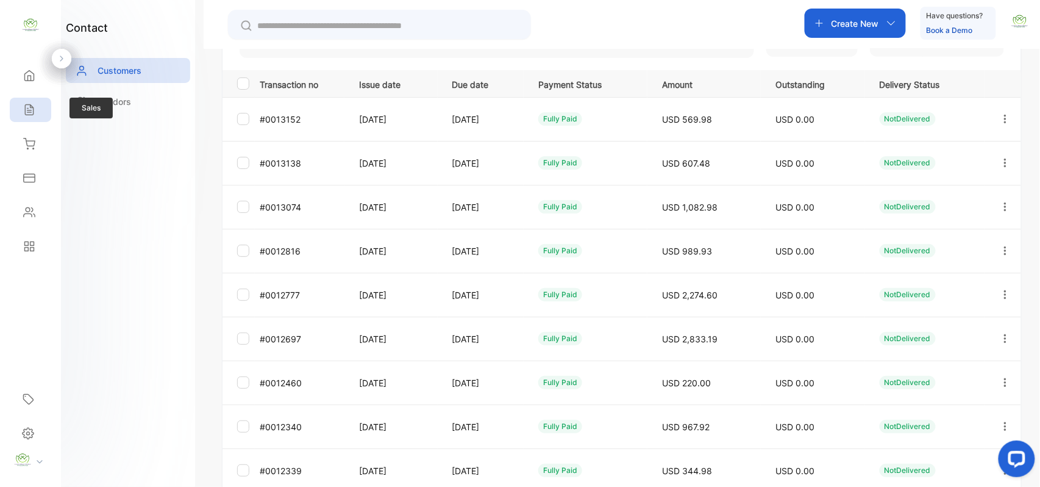
click at [33, 106] on icon at bounding box center [29, 110] width 12 height 12
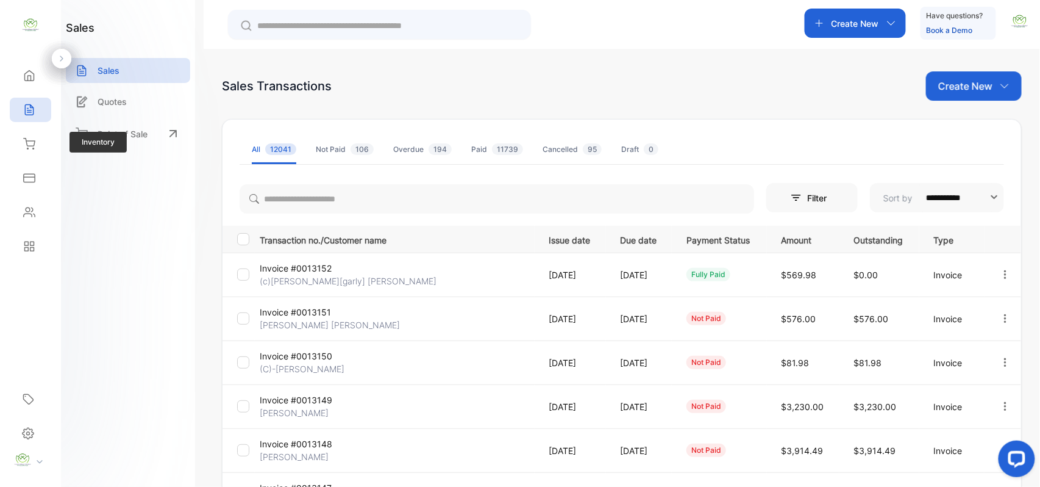
drag, startPoint x: 33, startPoint y: 147, endPoint x: 42, endPoint y: 159, distance: 14.8
click at [35, 151] on div "Inventory" at bounding box center [30, 144] width 41 height 24
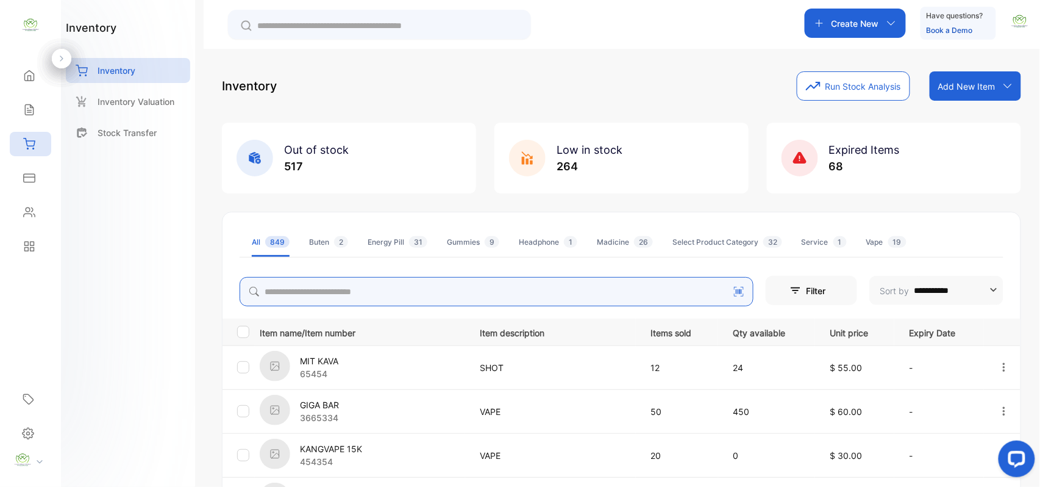
click at [490, 279] on input "search" at bounding box center [497, 291] width 514 height 29
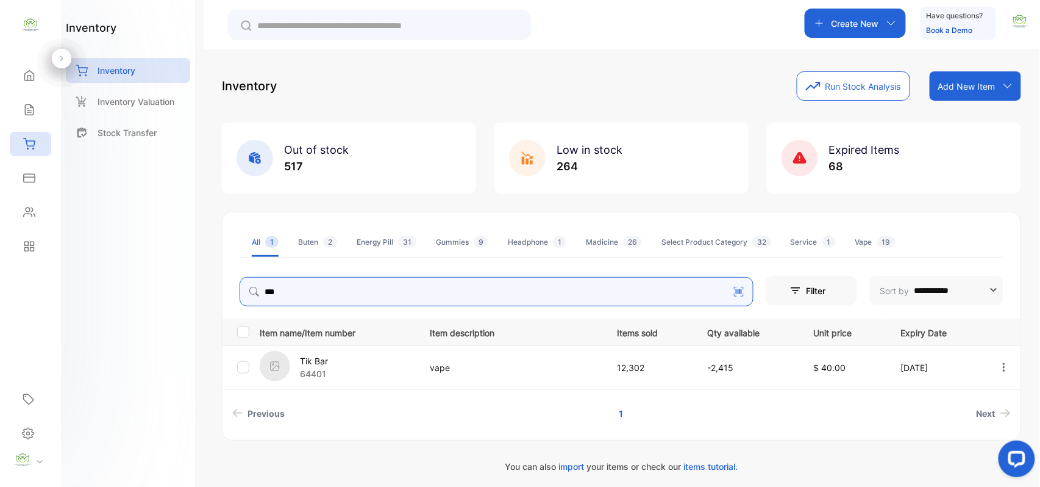
type input "***"
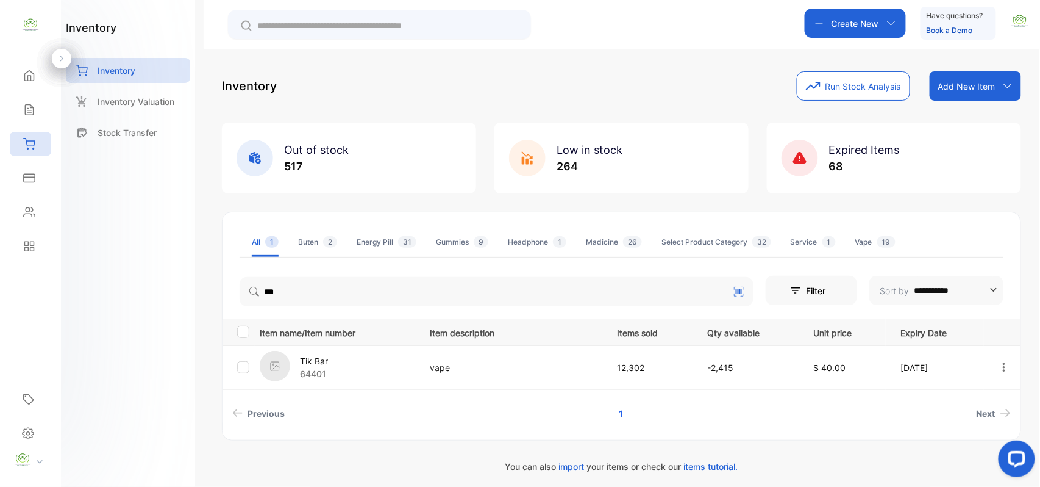
click at [323, 363] on p "Tik Bar" at bounding box center [314, 360] width 28 height 13
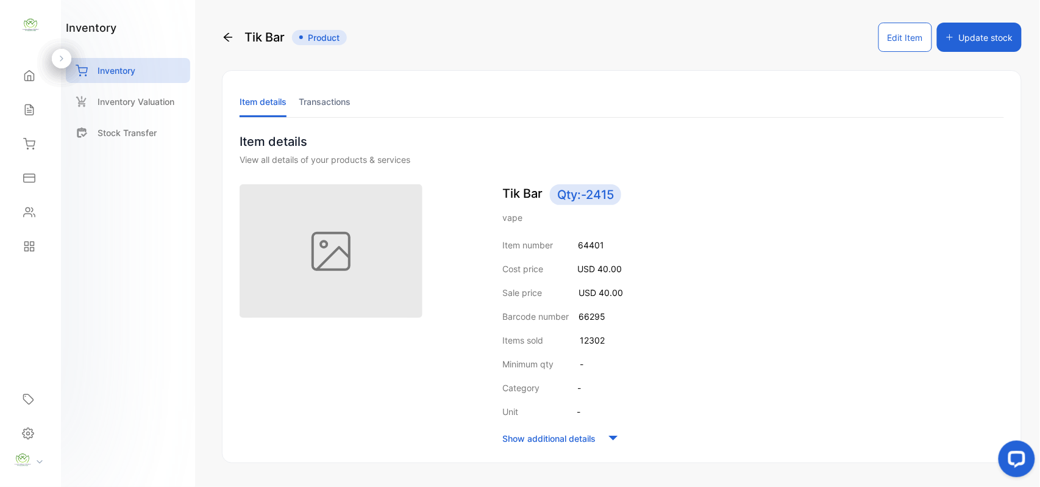
click at [345, 100] on li "Transactions" at bounding box center [325, 101] width 52 height 31
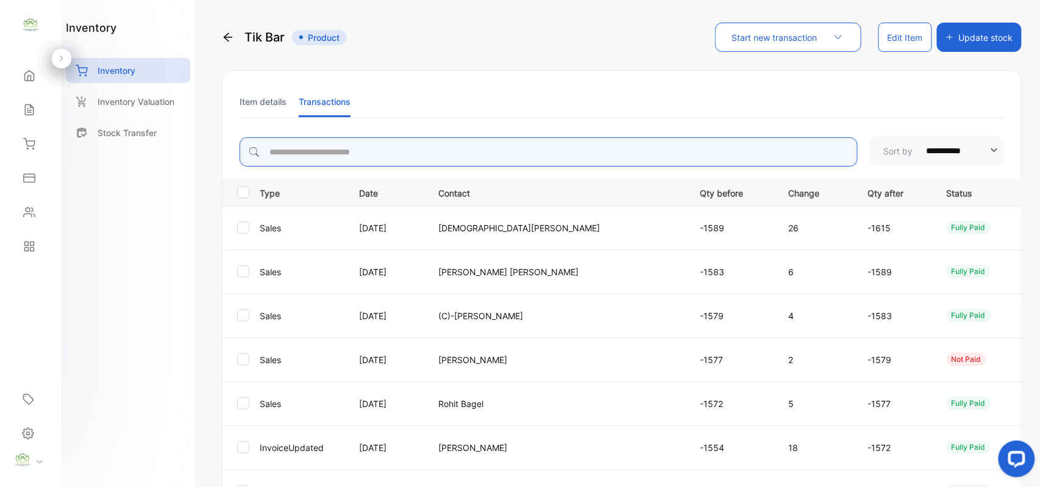
click at [430, 145] on input "search" at bounding box center [549, 151] width 618 height 29
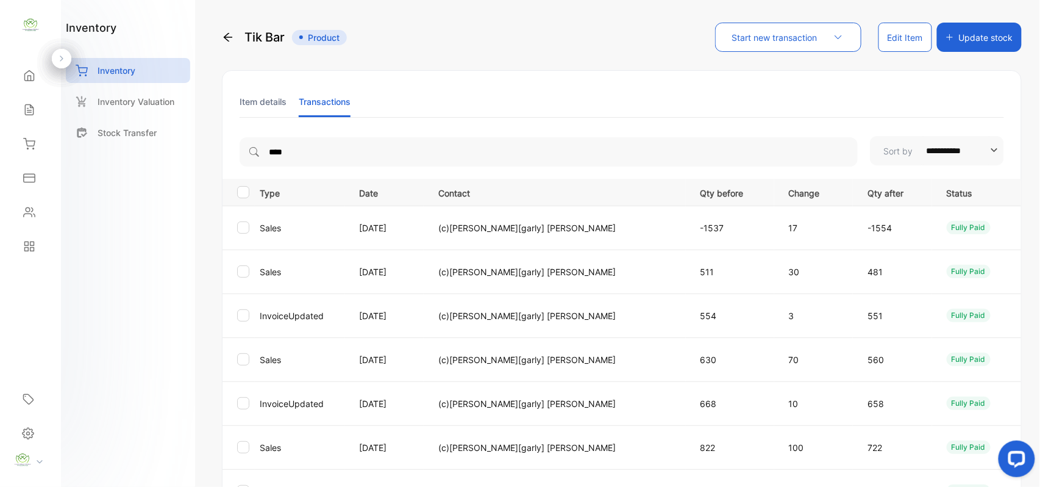
click at [181, 165] on div "inventory Inventory Inventory Valuation Stock Transfer" at bounding box center [128, 243] width 134 height 487
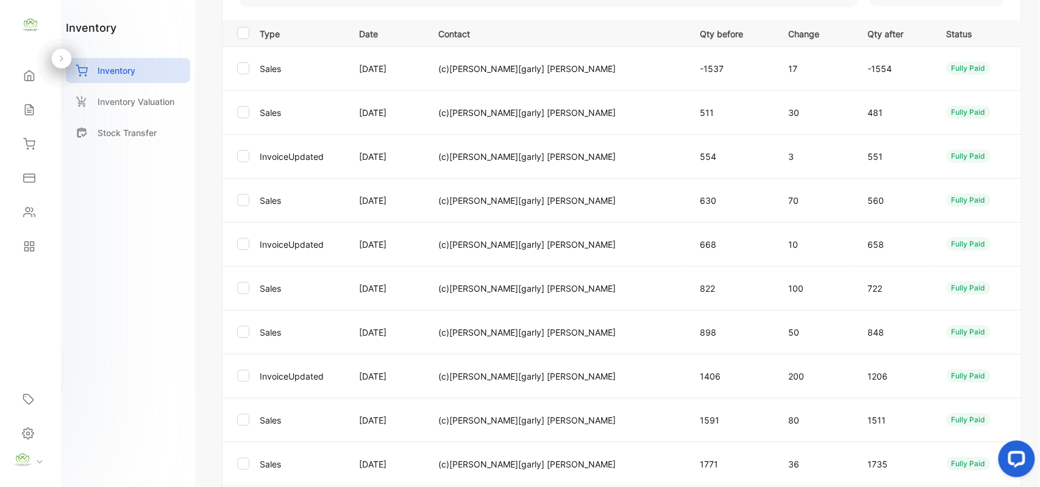
scroll to position [315, 0]
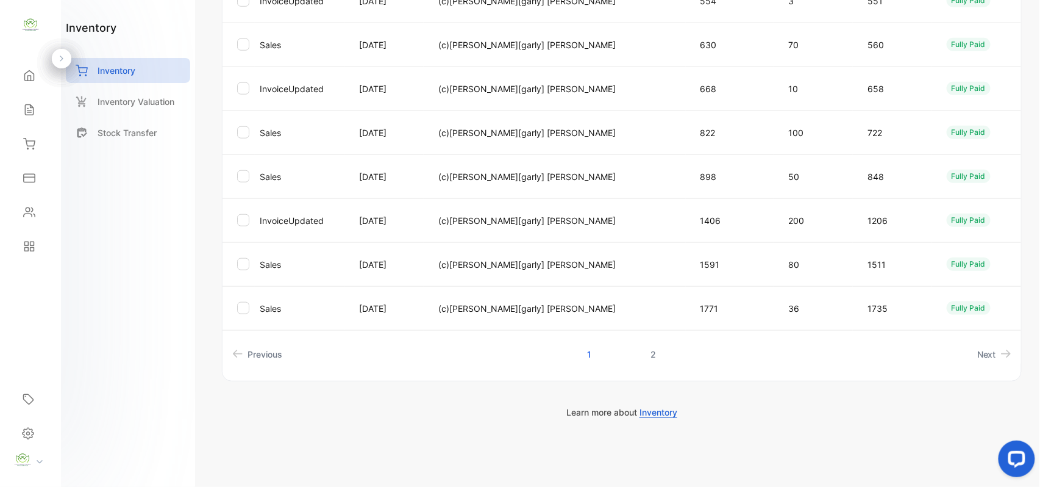
click at [657, 354] on link "2" at bounding box center [653, 354] width 35 height 23
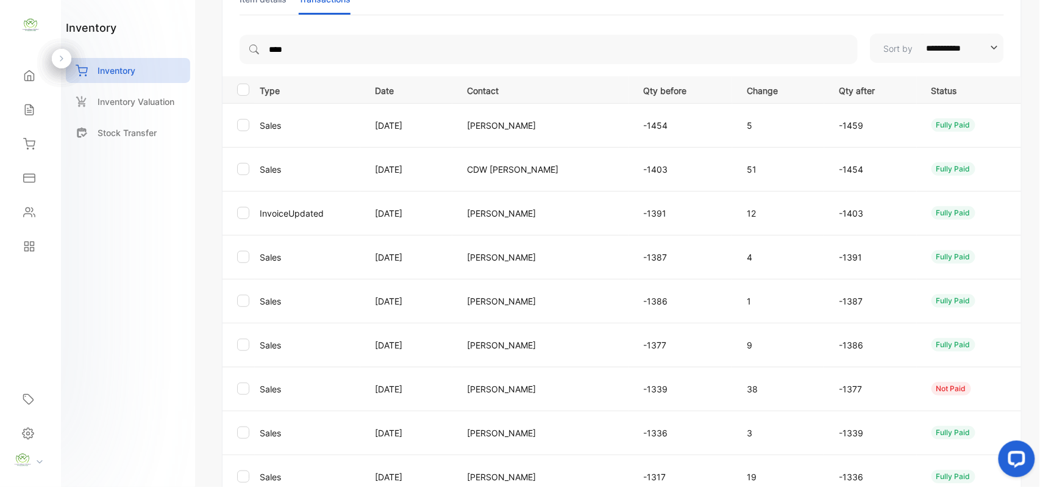
scroll to position [0, 0]
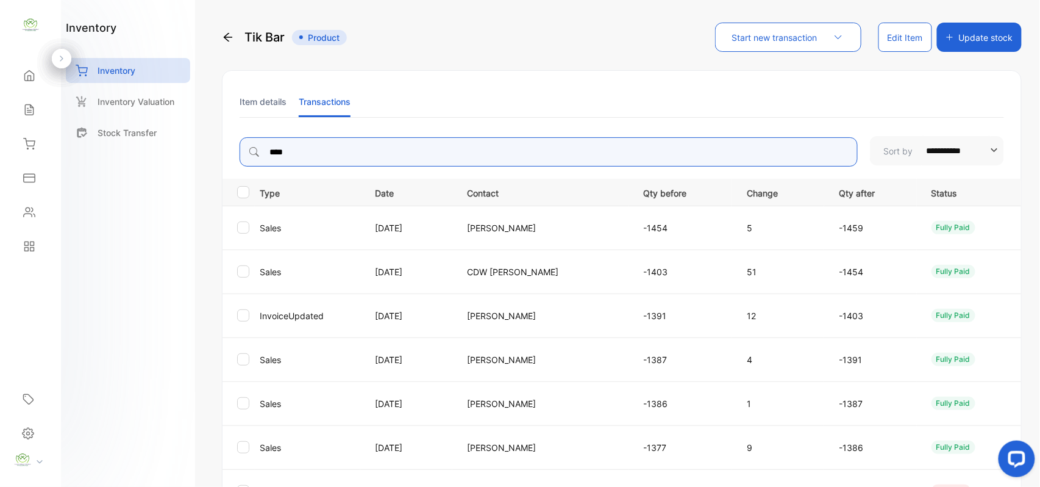
click at [363, 157] on input "****" at bounding box center [549, 151] width 618 height 29
type input "*"
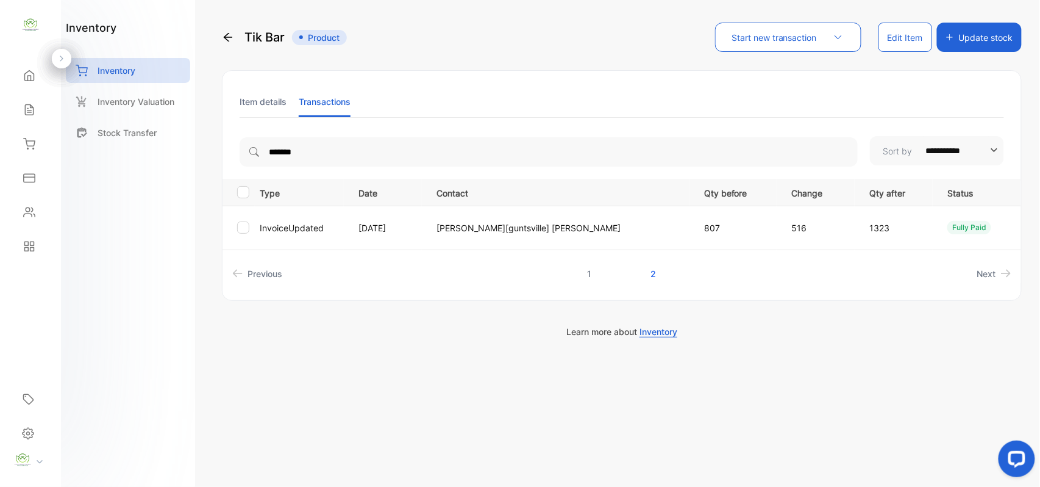
click at [593, 267] on link "1" at bounding box center [590, 273] width 34 height 23
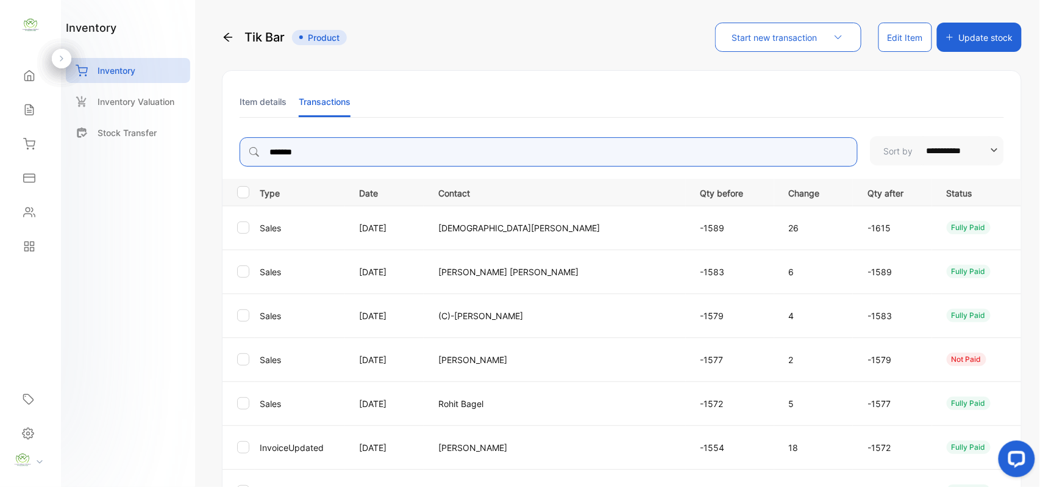
click at [423, 161] on input "*******" at bounding box center [549, 151] width 618 height 29
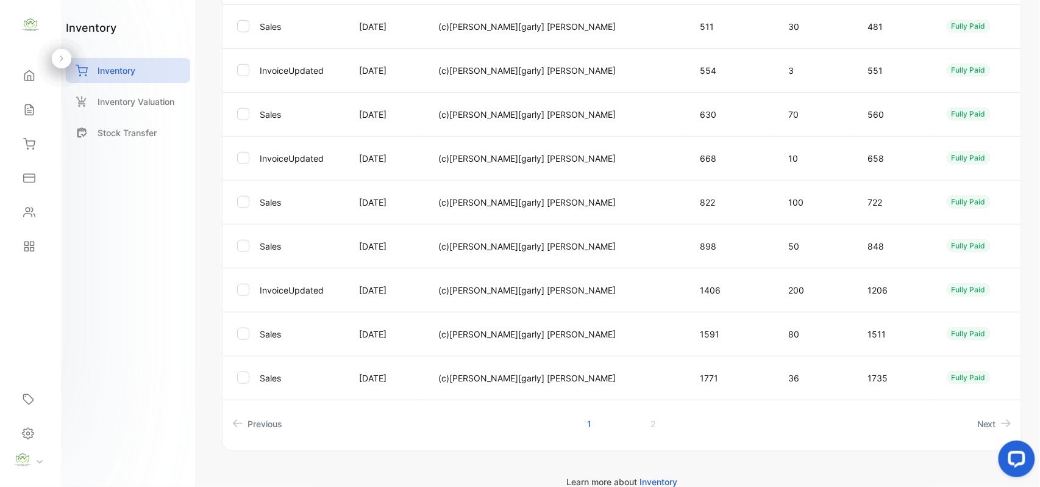
scroll to position [315, 0]
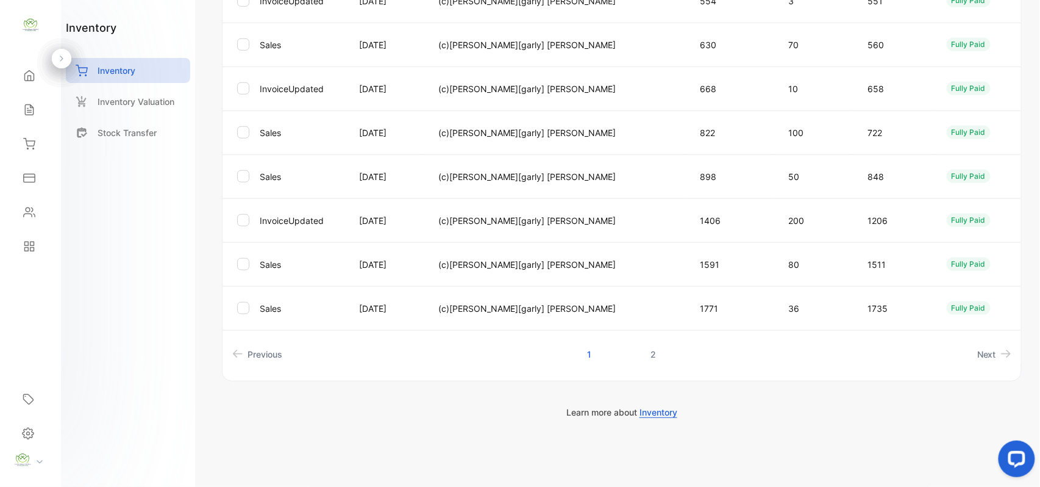
type input "****"
click at [656, 353] on link "2" at bounding box center [653, 354] width 35 height 23
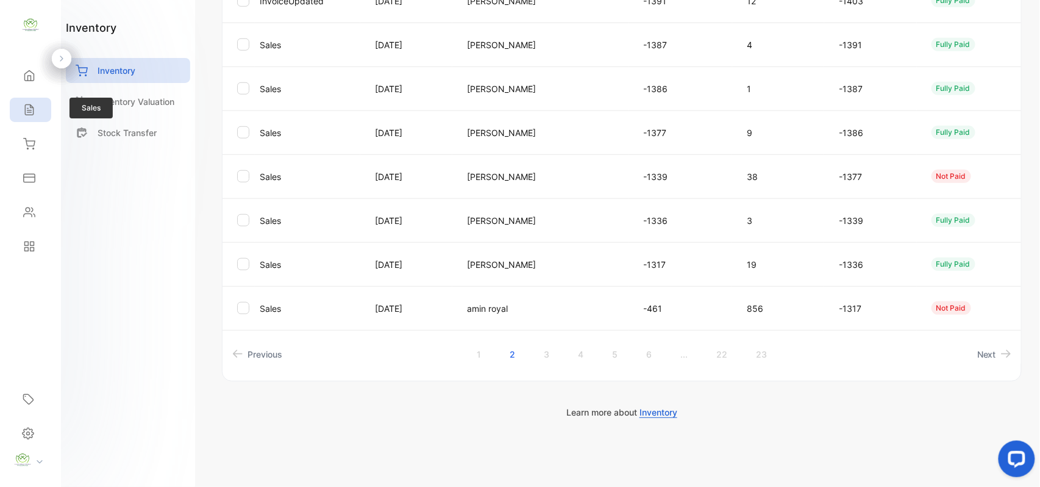
click at [42, 102] on div "Sales" at bounding box center [30, 110] width 41 height 24
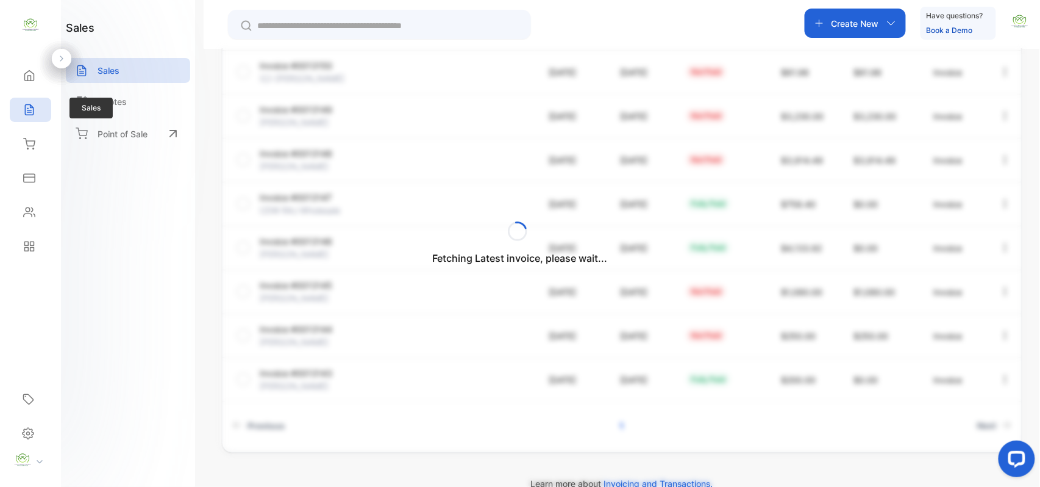
scroll to position [313, 0]
